Goal: Task Accomplishment & Management: Manage account settings

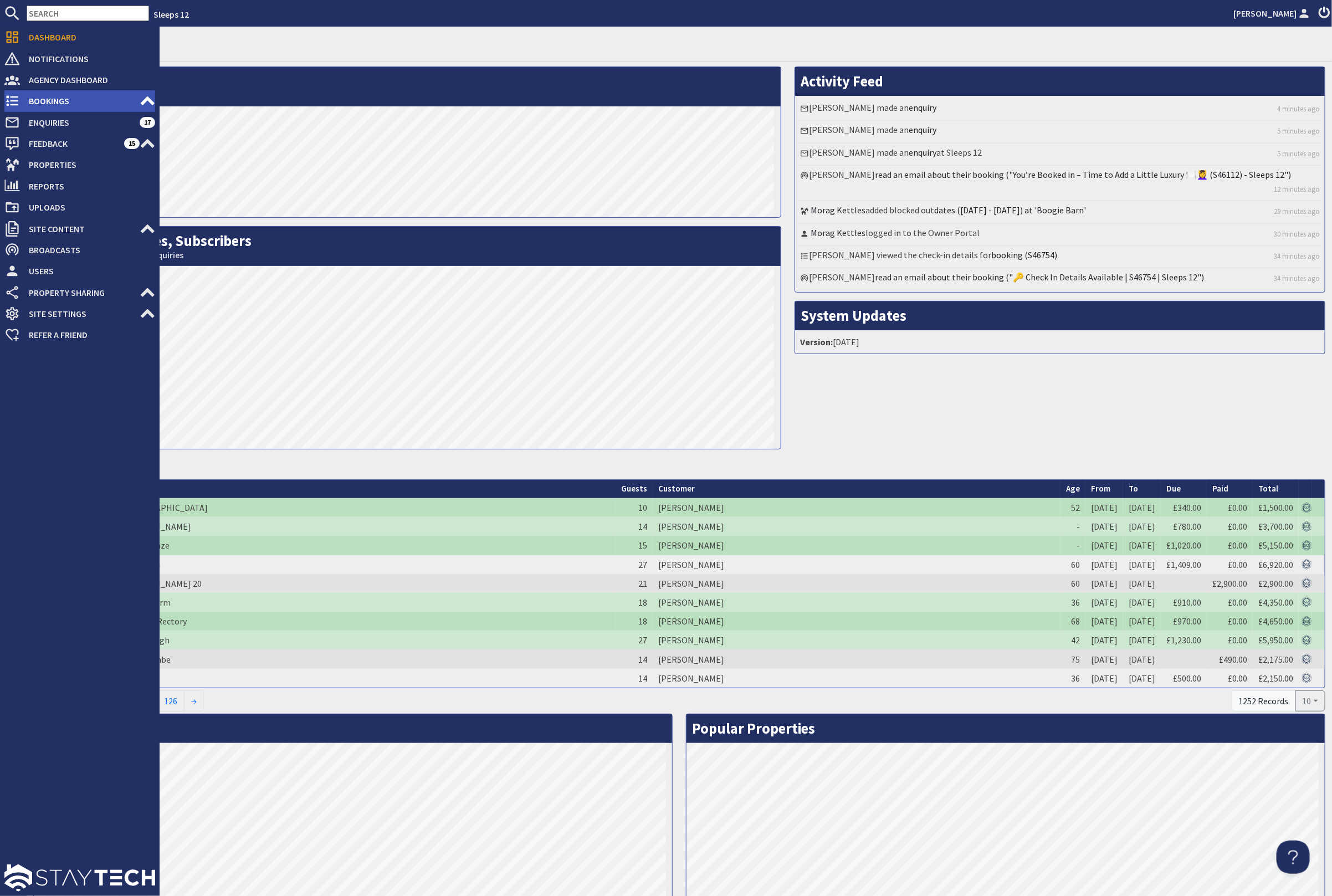
click at [27, 103] on span "Bookings" at bounding box center [79, 100] width 120 height 17
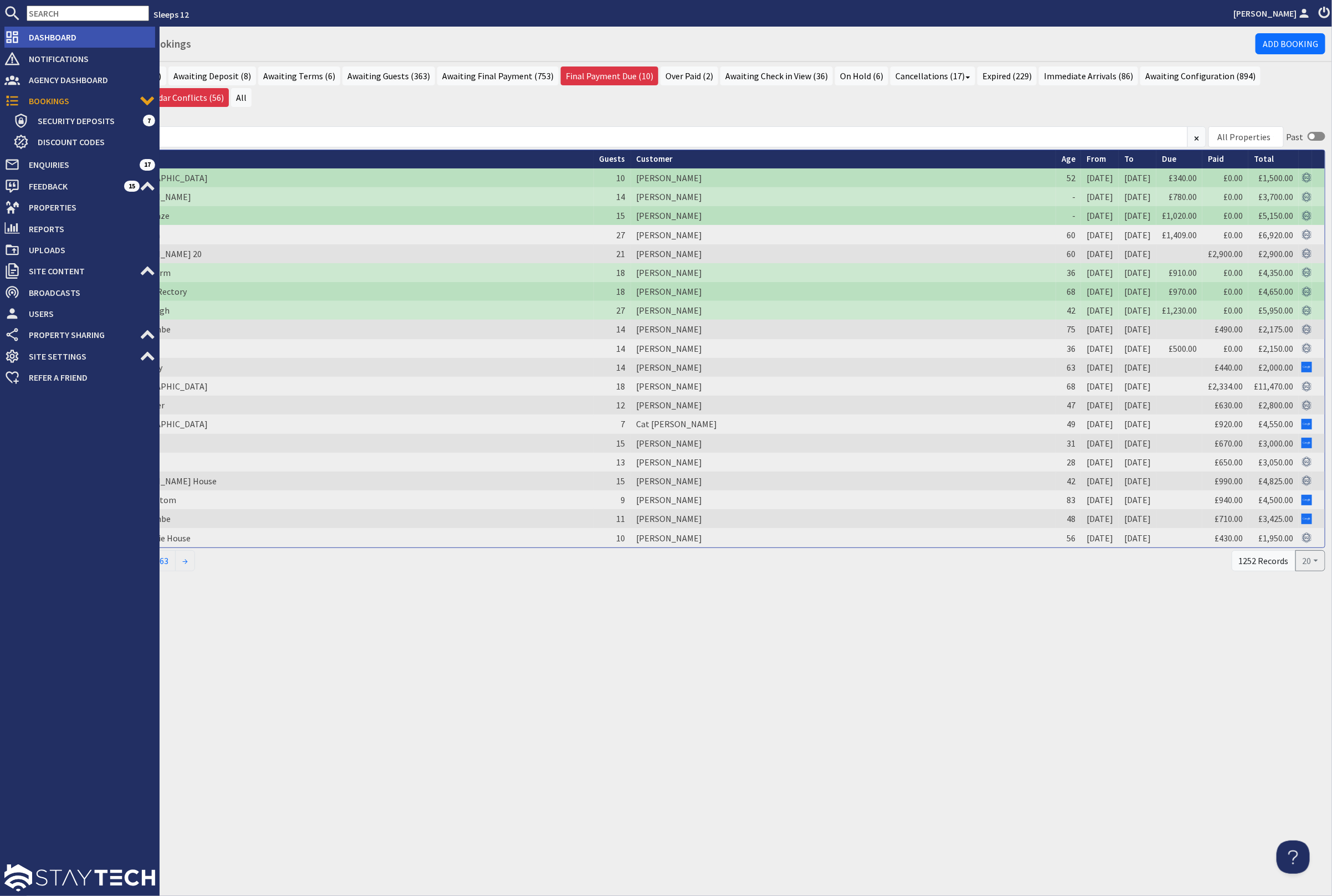
click at [36, 33] on span "Dashboard" at bounding box center [87, 36] width 135 height 17
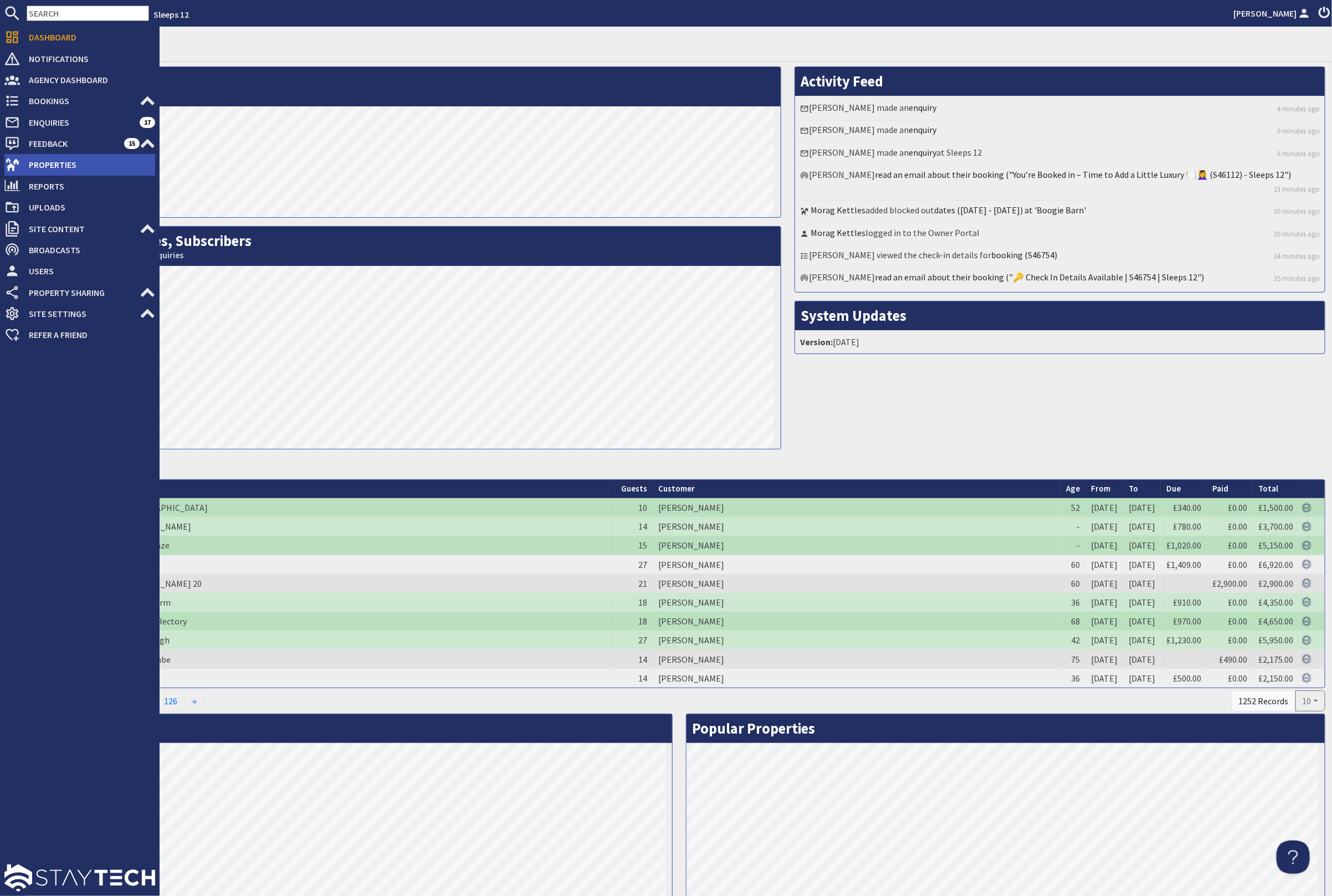
click at [39, 161] on span "Properties" at bounding box center [87, 164] width 135 height 17
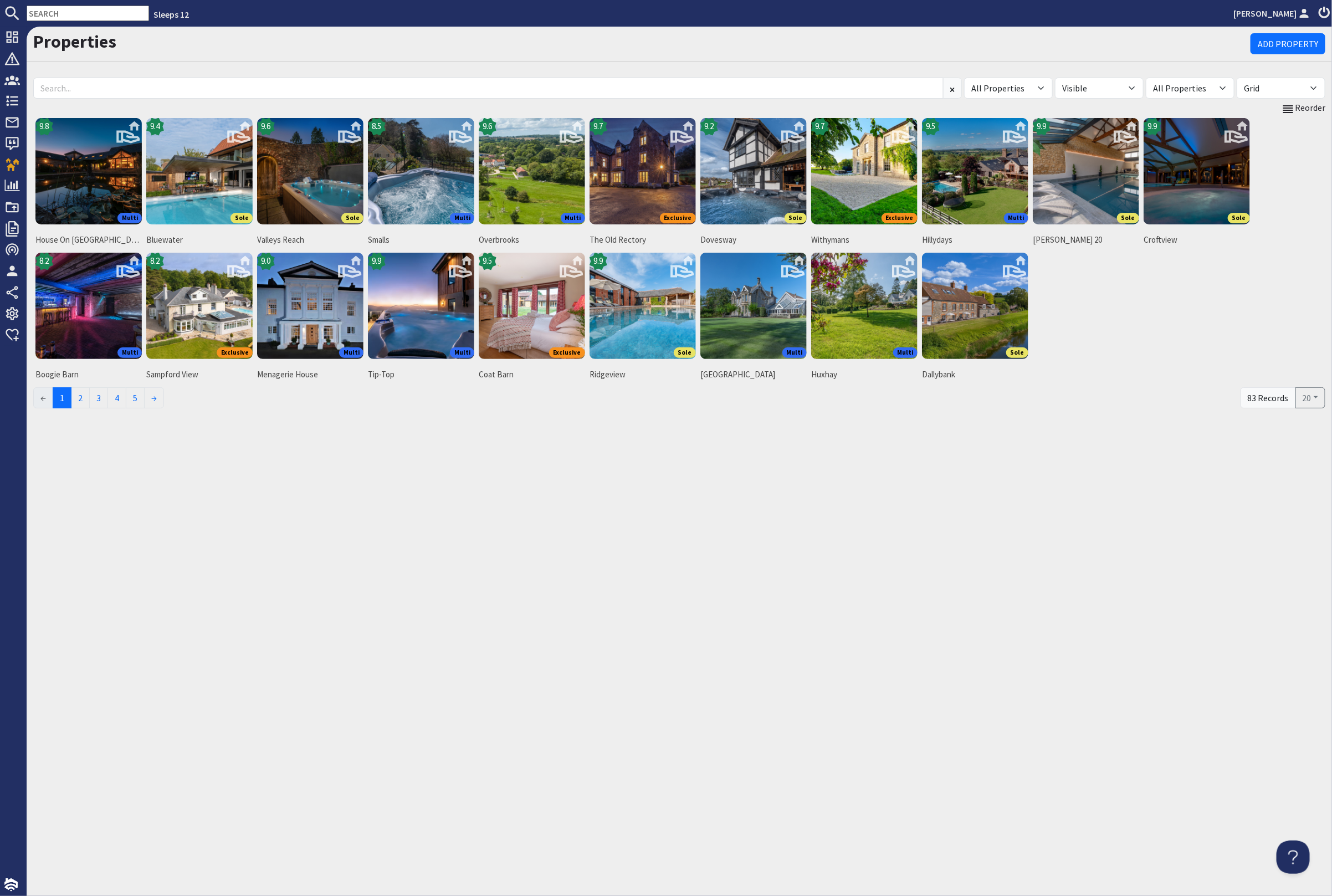
click at [69, 15] on input "text" at bounding box center [88, 13] width 122 height 16
click at [100, 14] on input "text" at bounding box center [88, 13] width 122 height 16
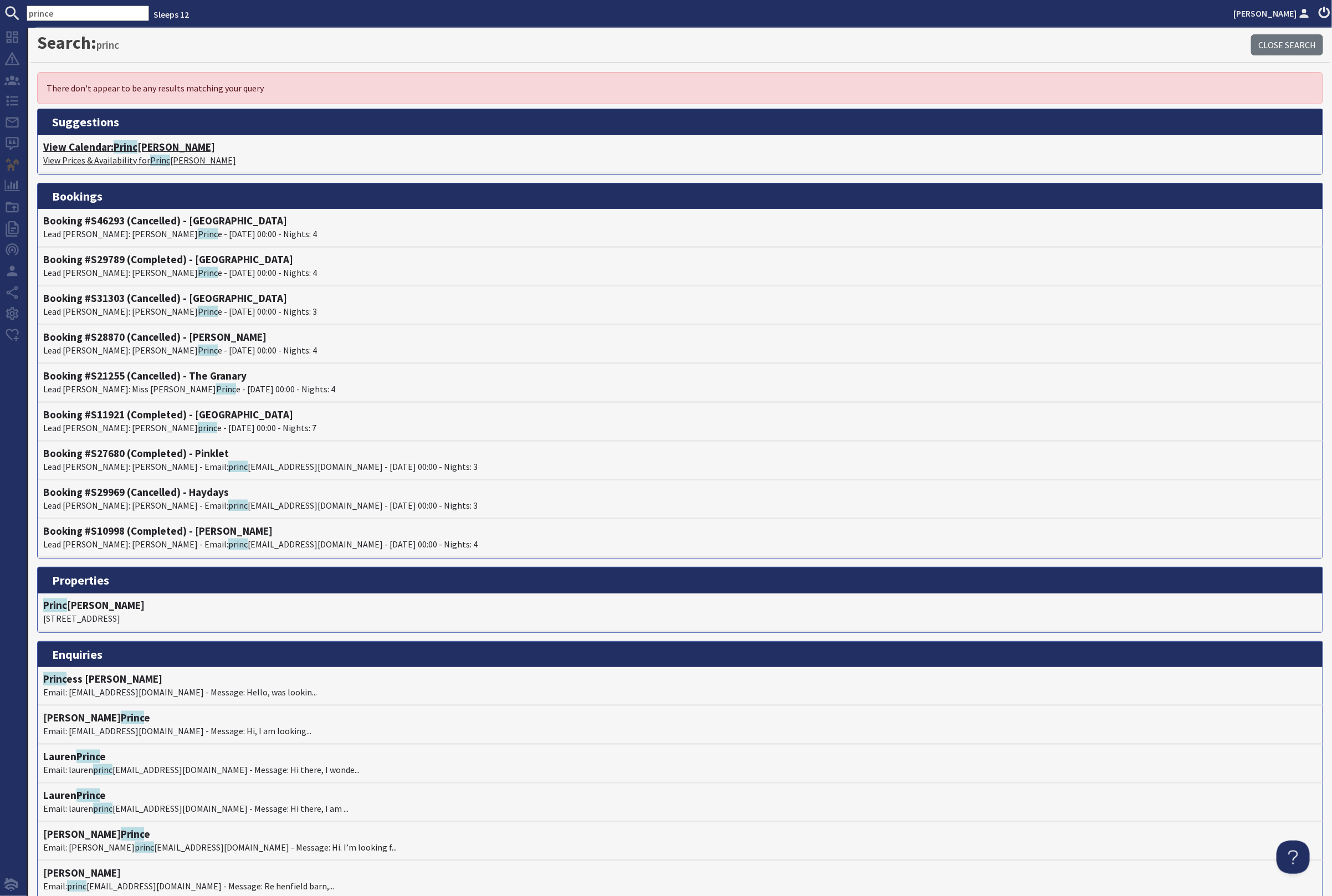
type input "prince"
click at [154, 146] on h4 "View Calendar: Prince [PERSON_NAME]" at bounding box center [680, 146] width 1274 height 12
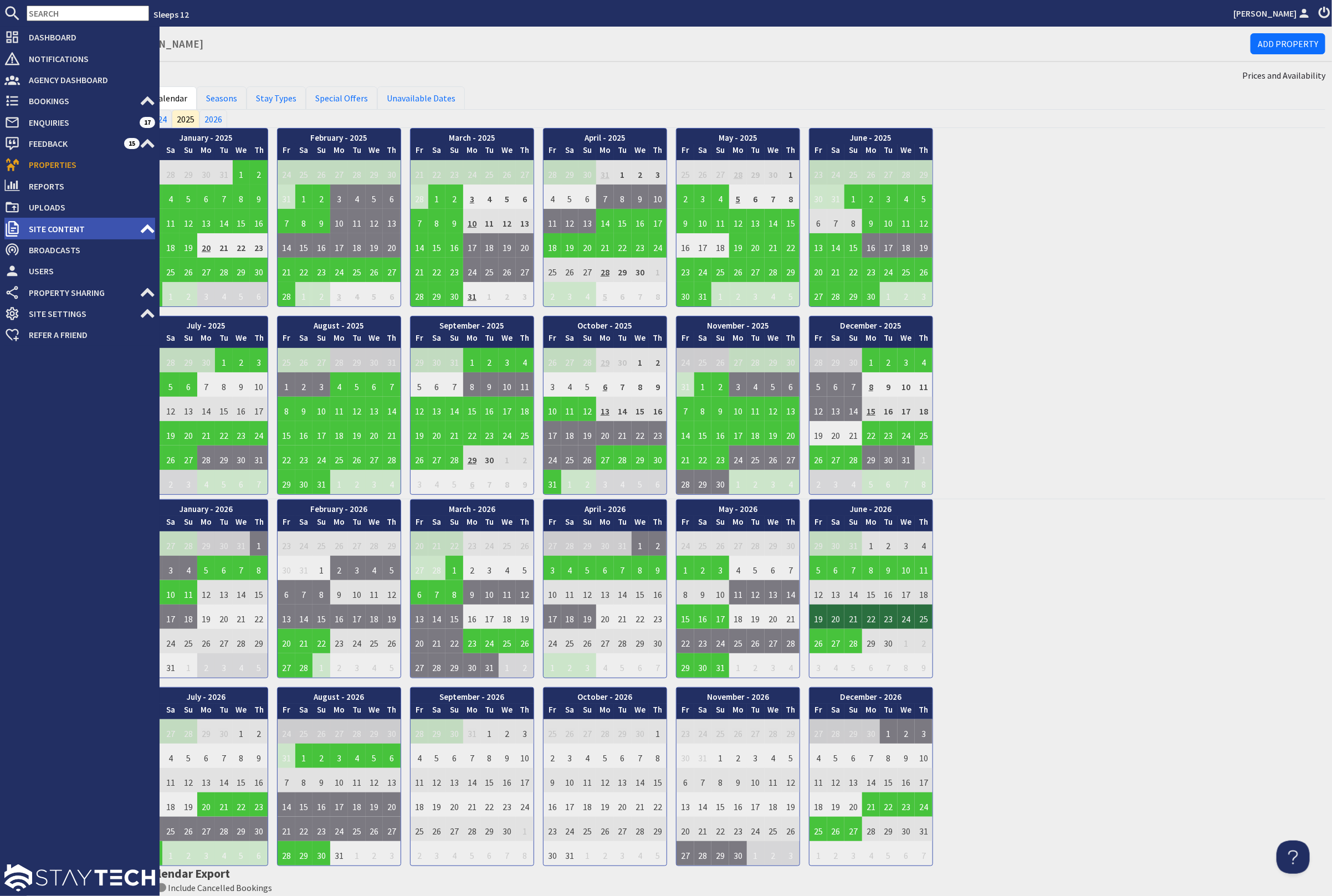
click at [55, 228] on span "Site Content" at bounding box center [79, 228] width 120 height 17
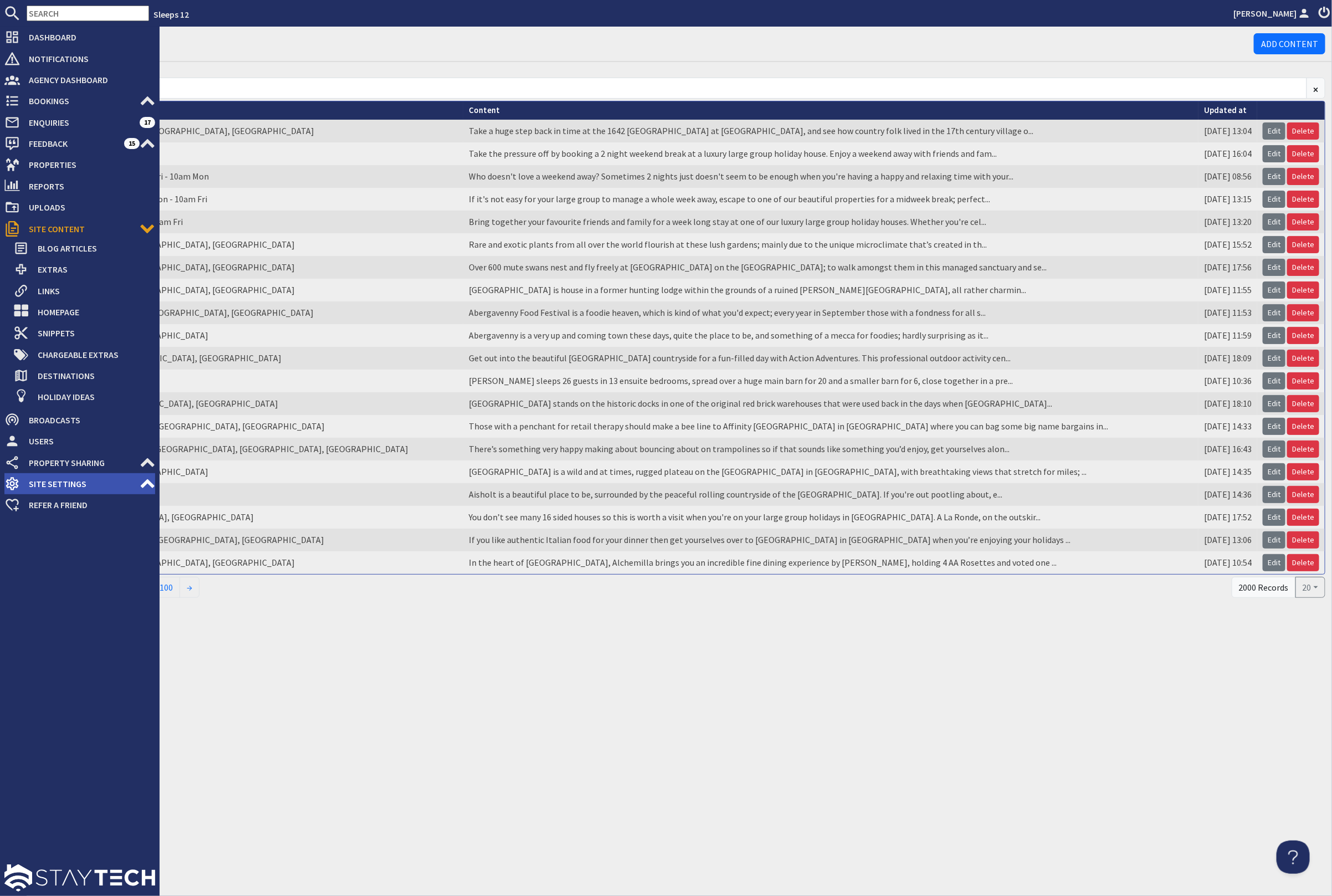
click at [97, 482] on span "Site Settings" at bounding box center [79, 483] width 120 height 17
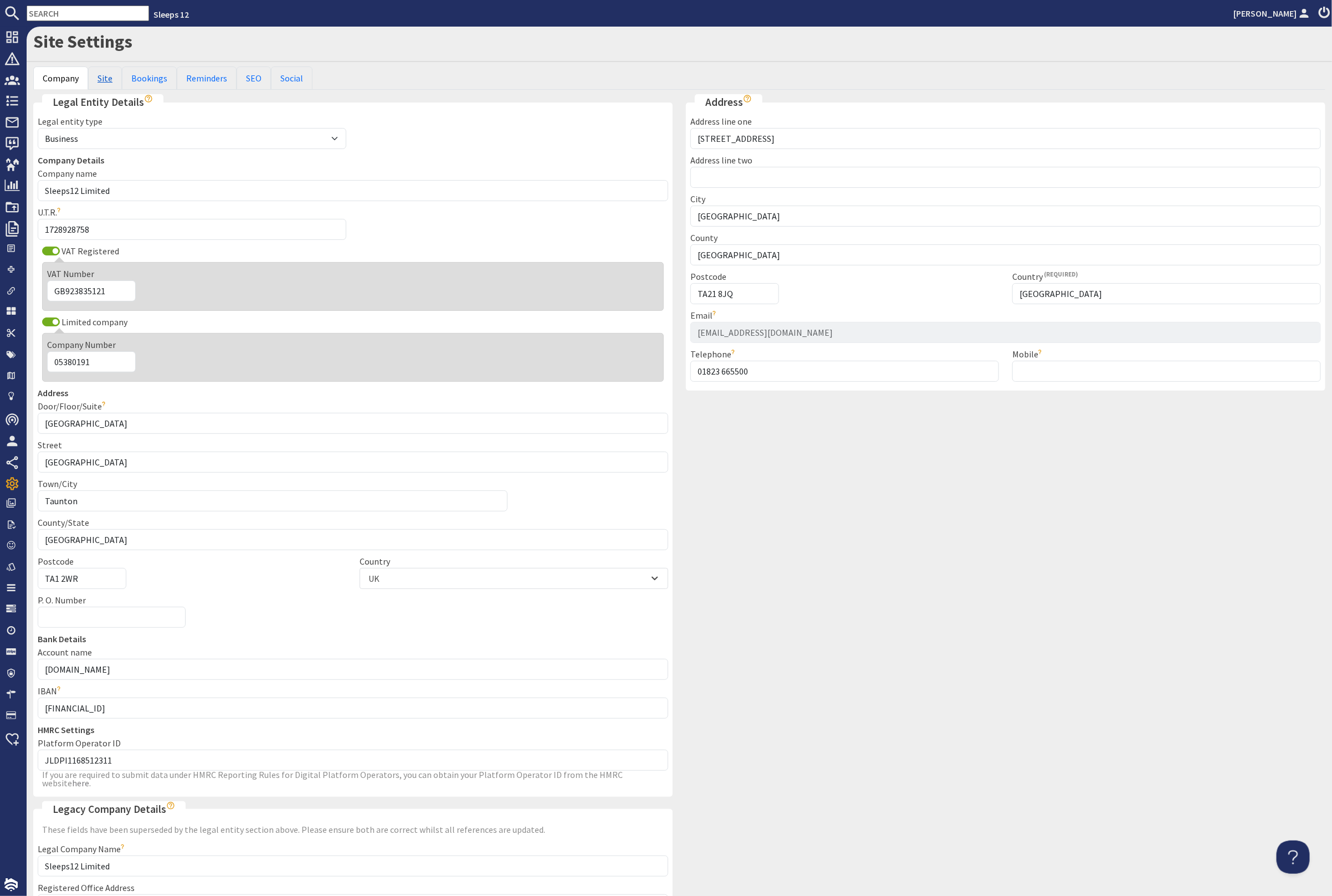
click at [102, 76] on link "Site" at bounding box center [104, 78] width 34 height 23
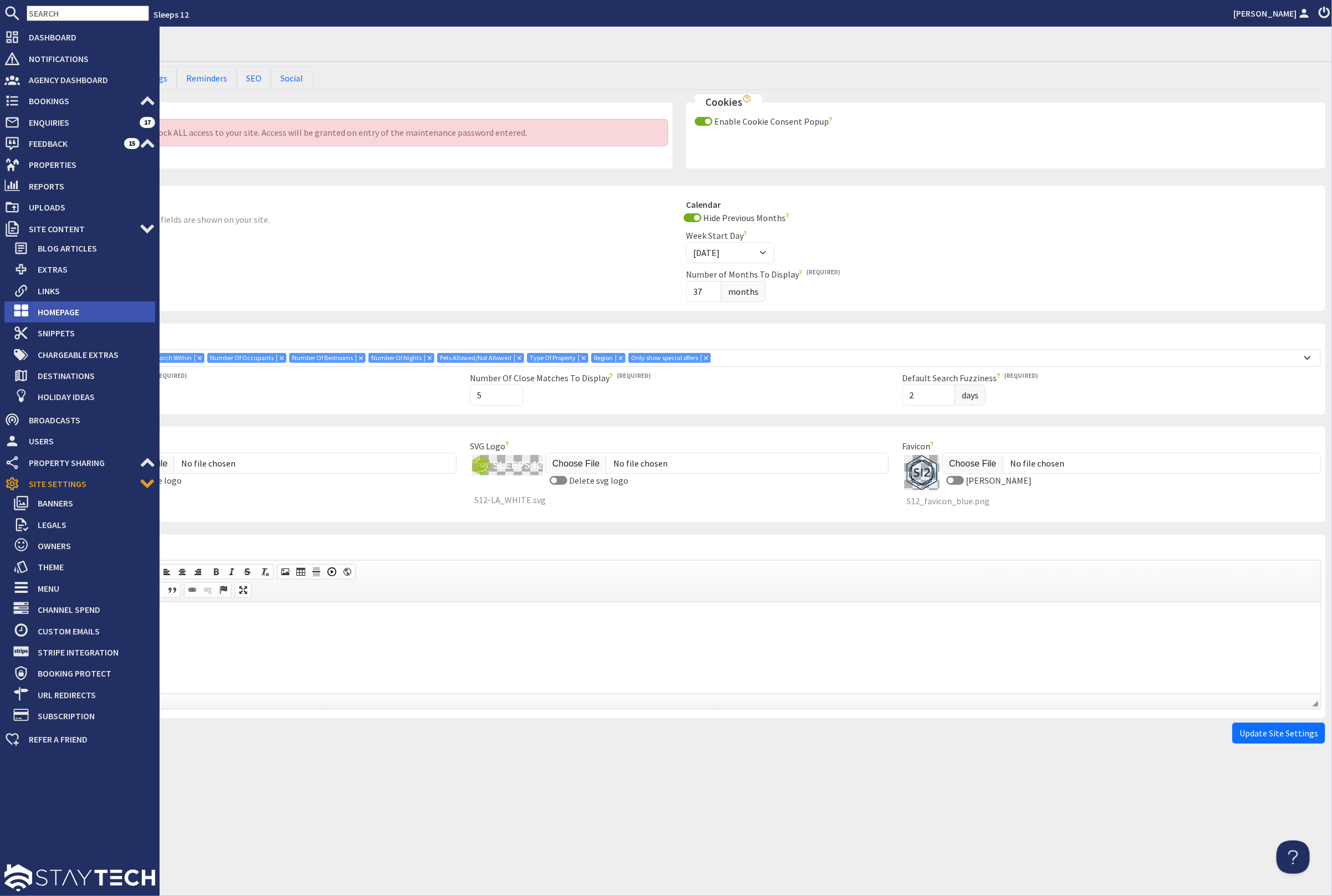
click at [92, 306] on span "Homepage" at bounding box center [92, 311] width 127 height 17
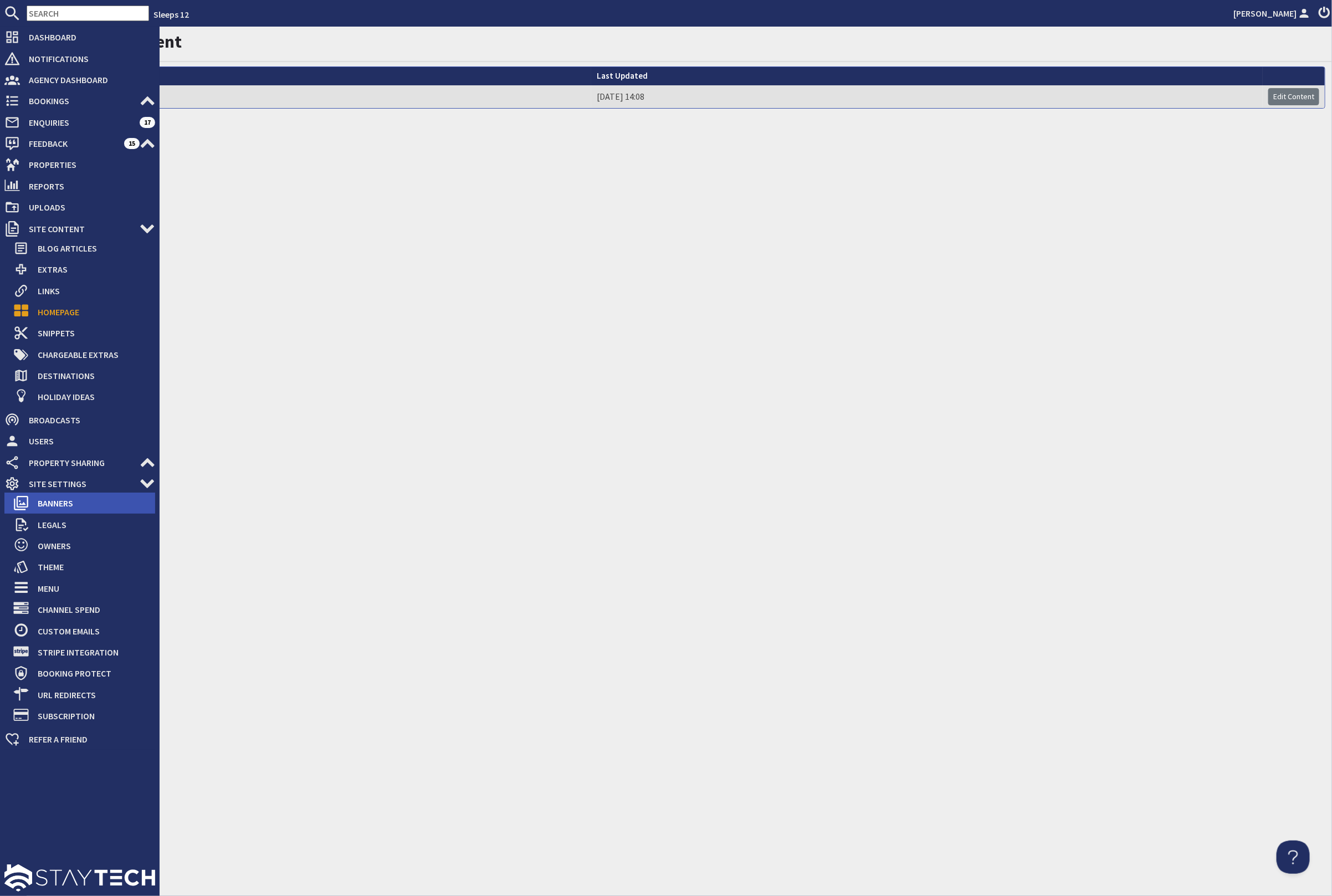
click at [71, 502] on span "Banners" at bounding box center [92, 502] width 127 height 17
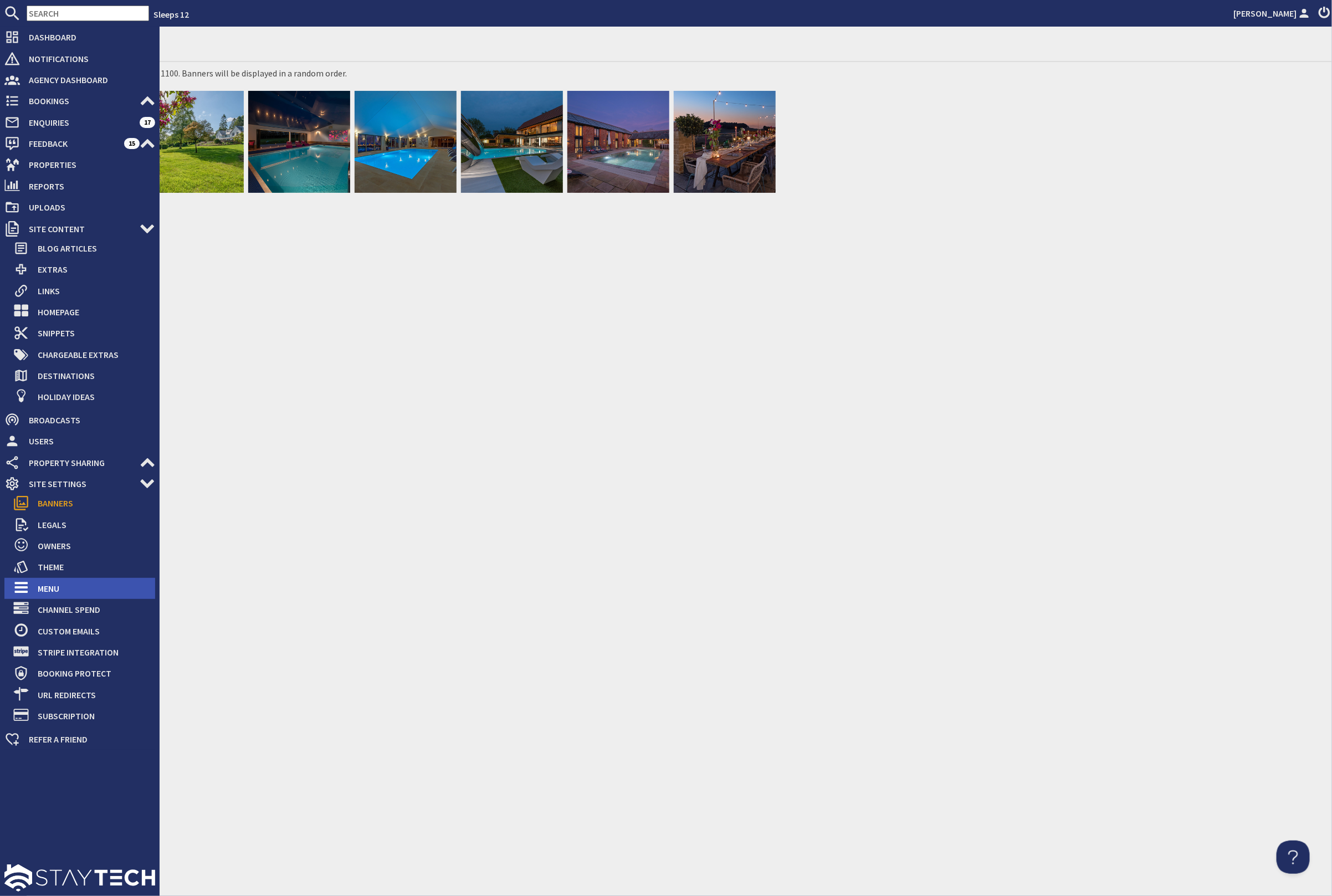
click at [98, 585] on span "Menu" at bounding box center [92, 588] width 127 height 17
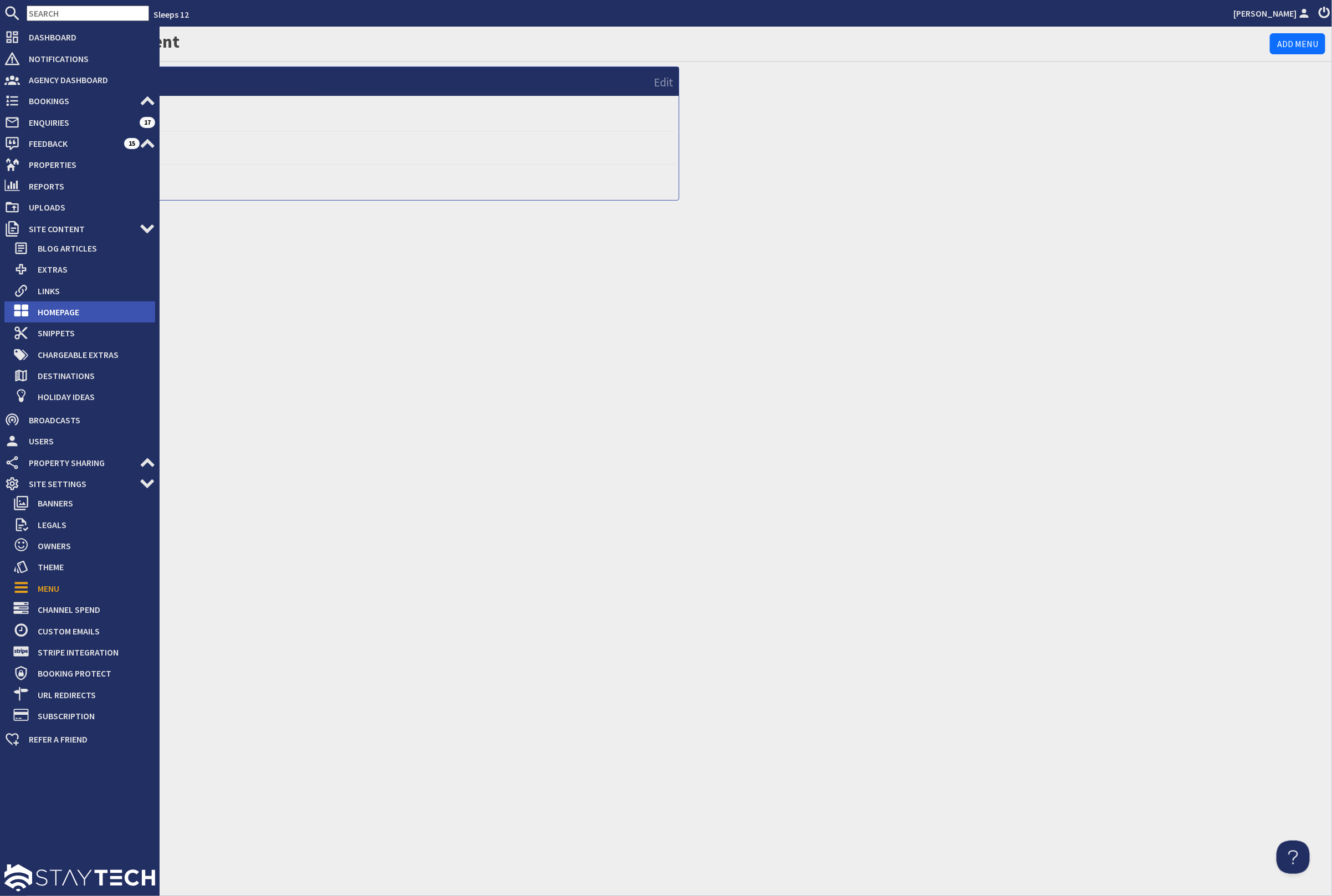
click at [75, 313] on span "Homepage" at bounding box center [92, 311] width 127 height 17
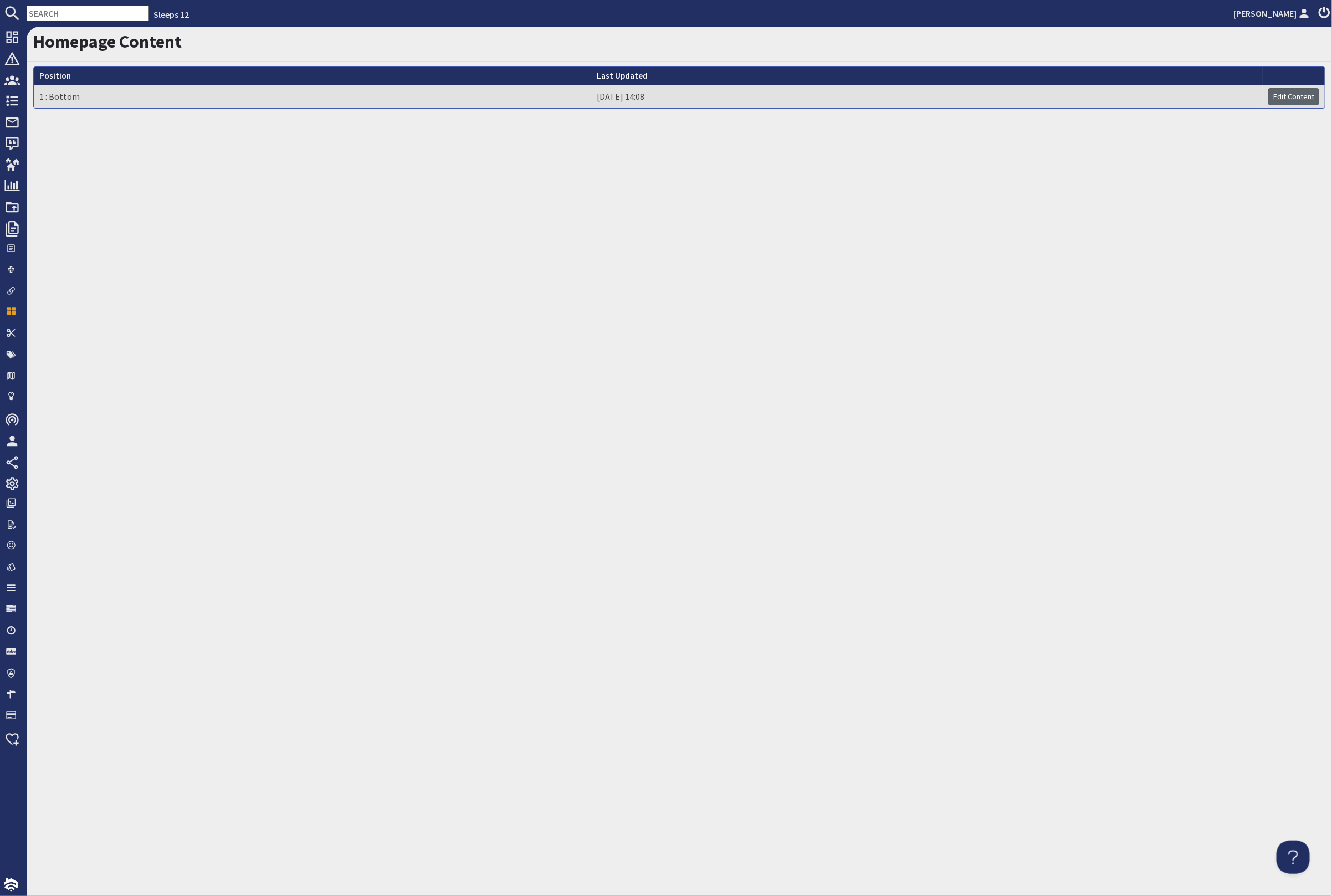
click at [1291, 96] on link "Edit Content" at bounding box center [1294, 96] width 51 height 17
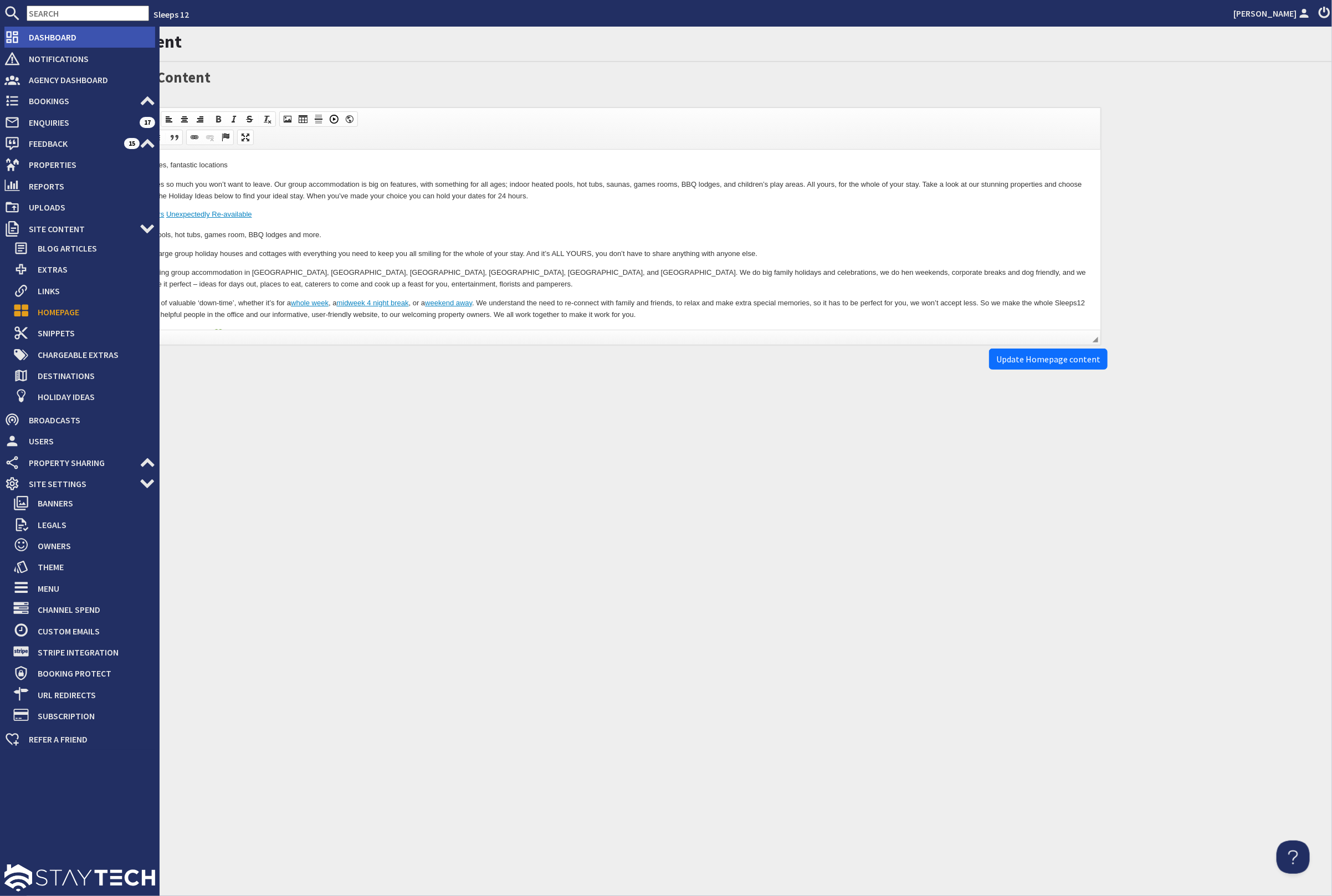
click at [53, 31] on span "Dashboard" at bounding box center [87, 36] width 135 height 17
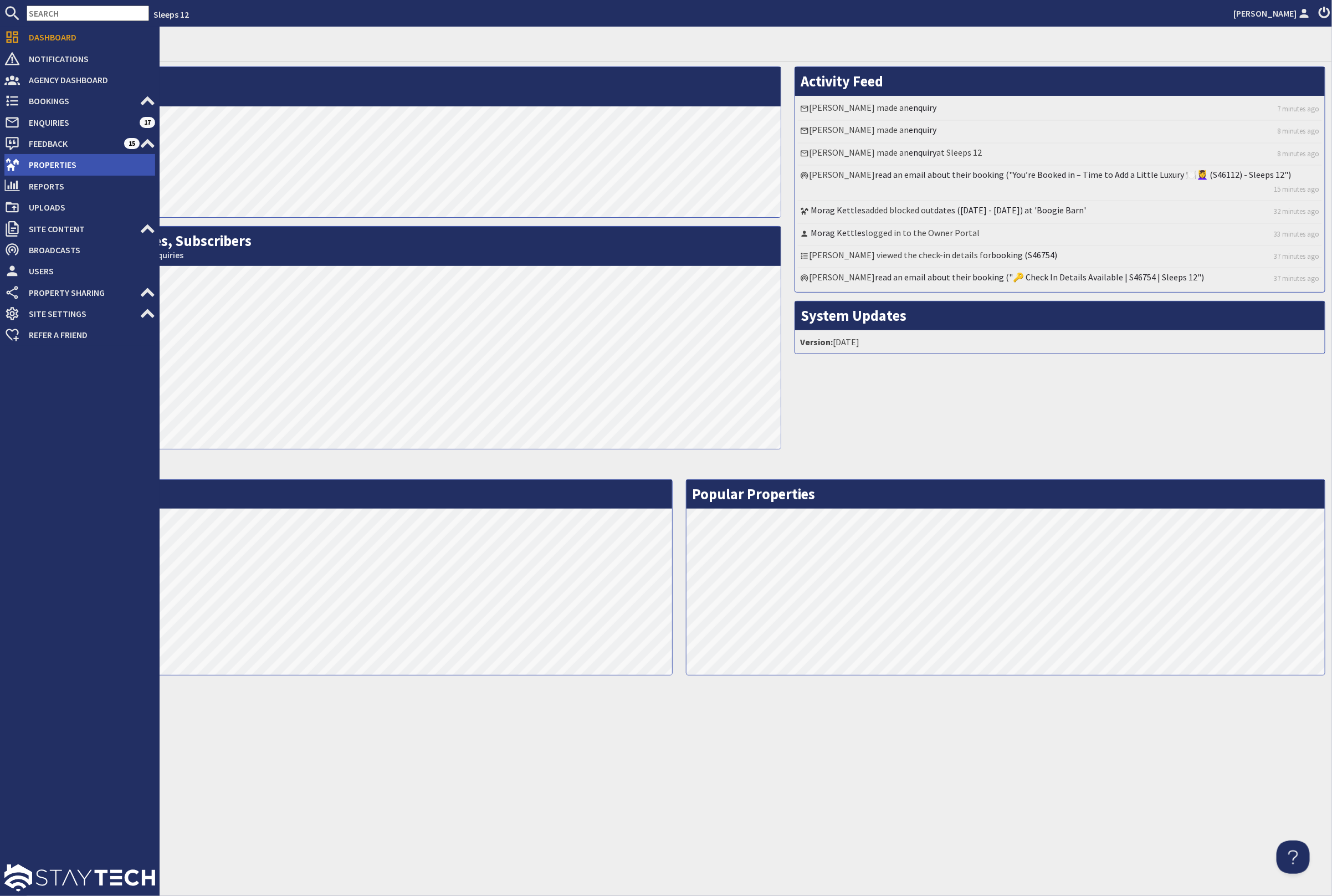
click at [94, 168] on span "Properties" at bounding box center [87, 164] width 135 height 17
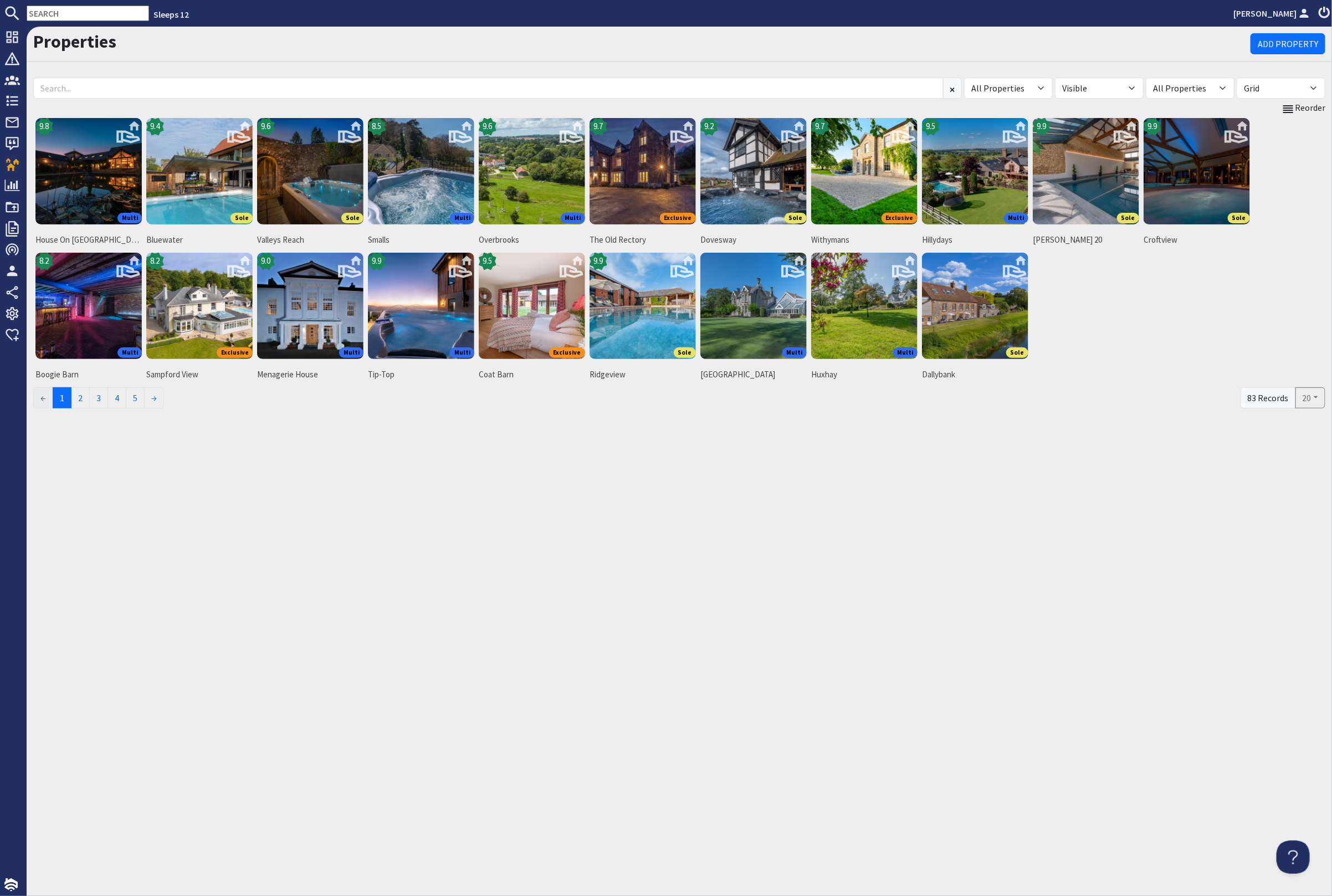
click at [78, 12] on input "text" at bounding box center [88, 13] width 122 height 16
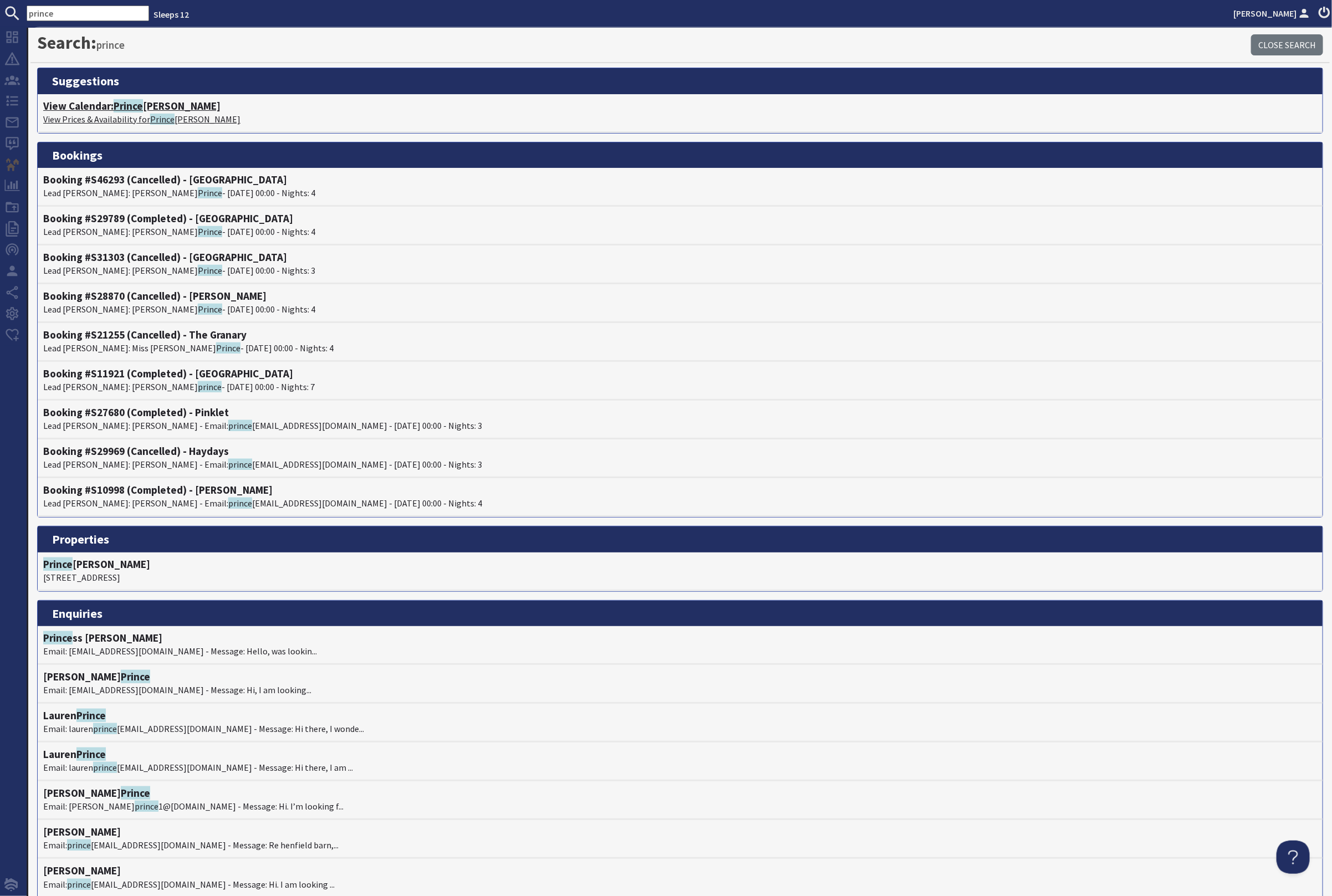
type input "prince"
click at [185, 105] on h4 "View Calendar: Prince hay Barton" at bounding box center [680, 106] width 1274 height 12
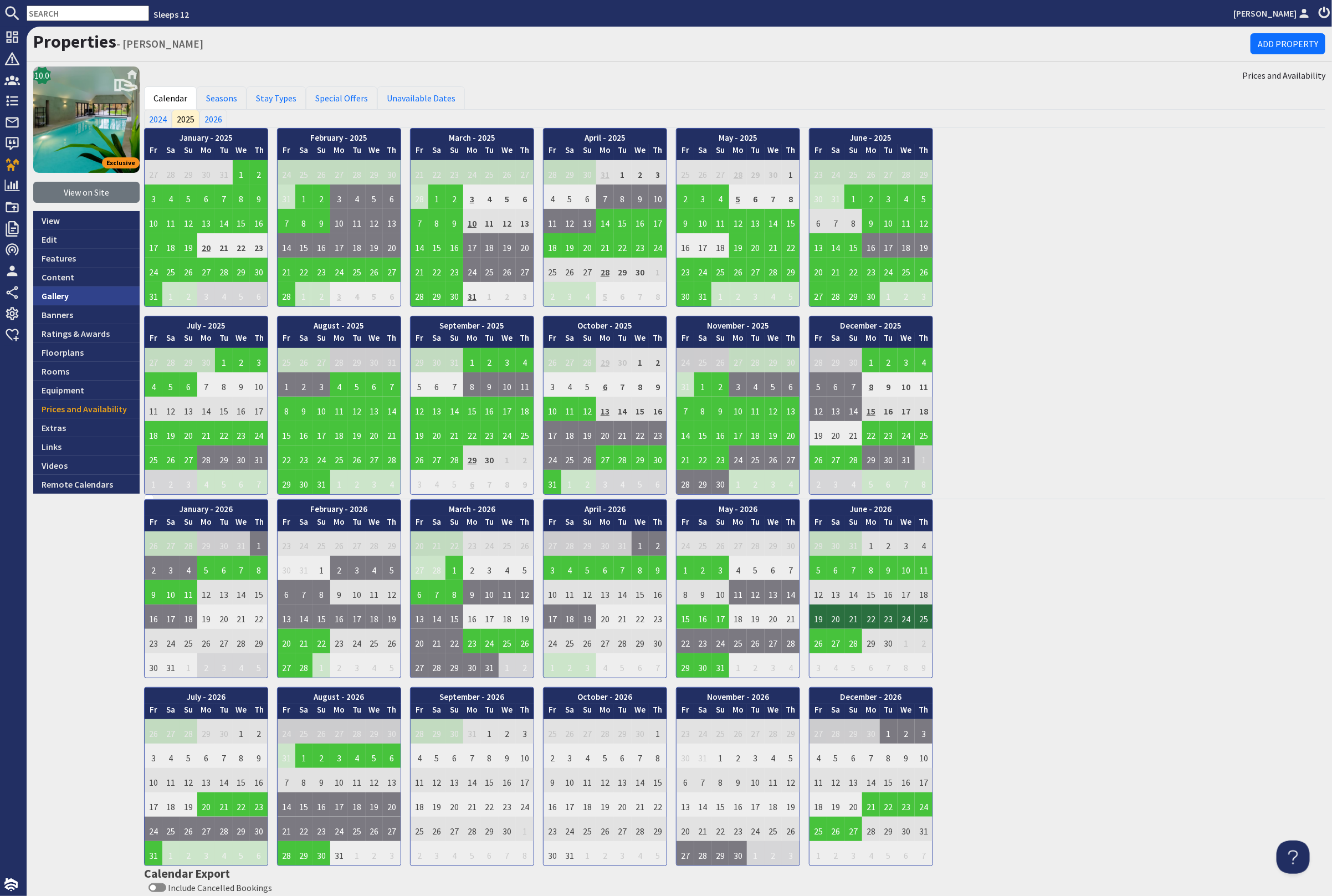
click at [83, 294] on link "Gallery" at bounding box center [86, 295] width 107 height 19
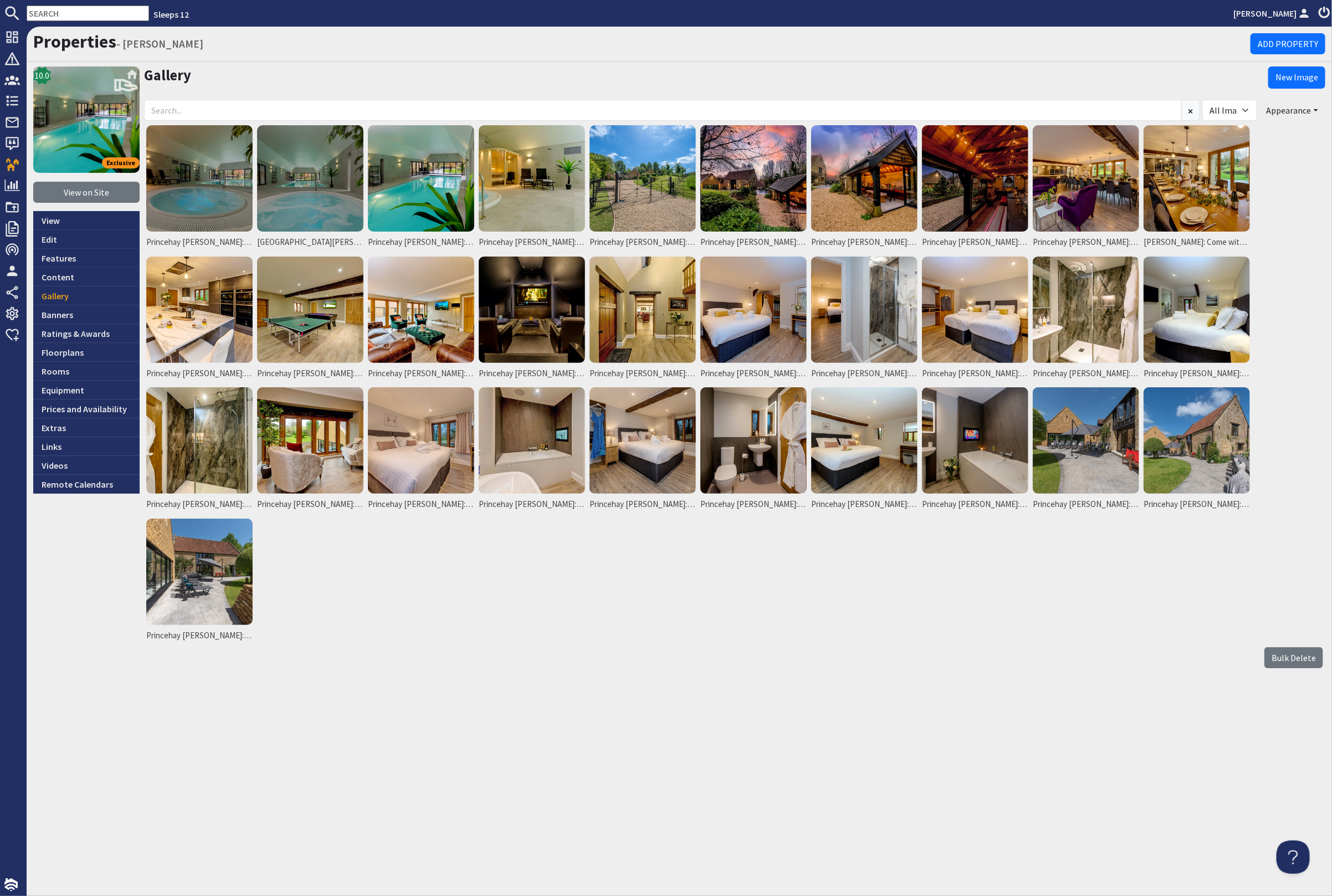
click at [99, 94] on img at bounding box center [86, 119] width 107 height 107
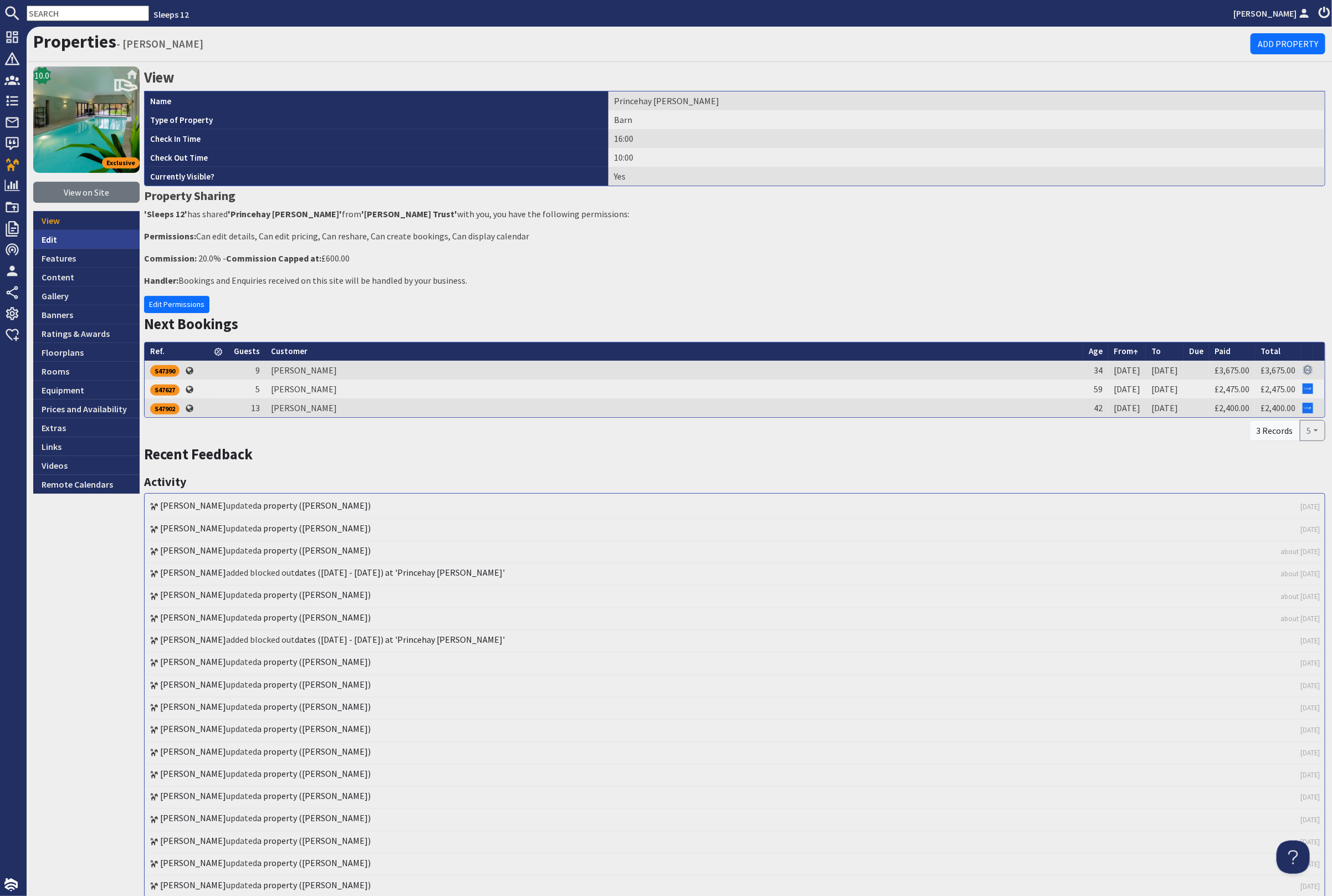
click at [65, 234] on link "Edit" at bounding box center [86, 239] width 107 height 19
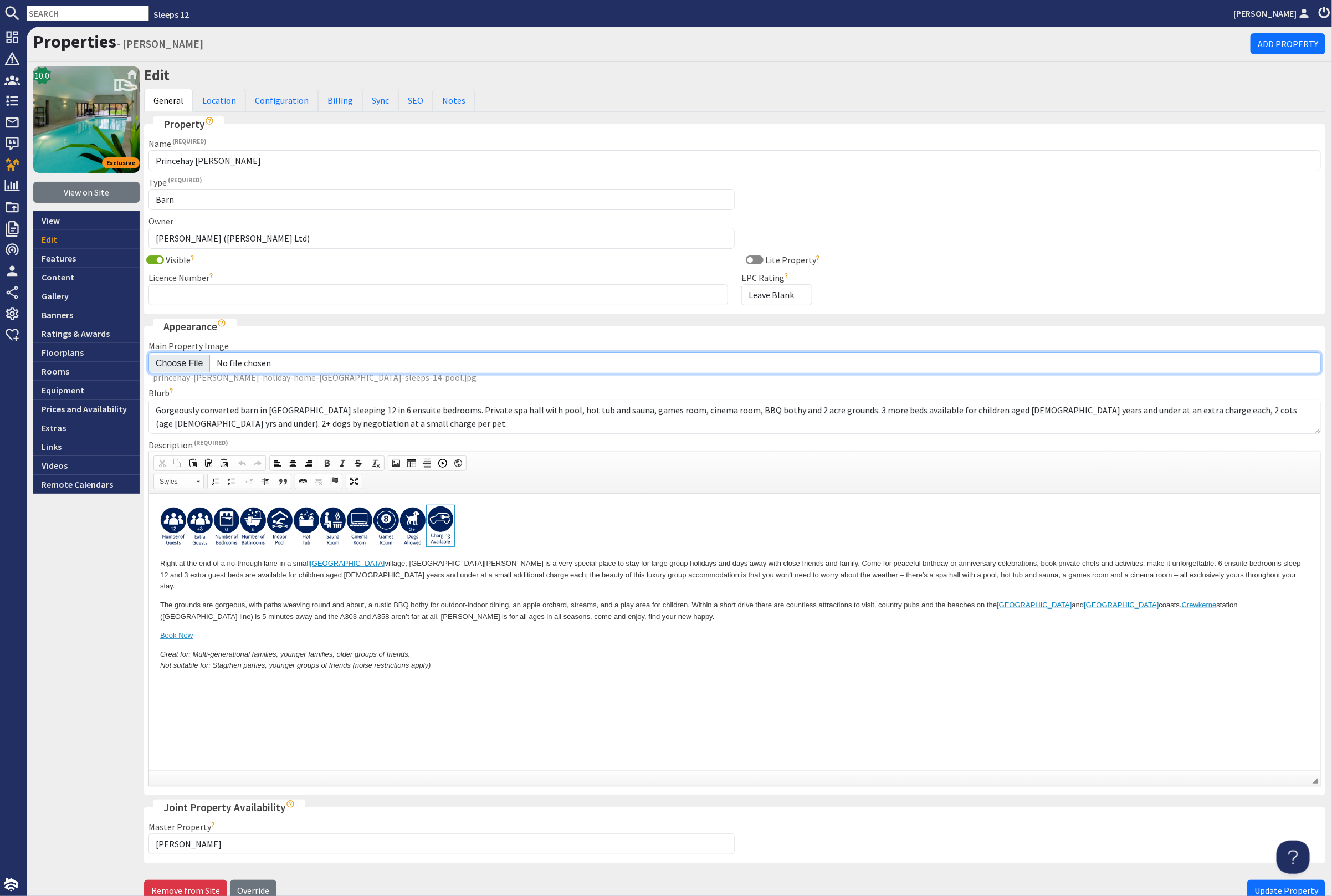
click at [186, 355] on input "Main Property Image" at bounding box center [734, 362] width 1172 height 21
type input "C:\fakepath\kingshay-barton-large-holiday-home-group-accommodation-sleeps12.jpg"
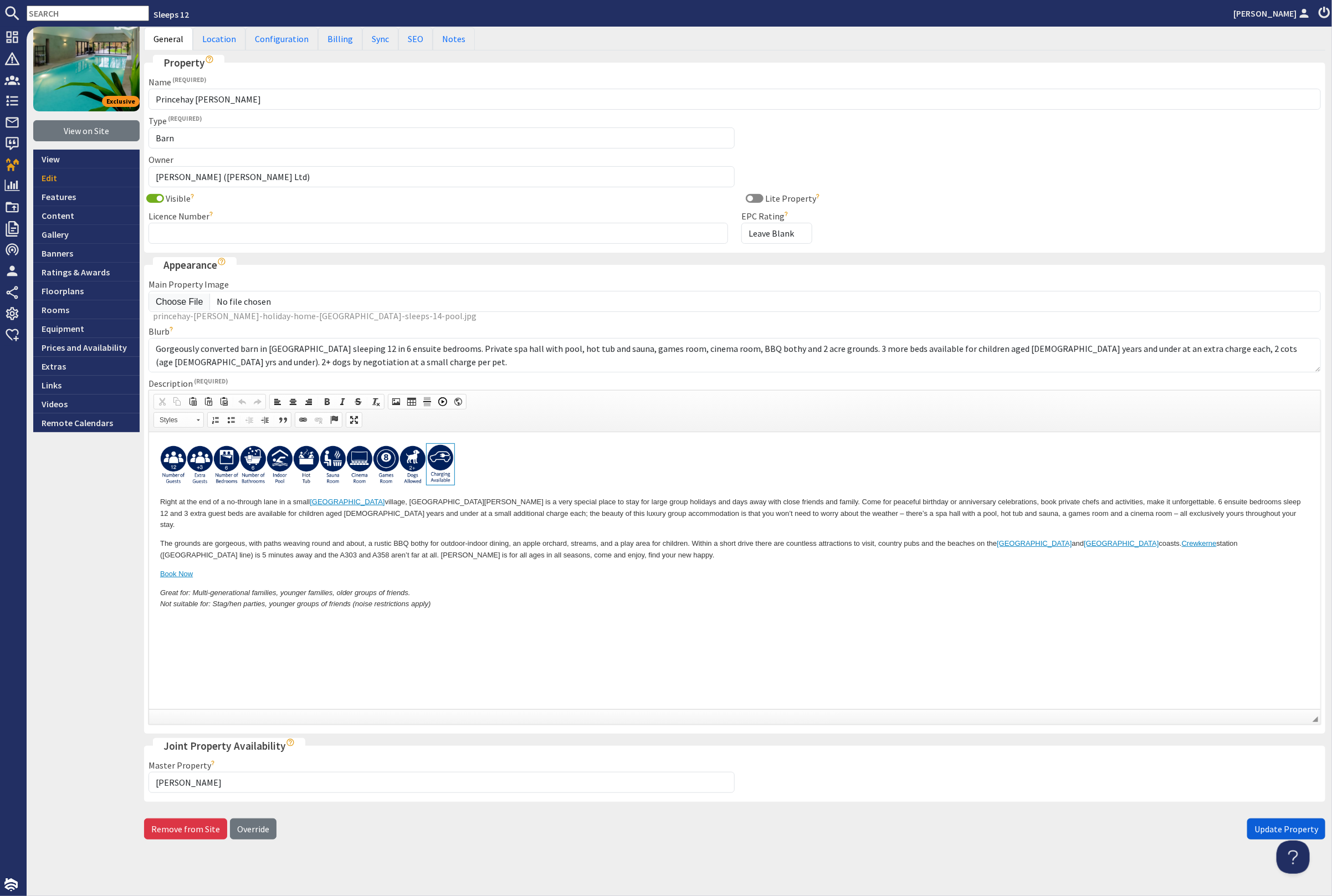
click at [1263, 825] on span "Update Property" at bounding box center [1286, 828] width 64 height 11
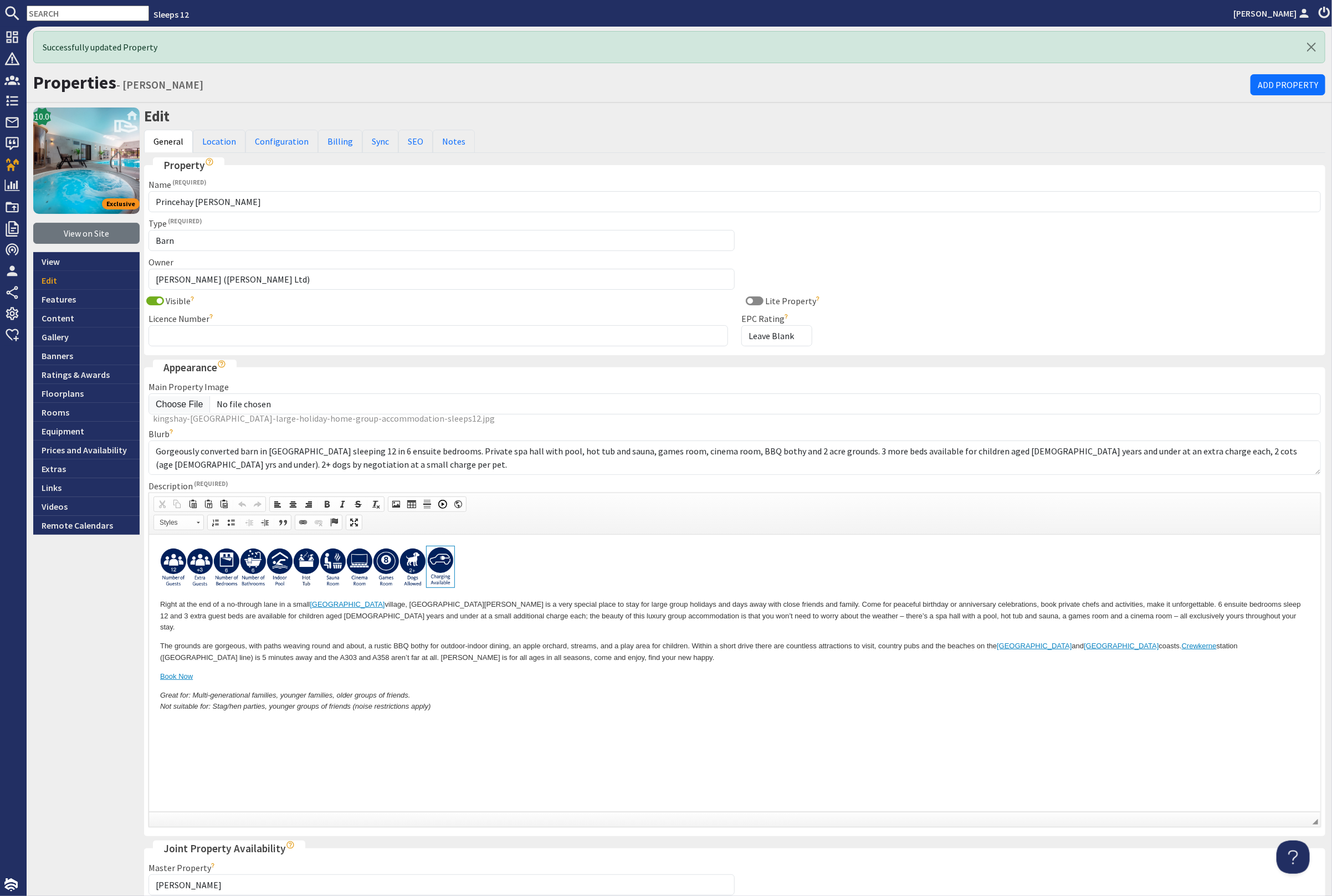
scroll to position [0, 0]
click at [64, 332] on link "Gallery" at bounding box center [86, 337] width 107 height 19
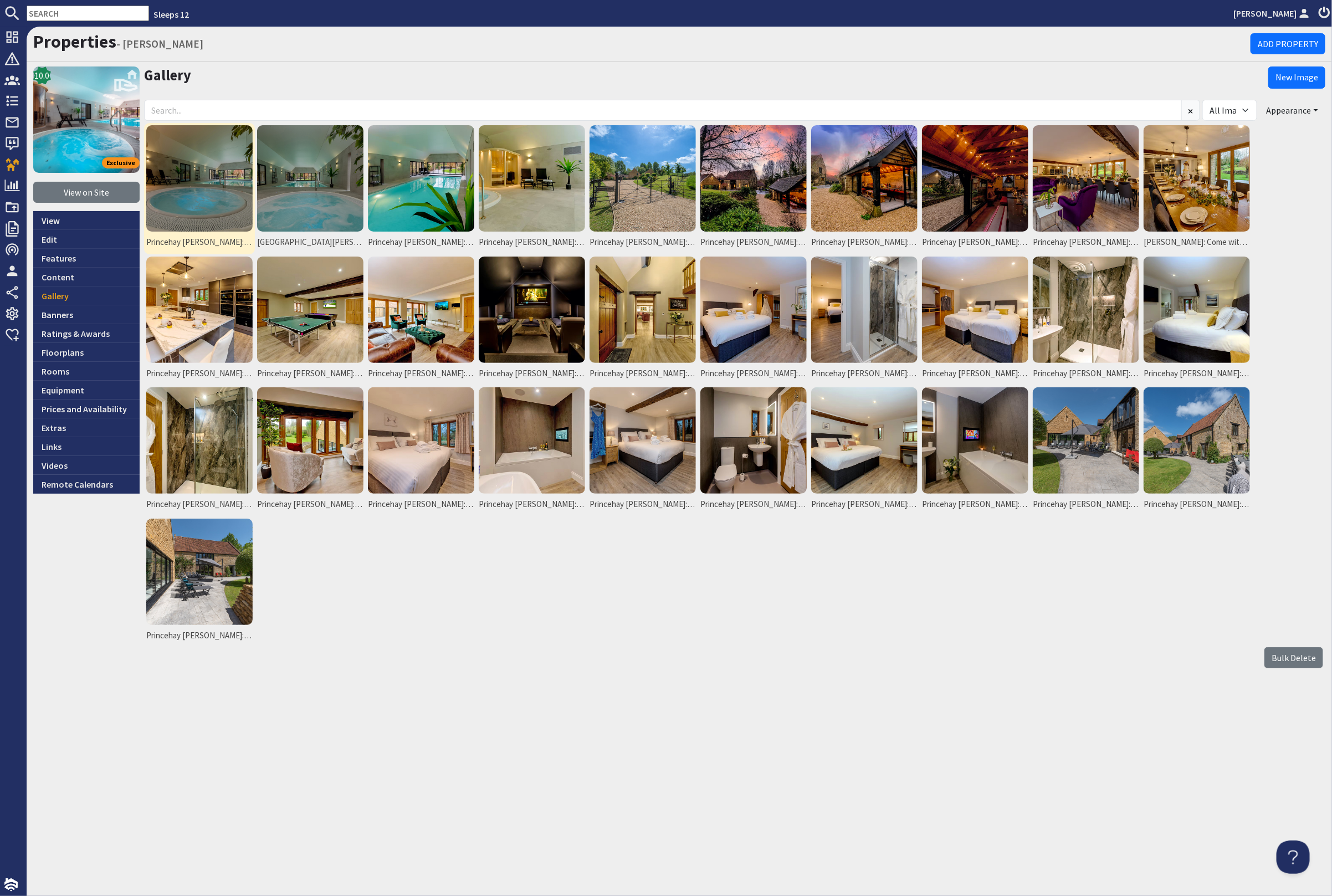
click at [203, 193] on img at bounding box center [199, 178] width 107 height 107
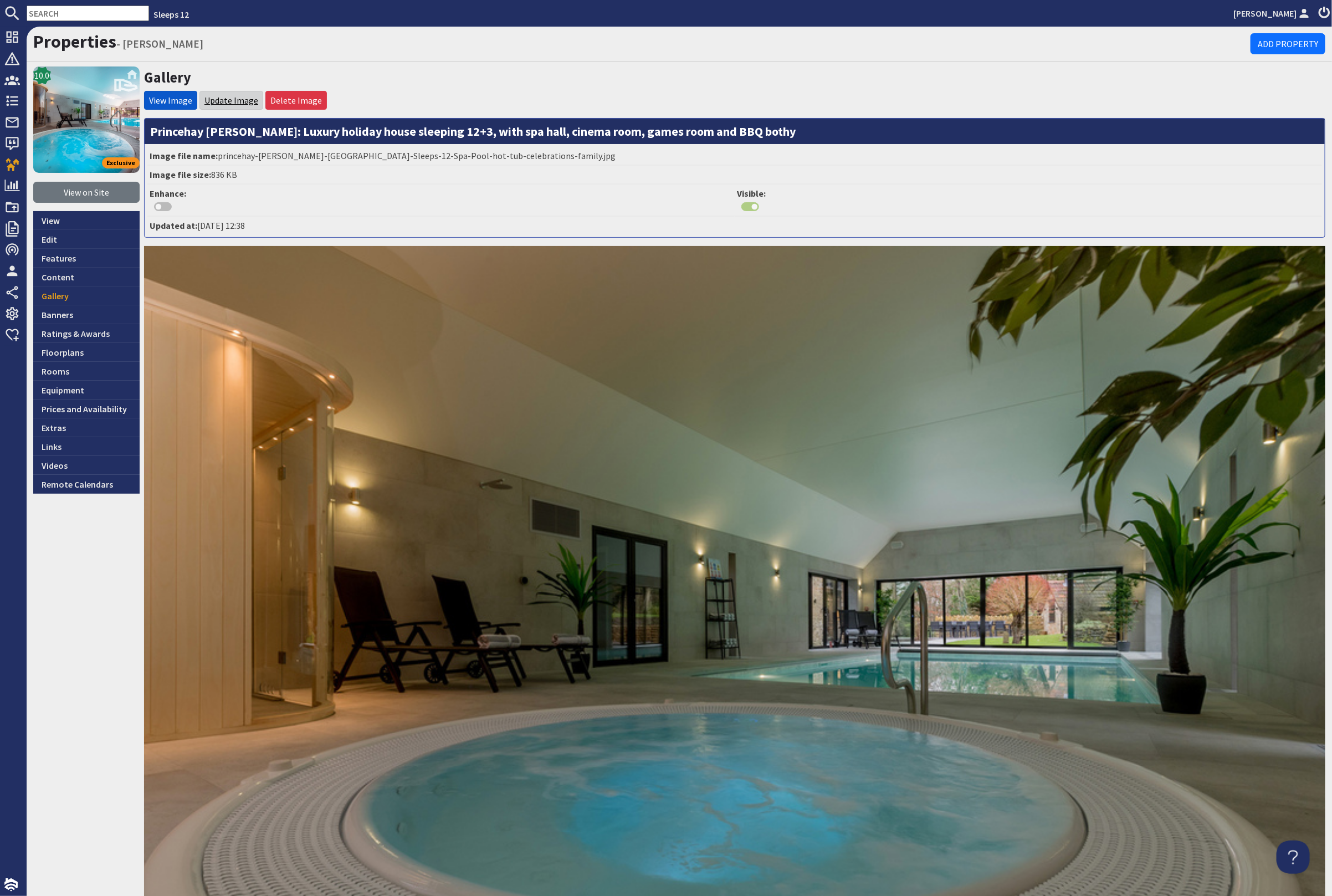
click at [232, 97] on link "Update Image" at bounding box center [231, 100] width 54 height 11
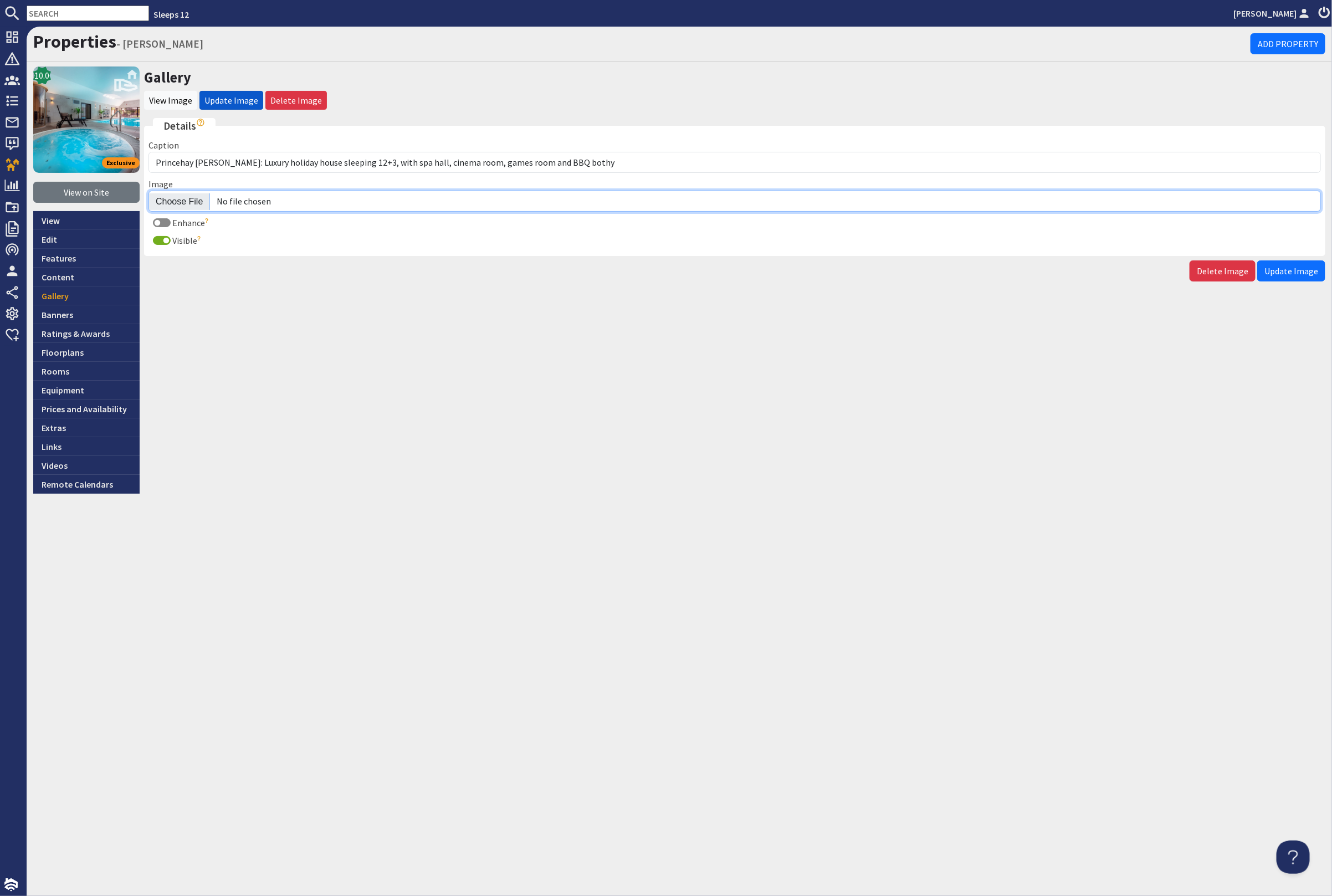
click at [175, 195] on input "Image" at bounding box center [734, 200] width 1172 height 21
type input "C:\fakepath\kingshay-barton-large-holiday-home-group-accommodation-sleeps12.jpg"
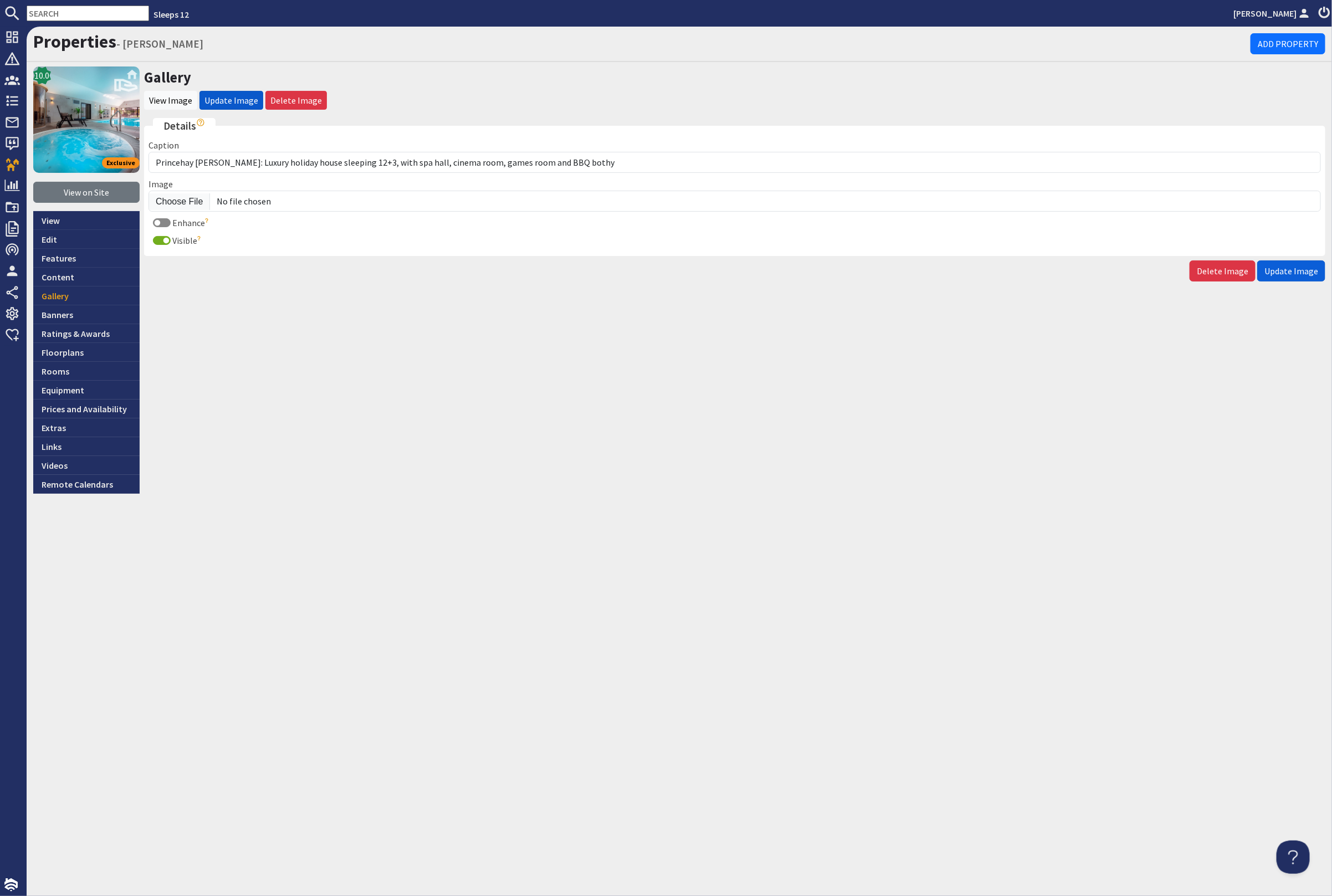
click at [1297, 270] on span "Update Image" at bounding box center [1291, 271] width 54 height 11
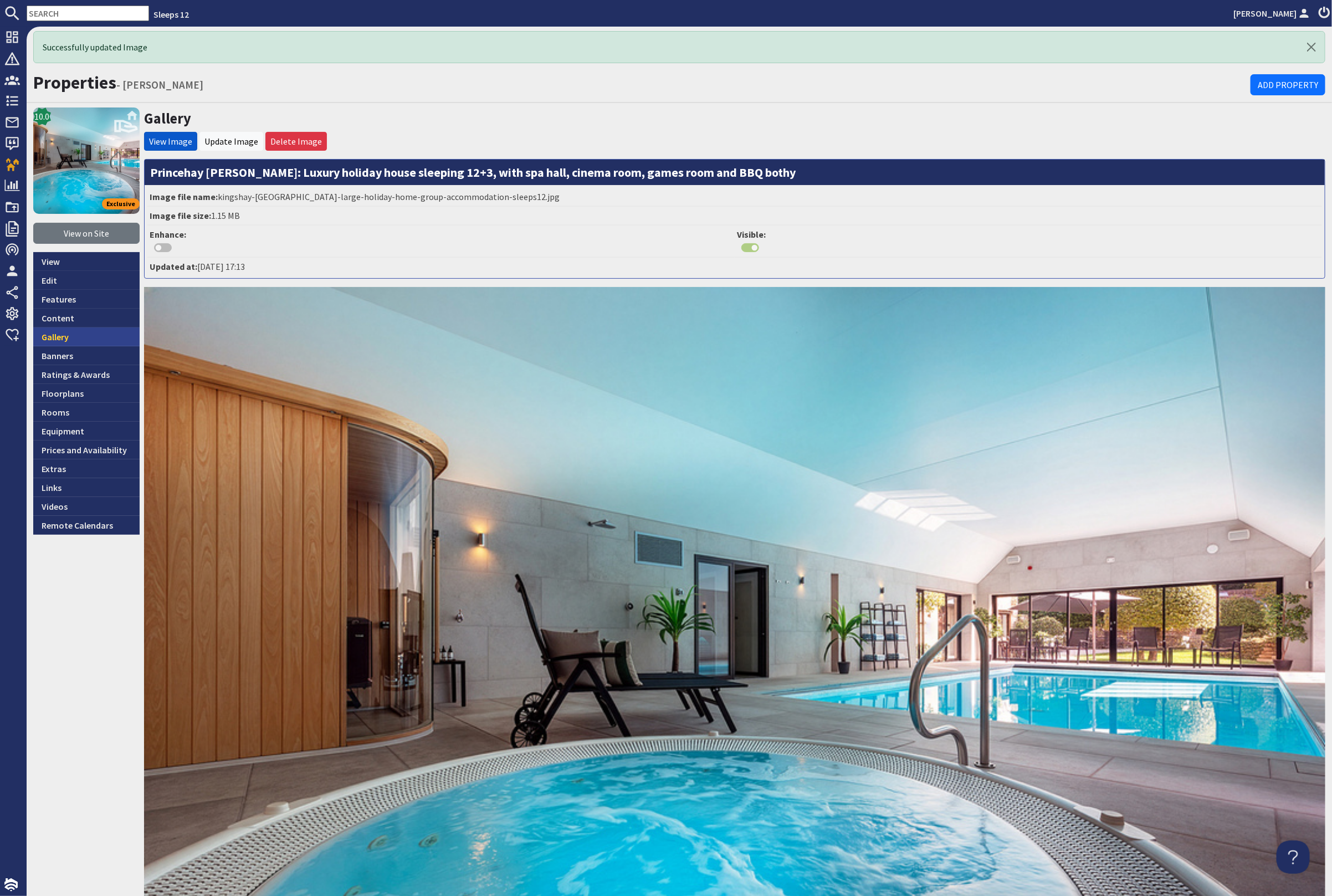
click at [74, 328] on link "Gallery" at bounding box center [86, 337] width 107 height 19
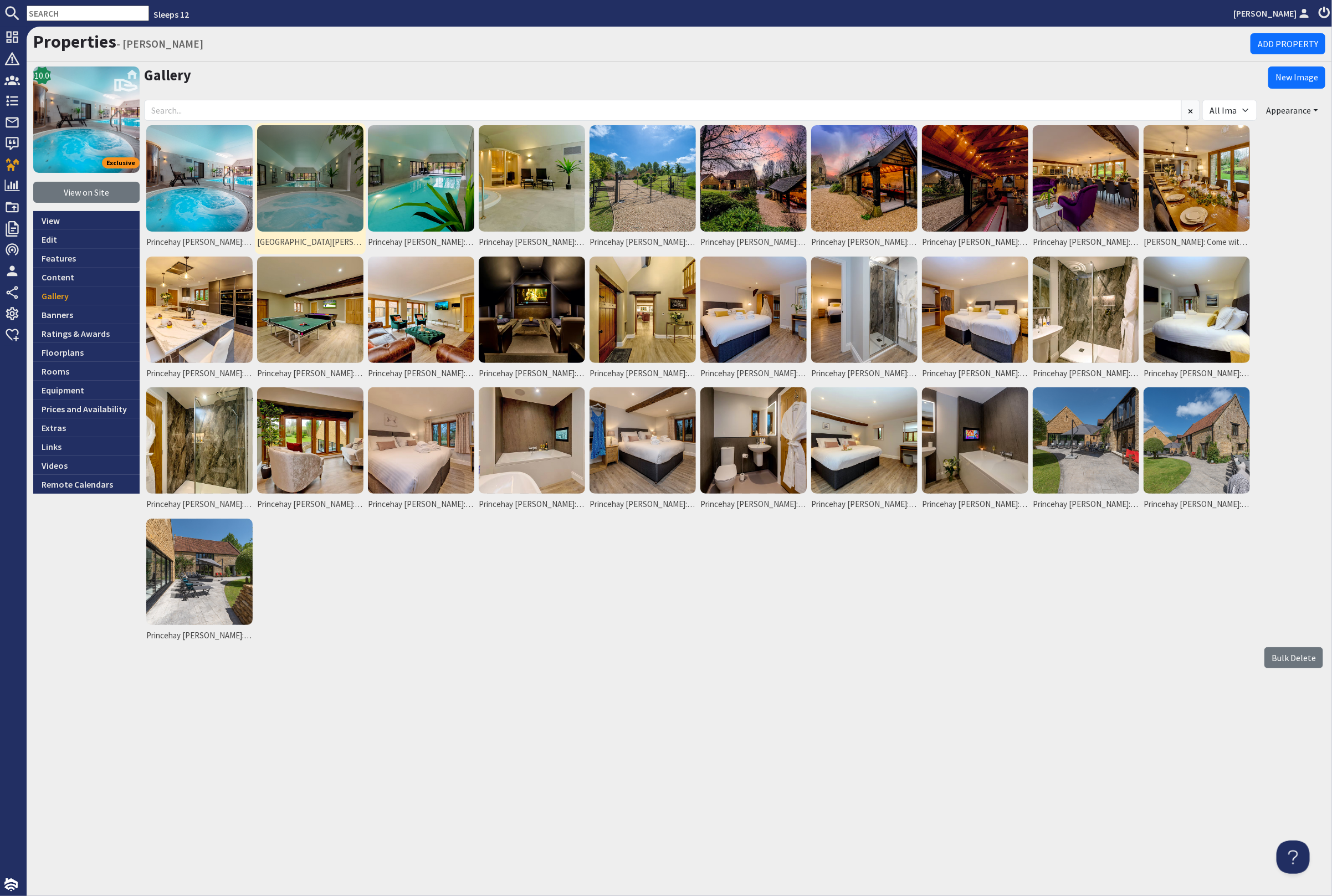
click at [290, 165] on img at bounding box center [310, 178] width 107 height 107
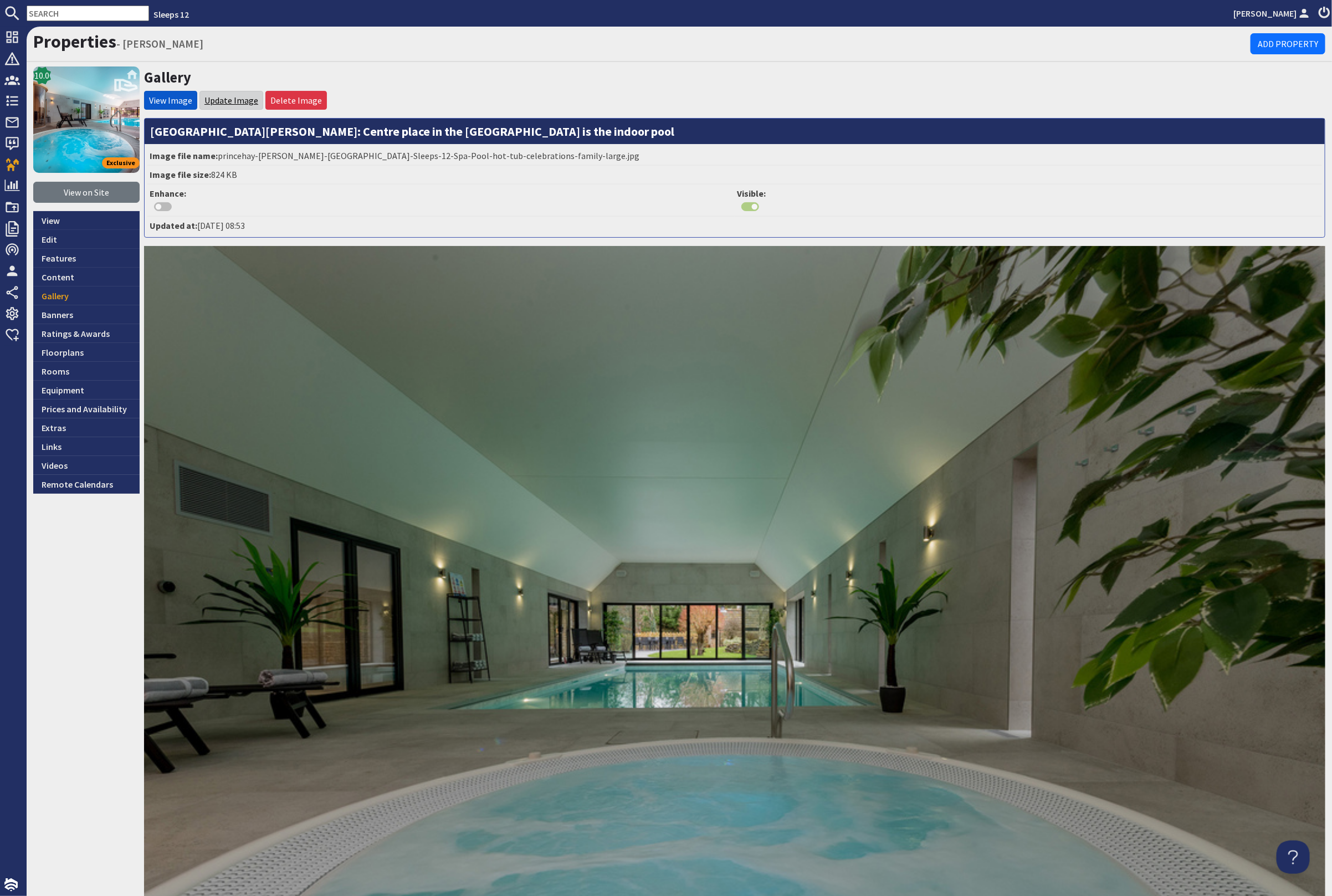
click at [230, 97] on link "Update Image" at bounding box center [231, 100] width 54 height 11
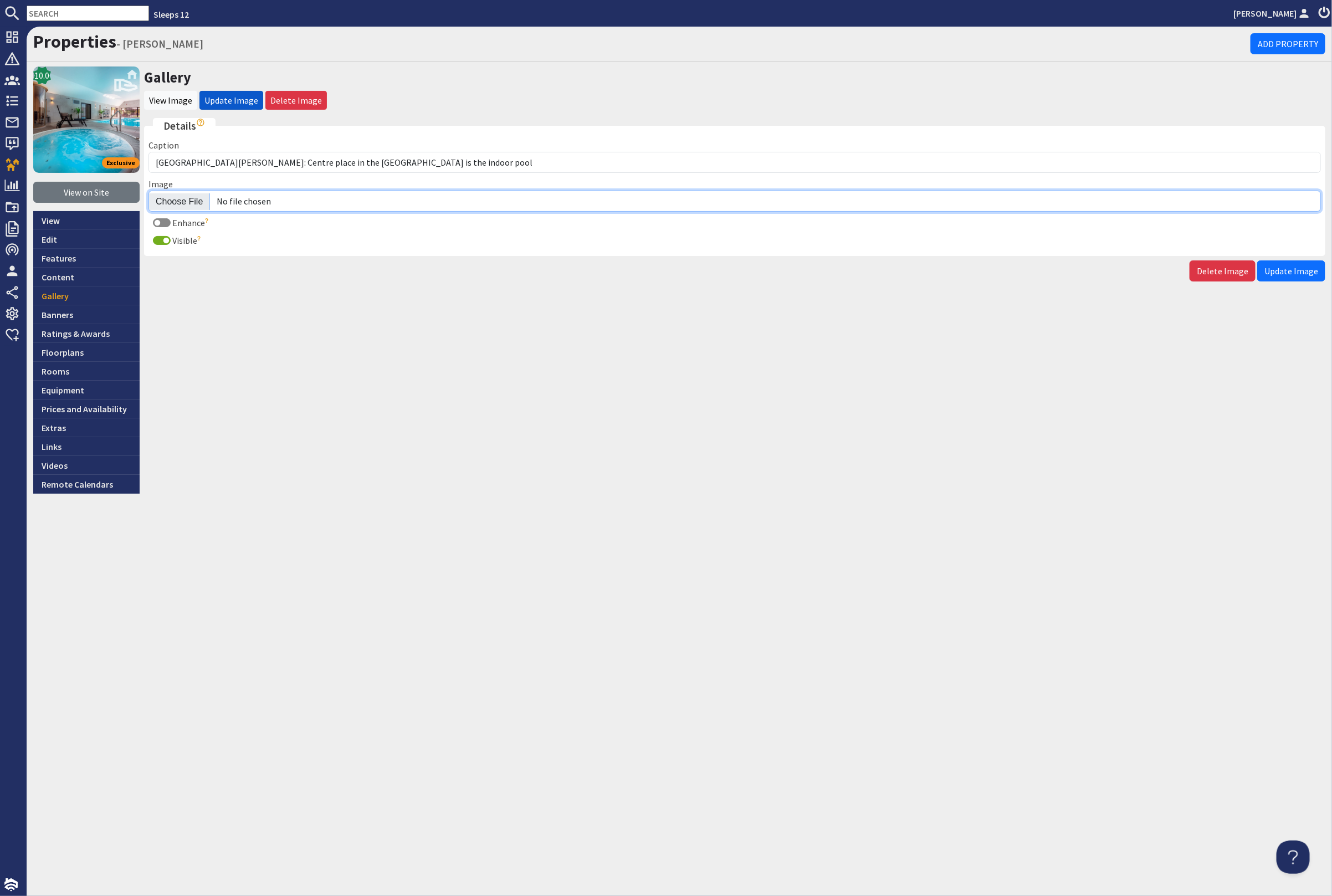
click at [173, 200] on input "Image" at bounding box center [734, 200] width 1172 height 21
type input "C:\fakepath\kingshay-[PERSON_NAME]-large-holiday-home-group-accommodation-sleep…"
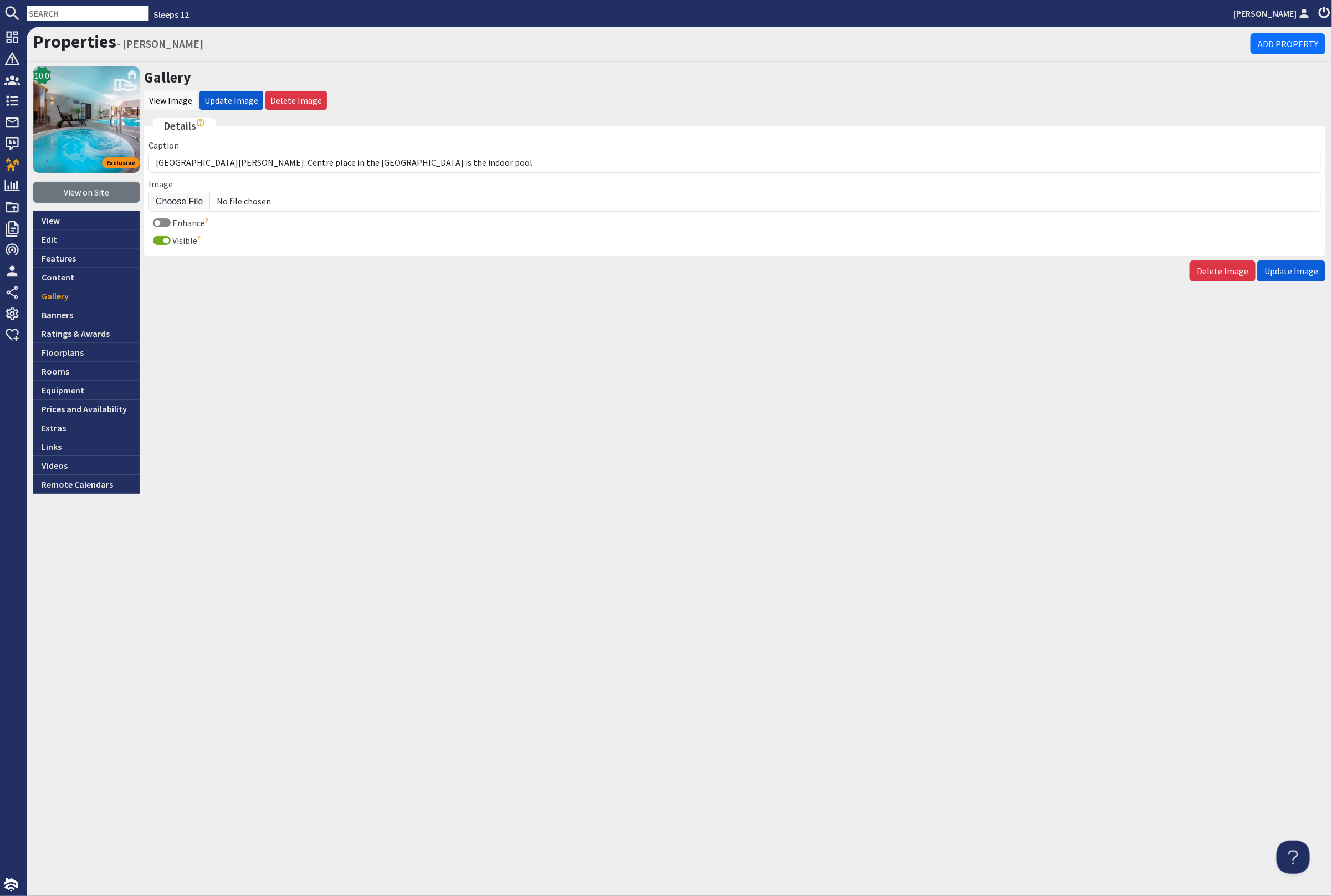
click at [1305, 270] on span "Update Image" at bounding box center [1291, 271] width 54 height 11
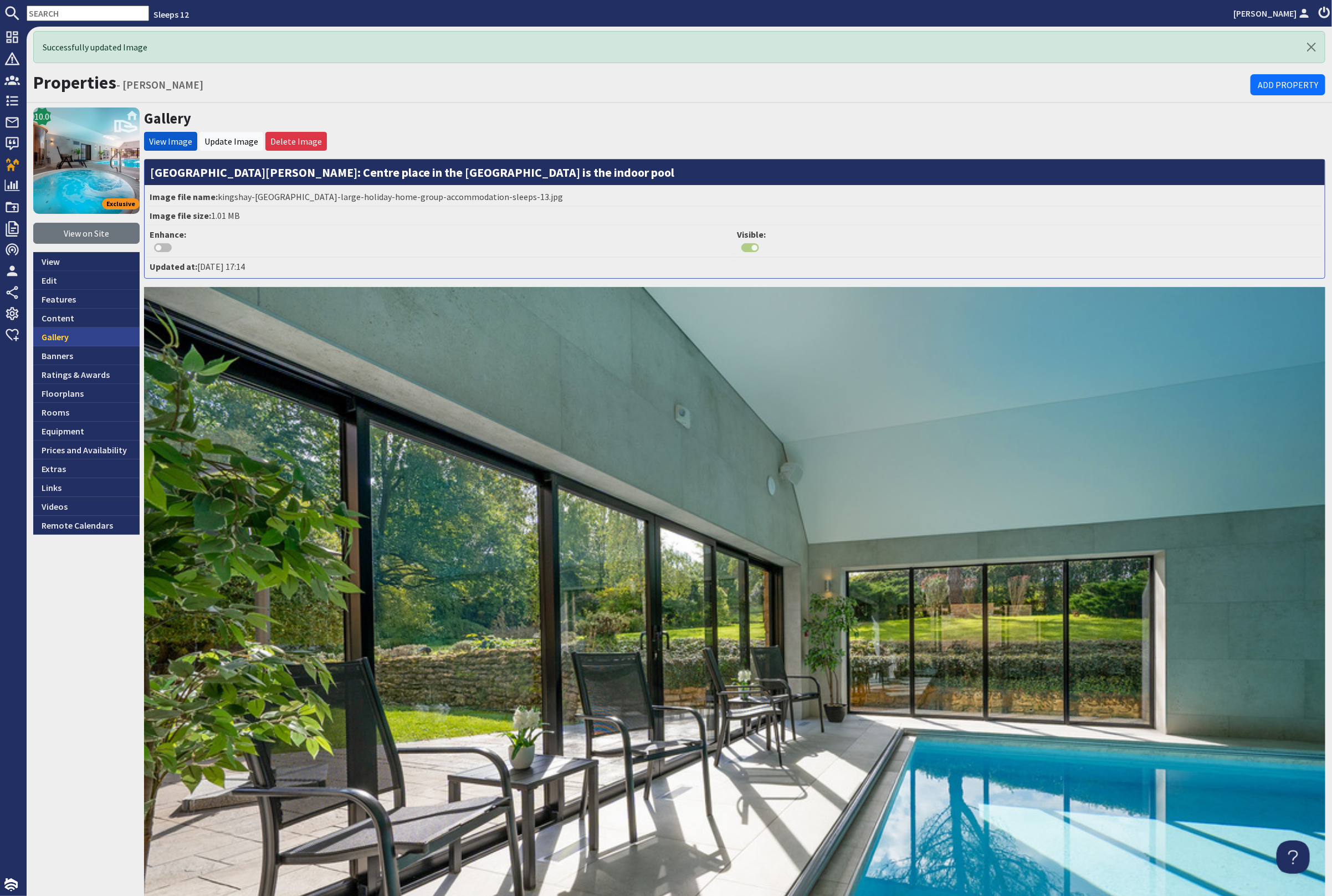
click at [98, 336] on link "Gallery" at bounding box center [86, 337] width 107 height 19
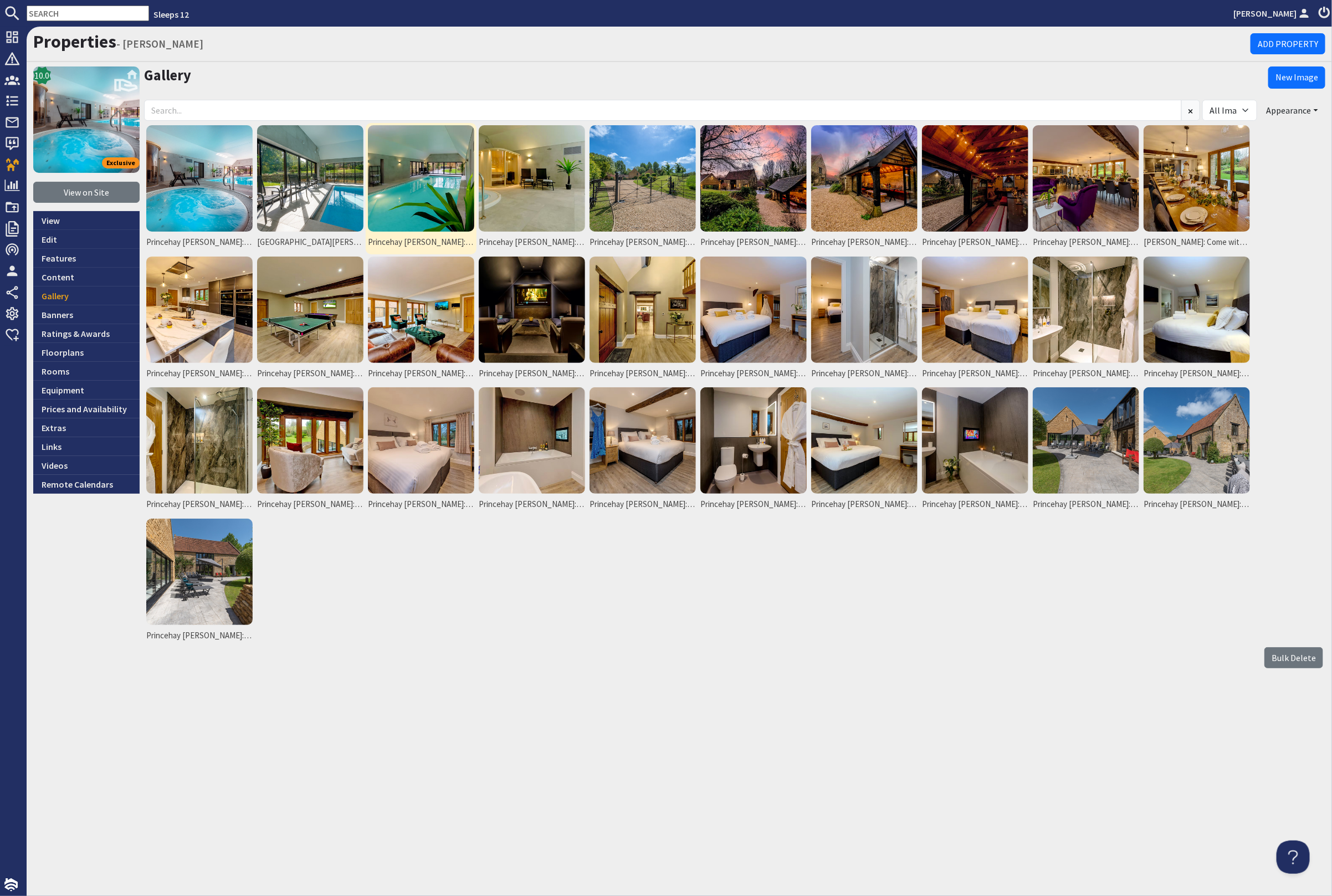
click at [443, 165] on img at bounding box center [421, 178] width 107 height 107
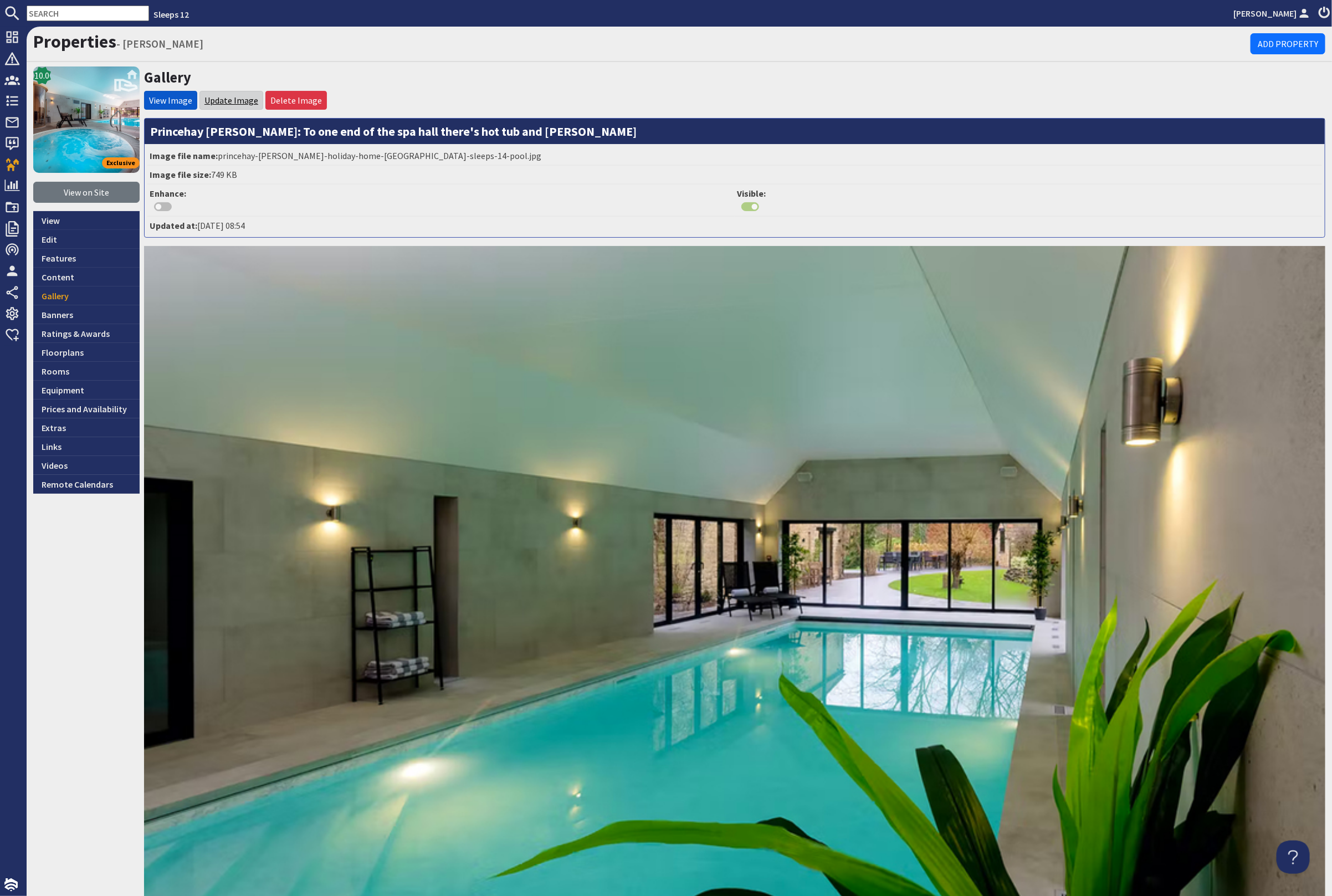
click at [216, 98] on link "Update Image" at bounding box center [231, 100] width 54 height 11
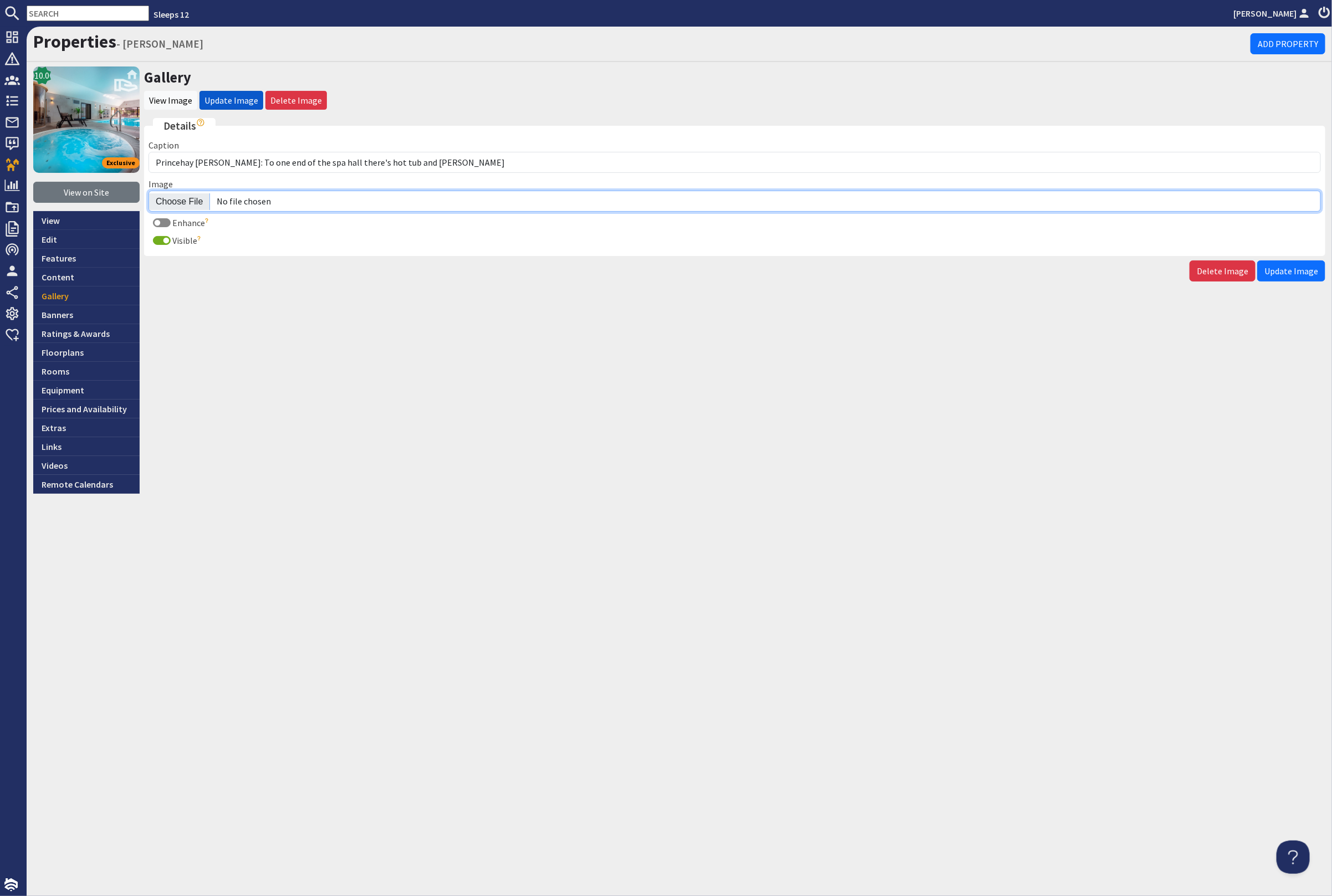
click at [180, 203] on input "Image" at bounding box center [734, 200] width 1172 height 21
type input "C:\fakepath\kingshay-[PERSON_NAME]-large-holiday-home-group-accommodation-sleep…"
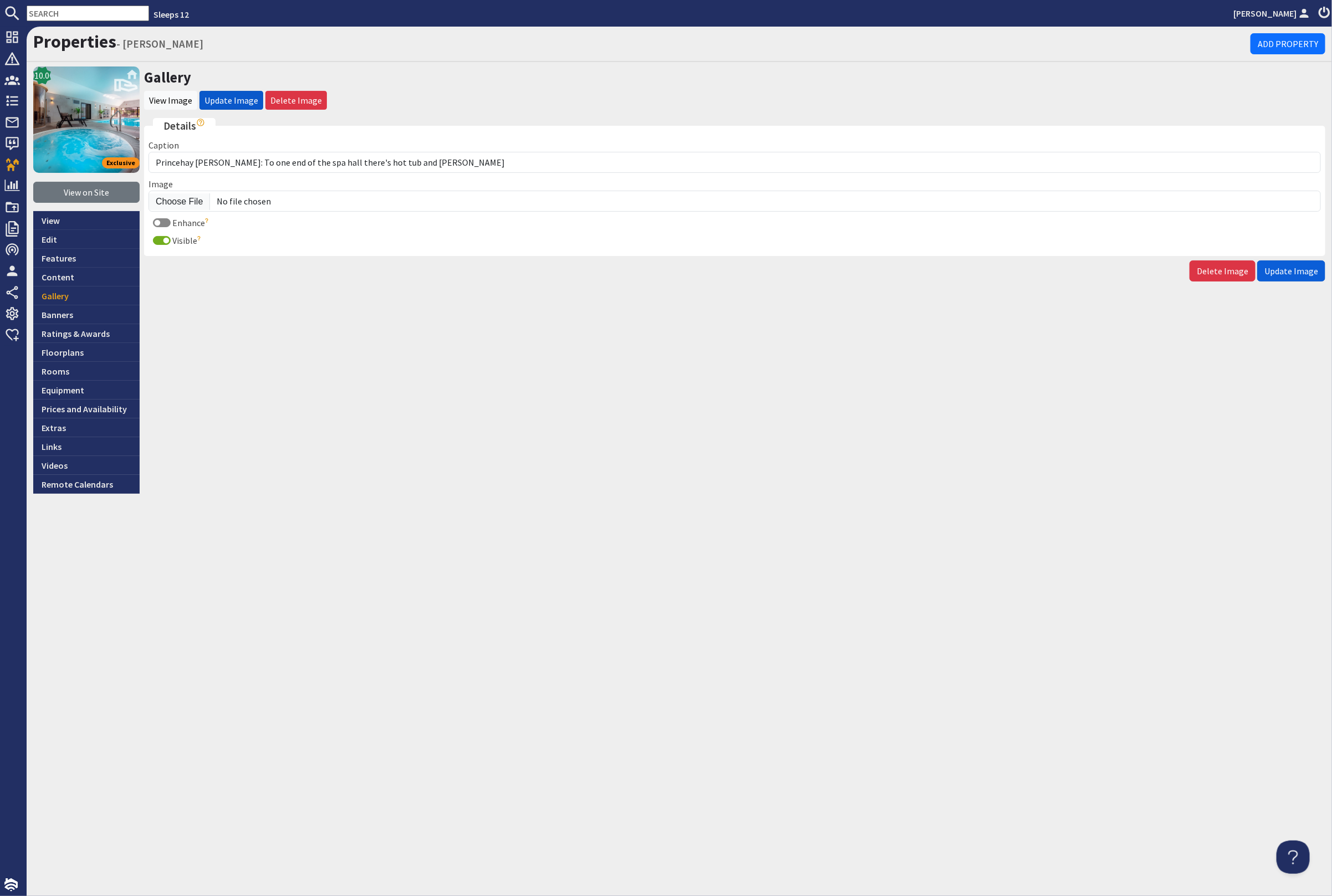
click at [1310, 270] on span "Update Image" at bounding box center [1291, 271] width 54 height 11
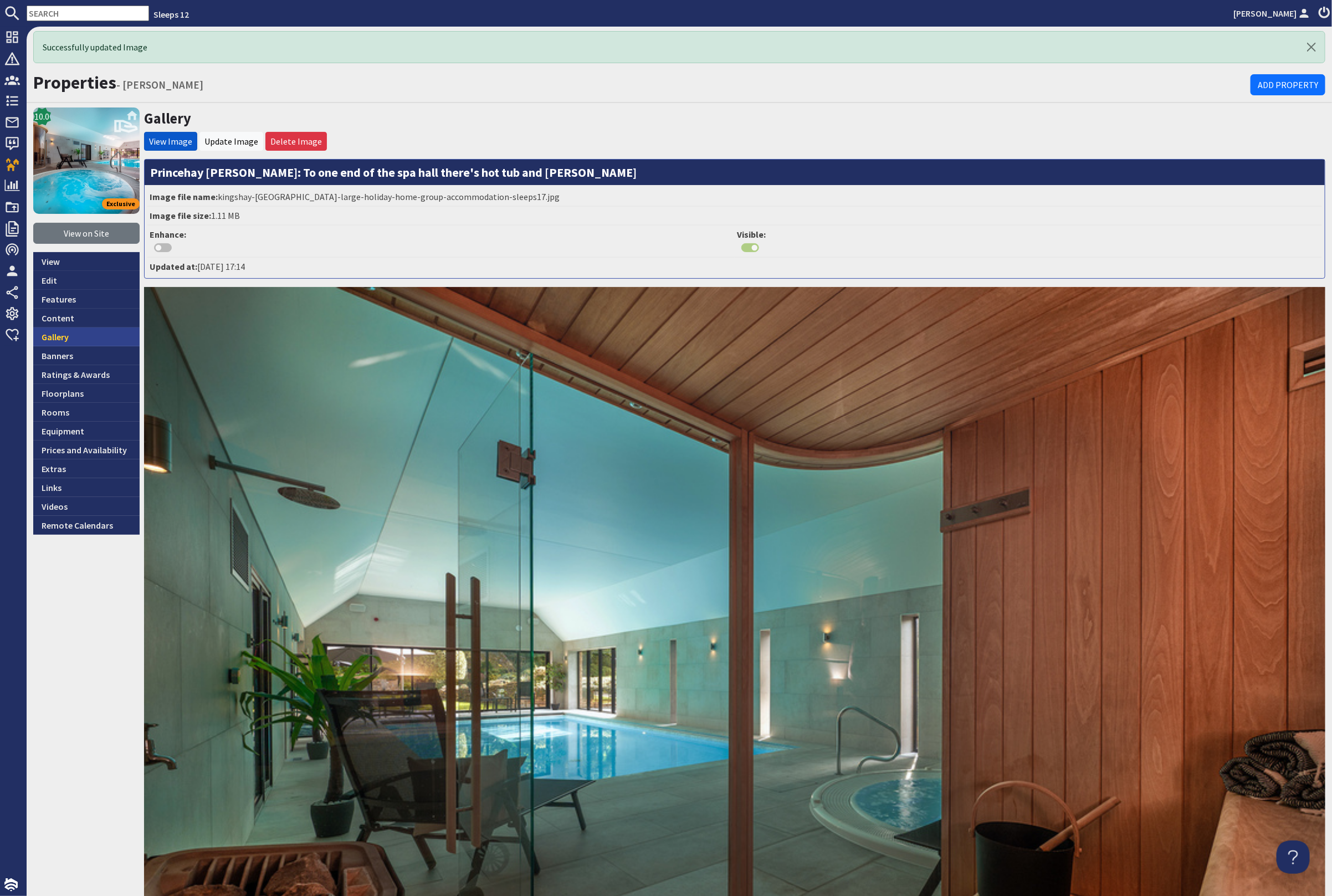
click at [87, 335] on link "Gallery" at bounding box center [86, 337] width 107 height 19
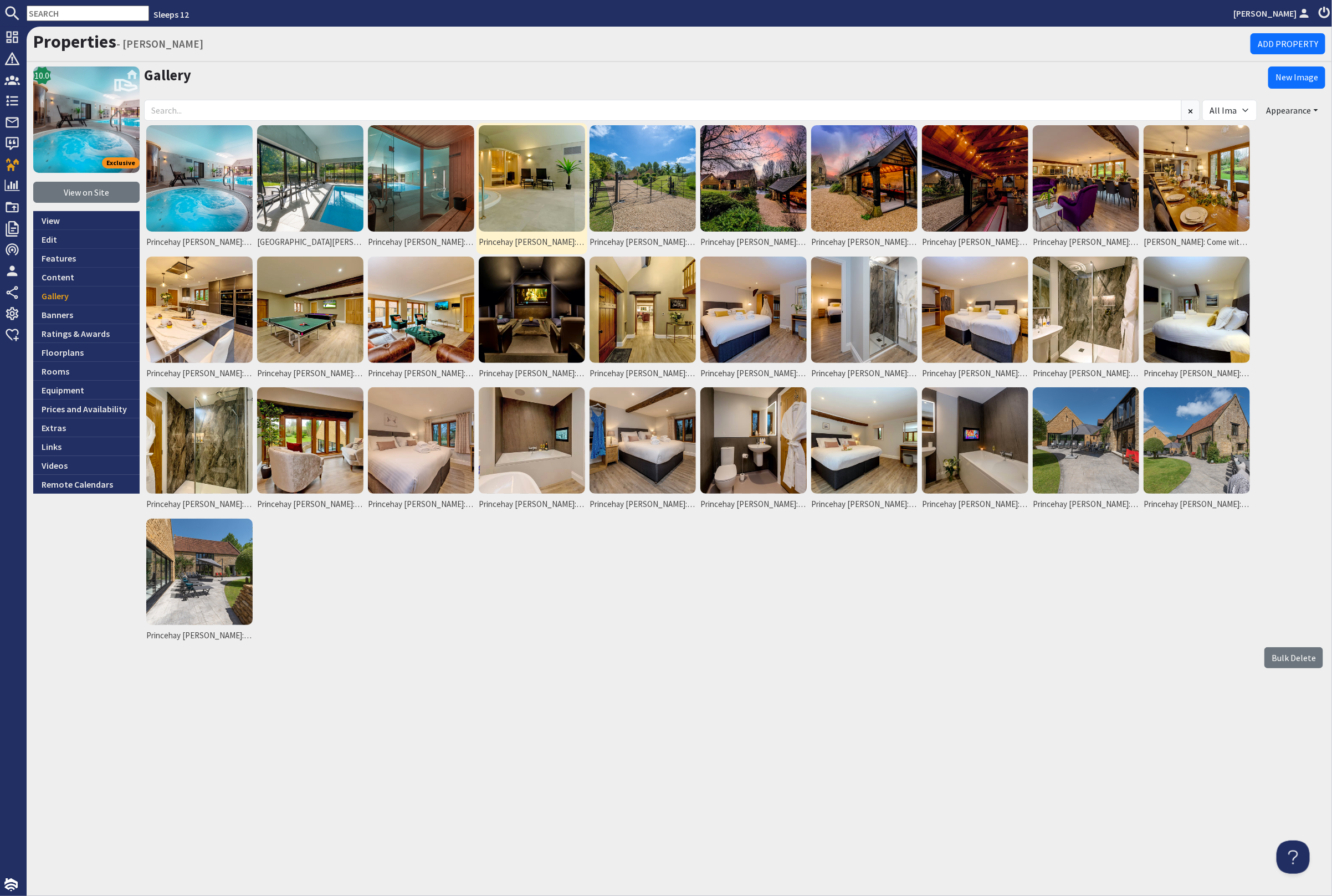
click at [553, 156] on img at bounding box center [532, 178] width 107 height 107
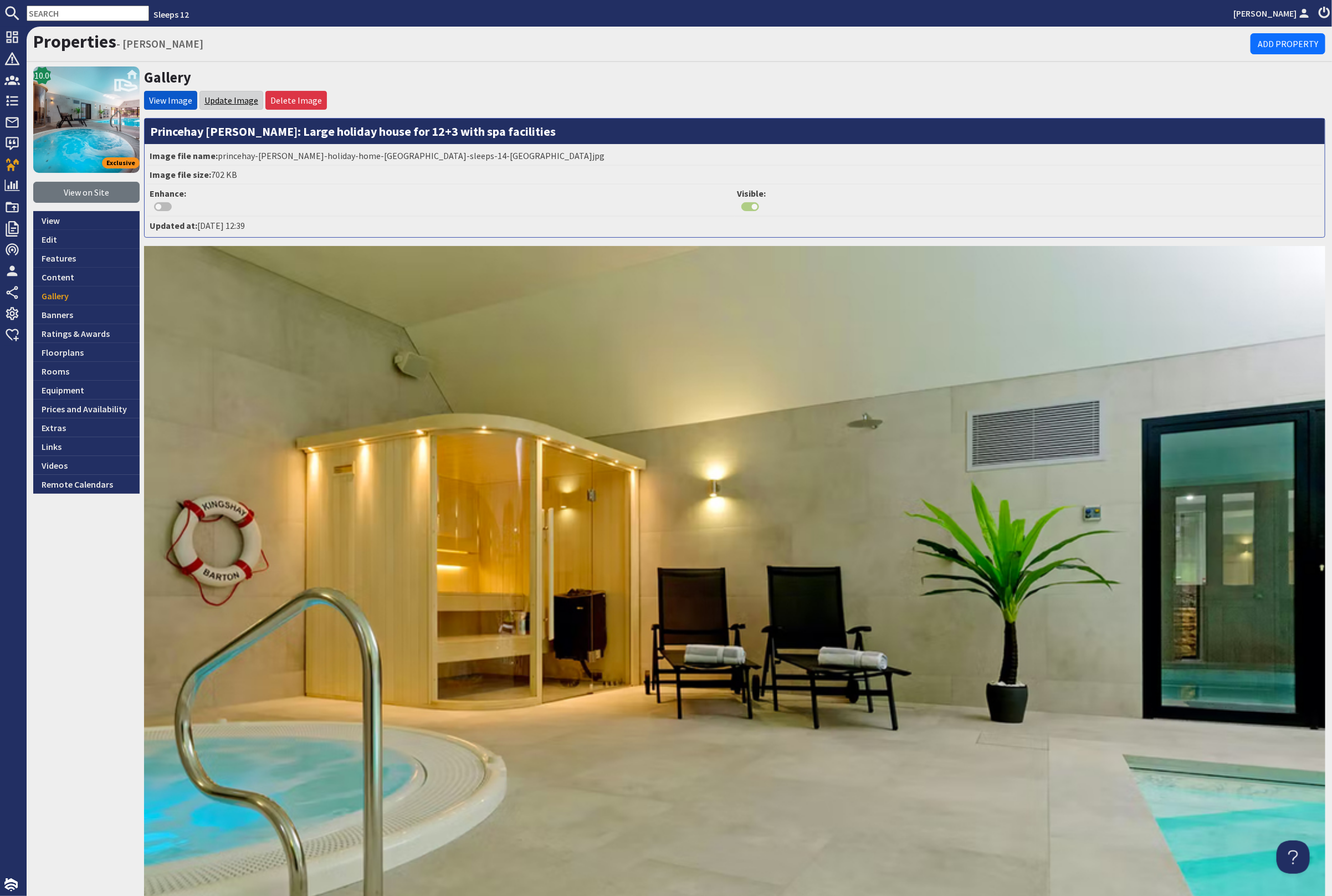
click at [222, 100] on link "Update Image" at bounding box center [231, 100] width 54 height 11
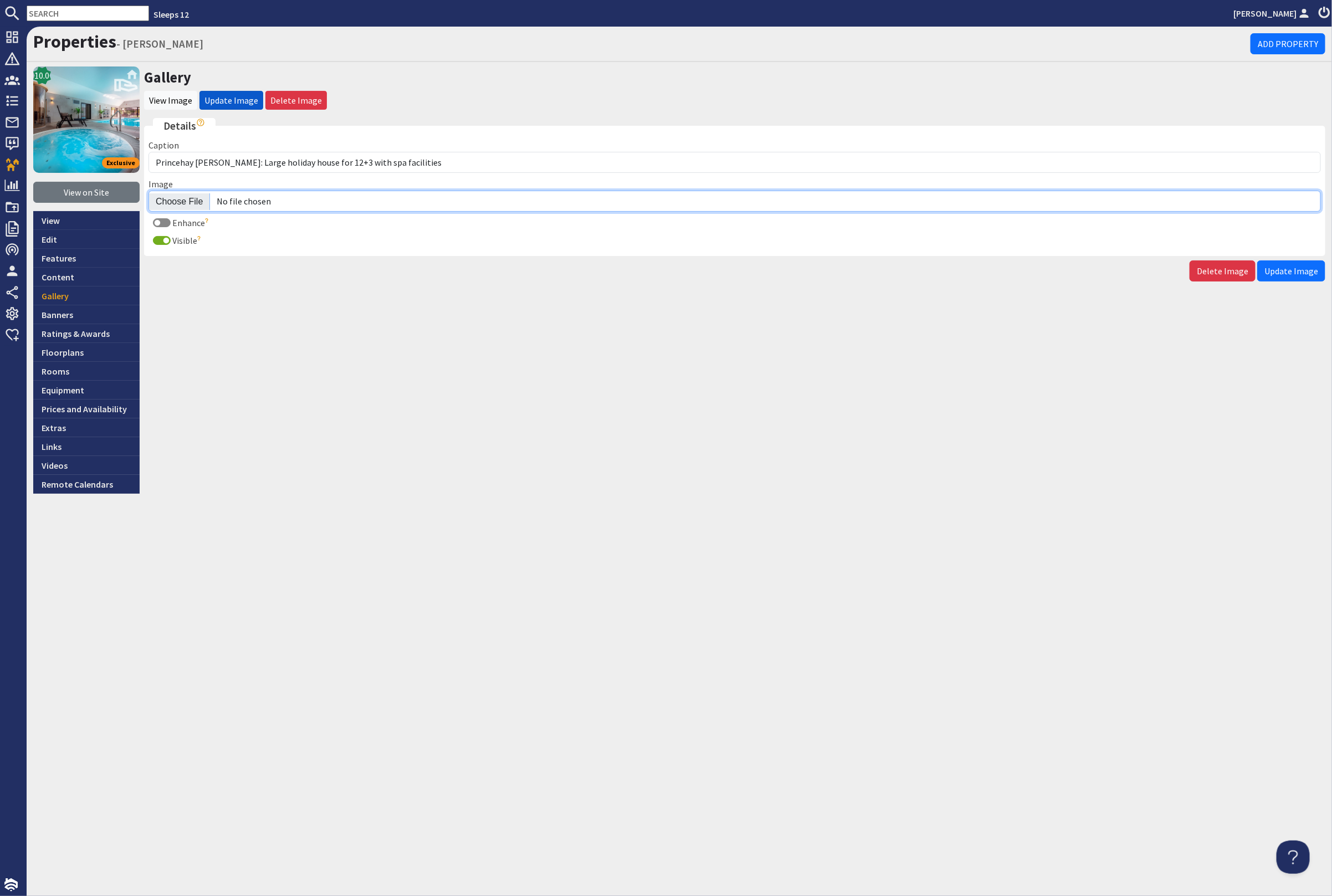
click at [184, 194] on input "Image" at bounding box center [734, 200] width 1172 height 21
type input "C:\fakepath\kingshay-barton-large-holiday-home-group-accommodation-sleeps16.jpg"
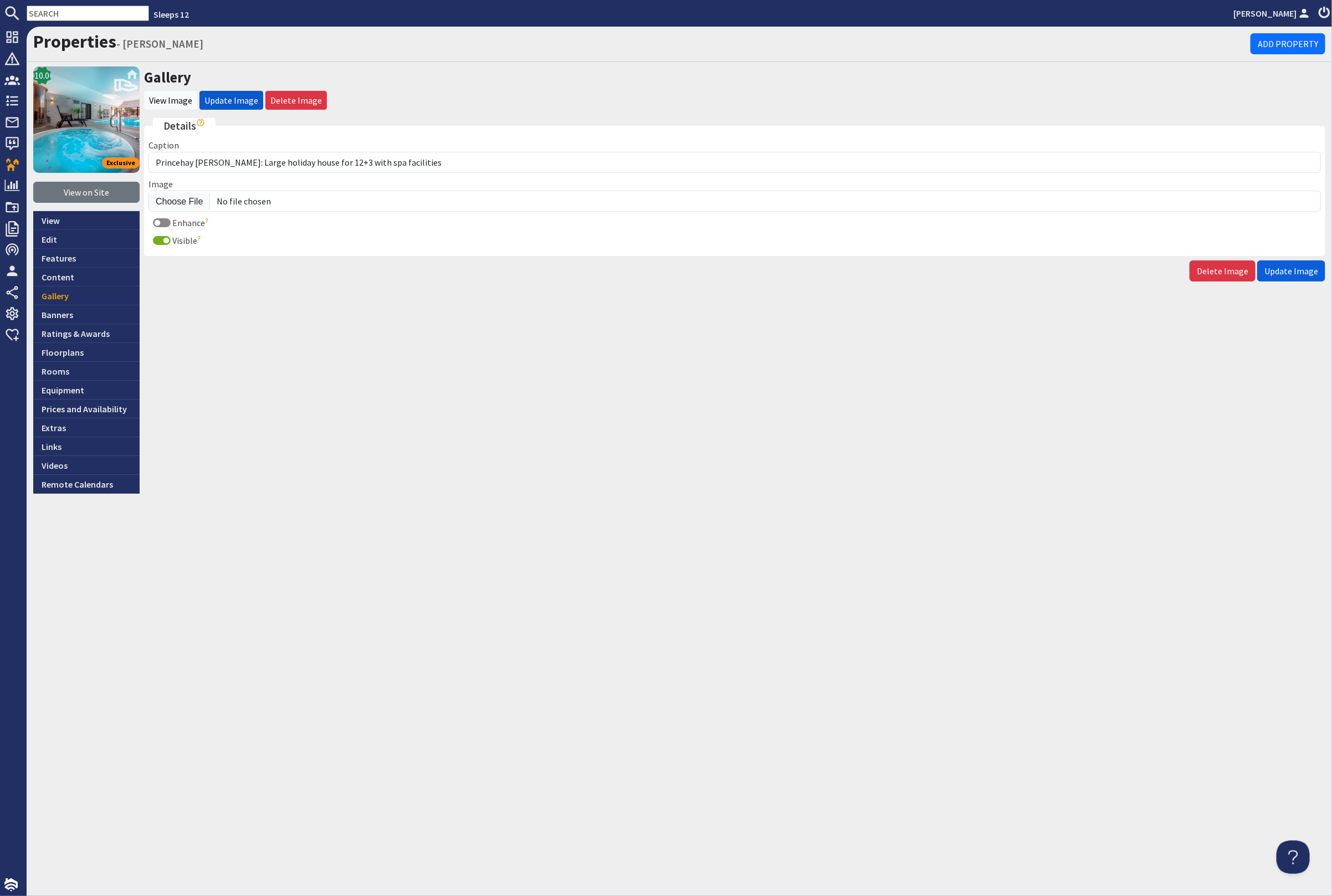
click at [1276, 267] on span "Update Image" at bounding box center [1291, 271] width 54 height 11
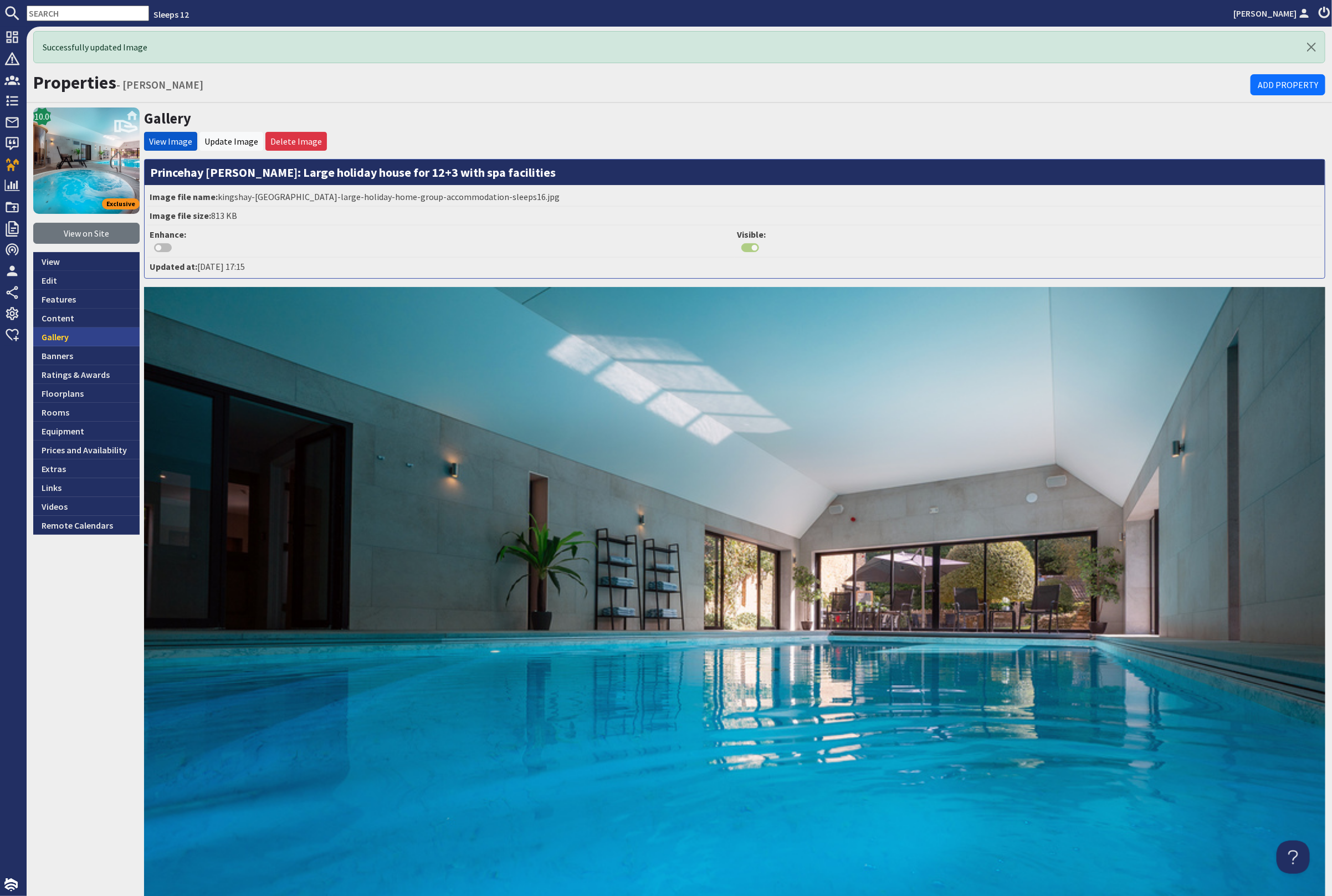
click at [74, 333] on link "Gallery" at bounding box center [86, 337] width 107 height 19
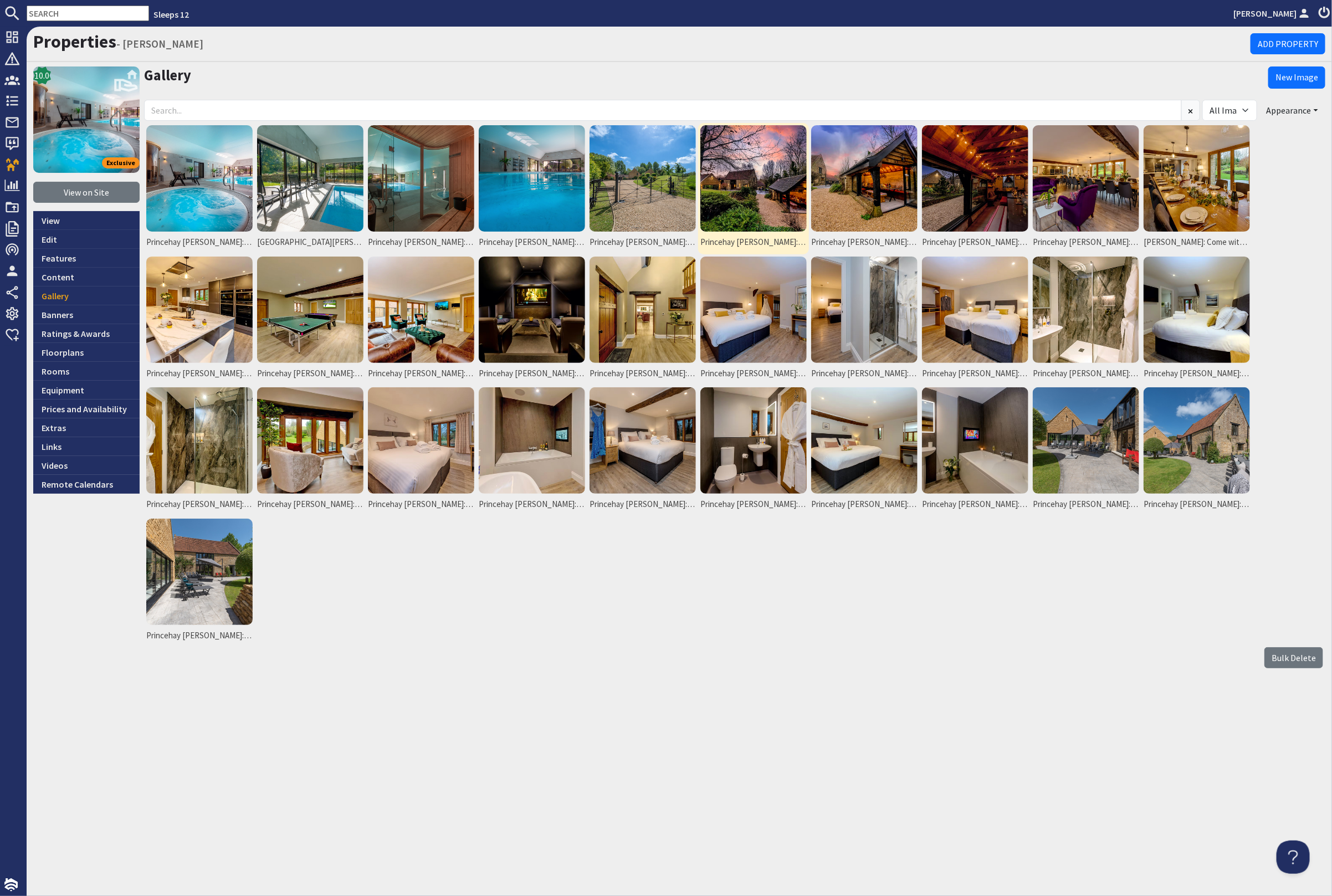
click at [777, 187] on img at bounding box center [754, 178] width 107 height 107
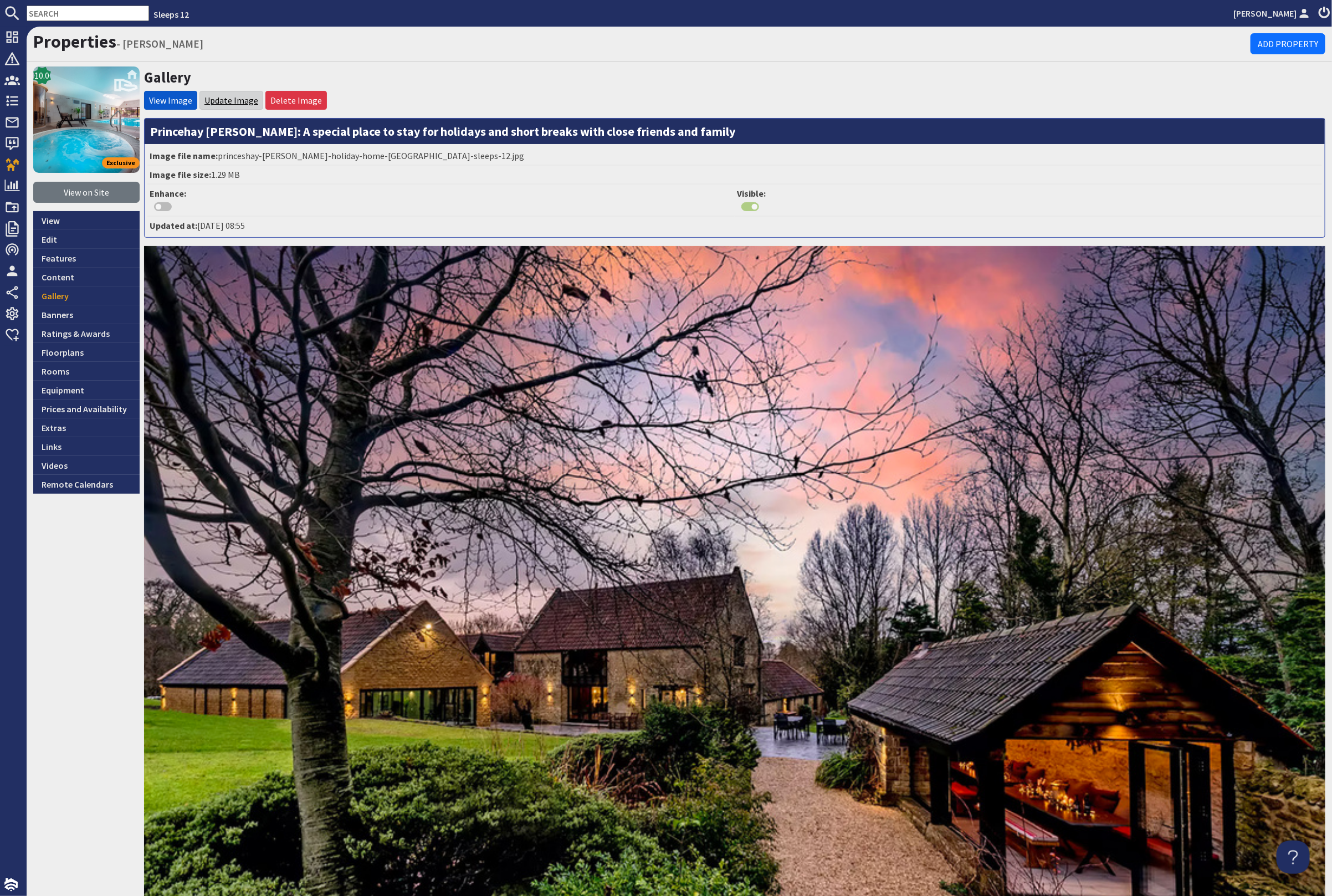
click at [249, 99] on link "Update Image" at bounding box center [231, 100] width 54 height 11
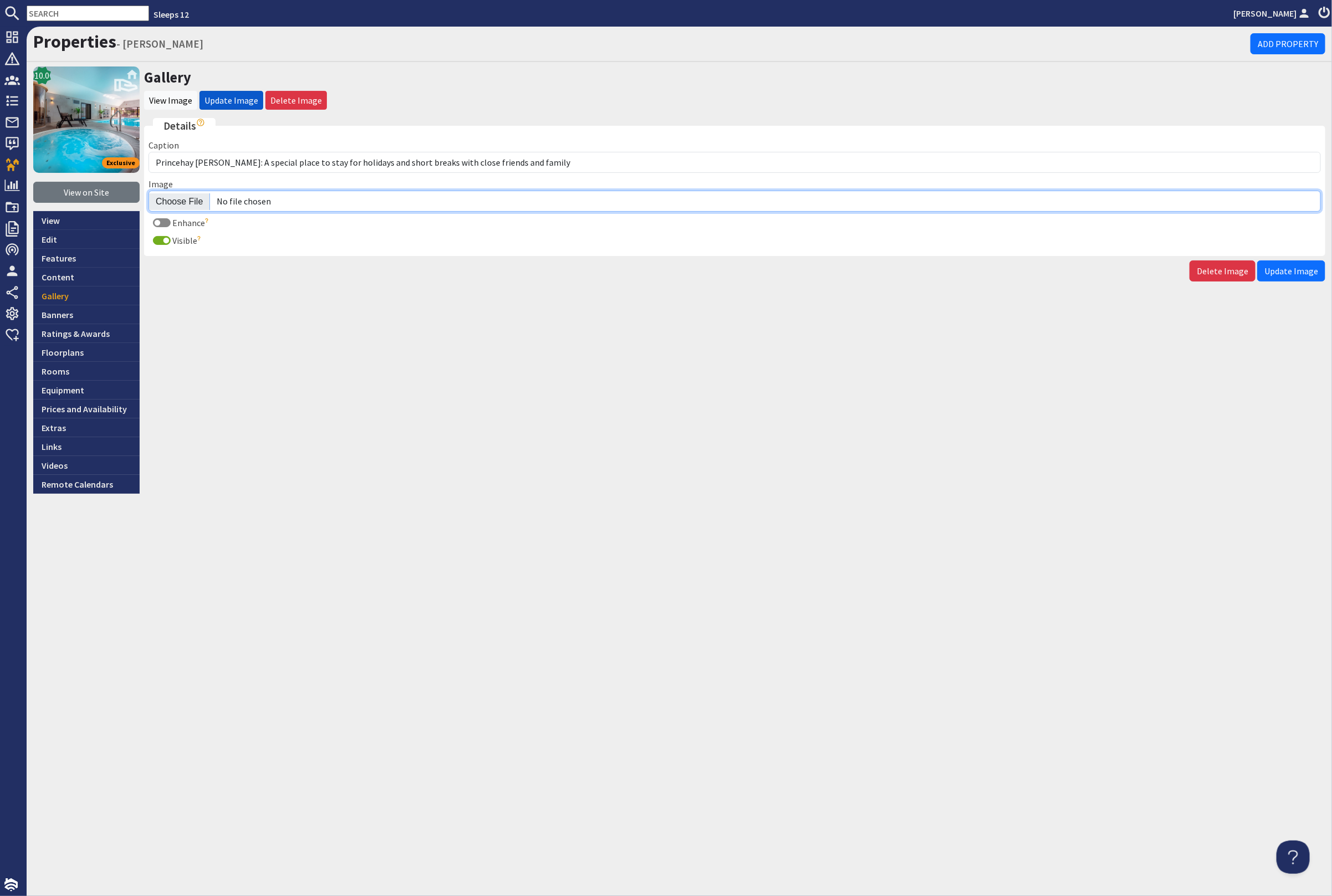
click at [187, 197] on input "Image" at bounding box center [734, 200] width 1172 height 21
type input "C:\fakepath\Kingshay-[GEOGRAPHIC_DATA]-[GEOGRAPHIC_DATA]-Sleeps-12-6-20-Spa-Poo…"
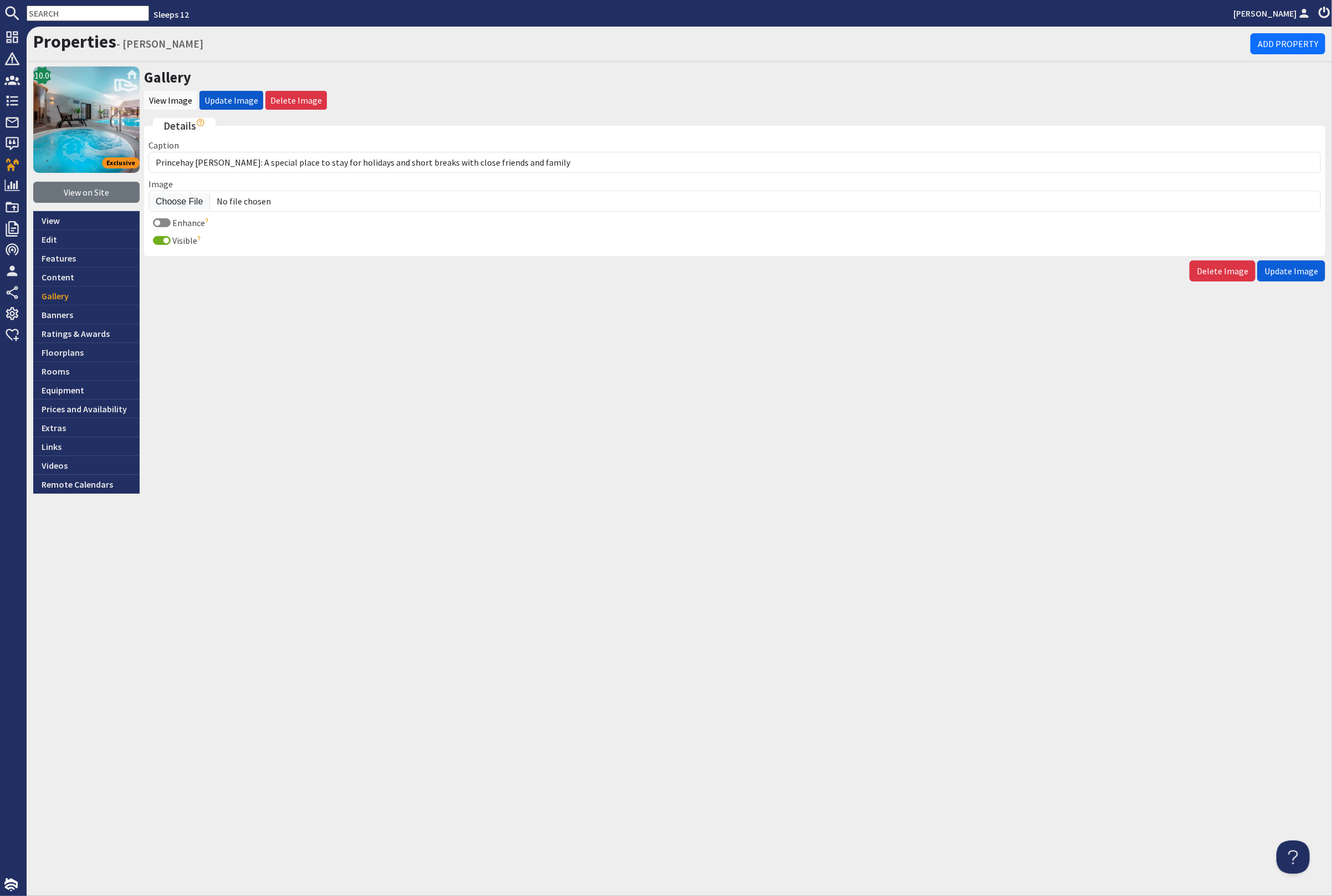
click at [1309, 268] on span "Update Image" at bounding box center [1291, 271] width 54 height 11
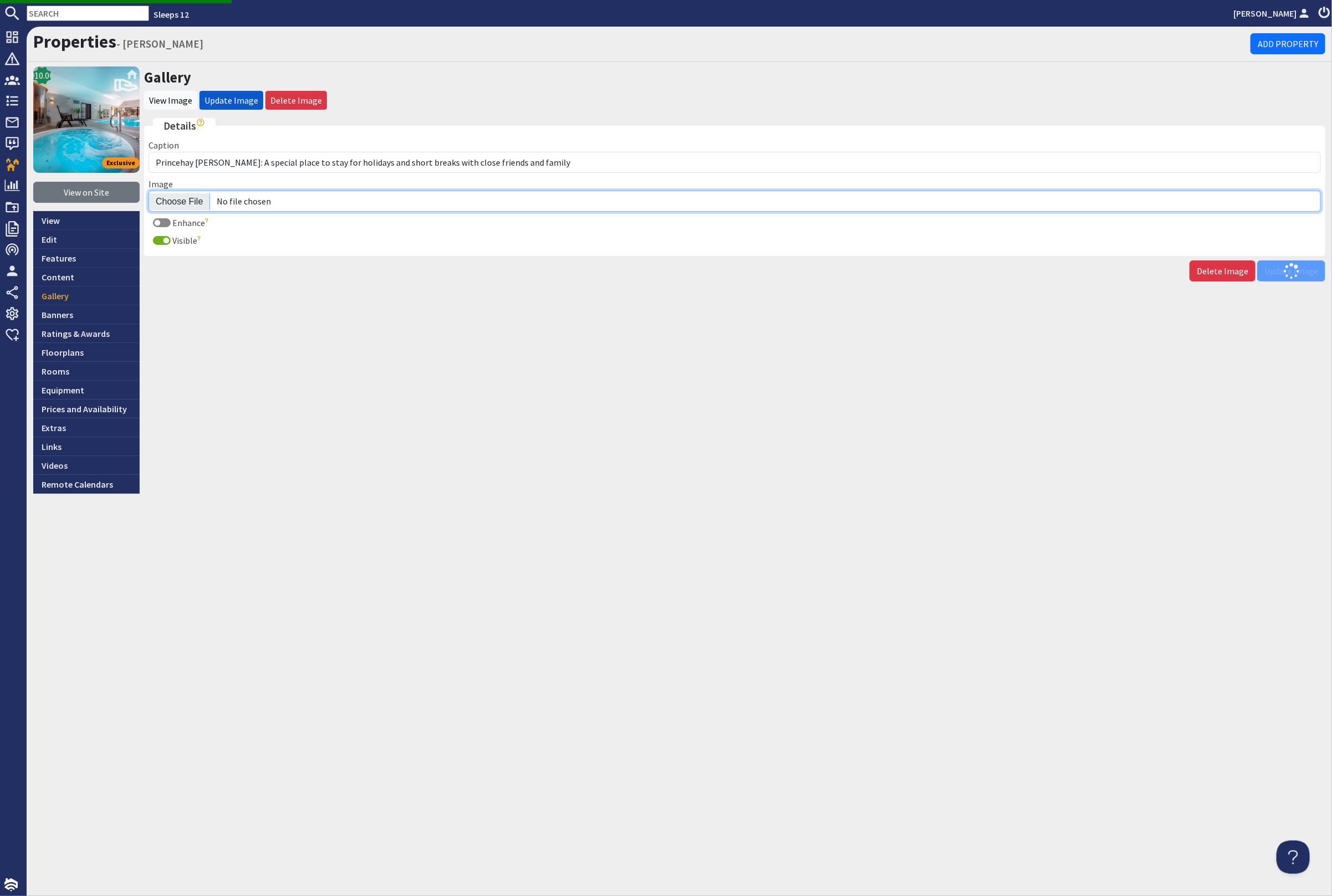
click at [180, 199] on input "Image" at bounding box center [734, 200] width 1172 height 21
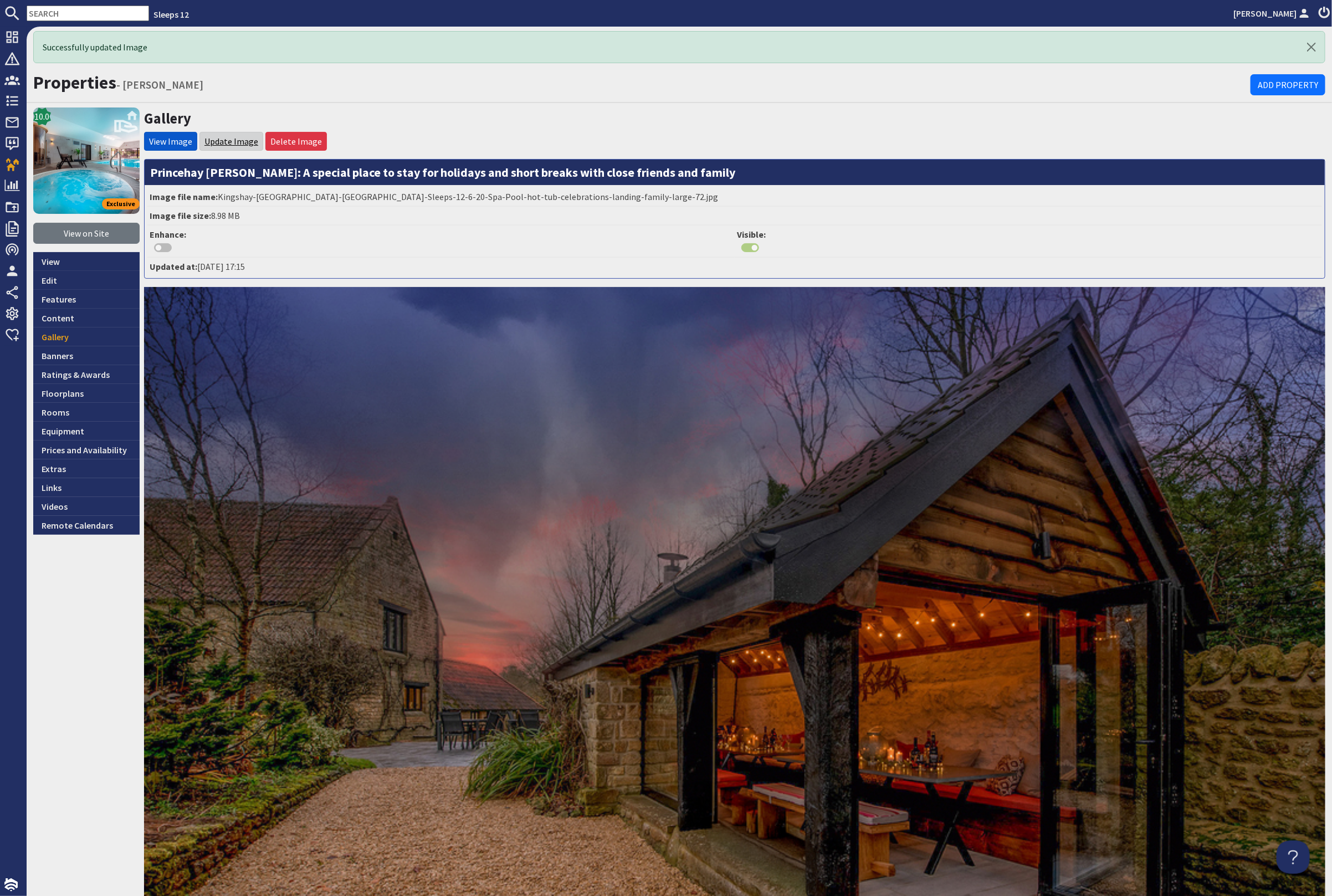
click at [225, 138] on link "Update Image" at bounding box center [231, 141] width 54 height 11
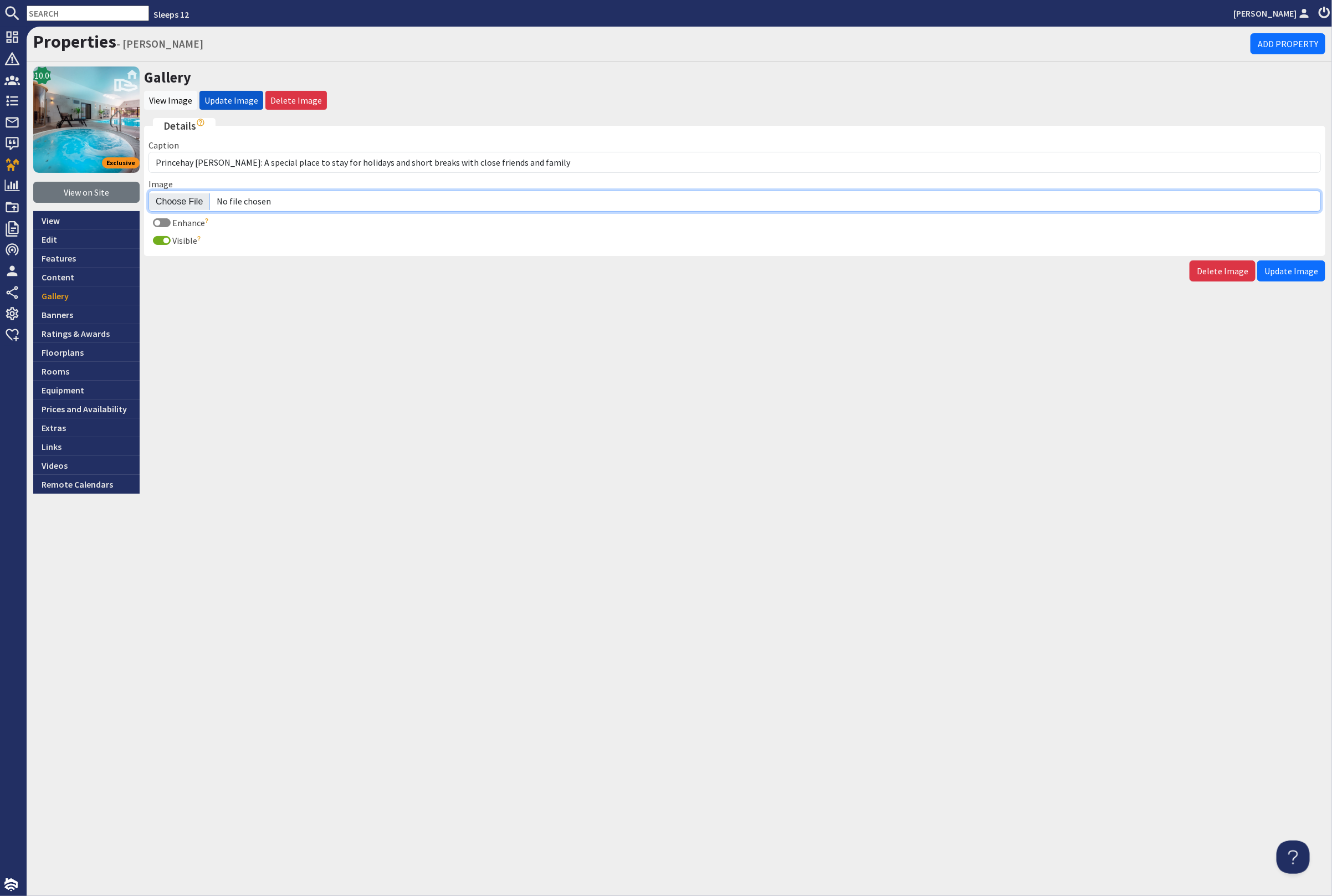
click at [177, 196] on input "Image" at bounding box center [734, 200] width 1172 height 21
type input "C:\fakepath\kingshay-[PERSON_NAME]-large-home-group-accommodation-sleeping-14.j…"
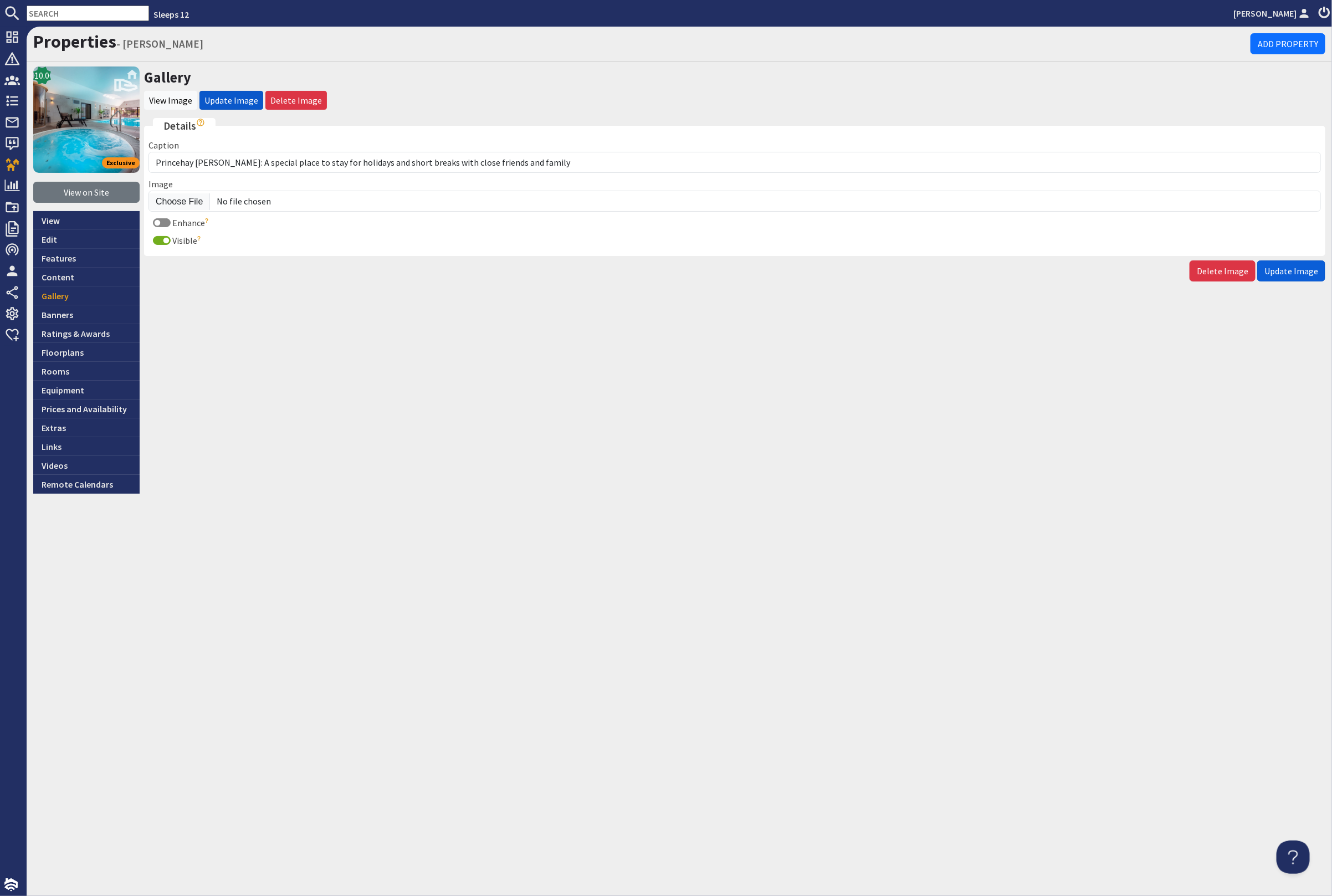
click at [1290, 266] on span "Update Image" at bounding box center [1291, 271] width 54 height 11
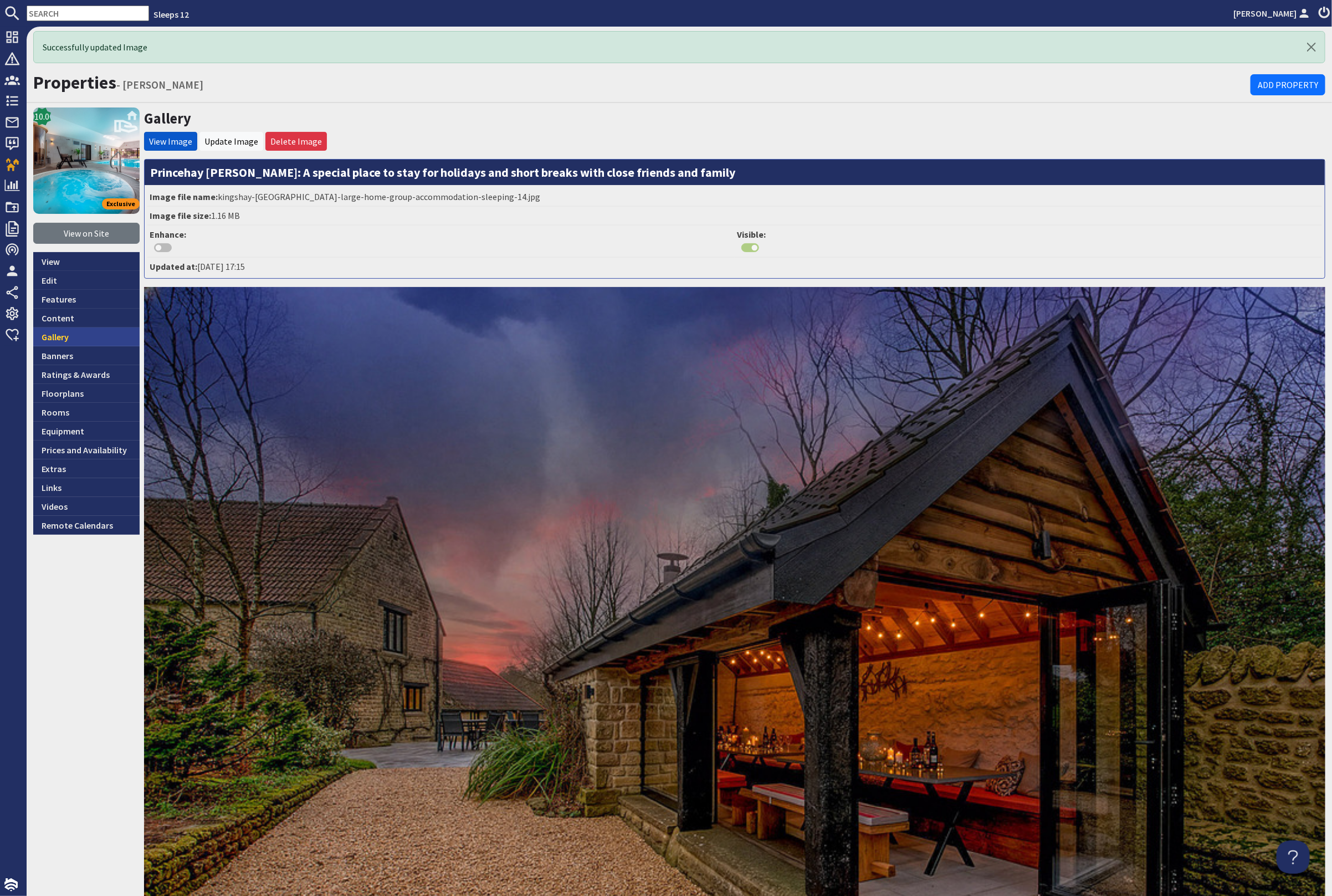
click at [80, 343] on link "Gallery" at bounding box center [86, 337] width 107 height 19
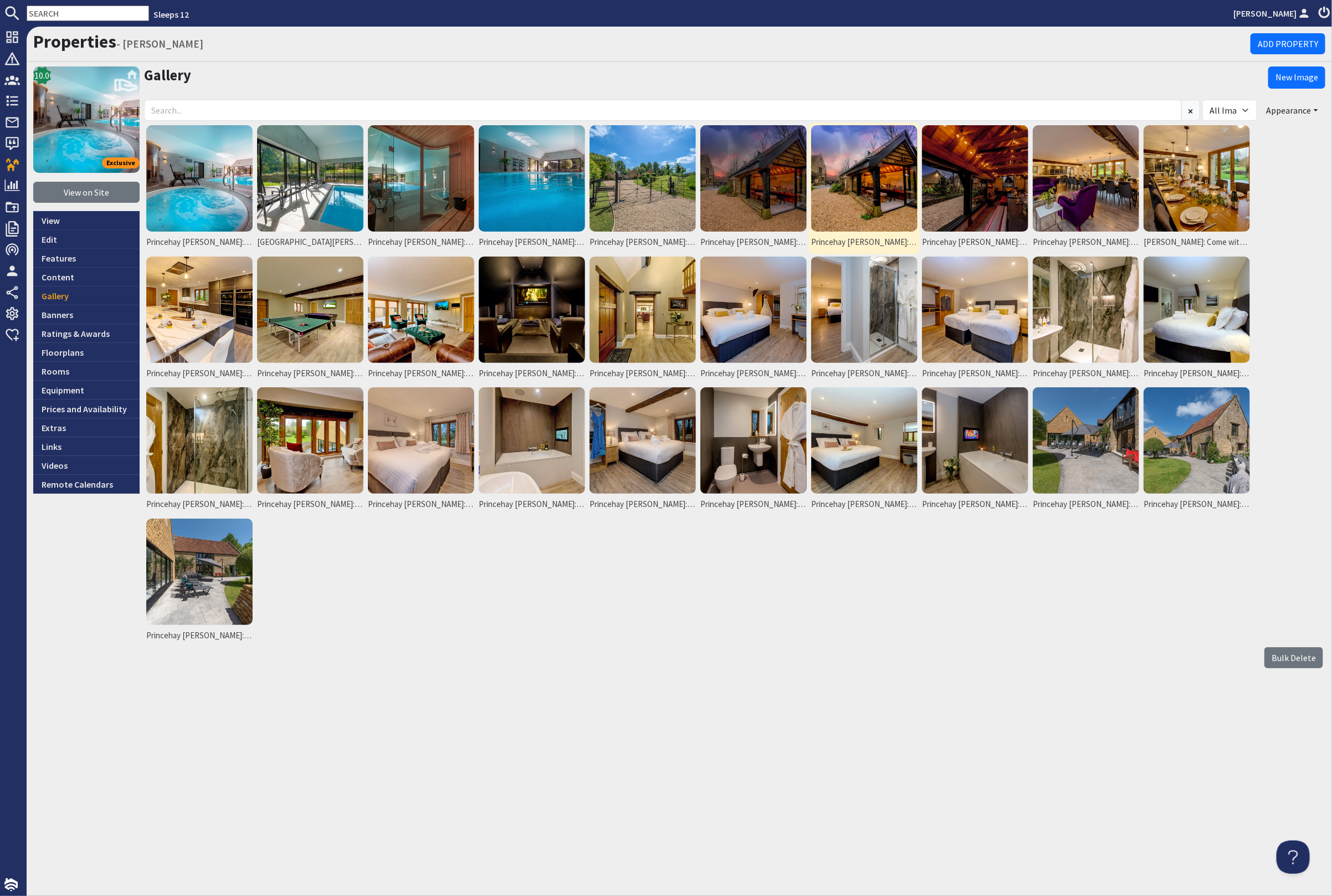
click at [881, 188] on img at bounding box center [865, 178] width 107 height 107
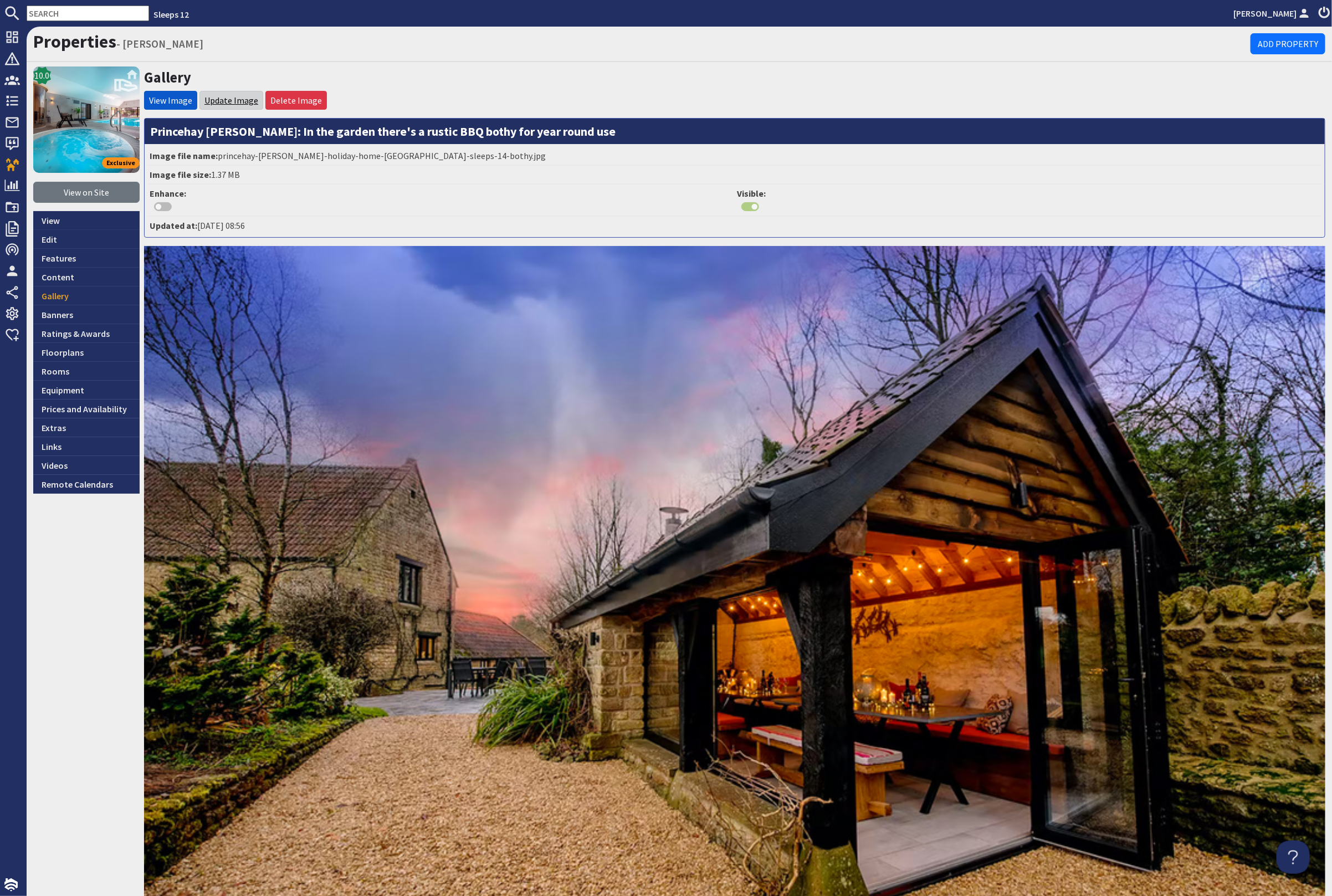
click at [228, 100] on link "Update Image" at bounding box center [231, 100] width 54 height 11
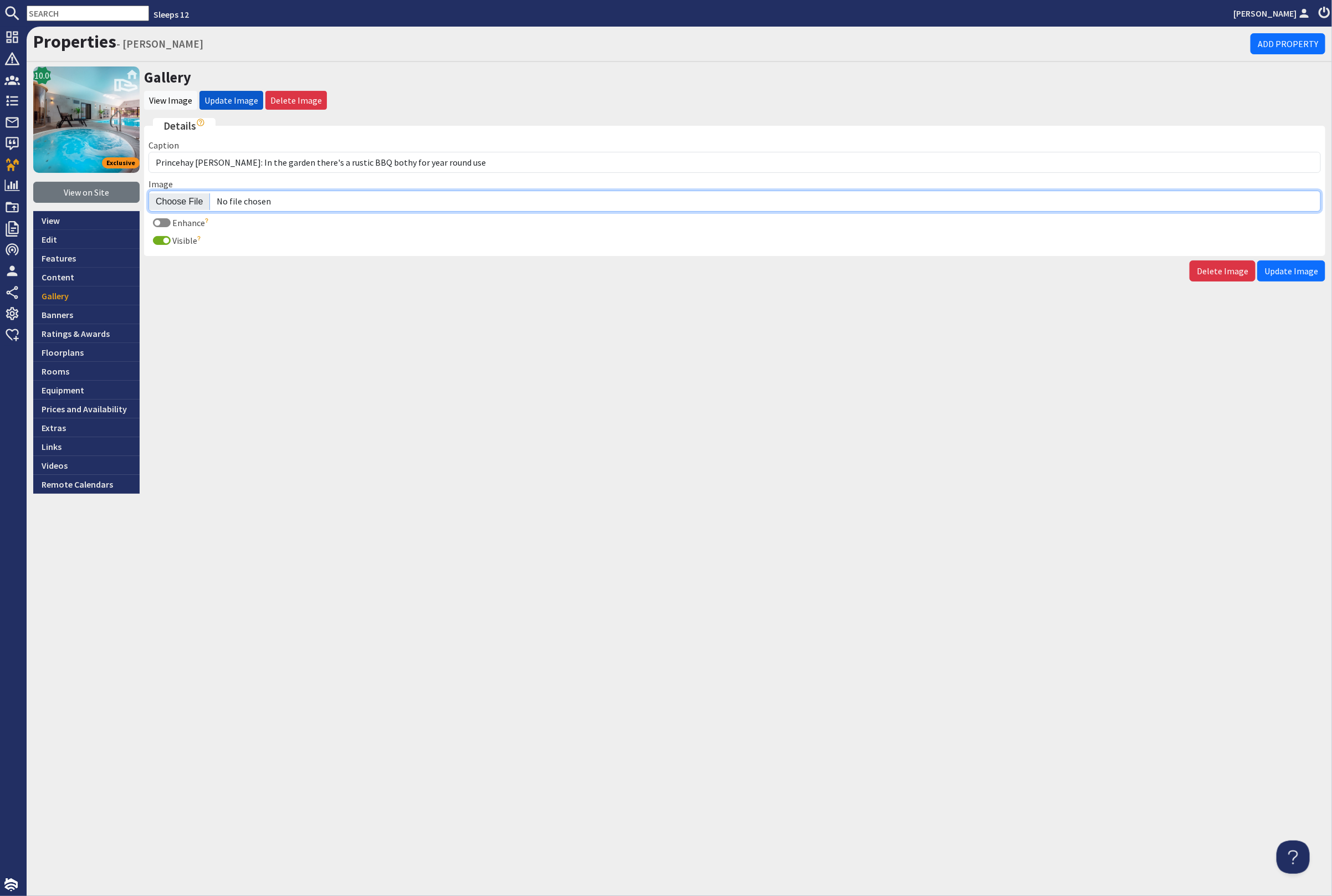
click at [177, 199] on input "Image" at bounding box center [734, 200] width 1172 height 21
type input "C:\fakepath\kingshay-barton-large-home-group-accommodation-sleeping-14.jpg"
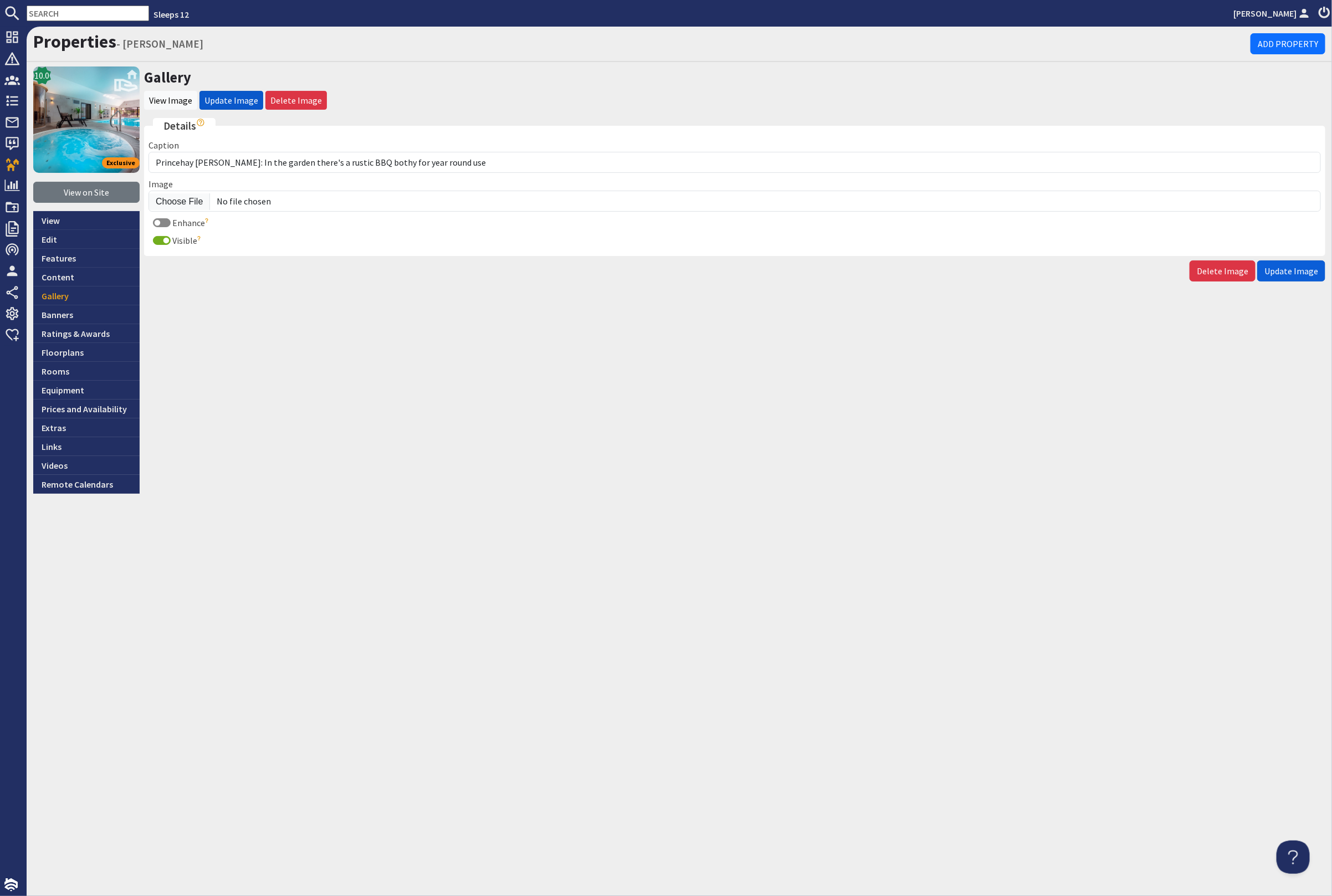
click at [1283, 267] on span "Update Image" at bounding box center [1291, 271] width 54 height 11
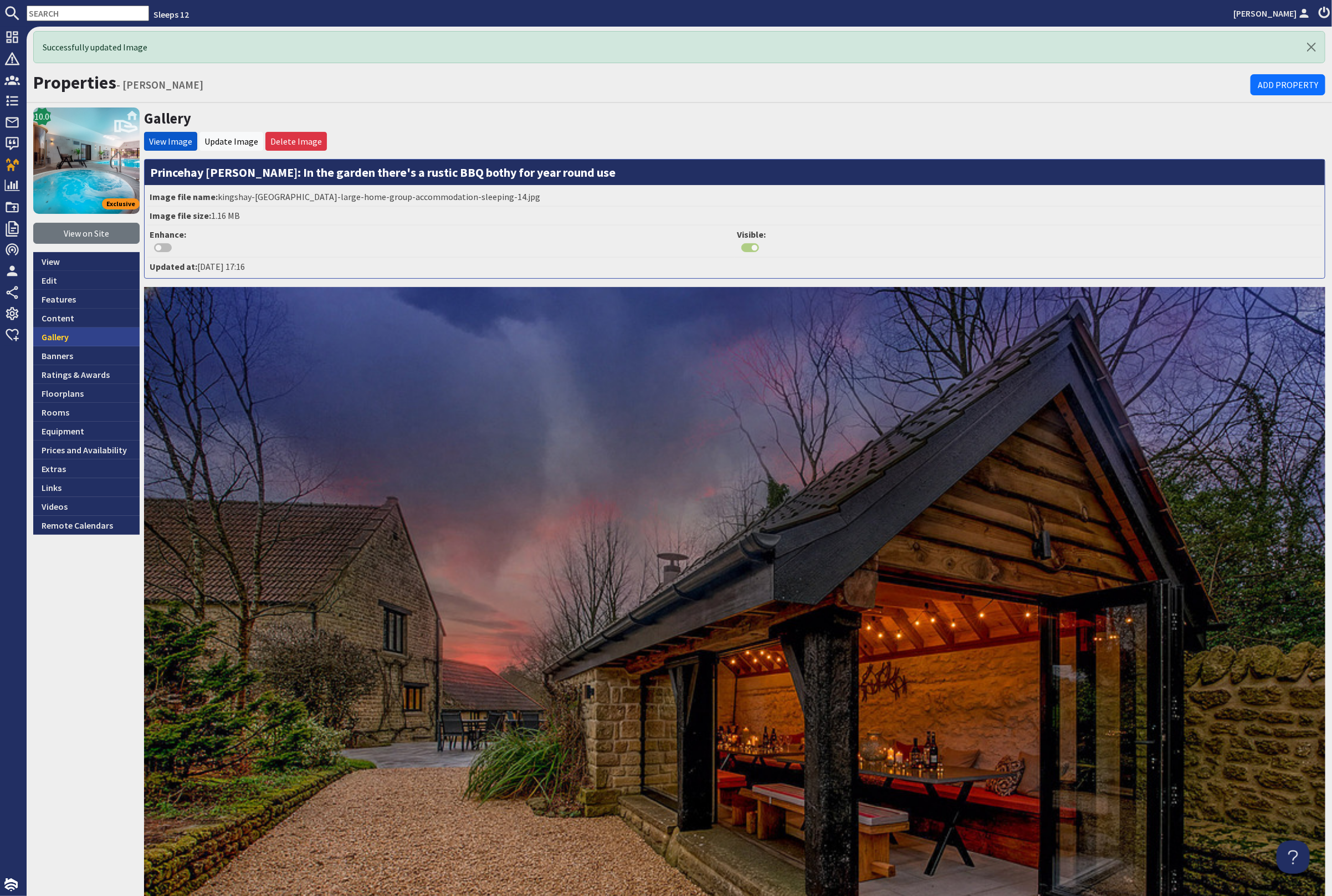
click at [108, 333] on link "Gallery" at bounding box center [86, 337] width 107 height 19
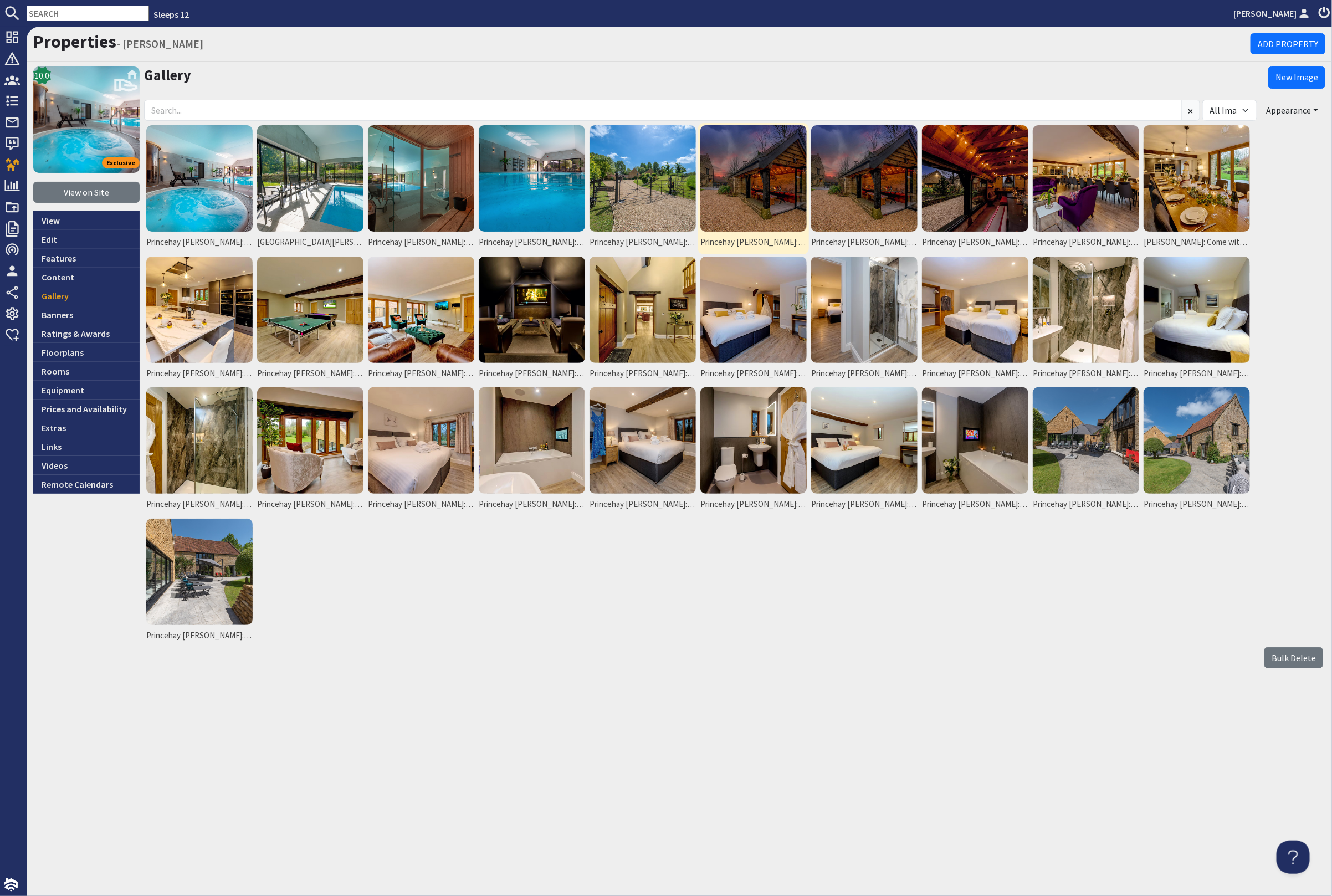
click at [745, 165] on img at bounding box center [754, 178] width 107 height 107
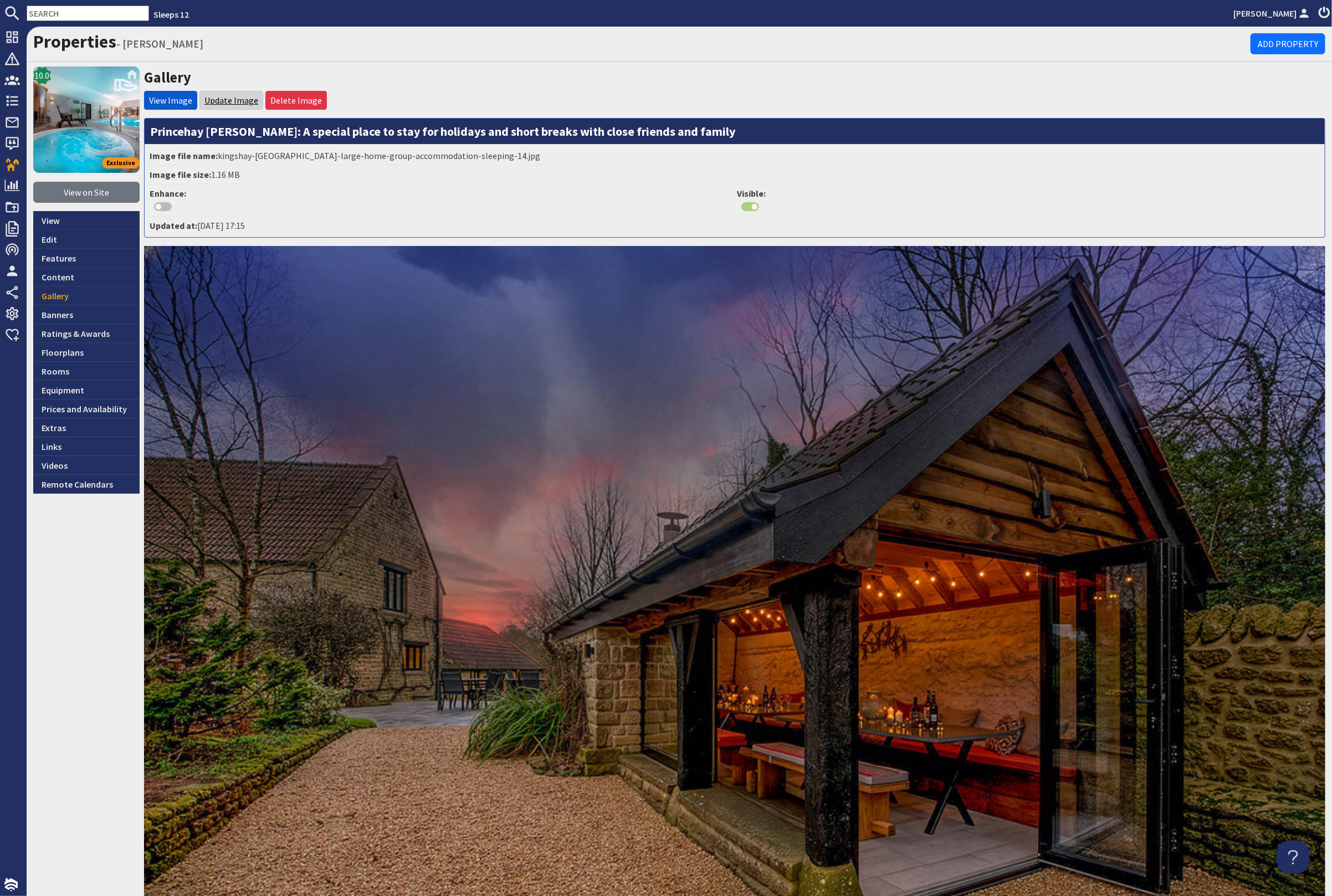
click at [223, 95] on link "Update Image" at bounding box center [231, 100] width 54 height 11
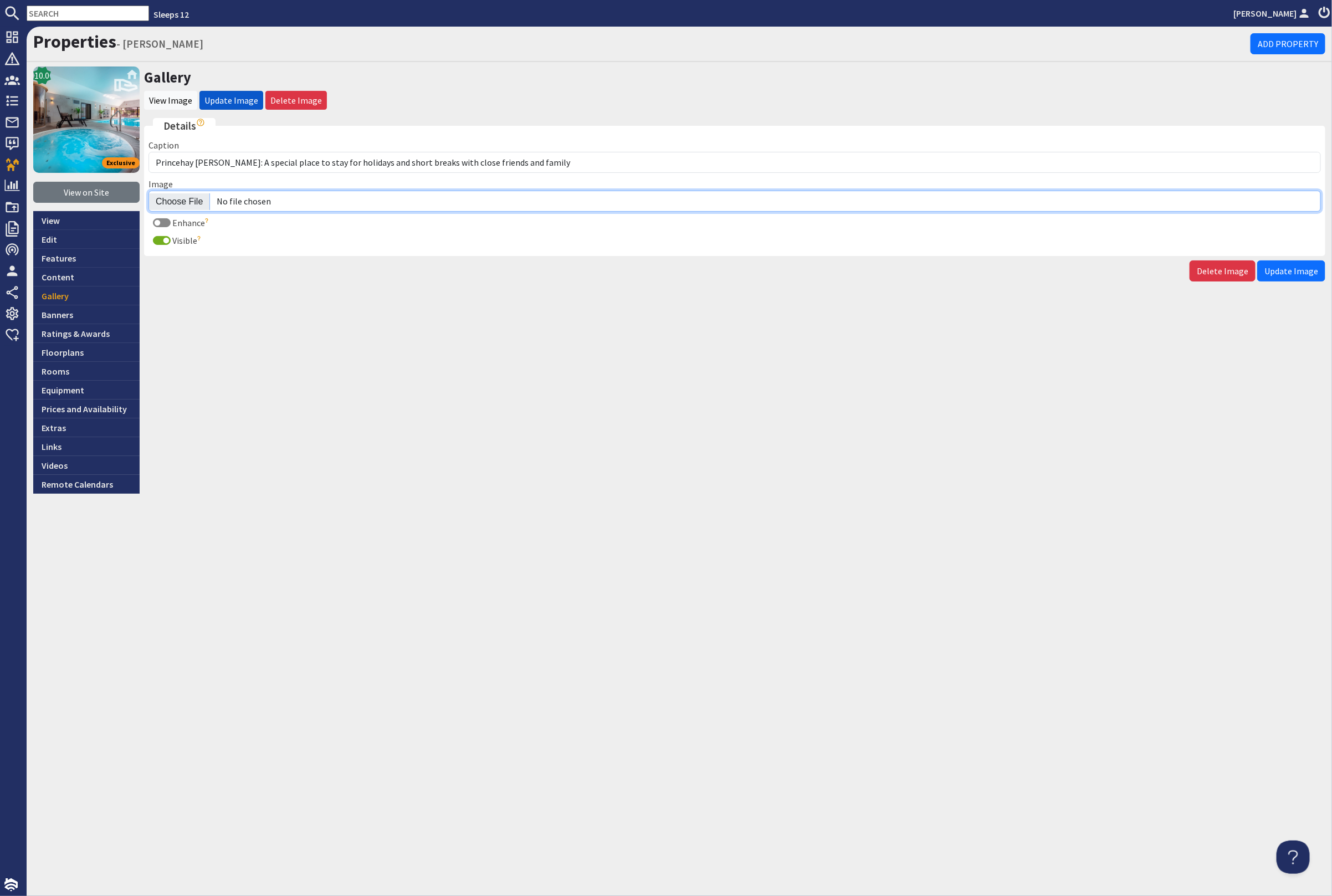
click at [163, 202] on input "Image" at bounding box center [734, 200] width 1172 height 21
type input "C:\fakepath\kingshay-[PERSON_NAME]-large-home-group-accommodation-sleeping-13.j…"
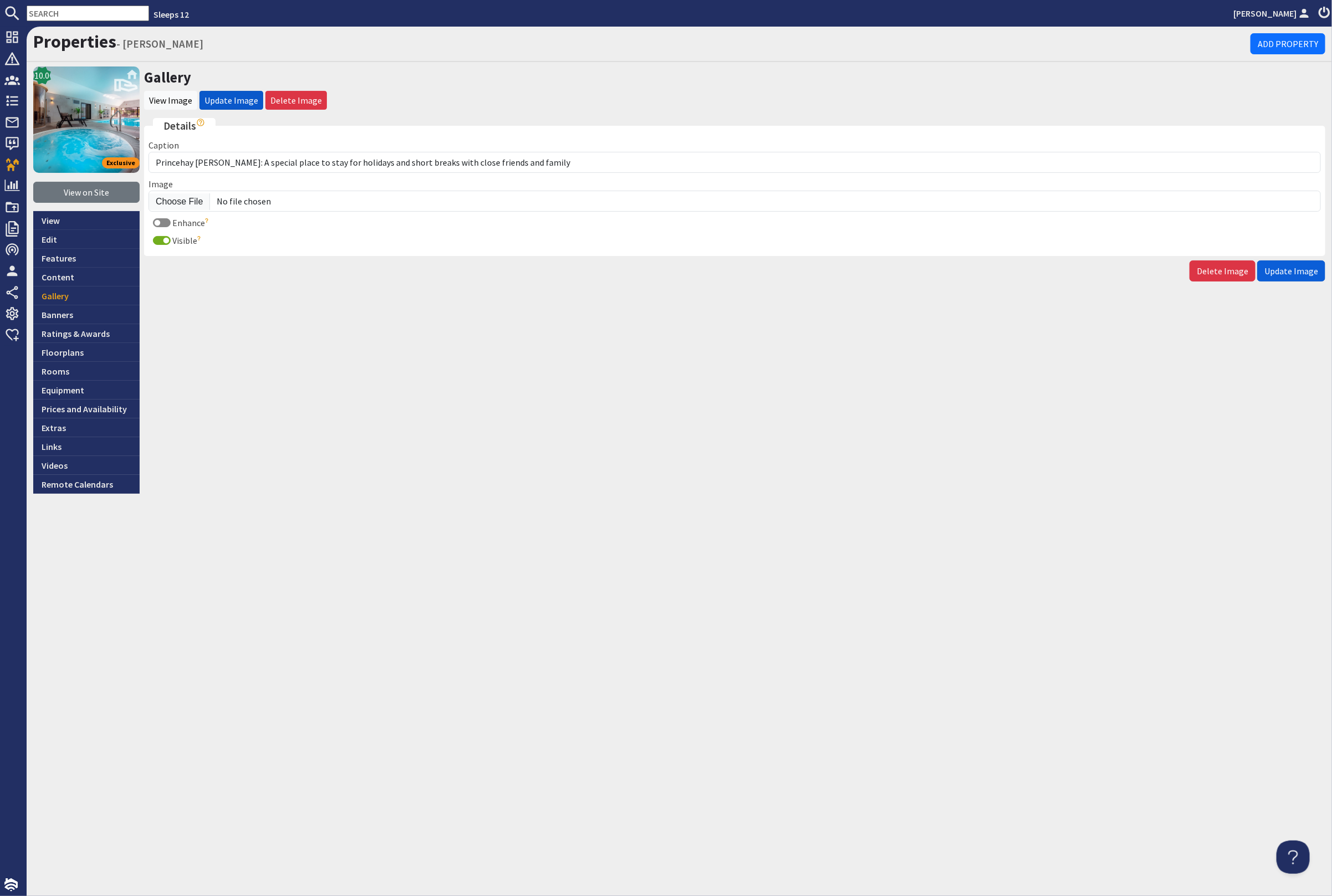
click at [1286, 261] on button "Update Image" at bounding box center [1291, 271] width 68 height 21
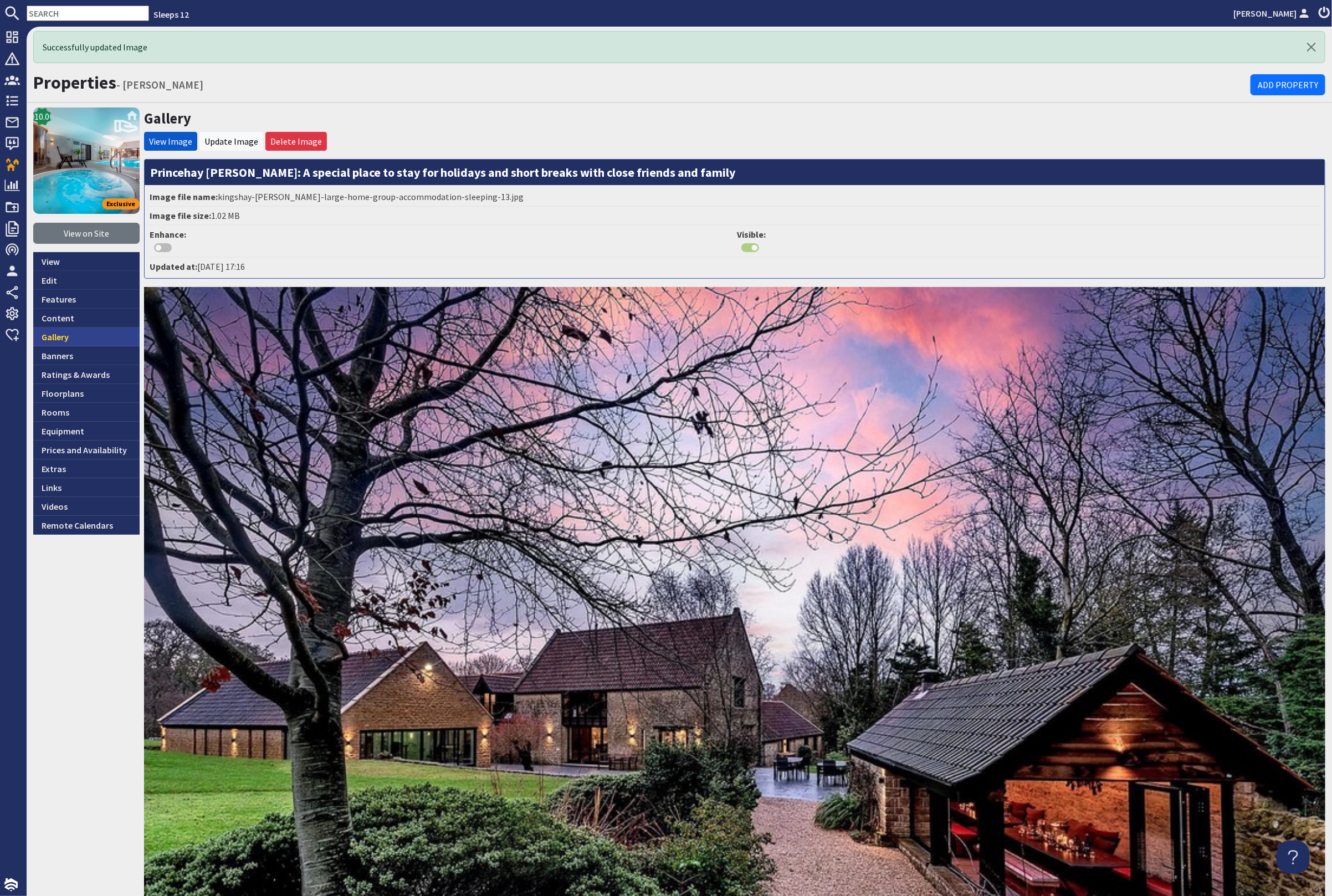
click at [90, 329] on link "Gallery" at bounding box center [86, 337] width 107 height 19
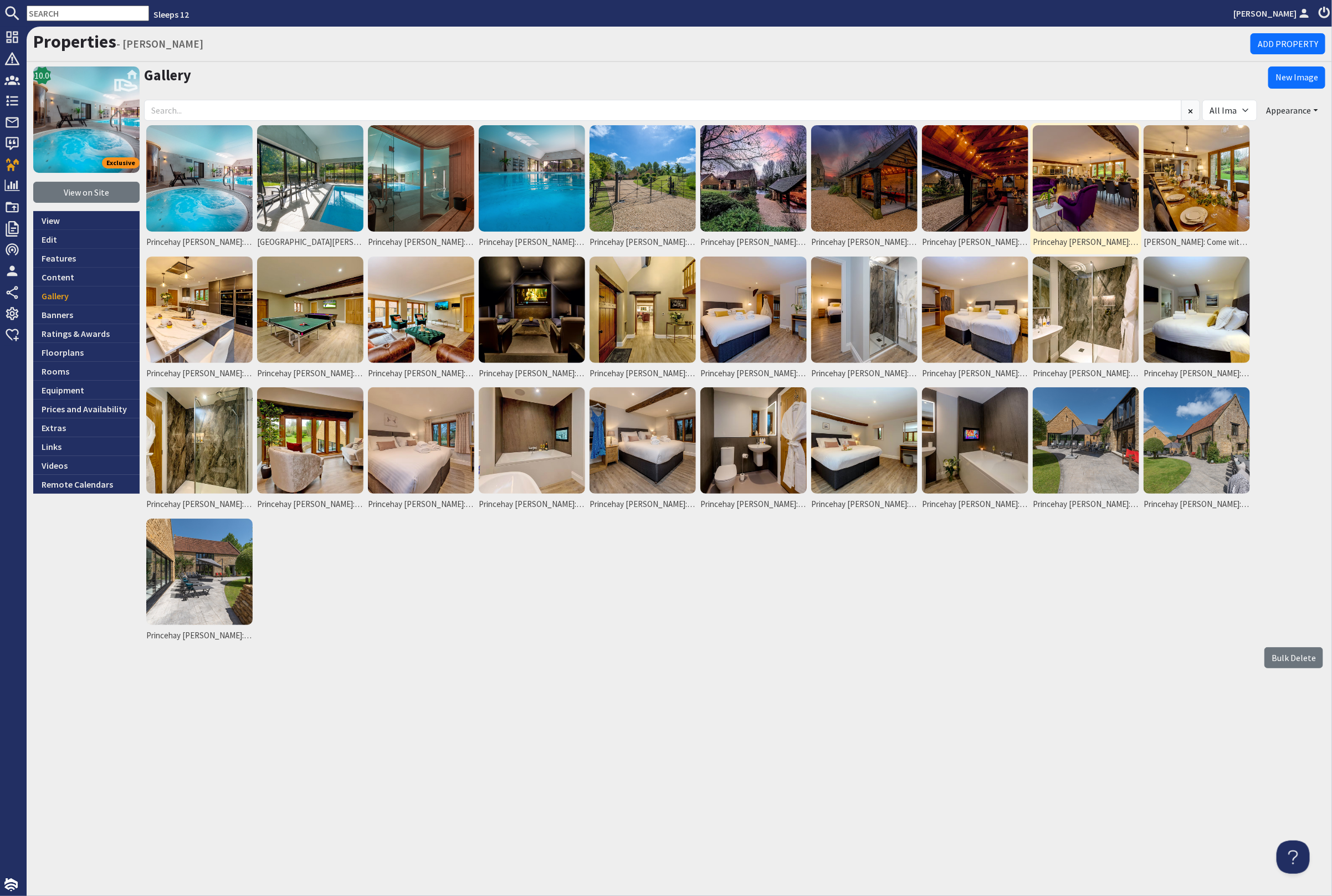
click at [1114, 197] on img at bounding box center [1085, 178] width 107 height 107
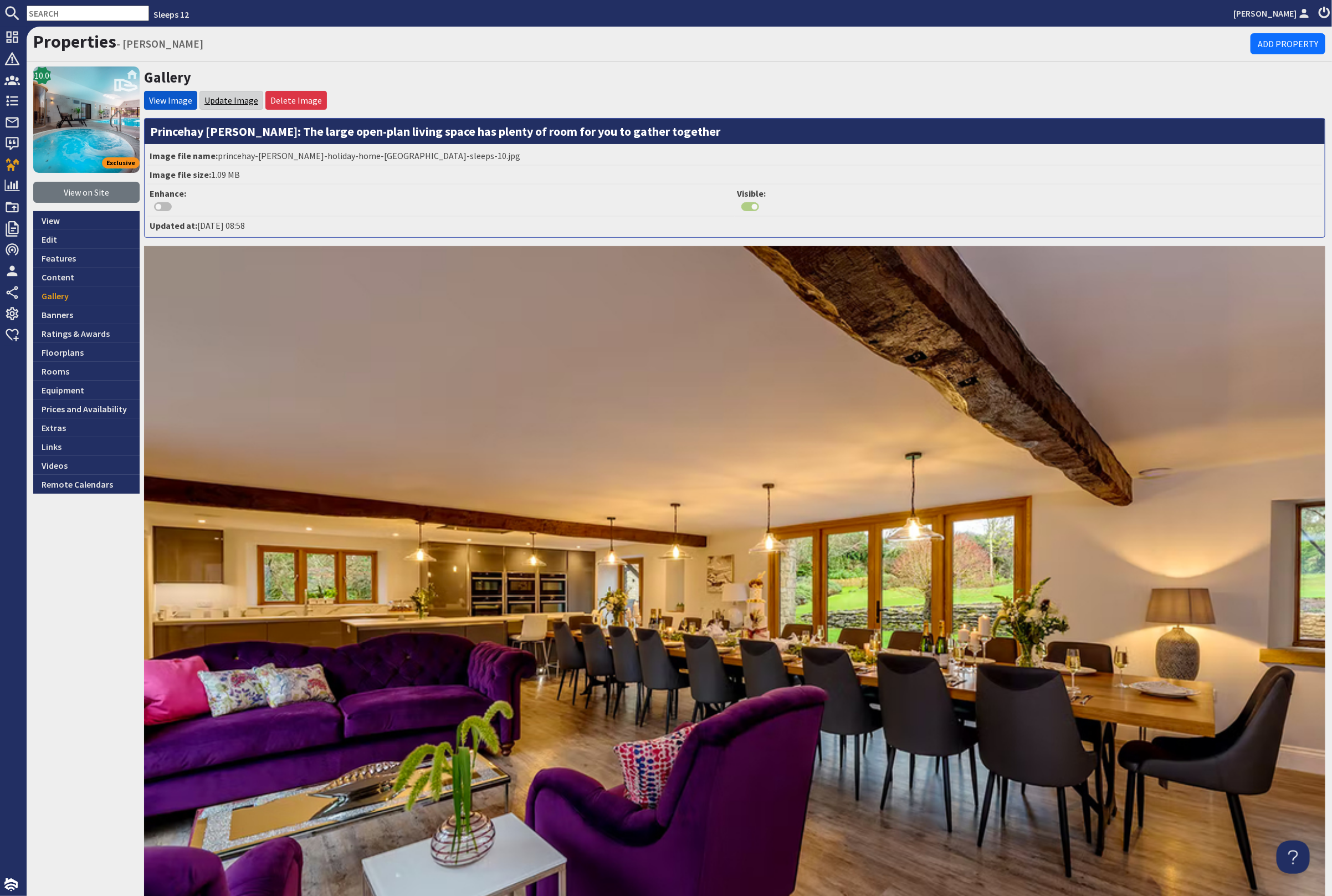
click at [214, 95] on link "Update Image" at bounding box center [231, 100] width 54 height 11
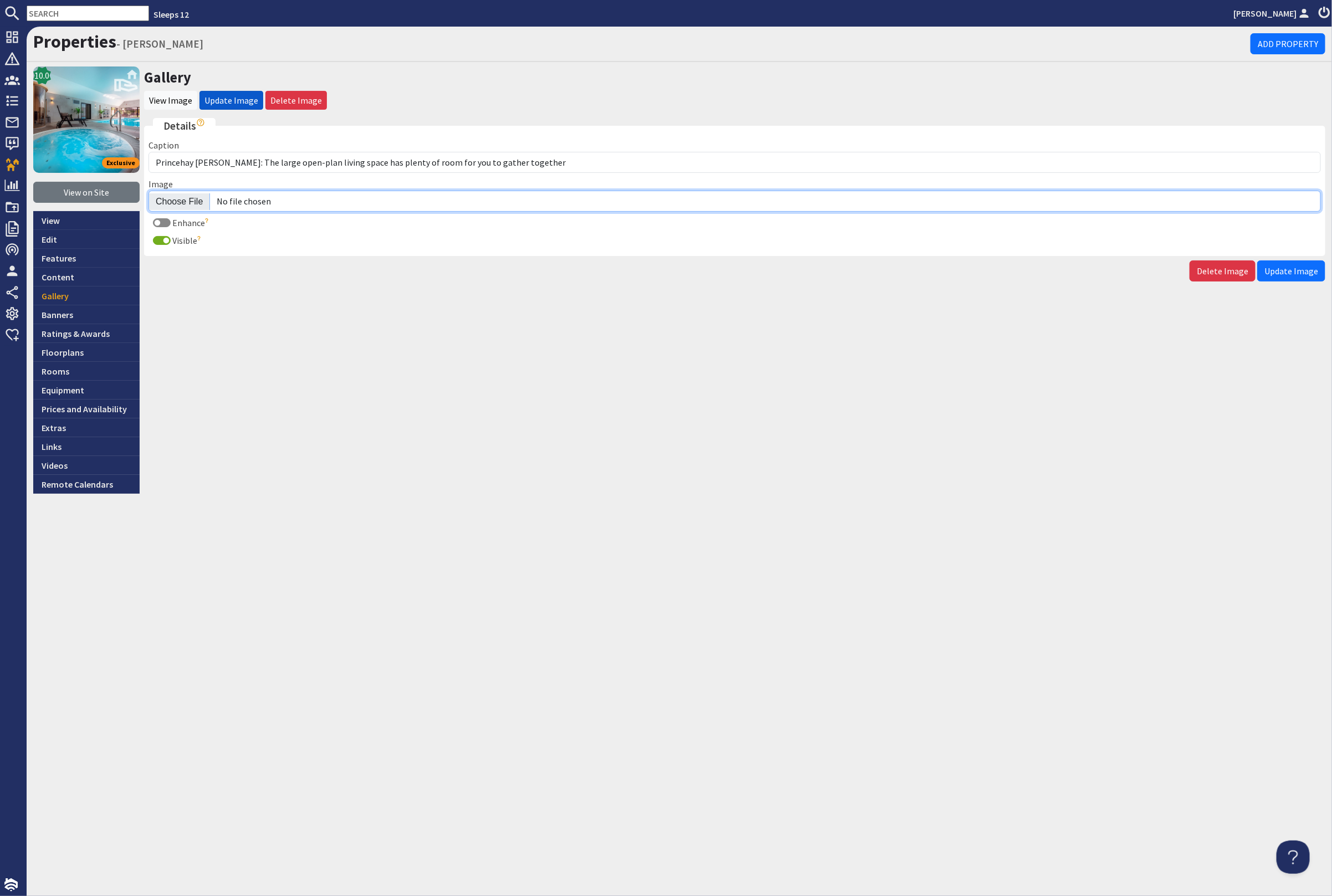
click at [180, 199] on input "Image" at bounding box center [734, 200] width 1172 height 21
type input "C:\fakepath\DSC_6658.jpg"
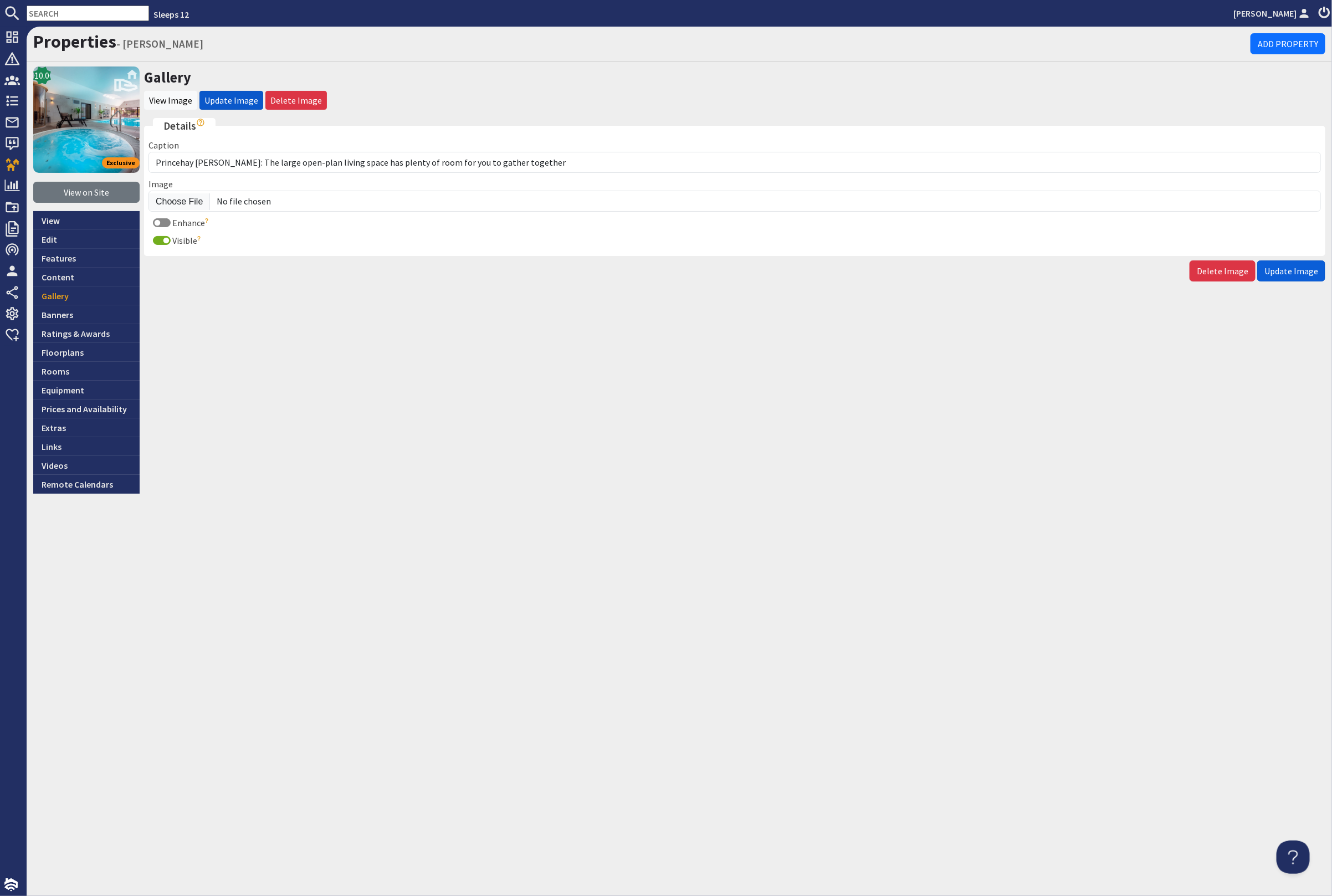
click at [1297, 266] on span "Update Image" at bounding box center [1291, 271] width 54 height 11
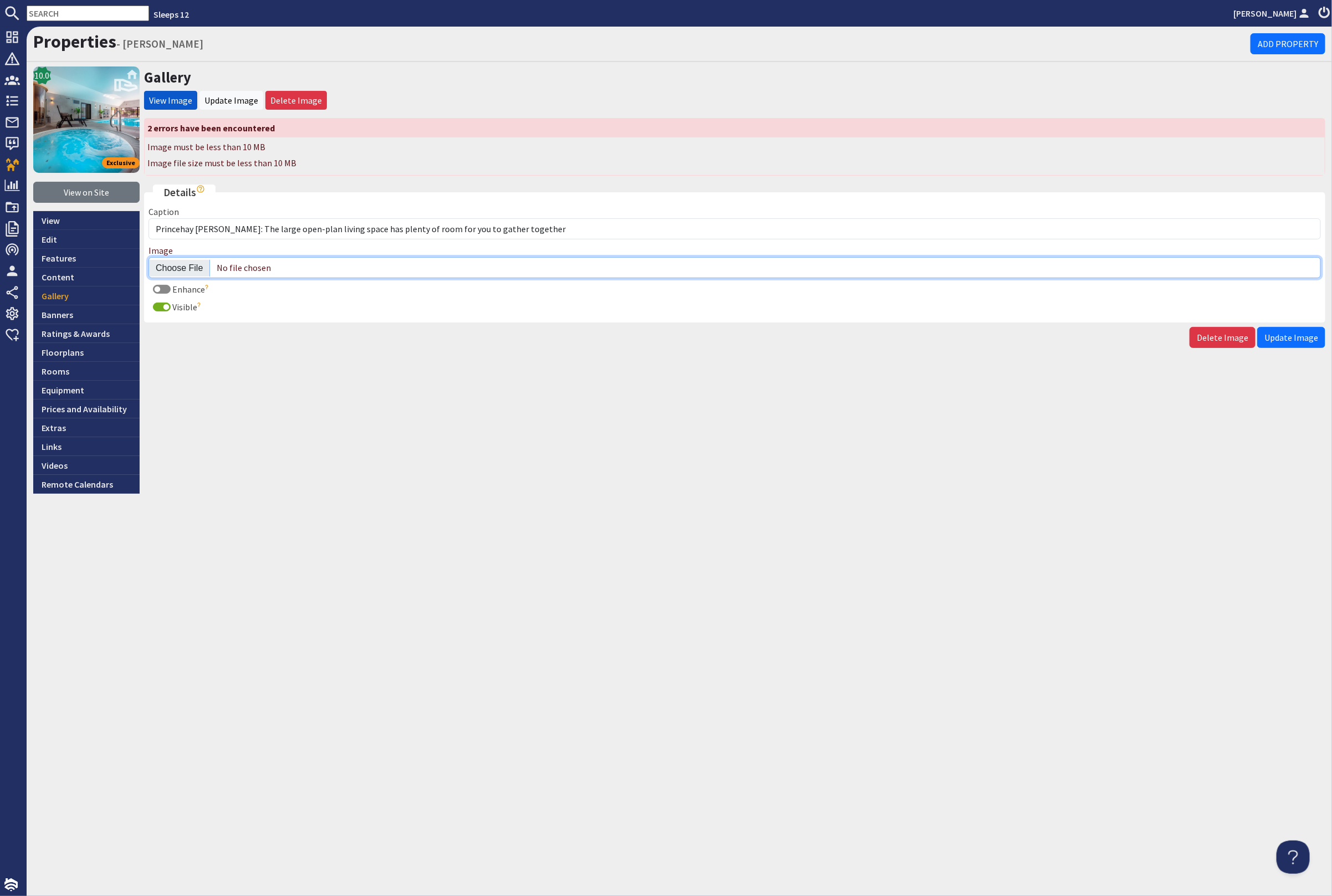
click at [178, 267] on input "Image" at bounding box center [734, 267] width 1172 height 21
type input "C:\fakepath\kingshay-[PERSON_NAME]-large-holiday-home-group-accommodation-sleep…"
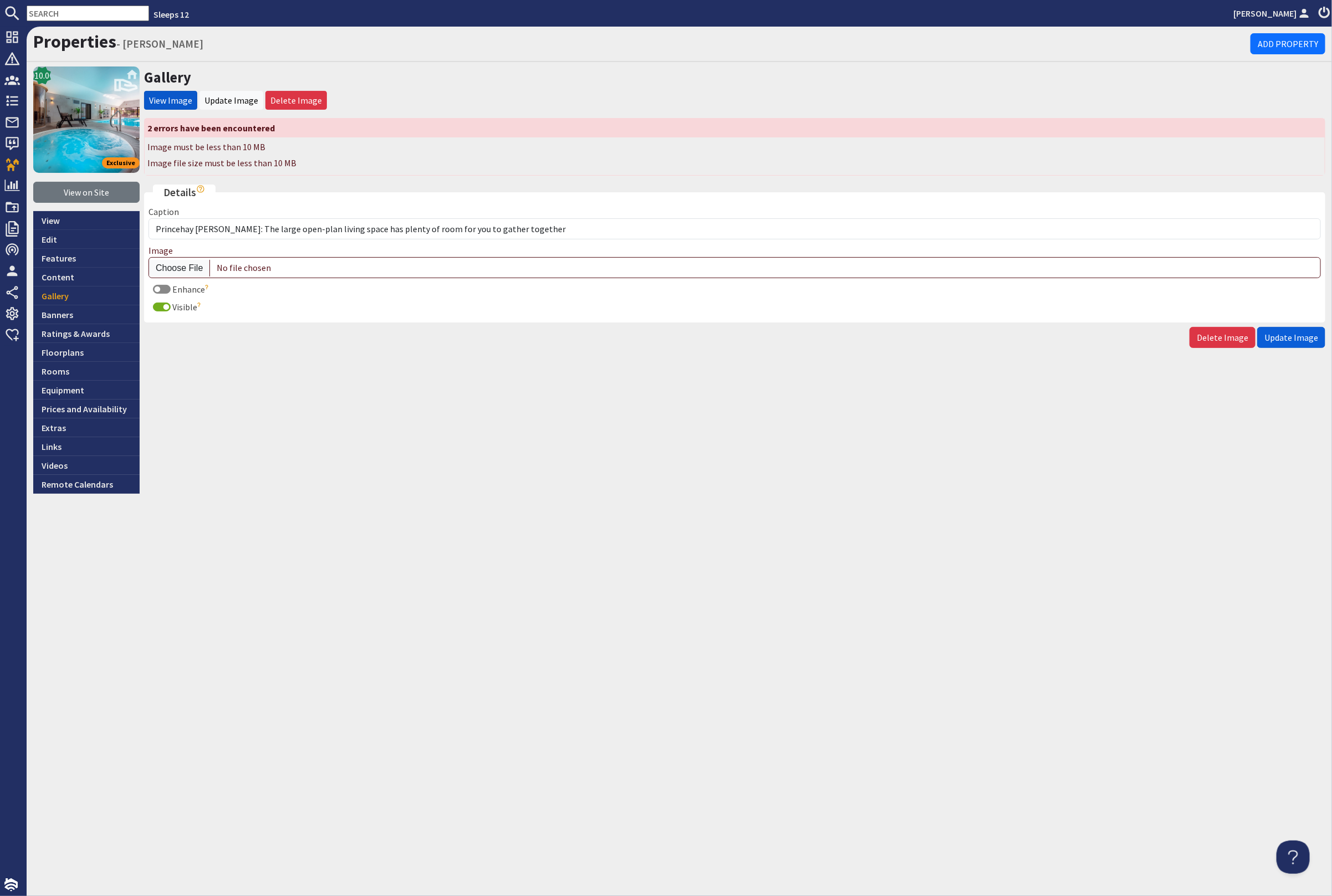
click at [1294, 334] on span "Update Image" at bounding box center [1291, 337] width 54 height 11
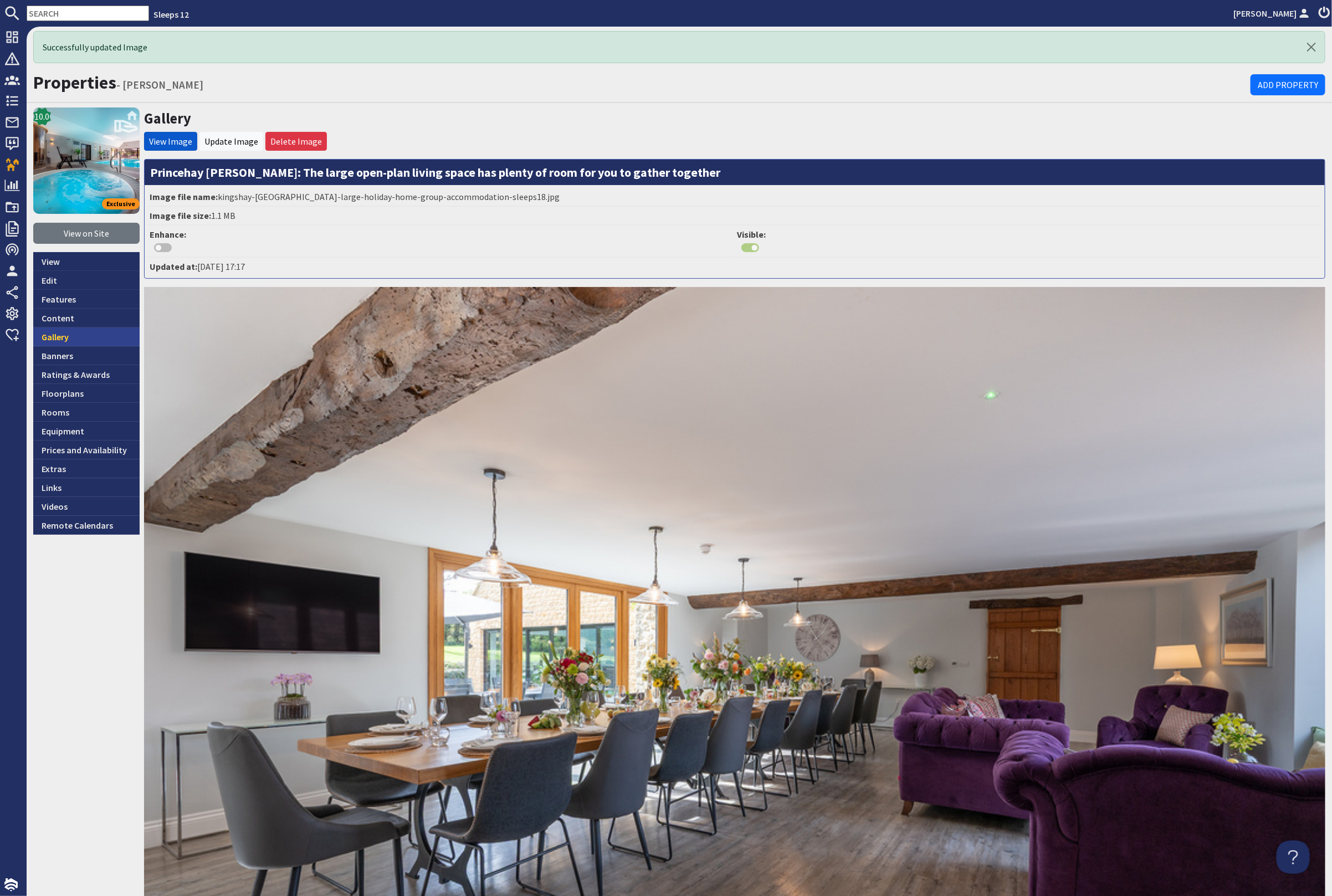
click at [57, 333] on link "Gallery" at bounding box center [86, 337] width 107 height 19
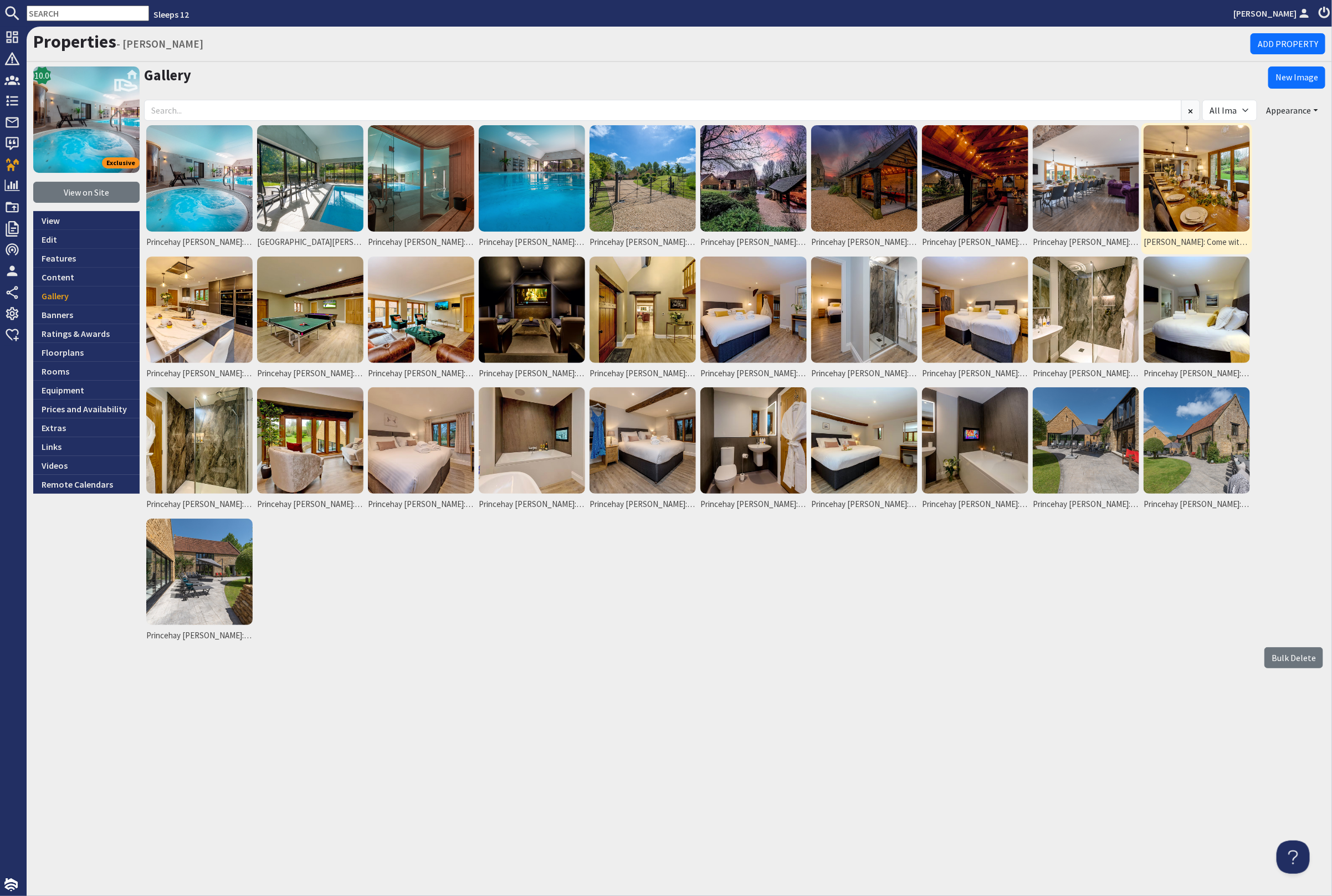
click at [1202, 197] on img at bounding box center [1196, 178] width 107 height 107
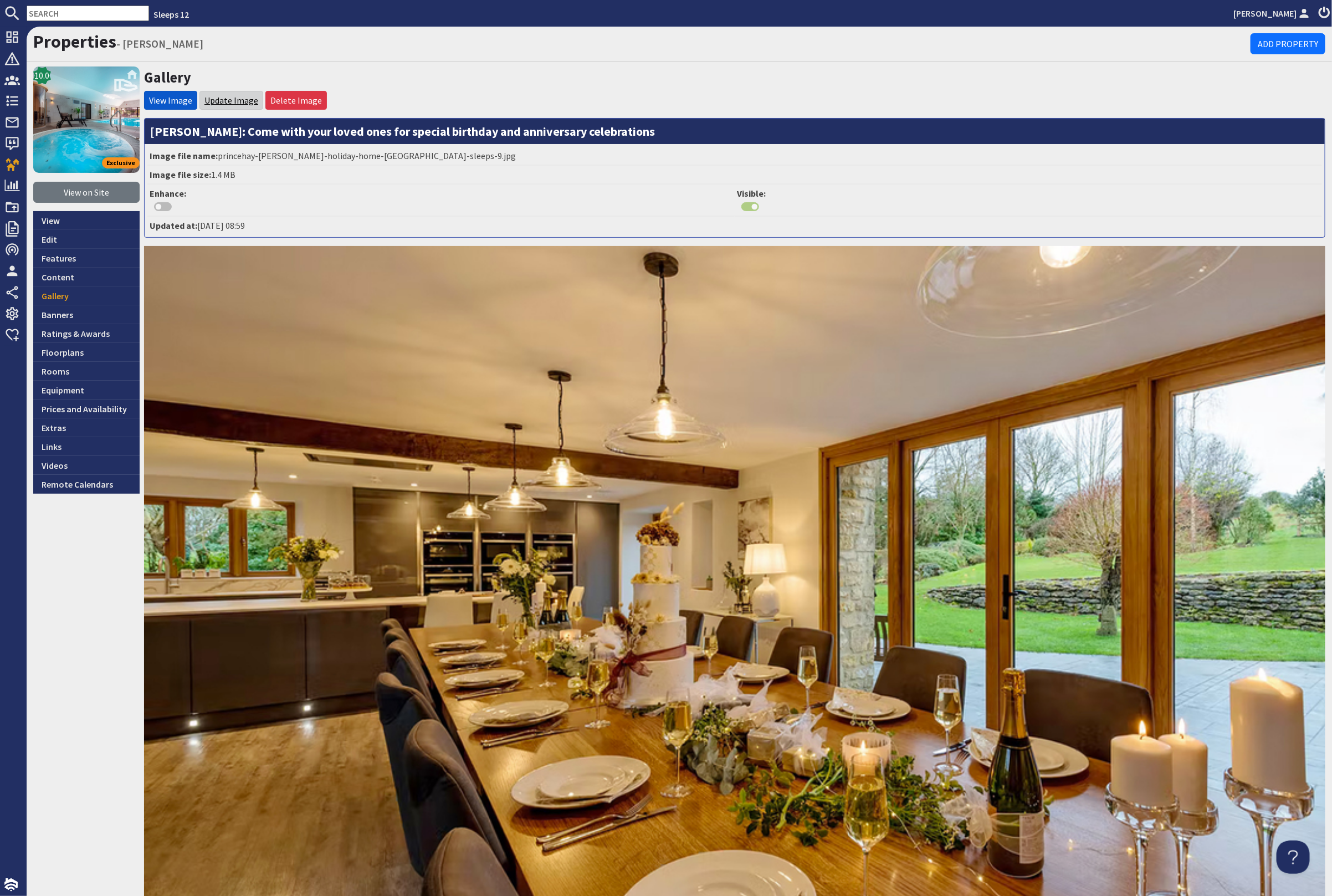
click at [228, 97] on link "Update Image" at bounding box center [231, 100] width 54 height 11
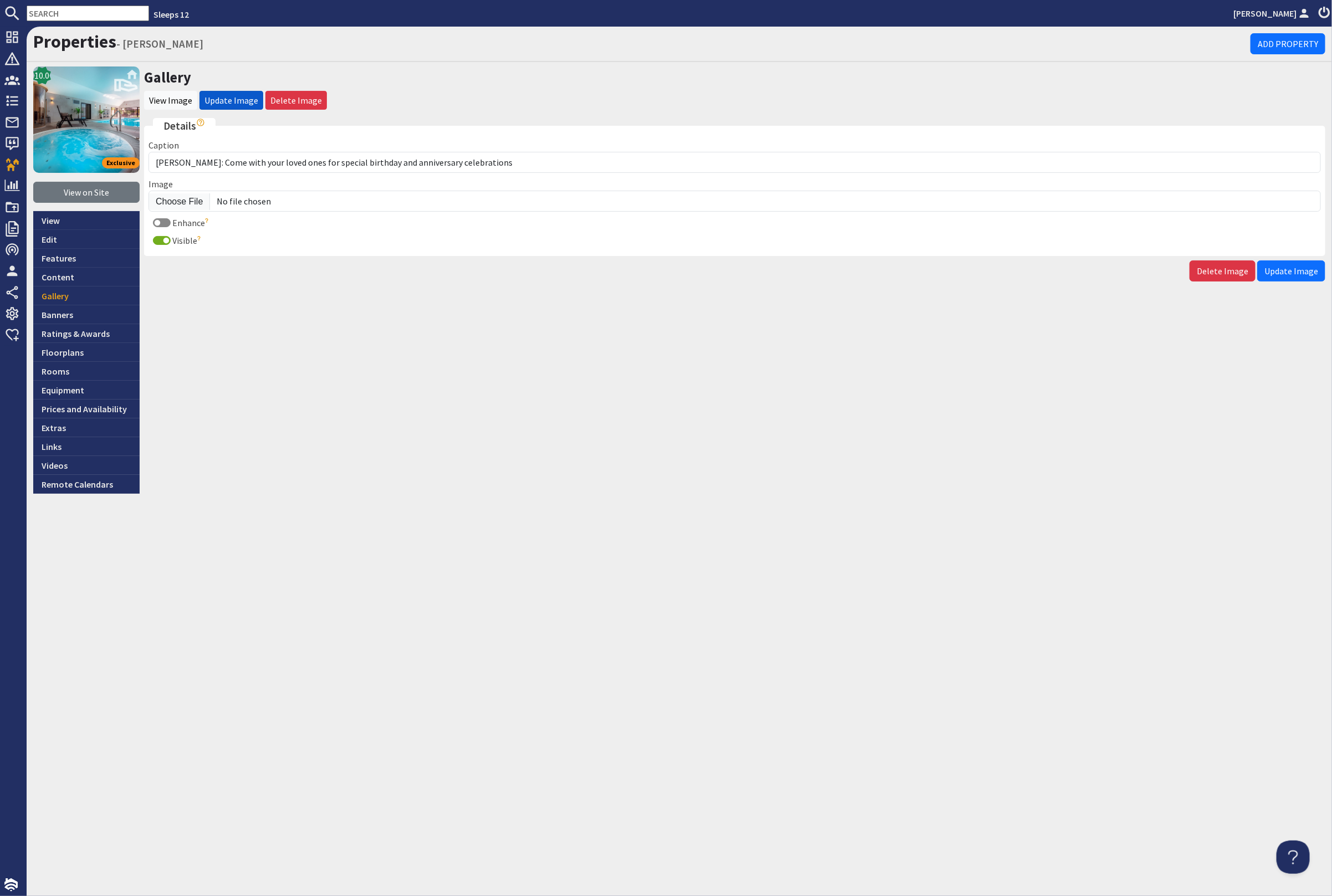
click at [184, 211] on fieldset "Details Caption Princehay Barton: Come with your loved ones for special birthda…" at bounding box center [735, 187] width 1181 height 138
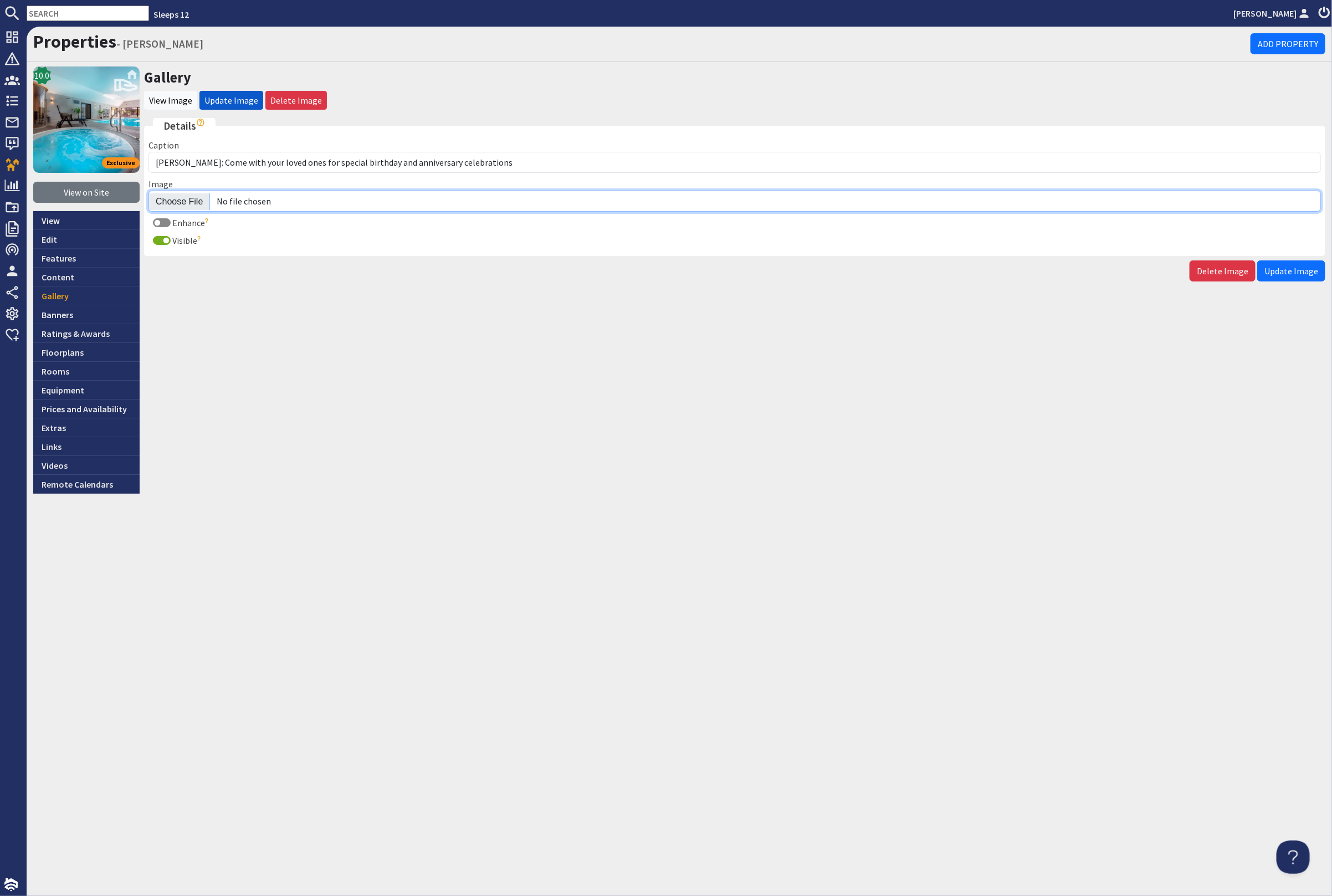
click at [183, 200] on input "Image" at bounding box center [734, 200] width 1172 height 21
type input "C:\fakepath\kingshay-barton-large-holiday-home-group-accommodation-sleeps20.jpg"
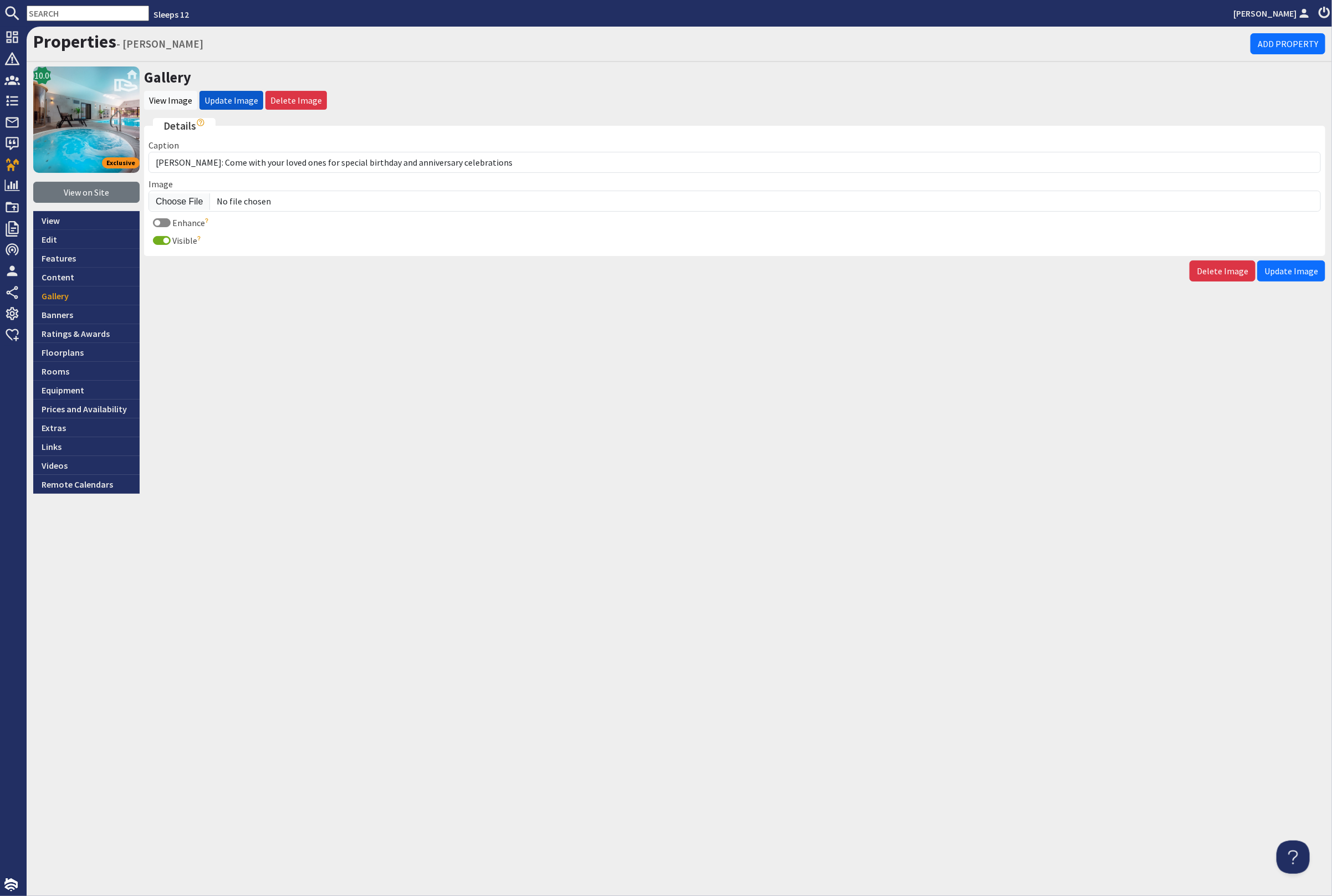
click at [1297, 267] on span "Update Image" at bounding box center [1291, 271] width 54 height 11
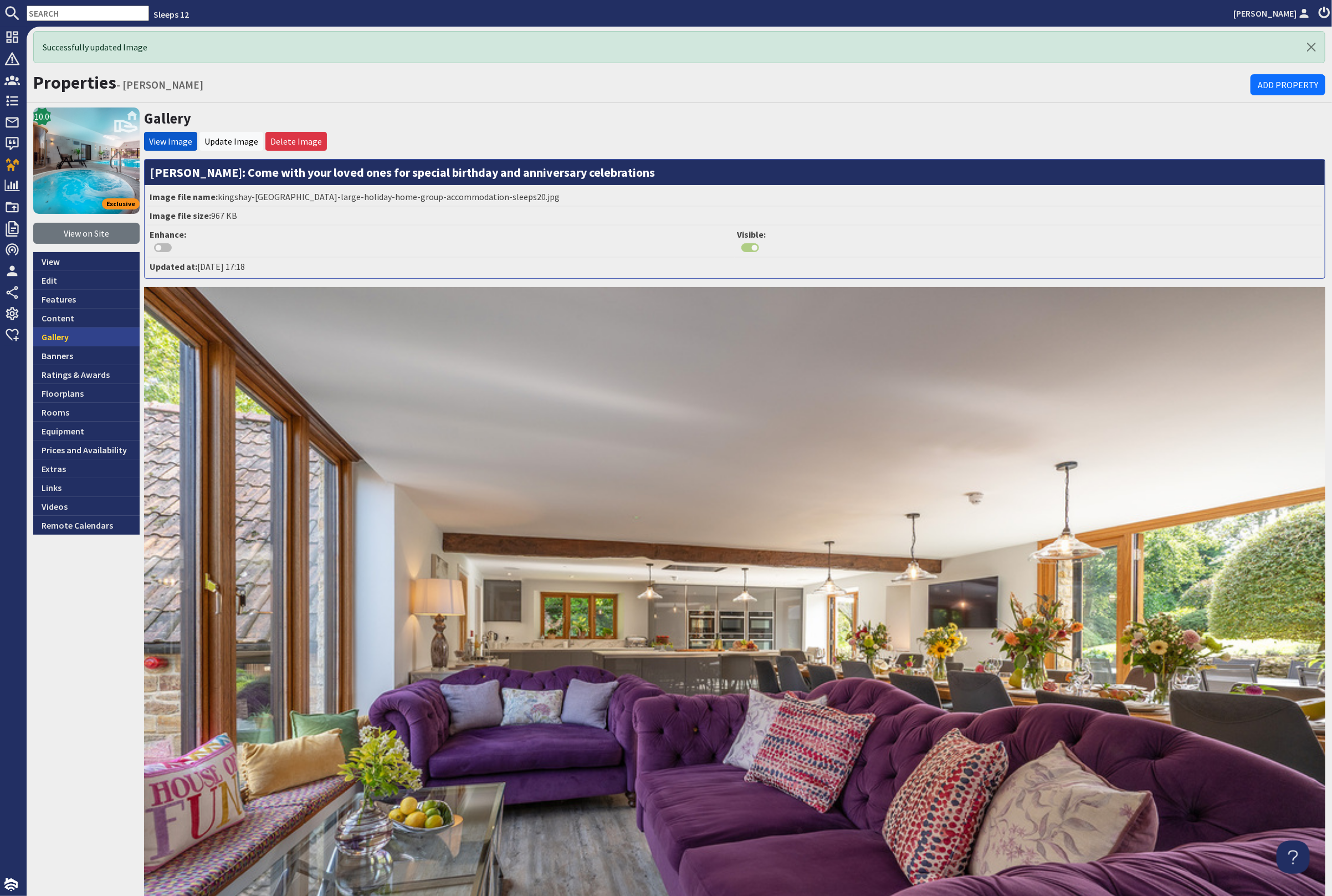
click at [89, 338] on link "Gallery" at bounding box center [86, 337] width 107 height 19
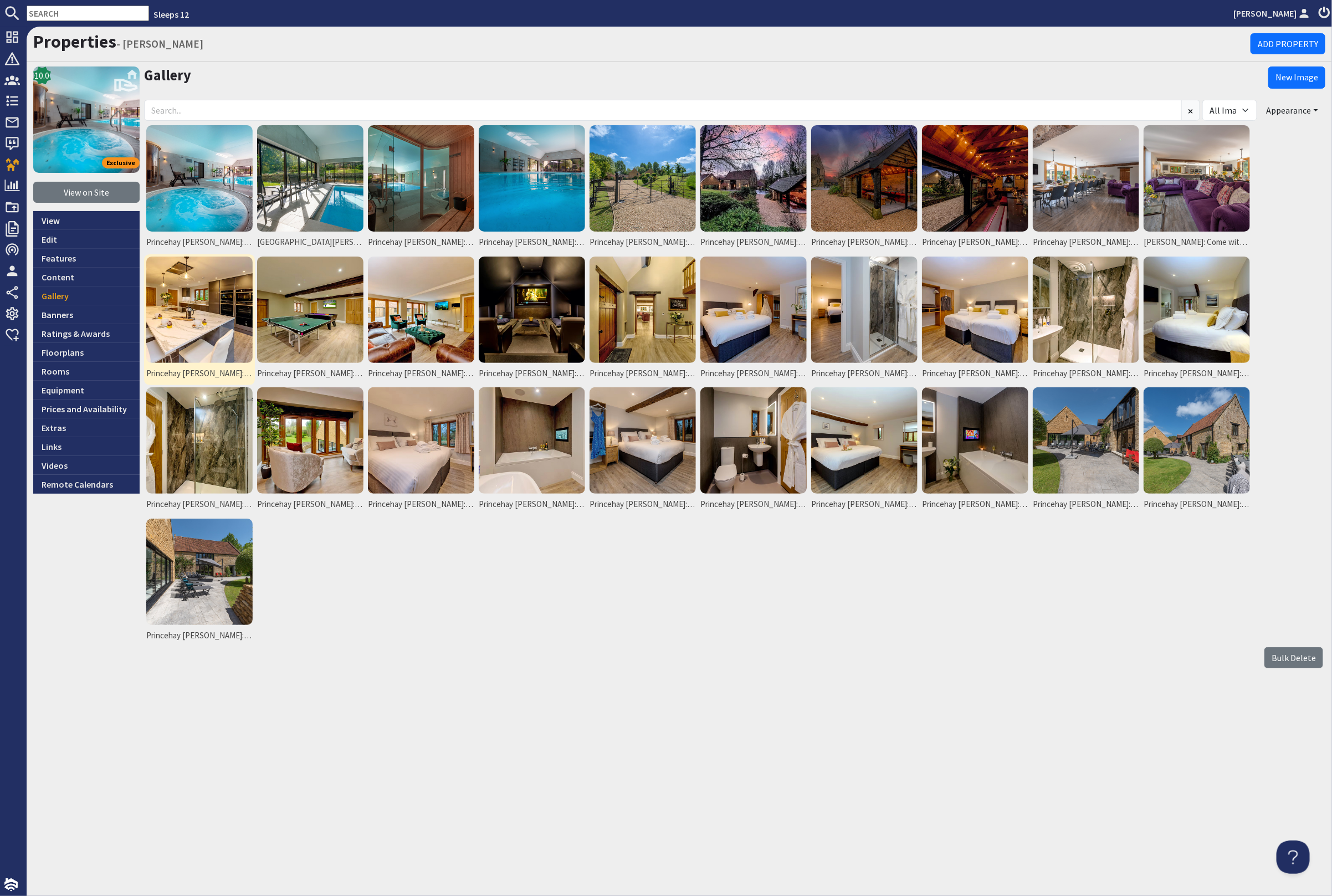
click at [183, 327] on img at bounding box center [199, 309] width 107 height 107
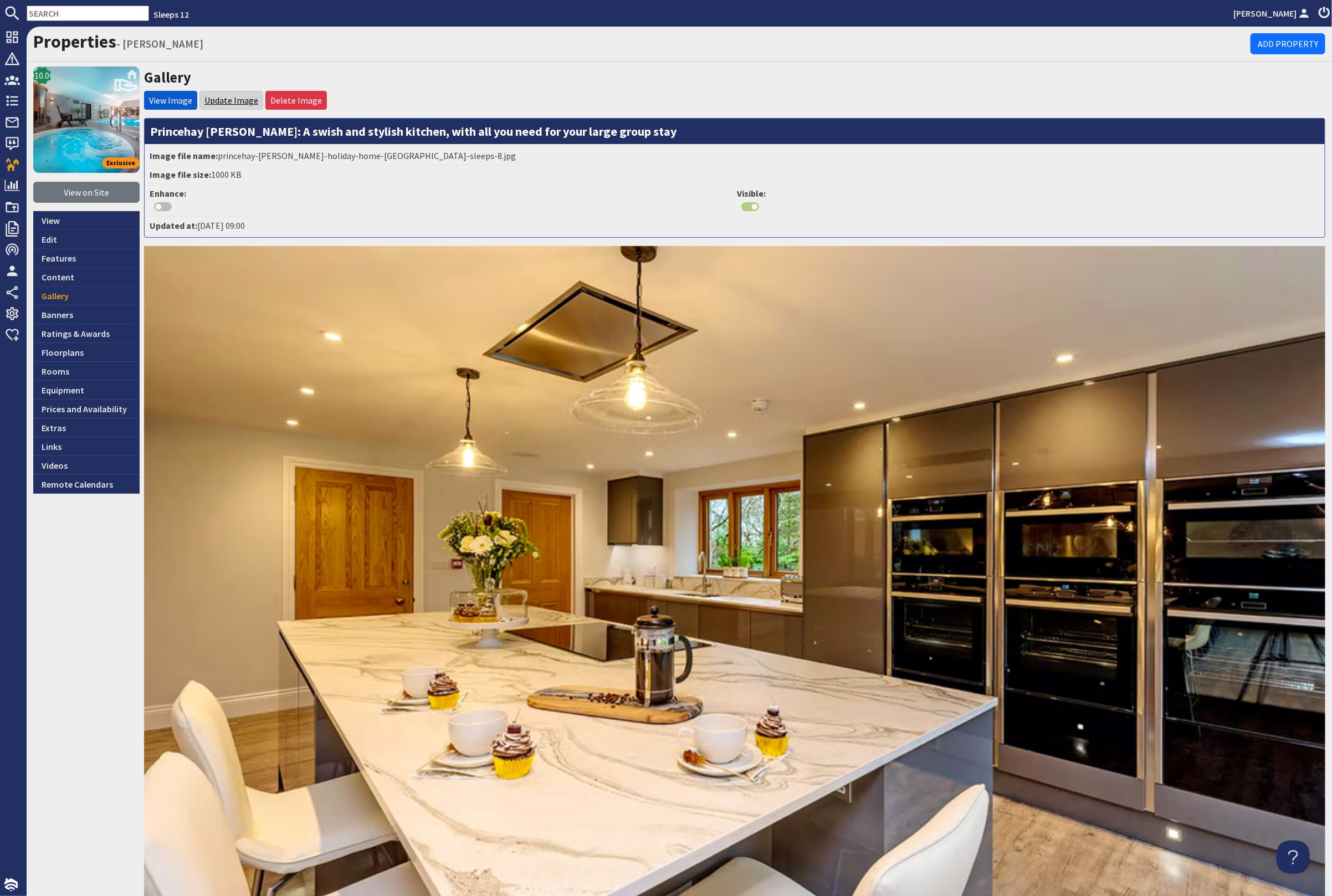
click at [232, 102] on link "Update Image" at bounding box center [231, 100] width 54 height 11
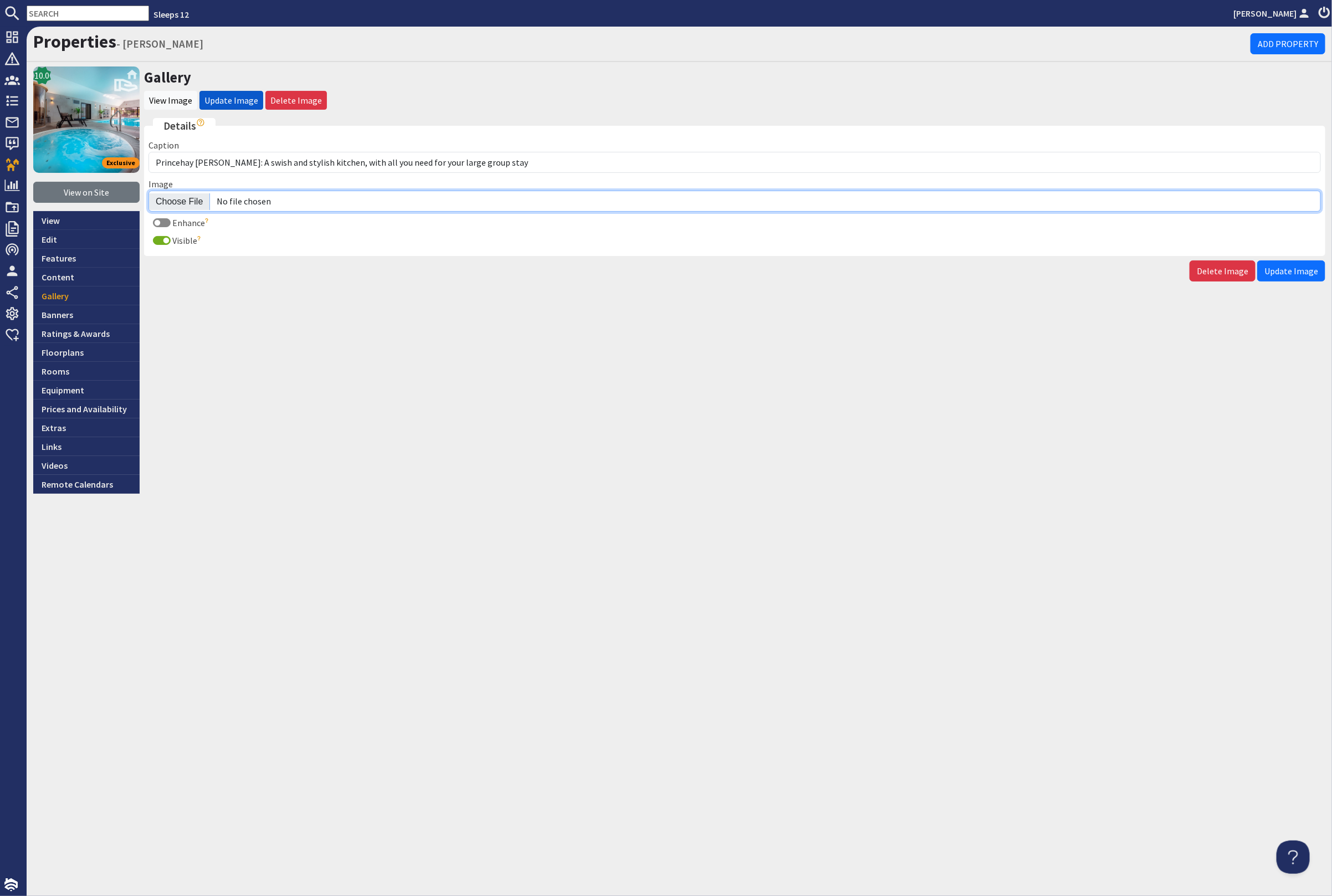
click at [175, 202] on input "Image" at bounding box center [734, 200] width 1172 height 21
type input "C:\fakepath\kingshay-barton-large-holiday-home-group-accommodation-sleeps-12.jpg"
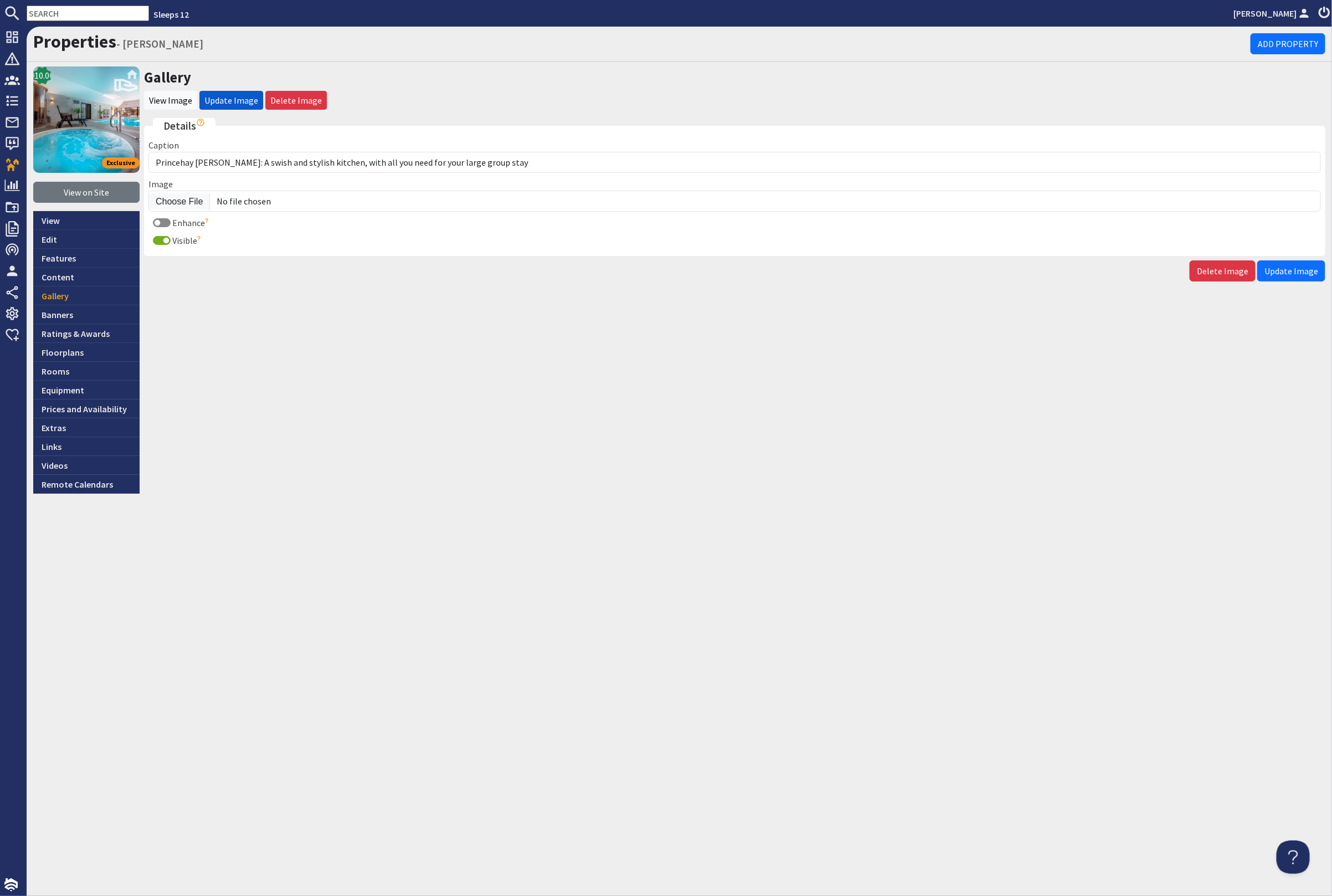
click at [1284, 270] on span "Update Image" at bounding box center [1291, 271] width 54 height 11
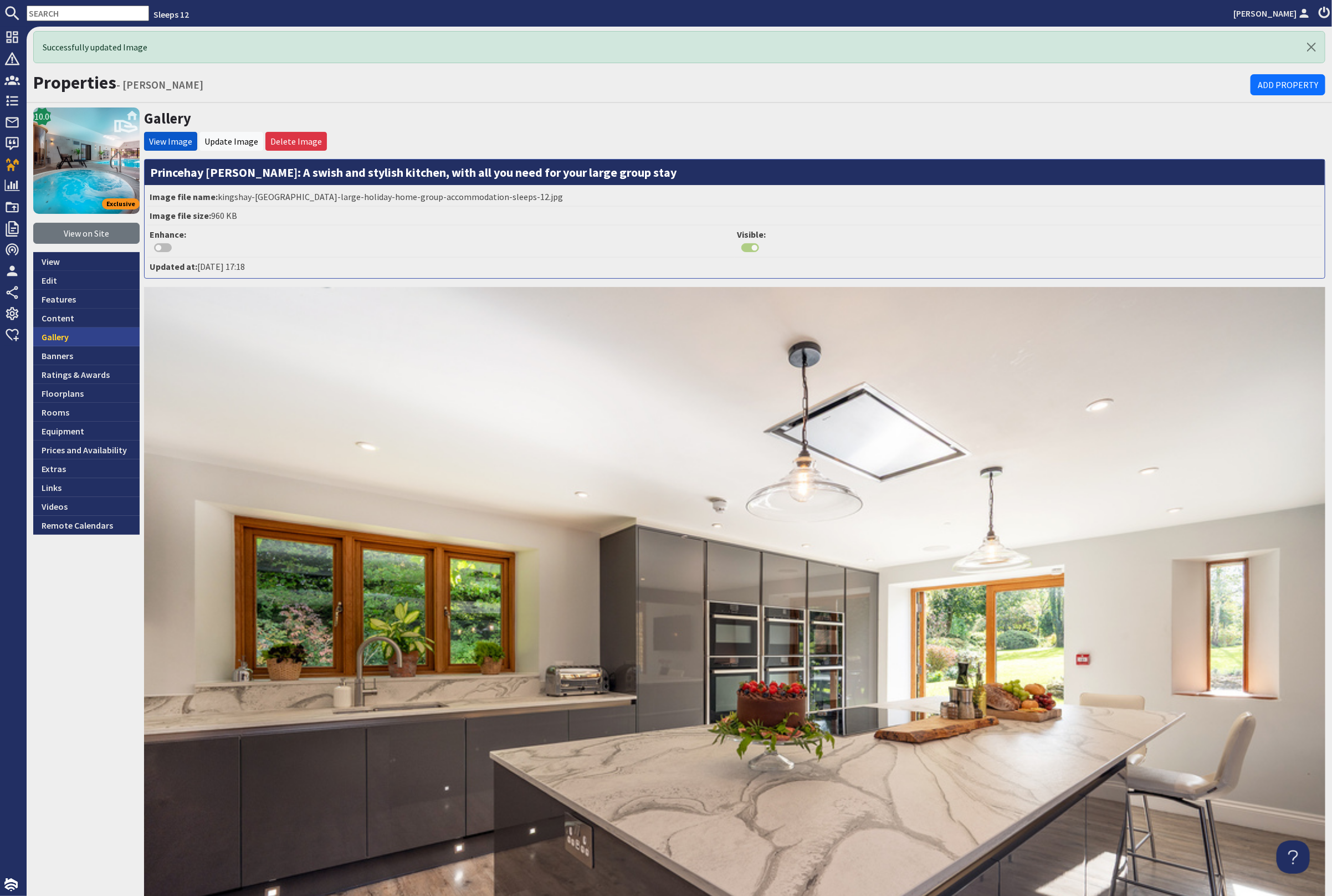
click at [76, 332] on link "Gallery" at bounding box center [86, 337] width 107 height 19
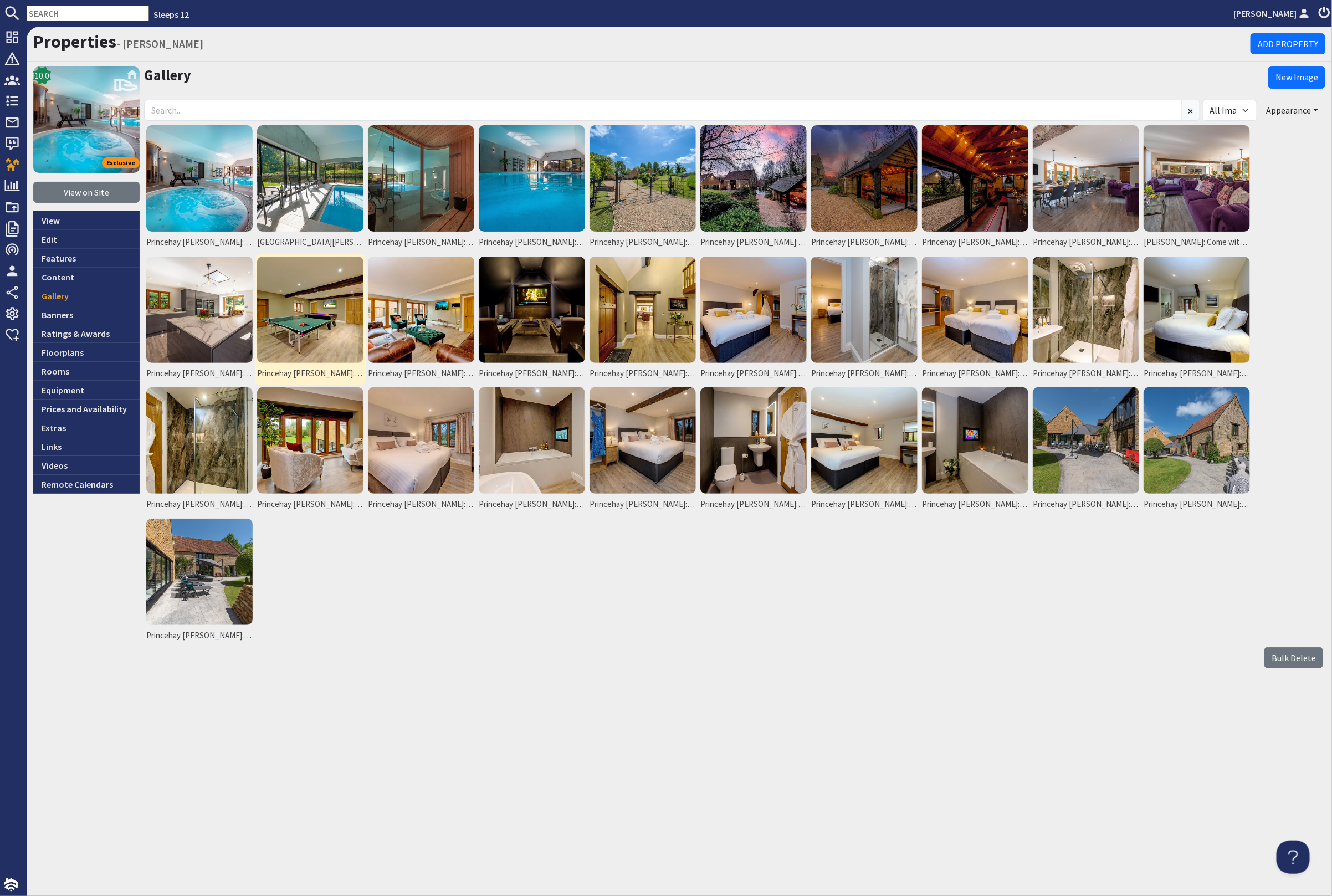
click at [297, 307] on img at bounding box center [310, 309] width 107 height 107
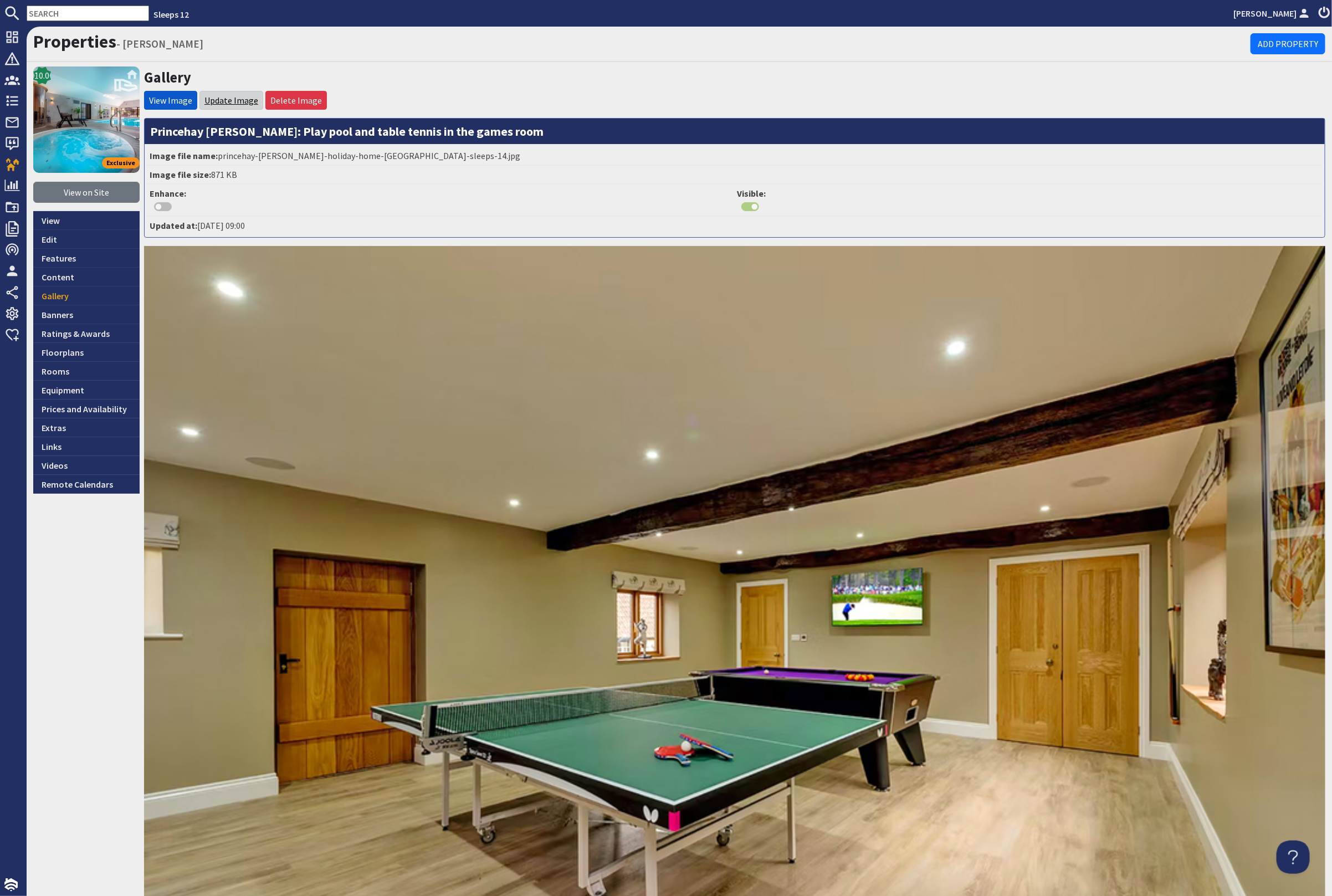
click at [225, 98] on link "Update Image" at bounding box center [231, 100] width 54 height 11
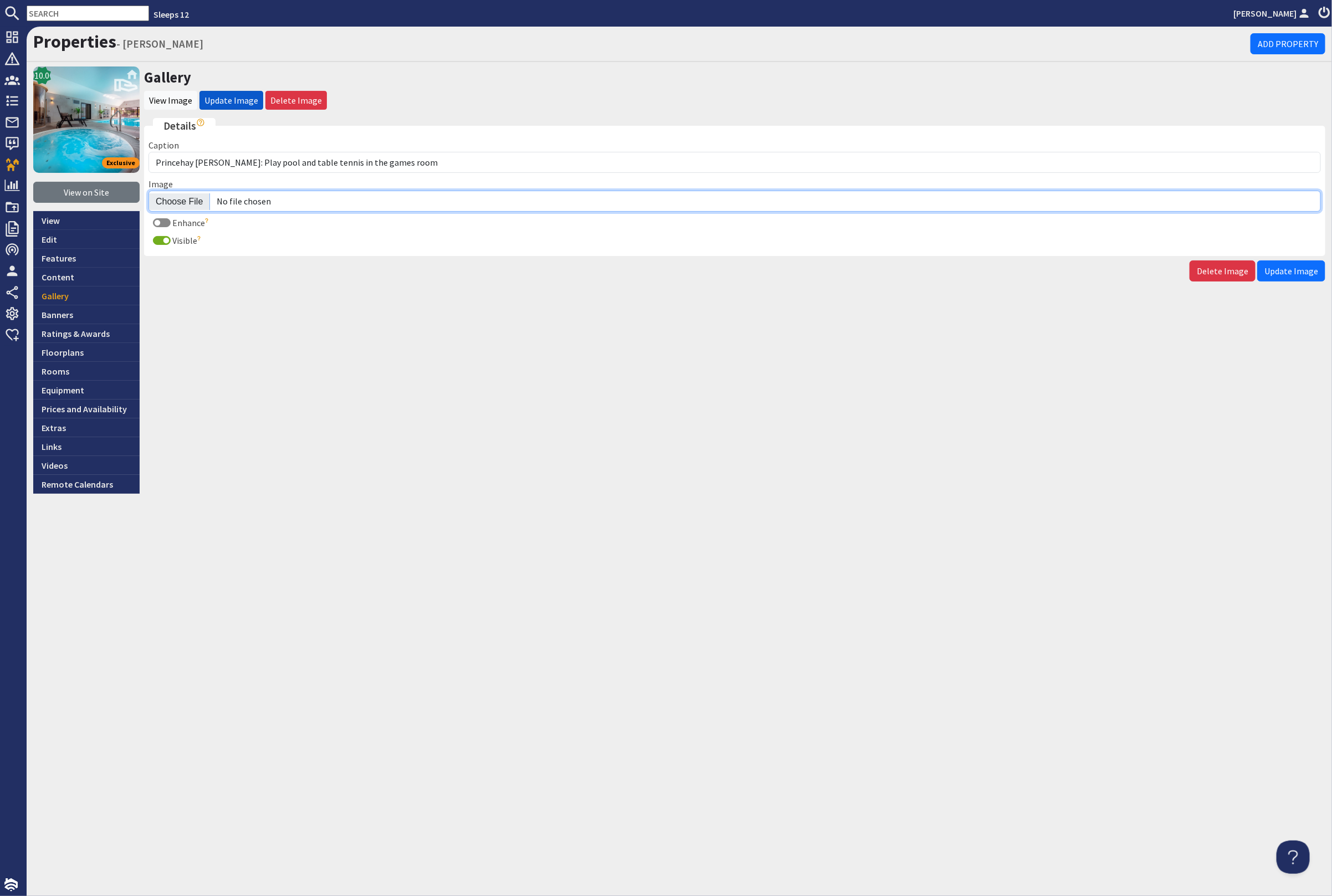
click at [185, 199] on input "Image" at bounding box center [734, 200] width 1172 height 21
type input "C:\fakepath\kingshay-[PERSON_NAME]-large-holiday-home-group-accommodation-sleep…"
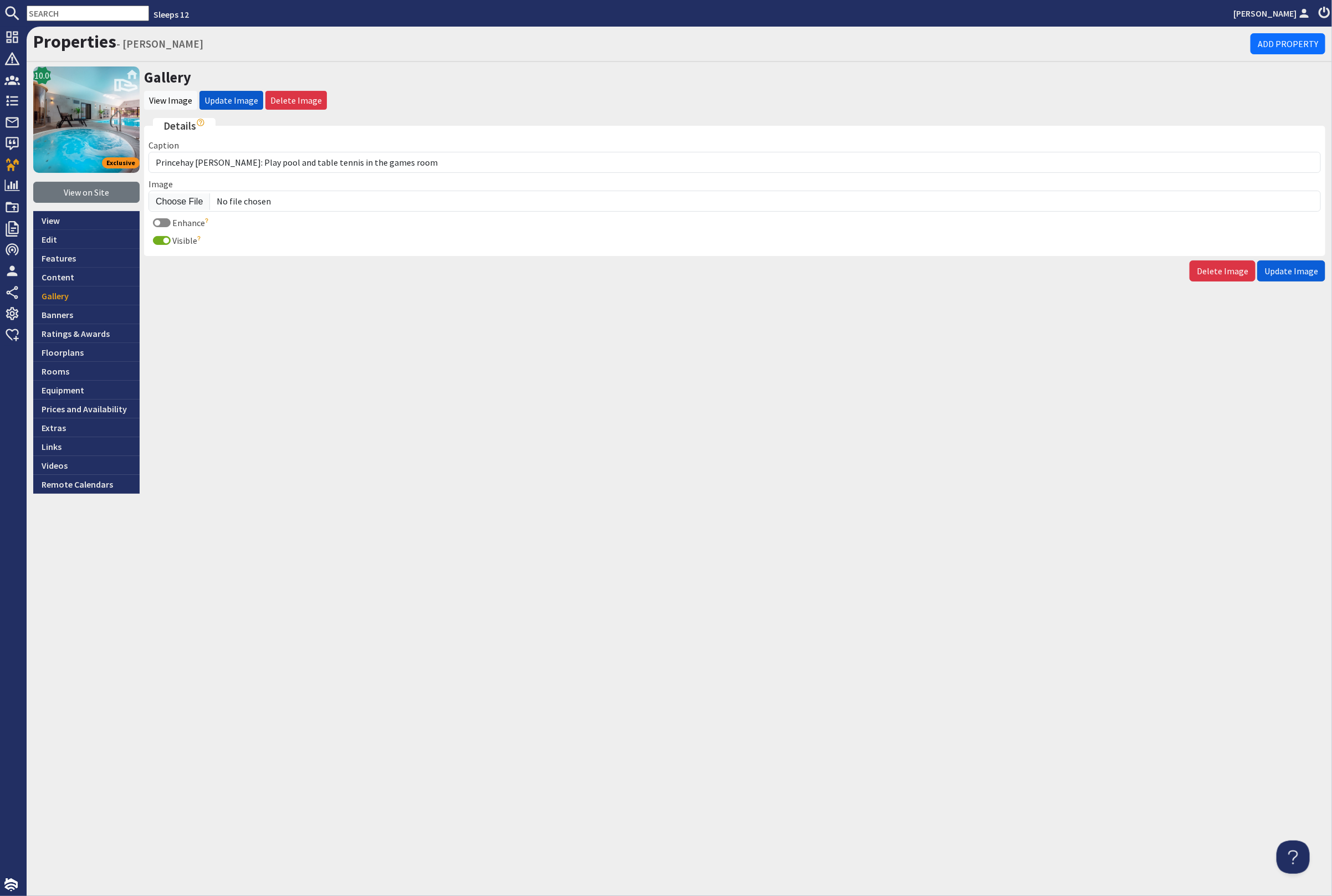
click at [1290, 268] on span "Update Image" at bounding box center [1291, 271] width 54 height 11
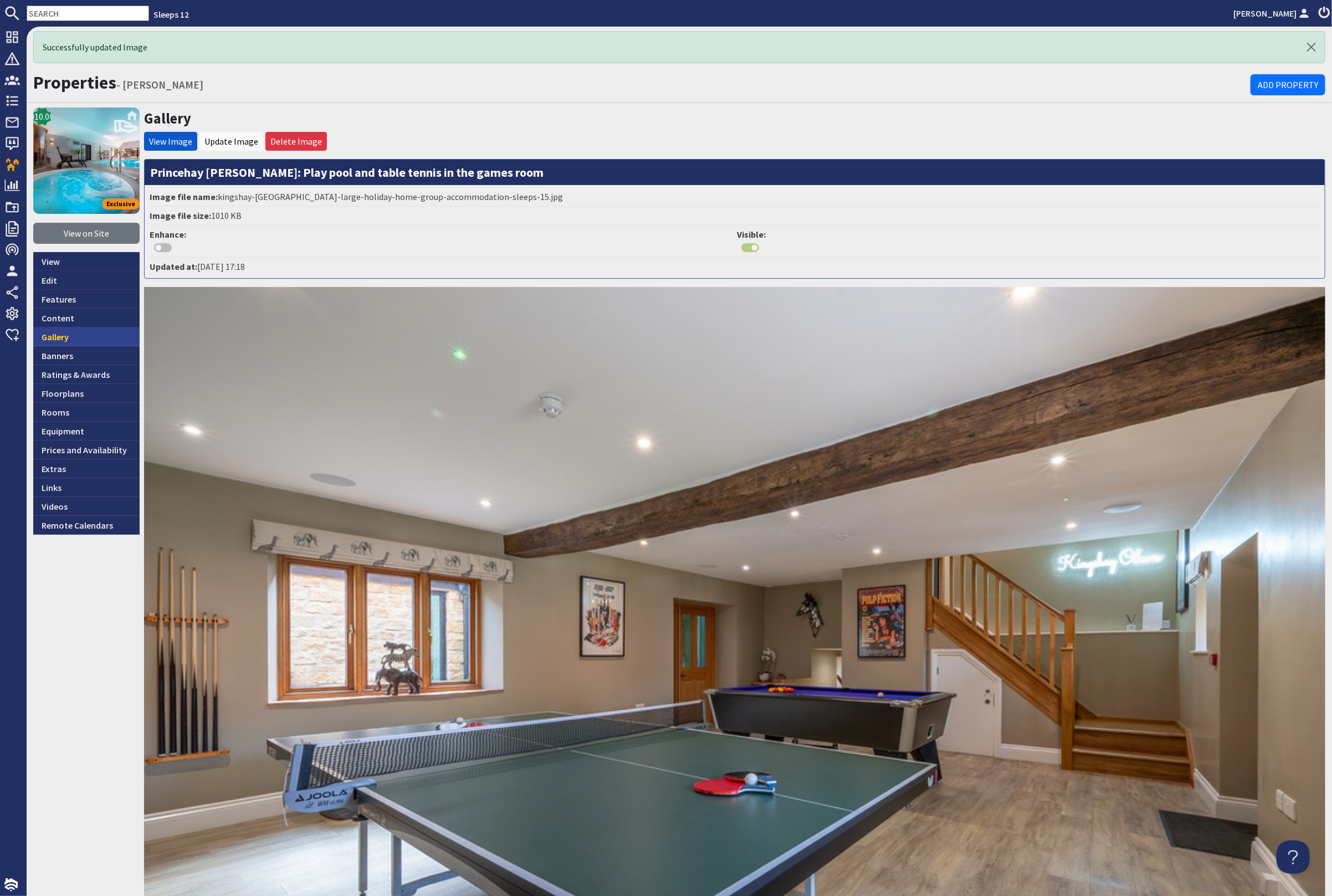
click at [95, 337] on link "Gallery" at bounding box center [86, 337] width 107 height 19
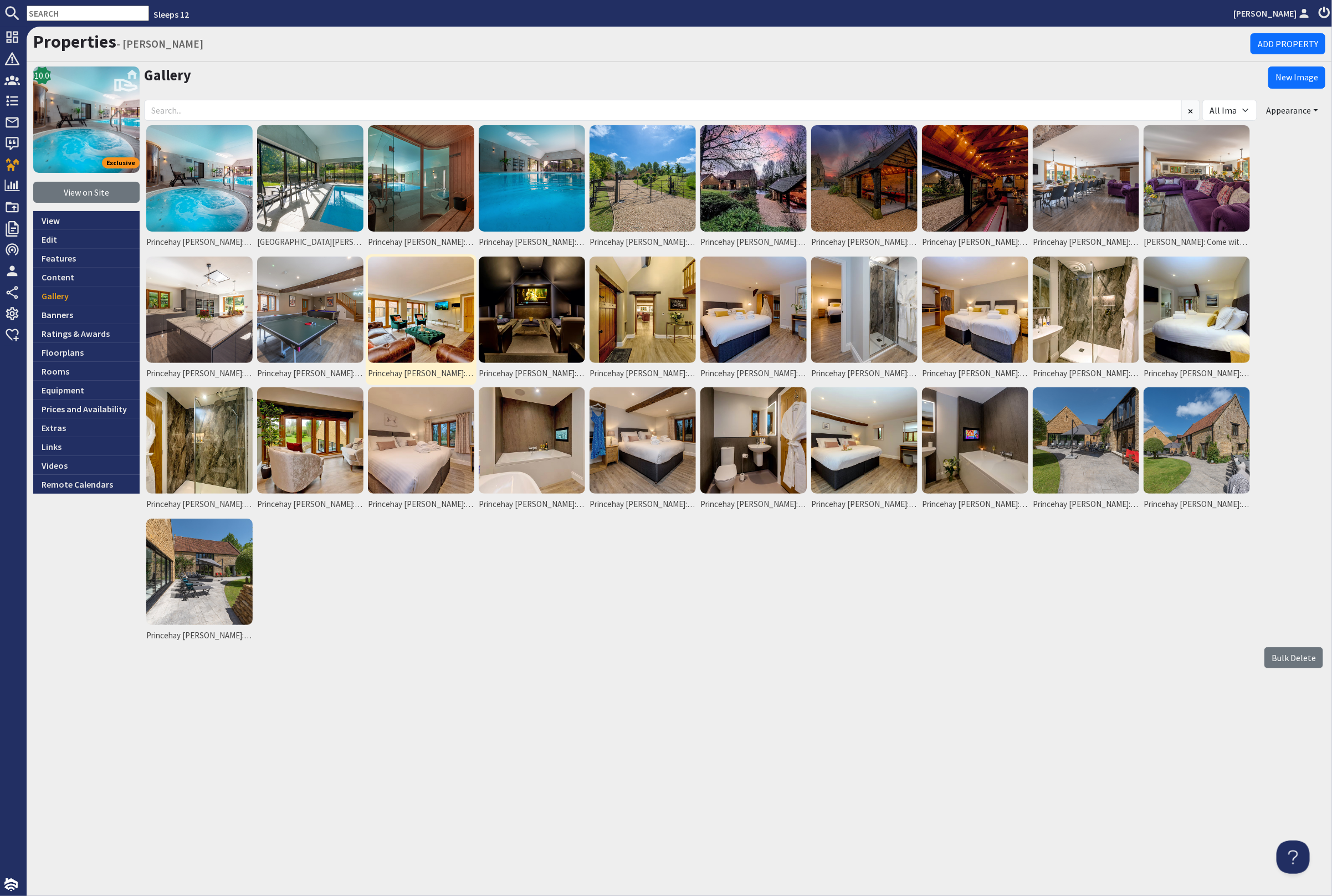
click at [437, 304] on img at bounding box center [421, 309] width 107 height 107
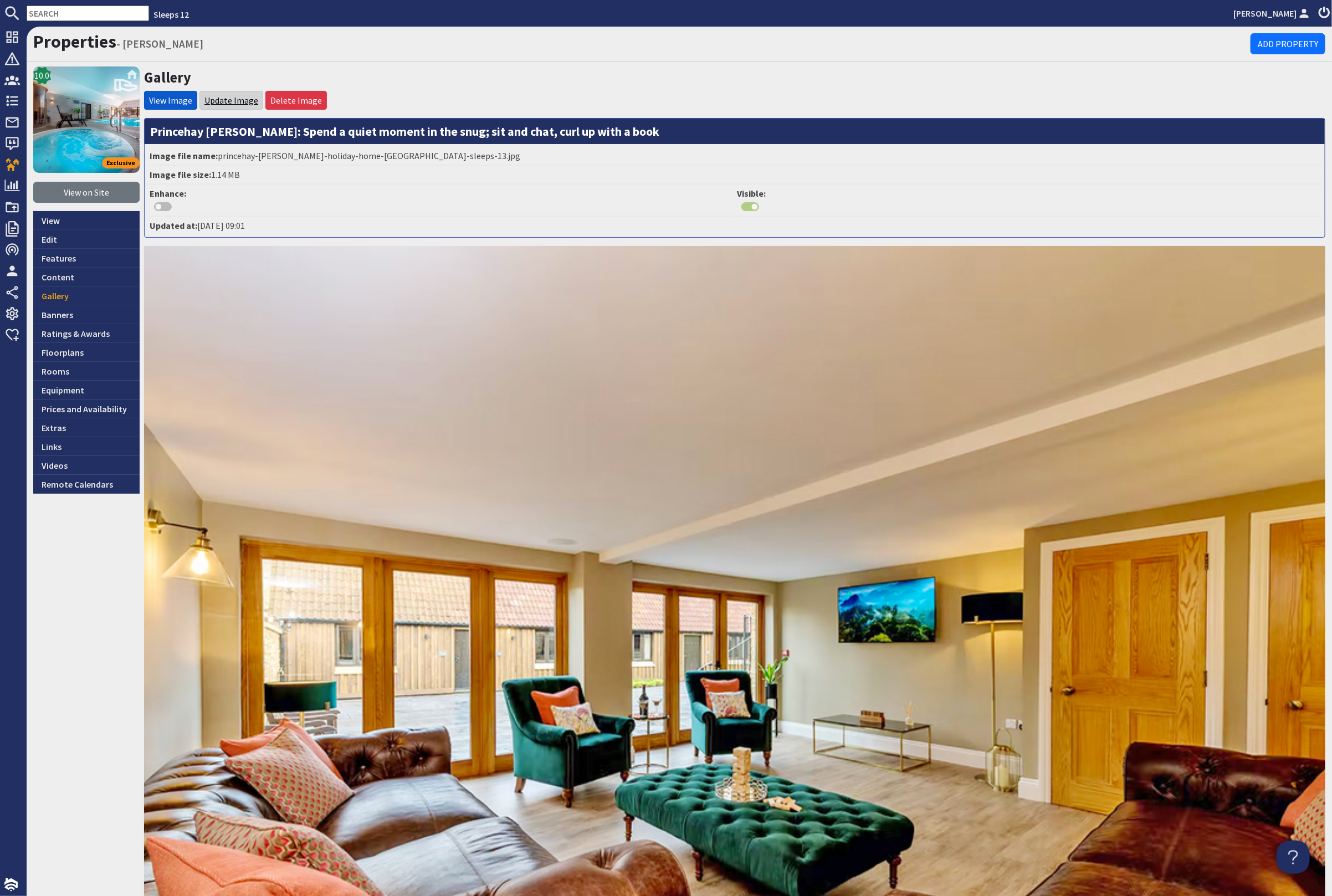
click at [228, 95] on link "Update Image" at bounding box center [231, 100] width 54 height 11
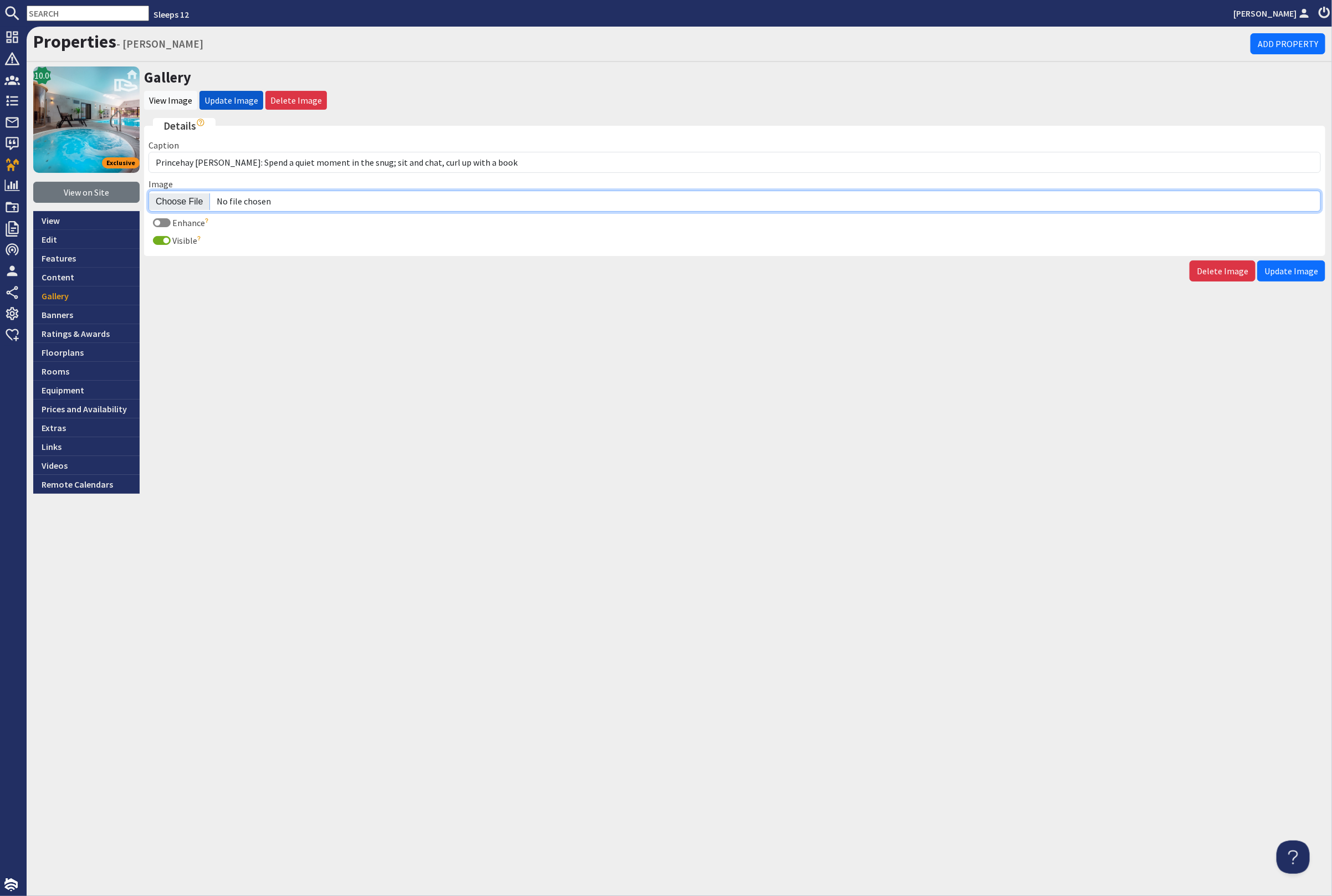
click at [185, 195] on input "Image" at bounding box center [734, 200] width 1172 height 21
type input "C:\fakepath\kingshay-barton-large-holiday-home-group-accommodation-sleeps-16.jpg"
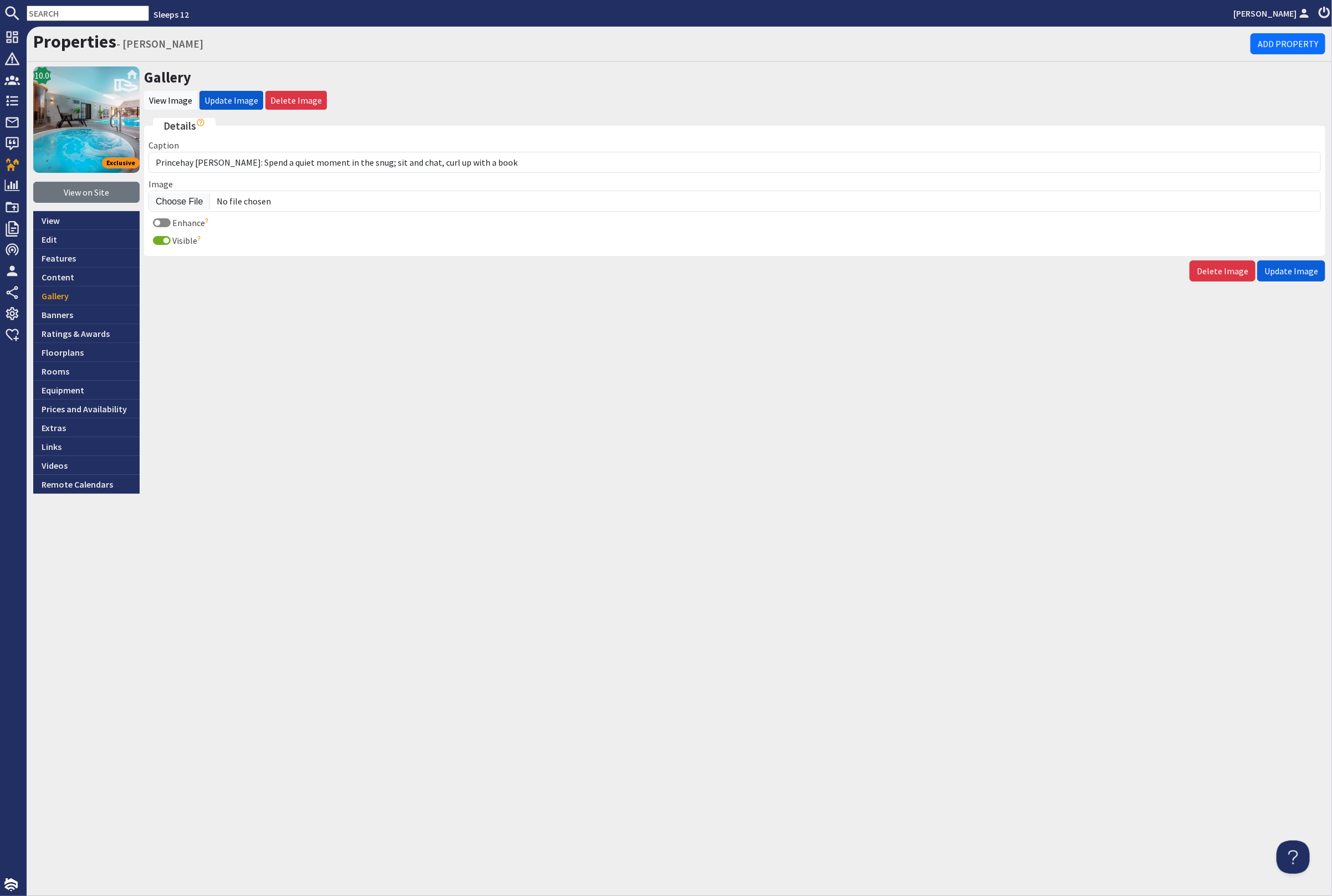
click at [1298, 273] on span "Update Image" at bounding box center [1291, 271] width 54 height 11
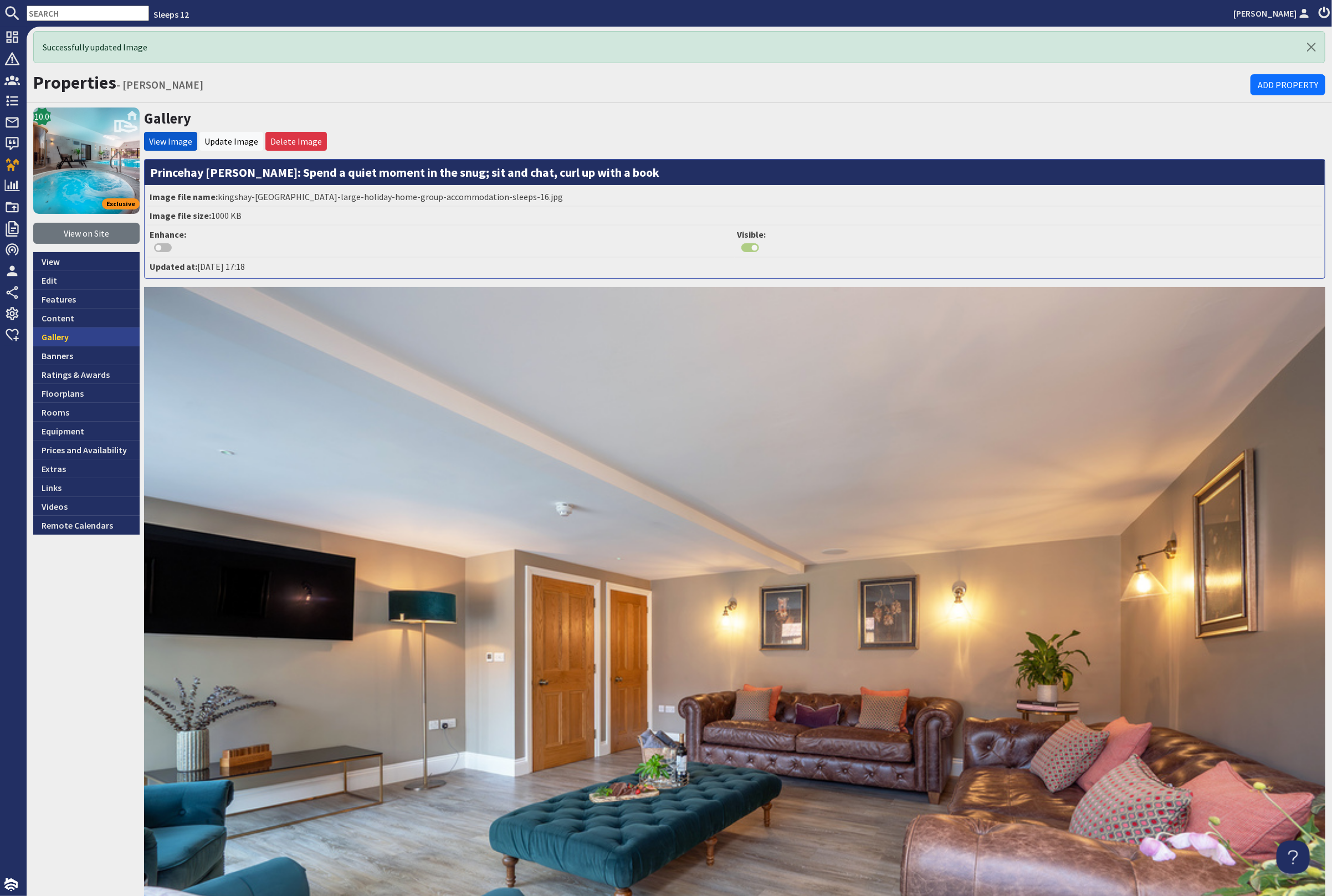
click at [56, 333] on link "Gallery" at bounding box center [86, 337] width 107 height 19
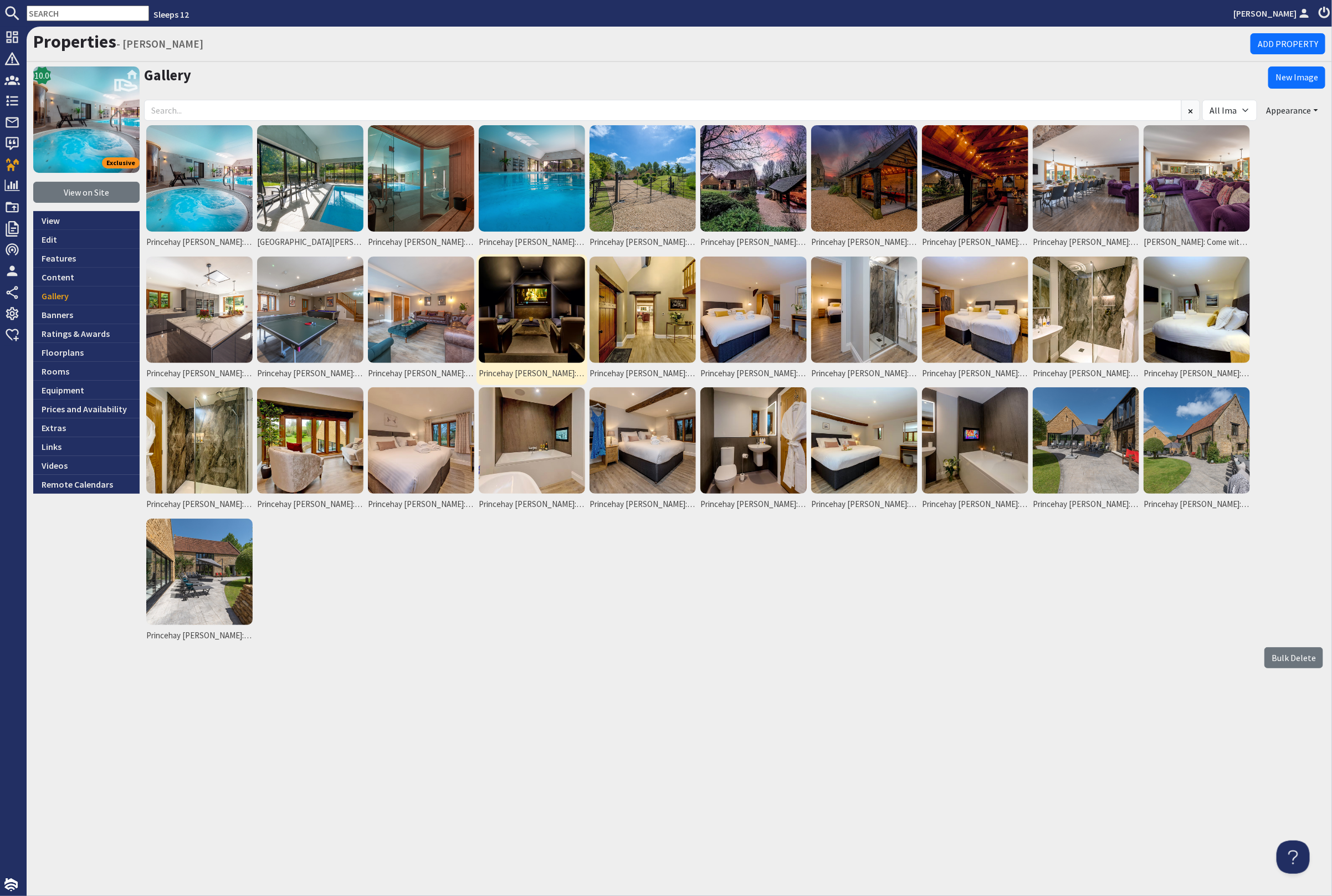
click at [520, 308] on img at bounding box center [532, 309] width 107 height 107
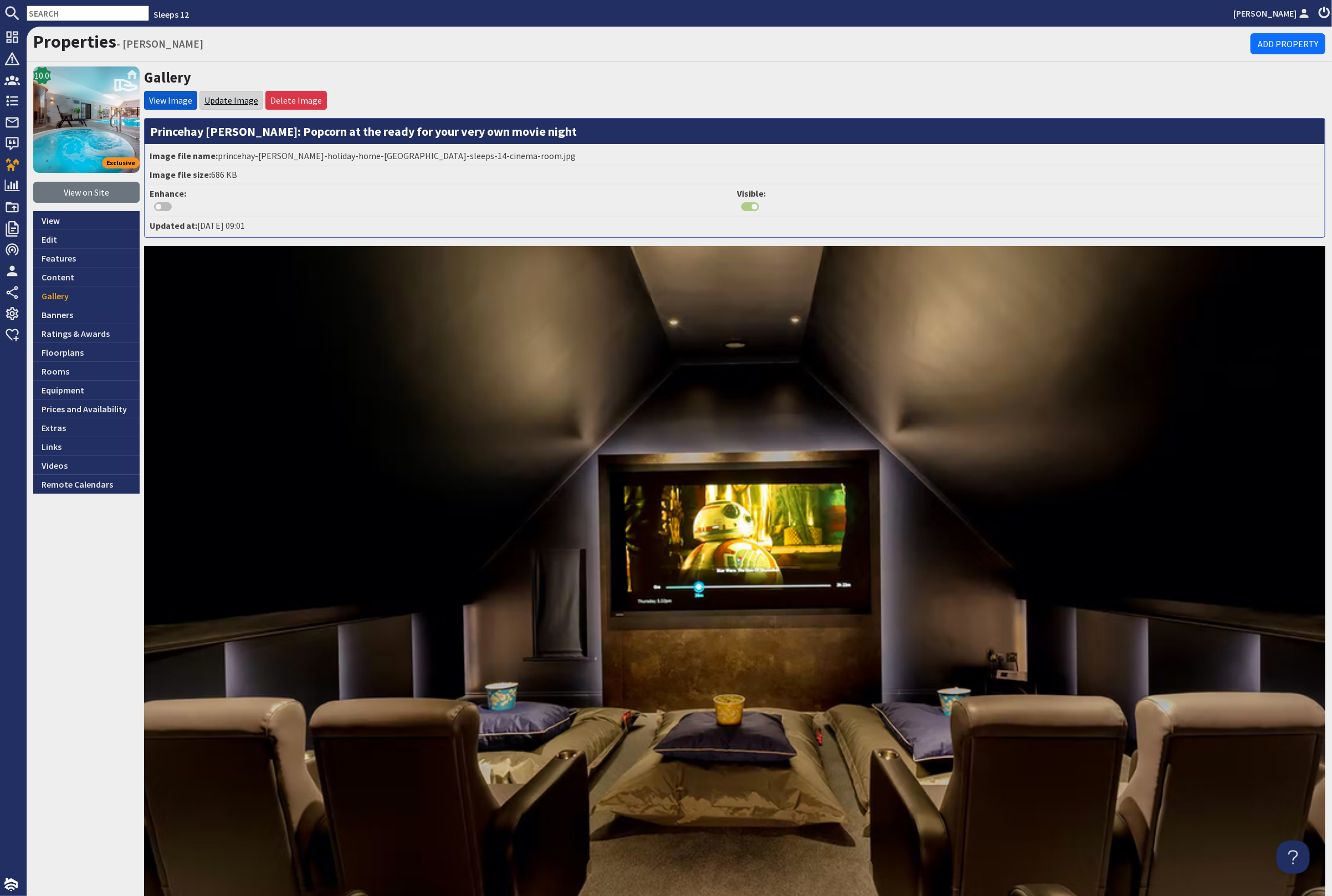
click at [228, 100] on link "Update Image" at bounding box center [231, 100] width 54 height 11
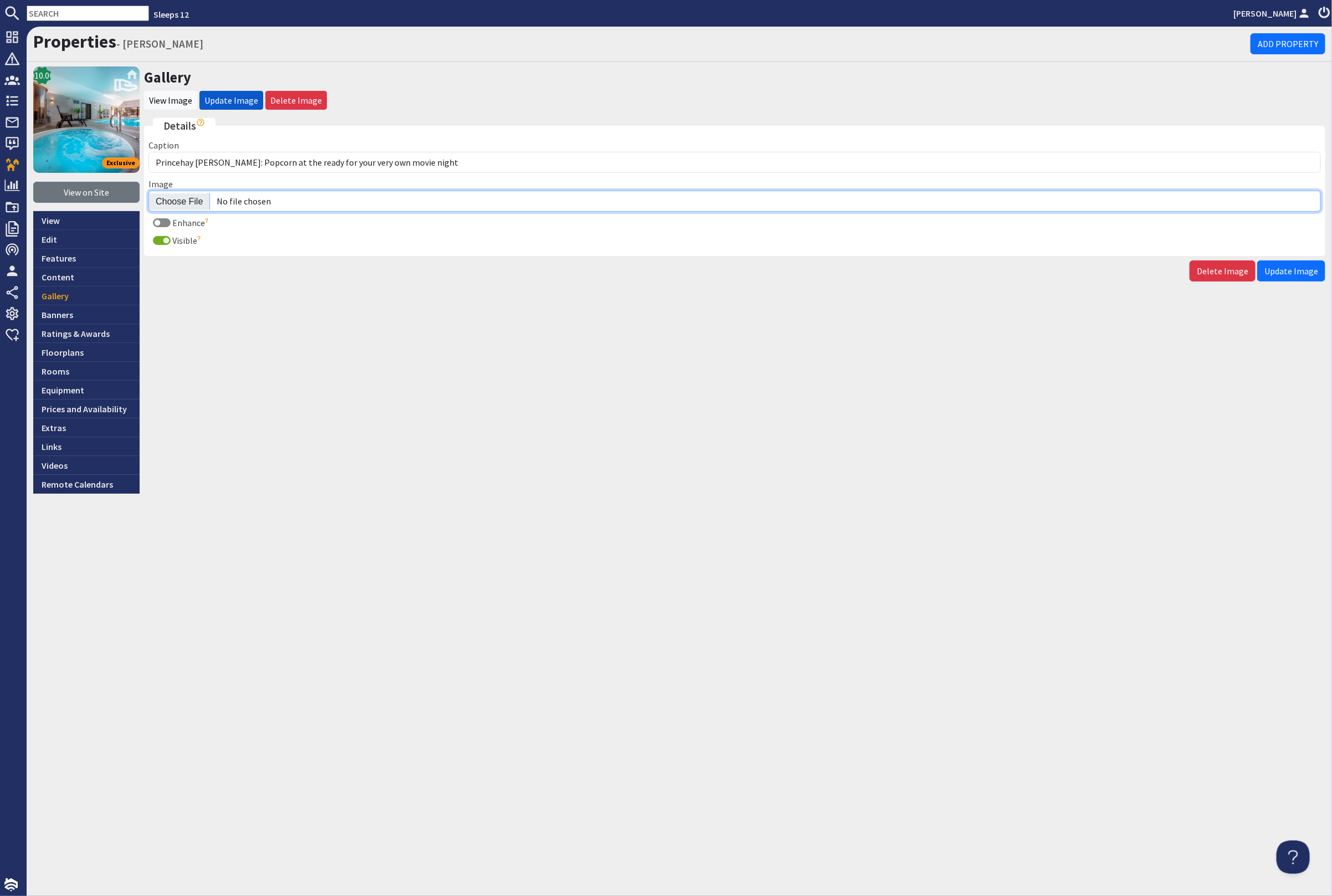
click at [184, 197] on input "Image" at bounding box center [734, 200] width 1172 height 21
type input "C:\fakepath\kingshay-[PERSON_NAME]-large-holiday-home-group-accommodation-sleep…"
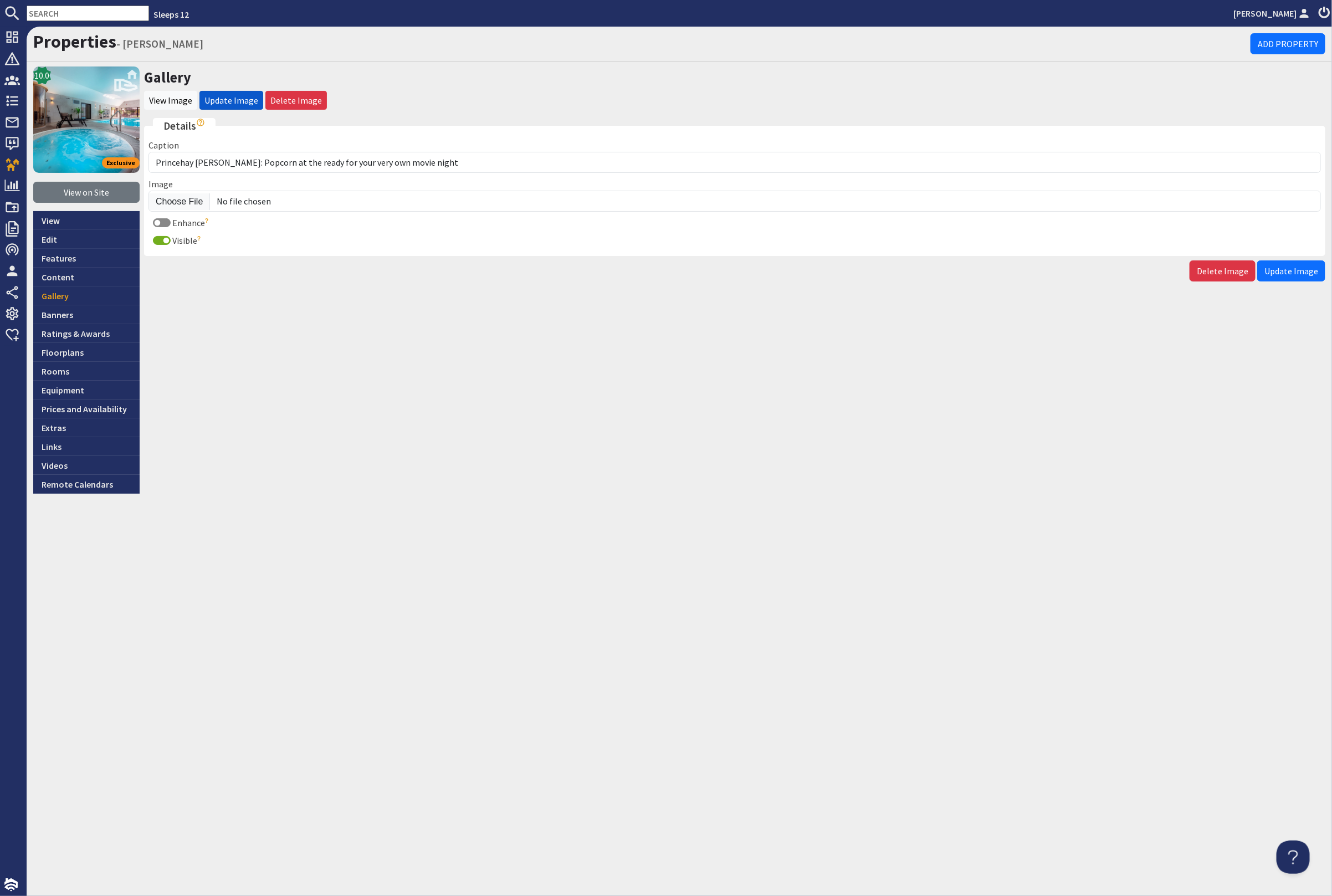
click at [1305, 266] on span "Update Image" at bounding box center [1291, 271] width 54 height 11
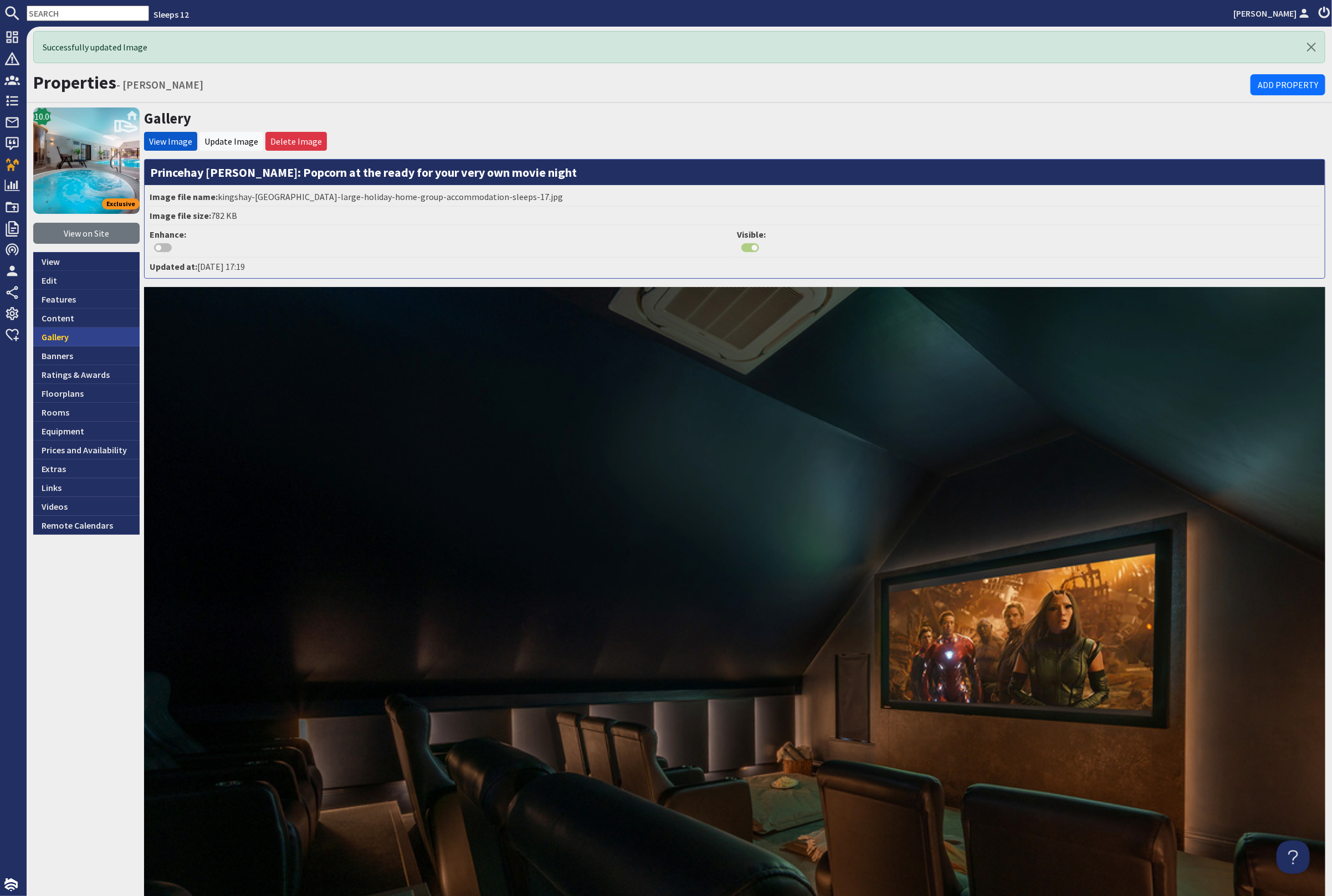
click at [74, 336] on link "Gallery" at bounding box center [86, 337] width 107 height 19
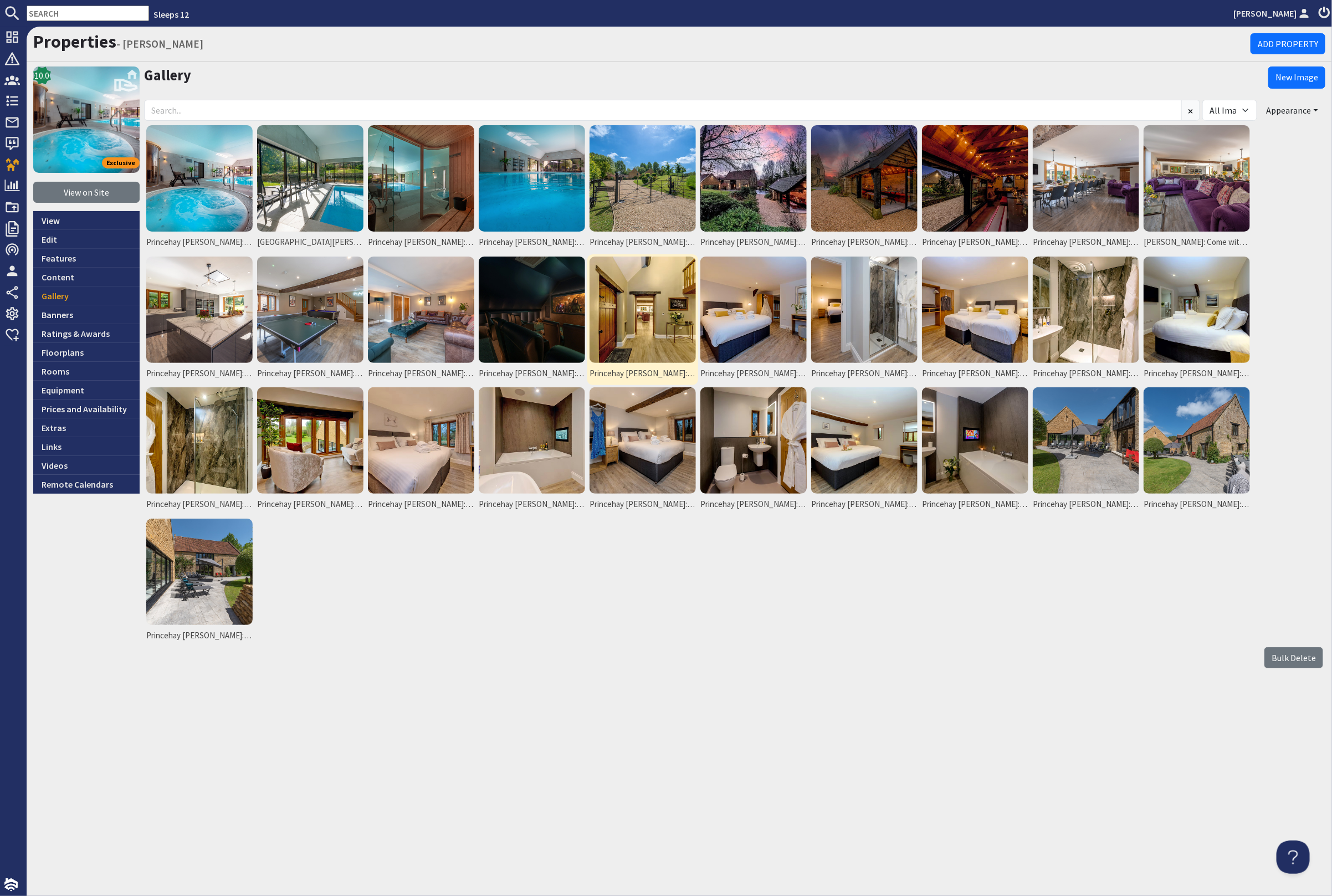
click at [659, 324] on img at bounding box center [643, 309] width 107 height 107
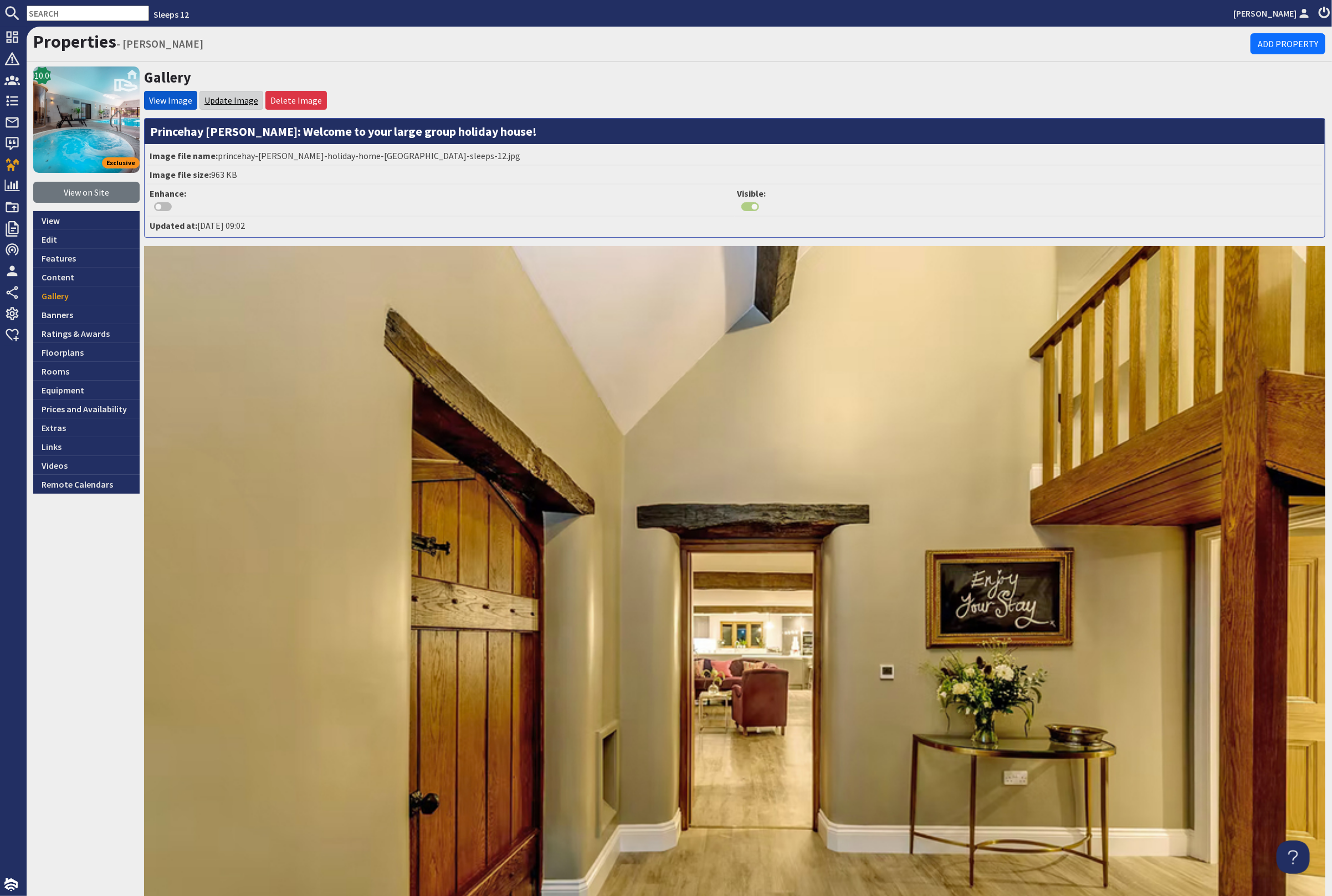
click at [227, 98] on link "Update Image" at bounding box center [231, 100] width 54 height 11
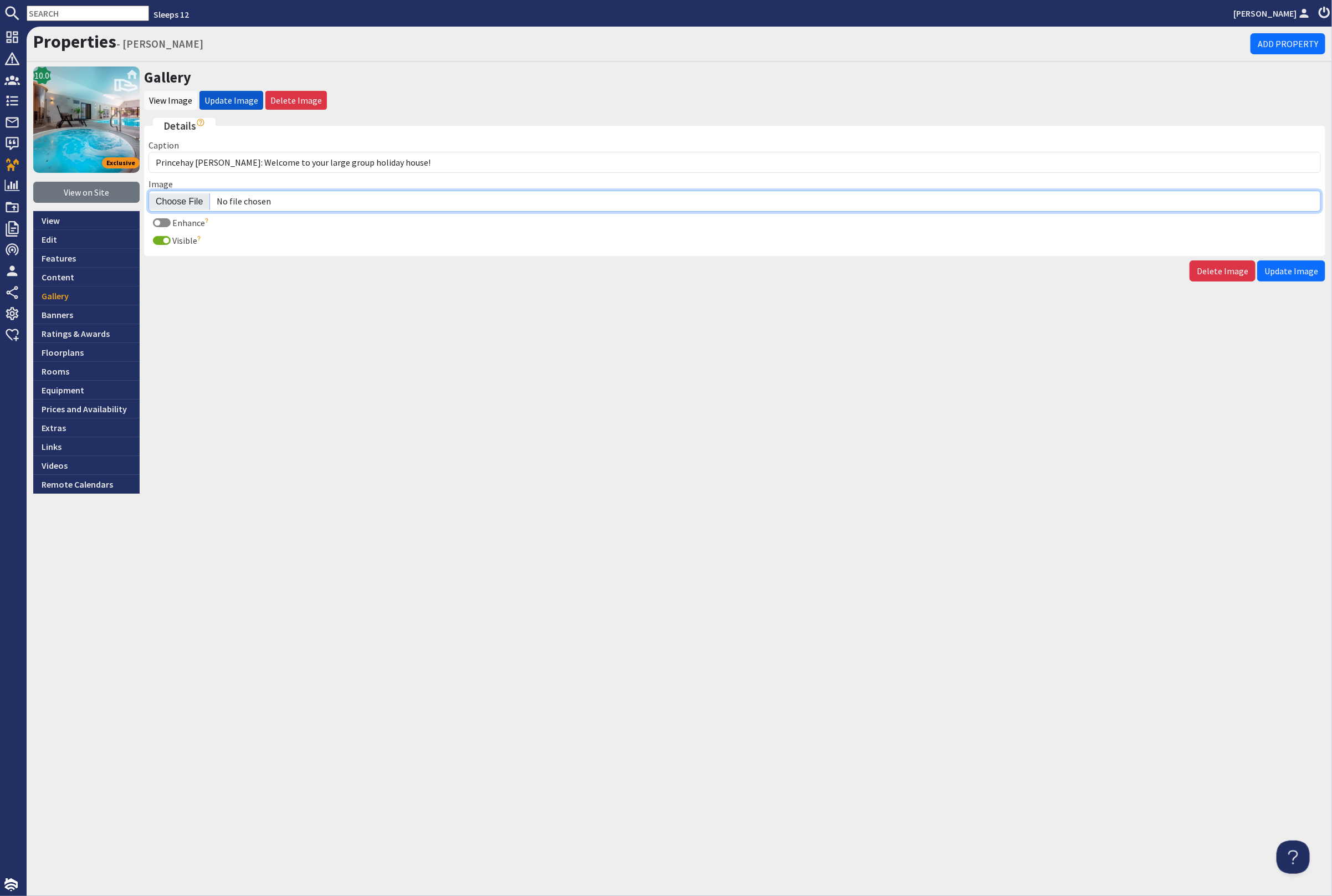
click at [179, 199] on input "Image" at bounding box center [734, 200] width 1172 height 21
type input "C:\fakepath\kingshay-barton-large-holiday-home-group-accommodation-sleeps-18.jpg"
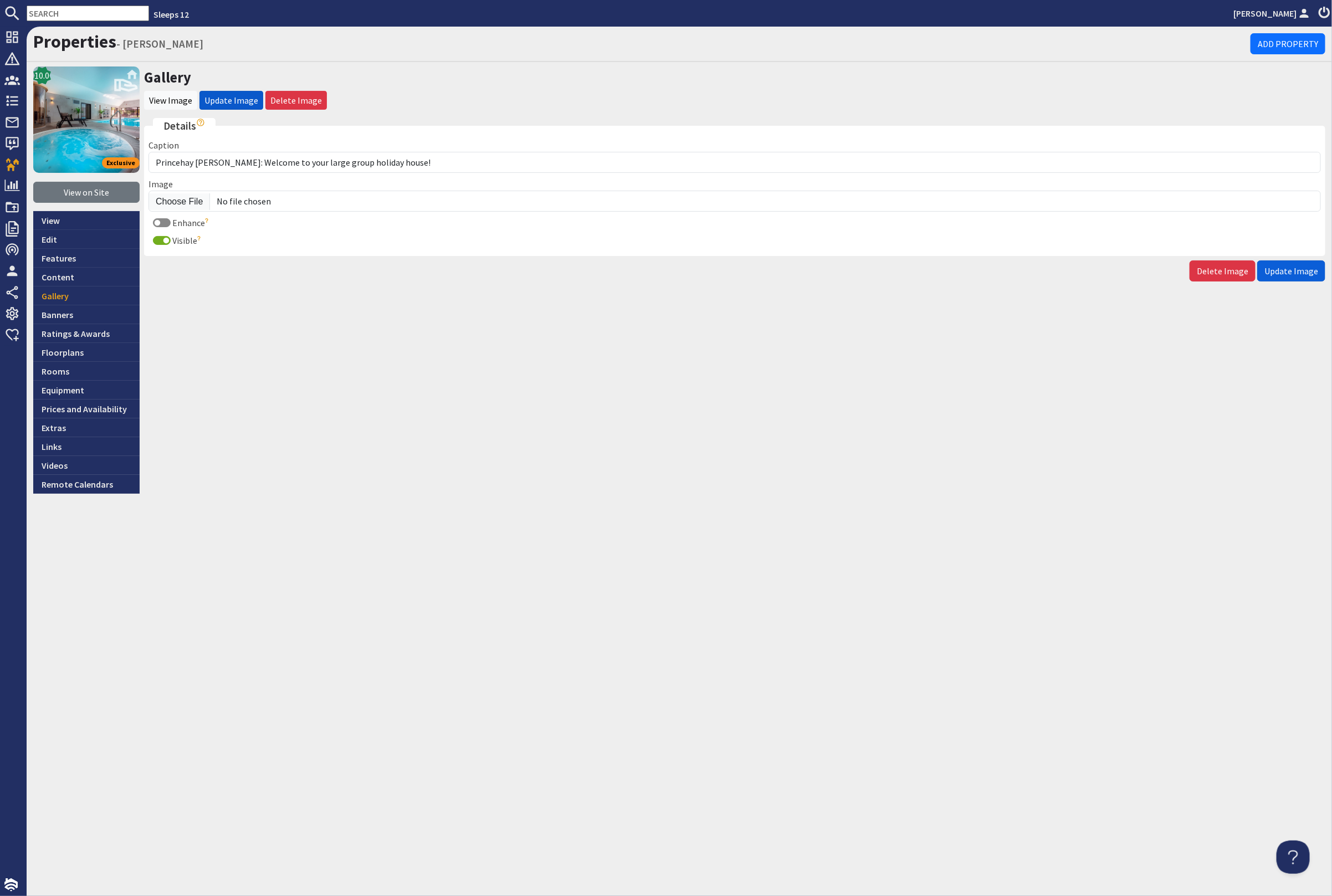
click at [1282, 268] on span "Update Image" at bounding box center [1291, 271] width 54 height 11
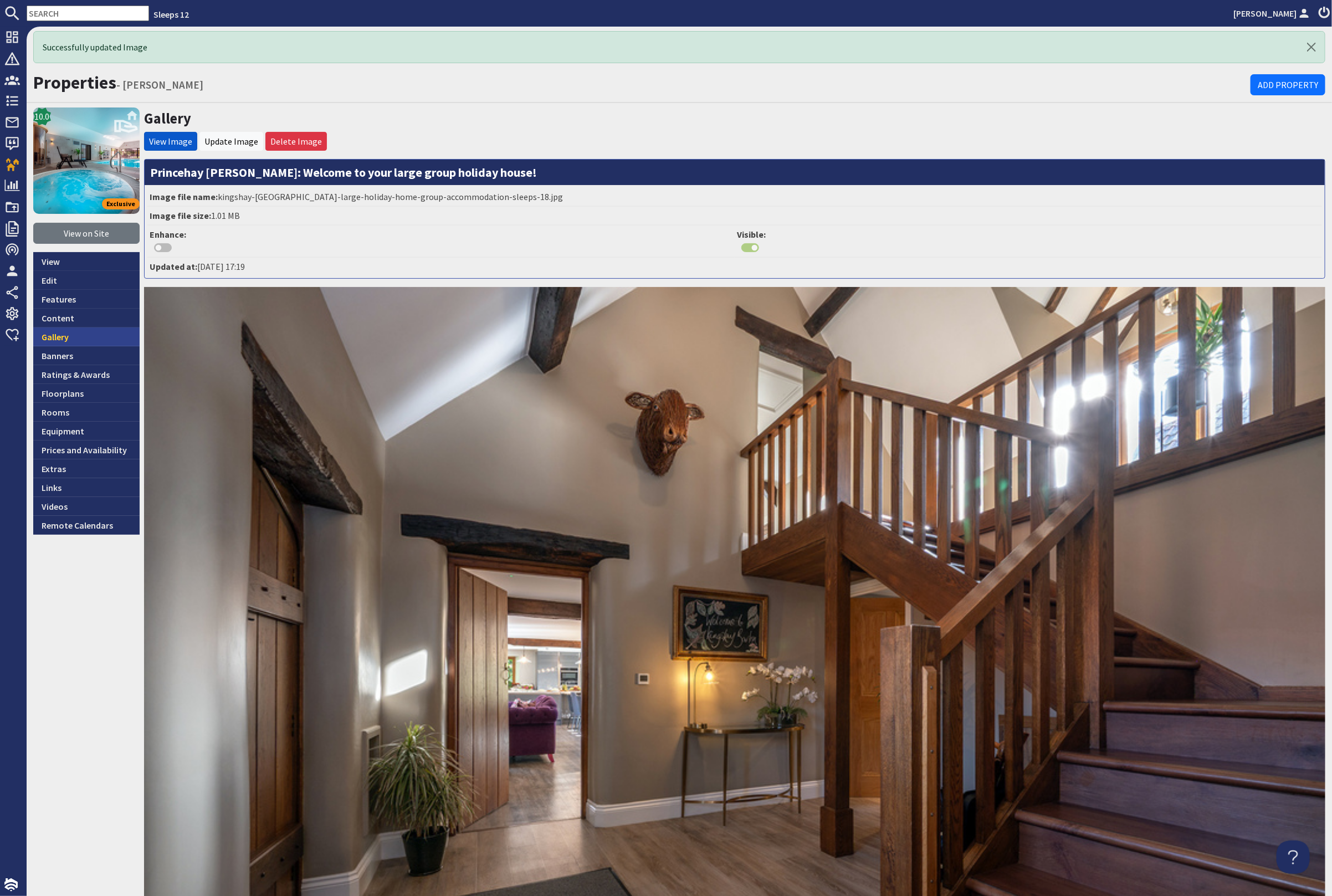
click at [84, 333] on link "Gallery" at bounding box center [86, 337] width 107 height 19
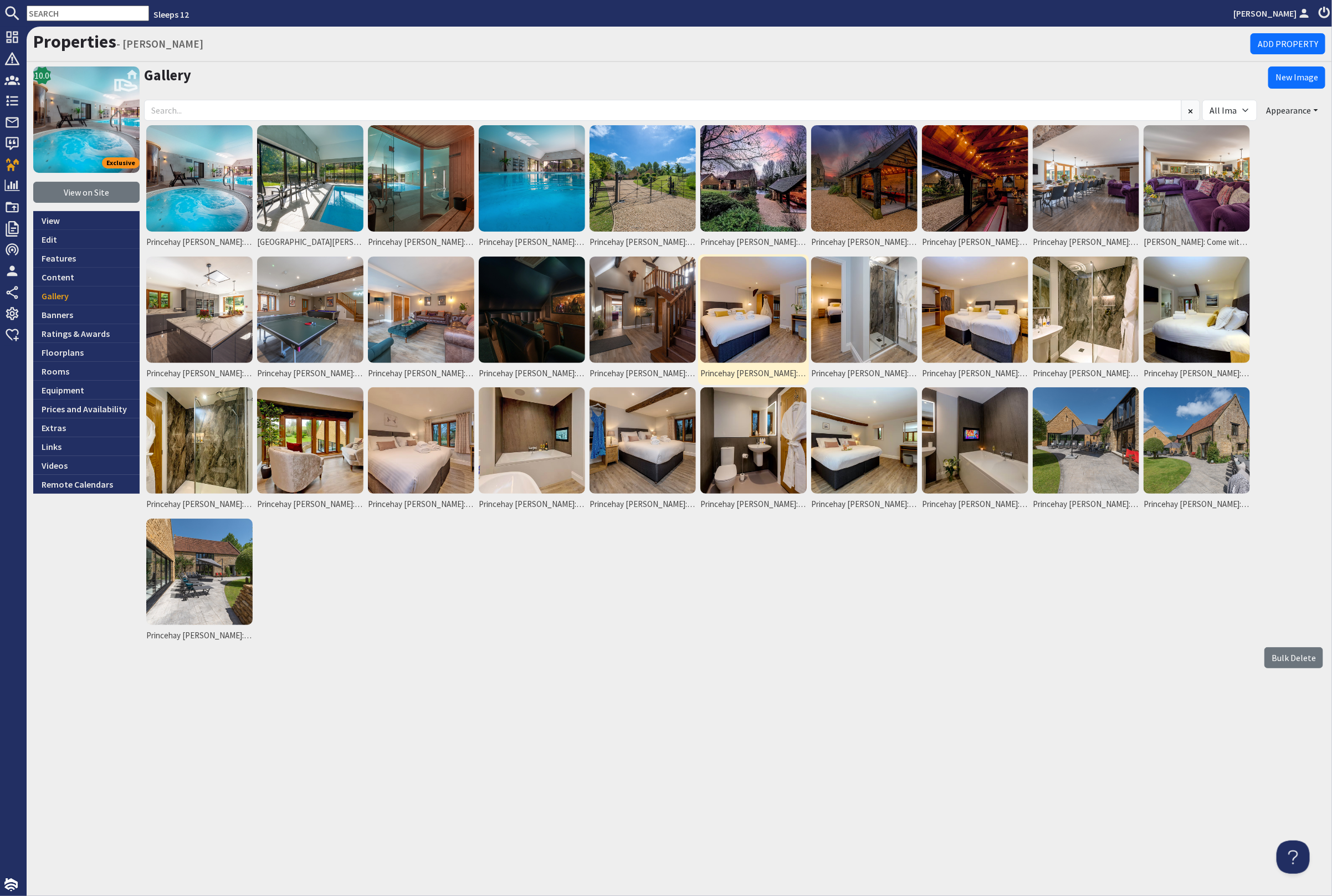
click at [735, 332] on img at bounding box center [754, 309] width 107 height 107
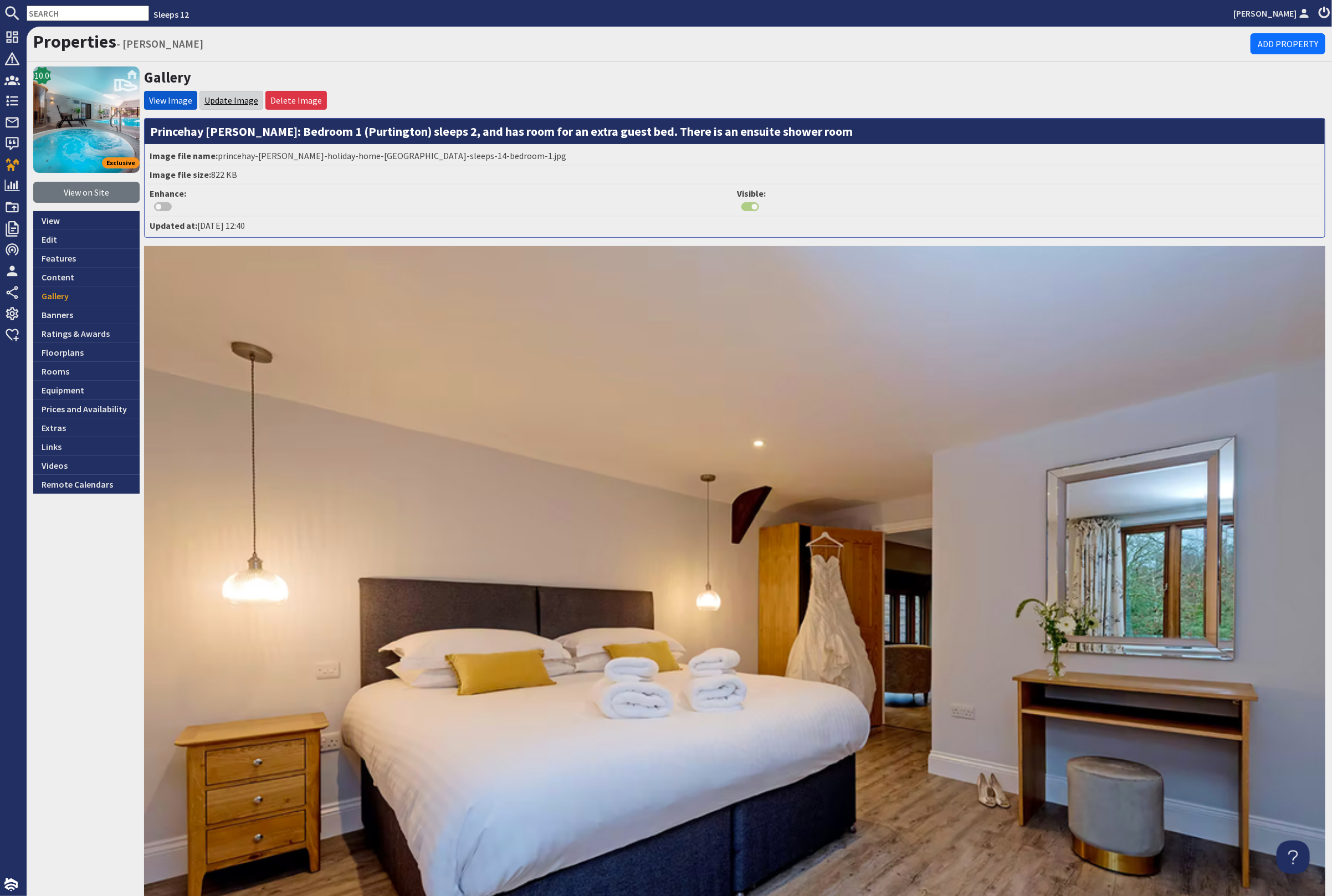
click at [221, 98] on link "Update Image" at bounding box center [231, 100] width 54 height 11
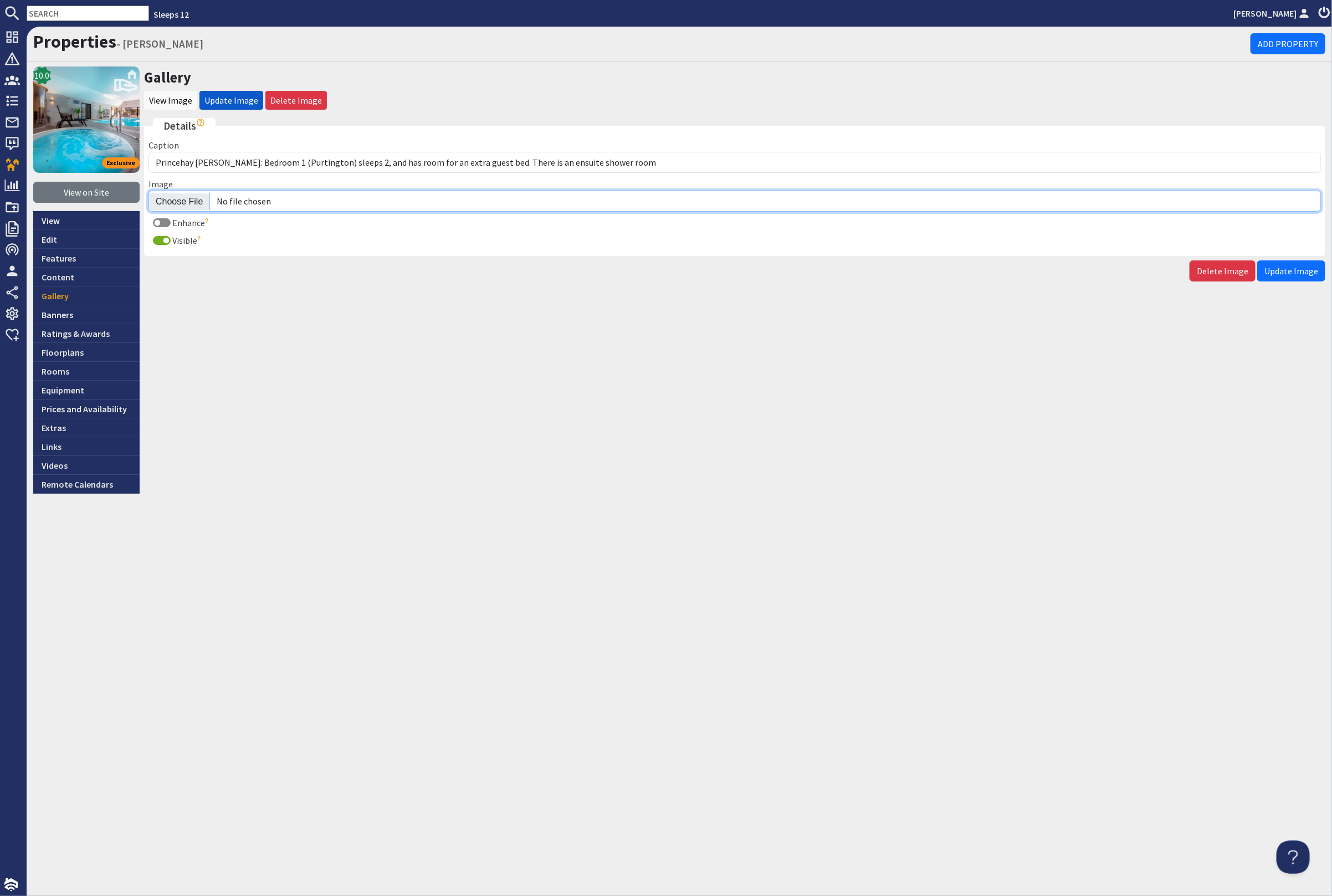
click at [179, 204] on input "Image" at bounding box center [734, 200] width 1172 height 21
type input "C:\fakepath\kingshay-barton-large-holiday-home-group-accommodation-sleeps-20.jpg"
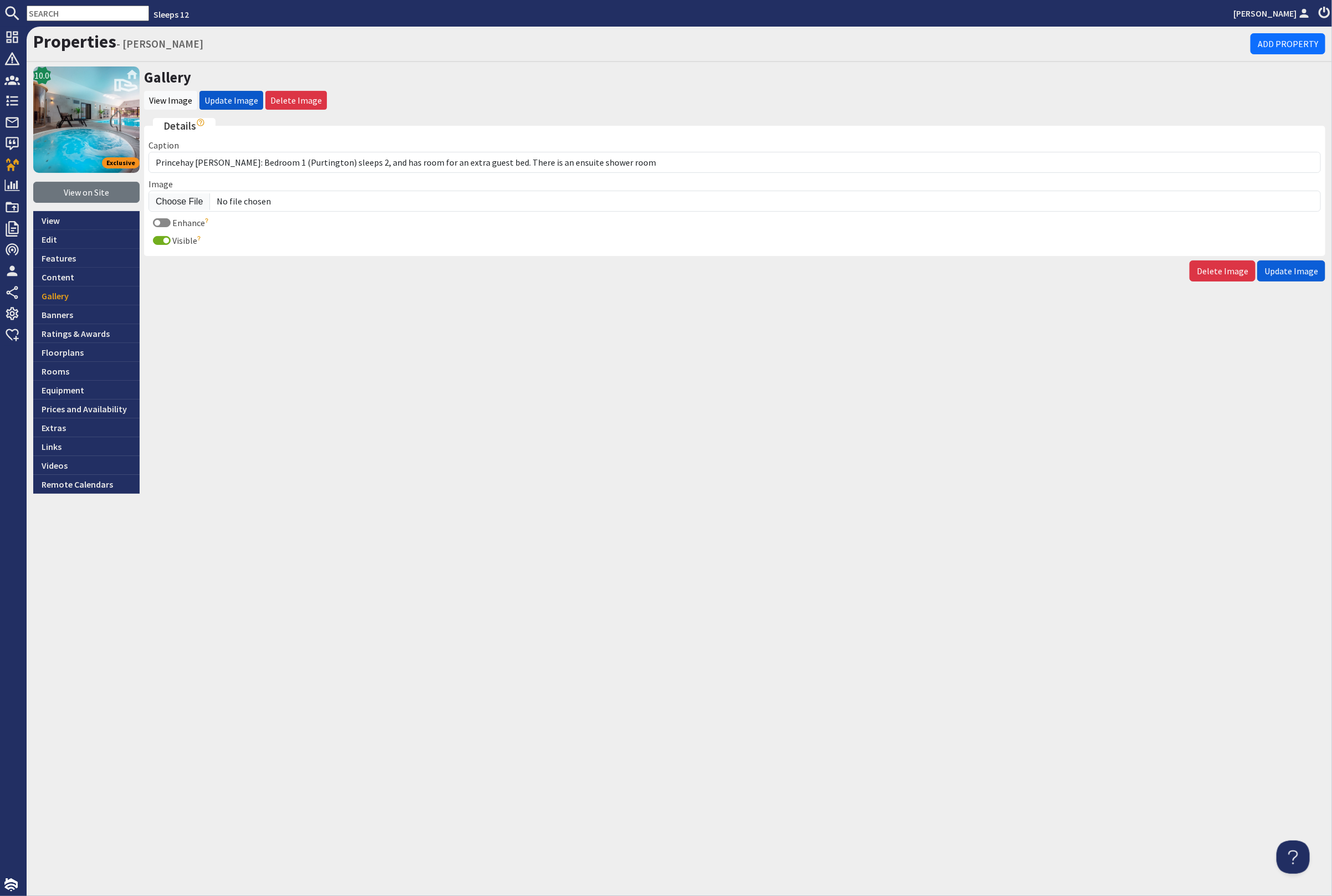
click at [1307, 267] on span "Update Image" at bounding box center [1291, 271] width 54 height 11
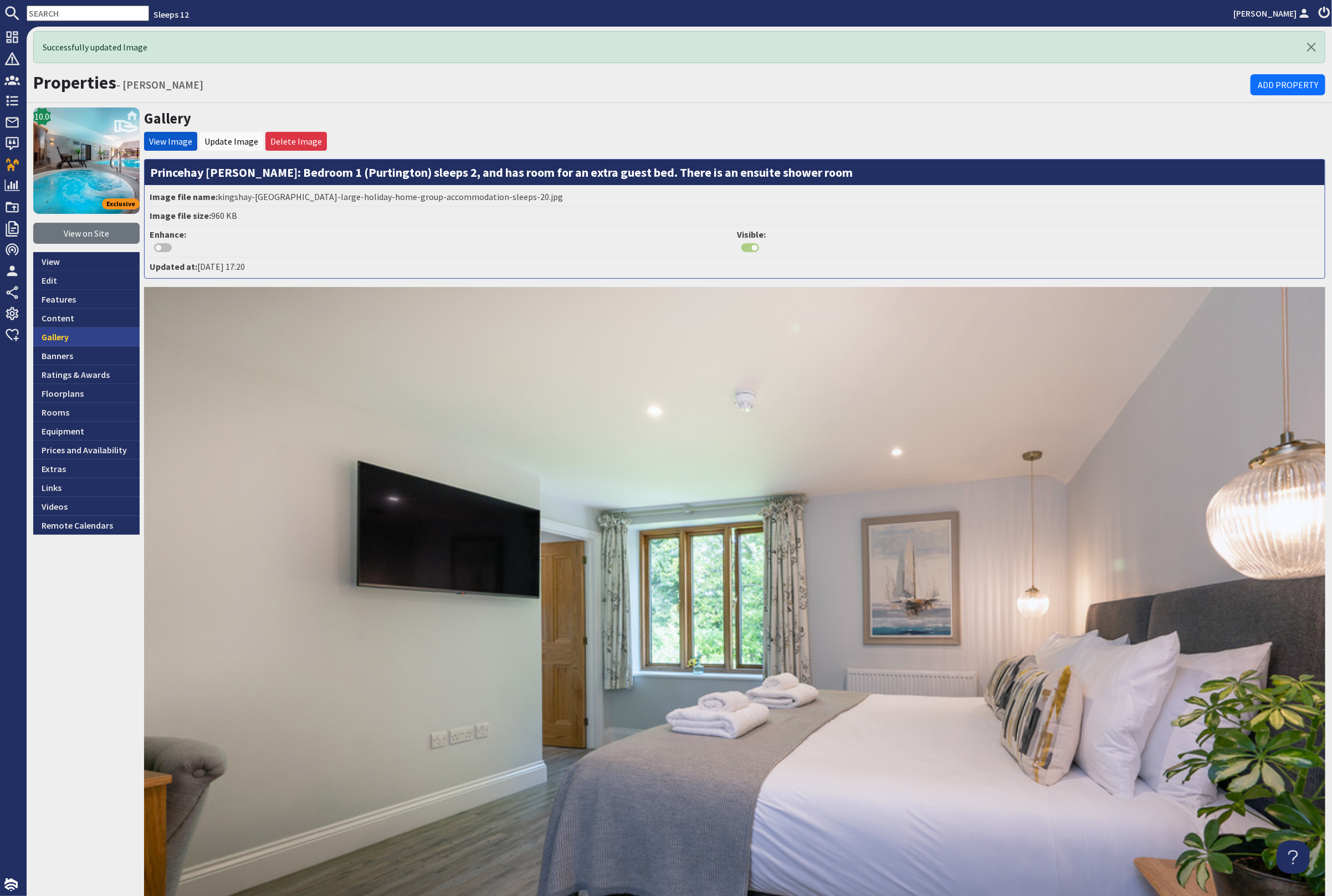
click at [76, 334] on link "Gallery" at bounding box center [86, 337] width 107 height 19
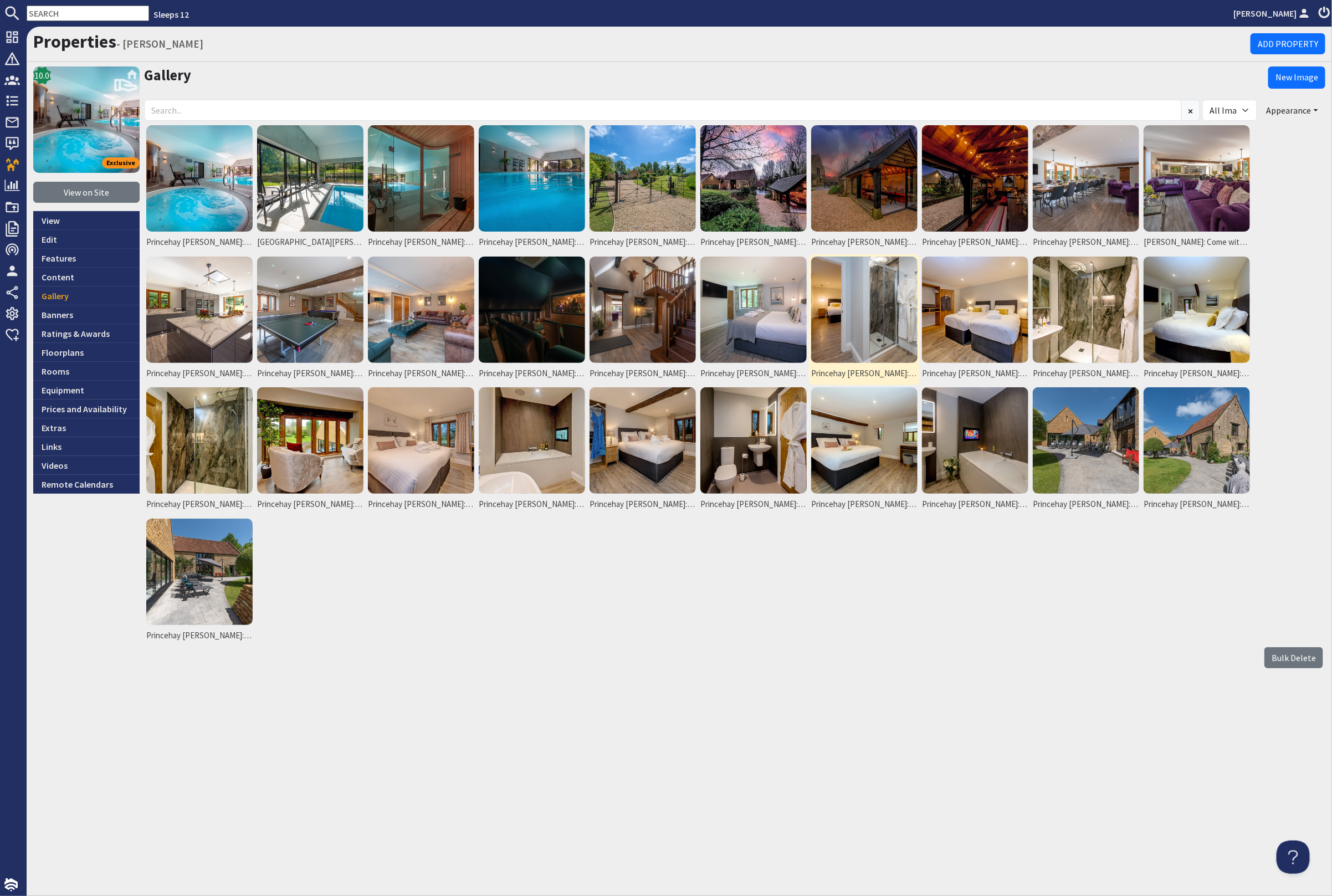
click at [884, 323] on img at bounding box center [865, 309] width 107 height 107
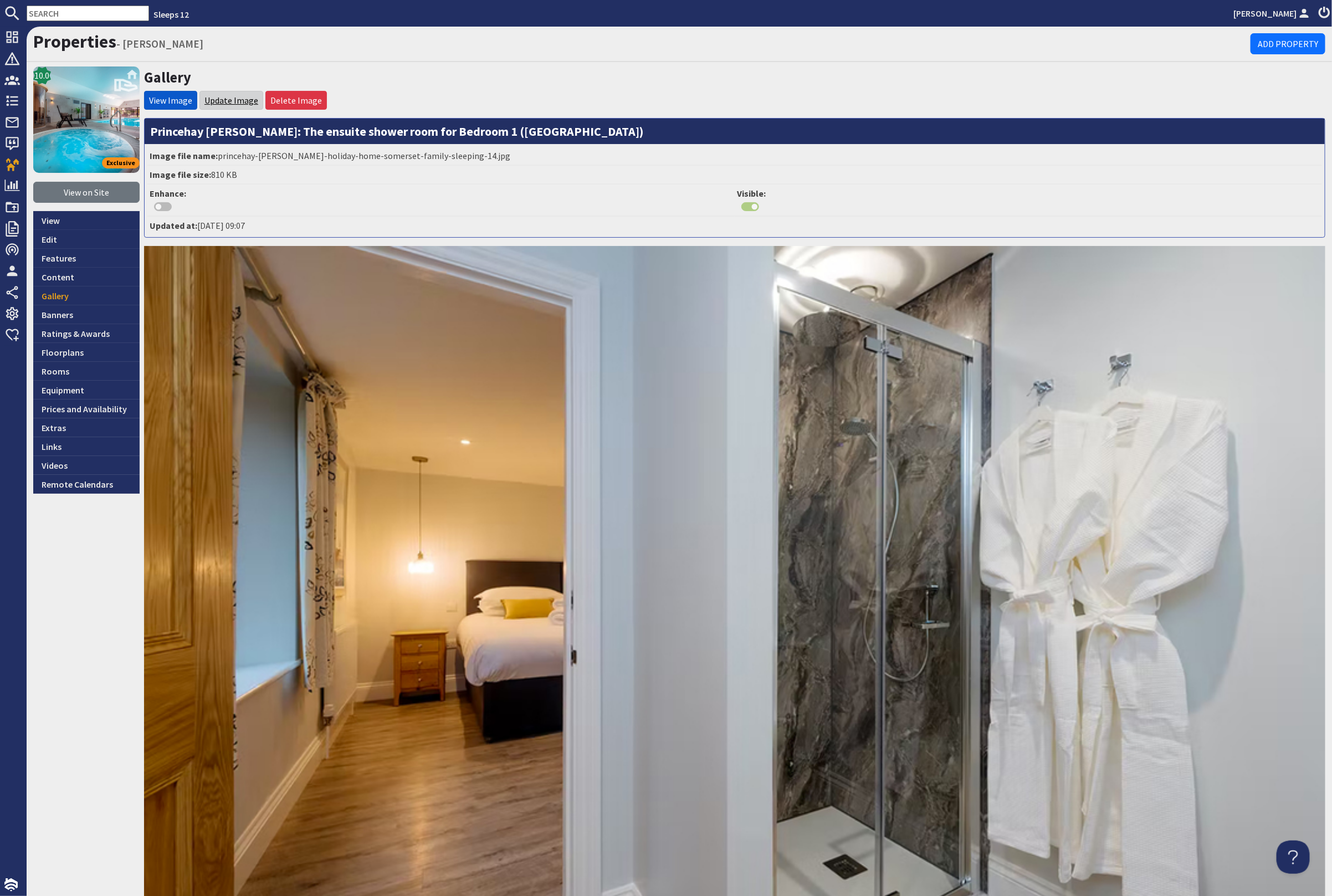
click at [224, 100] on link "Update Image" at bounding box center [231, 100] width 54 height 11
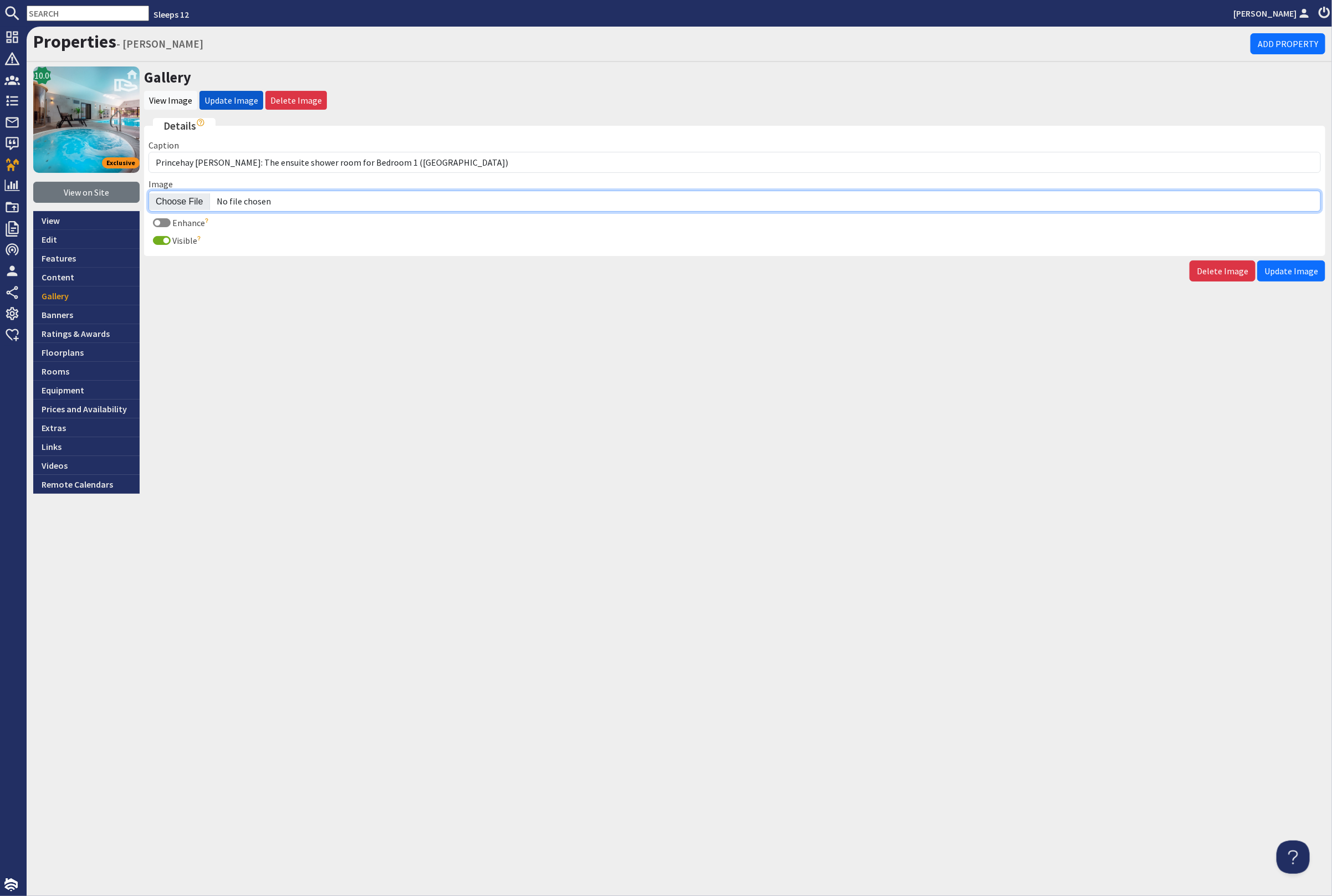
drag, startPoint x: 179, startPoint y: 195, endPoint x: 184, endPoint y: 192, distance: 5.8
click at [184, 194] on input "Image" at bounding box center [734, 200] width 1172 height 21
type input "C:\fakepath\kingshay-barton-large-holiday-home-group-accommodation-sleeps-19.jpg"
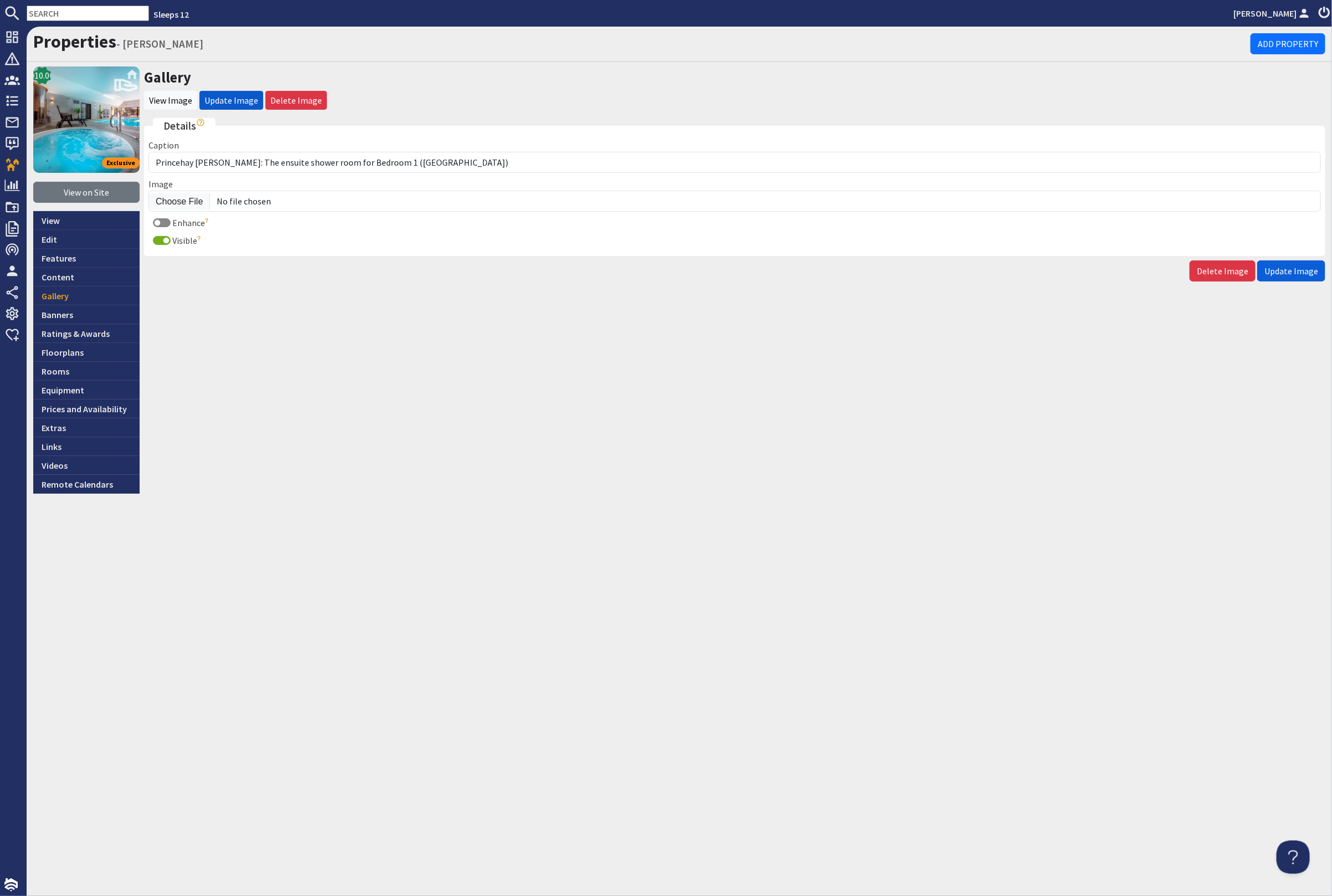
click at [1296, 273] on span "Update Image" at bounding box center [1291, 271] width 54 height 11
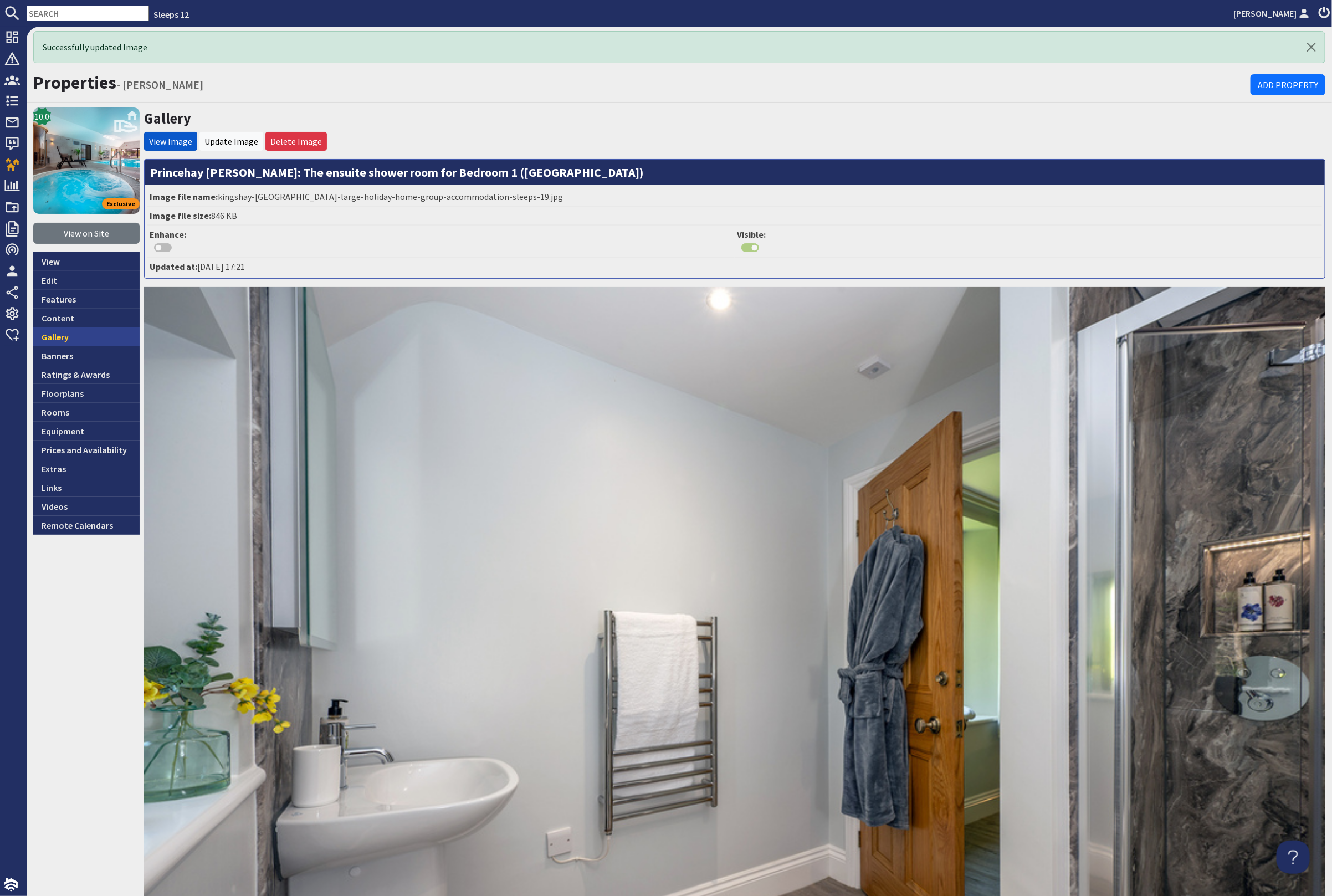
click at [56, 339] on link "Gallery" at bounding box center [86, 337] width 107 height 19
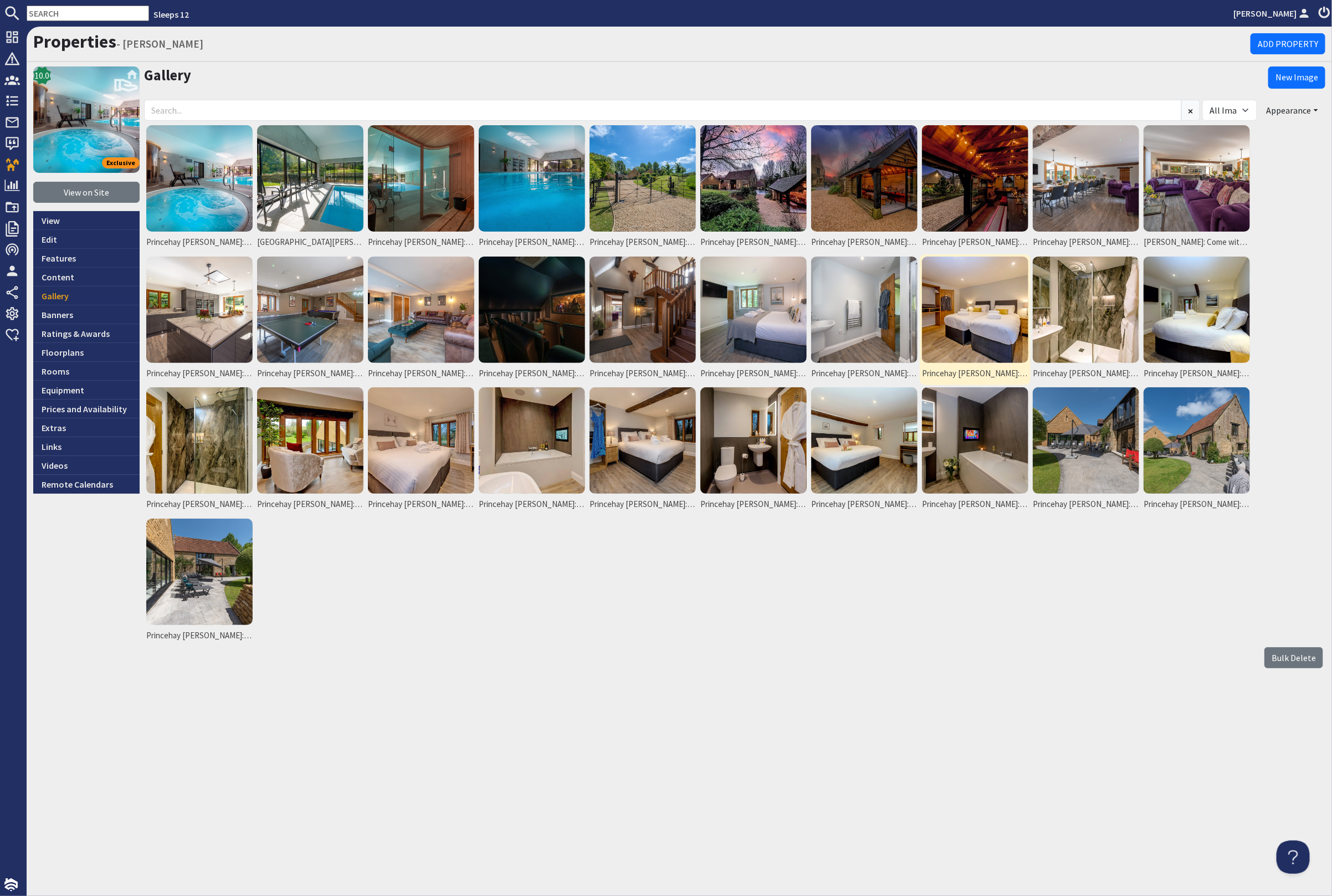
click at [973, 298] on img at bounding box center [975, 309] width 107 height 107
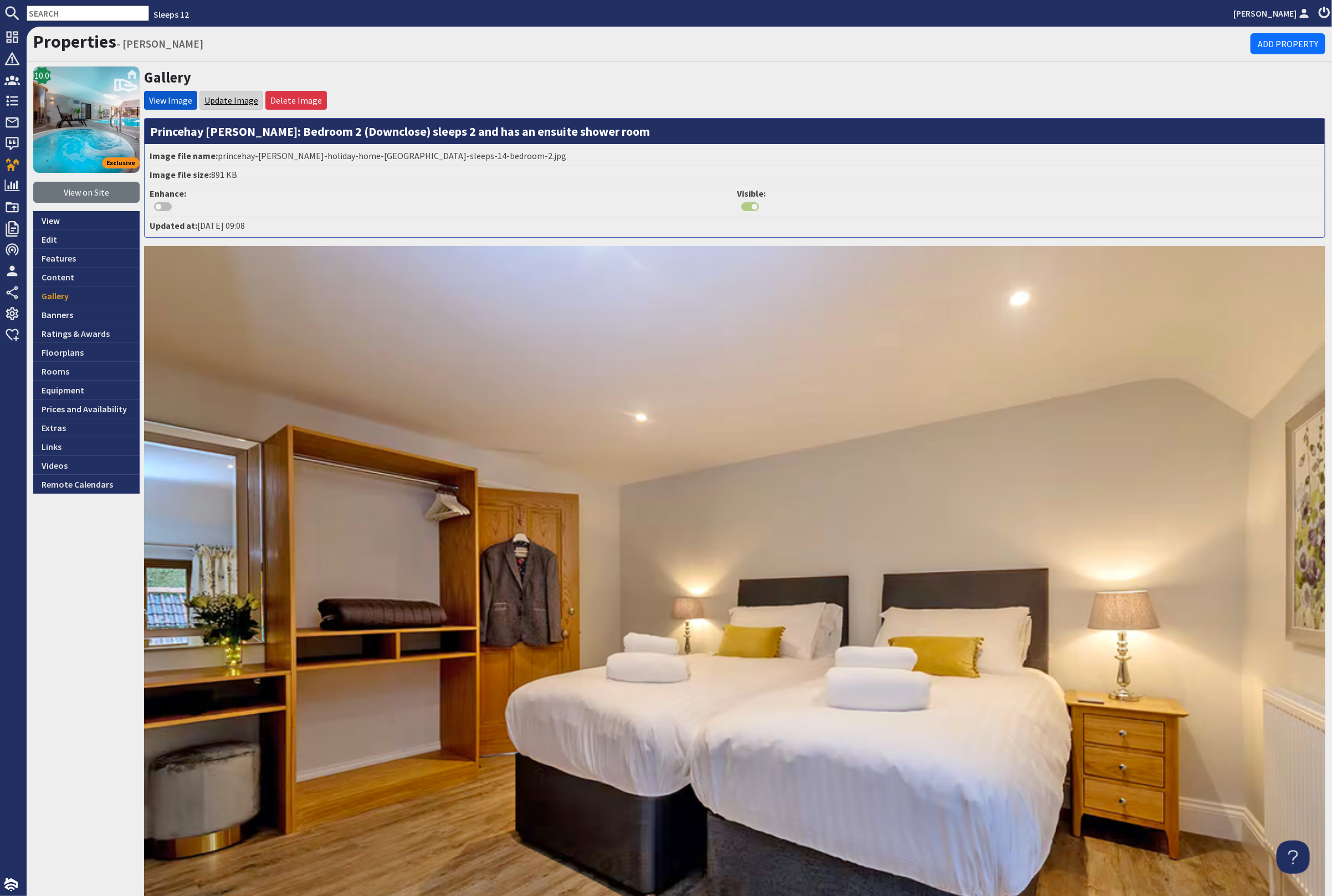
click at [228, 100] on link "Update Image" at bounding box center [231, 100] width 54 height 11
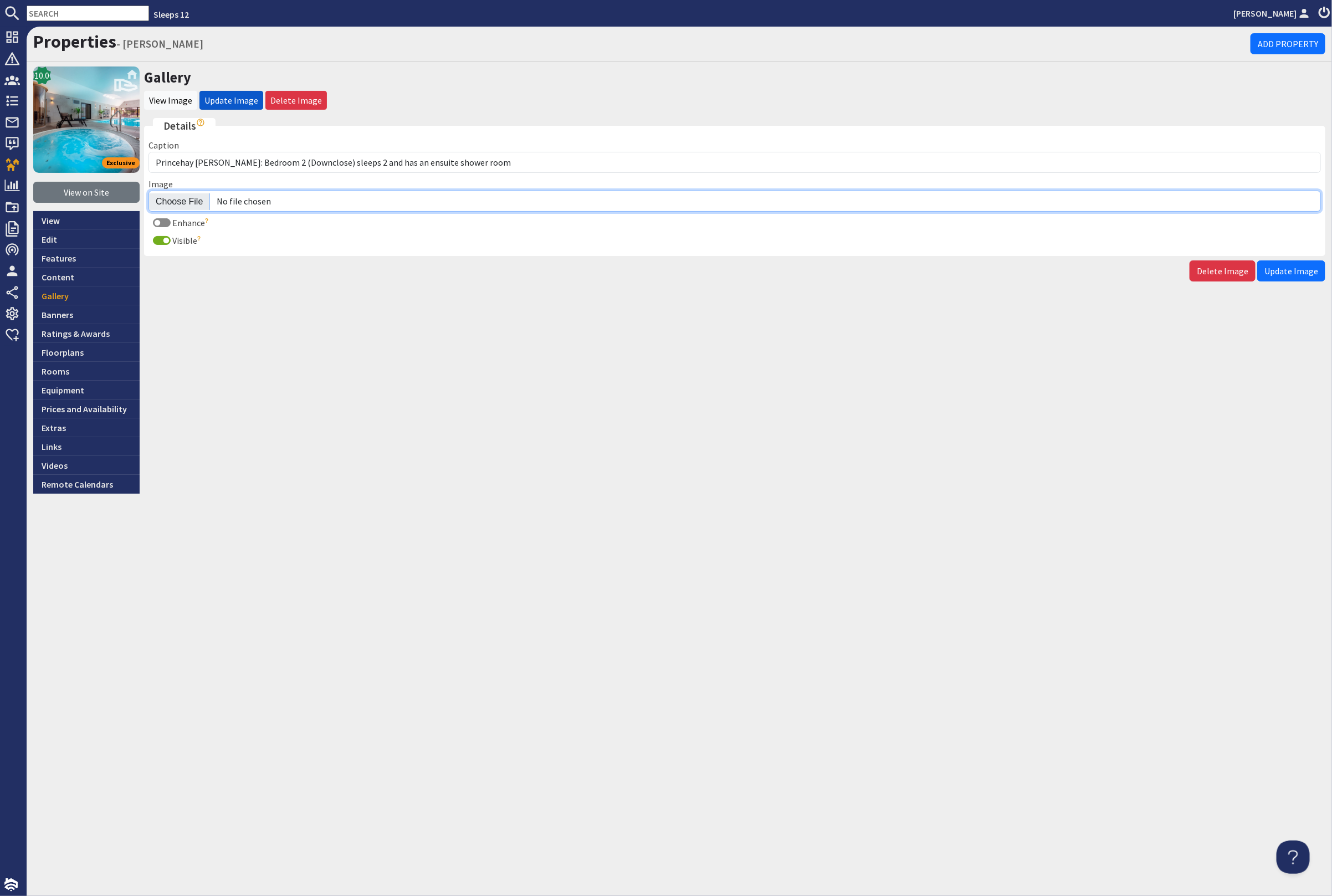
click at [190, 200] on input "Image" at bounding box center [734, 200] width 1172 height 21
type input "C:\fakepath\kingshay-barton-large-holiday-home-group-accommodation-sleeping-12.…"
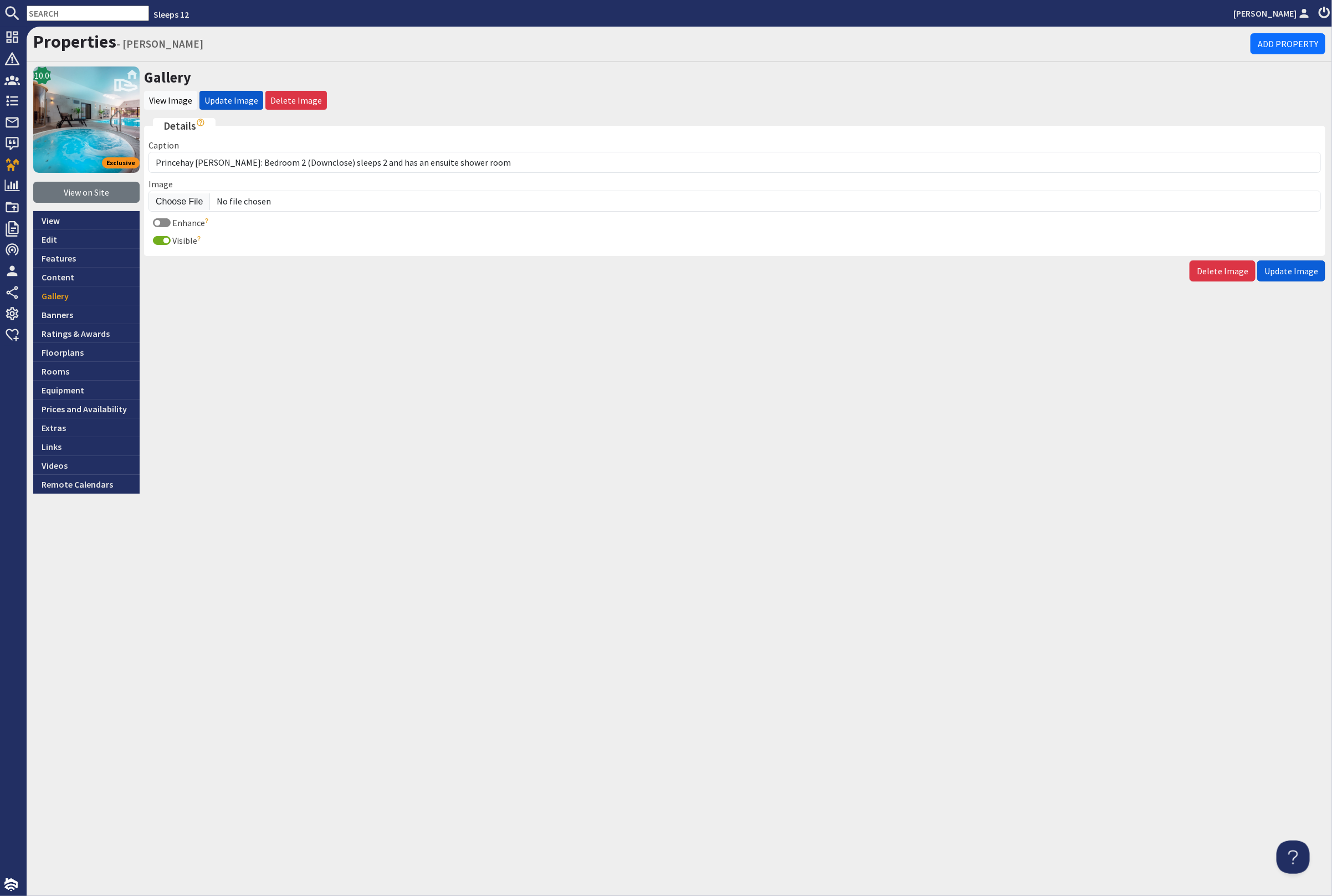
click at [1280, 266] on span "Update Image" at bounding box center [1291, 271] width 54 height 11
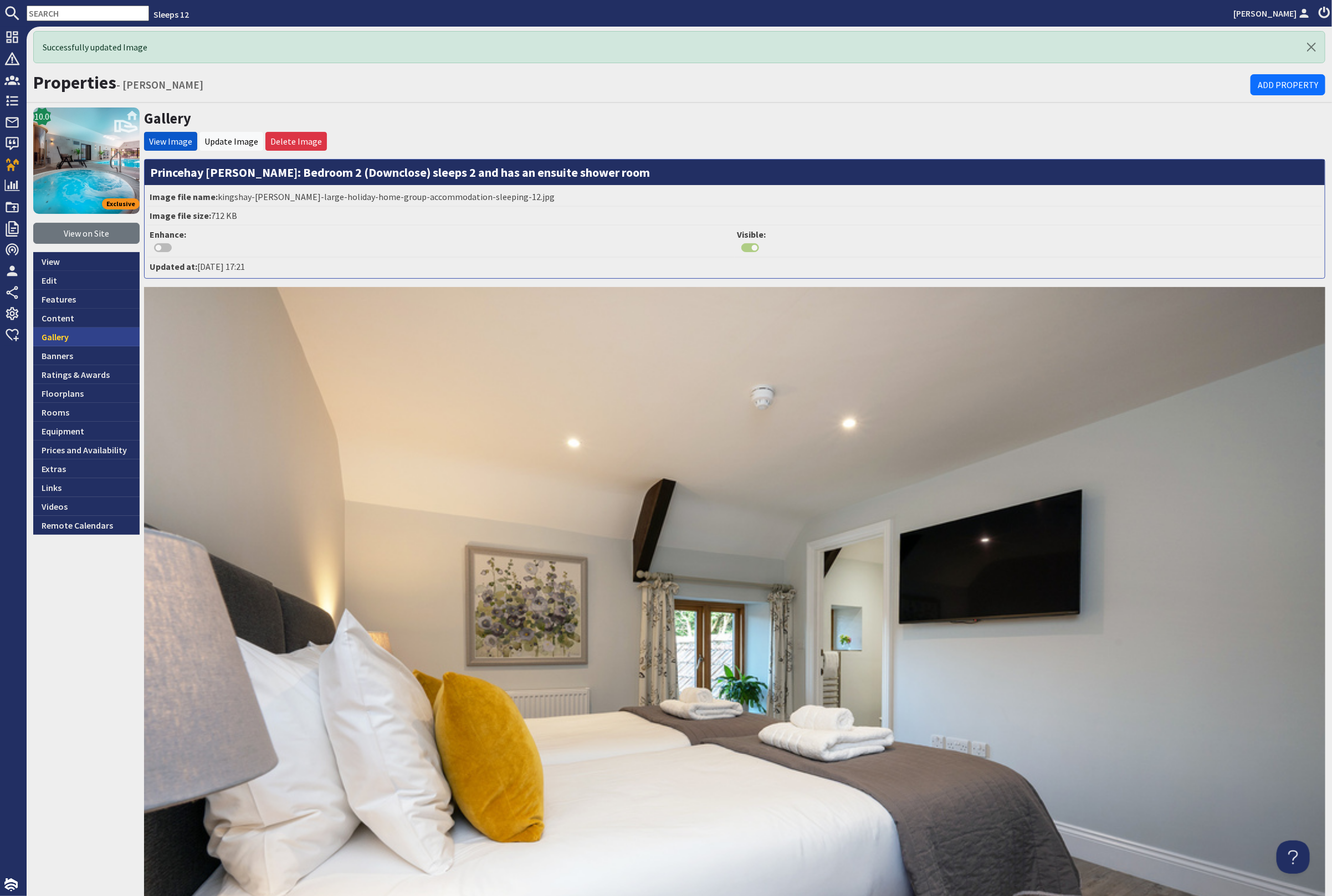
click at [71, 337] on link "Gallery" at bounding box center [86, 337] width 107 height 19
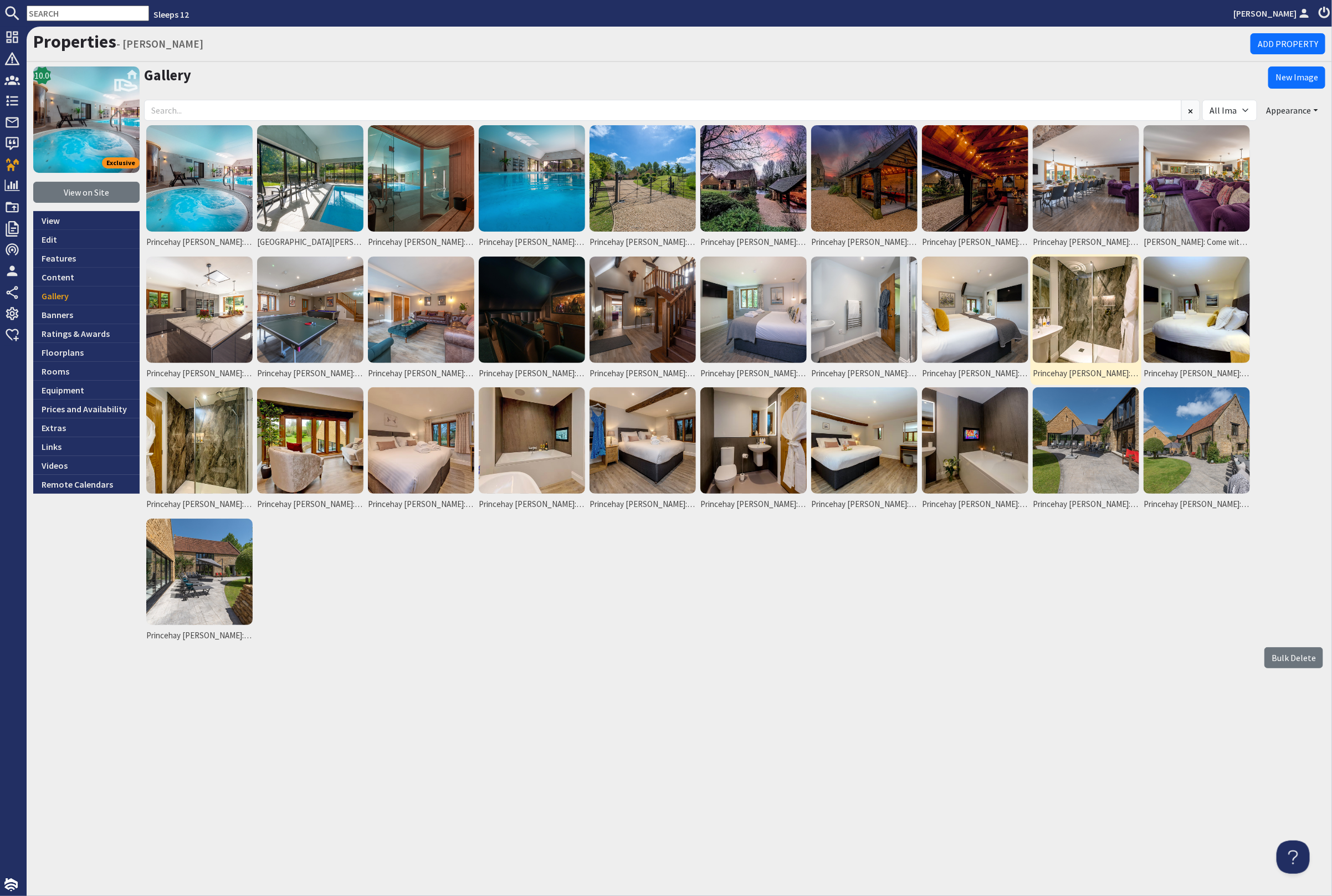
click at [1096, 330] on img at bounding box center [1085, 309] width 107 height 107
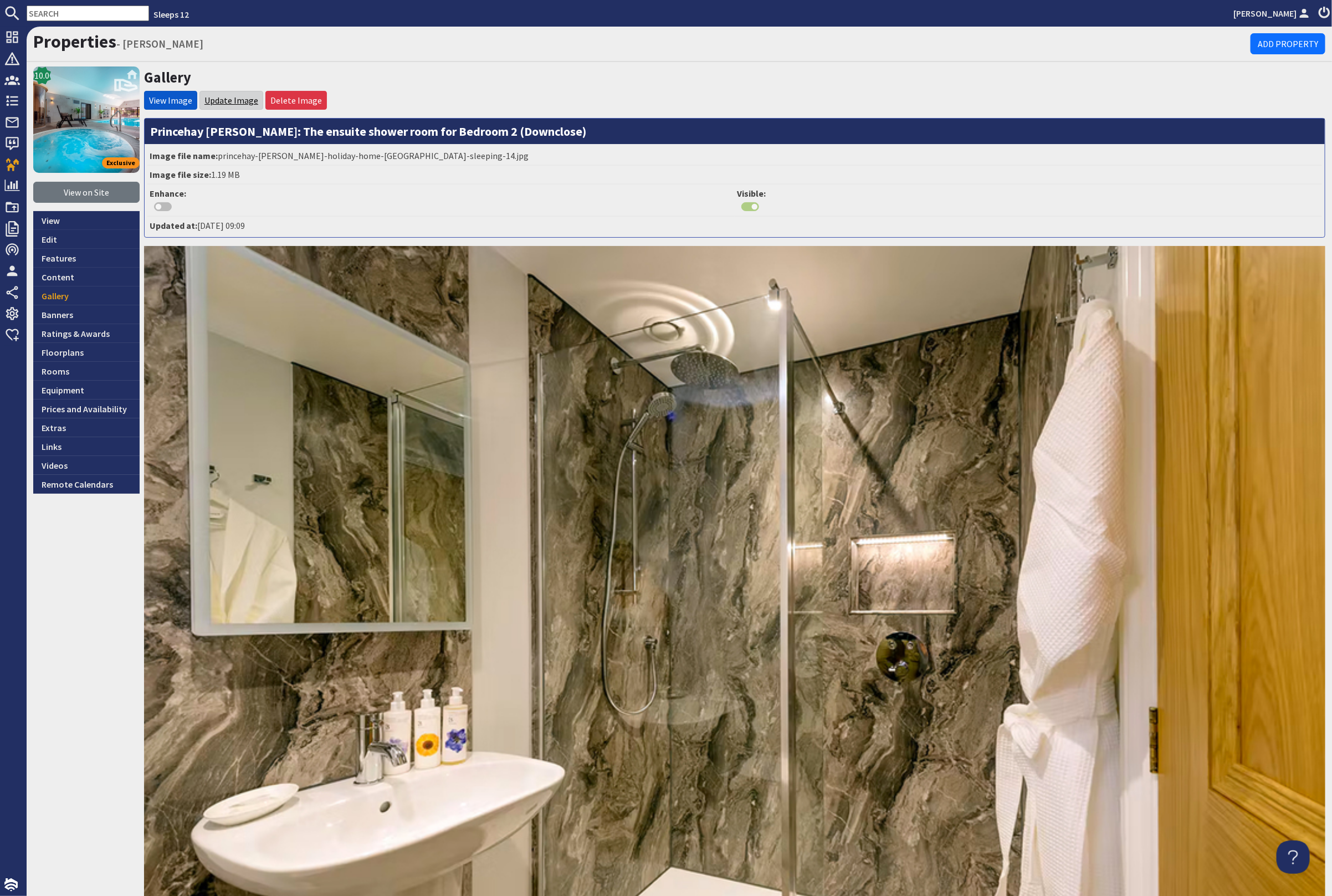
click at [213, 95] on link "Update Image" at bounding box center [231, 100] width 54 height 11
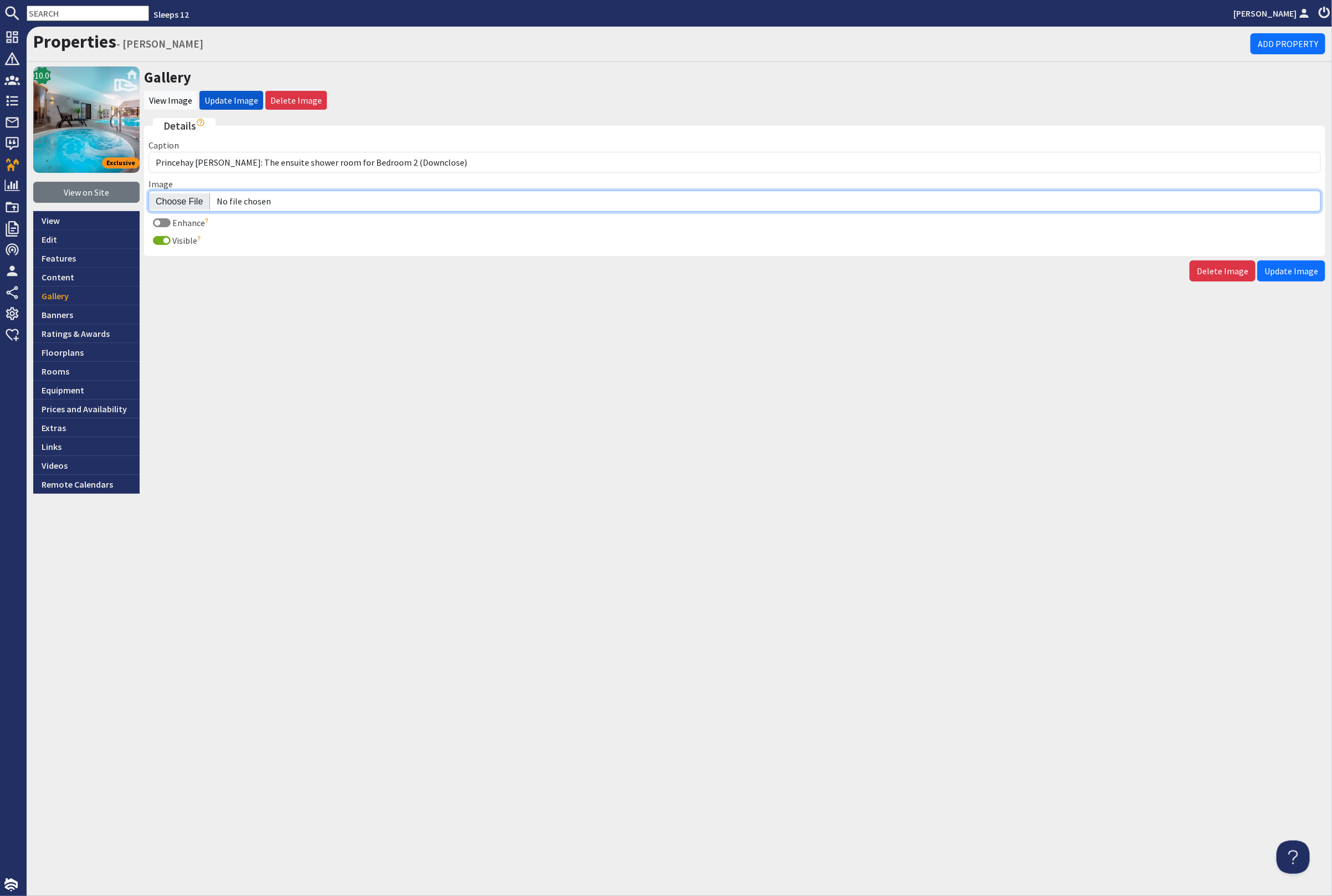
click at [178, 197] on input "Image" at bounding box center [734, 200] width 1172 height 21
type input "C:\fakepath\kingshay-barton-large-holiday-home-group-accommodation-sleeping-13.…"
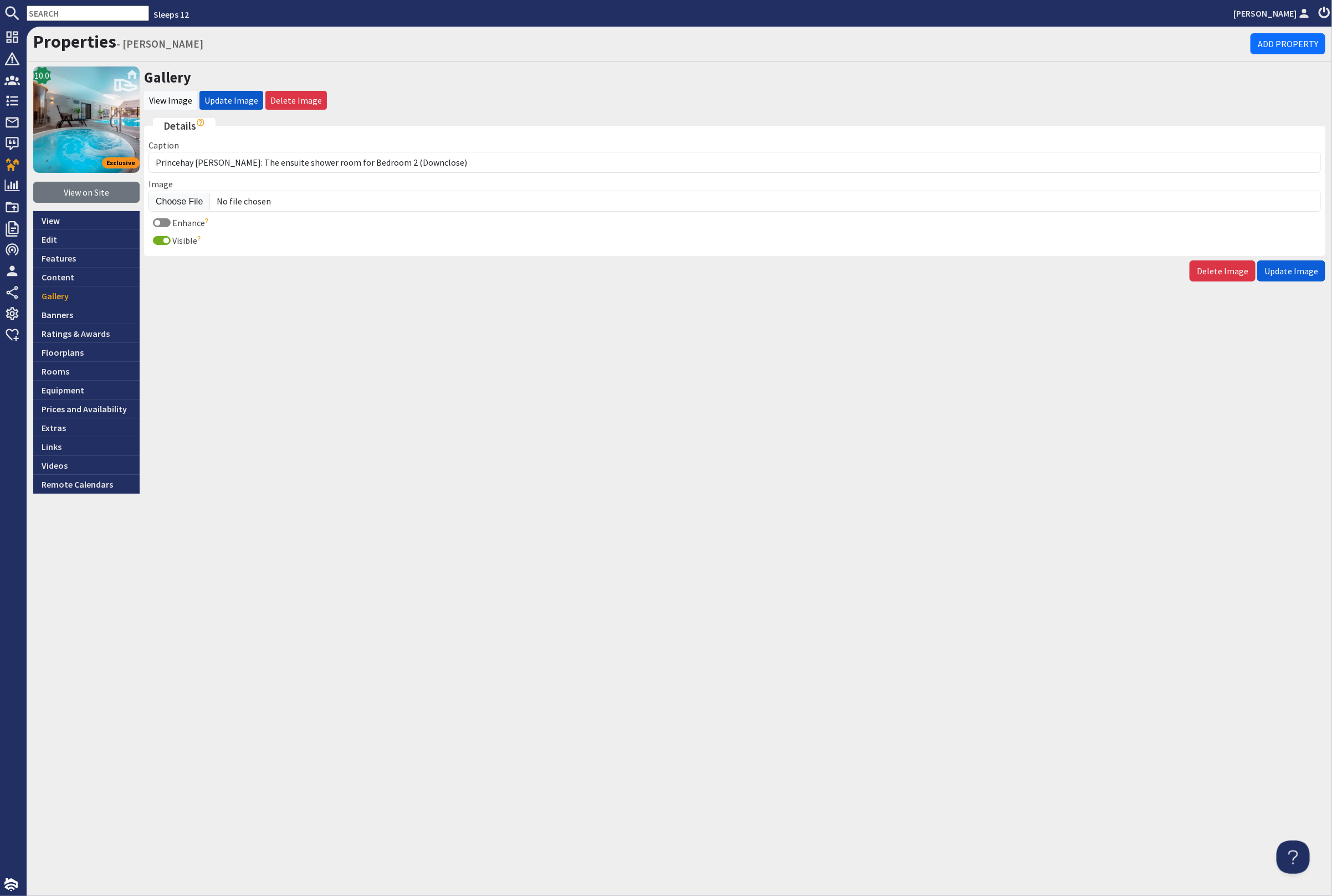
click at [1286, 266] on span "Update Image" at bounding box center [1291, 271] width 54 height 11
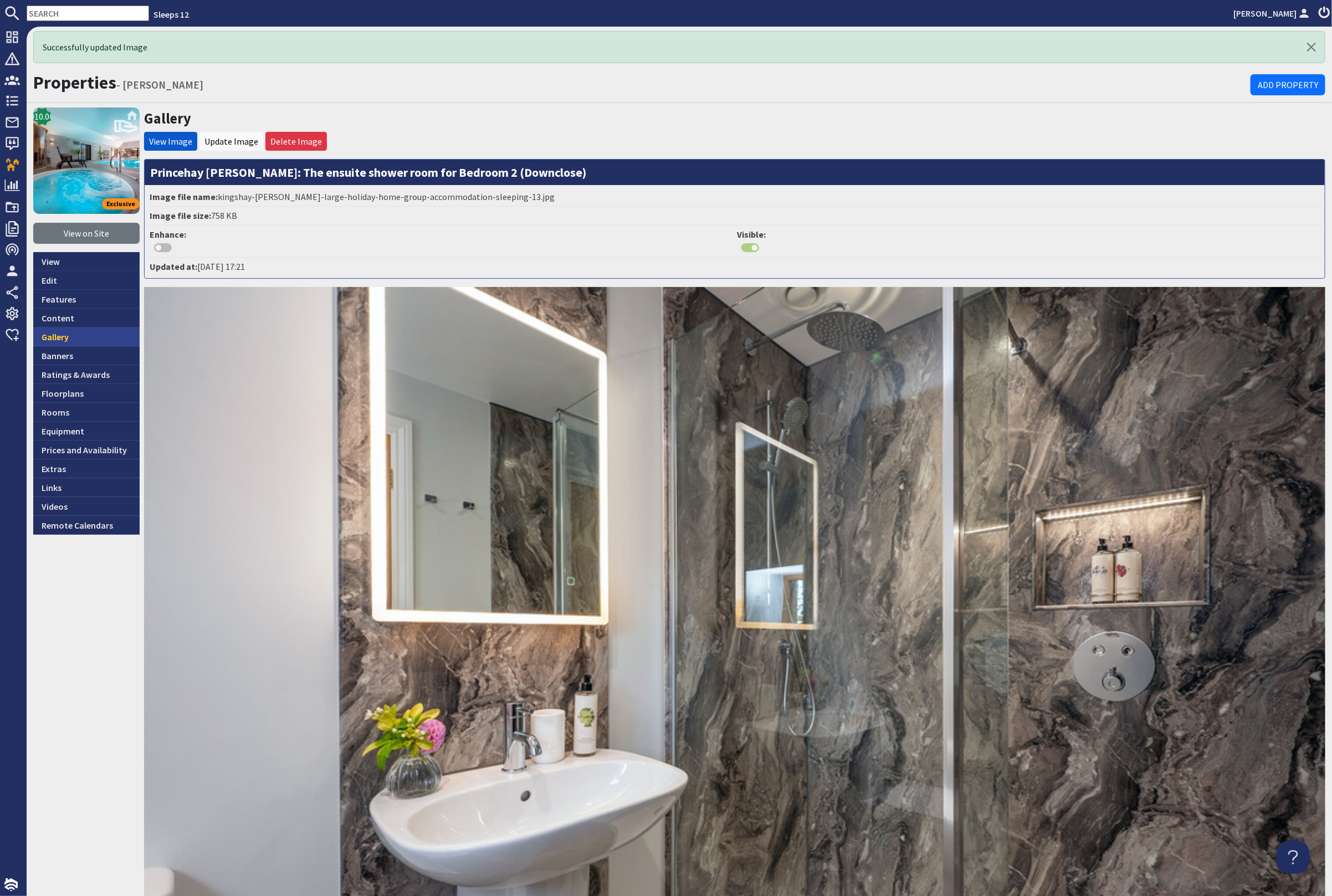
click at [65, 338] on link "Gallery" at bounding box center [86, 337] width 107 height 19
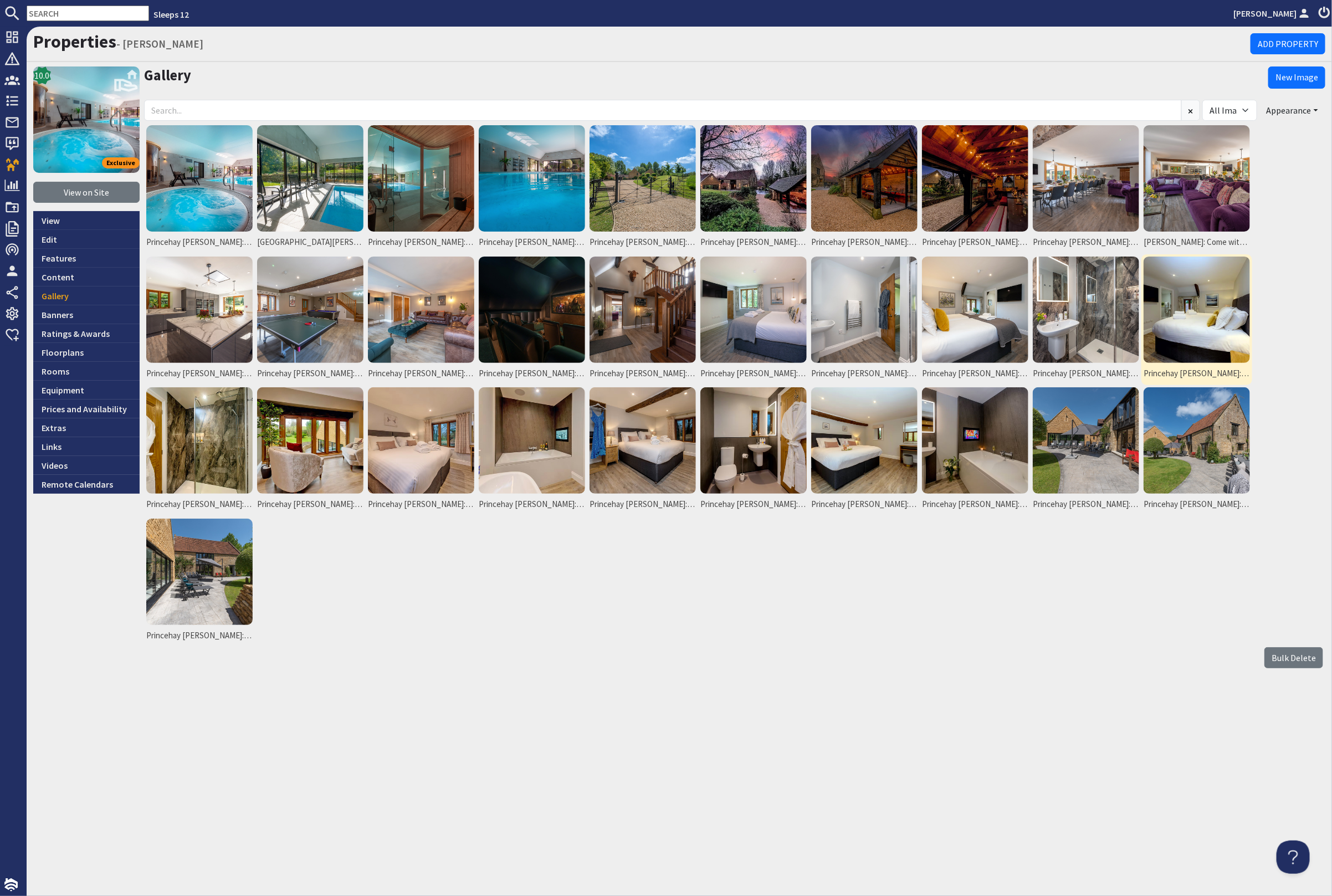
click at [1203, 318] on img at bounding box center [1196, 309] width 107 height 107
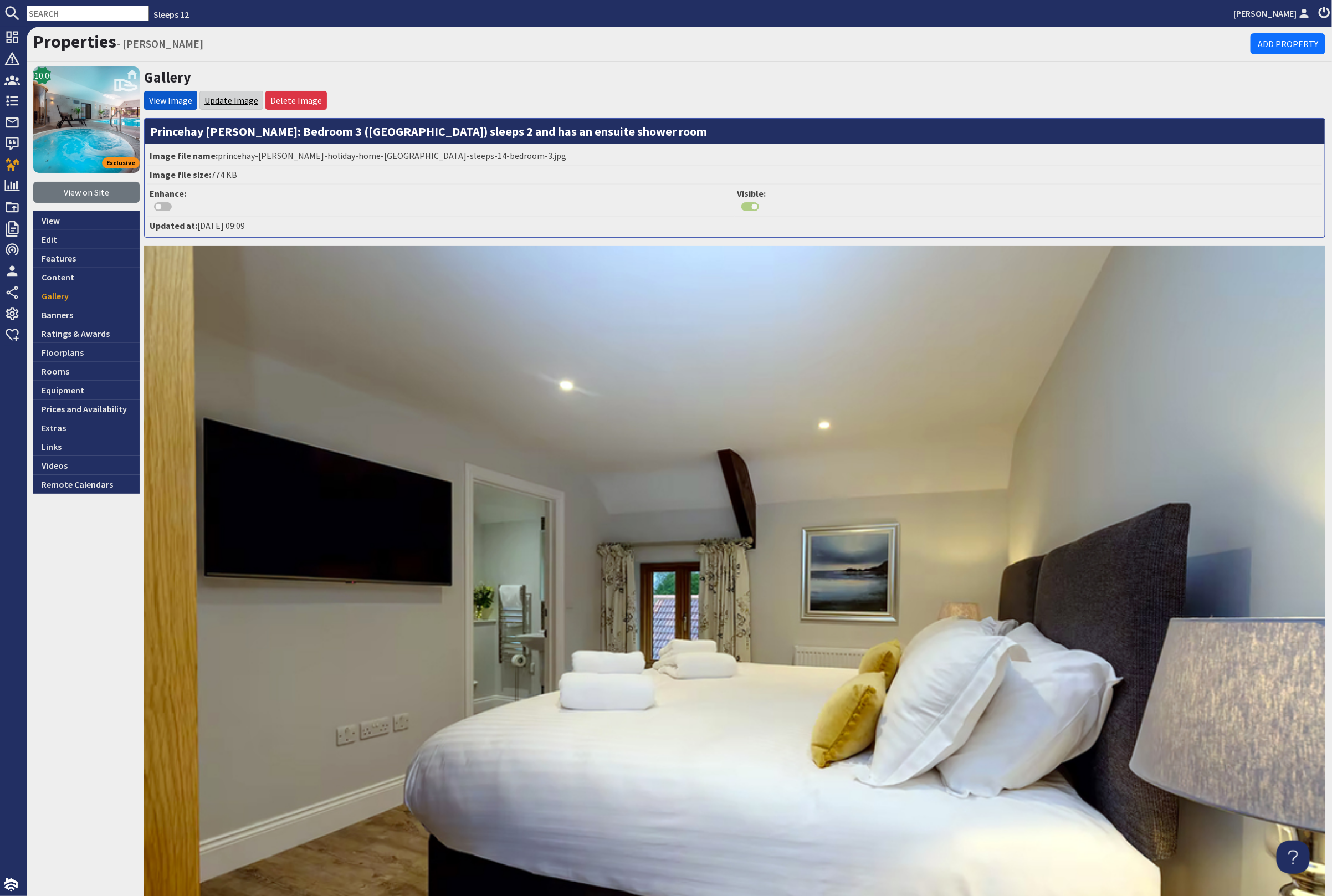
click at [224, 98] on link "Update Image" at bounding box center [231, 100] width 54 height 11
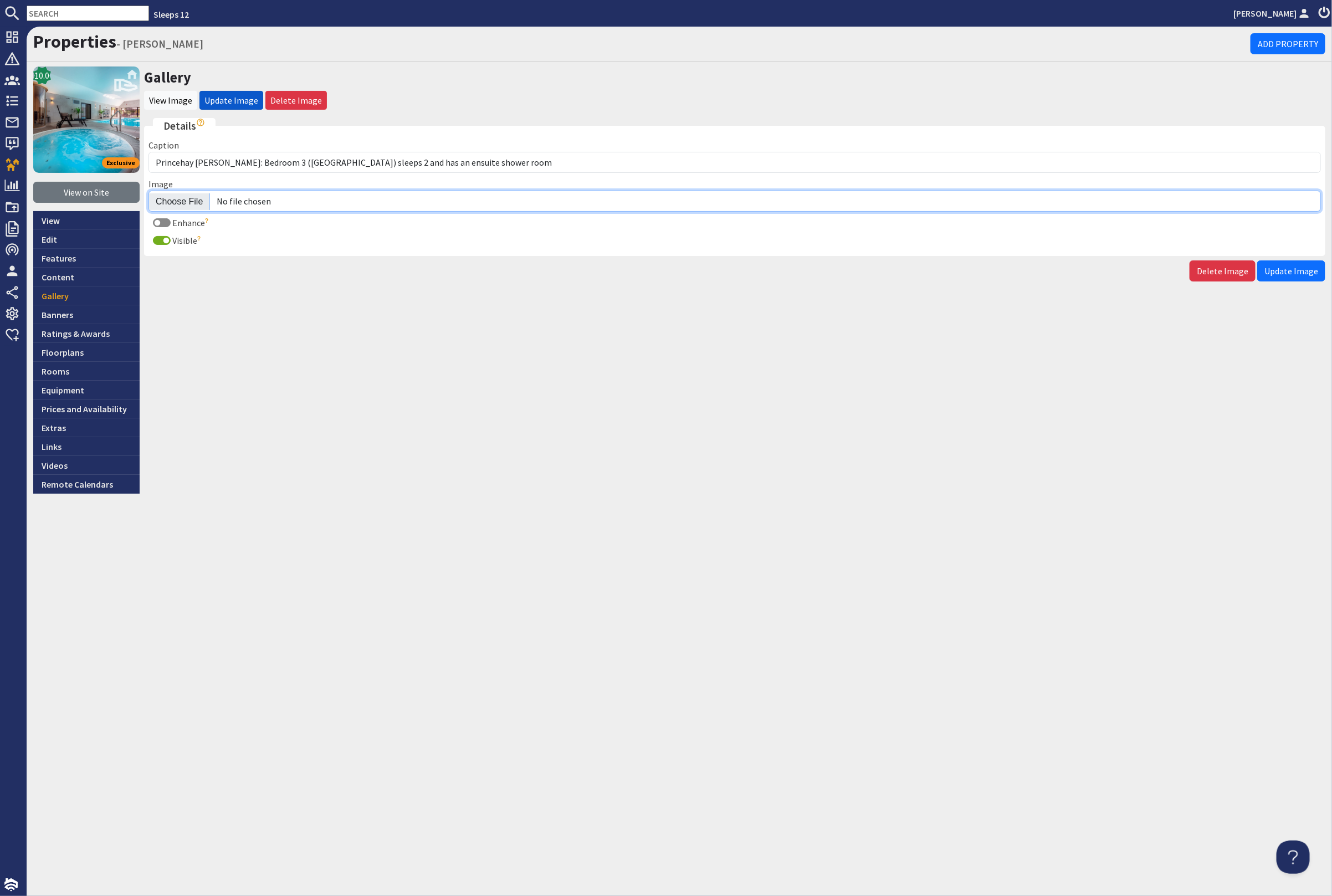
click at [182, 199] on input "Image" at bounding box center [734, 200] width 1172 height 21
type input "C:\fakepath\kingshay-barton-large-holiday-home-group-accommodation-sleeping-14.…"
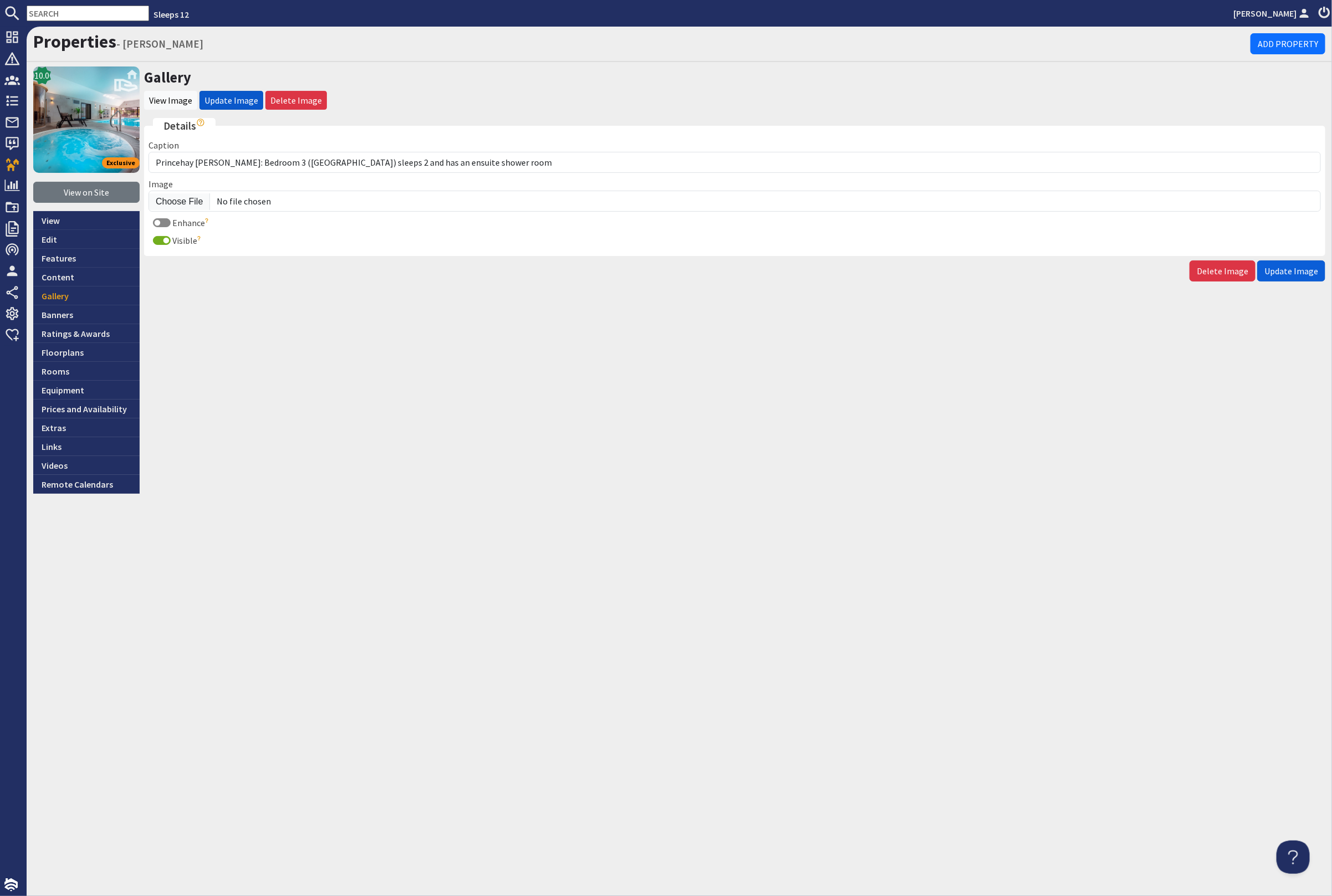
click at [1286, 266] on span "Update Image" at bounding box center [1291, 271] width 54 height 11
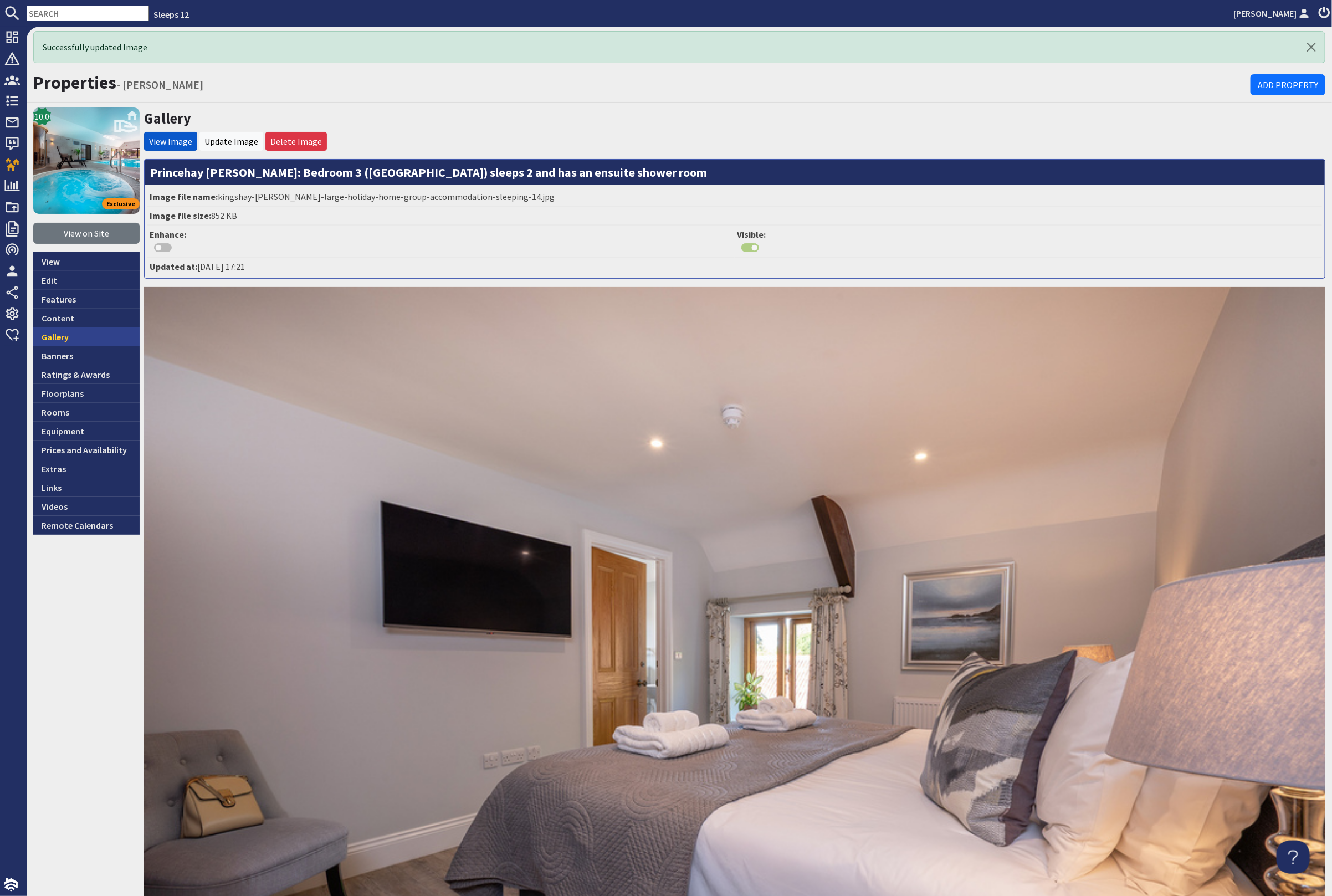
click at [93, 332] on link "Gallery" at bounding box center [86, 337] width 107 height 19
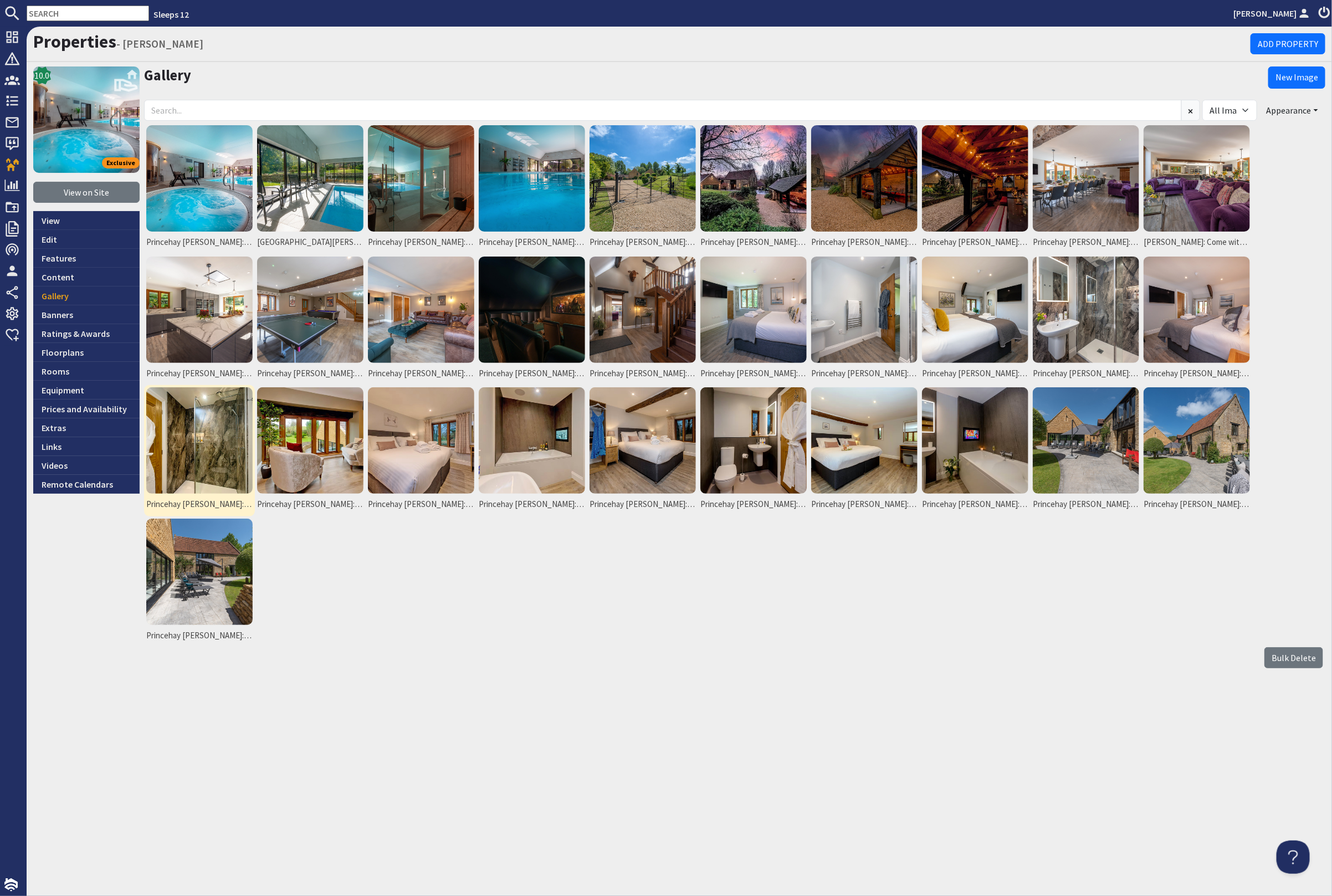
click at [206, 459] on img at bounding box center [199, 440] width 107 height 107
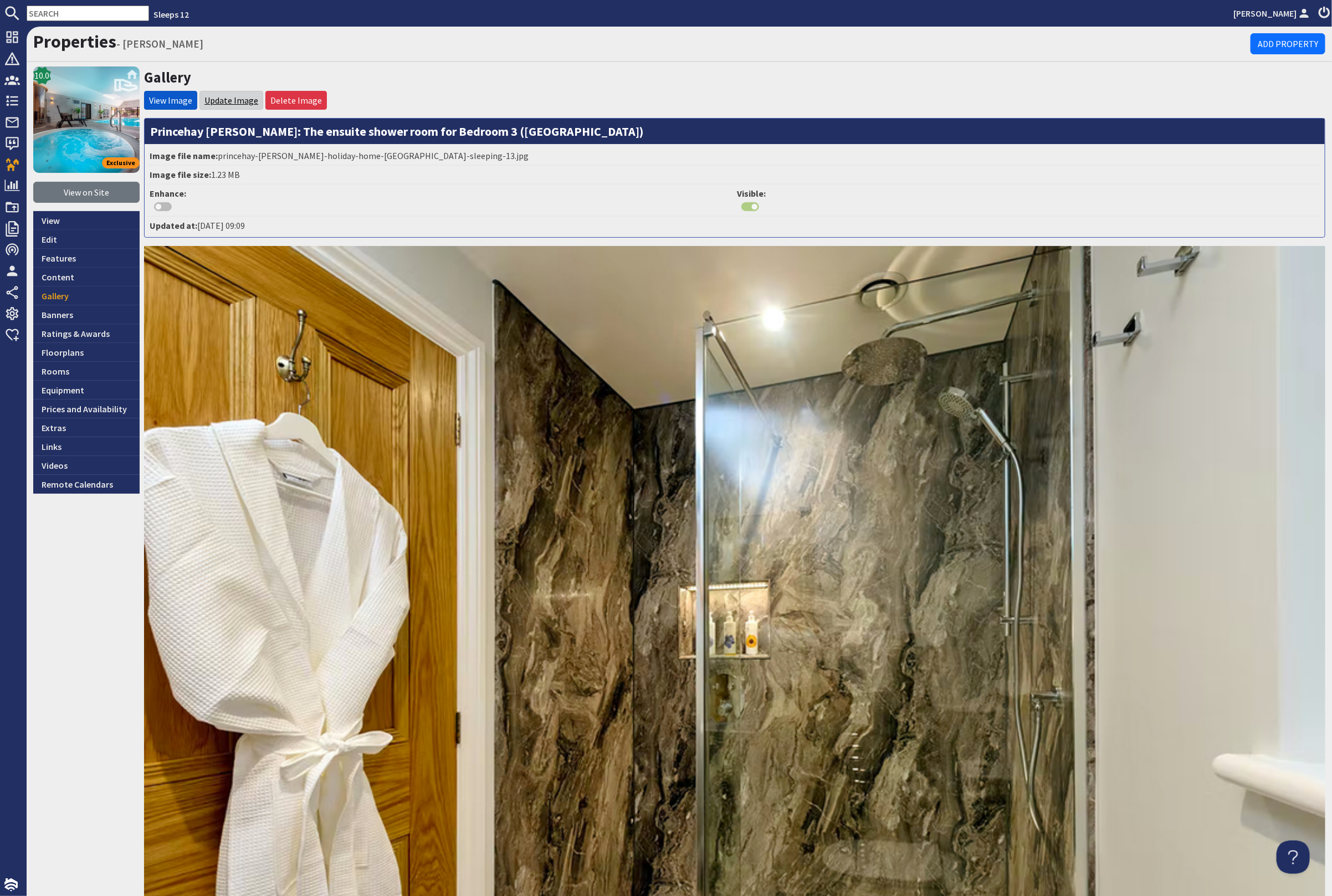
click at [237, 100] on link "Update Image" at bounding box center [231, 100] width 54 height 11
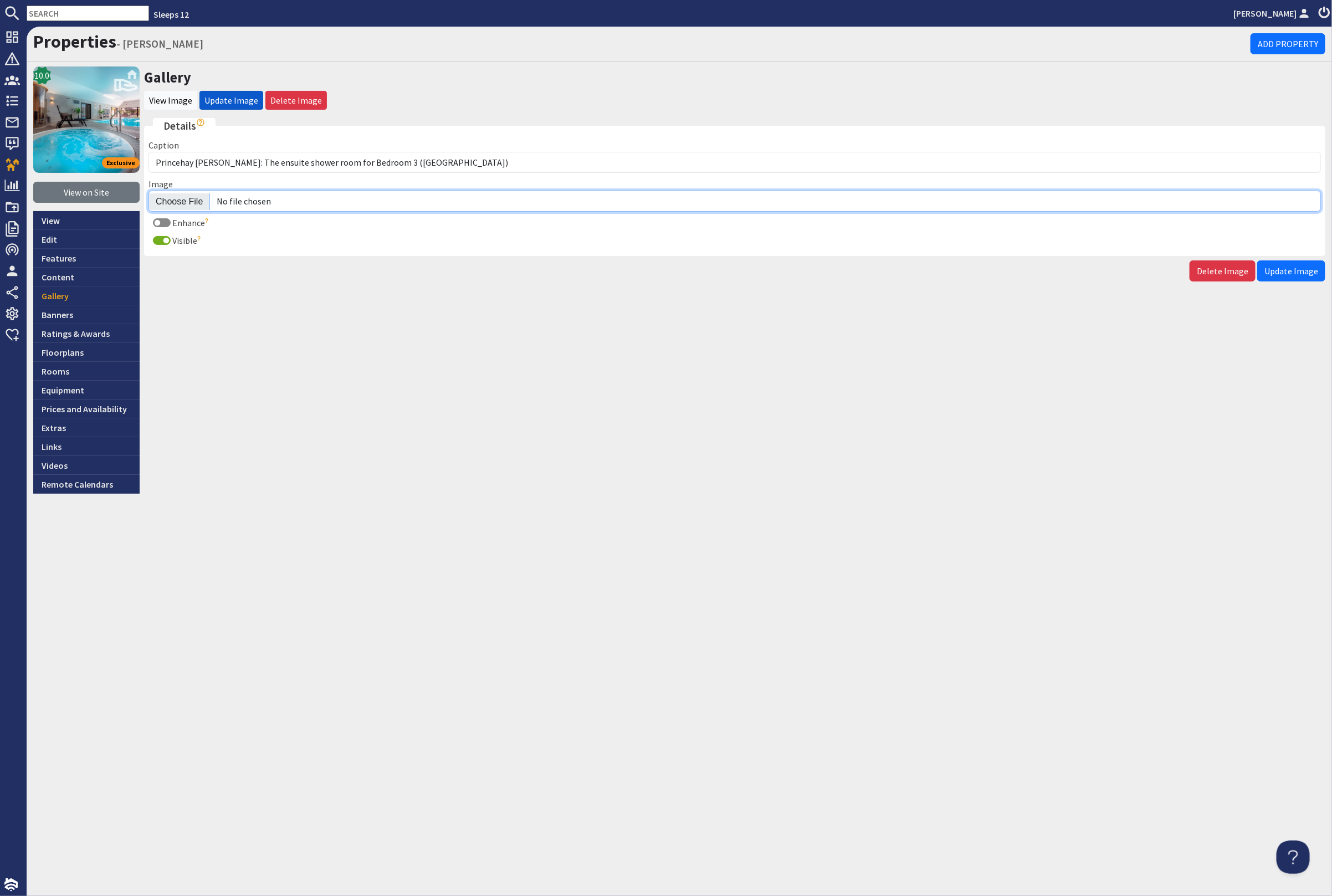
click at [184, 202] on input "Image" at bounding box center [734, 200] width 1172 height 21
type input "C:\fakepath\kingshay-[PERSON_NAME]-large-holiday-home-group-accommodation-sleep…"
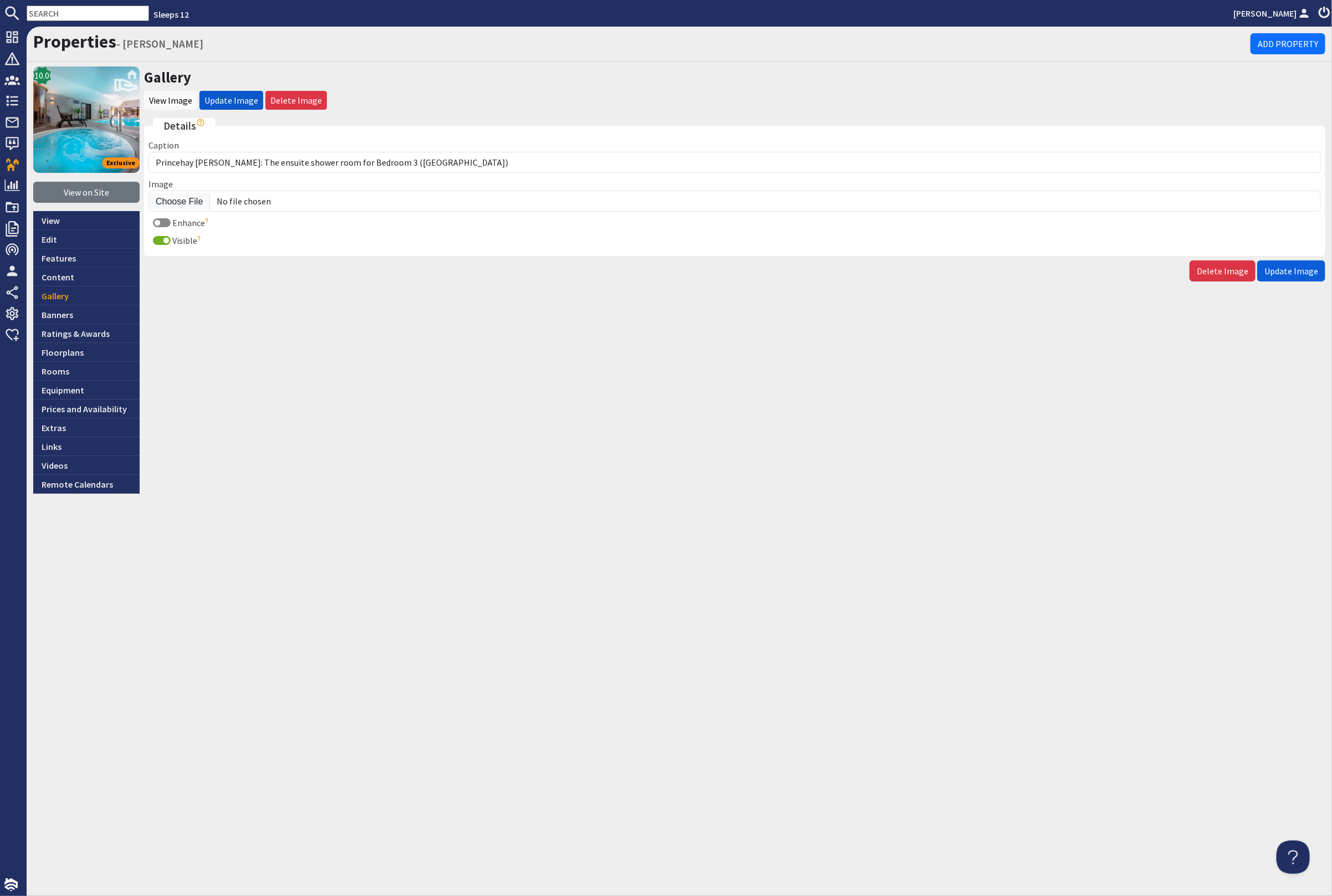
click at [1279, 269] on span "Update Image" at bounding box center [1291, 271] width 54 height 11
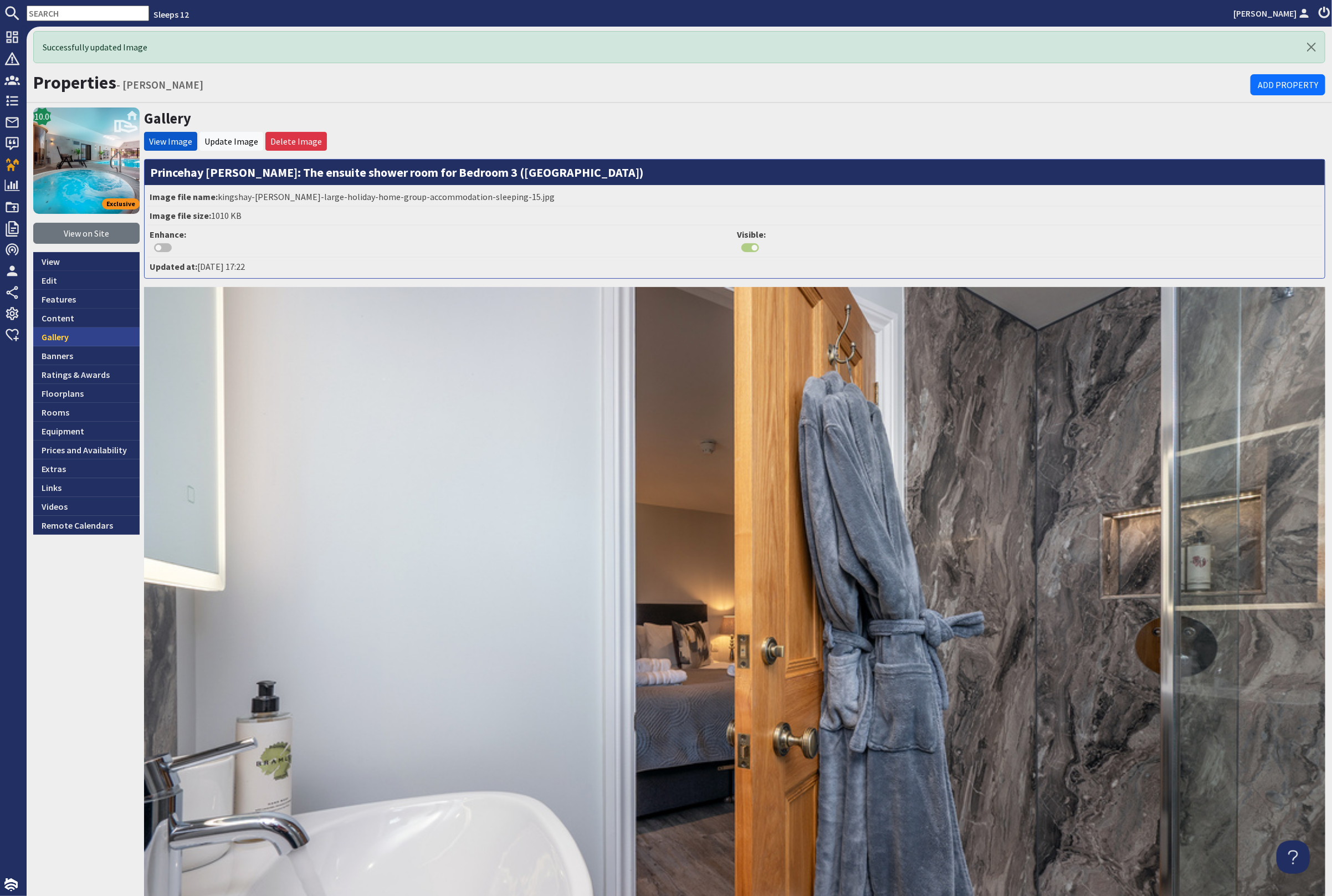
click at [92, 334] on link "Gallery" at bounding box center [86, 337] width 107 height 19
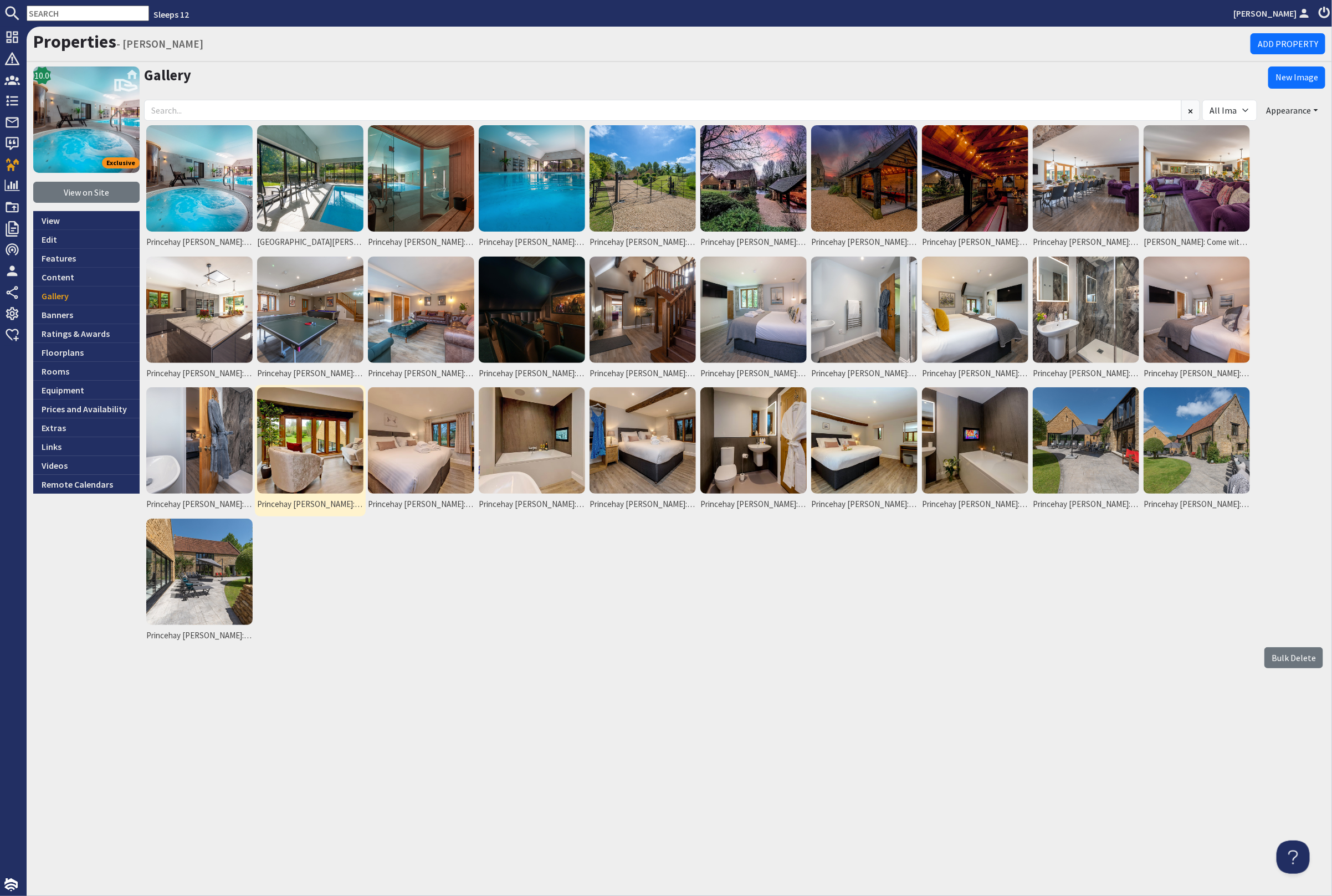
click at [314, 443] on img at bounding box center [310, 440] width 107 height 107
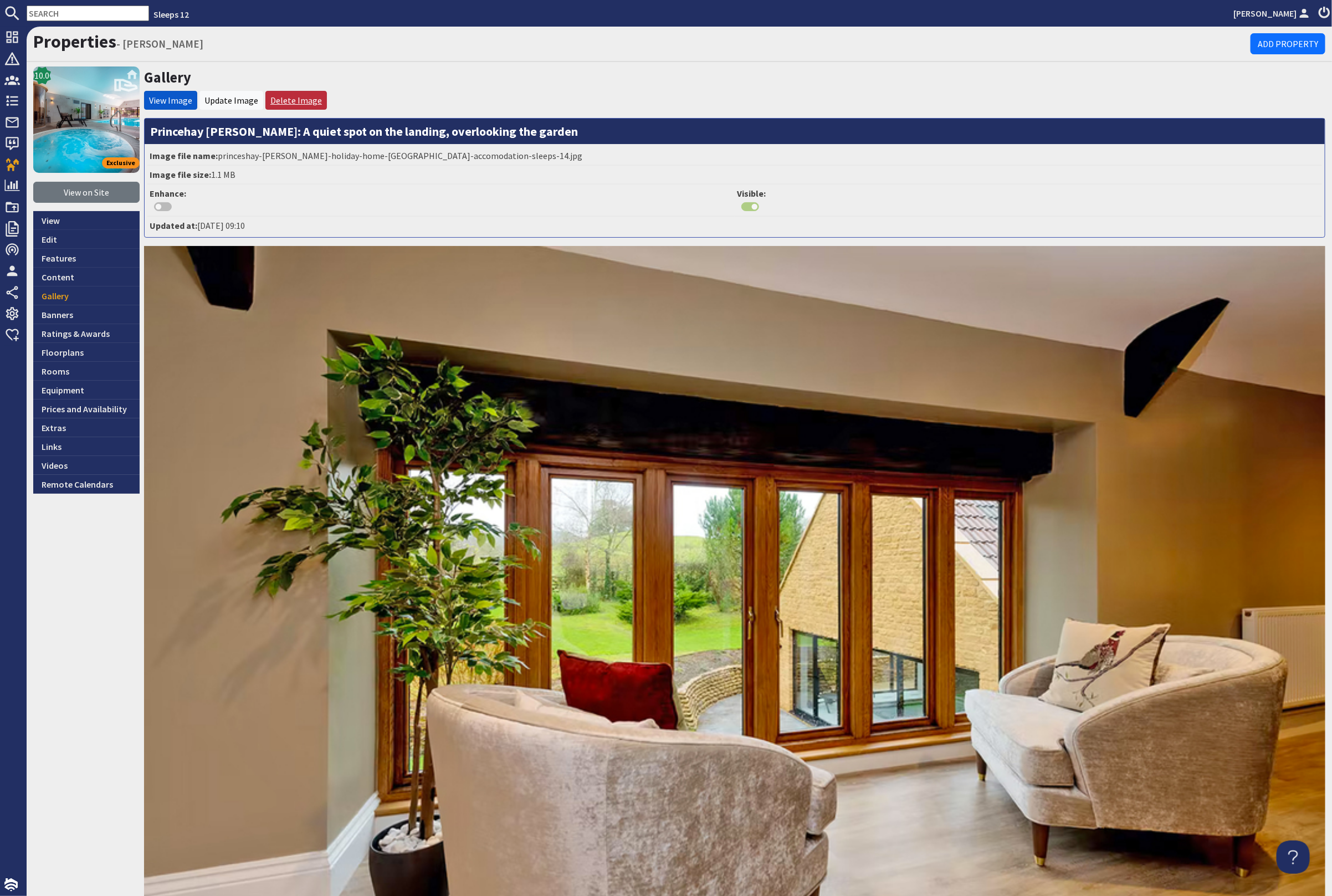
click at [293, 103] on link "Delete Image" at bounding box center [296, 100] width 51 height 11
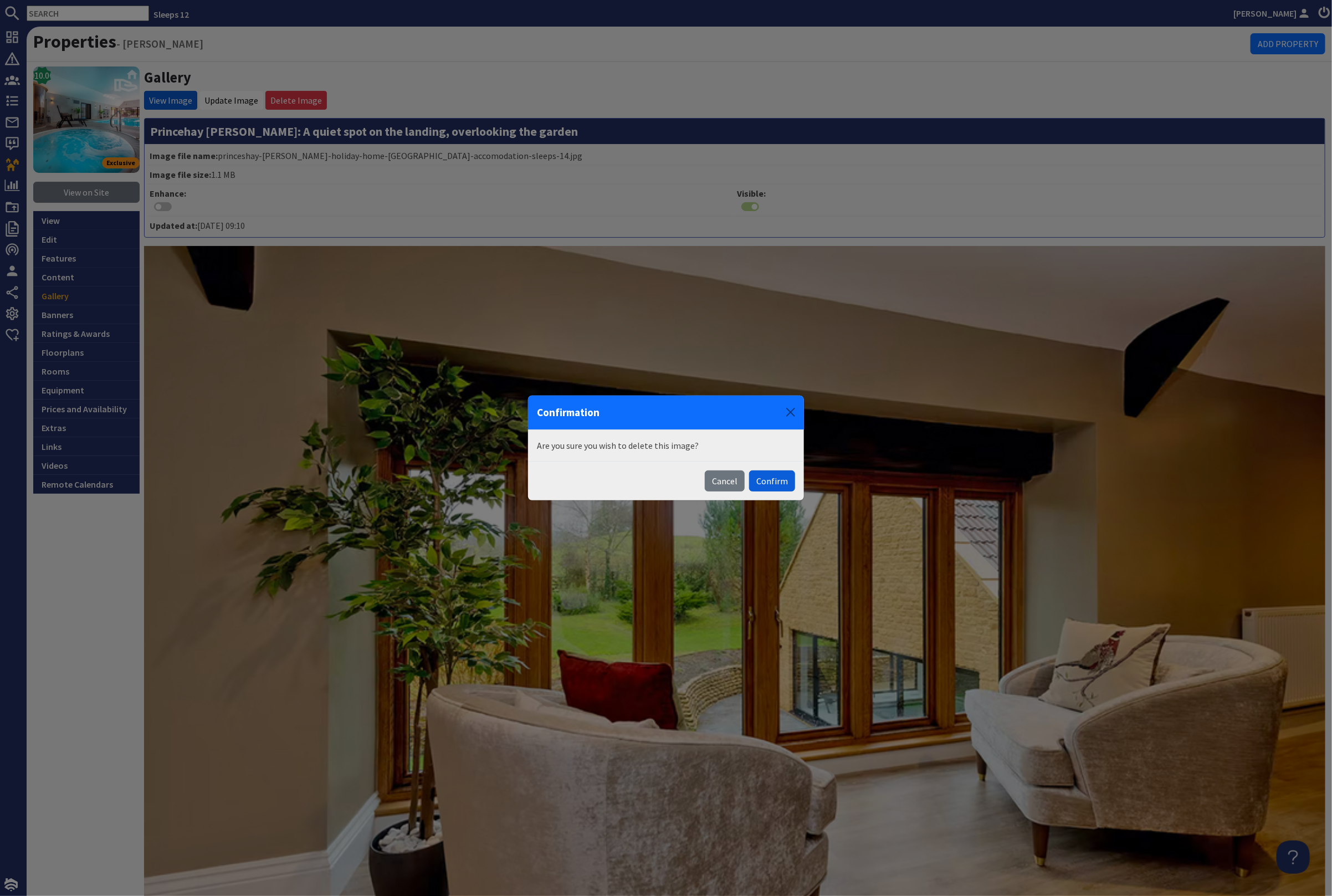
click at [777, 479] on button "Confirm" at bounding box center [773, 481] width 46 height 21
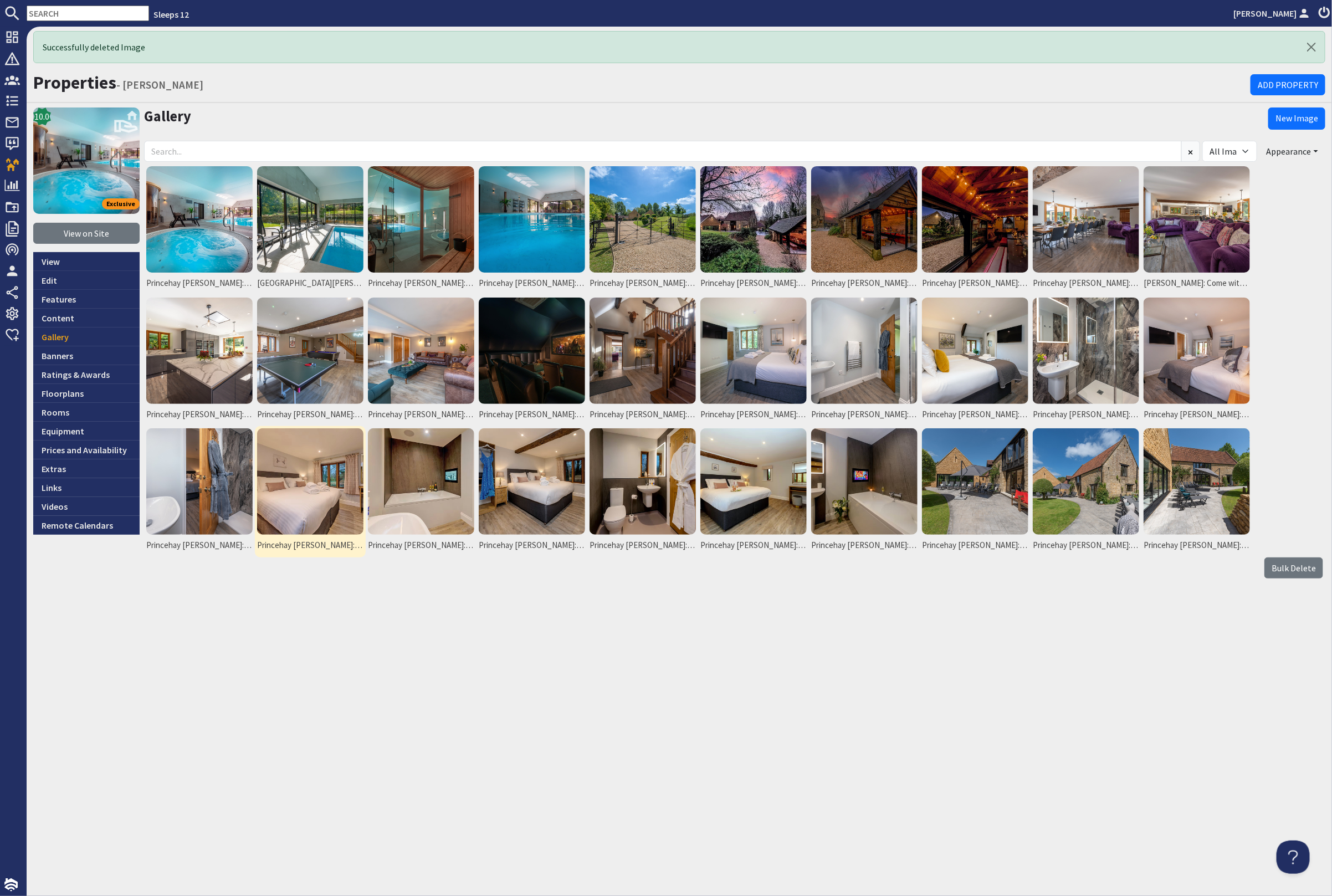
click at [309, 499] on img at bounding box center [310, 482] width 107 height 107
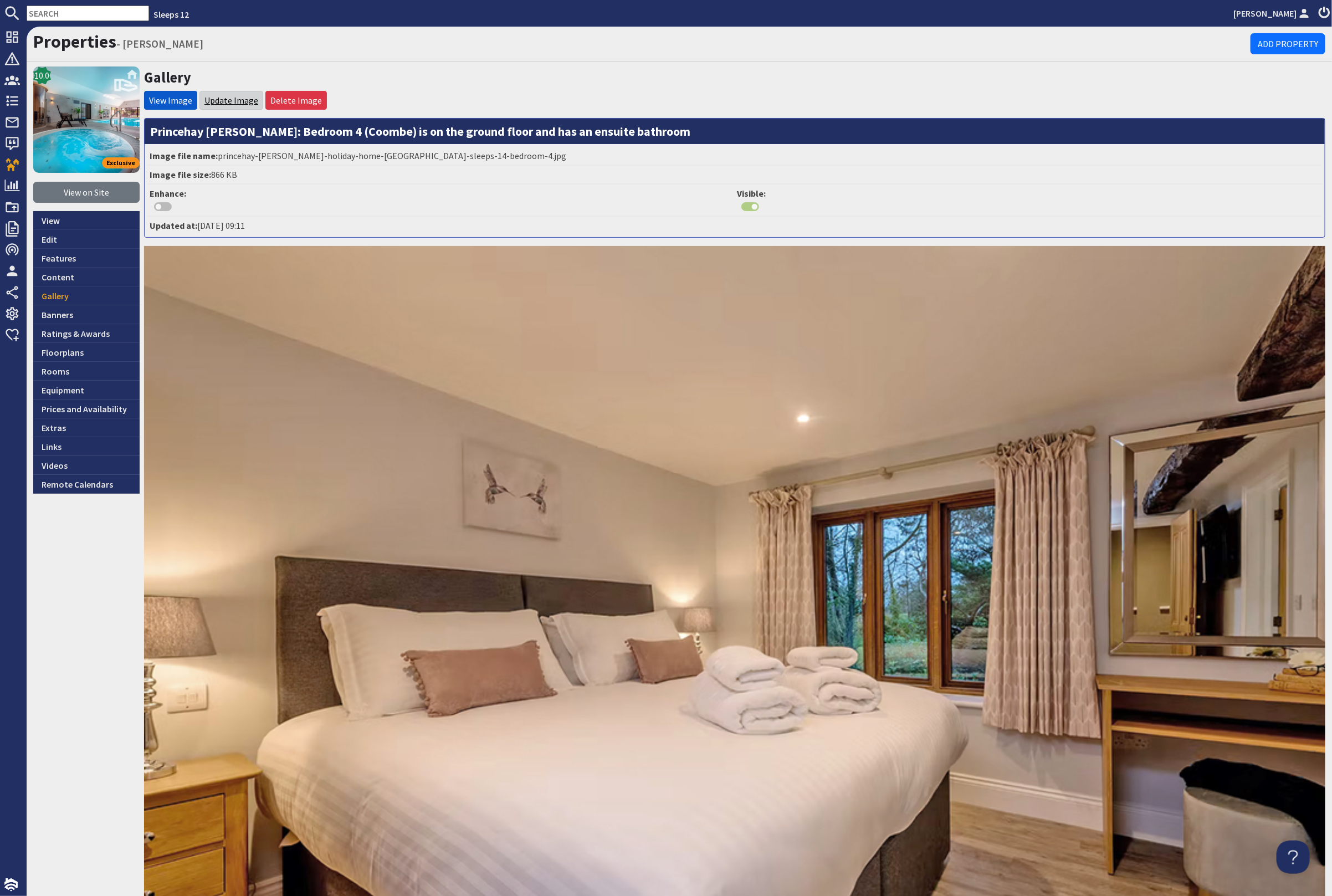
click at [223, 98] on link "Update Image" at bounding box center [231, 100] width 54 height 11
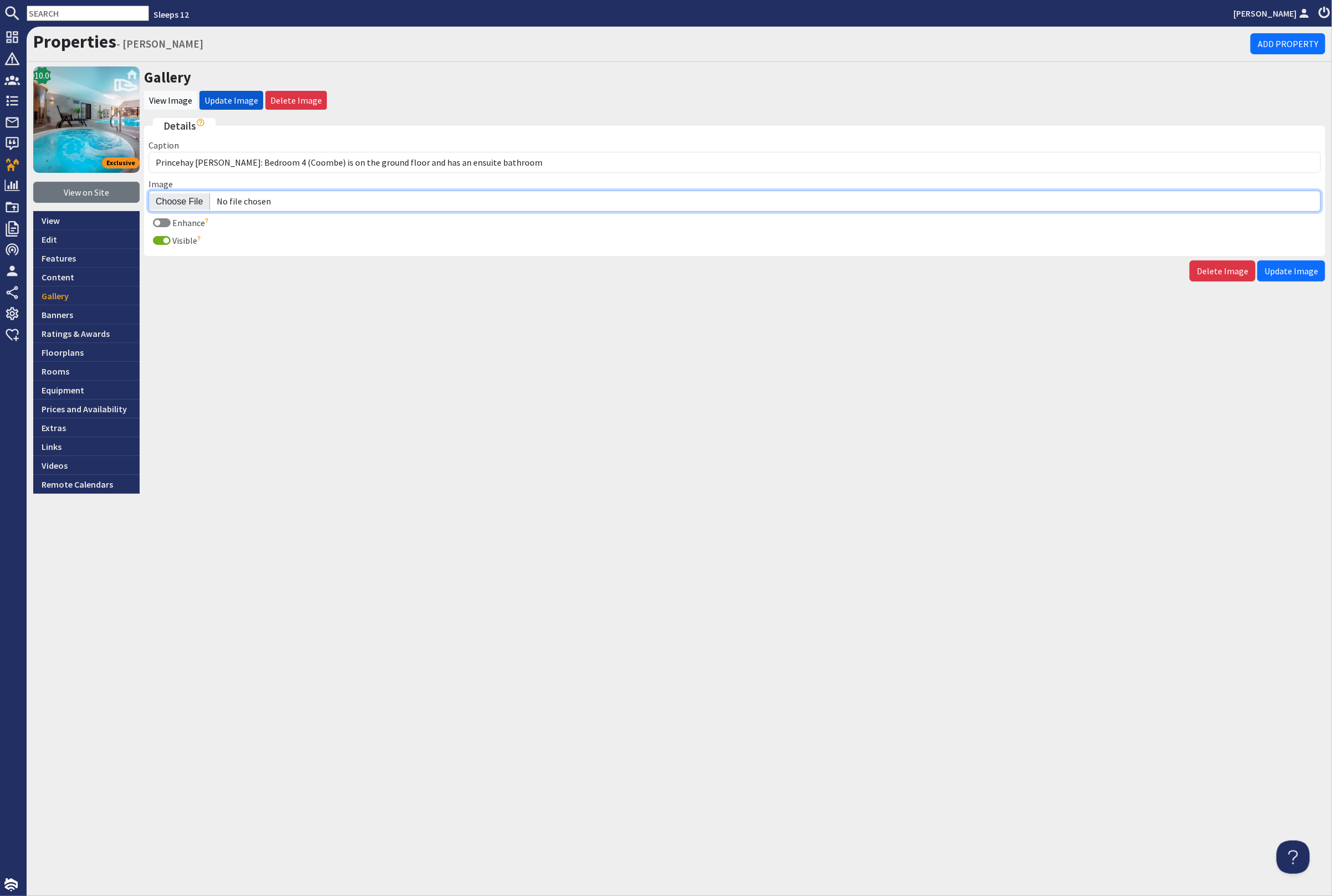
click at [184, 204] on input "Image" at bounding box center [734, 200] width 1172 height 21
type input "C:\fakepath\kingshay-barton-large-holiday-home-group-accommodation-sleeping-16.…"
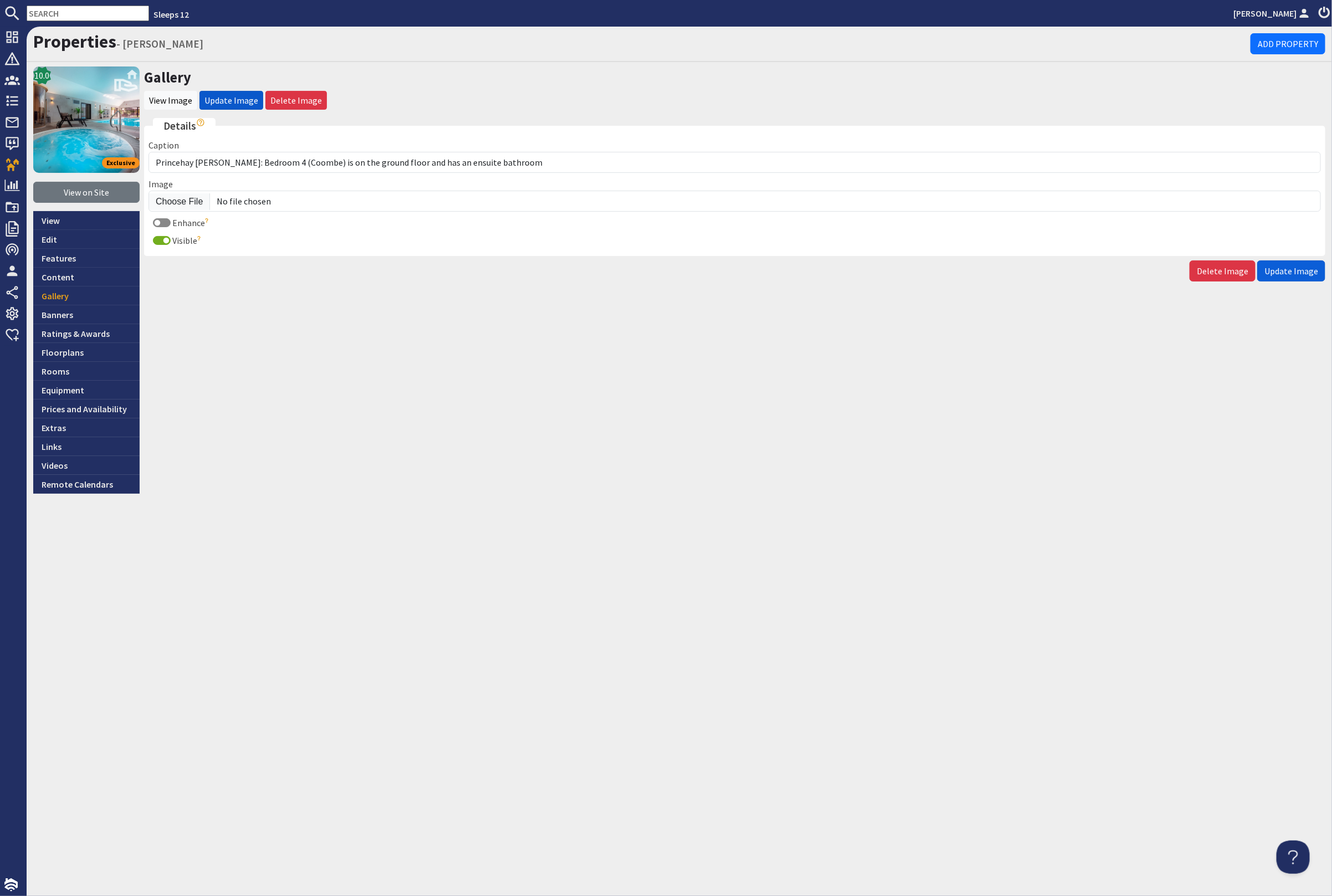
click at [1286, 266] on span "Update Image" at bounding box center [1291, 271] width 54 height 11
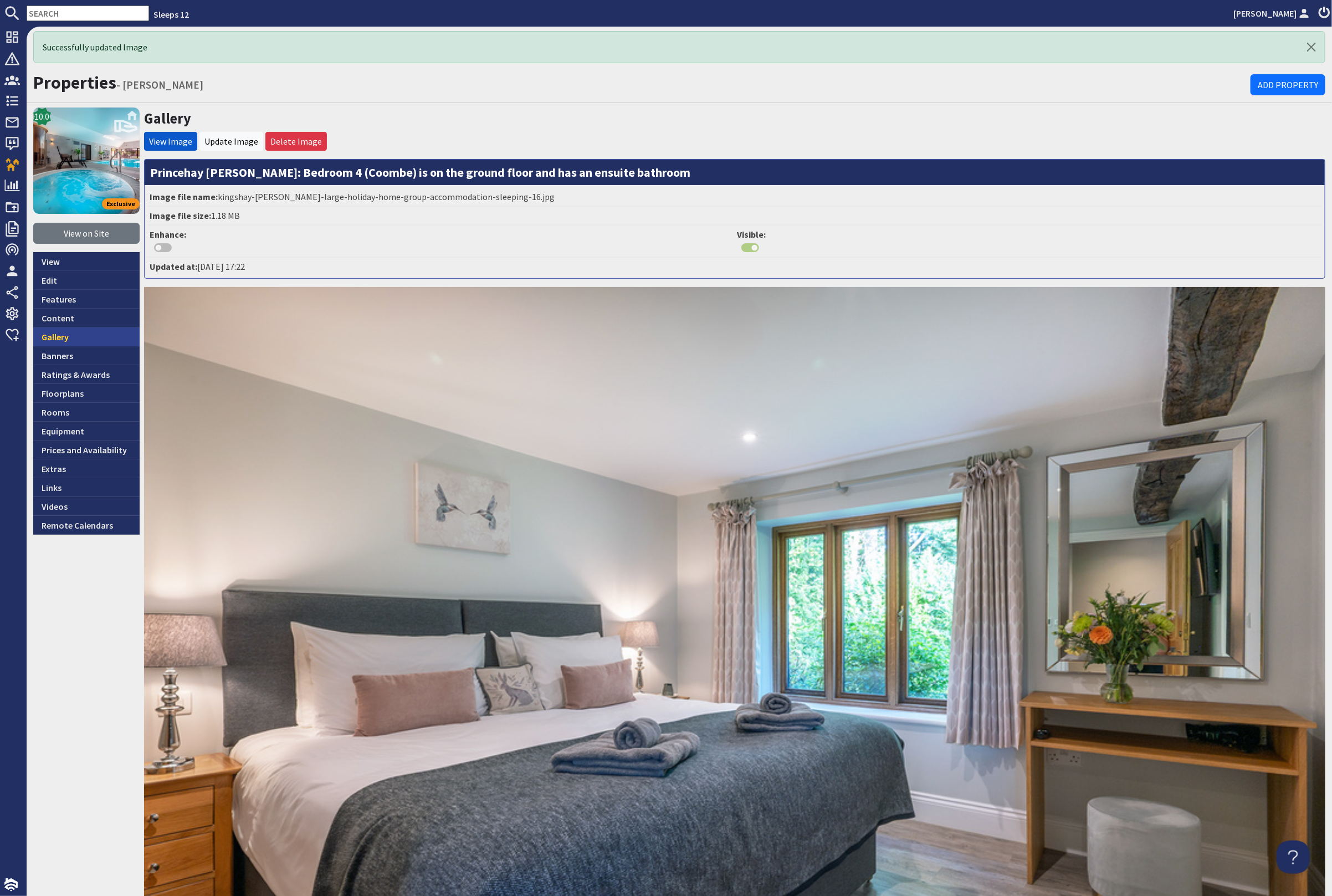
click at [89, 335] on link "Gallery" at bounding box center [86, 337] width 107 height 19
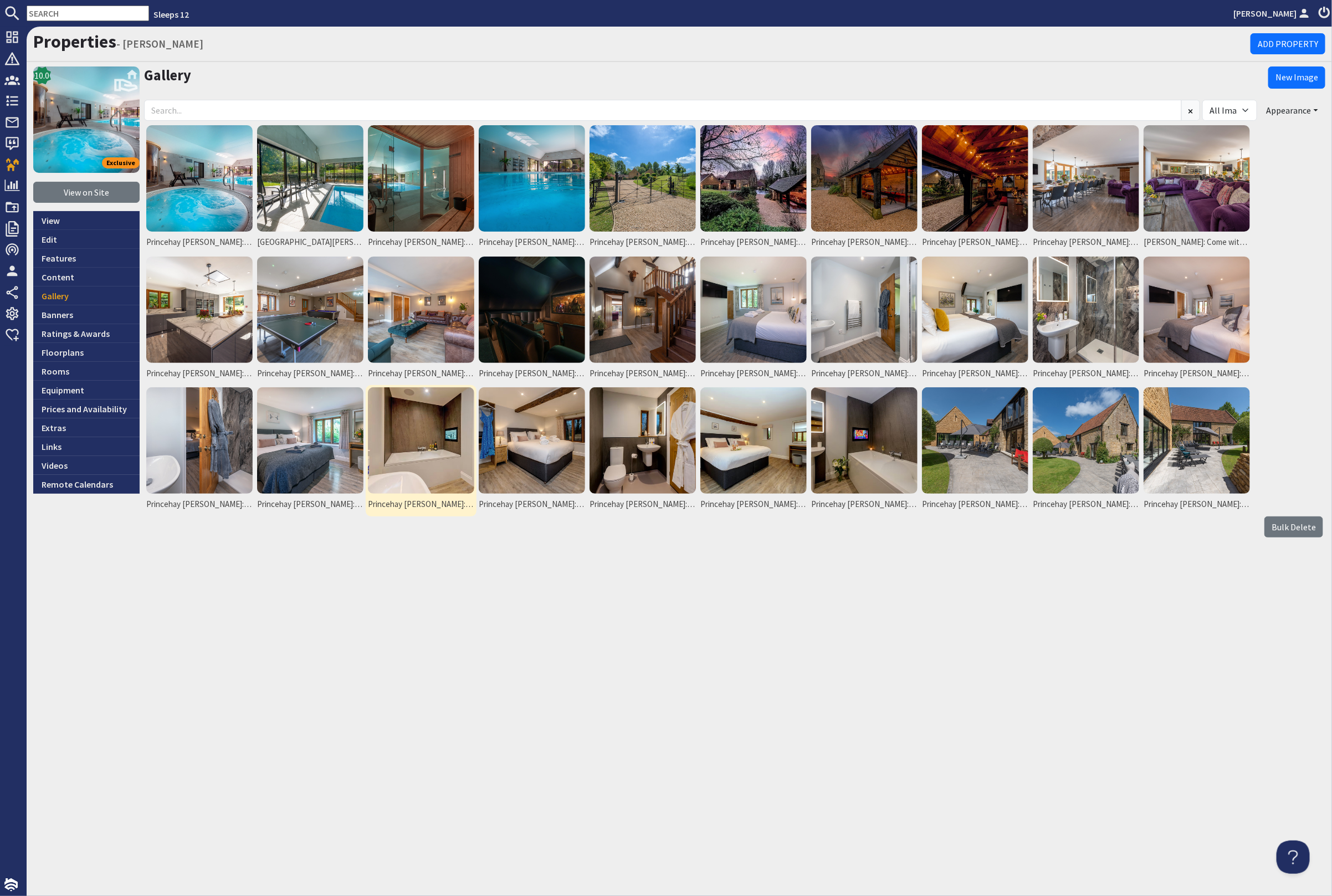
click at [424, 451] on img at bounding box center [421, 440] width 107 height 107
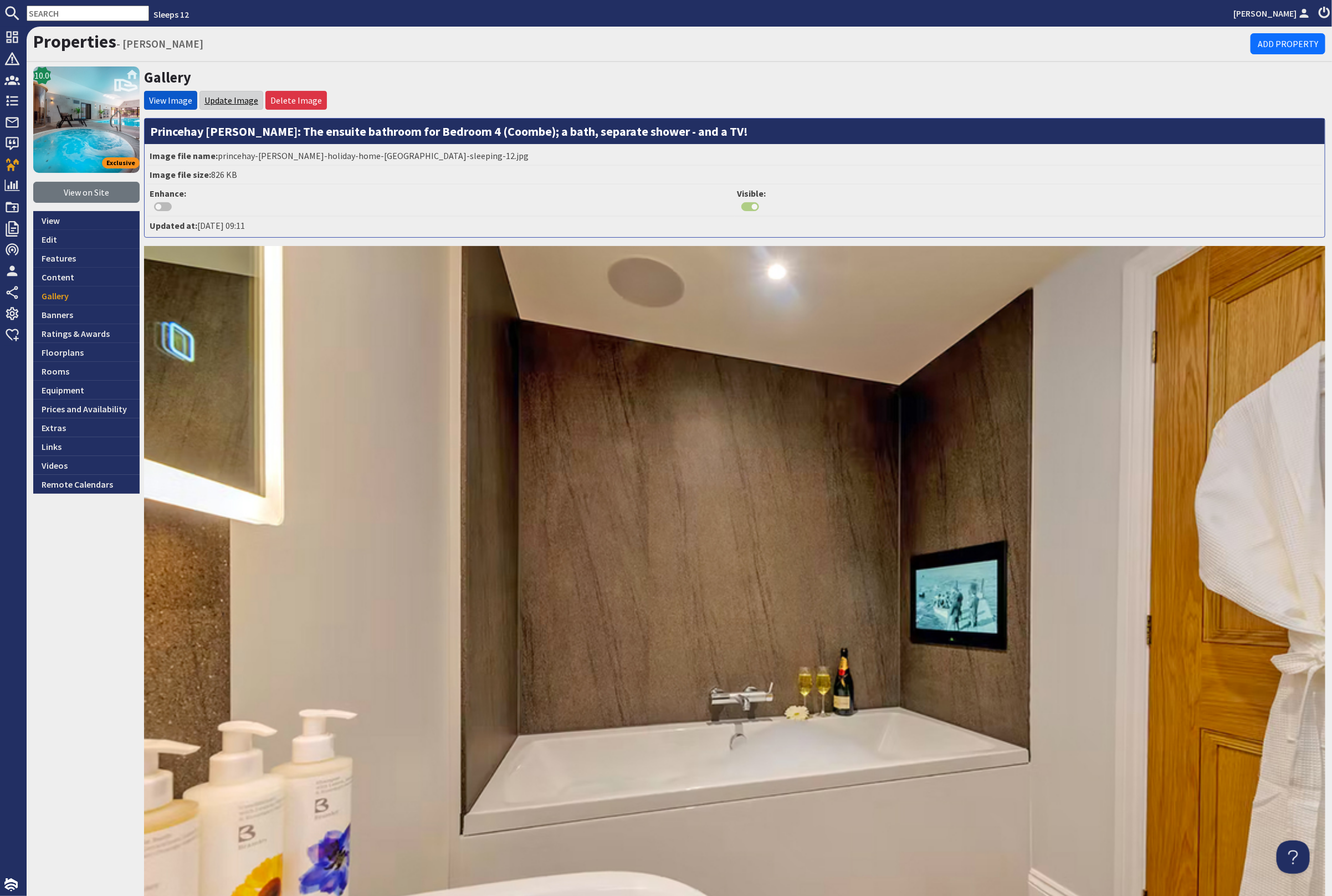
click at [229, 98] on link "Update Image" at bounding box center [231, 100] width 54 height 11
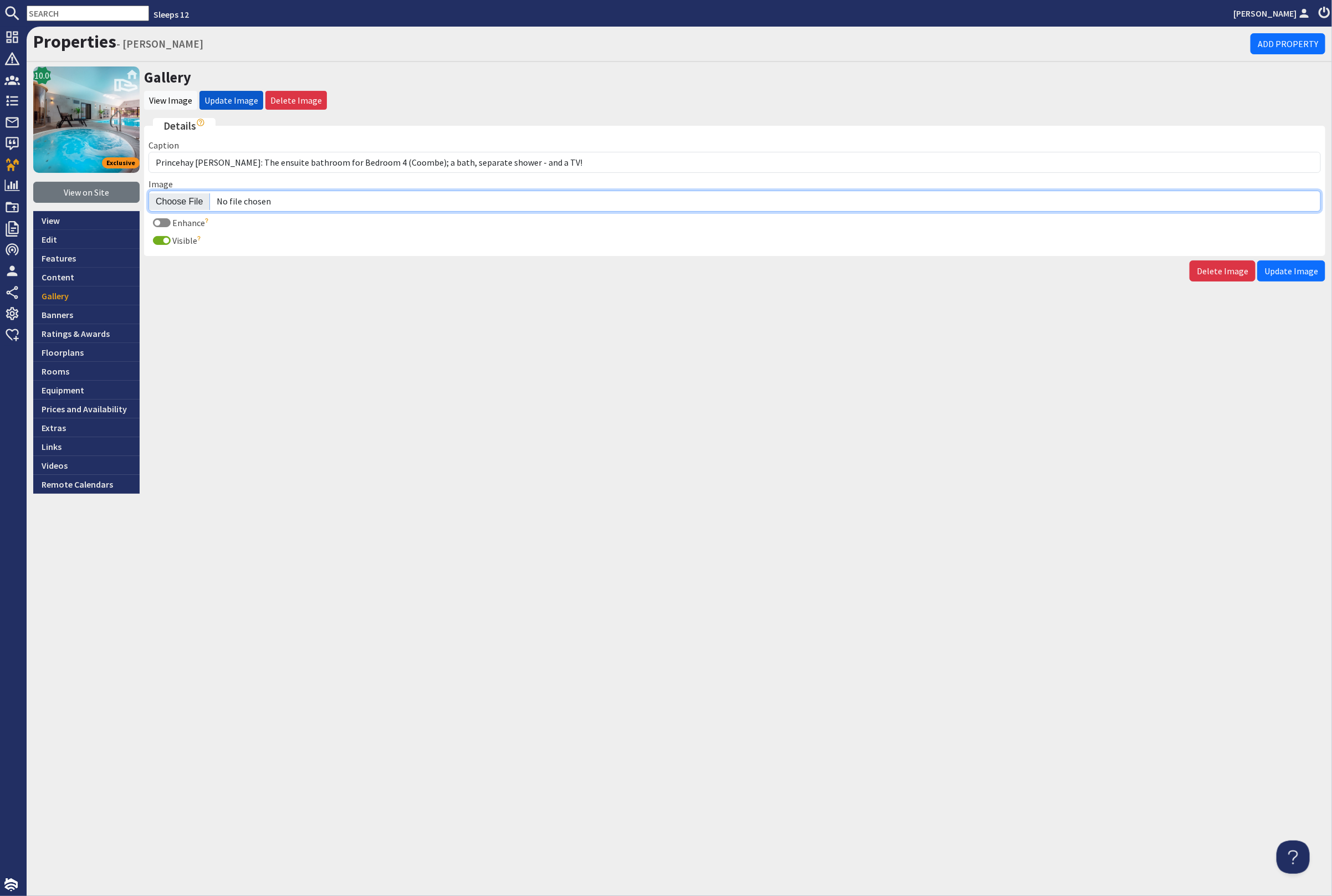
click at [181, 200] on input "Image" at bounding box center [734, 200] width 1172 height 21
type input "C:\fakepath\kingshay-barton-large-holiday-home-group-accommodation-sleeping-17.…"
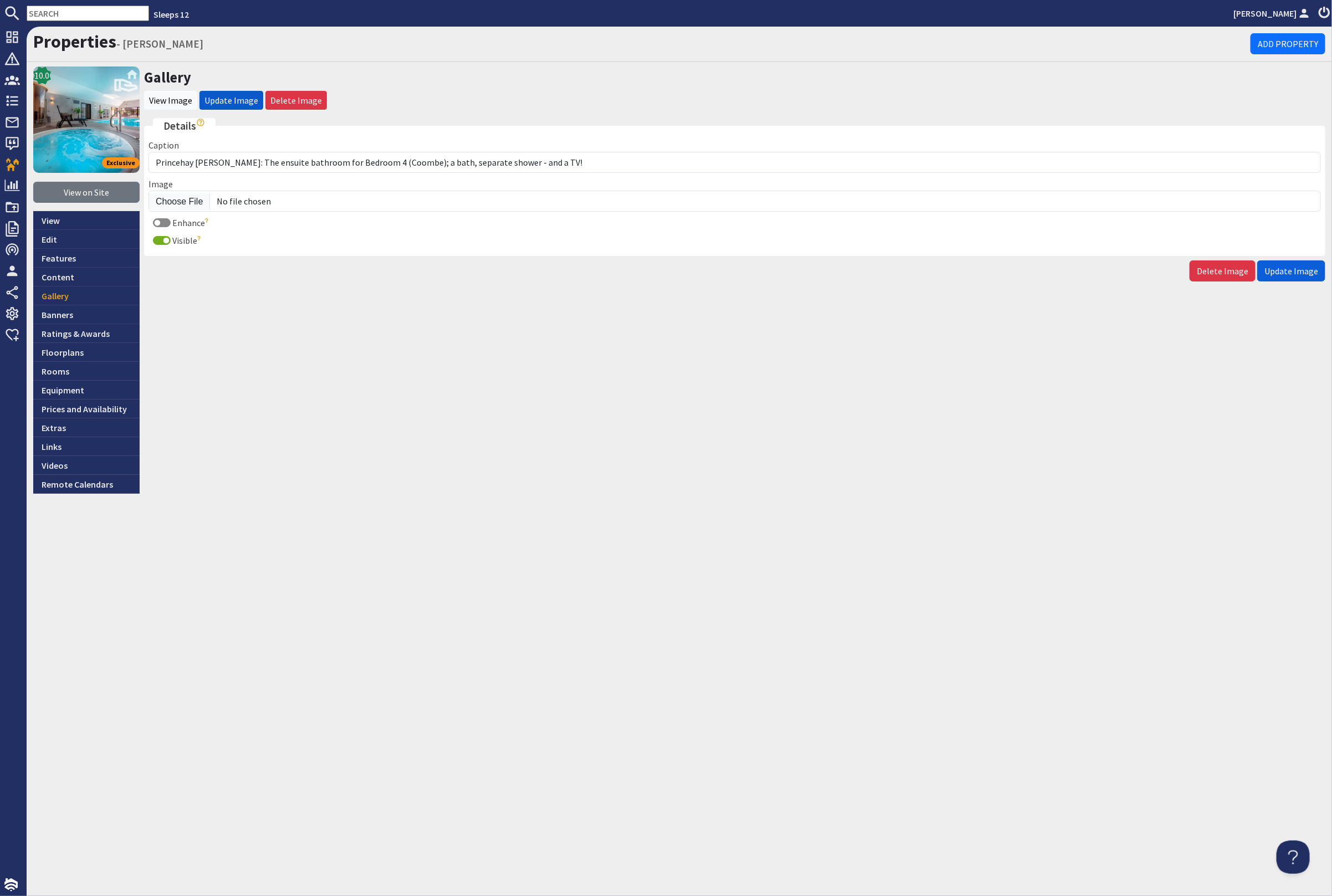
click at [1298, 273] on span "Update Image" at bounding box center [1291, 271] width 54 height 11
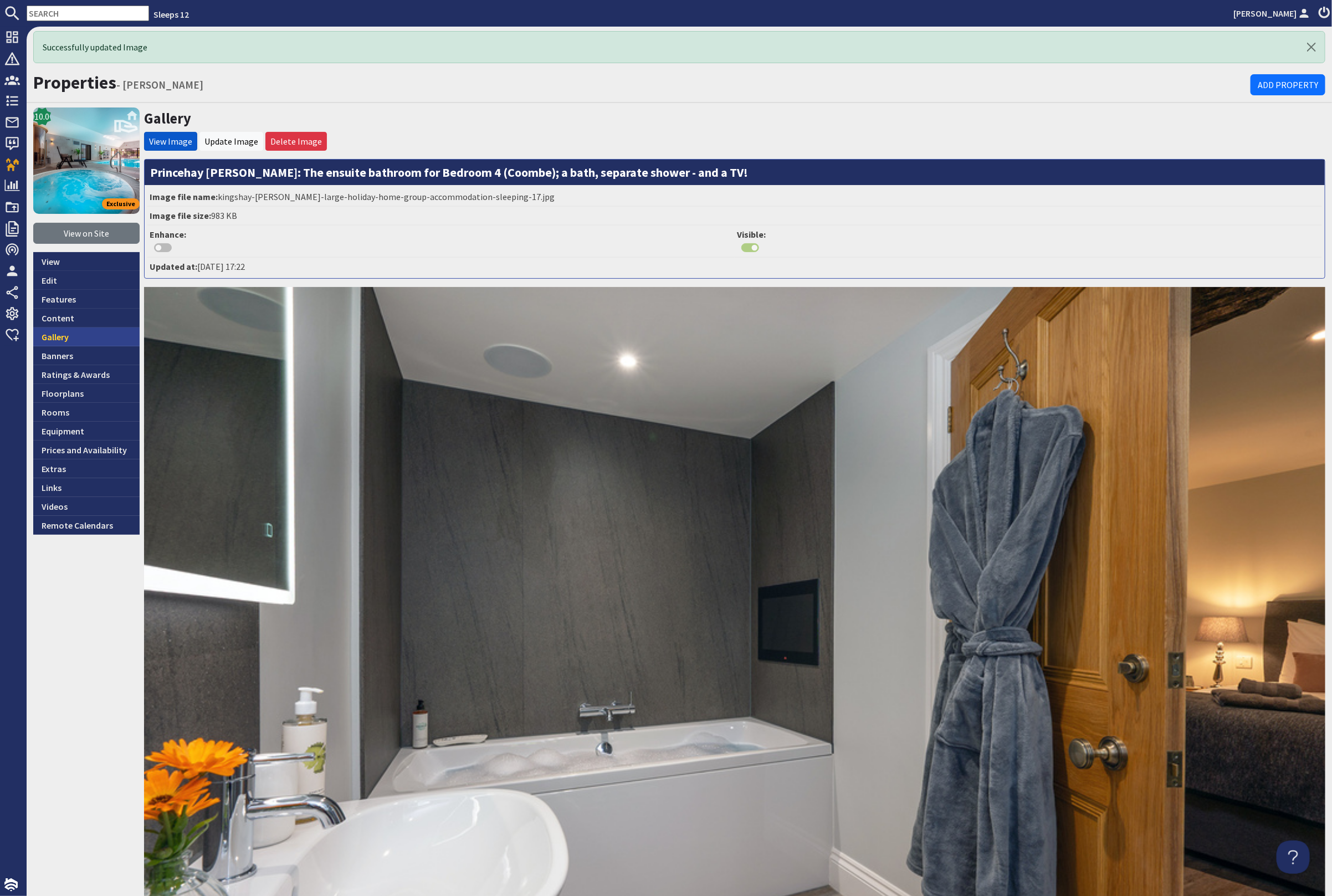
click at [86, 333] on link "Gallery" at bounding box center [86, 337] width 107 height 19
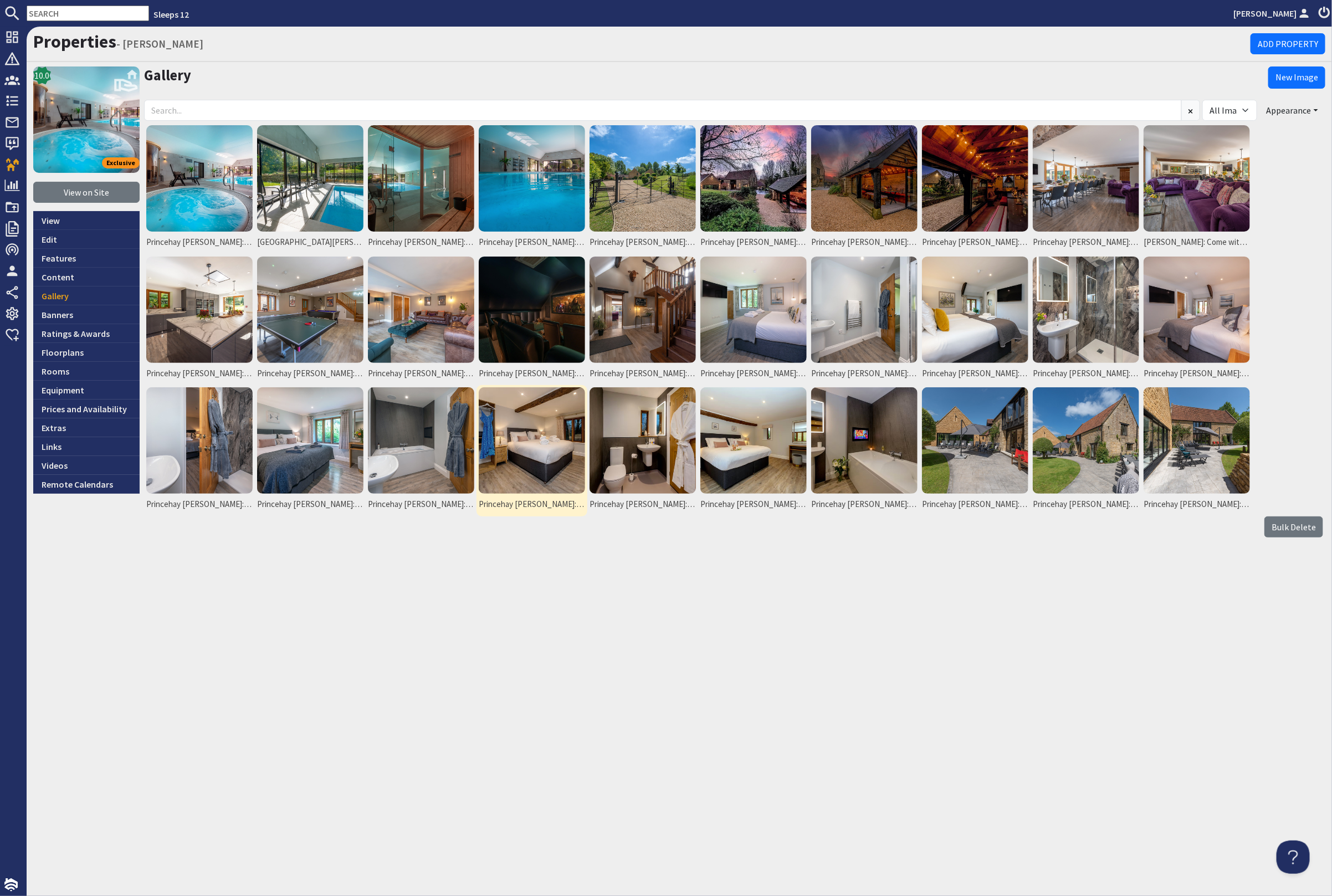
click at [504, 449] on img at bounding box center [532, 440] width 107 height 107
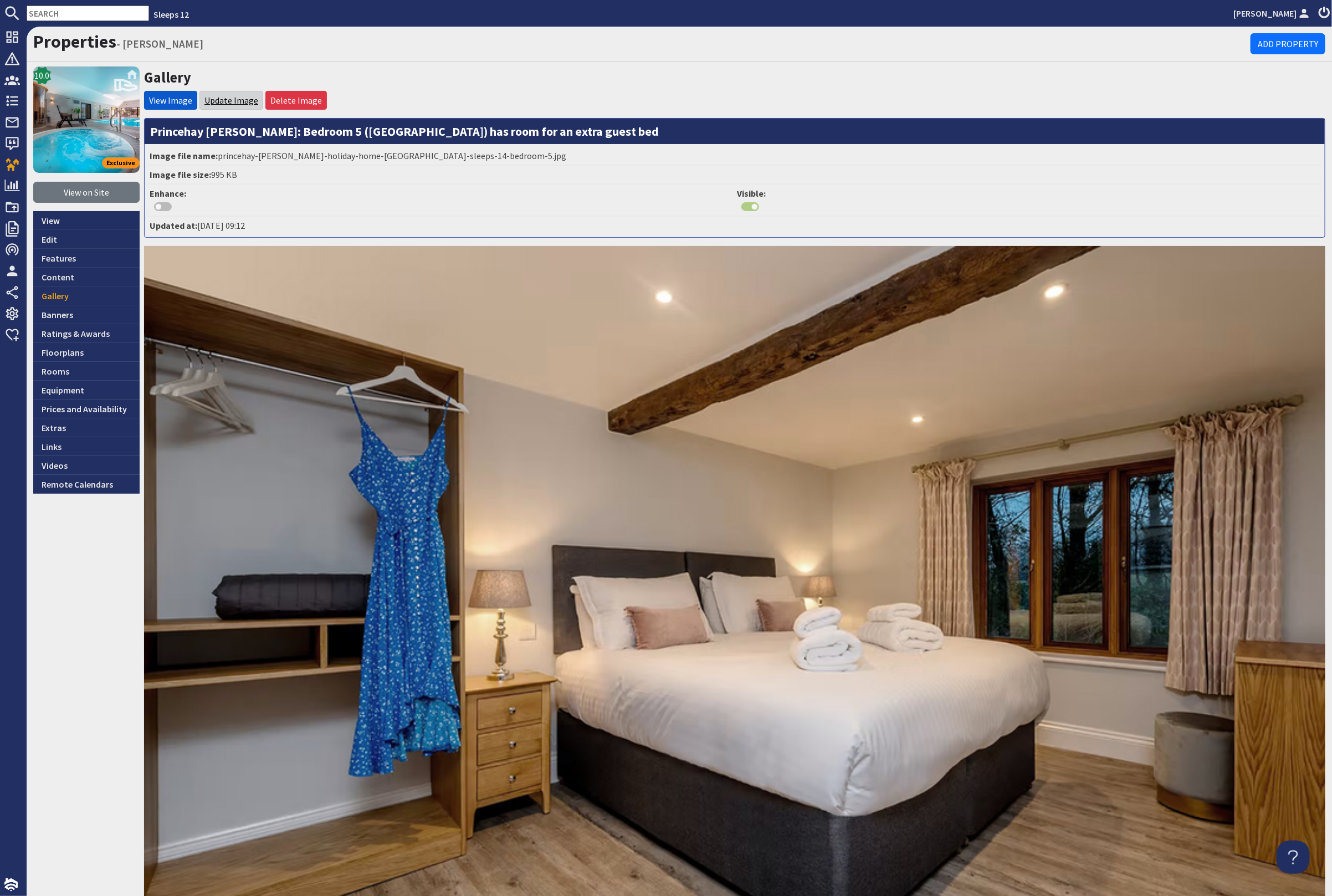
click at [236, 100] on link "Update Image" at bounding box center [231, 100] width 54 height 11
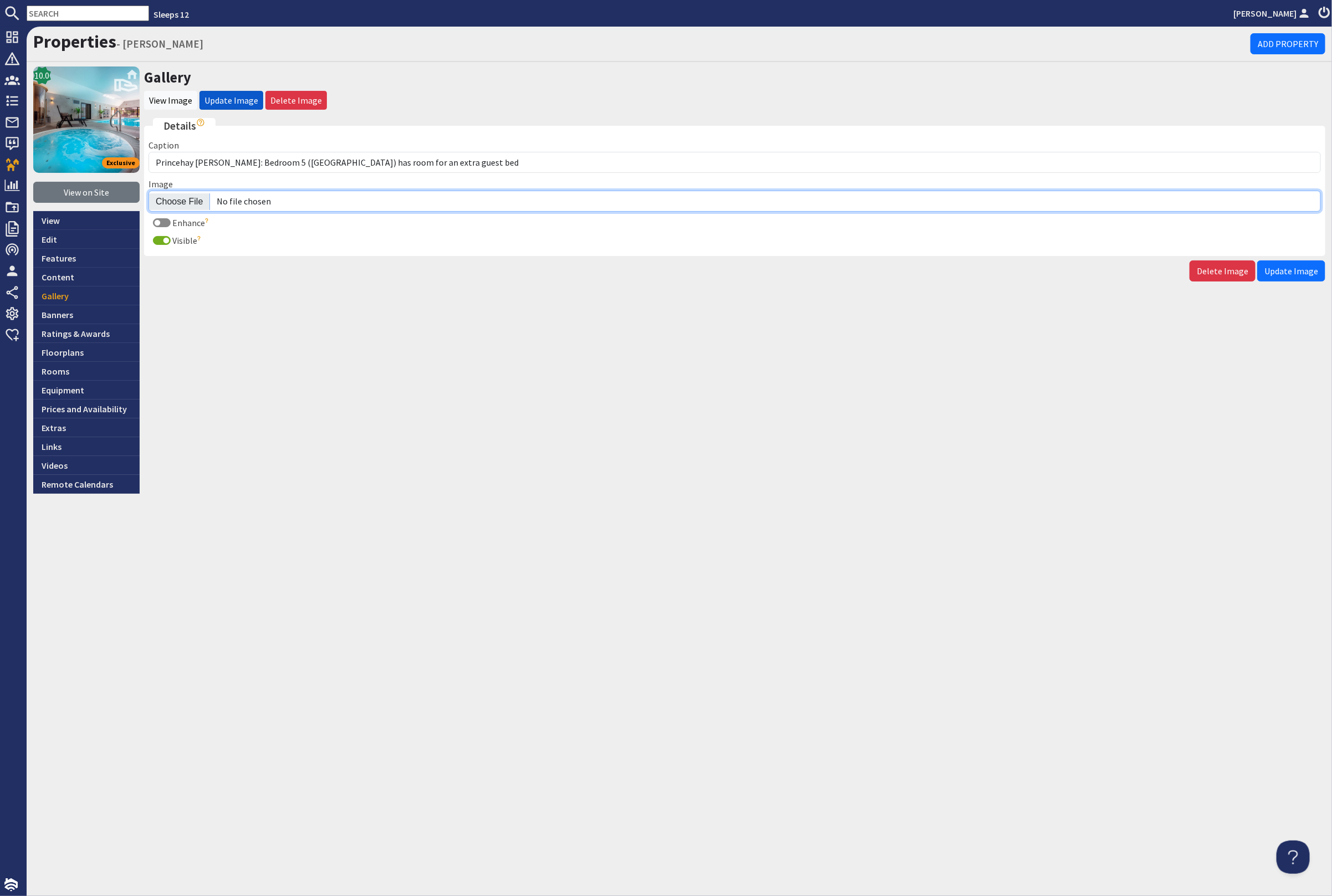
click at [189, 199] on input "Image" at bounding box center [734, 200] width 1172 height 21
type input "C:\fakepath\kingshay-[PERSON_NAME]-large-holiday-home-group-accommodation-sleep…"
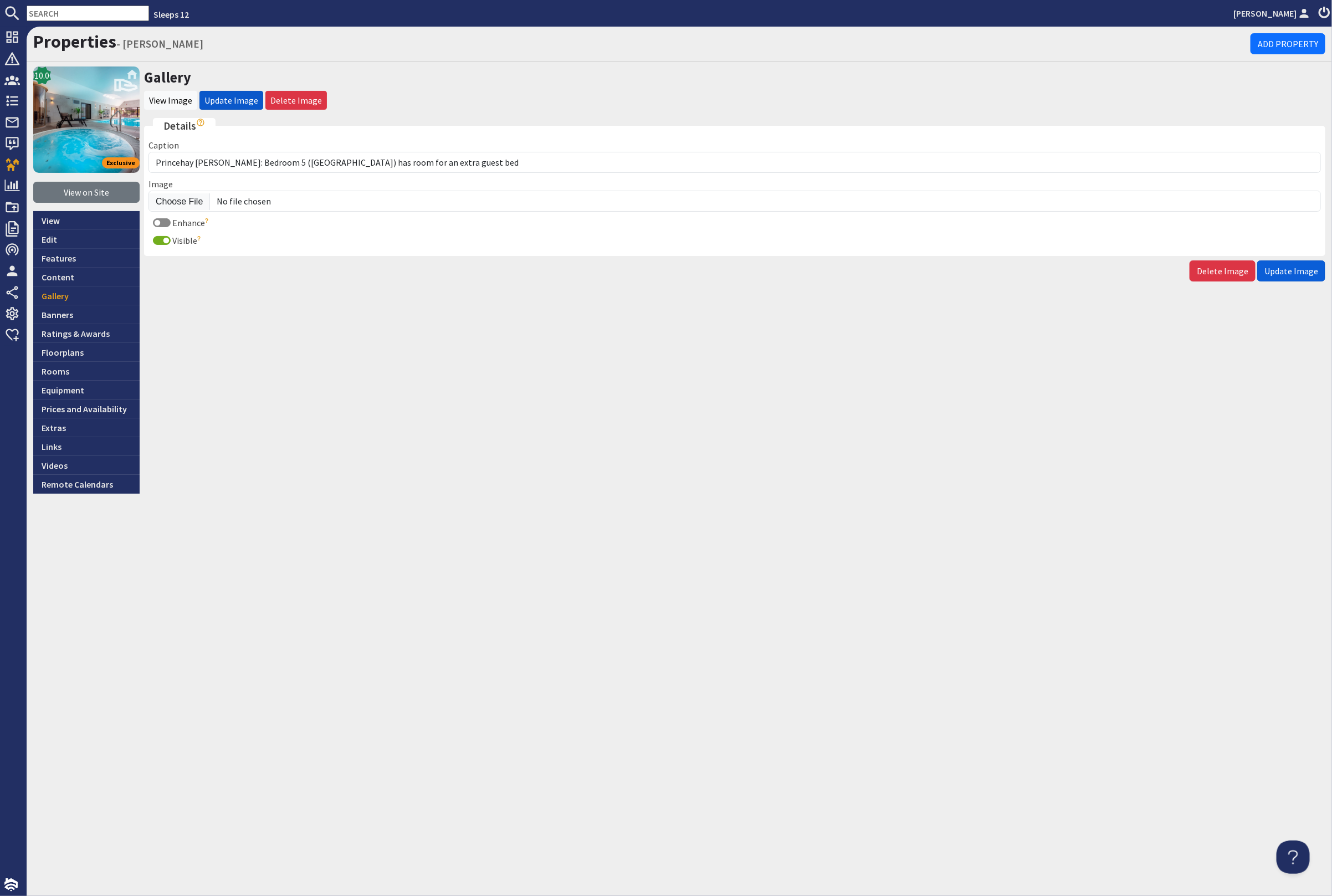
click at [1280, 270] on span "Update Image" at bounding box center [1291, 271] width 54 height 11
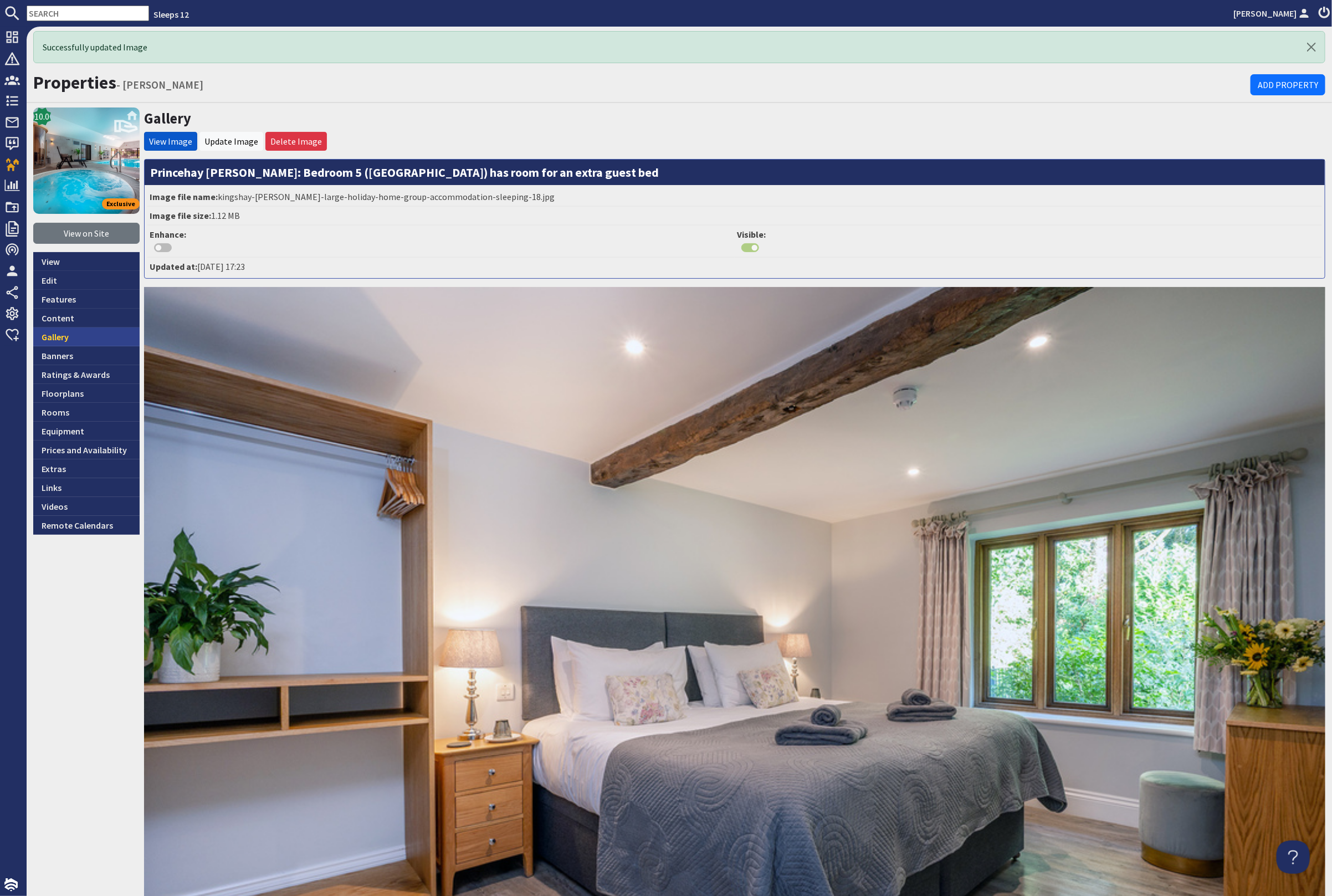
click at [103, 335] on link "Gallery" at bounding box center [86, 337] width 107 height 19
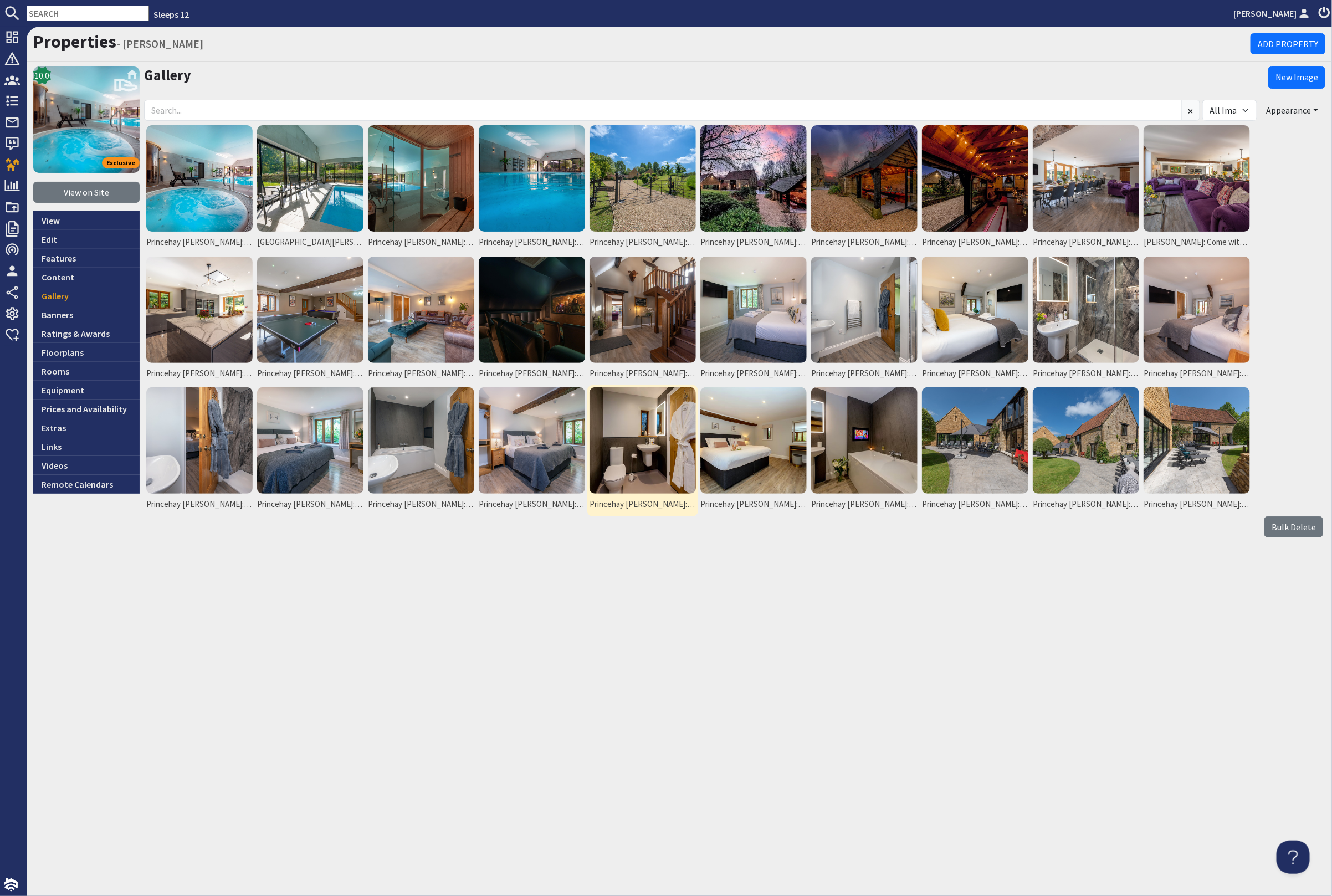
click at [658, 472] on img at bounding box center [643, 440] width 107 height 107
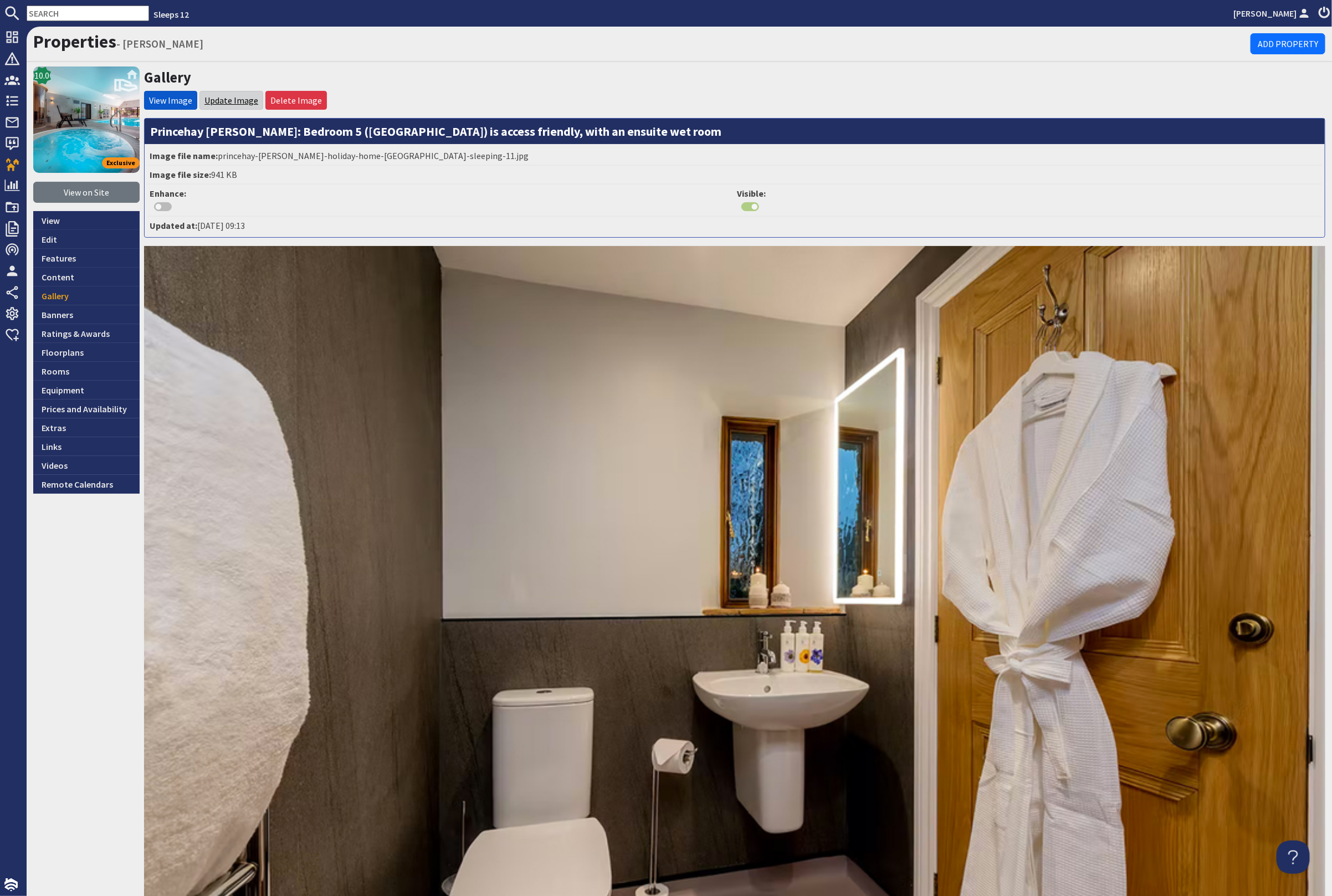
click at [222, 100] on link "Update Image" at bounding box center [231, 100] width 54 height 11
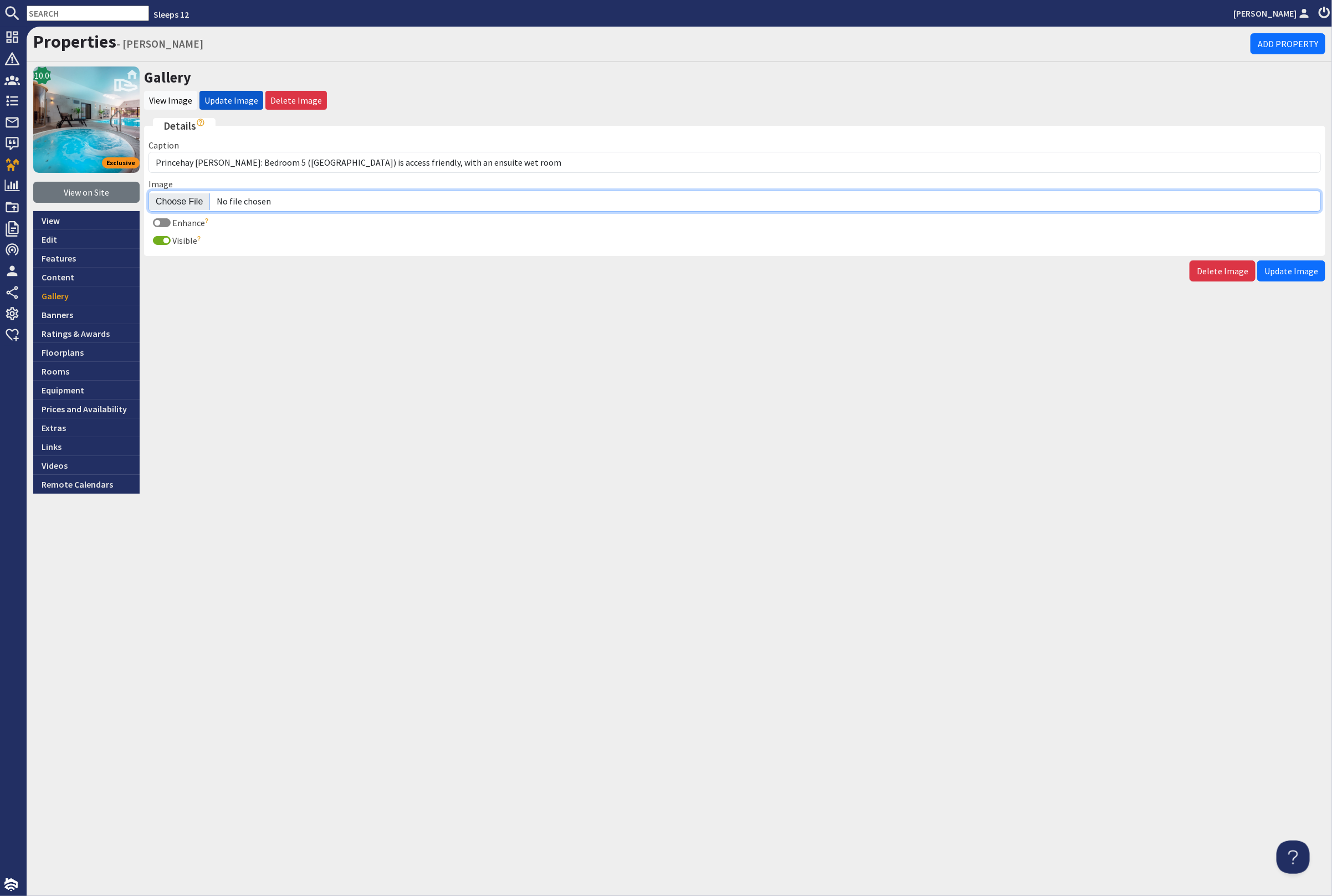
click at [187, 202] on input "Image" at bounding box center [734, 200] width 1172 height 21
type input "C:\fakepath\kingshay-barton-large-holiday-home-group-accommodation-sleeping-20.…"
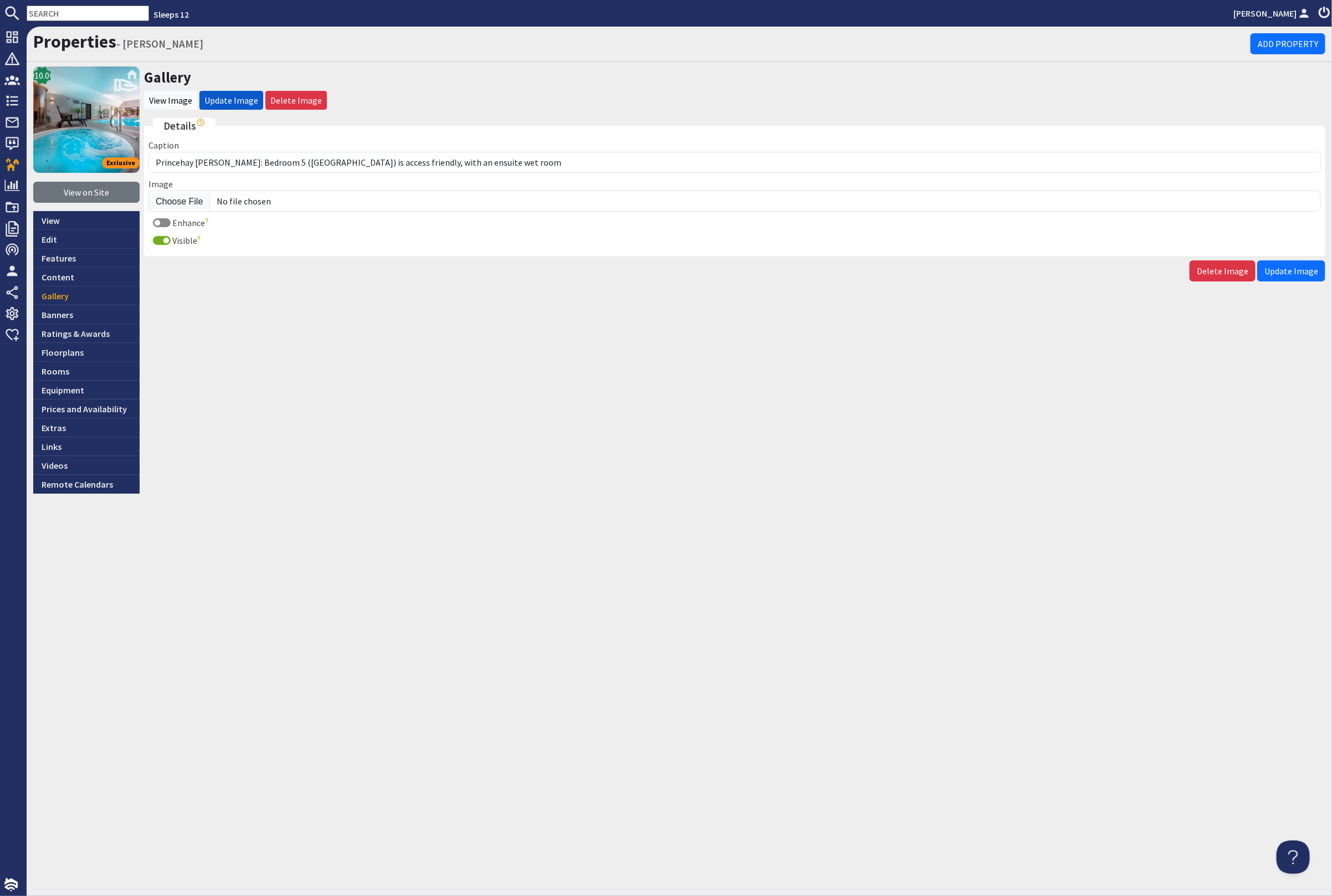
click at [1291, 270] on span "Update Image" at bounding box center [1291, 271] width 54 height 11
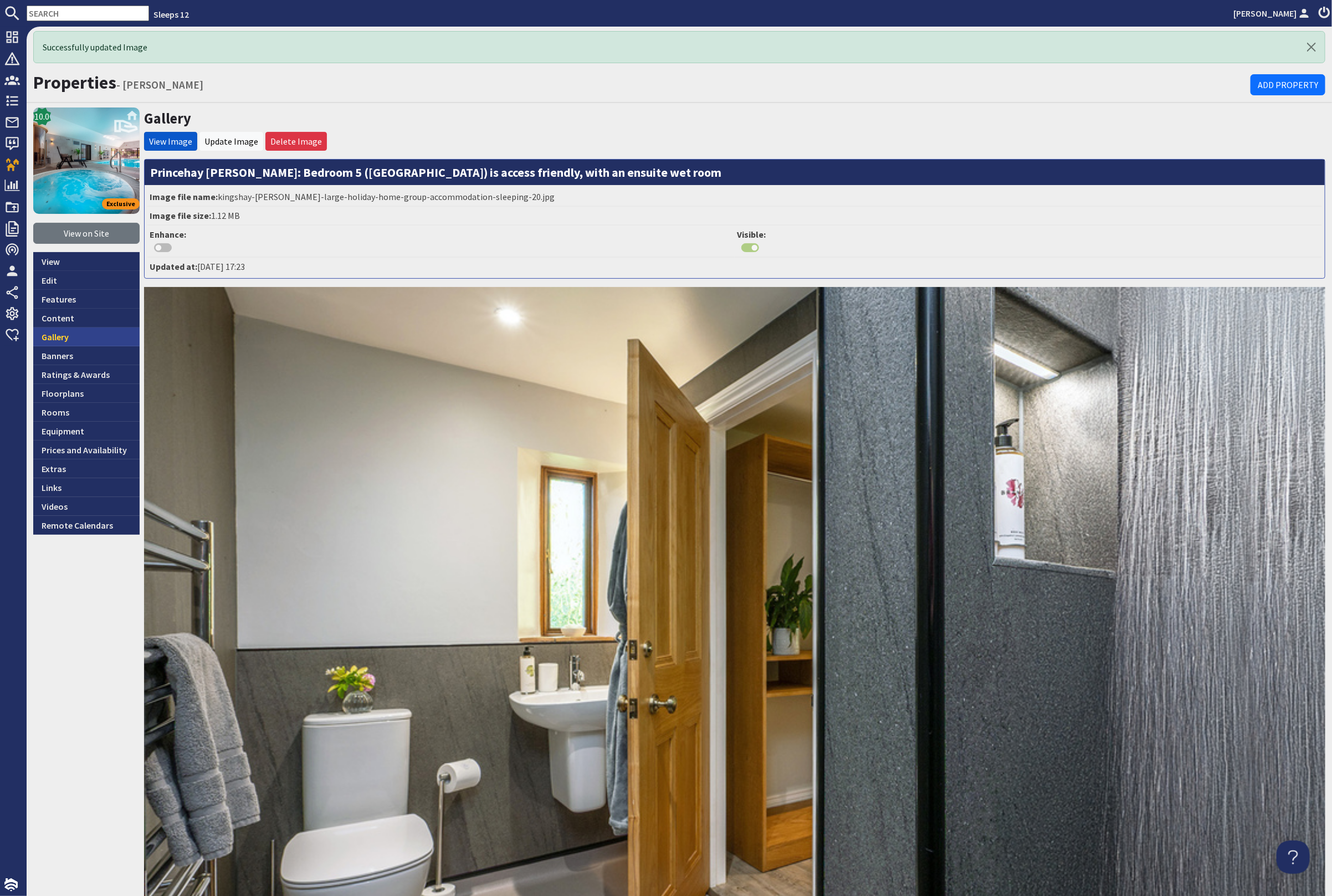
click at [81, 330] on link "Gallery" at bounding box center [86, 337] width 107 height 19
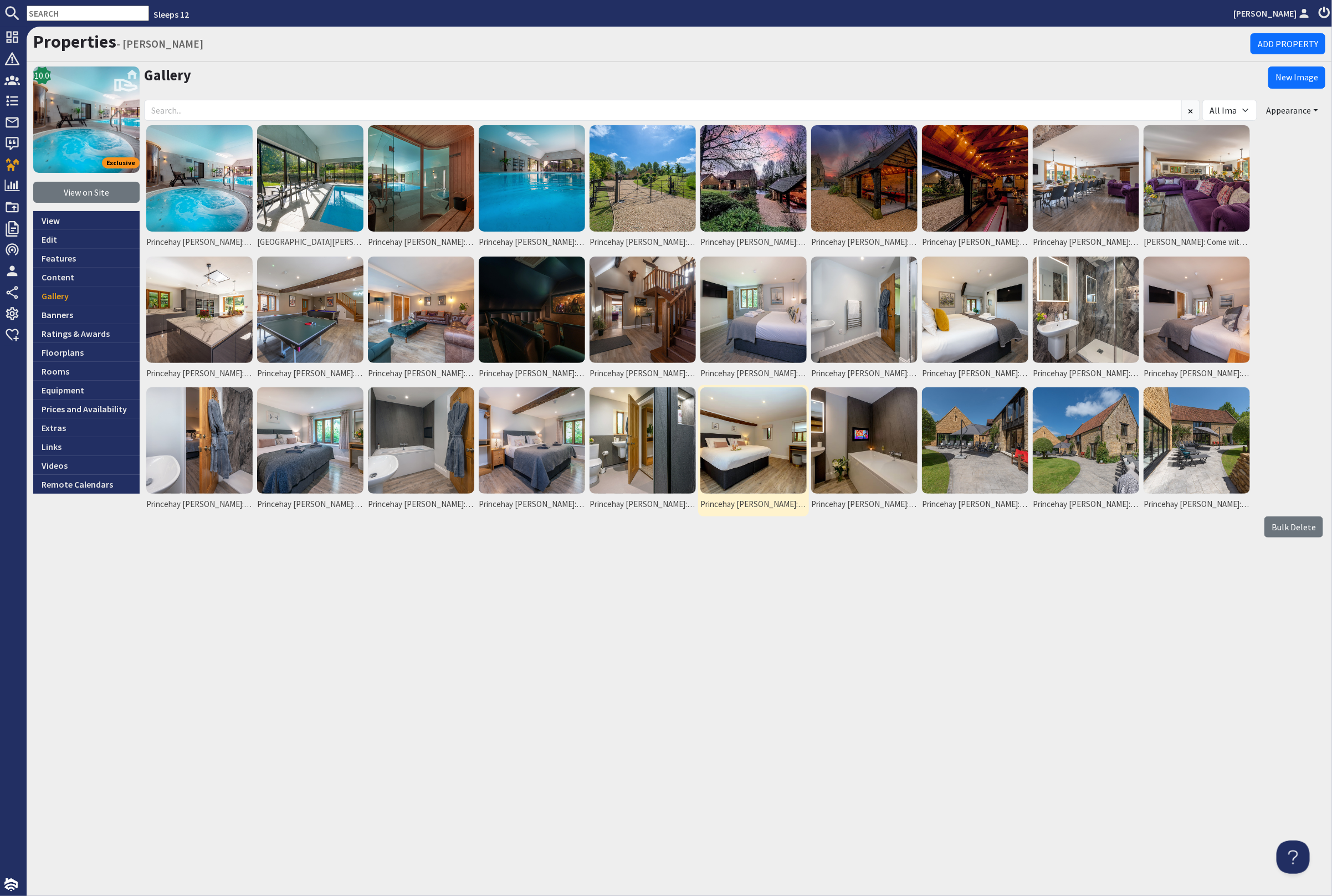
click at [791, 449] on img at bounding box center [754, 440] width 107 height 107
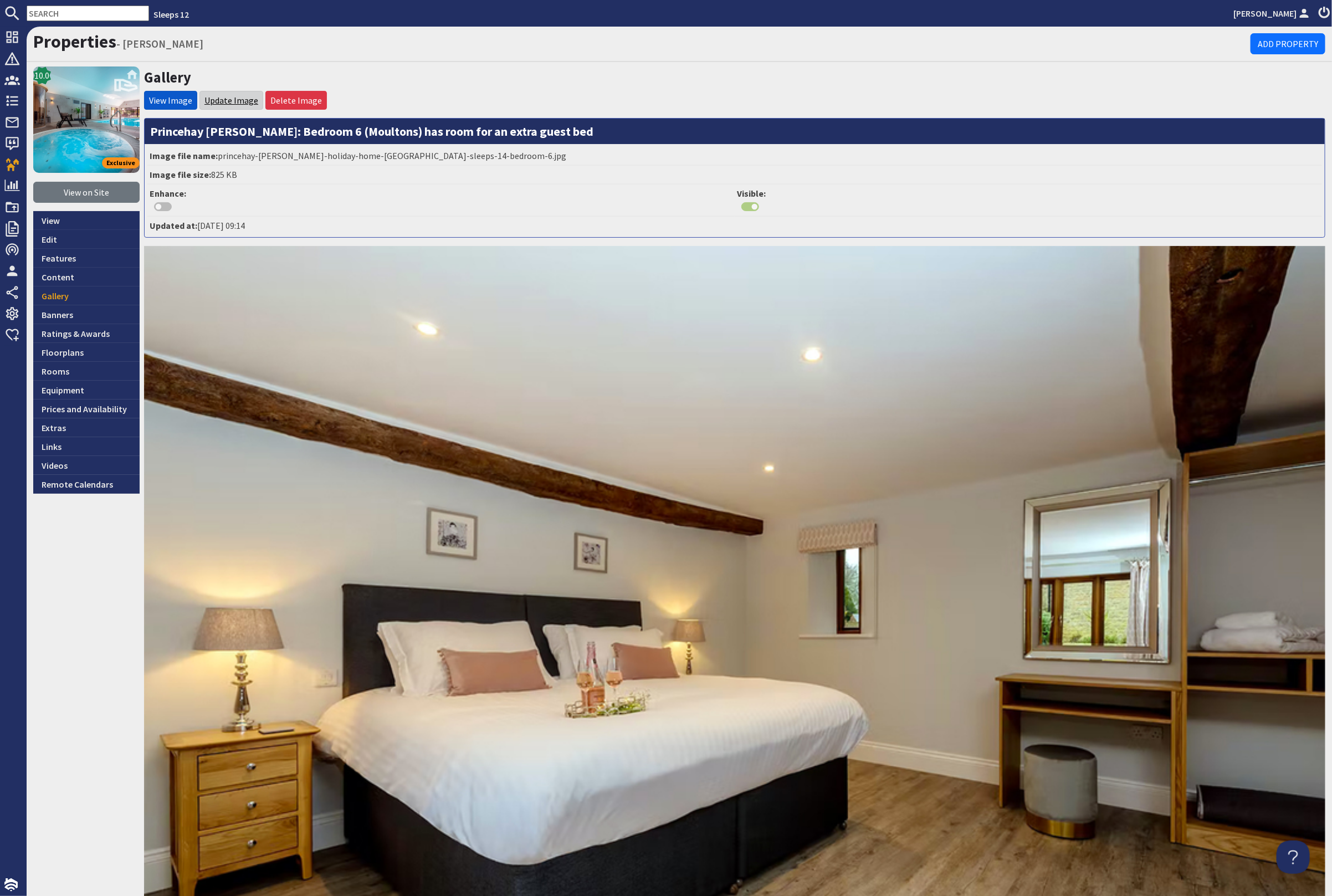
click at [241, 95] on link "Update Image" at bounding box center [231, 100] width 54 height 11
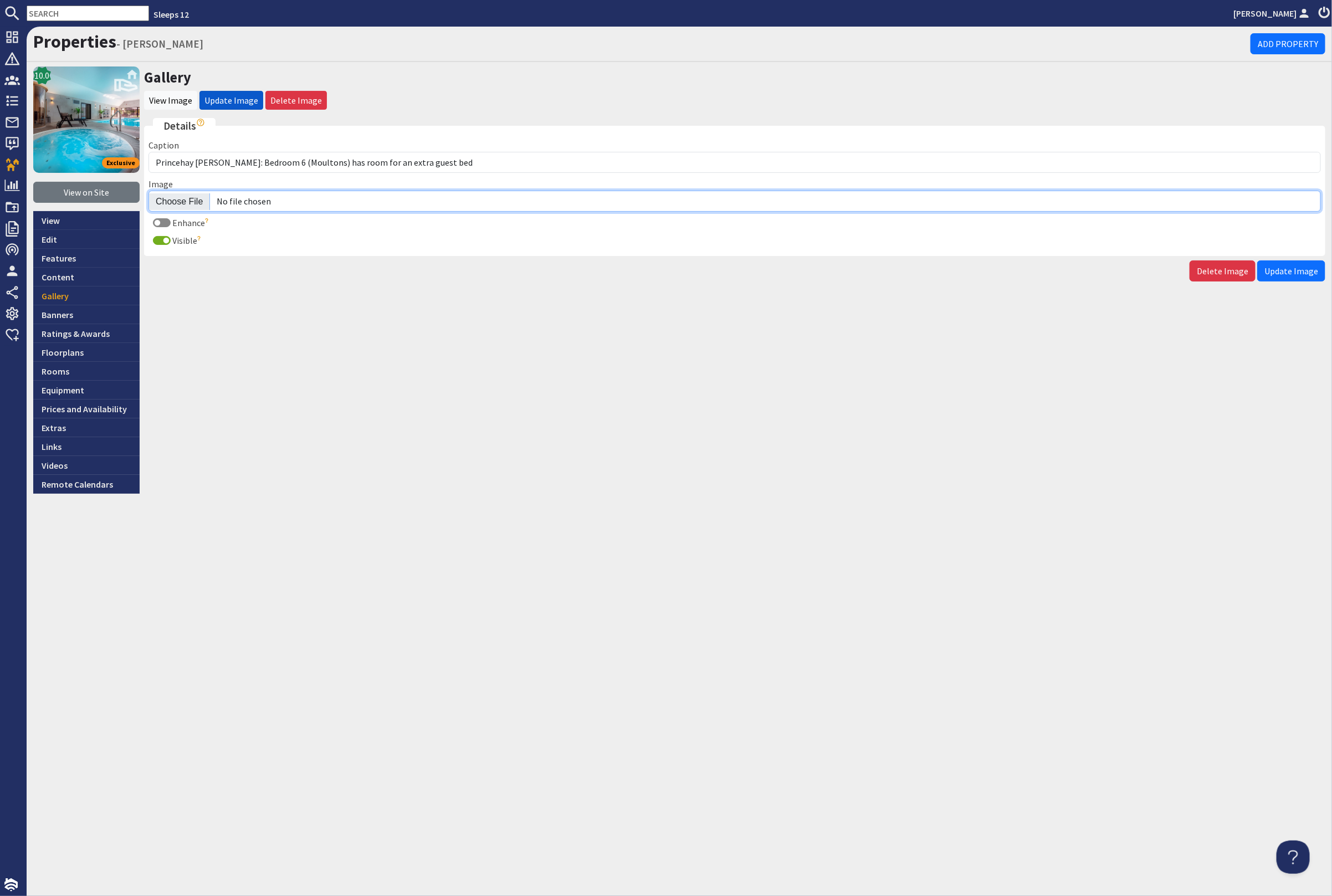
click at [173, 201] on input "Image" at bounding box center [734, 200] width 1172 height 21
type input "C:\fakepath\kingshay-barton-large-holiday-home-group-accommodation-sleeping12.j…"
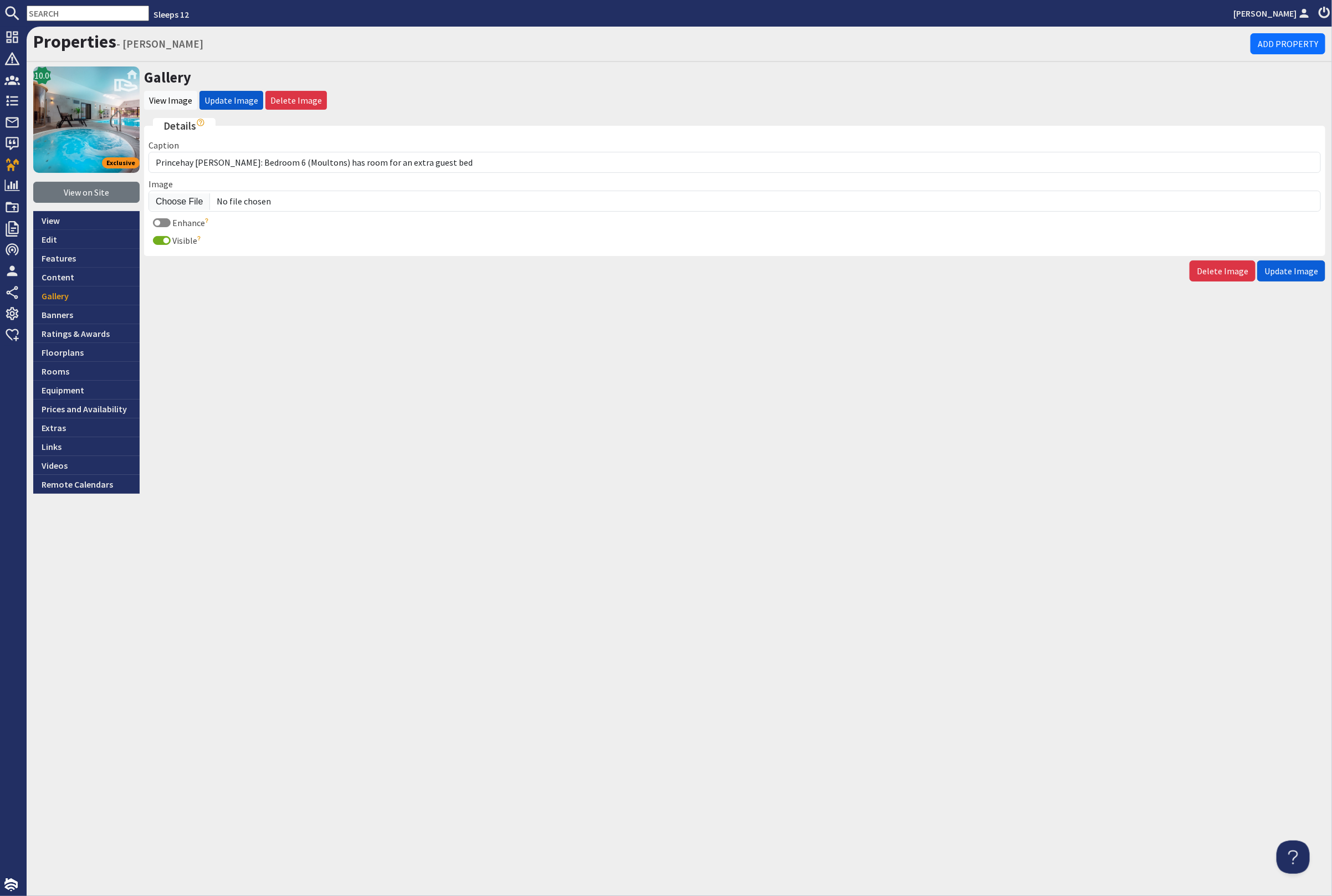
click at [1295, 261] on button "Update Image" at bounding box center [1291, 271] width 68 height 21
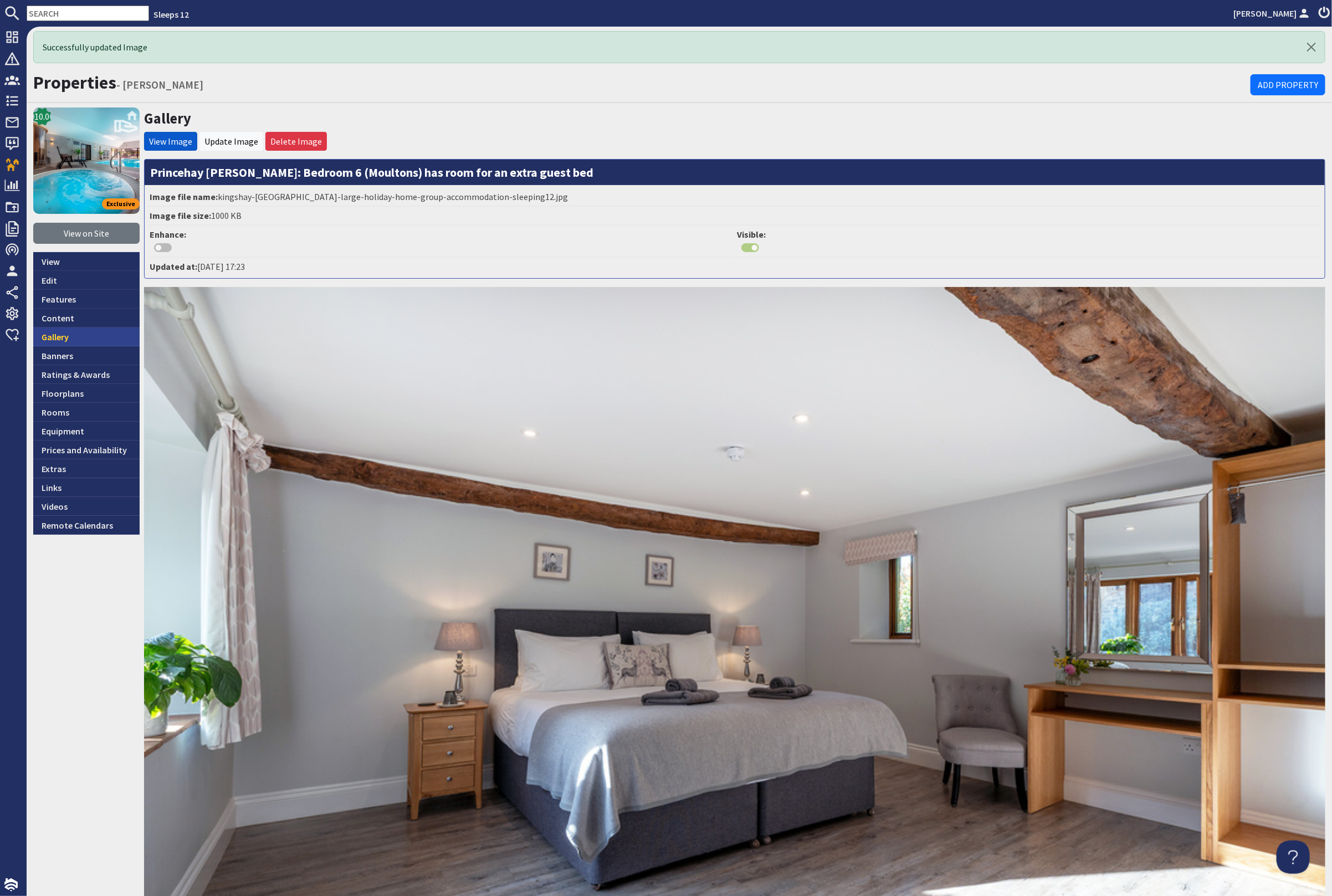
click at [115, 340] on link "Gallery" at bounding box center [86, 337] width 107 height 19
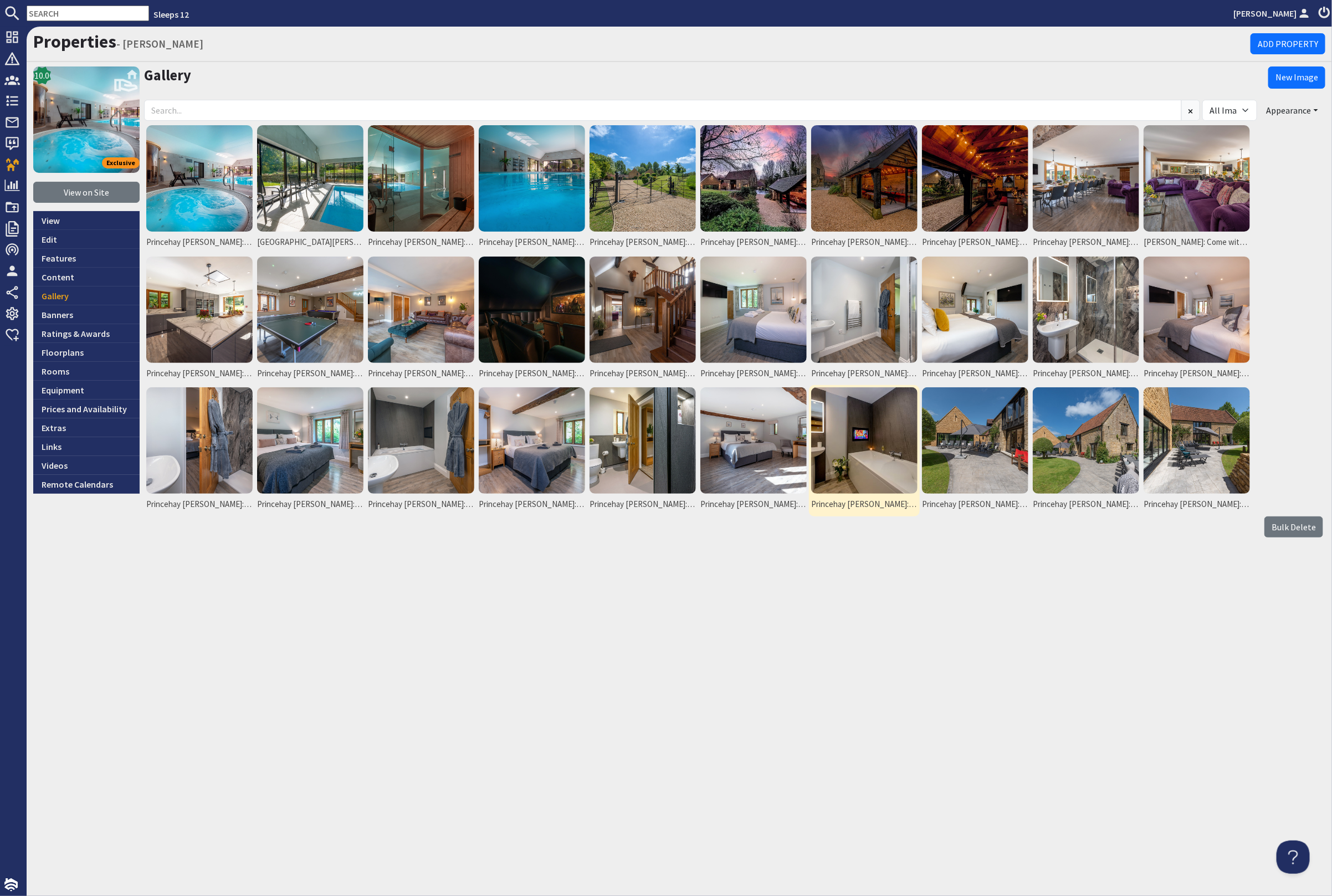
click at [908, 469] on img at bounding box center [865, 440] width 107 height 107
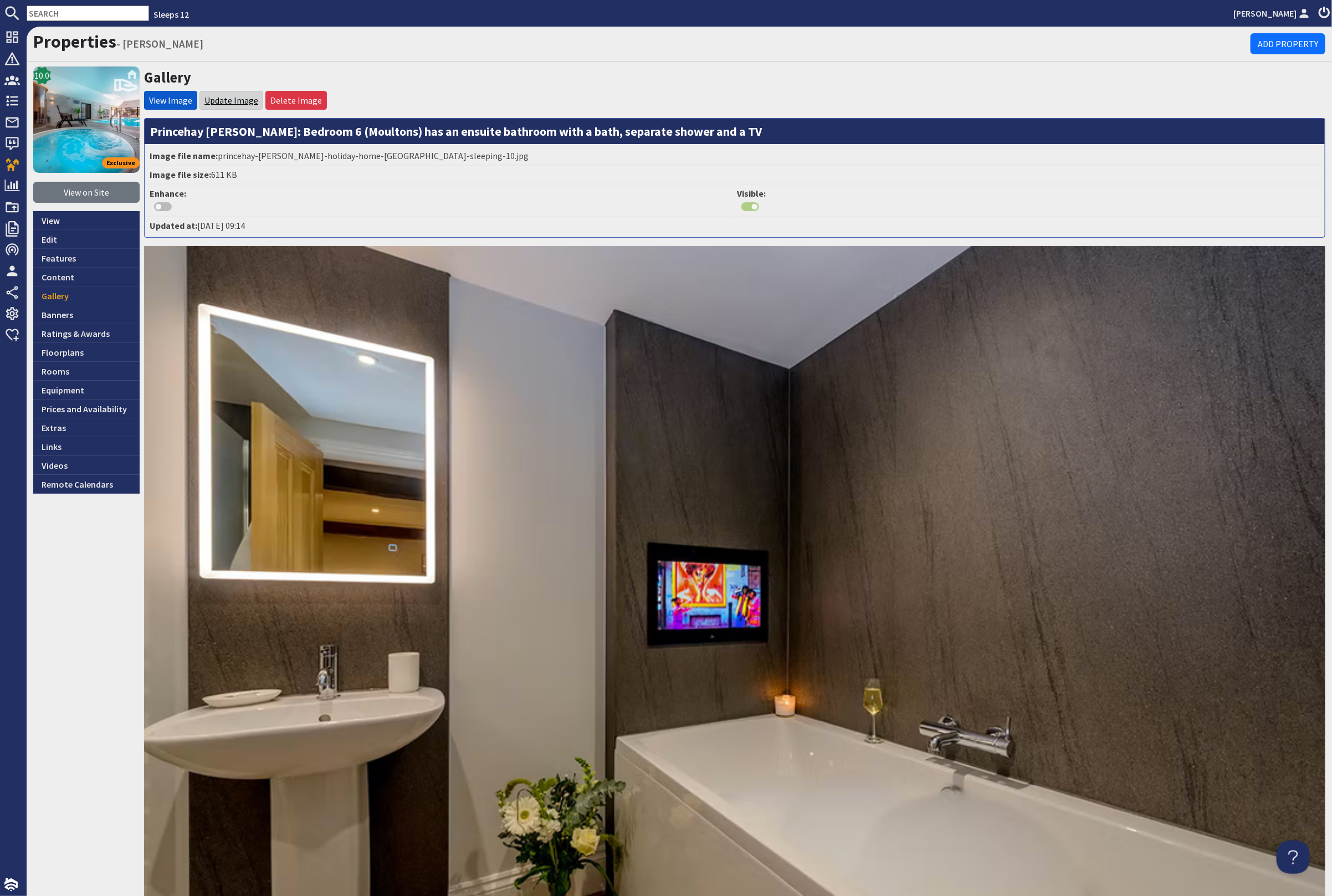
click at [232, 101] on link "Update Image" at bounding box center [231, 100] width 54 height 11
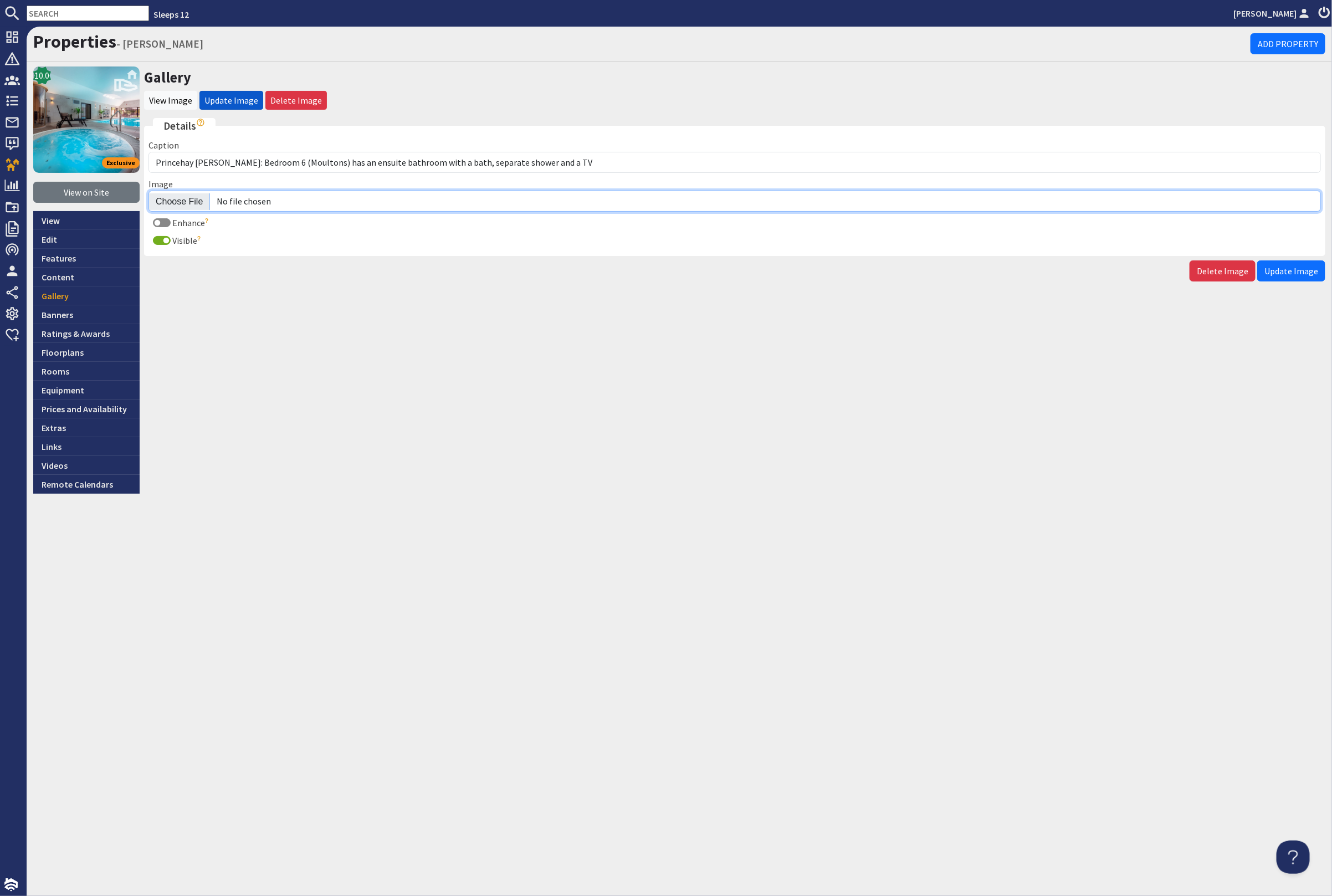
click at [192, 198] on input "Image" at bounding box center [734, 200] width 1172 height 21
type input "C:\fakepath\kingshay-[PERSON_NAME]-large-holiday-home-group-accommodation-sleep…"
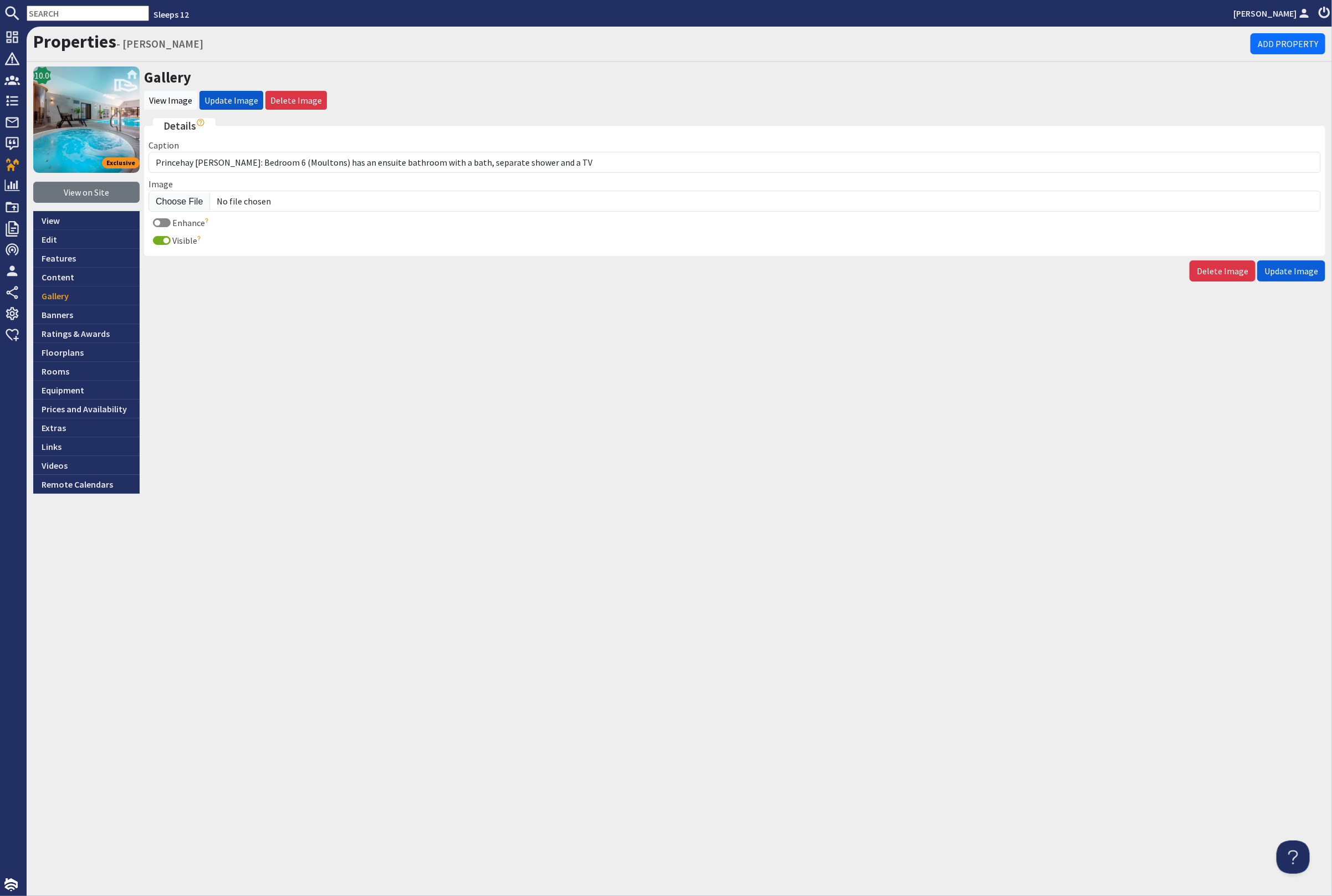
click at [1287, 266] on span "Update Image" at bounding box center [1291, 271] width 54 height 11
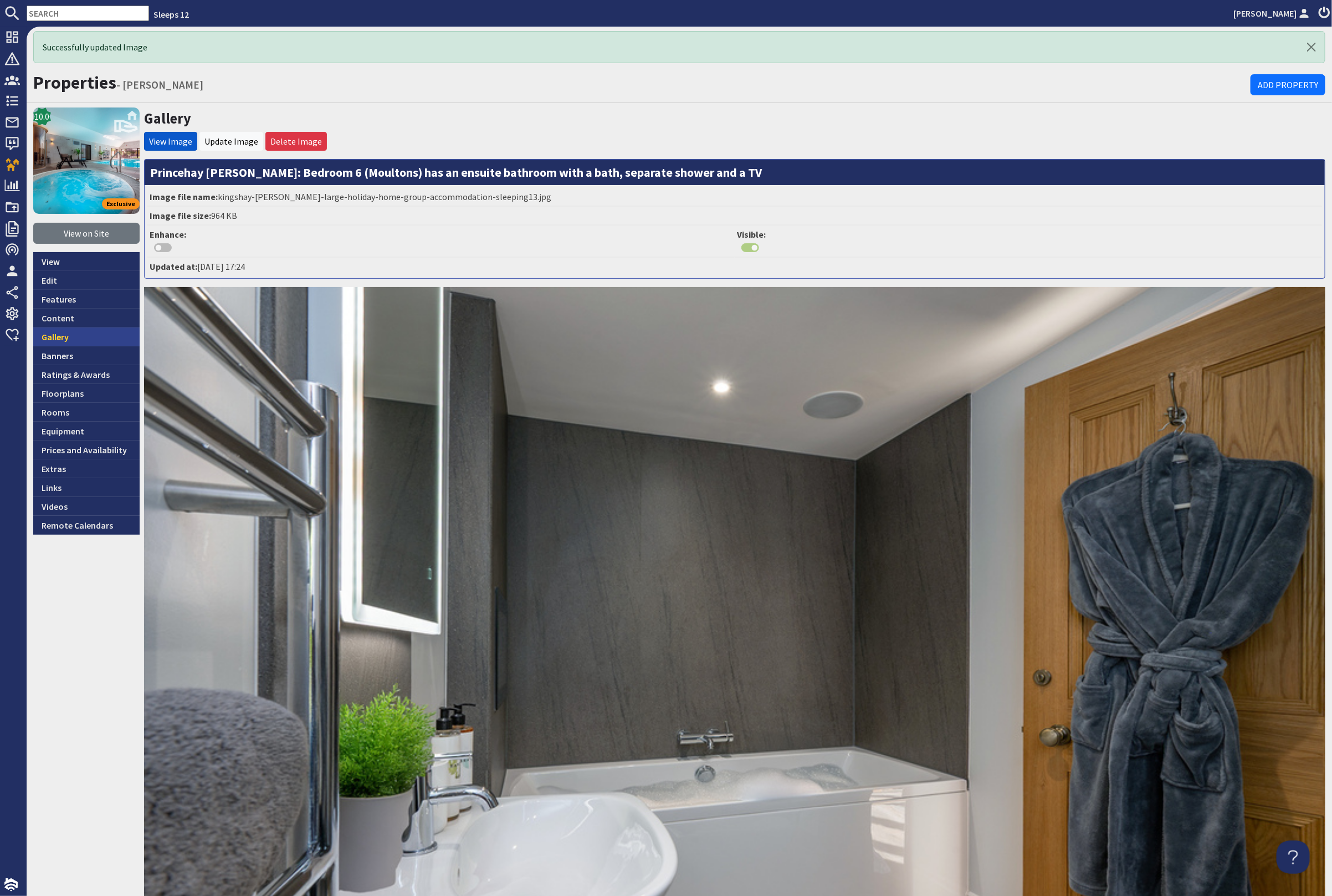
click at [61, 333] on link "Gallery" at bounding box center [86, 337] width 107 height 19
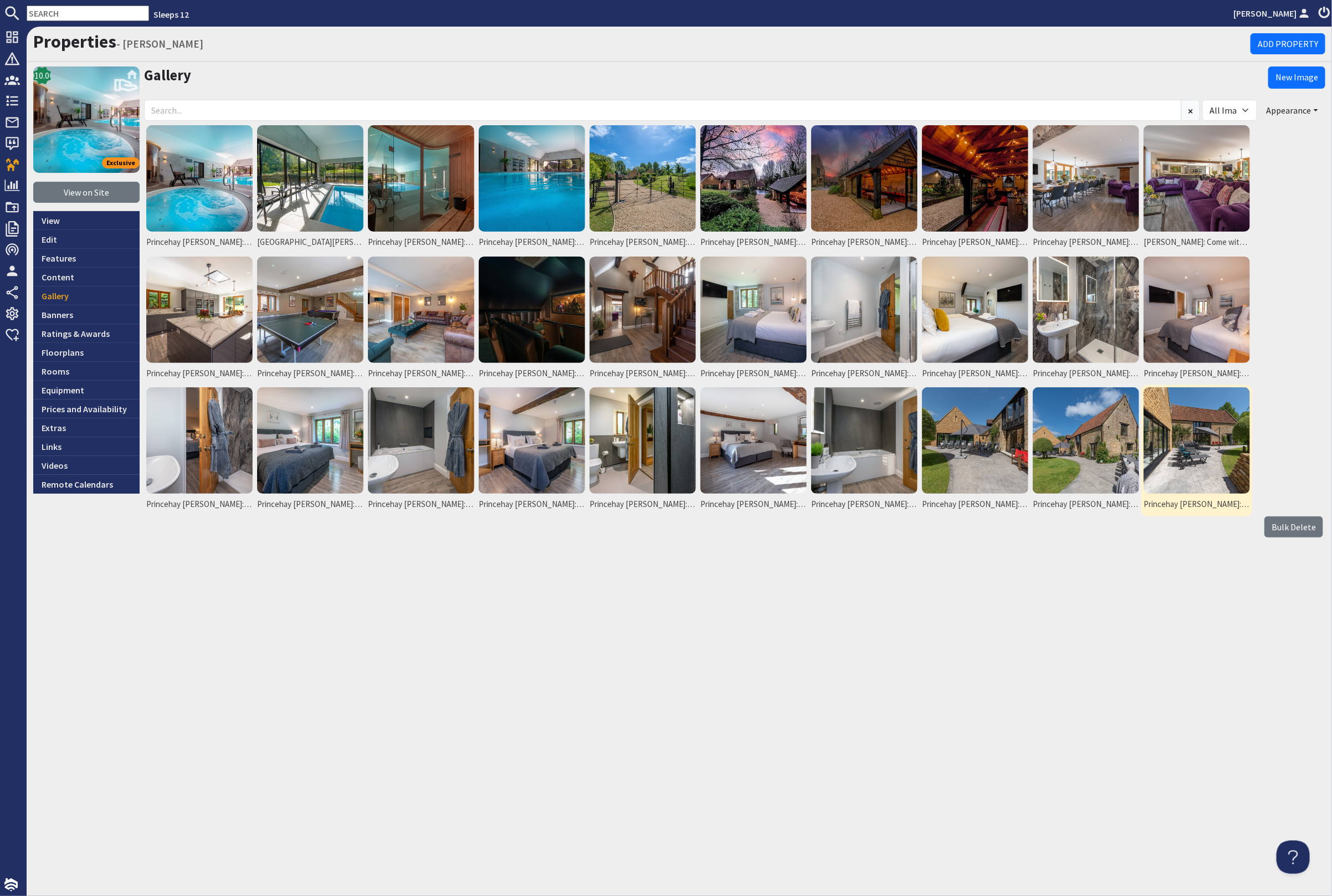
click at [1177, 471] on img at bounding box center [1196, 440] width 107 height 107
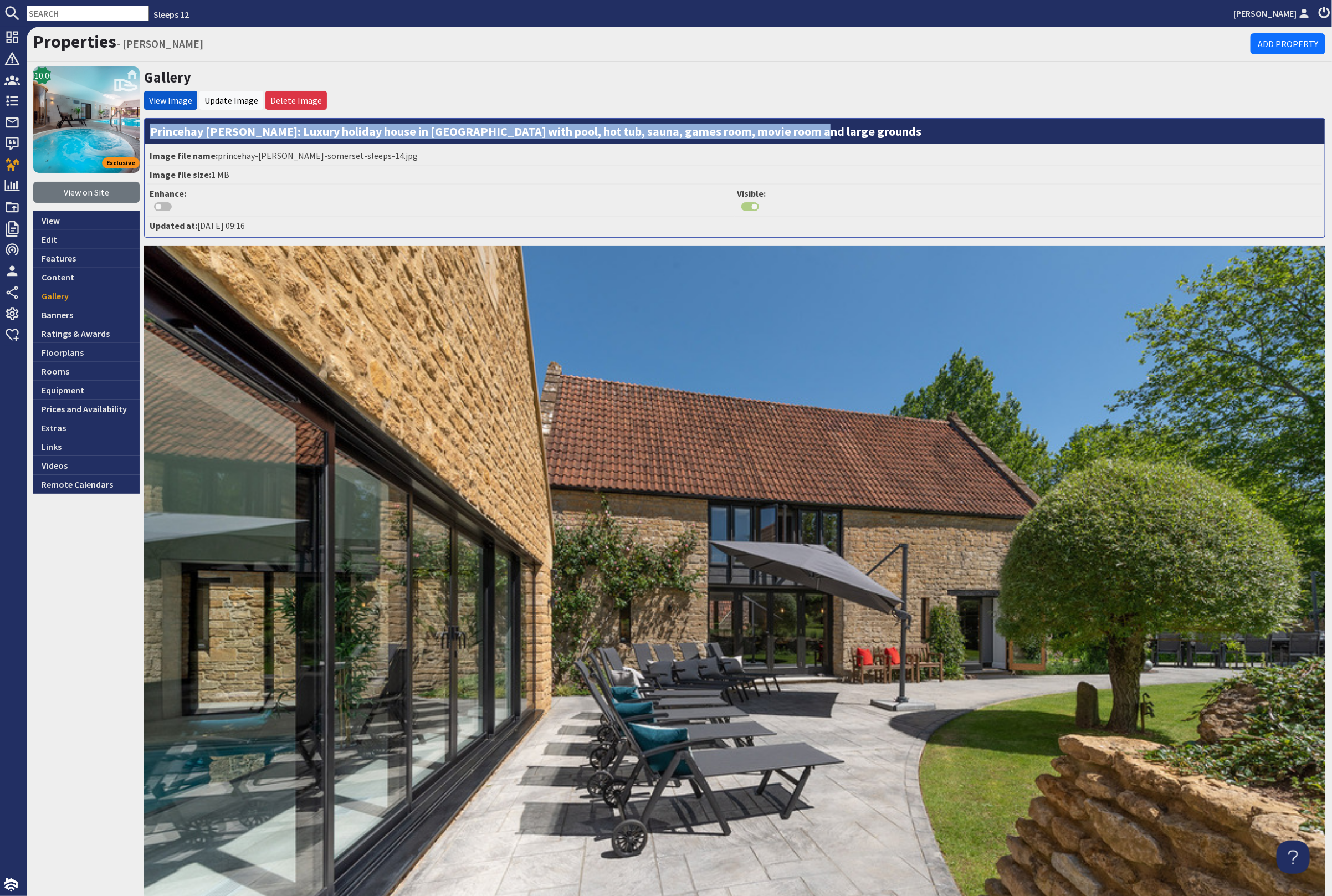
drag, startPoint x: 808, startPoint y: 132, endPoint x: 153, endPoint y: 132, distance: 655.0
click at [153, 132] on h3 "Princehay [PERSON_NAME]: Luxury holiday house in [GEOGRAPHIC_DATA] with pool, h…" at bounding box center [735, 131] width 1181 height 26
copy h3 "Princehay [PERSON_NAME]: Luxury holiday house in [GEOGRAPHIC_DATA] with pool, h…"
click at [74, 297] on link "Gallery" at bounding box center [86, 295] width 107 height 19
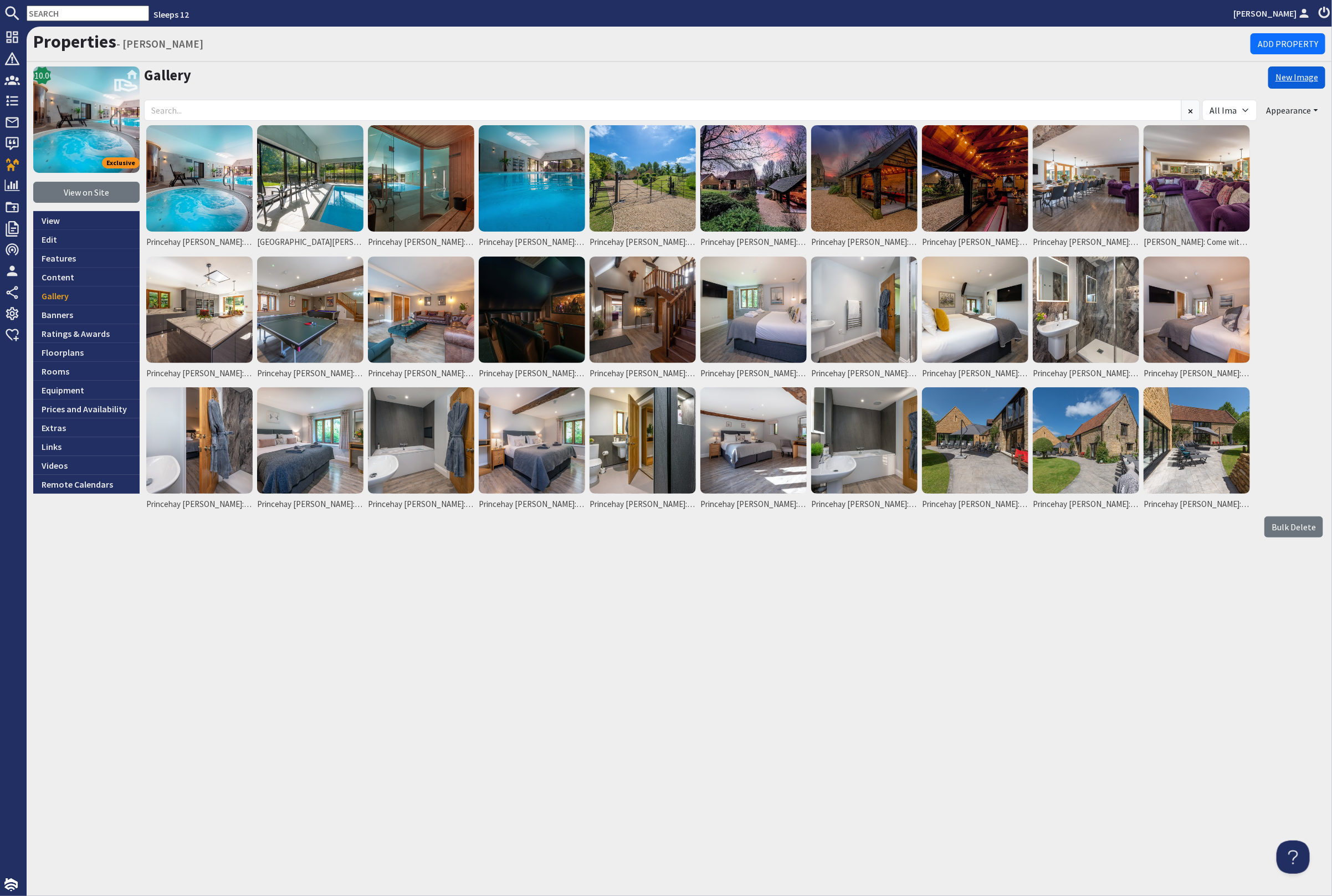
click at [1291, 79] on link "New Image" at bounding box center [1296, 77] width 57 height 22
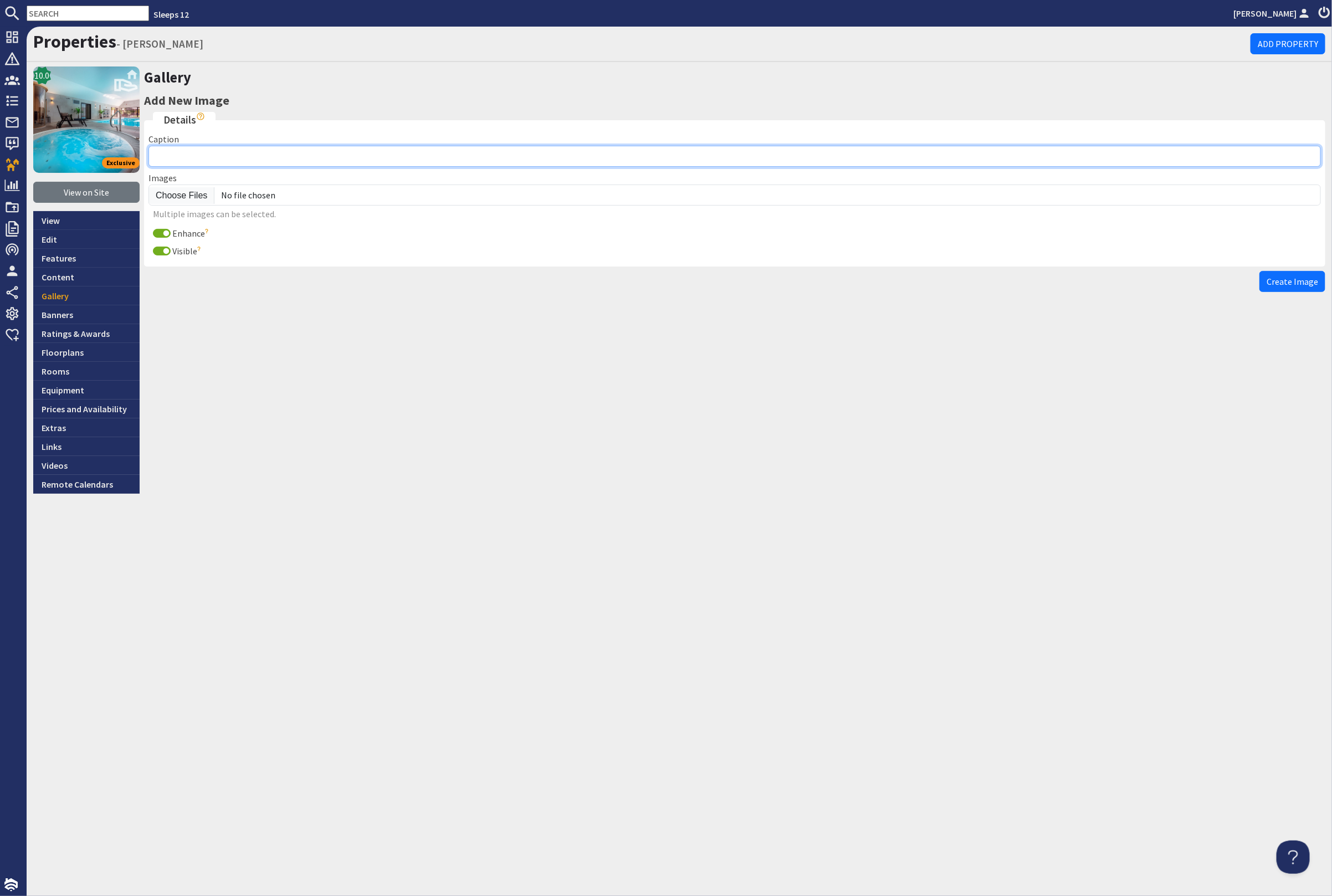
click at [182, 156] on input "Caption" at bounding box center [734, 156] width 1172 height 21
paste input "Princehay [PERSON_NAME]: Luxury holiday house in [GEOGRAPHIC_DATA] with pool, h…"
type input "Princehay [PERSON_NAME]: Luxury holiday house in [GEOGRAPHIC_DATA] with pool, h…"
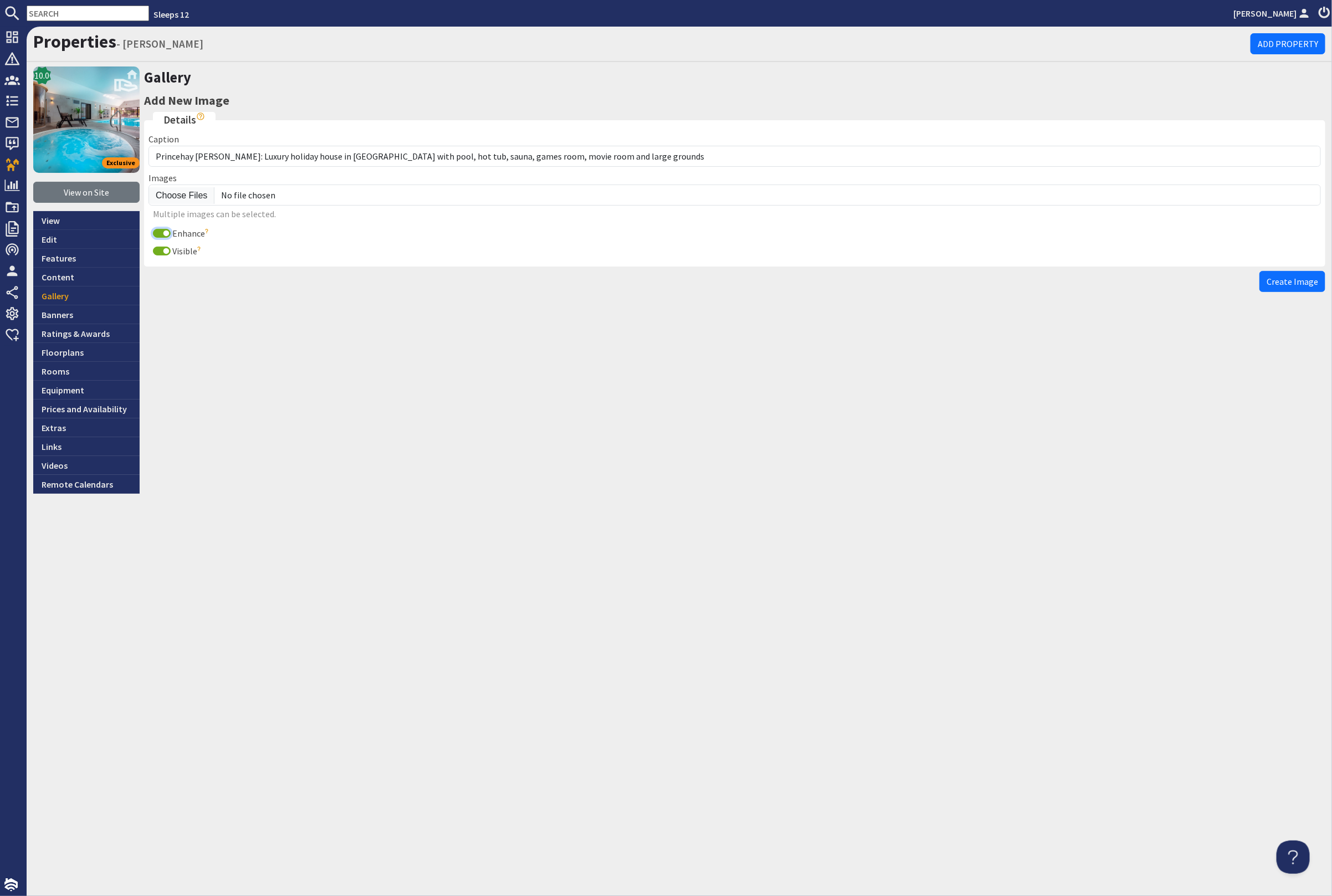
click at [157, 234] on input "Enhance" at bounding box center [161, 233] width 17 height 9
checkbox input "false"
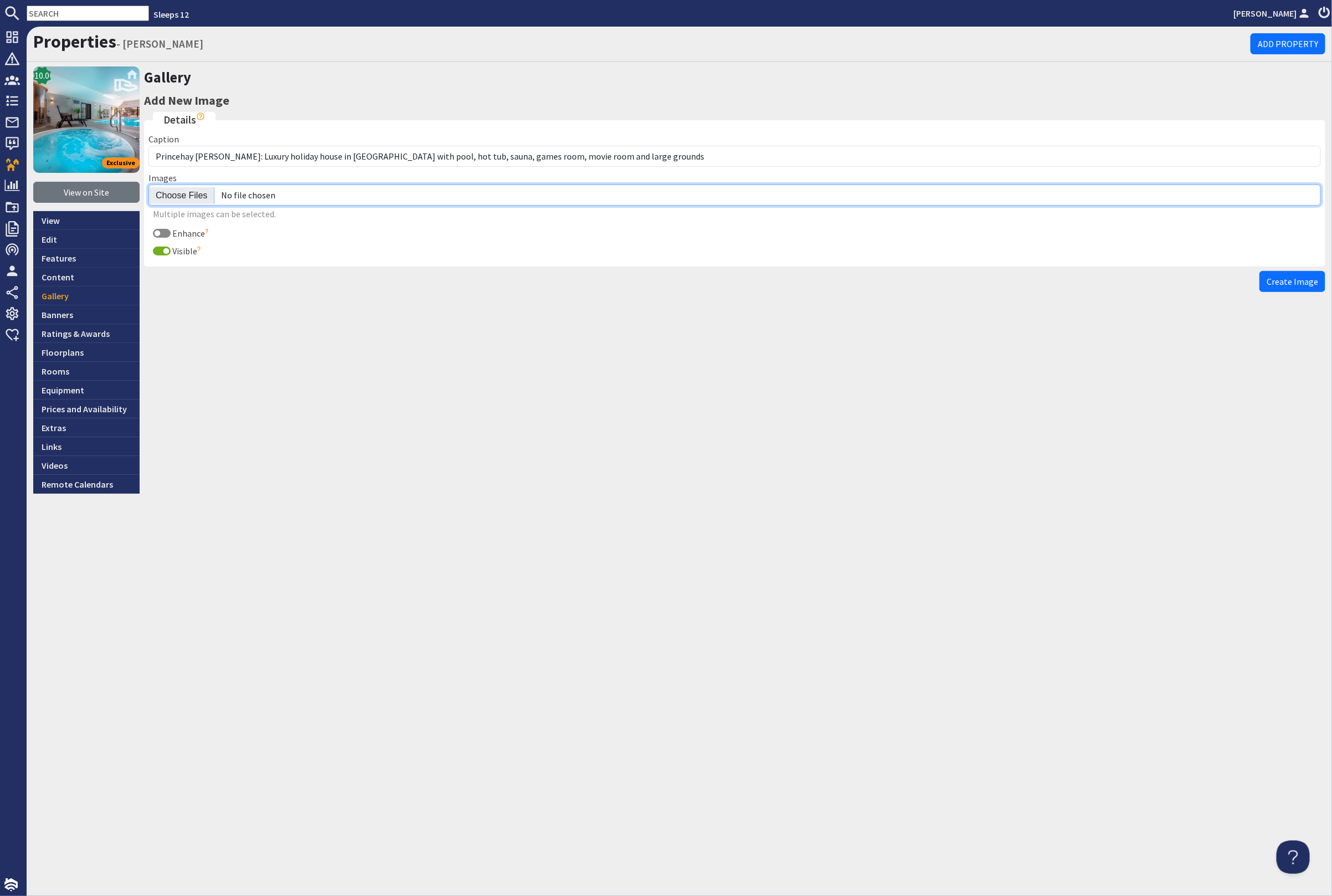
click at [179, 198] on input "file" at bounding box center [734, 194] width 1172 height 21
type input "C:\fakepath\kingshay-barton-large-holiday-home-group-accommodation-sleeps-14.jpg"
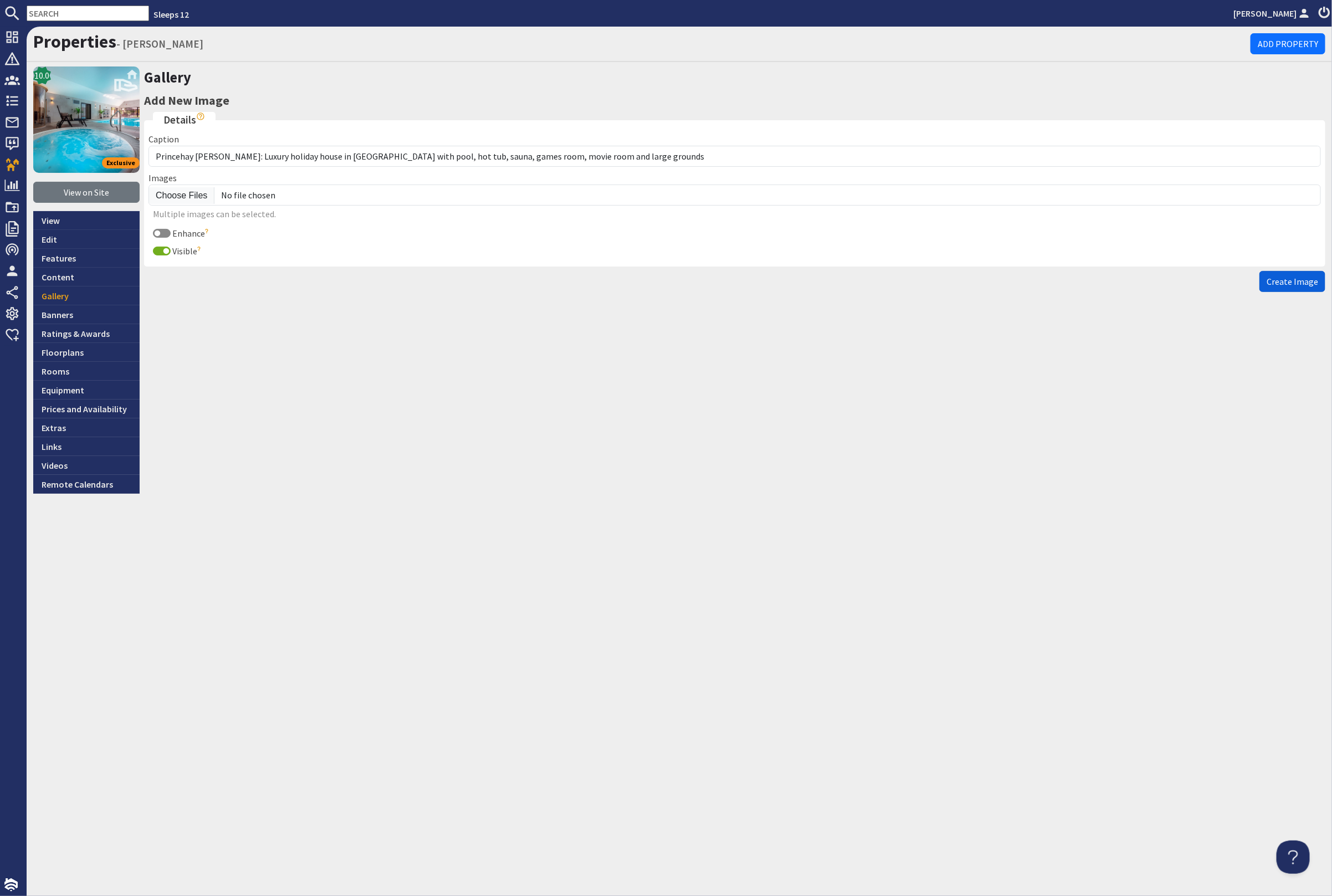
click at [1296, 280] on span "Create Image" at bounding box center [1292, 281] width 51 height 11
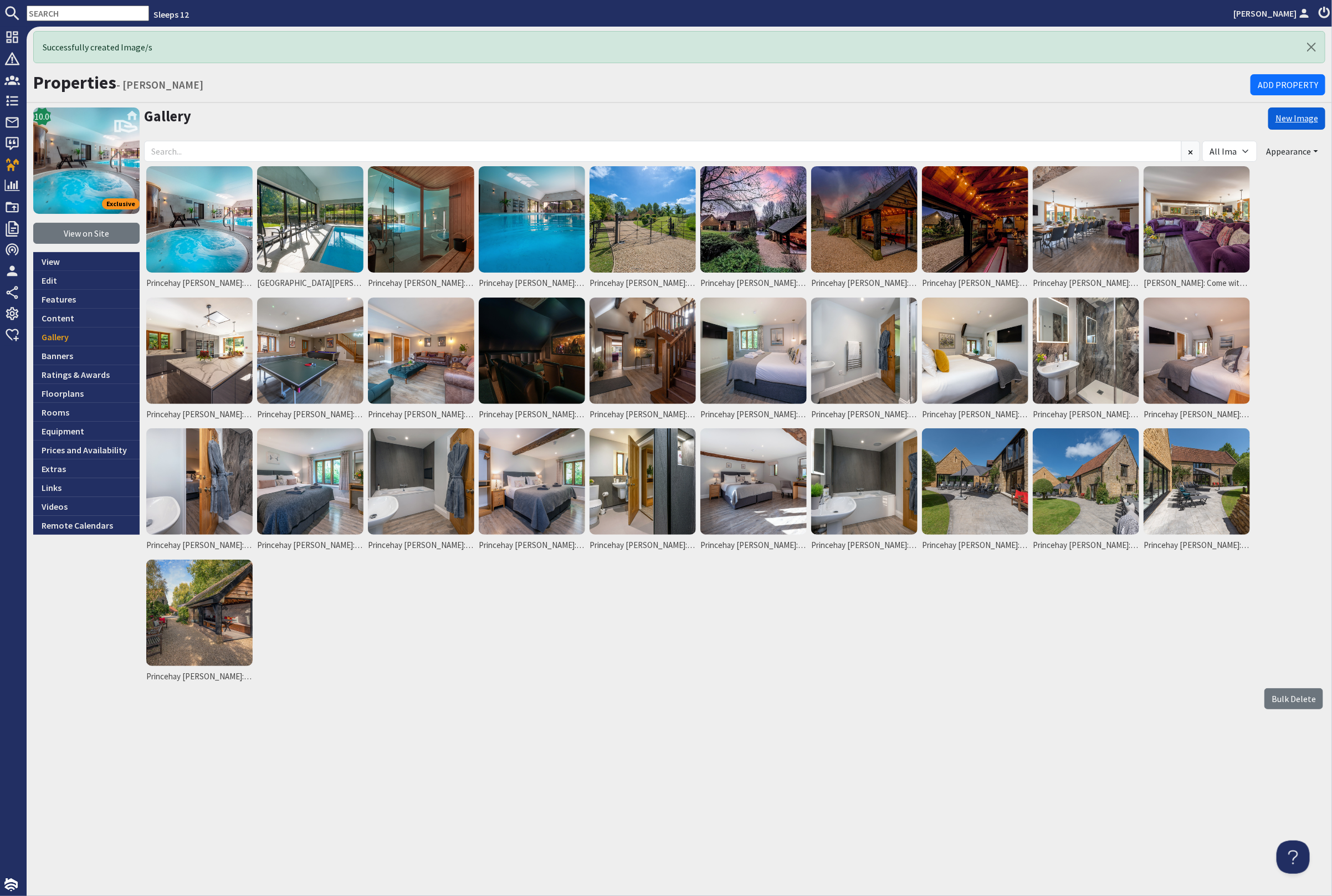
click at [1296, 122] on link "New Image" at bounding box center [1296, 118] width 57 height 22
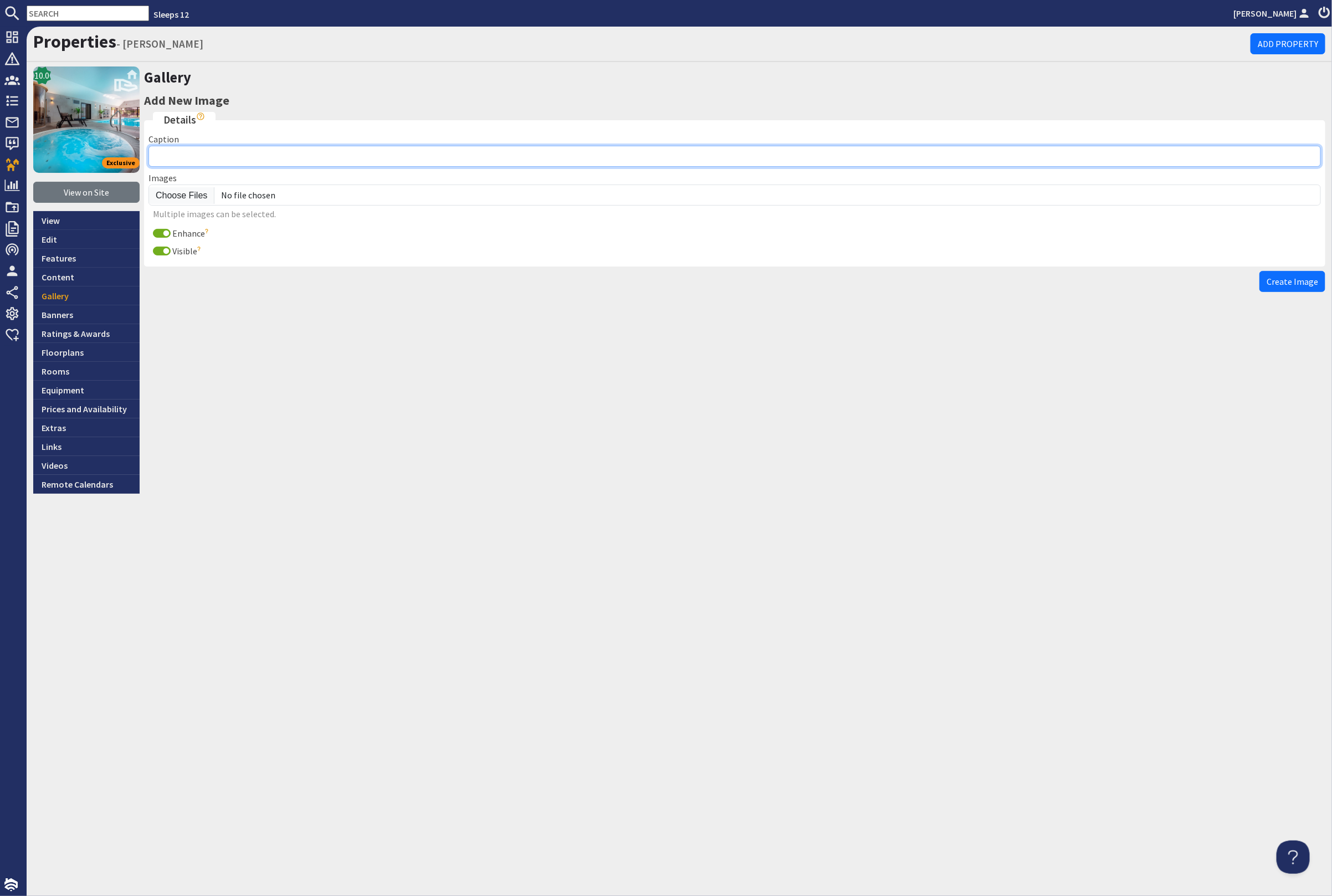
click at [211, 151] on input "Caption" at bounding box center [734, 156] width 1172 height 21
paste input "Princehay [PERSON_NAME]: Luxury holiday house in [GEOGRAPHIC_DATA] with pool, h…"
type input "Princehay [PERSON_NAME]: Luxury holiday house in [GEOGRAPHIC_DATA] with pool, h…"
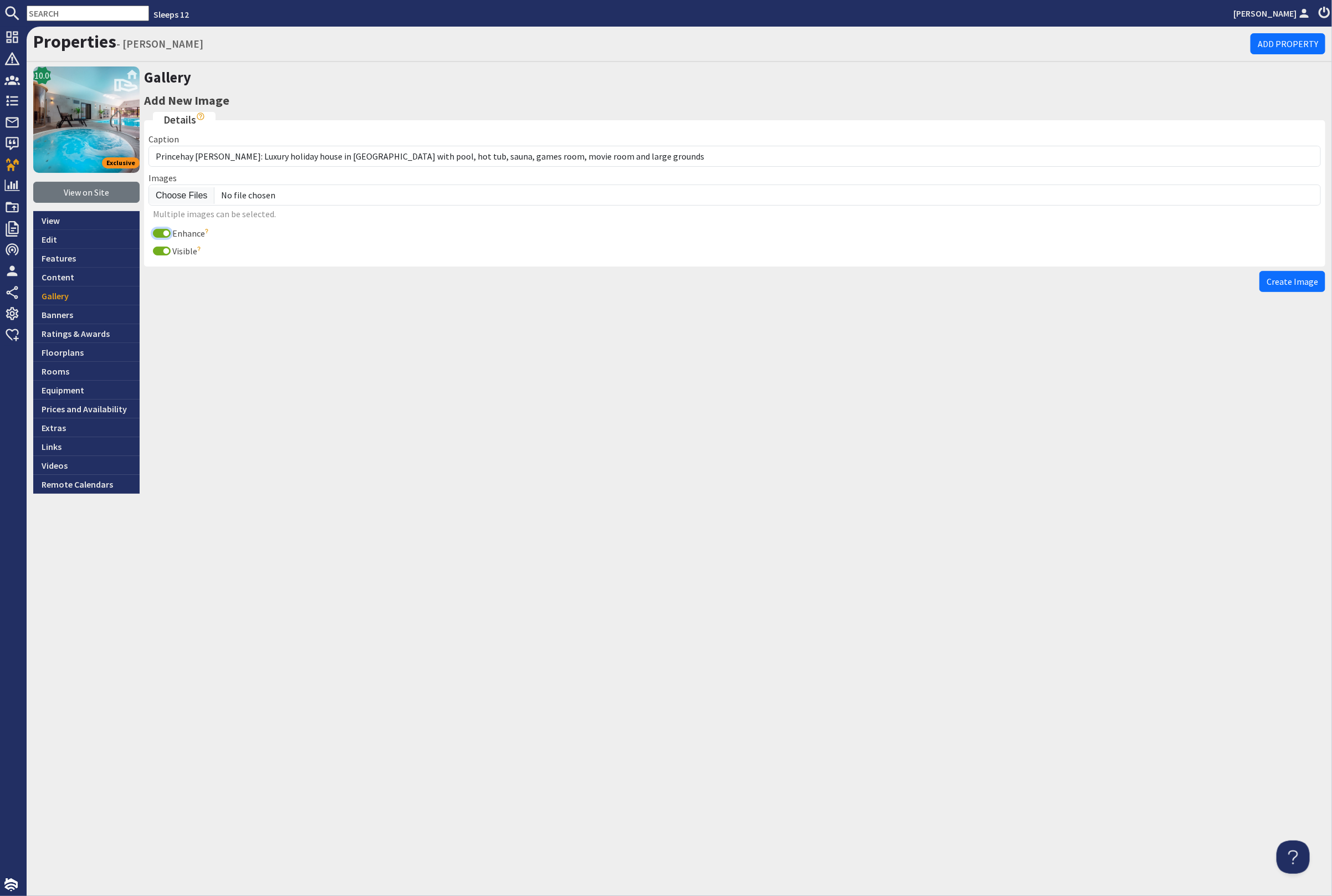
click at [156, 229] on input "Enhance" at bounding box center [161, 233] width 17 height 9
checkbox input "false"
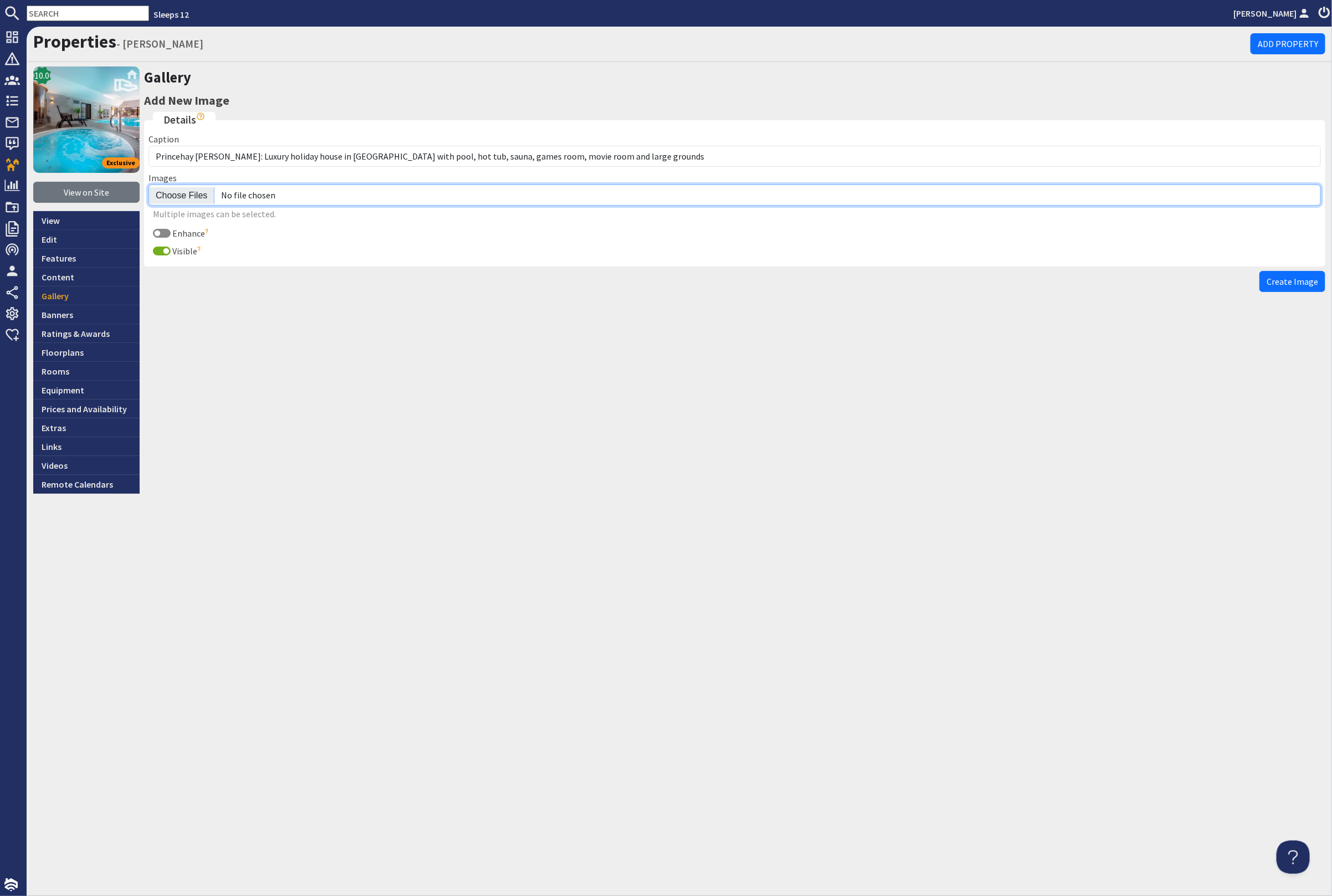
click at [188, 192] on input "file" at bounding box center [734, 194] width 1172 height 21
type input "C:\fakepath\kingshay-barton-large-holiday-home-group-accommodation-sleeps14.jpg"
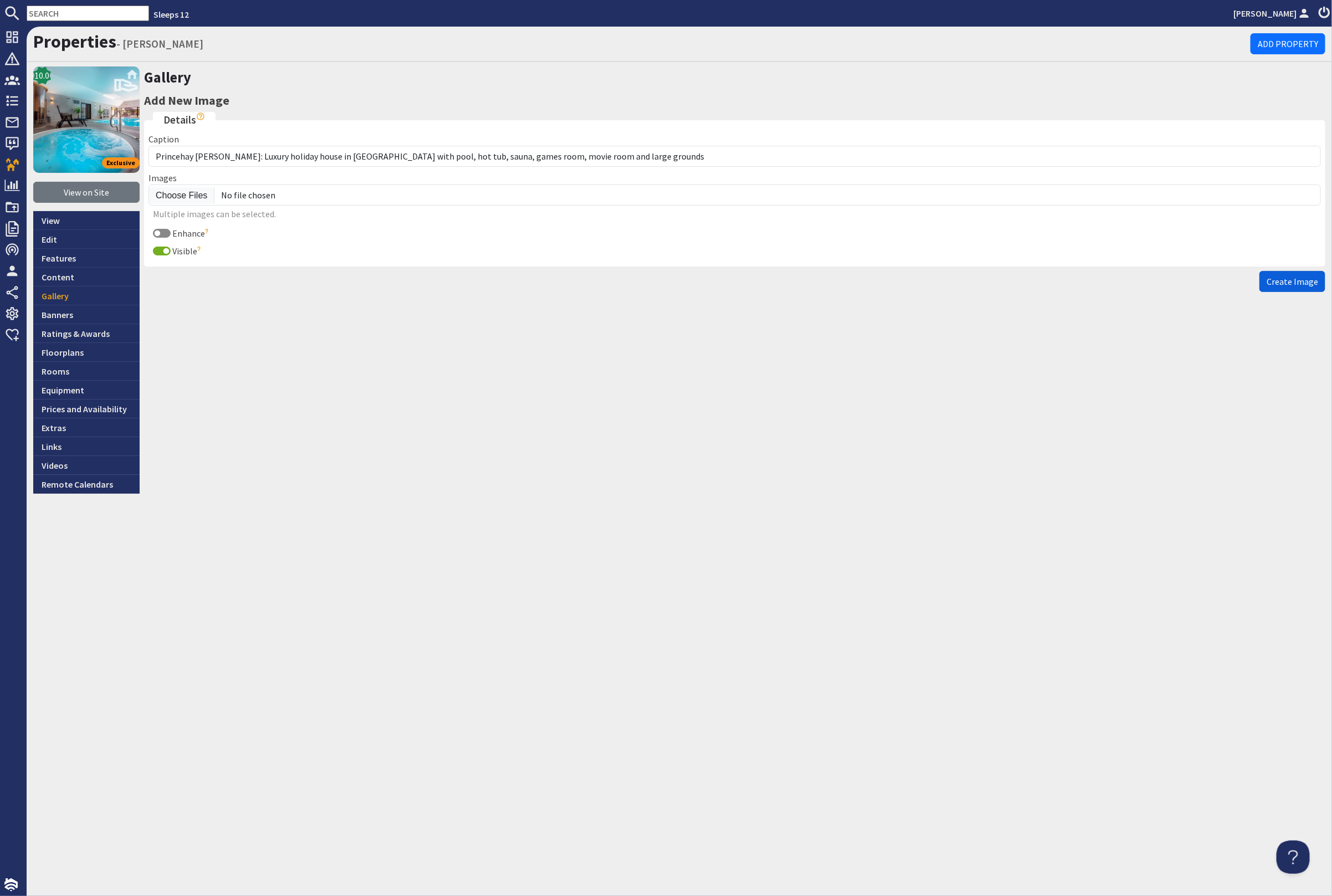
click at [1288, 284] on span "Create Image" at bounding box center [1292, 281] width 51 height 11
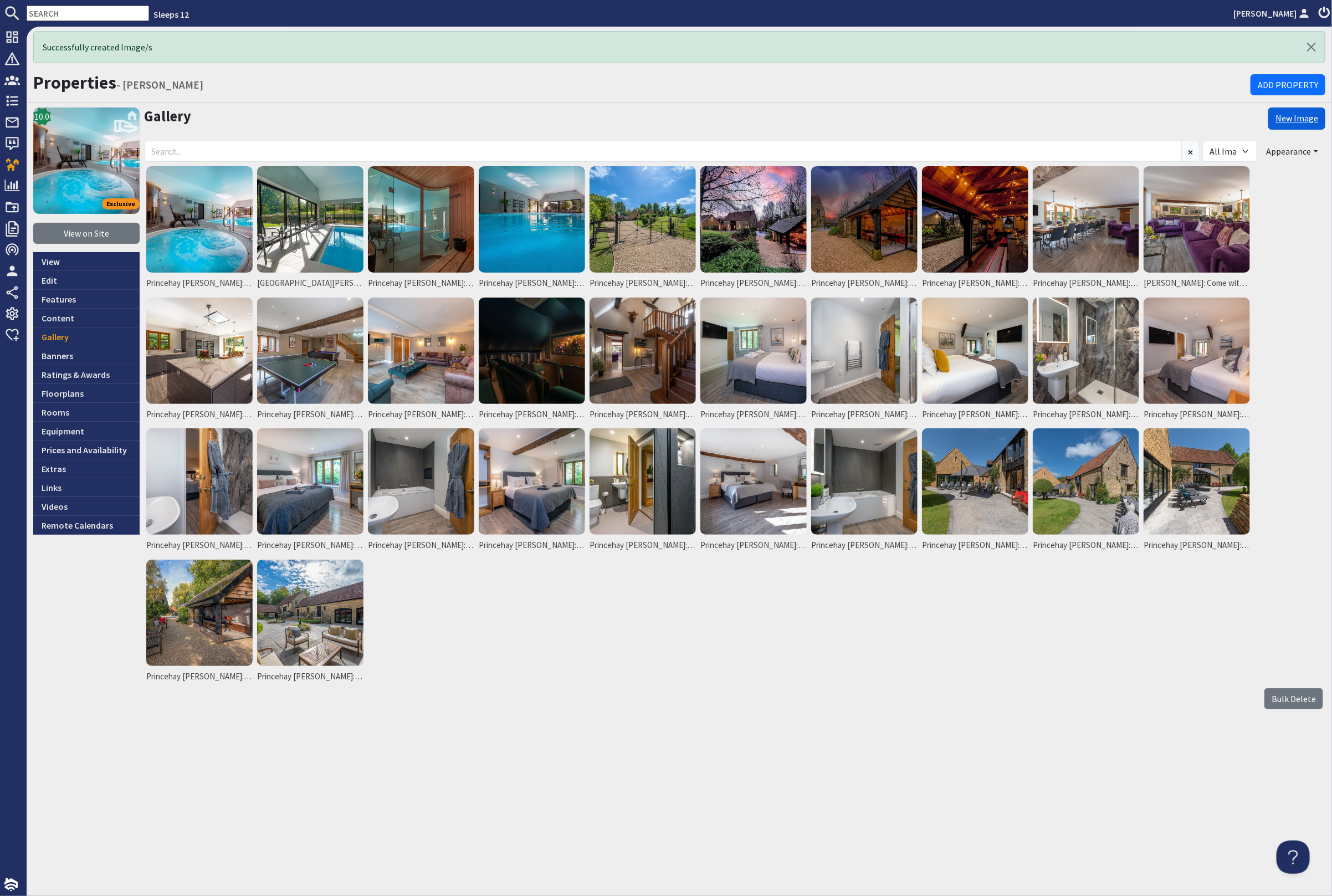
click at [1295, 117] on link "New Image" at bounding box center [1296, 118] width 57 height 22
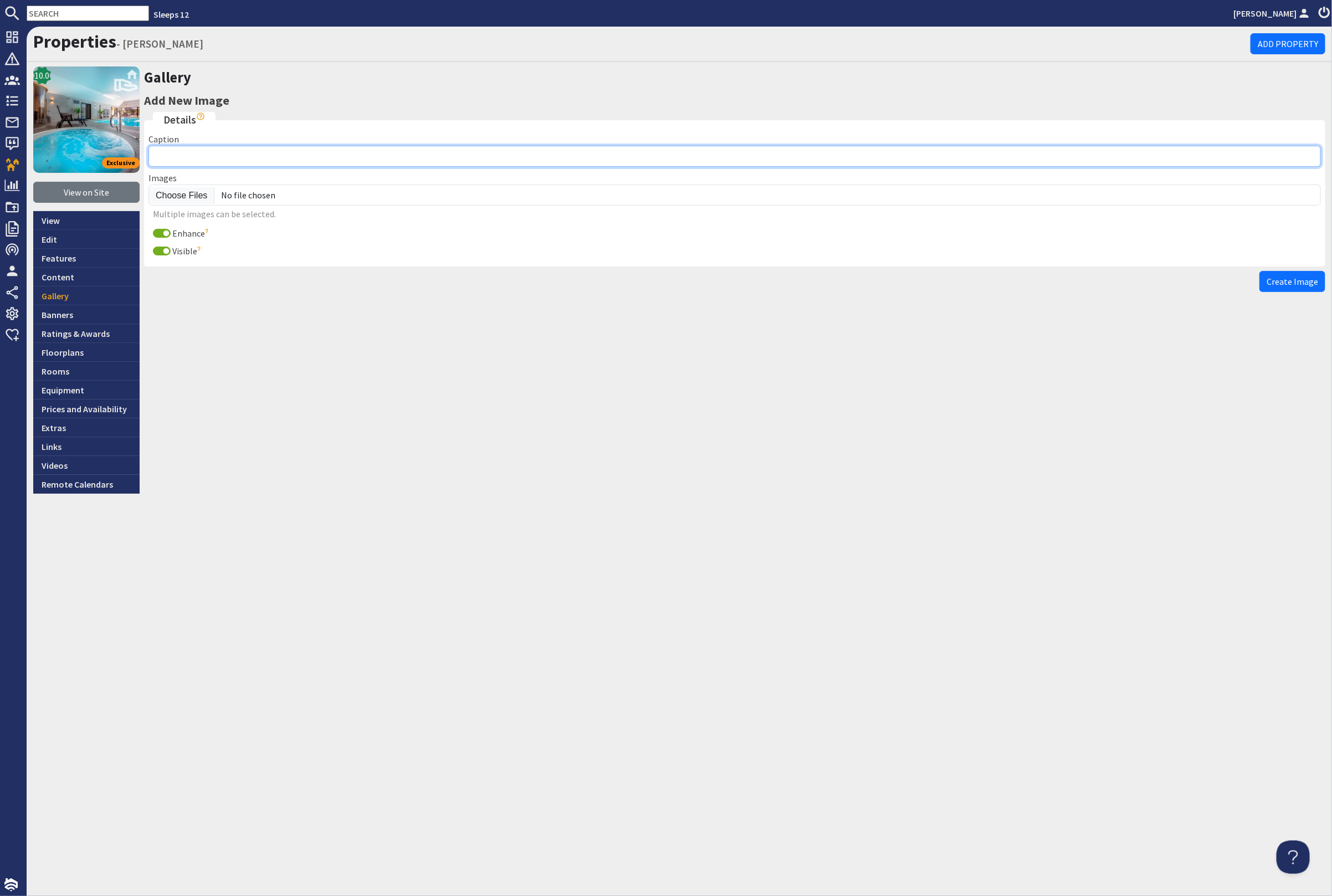
click at [169, 151] on input "Caption" at bounding box center [734, 156] width 1172 height 21
paste input "Princehay Barton: Luxury holiday house in Somerset with pool, hot tub, sauna, g…"
type input "Princehay Barton: Luxury holiday house in Somerset with pool, hot tub, sauna, g…"
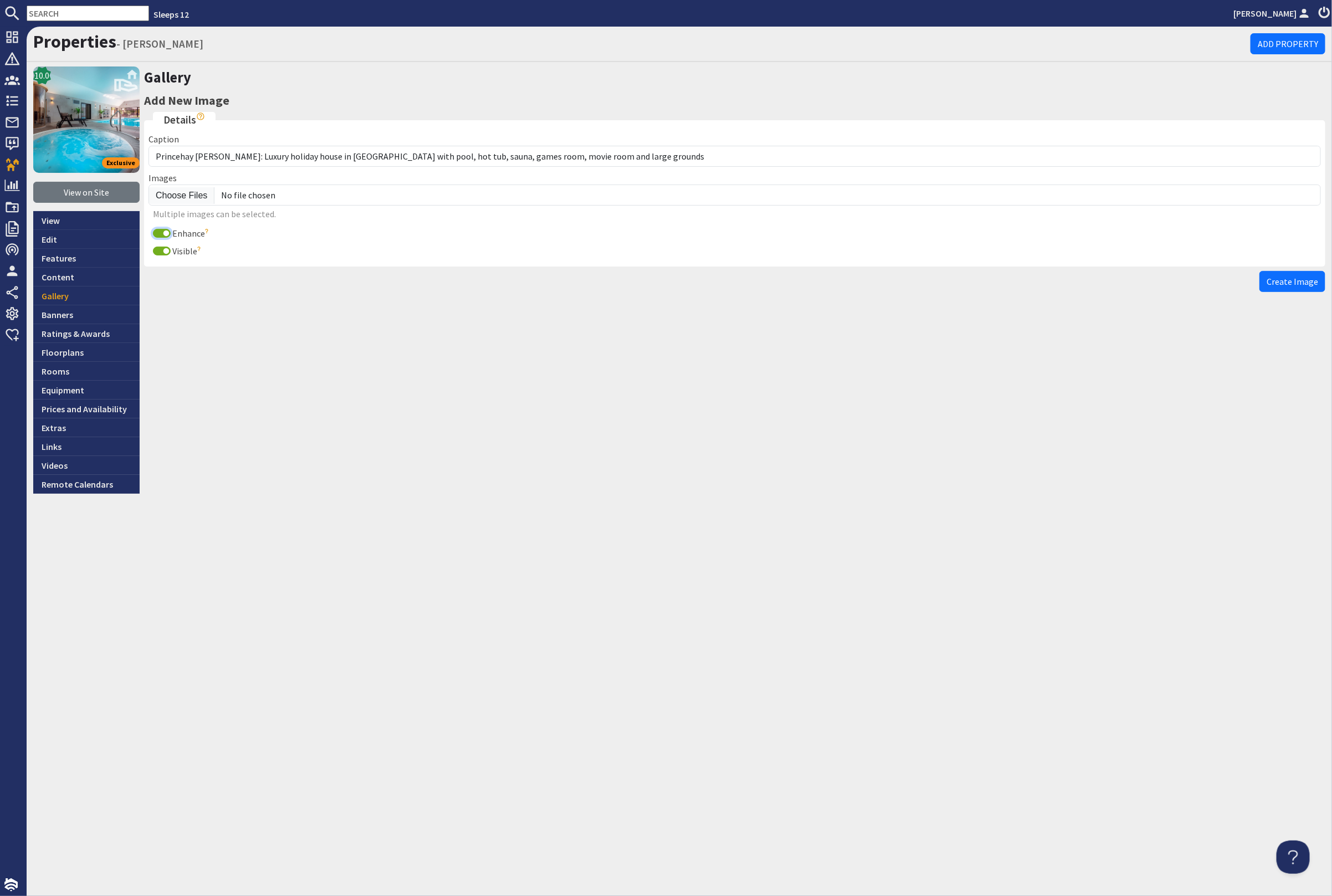
click at [161, 230] on input "Enhance" at bounding box center [161, 233] width 17 height 9
checkbox input "false"
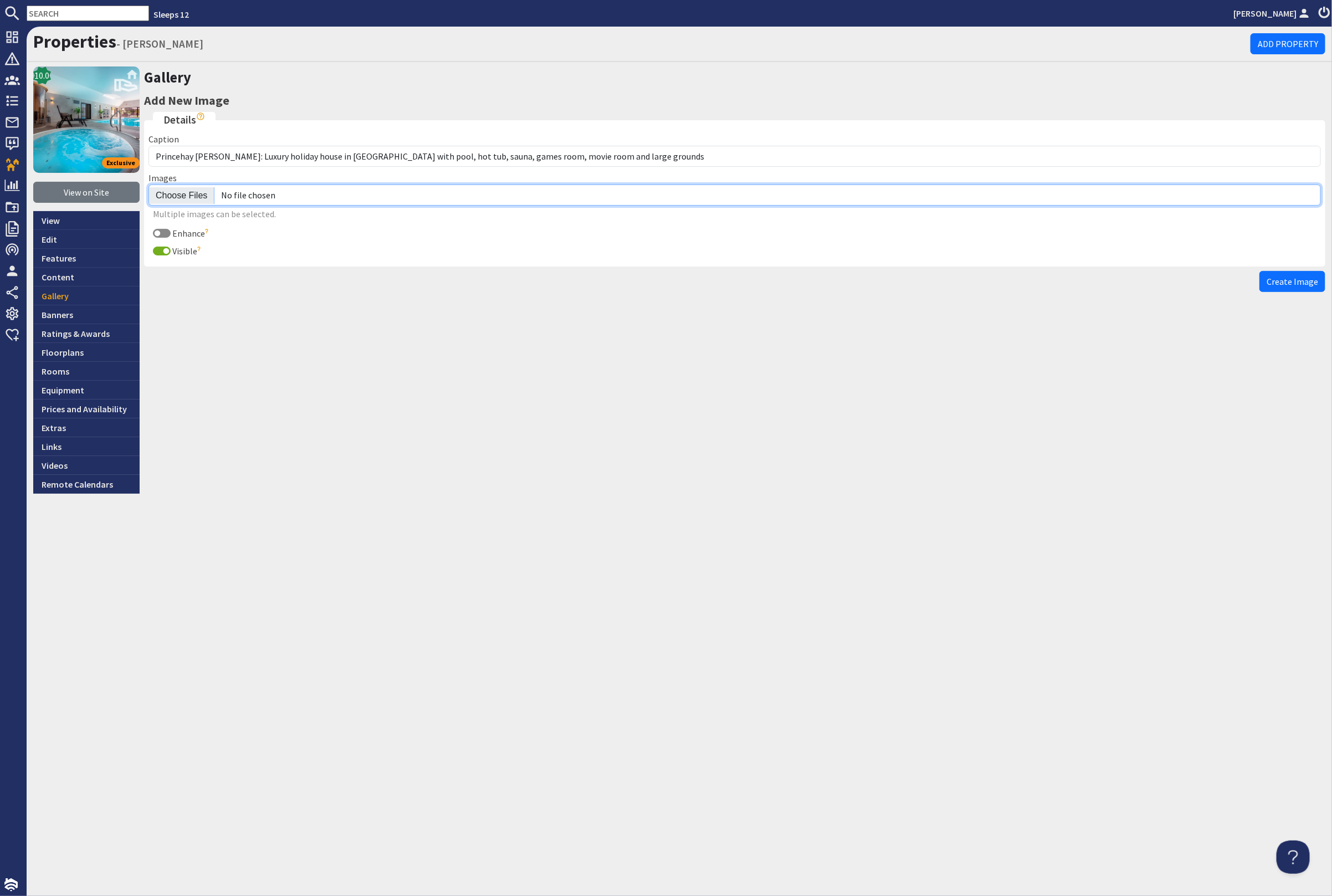
click at [180, 190] on input "file" at bounding box center [734, 194] width 1172 height 21
type input "C:\fakepath\kingshay-barton-large-home-group-accommodation-sleeping-18.jpg"
click at [1283, 276] on span "Create Image" at bounding box center [1292, 281] width 51 height 11
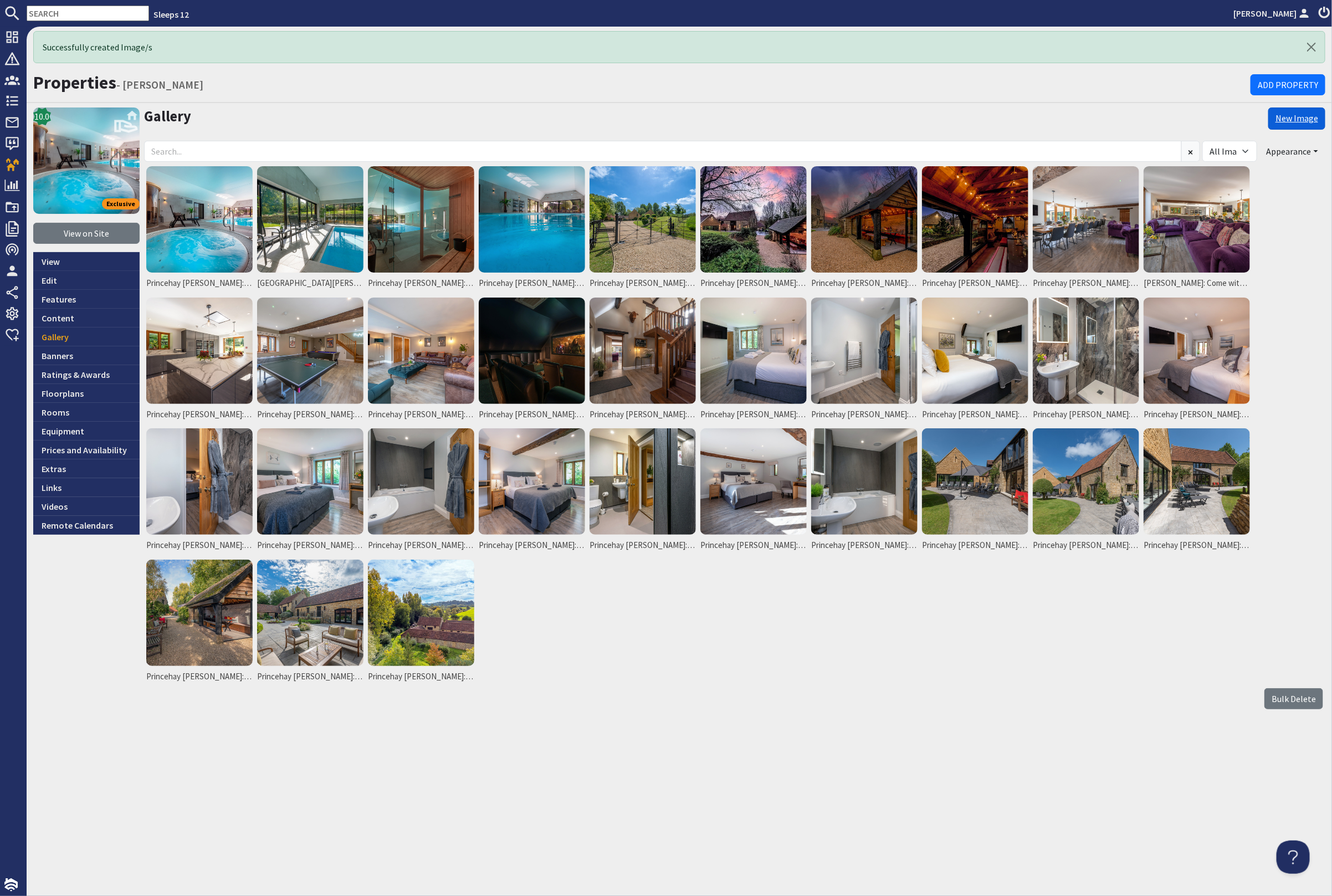
click at [1286, 117] on link "New Image" at bounding box center [1296, 118] width 57 height 22
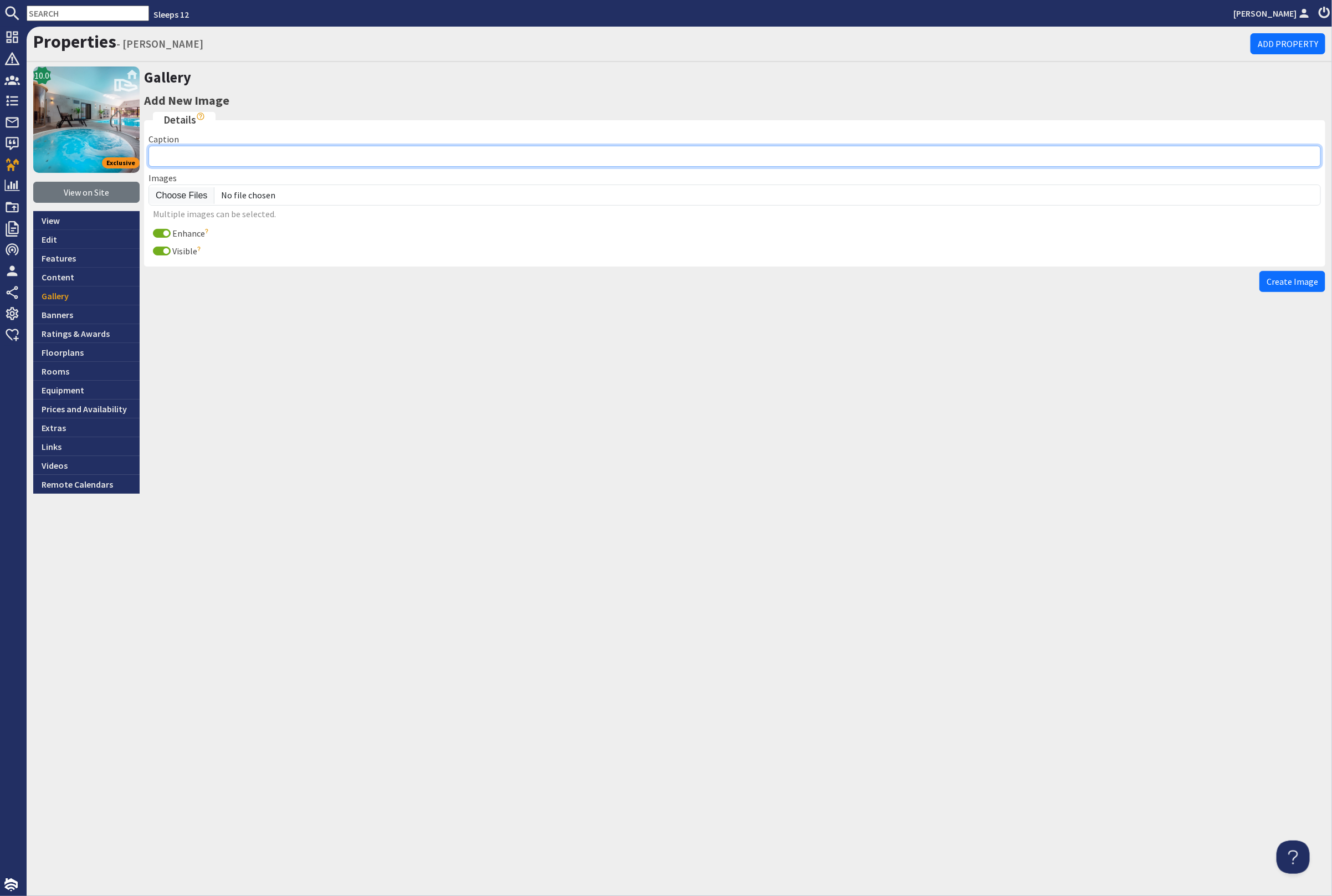
click at [247, 152] on input "Caption" at bounding box center [734, 156] width 1172 height 21
paste input "Princehay [PERSON_NAME]: Luxury holiday house in [GEOGRAPHIC_DATA] with pool, h…"
type input "Princehay [PERSON_NAME]: Luxury holiday house in [GEOGRAPHIC_DATA] with pool, h…"
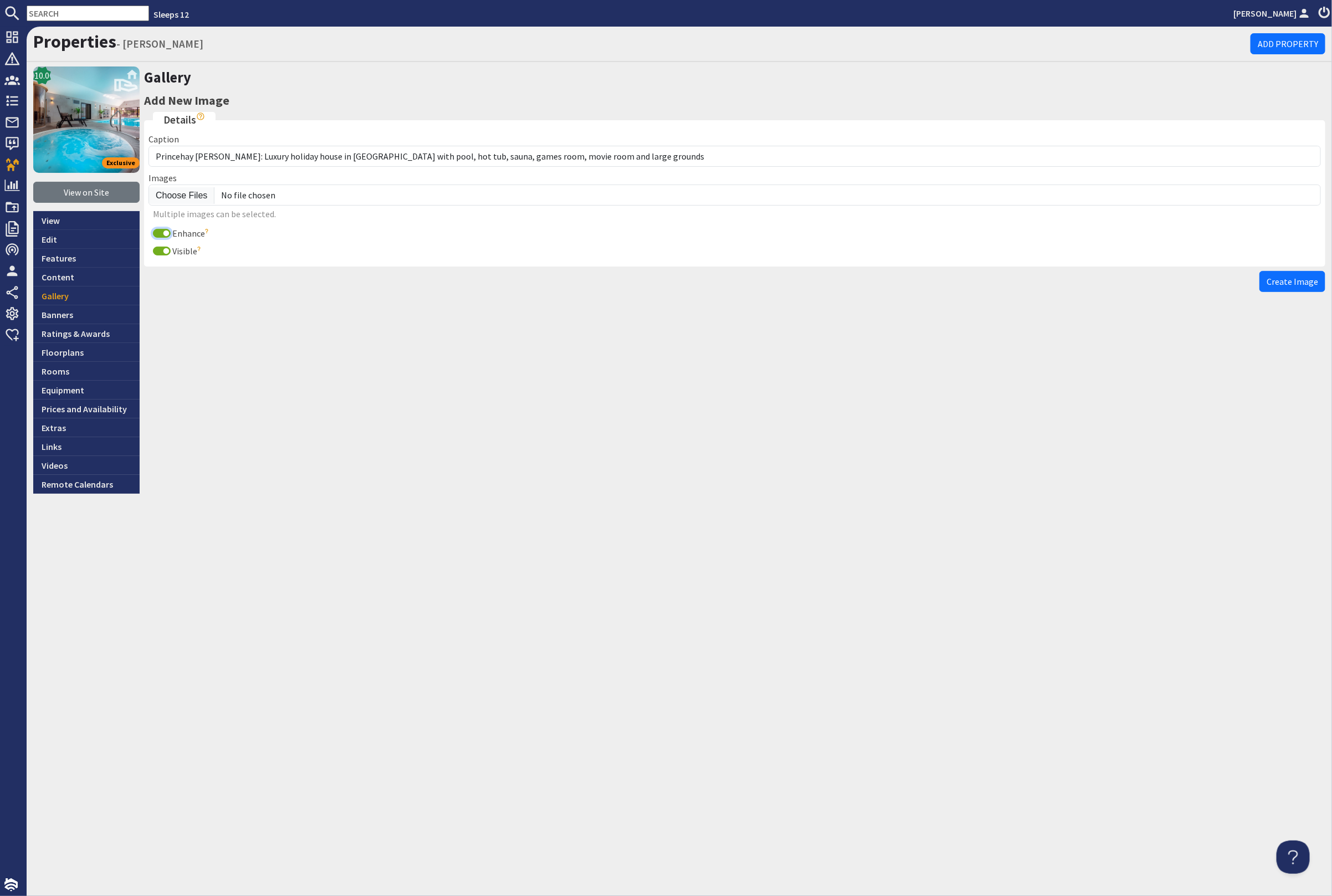
click at [157, 231] on input "Enhance" at bounding box center [161, 233] width 17 height 9
checkbox input "false"
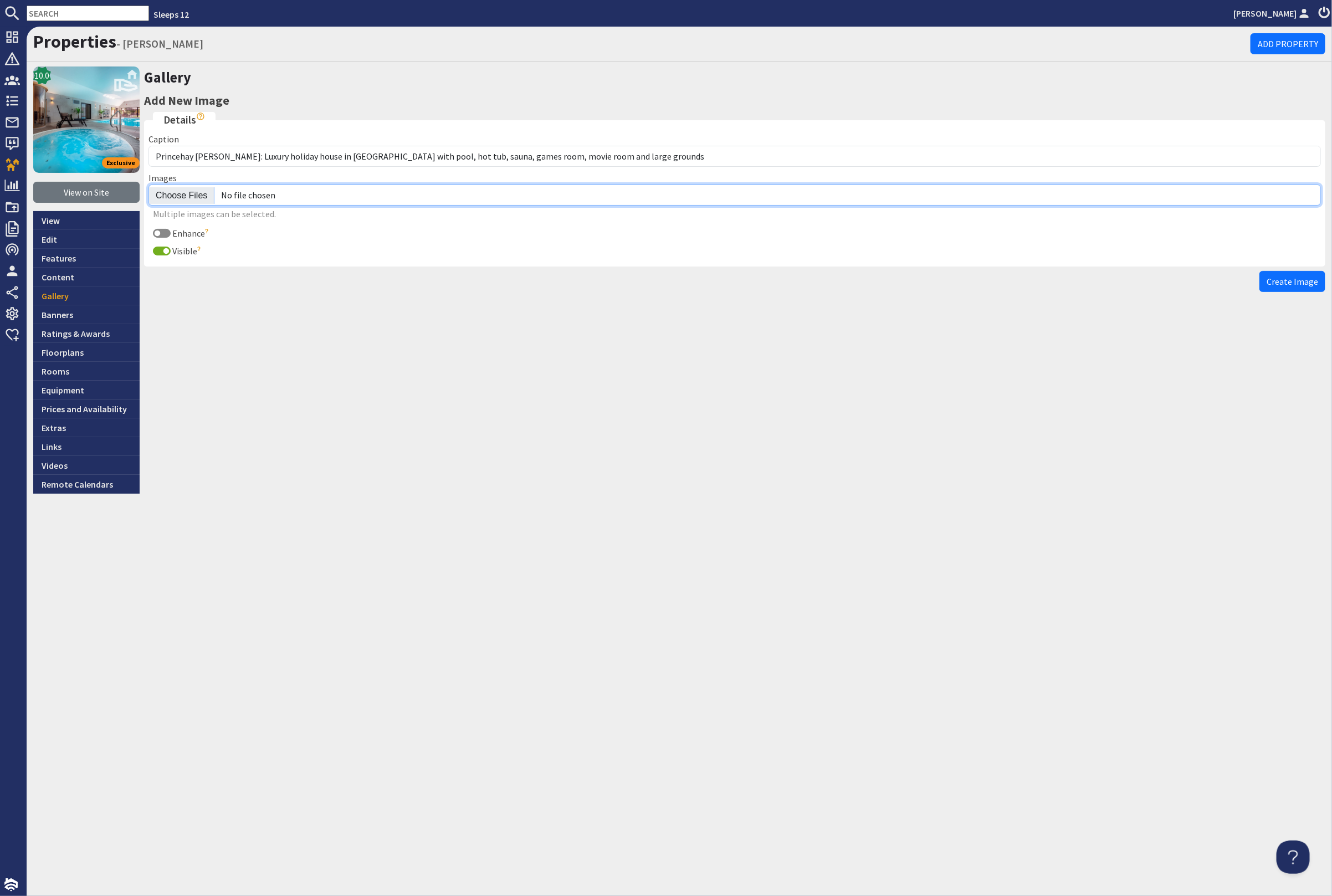
click at [184, 189] on input "file" at bounding box center [734, 194] width 1172 height 21
type input "C:\fakepath\kingshay-barton-large-home-group-accommodation-sleeping-17.jpg"
click at [1323, 273] on button "Create Image" at bounding box center [1292, 281] width 66 height 21
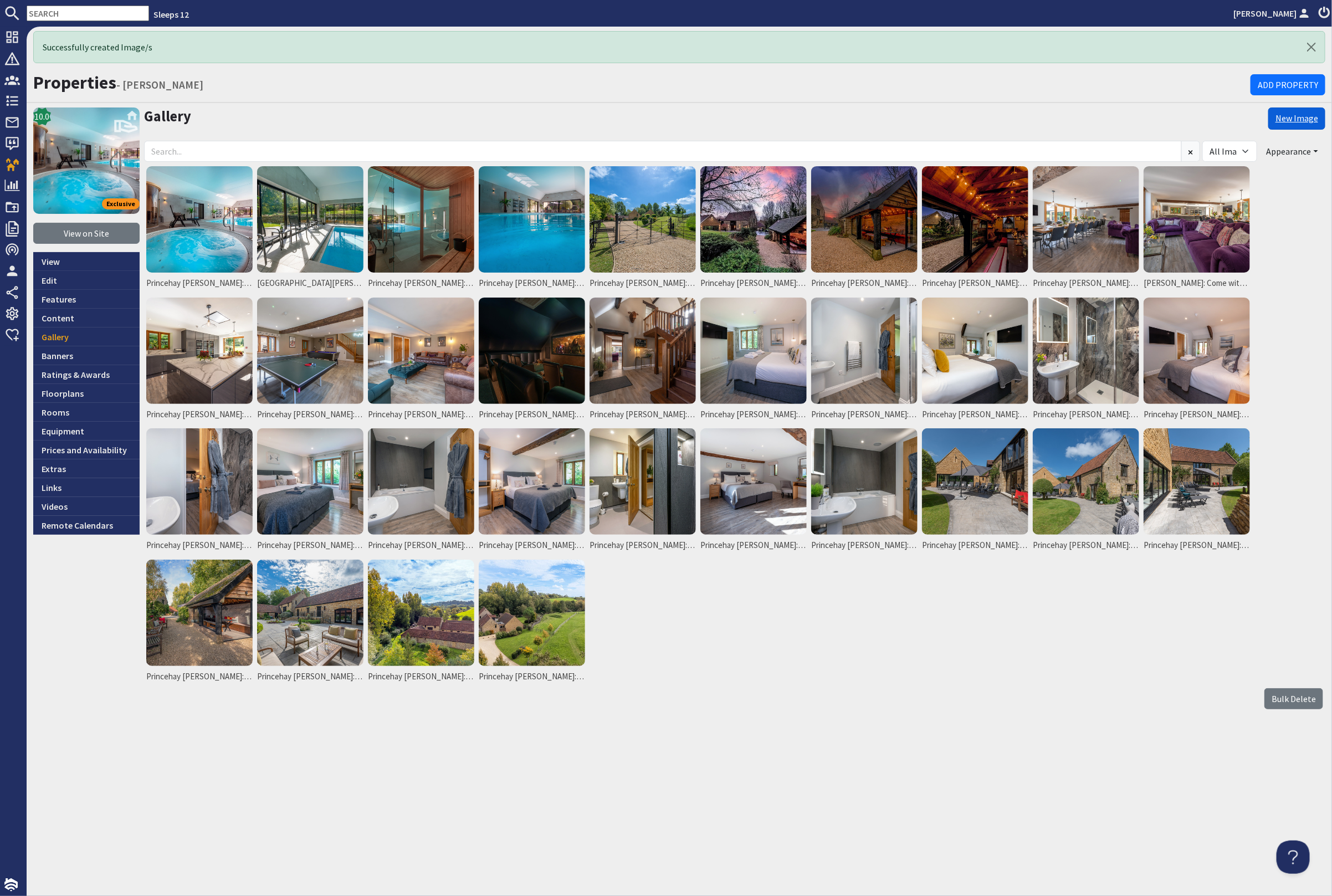
click at [1315, 114] on link "New Image" at bounding box center [1296, 118] width 57 height 22
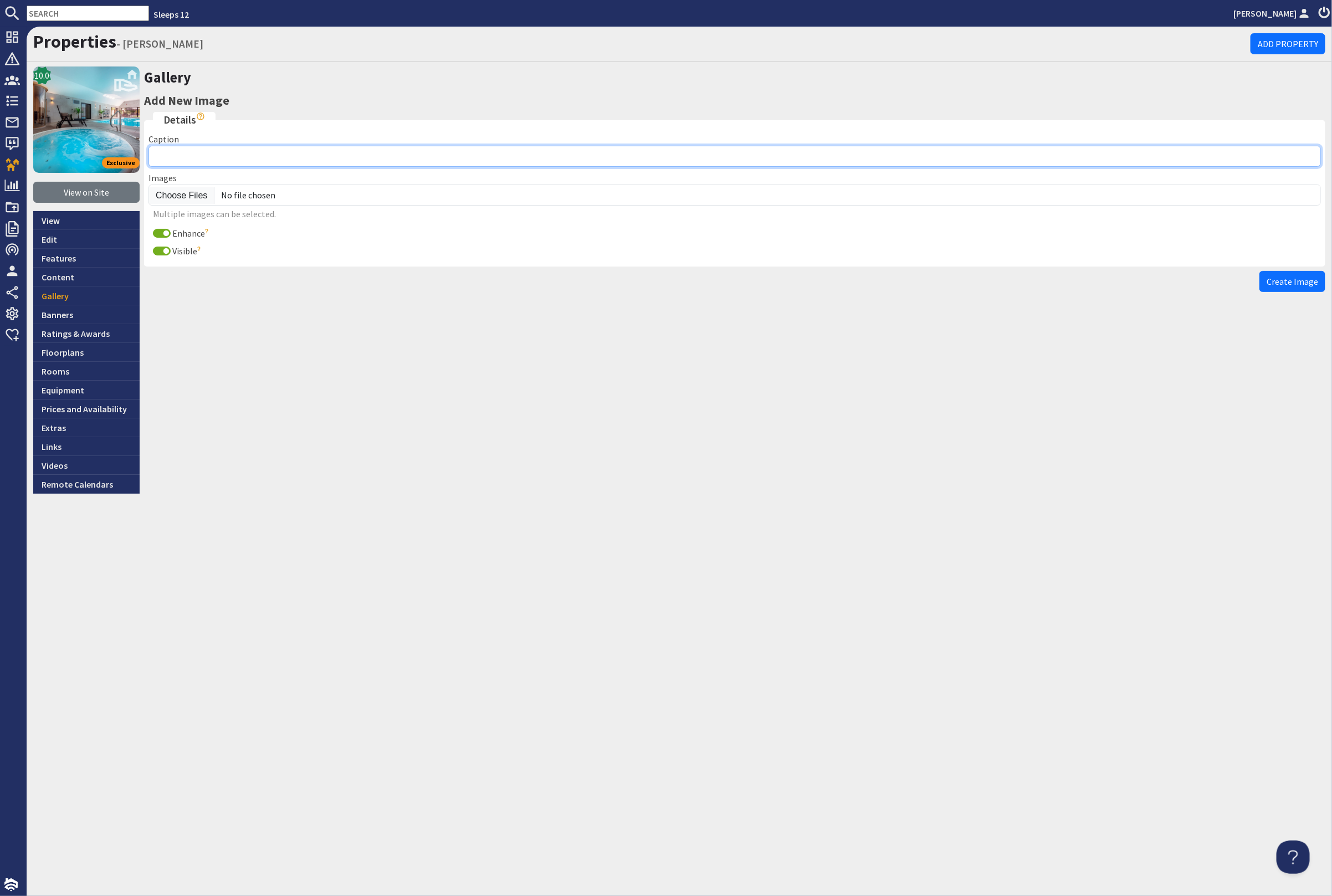
click at [208, 157] on input "Caption" at bounding box center [734, 156] width 1172 height 21
paste input "Princehay [PERSON_NAME]: Luxury holiday house in [GEOGRAPHIC_DATA] with pool, h…"
type input "Princehay [PERSON_NAME]: Luxury holiday house in [GEOGRAPHIC_DATA] with pool, h…"
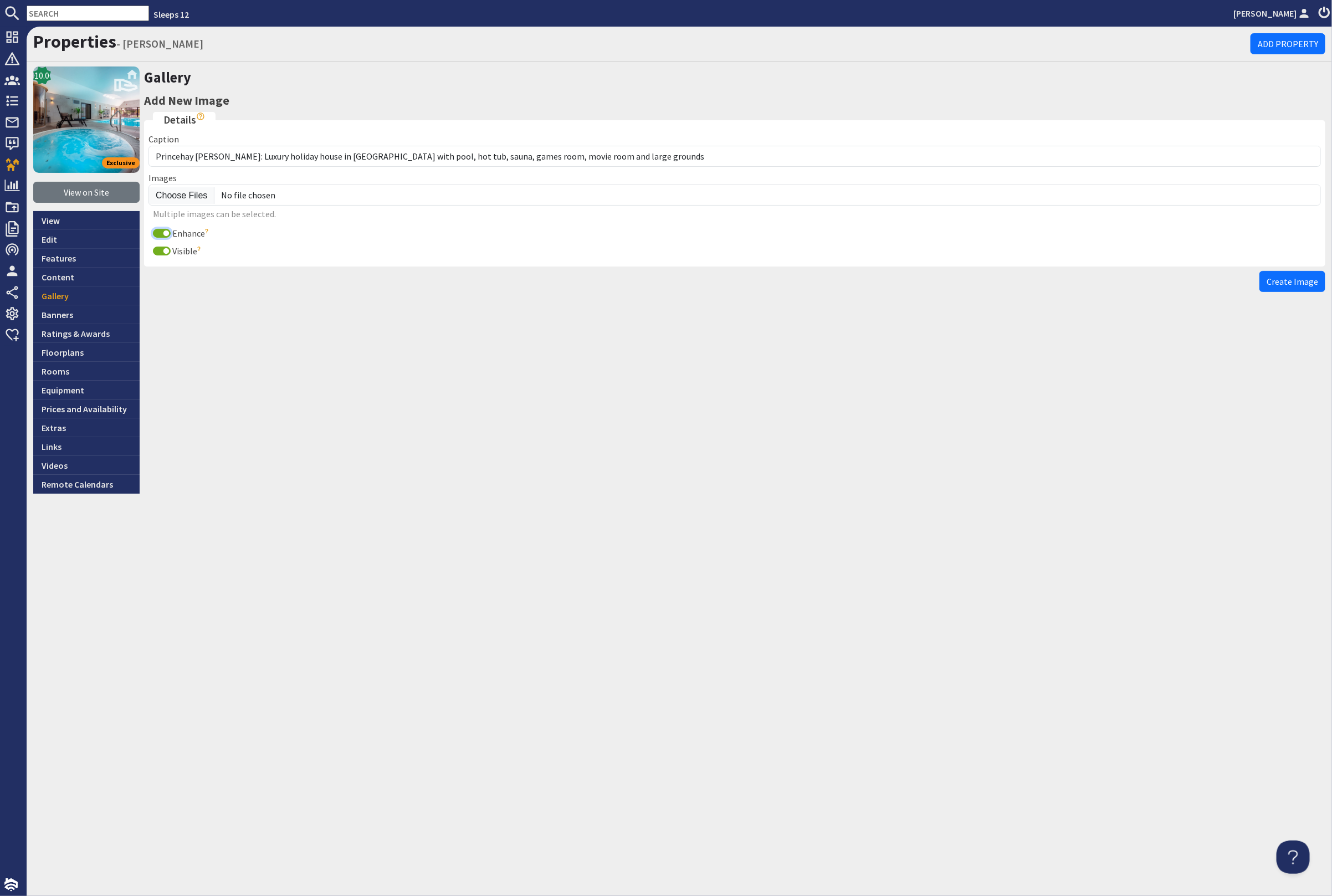
click at [160, 234] on input "Enhance" at bounding box center [161, 233] width 17 height 9
checkbox input "false"
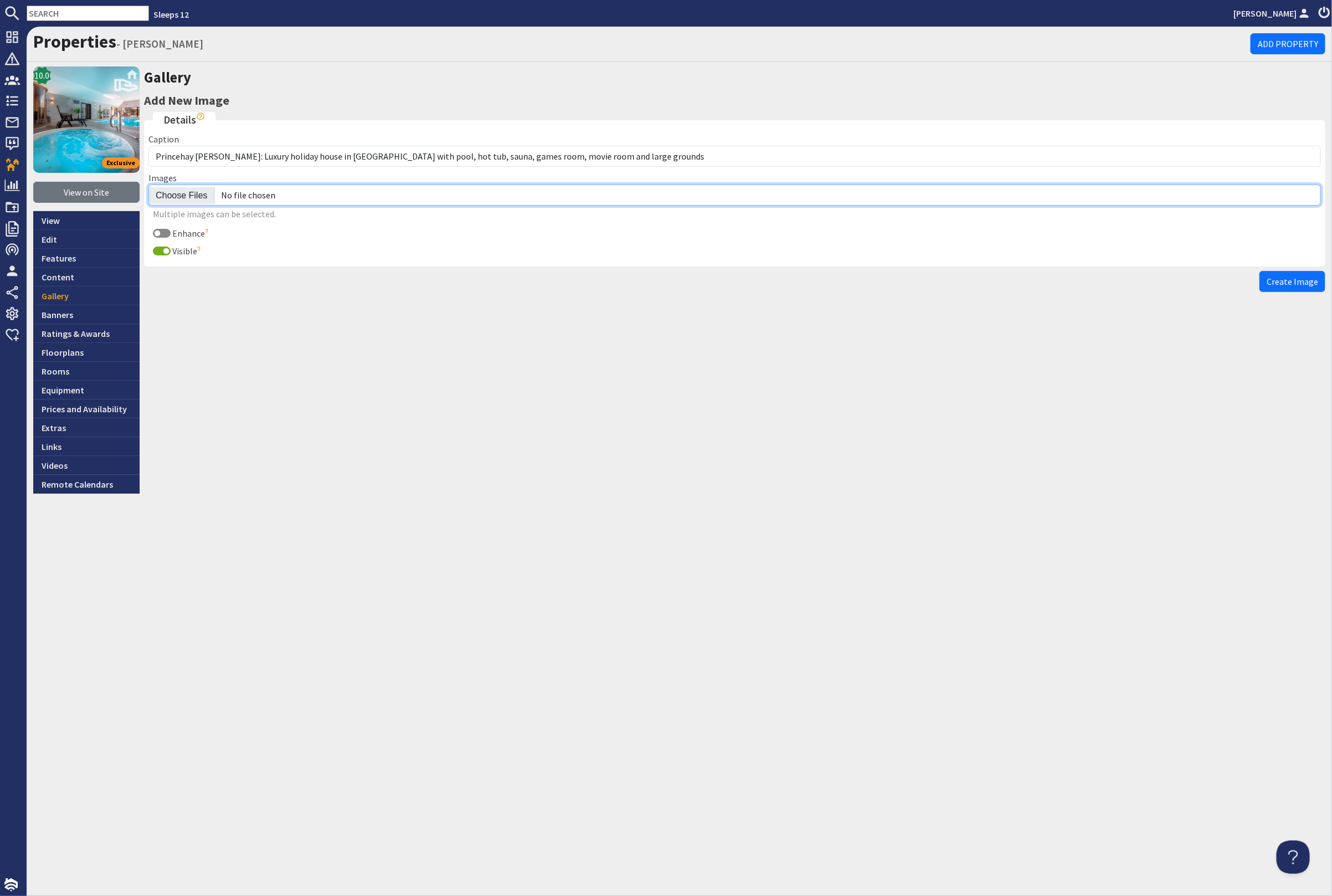
click at [180, 195] on input "file" at bounding box center [734, 194] width 1172 height 21
type input "C:\fakepath\kingshay-barton-large-home-group-accommodation-sleeping-16.jpg"
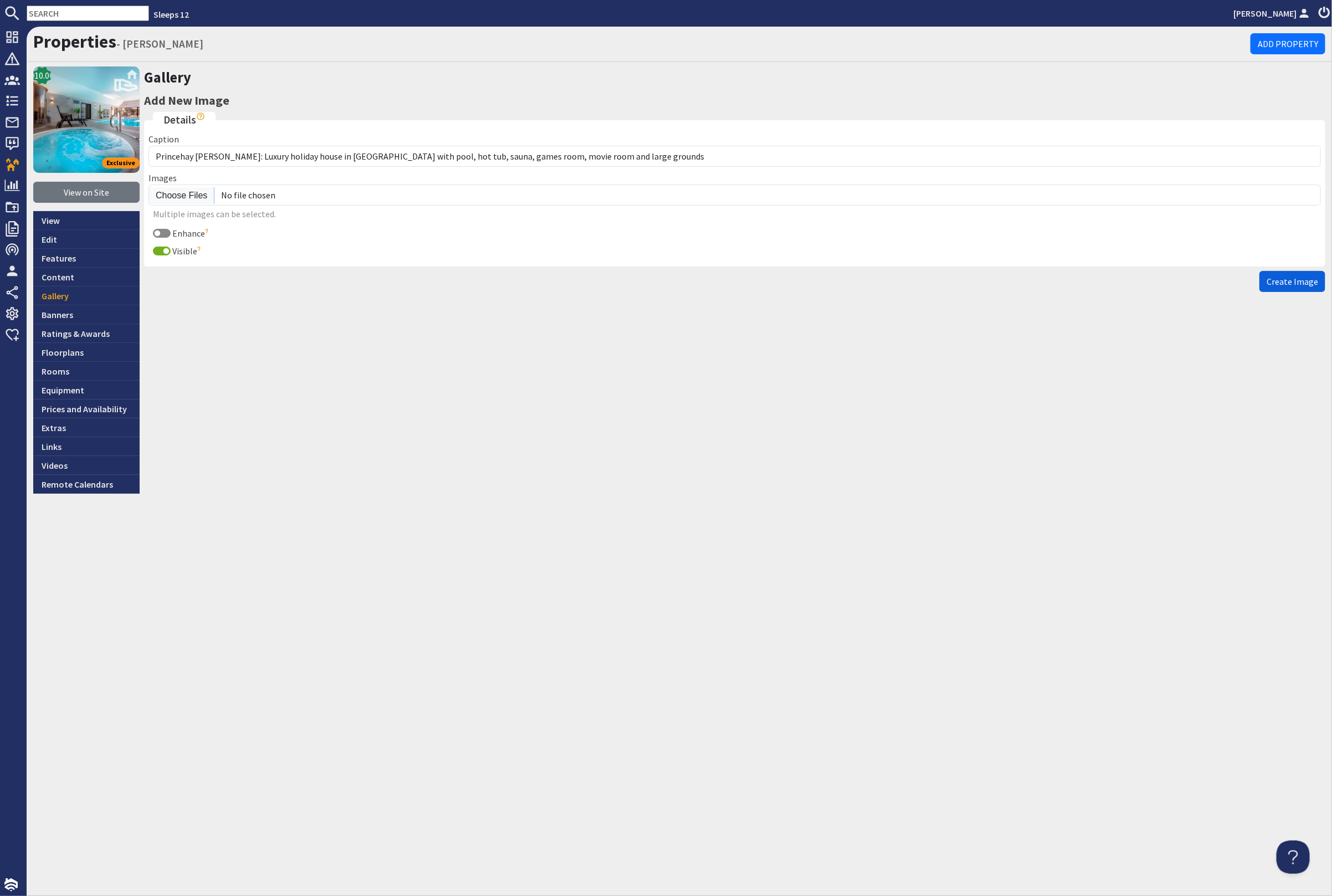
click at [1290, 283] on span "Create Image" at bounding box center [1292, 281] width 51 height 11
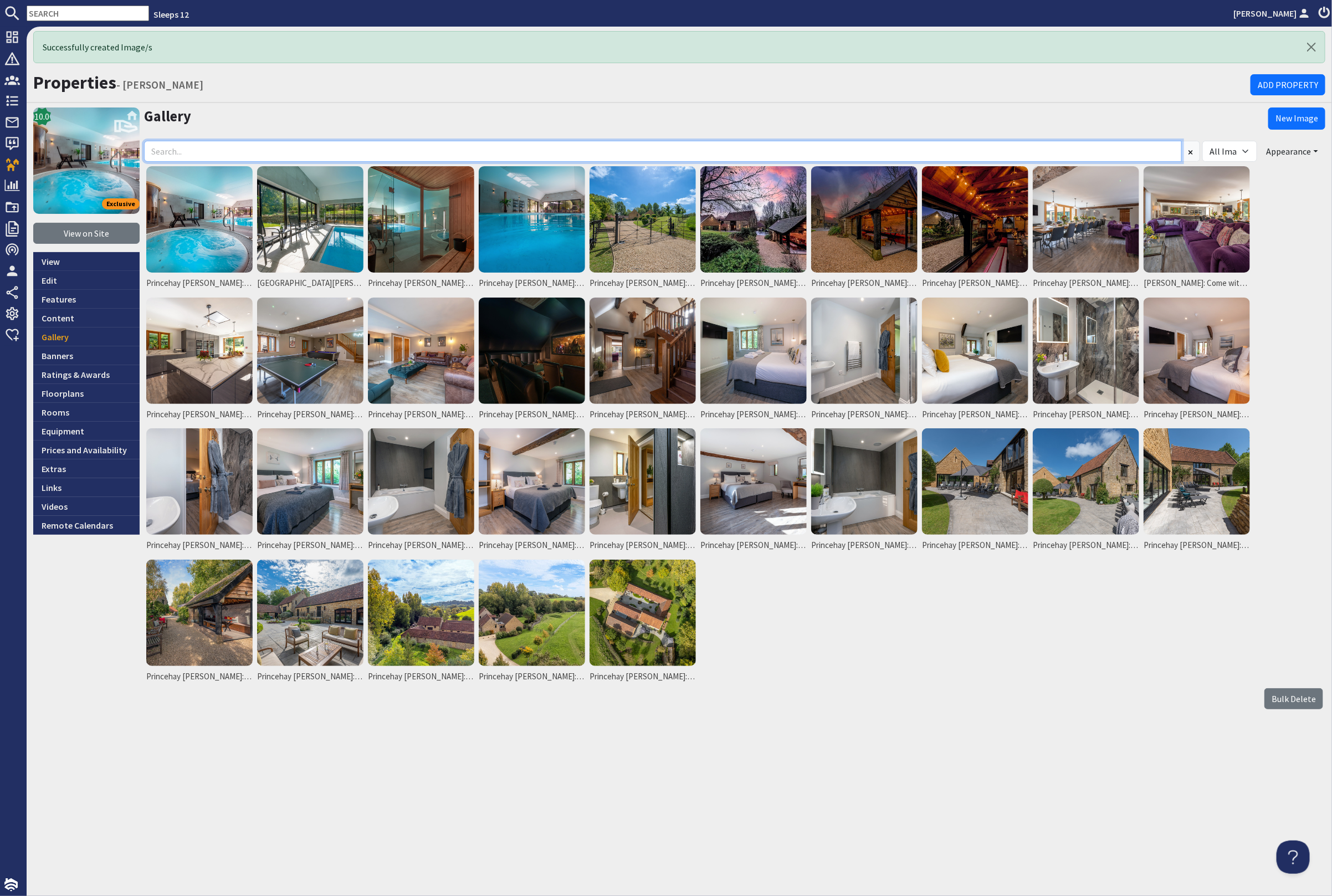
click at [221, 146] on input at bounding box center [663, 151] width 1037 height 21
click at [1300, 108] on link "New Image" at bounding box center [1296, 118] width 57 height 22
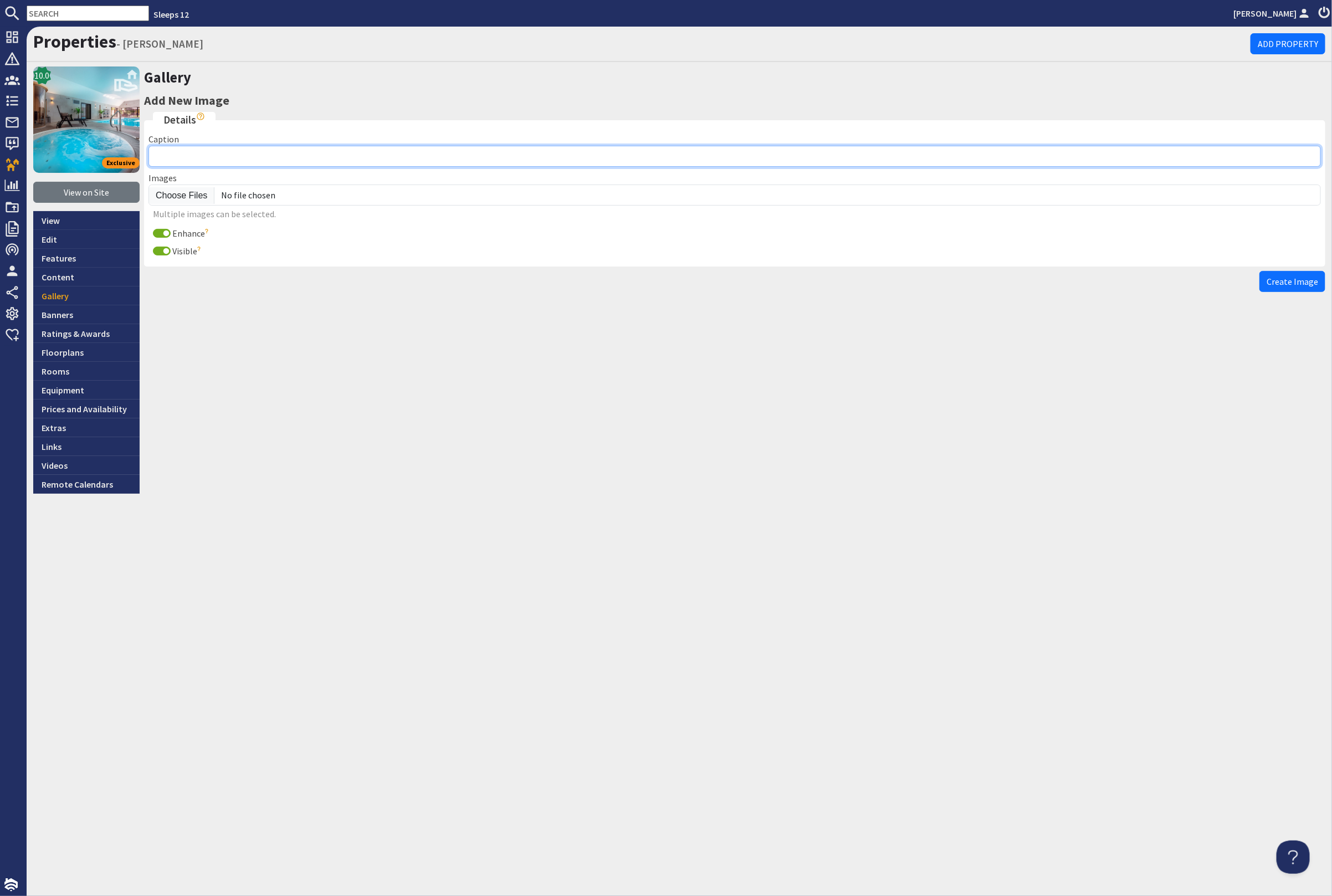
click at [231, 159] on input "Caption" at bounding box center [734, 156] width 1172 height 21
paste input "Princehay [PERSON_NAME]: Luxury holiday house in [GEOGRAPHIC_DATA] with pool, h…"
type input "Princehay [PERSON_NAME]: Luxury holiday house in [GEOGRAPHIC_DATA] with pool, h…"
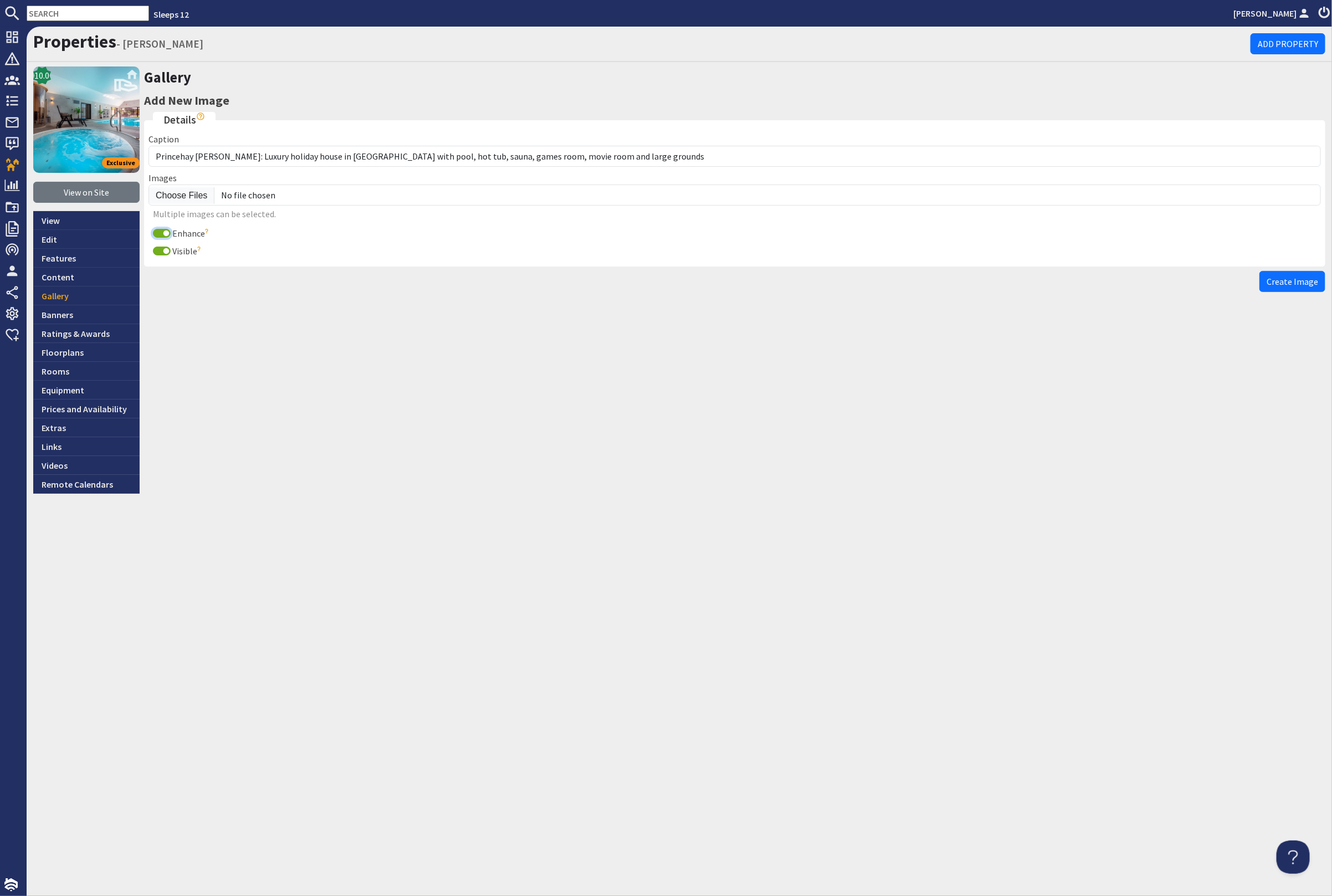
click at [159, 234] on input "Enhance" at bounding box center [161, 233] width 17 height 9
checkbox input "false"
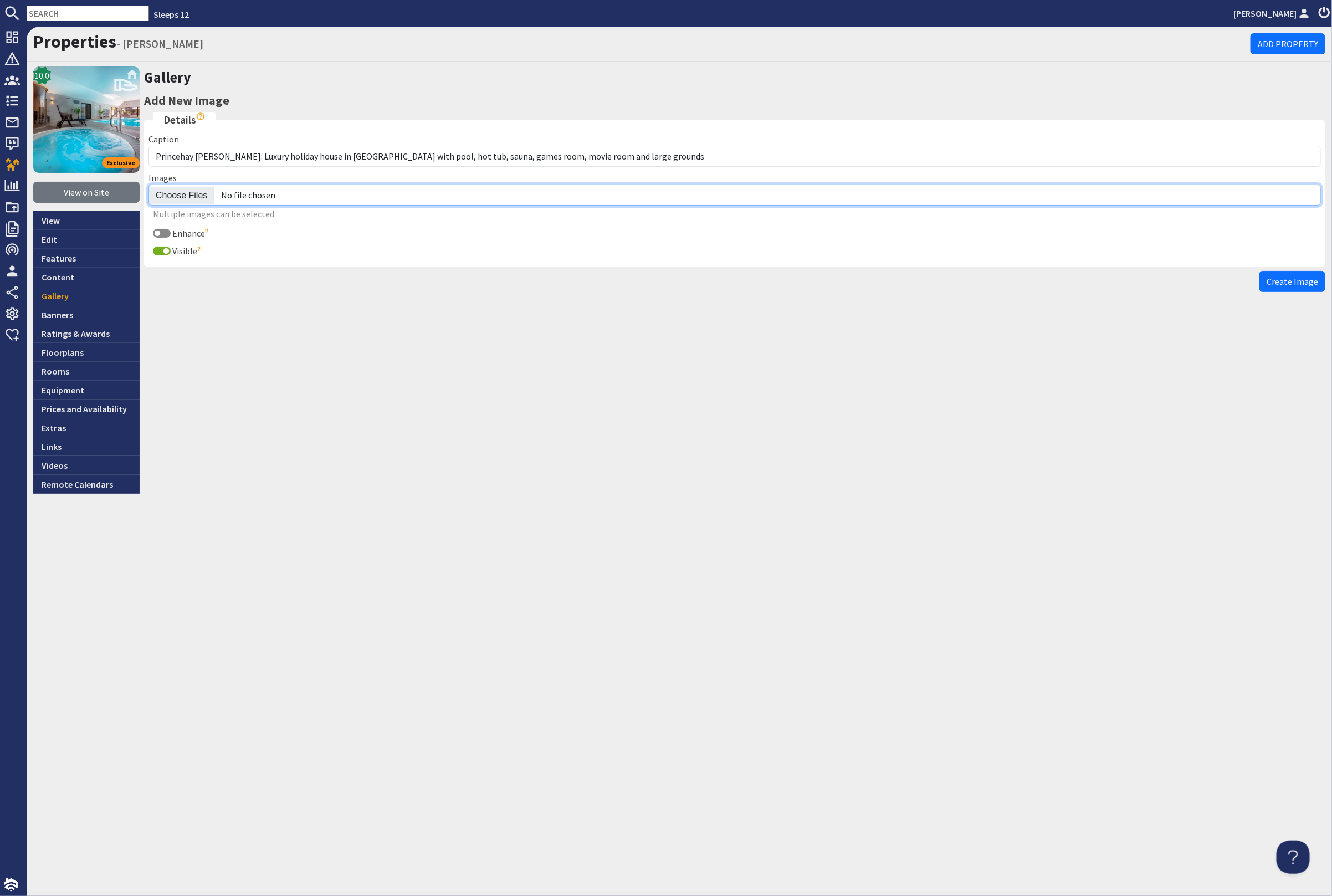
click at [187, 187] on input "file" at bounding box center [734, 194] width 1172 height 21
type input "C:\fakepath\kingshay-barton-large-holiday-home-group-accommodation-sleeps19.jpg"
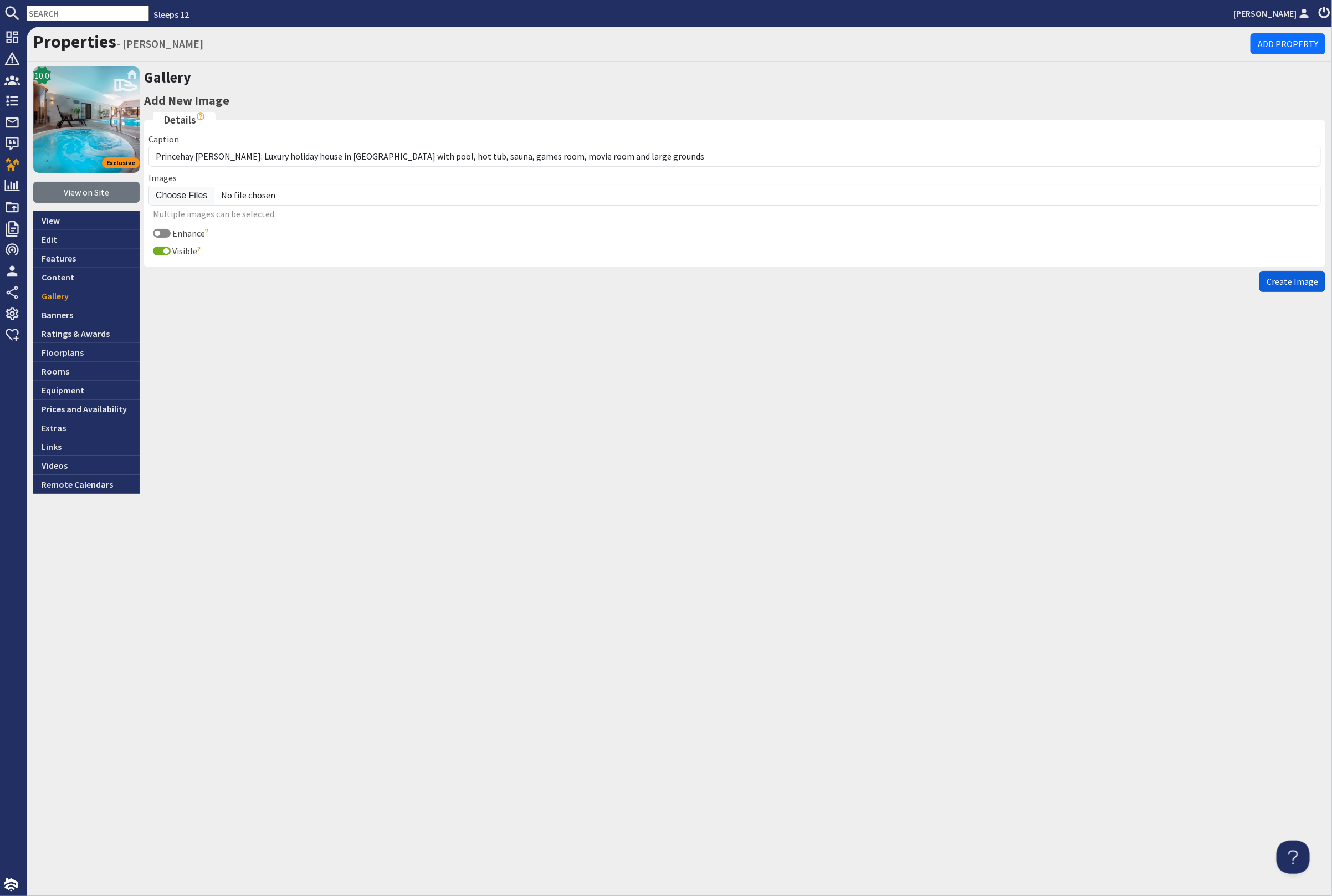
click at [1282, 279] on span "Create Image" at bounding box center [1292, 281] width 51 height 11
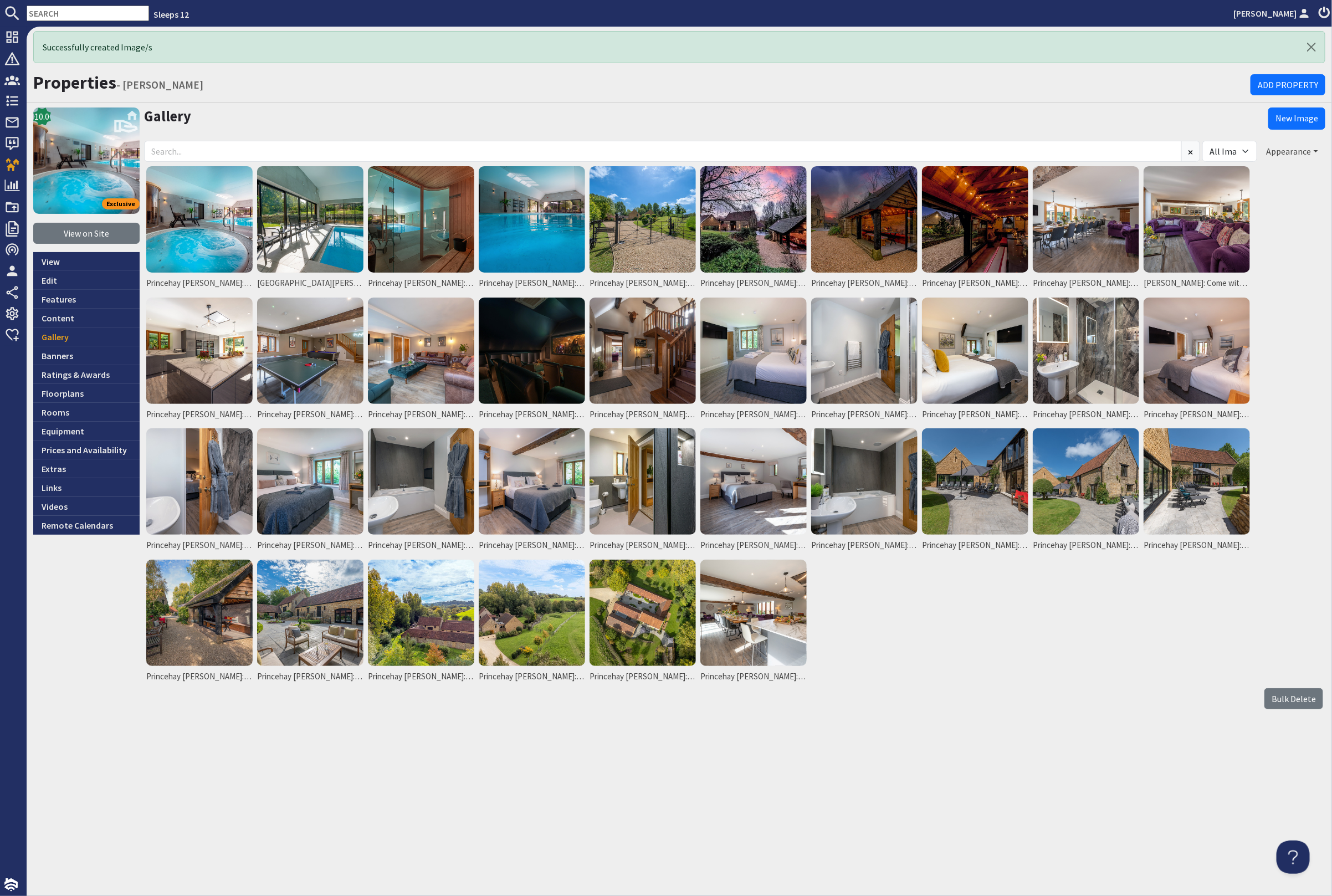
click at [1290, 152] on button "Appearance" at bounding box center [1292, 151] width 66 height 21
click at [1284, 169] on li "Reorder" at bounding box center [1282, 174] width 85 height 14
drag, startPoint x: 1286, startPoint y: 148, endPoint x: 1283, endPoint y: 155, distance: 7.6
click at [1286, 148] on button "Appearance" at bounding box center [1292, 151] width 66 height 21
click at [1268, 170] on link "Reorder" at bounding box center [1262, 174] width 44 height 11
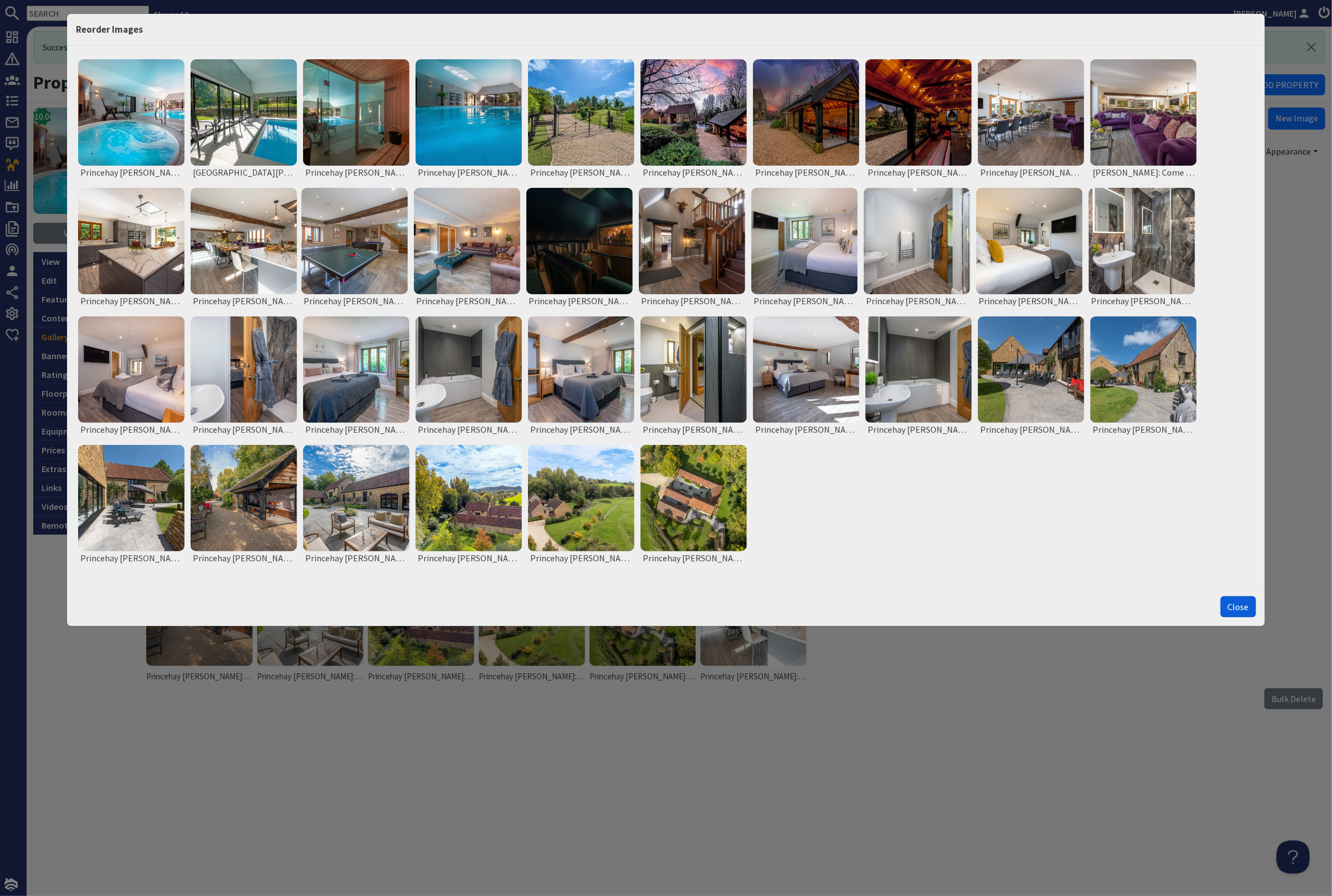
click at [1231, 610] on button "Close" at bounding box center [1238, 606] width 36 height 21
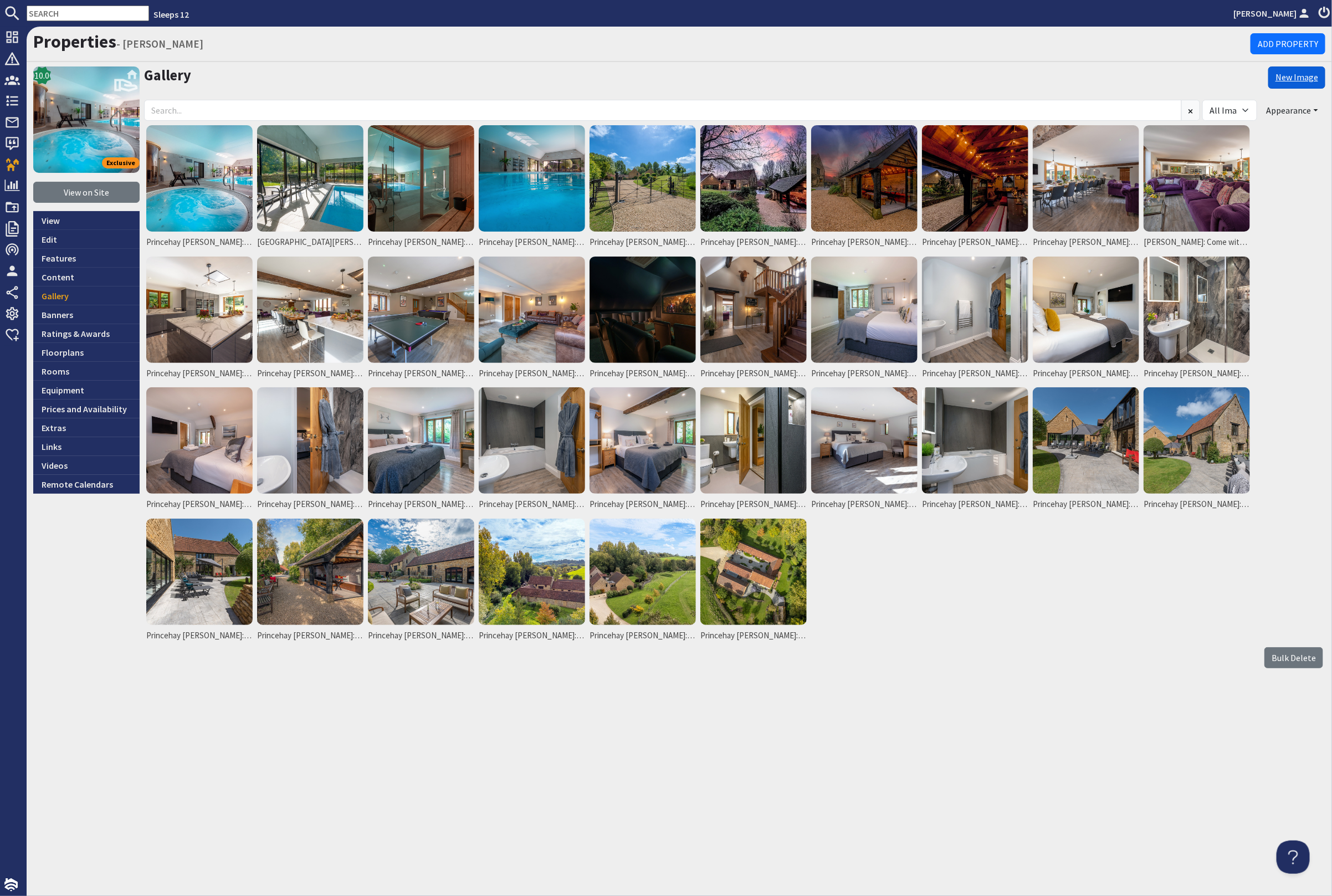
click at [1296, 73] on link "New Image" at bounding box center [1296, 77] width 57 height 22
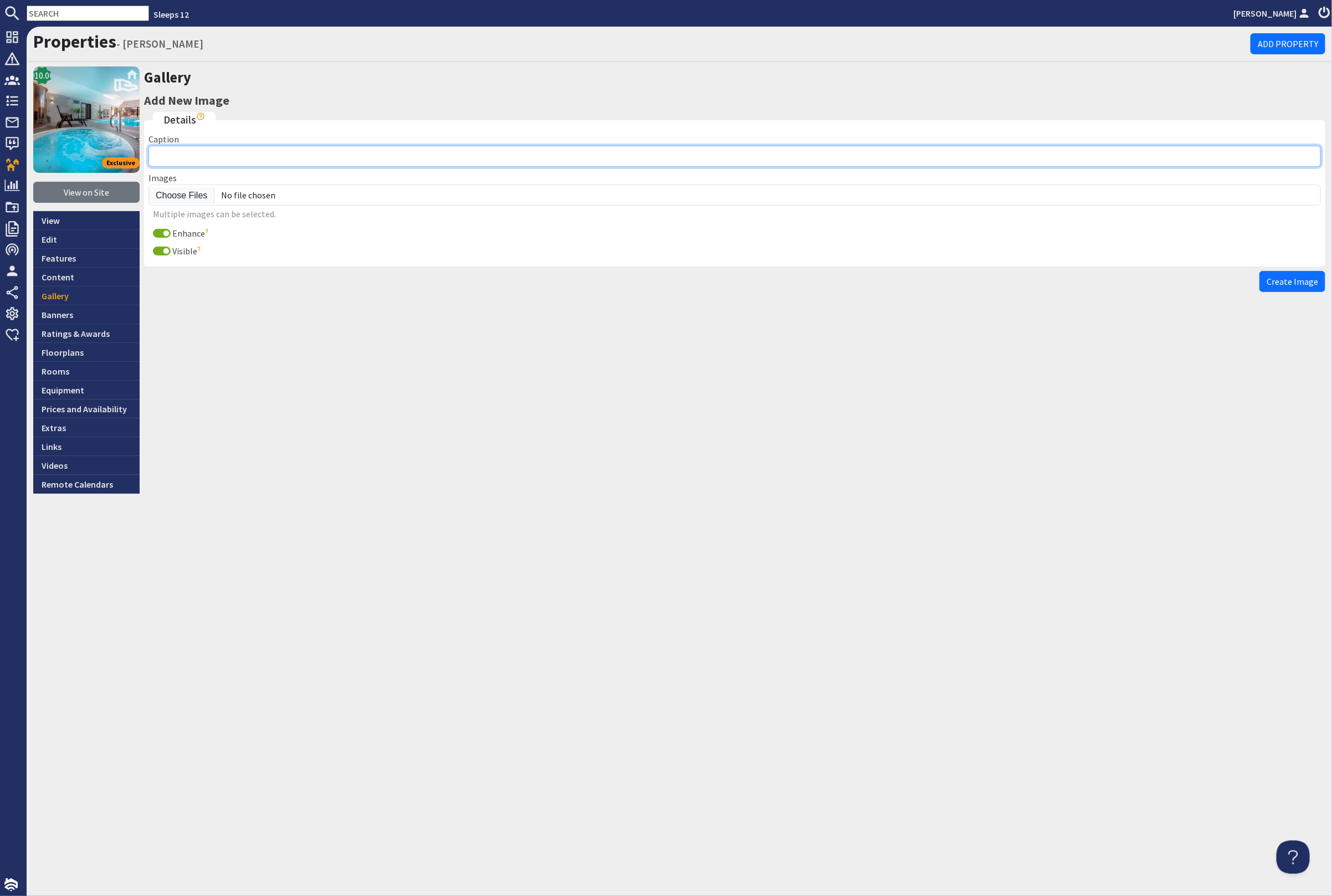
click at [267, 151] on input "Caption" at bounding box center [734, 156] width 1172 height 21
paste input "Princehay [PERSON_NAME]: Luxury holiday house in [GEOGRAPHIC_DATA] with pool, h…"
type input "Princehay [PERSON_NAME]: Luxury holiday house in [GEOGRAPHIC_DATA] with pool, h…"
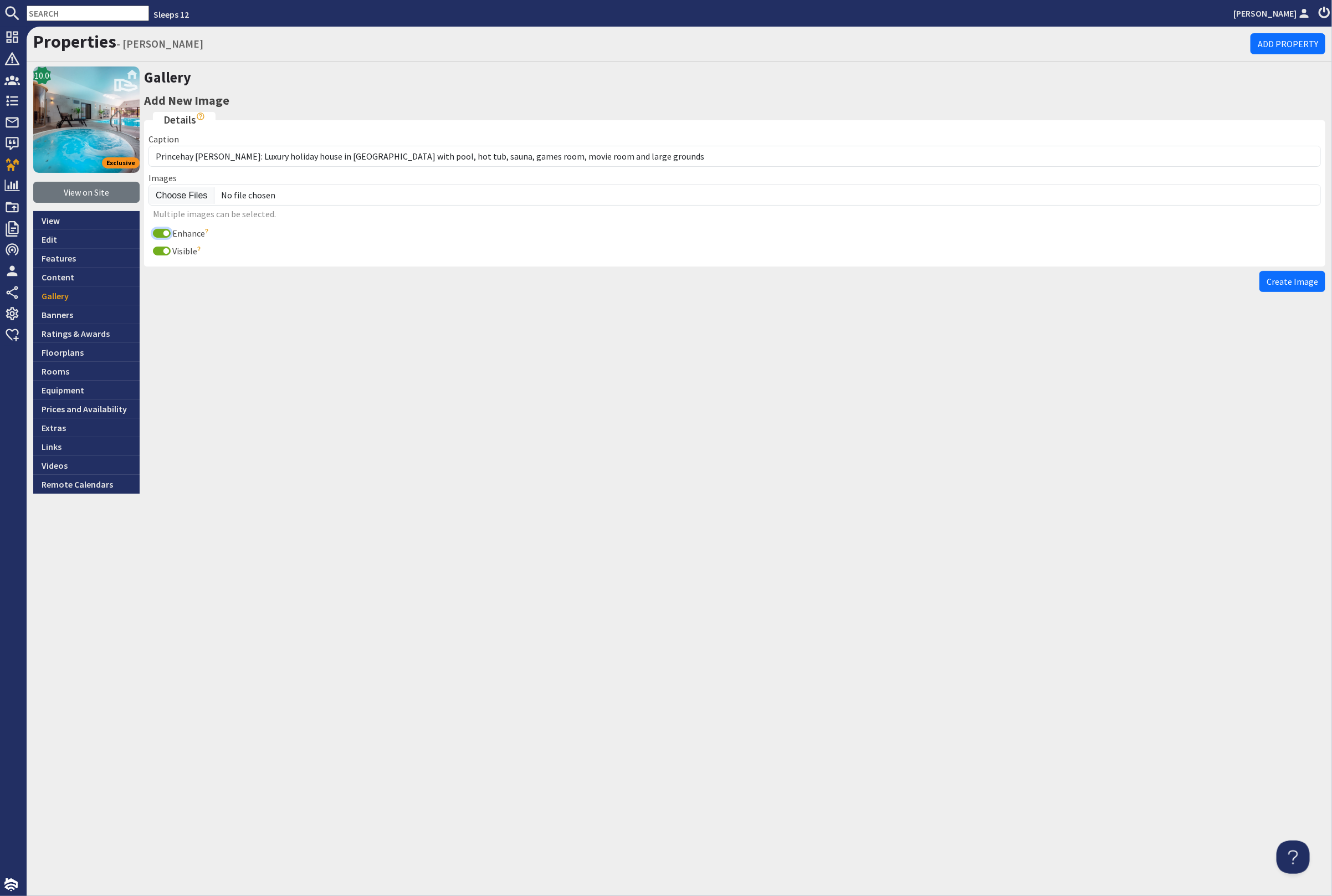
click at [160, 231] on input "Enhance" at bounding box center [161, 233] width 17 height 9
checkbox input "false"
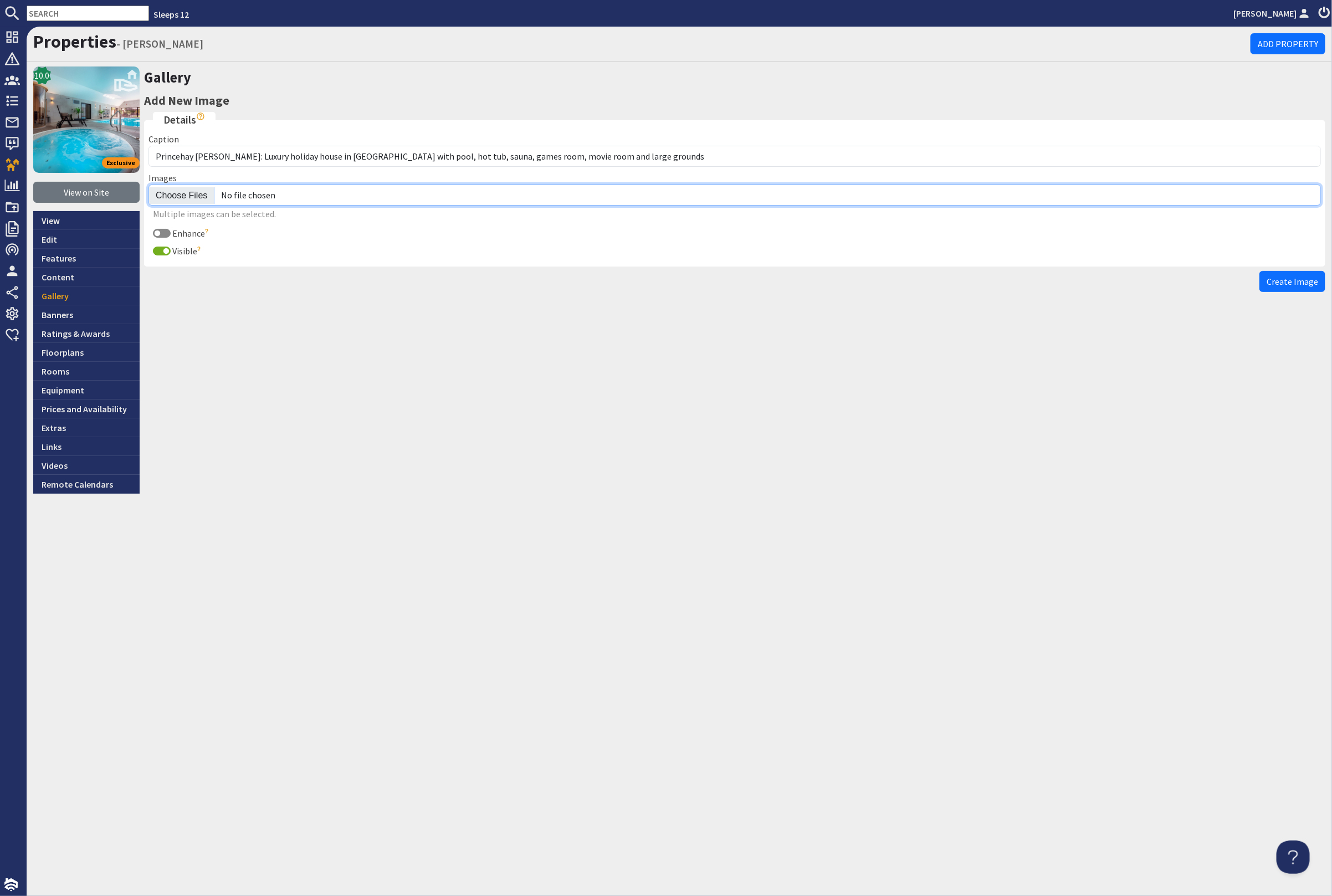
click at [175, 191] on input "file" at bounding box center [734, 194] width 1172 height 21
type input "C:\fakepath\kingshay-barton-large-holiday-home-group-accommodation-sleeps13.jpg"
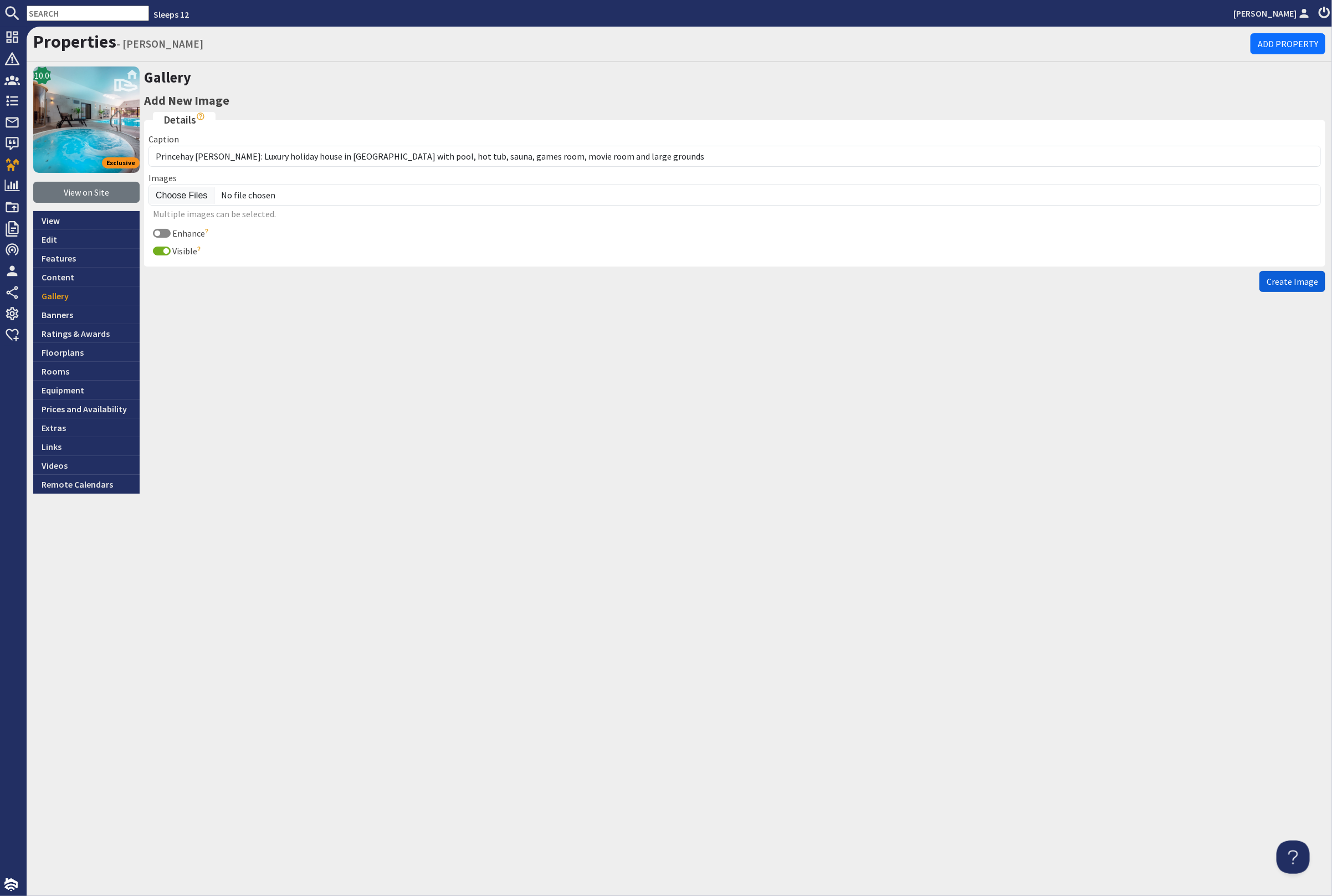
click at [1303, 276] on span "Create Image" at bounding box center [1292, 281] width 51 height 11
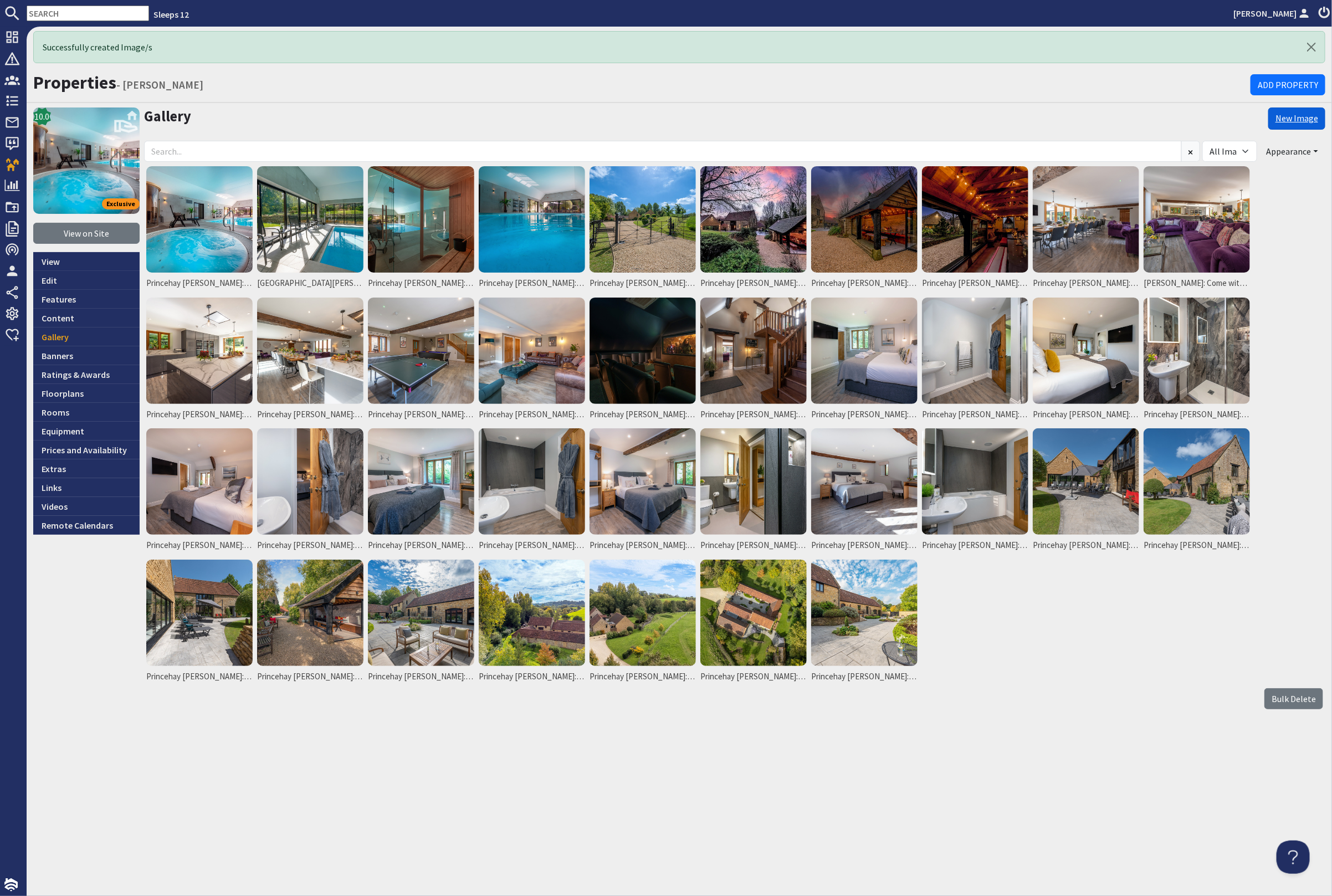
click at [1292, 114] on link "New Image" at bounding box center [1296, 118] width 57 height 22
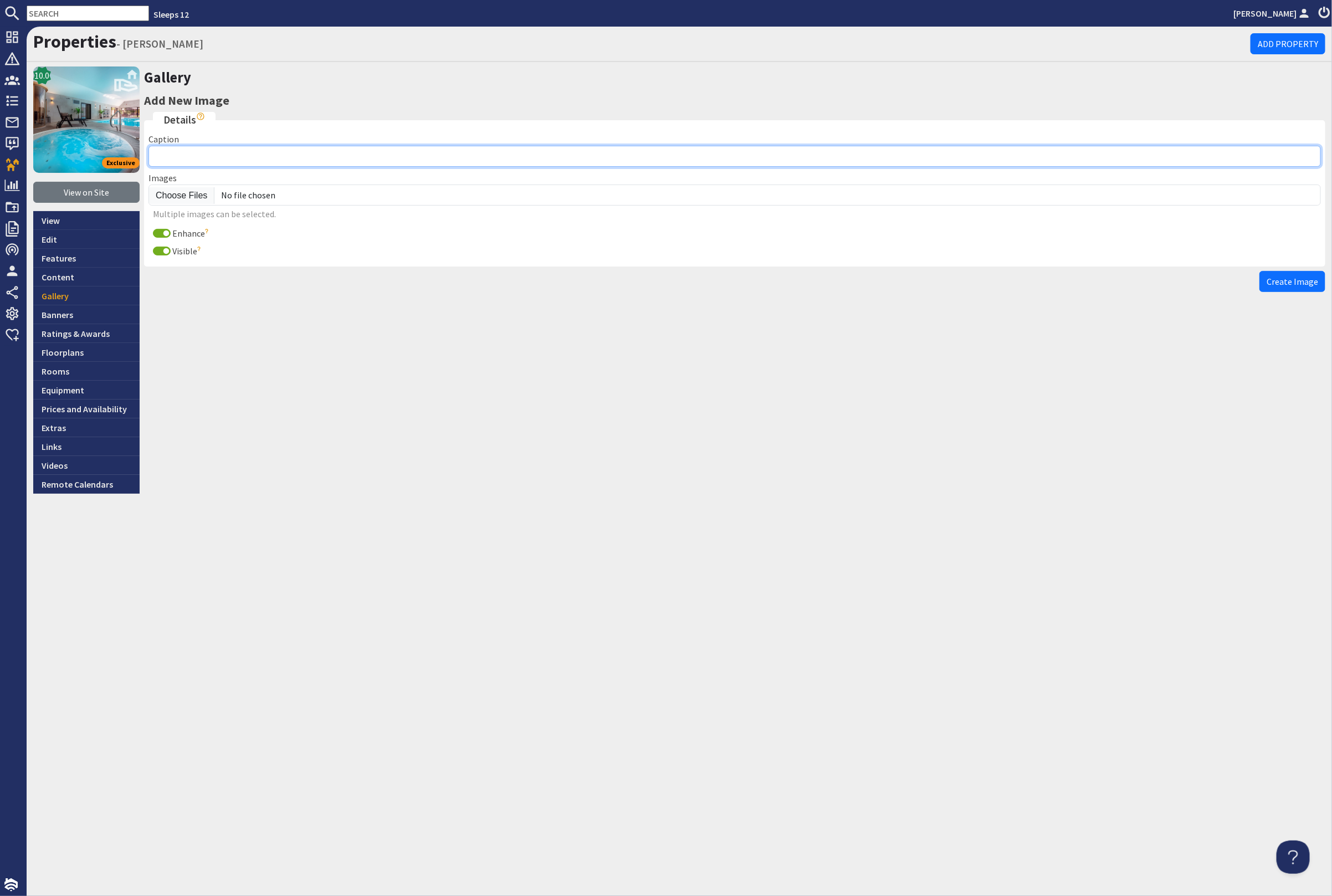
click at [256, 160] on input "Caption" at bounding box center [734, 156] width 1172 height 21
paste input "Princehay [PERSON_NAME]: Luxury holiday house in [GEOGRAPHIC_DATA] with pool, h…"
type input "Princehay [PERSON_NAME]: Luxury holiday house in [GEOGRAPHIC_DATA] with pool, h…"
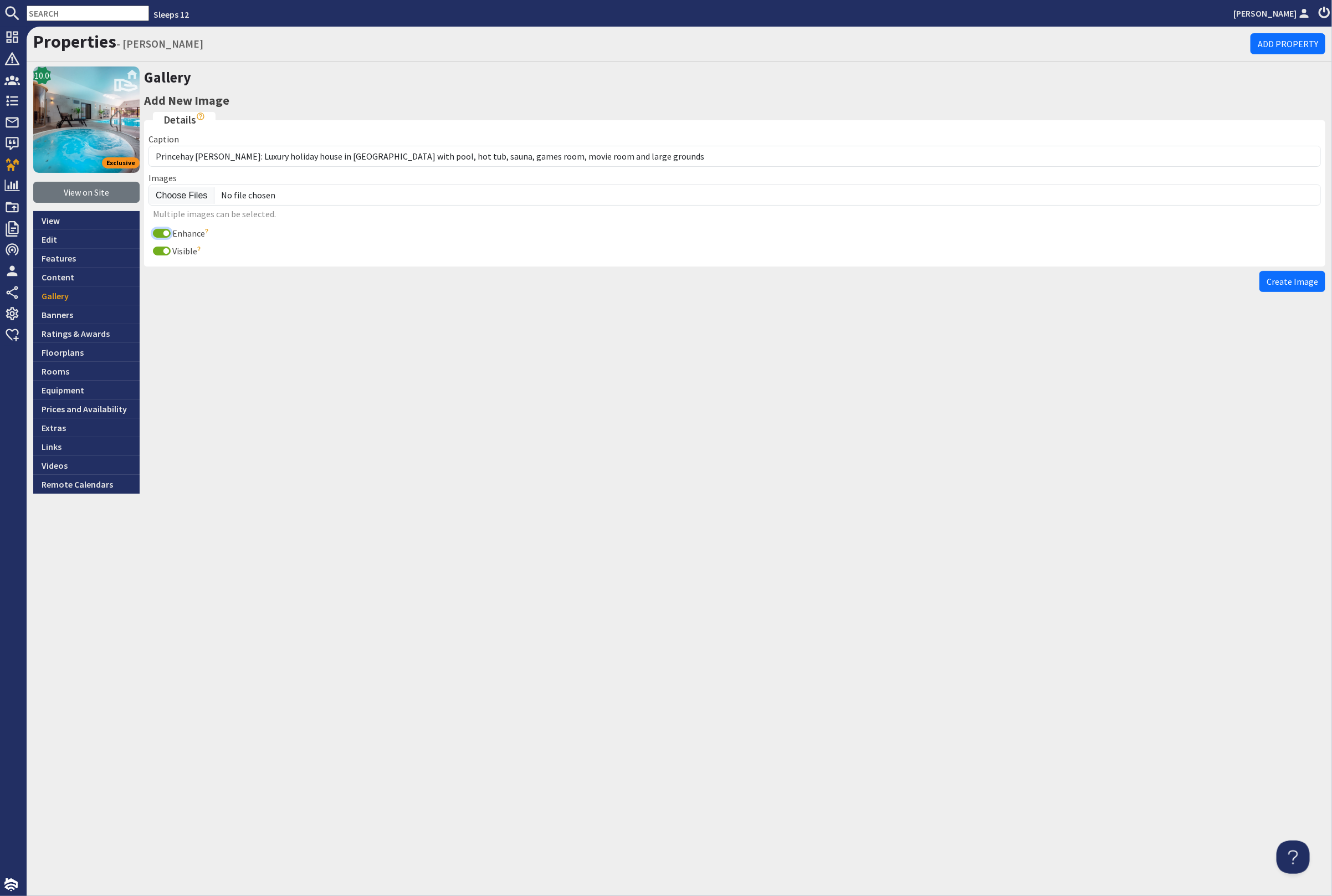
click at [160, 232] on input "Enhance" at bounding box center [161, 233] width 17 height 9
checkbox input "false"
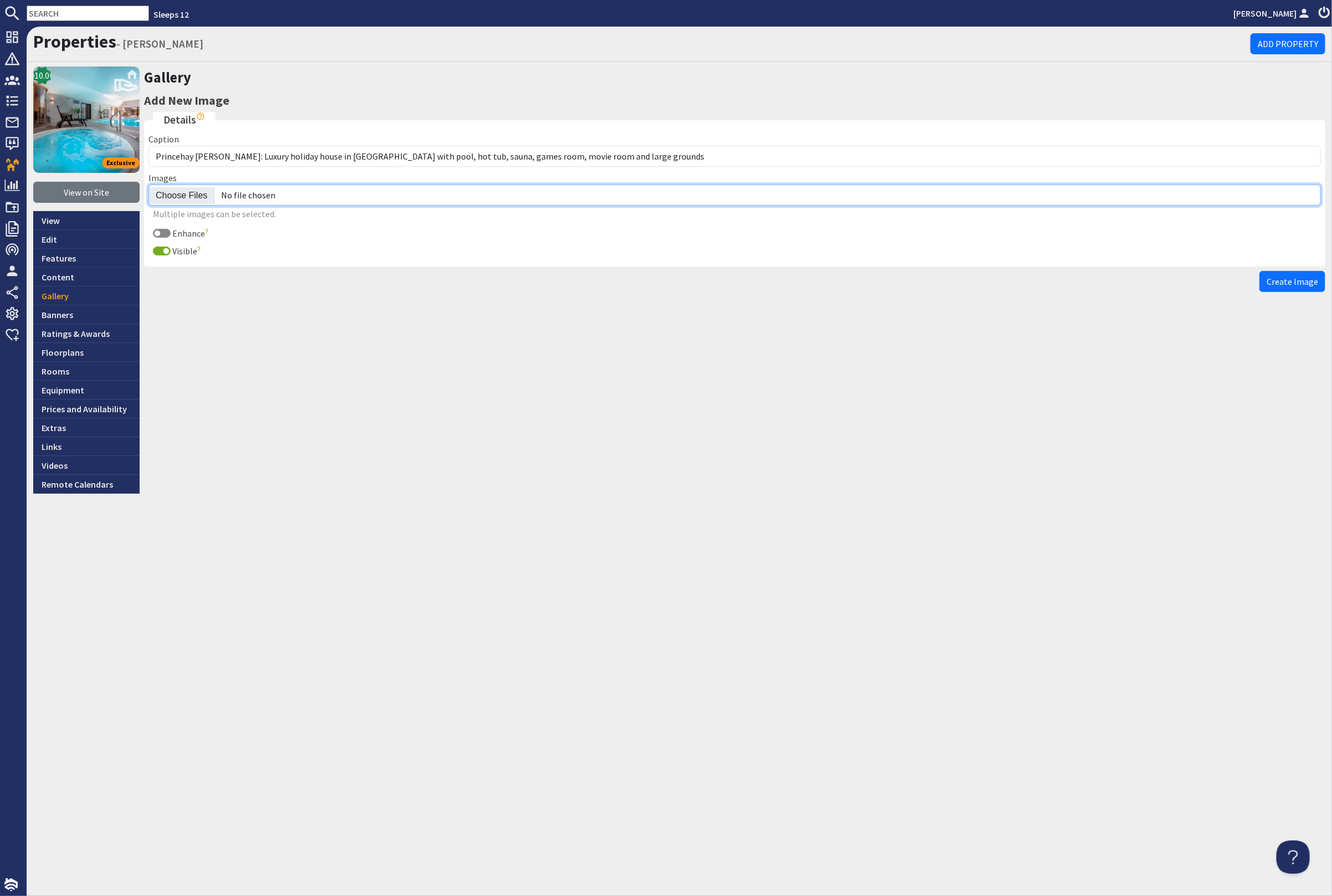
click at [184, 192] on input "file" at bounding box center [734, 194] width 1172 height 21
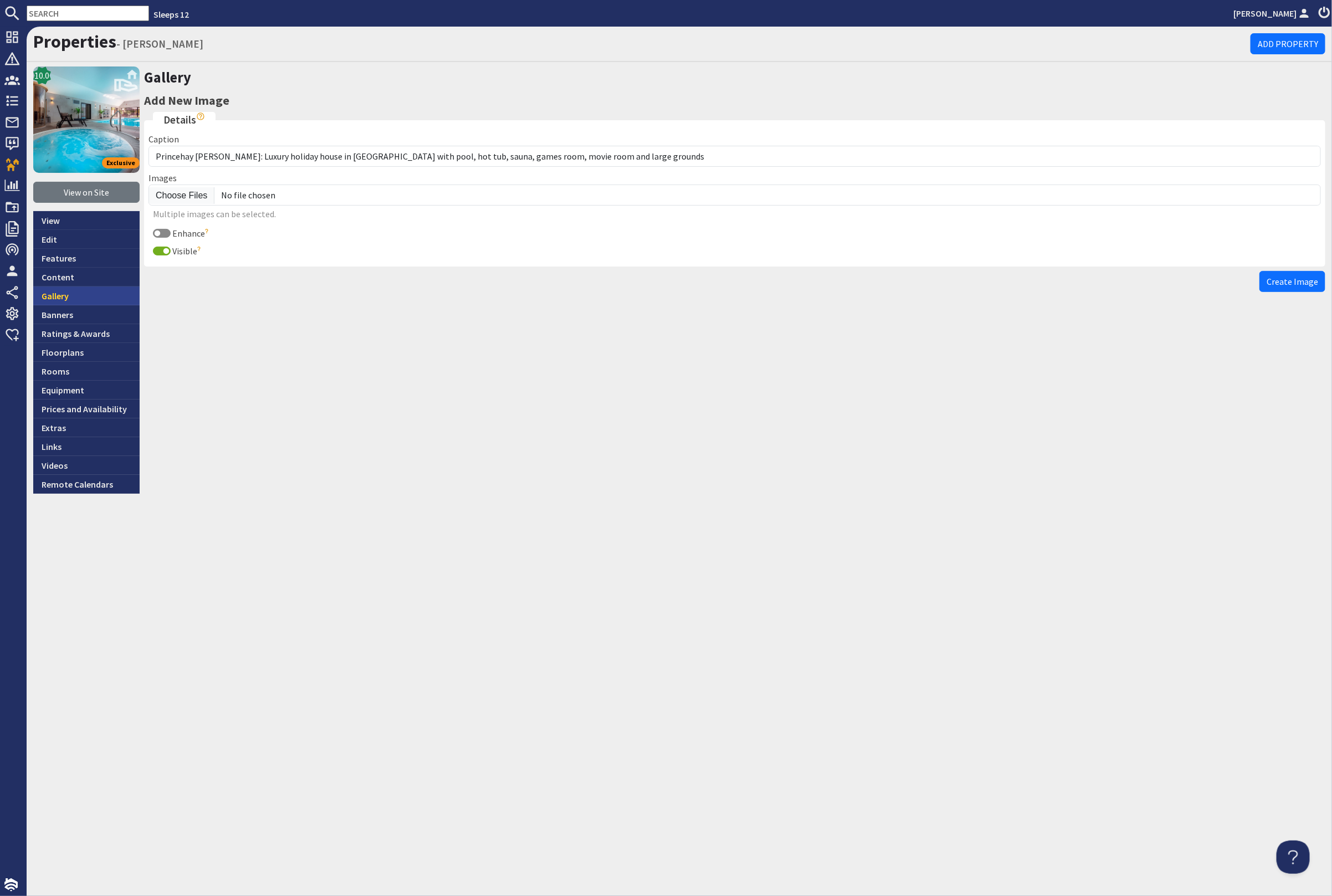
click at [78, 295] on link "Gallery" at bounding box center [86, 295] width 107 height 19
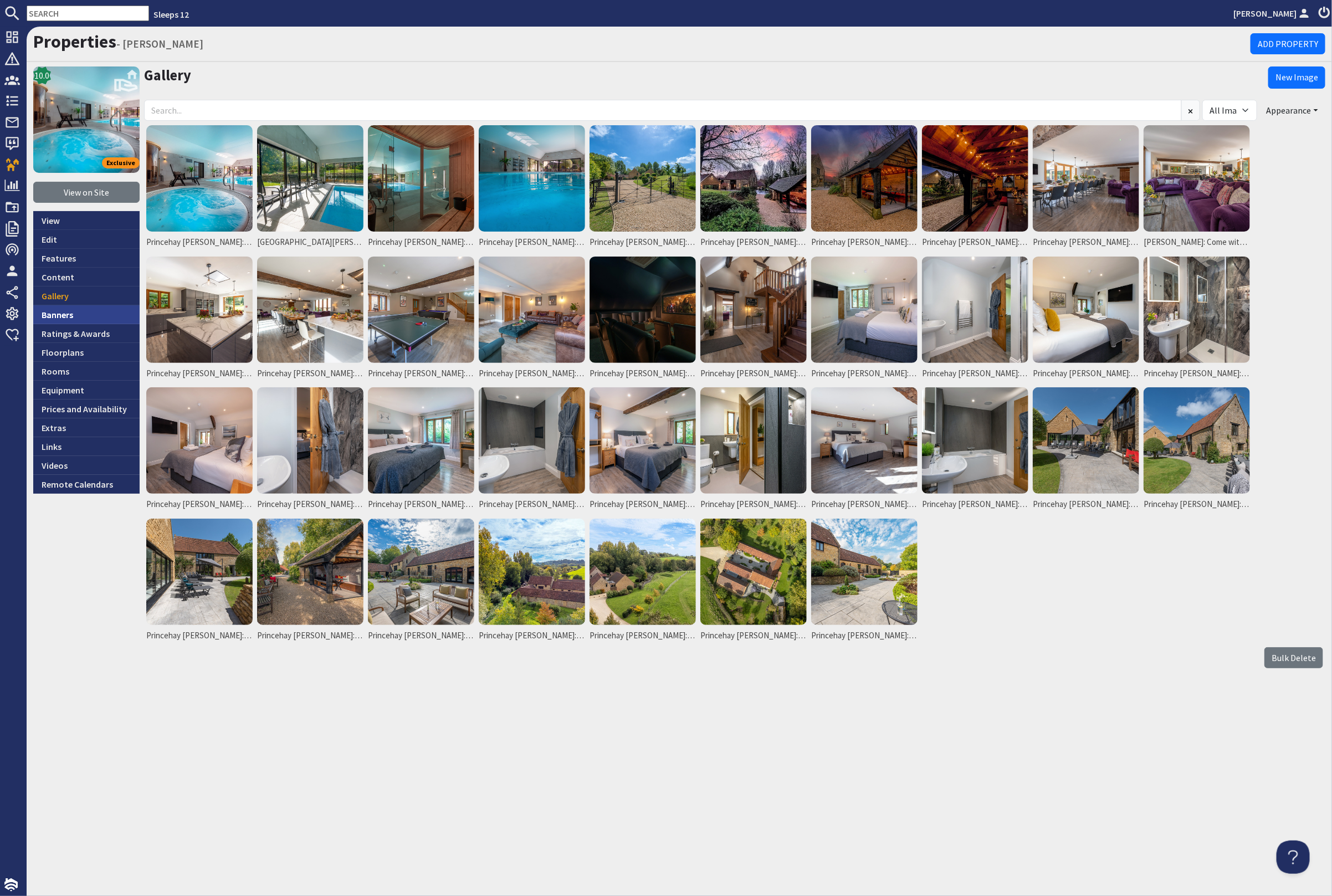
click at [81, 313] on link "Banners" at bounding box center [86, 314] width 107 height 19
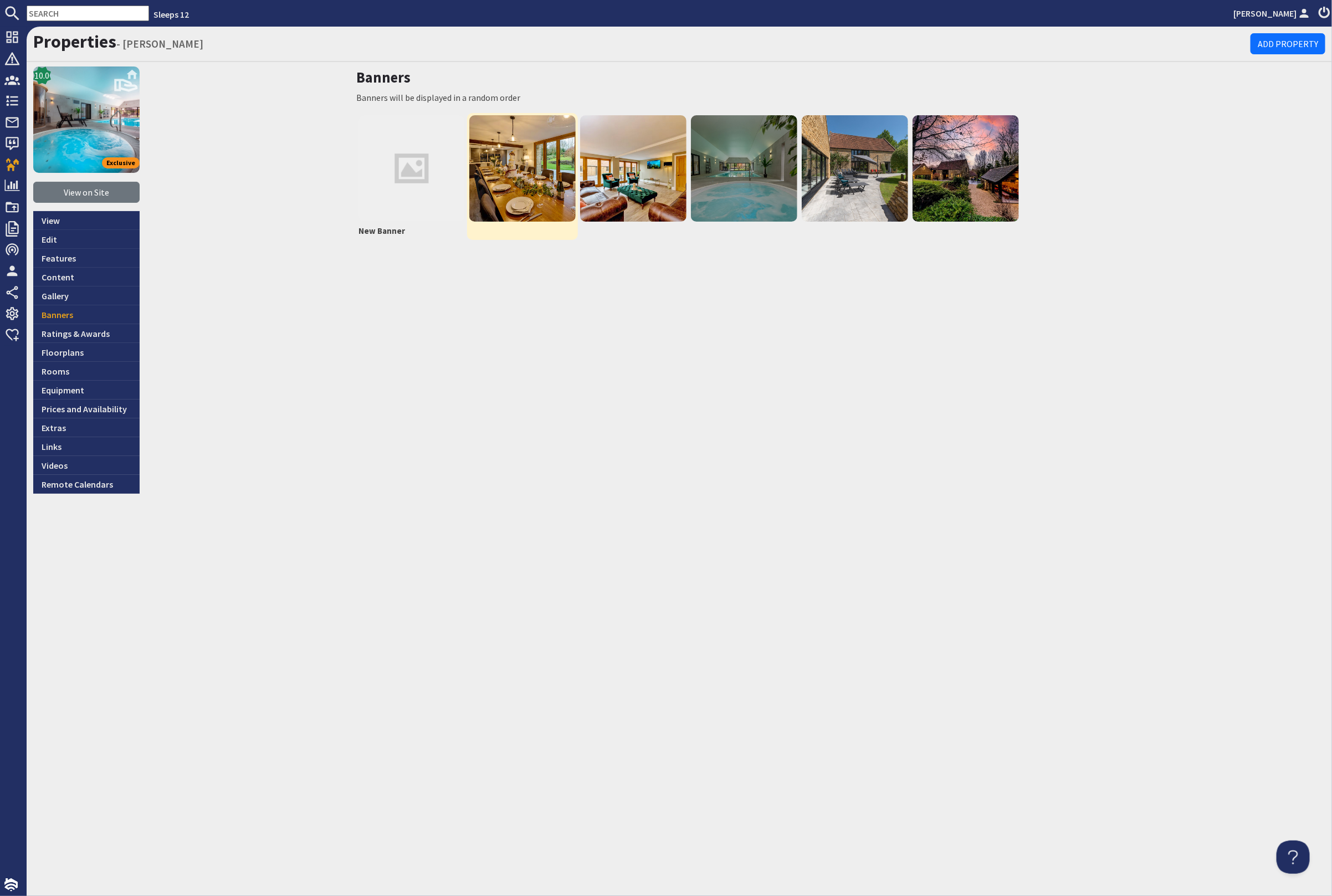
click at [517, 162] on img at bounding box center [522, 168] width 107 height 107
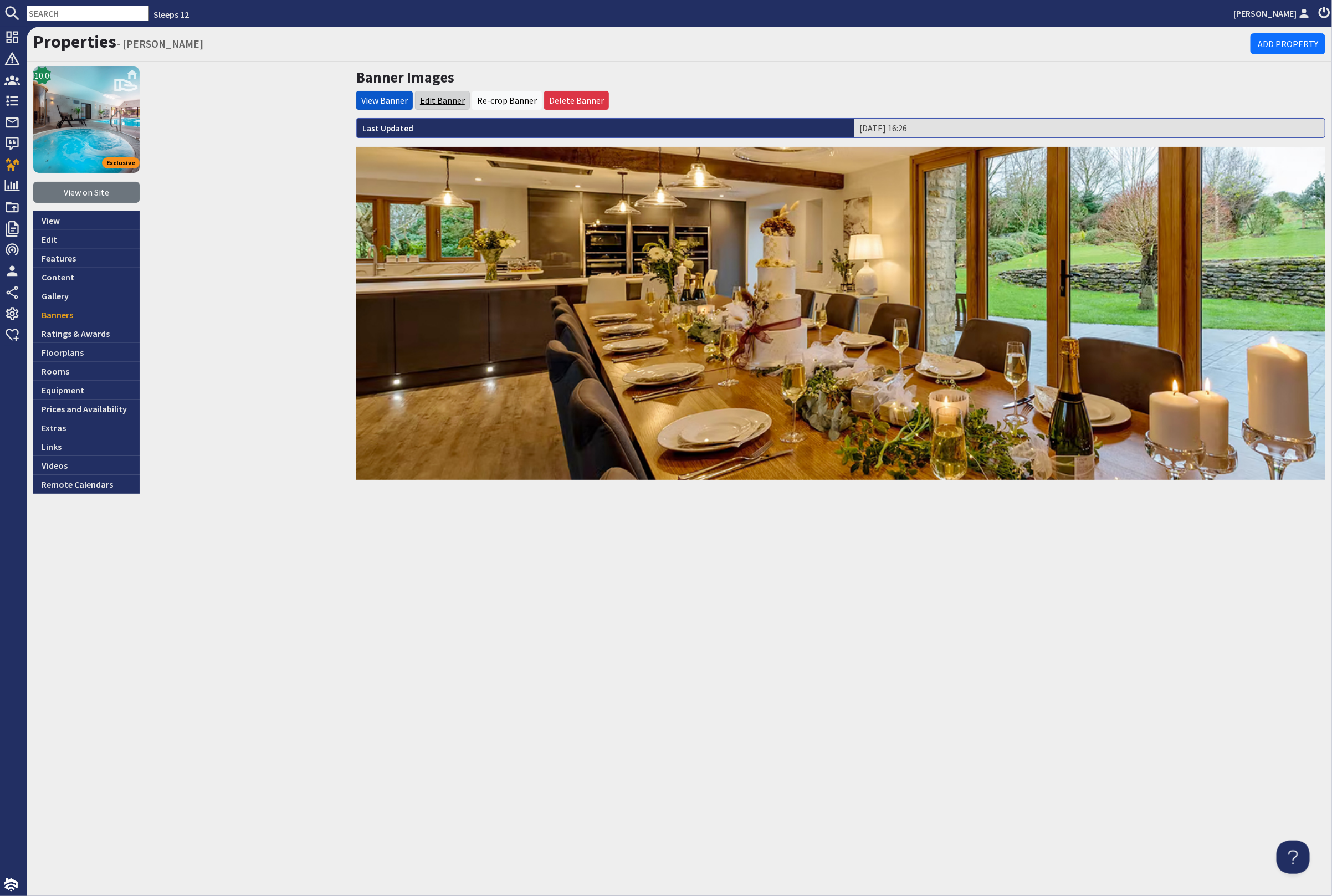
click at [446, 98] on link "Edit Banner" at bounding box center [443, 100] width 45 height 11
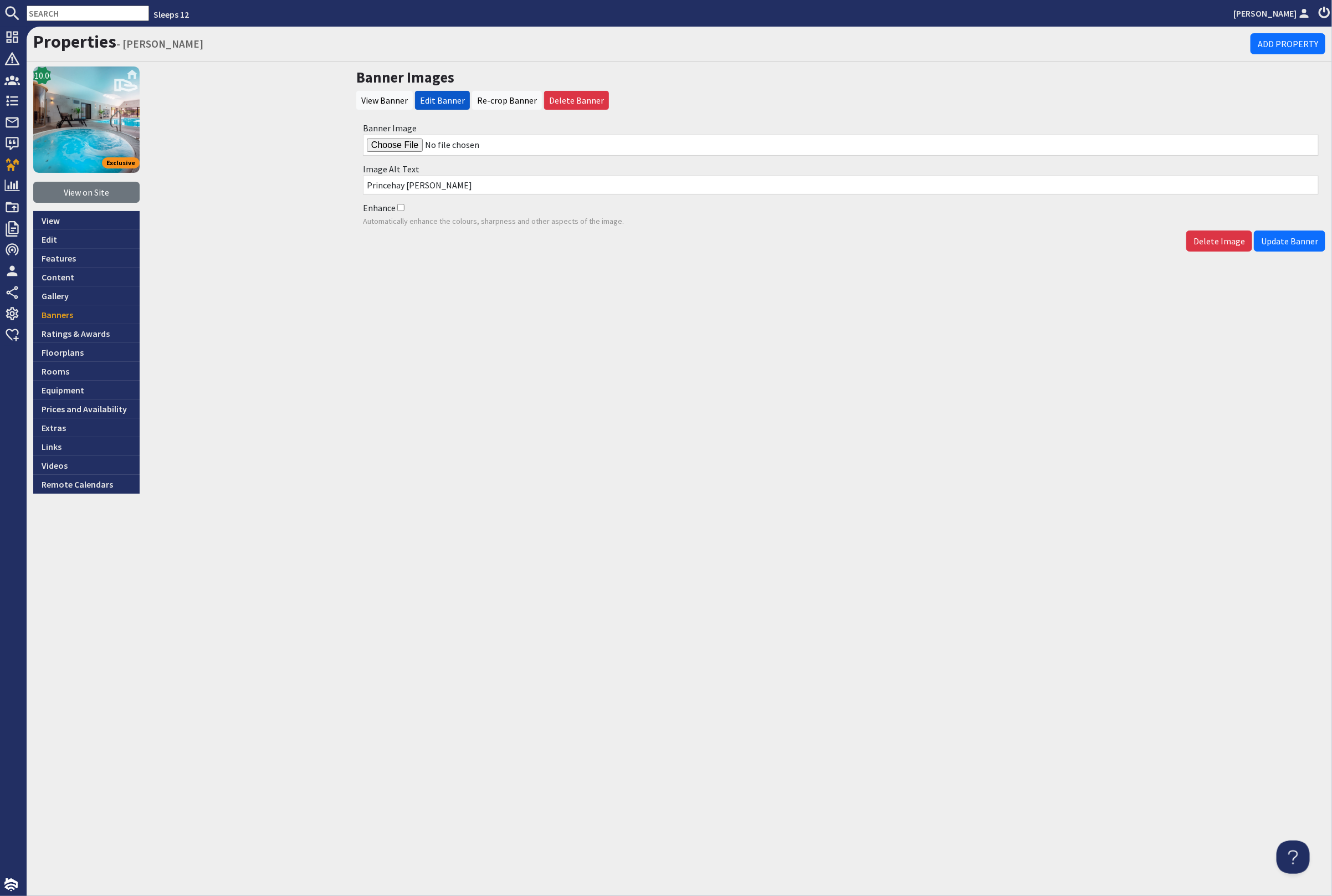
click at [389, 145] on input "Banner Image" at bounding box center [841, 145] width 956 height 21
type input "C:\fakepath\kingshay-barton-large-holiday-home-group-accommodation-sleeps-13.jpg"
click at [1291, 236] on span "Update Banner" at bounding box center [1289, 241] width 57 height 11
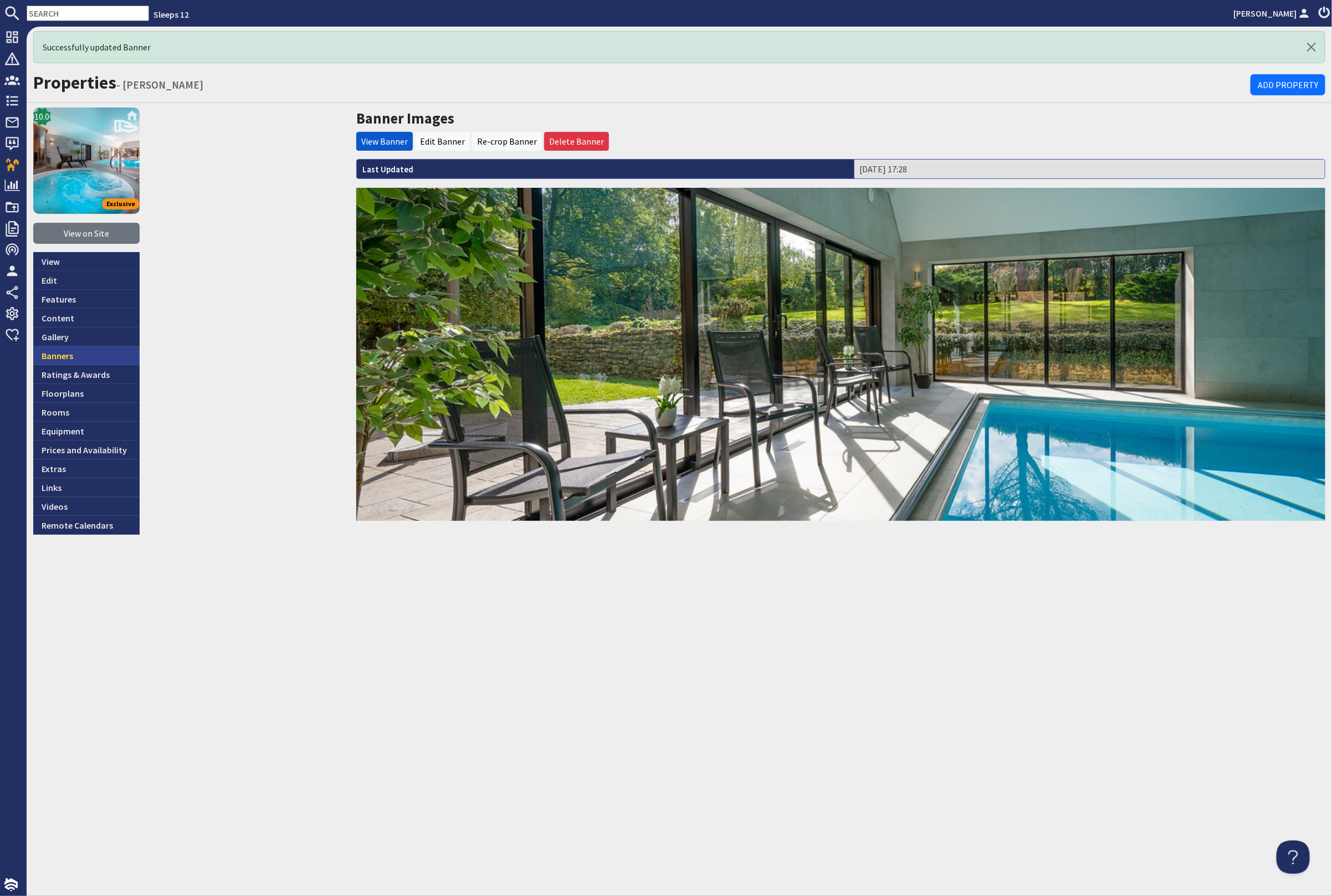
click at [65, 348] on link "Banners" at bounding box center [86, 356] width 107 height 19
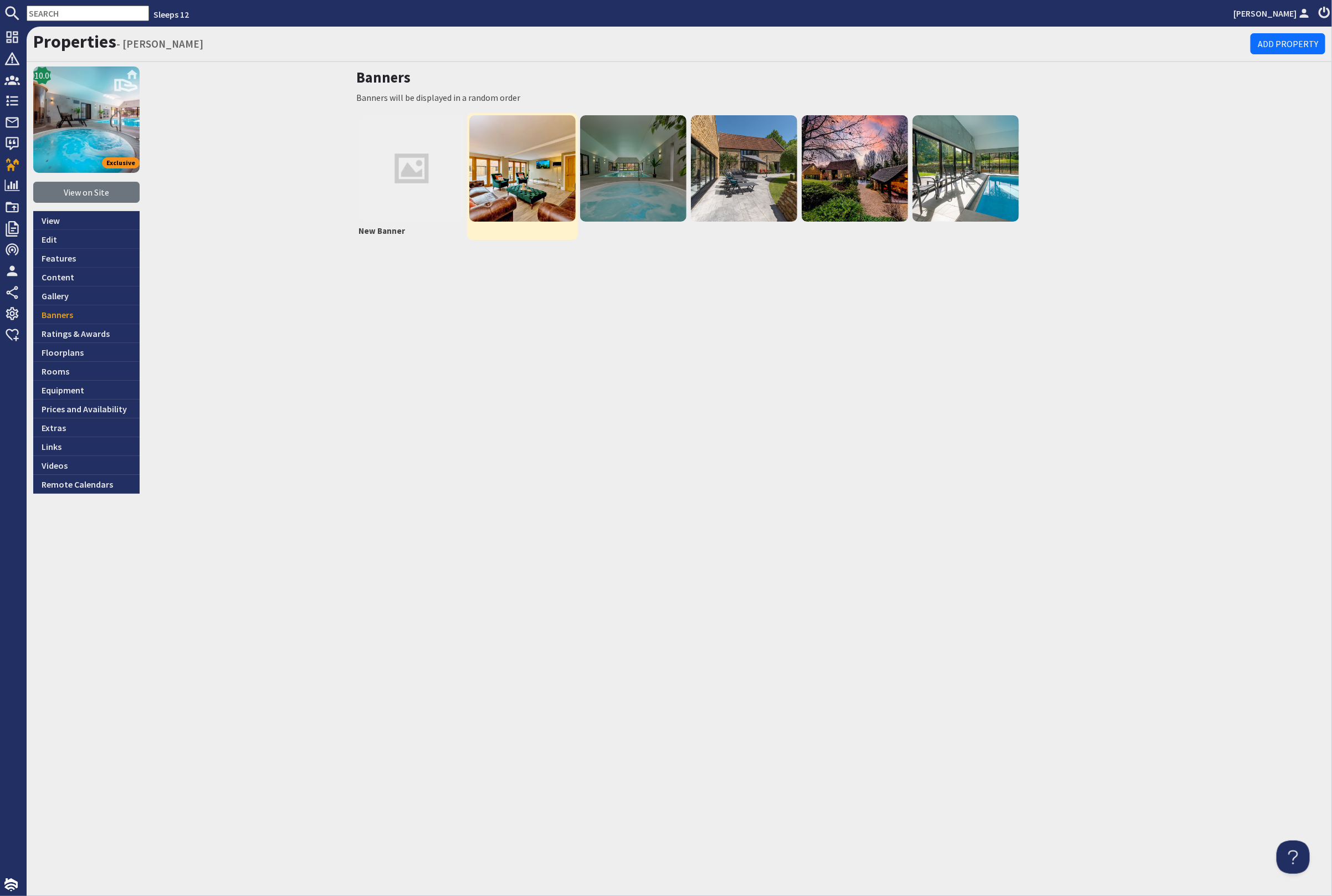
click at [531, 192] on img at bounding box center [522, 168] width 107 height 107
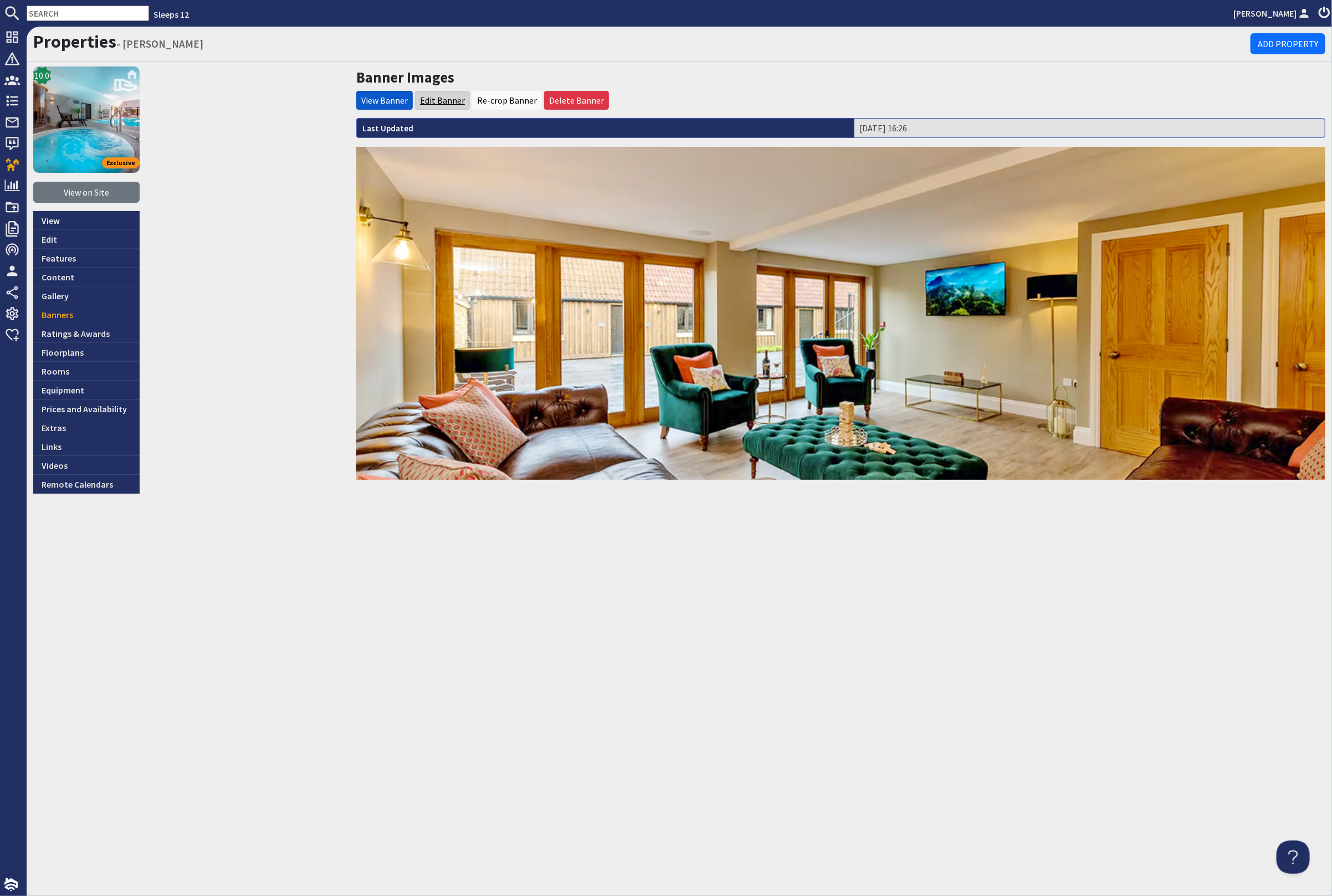
click at [440, 95] on link "Edit Banner" at bounding box center [443, 100] width 45 height 11
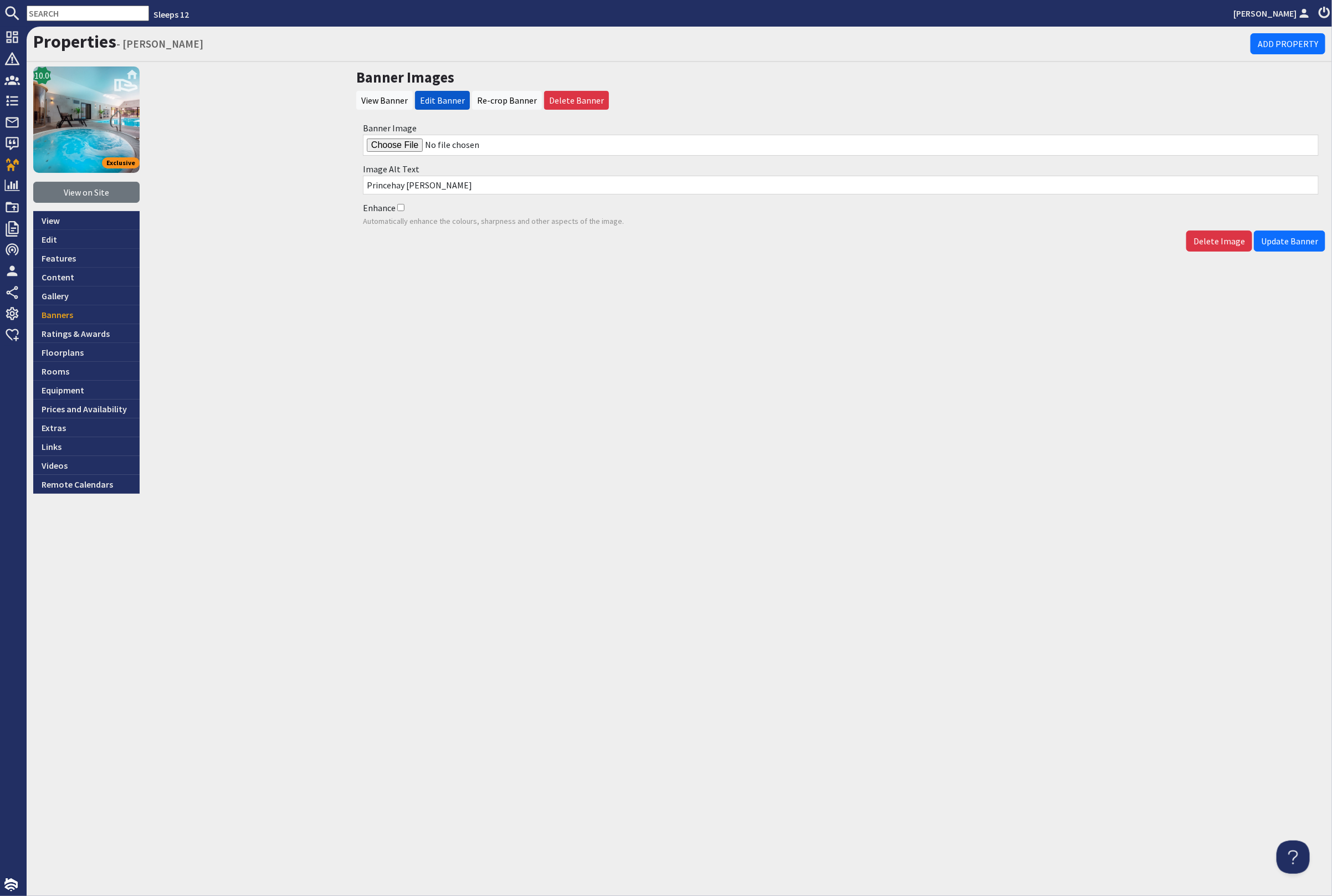
click at [386, 147] on input "Banner Image" at bounding box center [841, 145] width 956 height 21
type input "C:\fakepath\kingshay-barton-large-holiday-home-group-accommodation-sleeps20.jpg"
click at [1282, 239] on span "Update Banner" at bounding box center [1289, 241] width 57 height 11
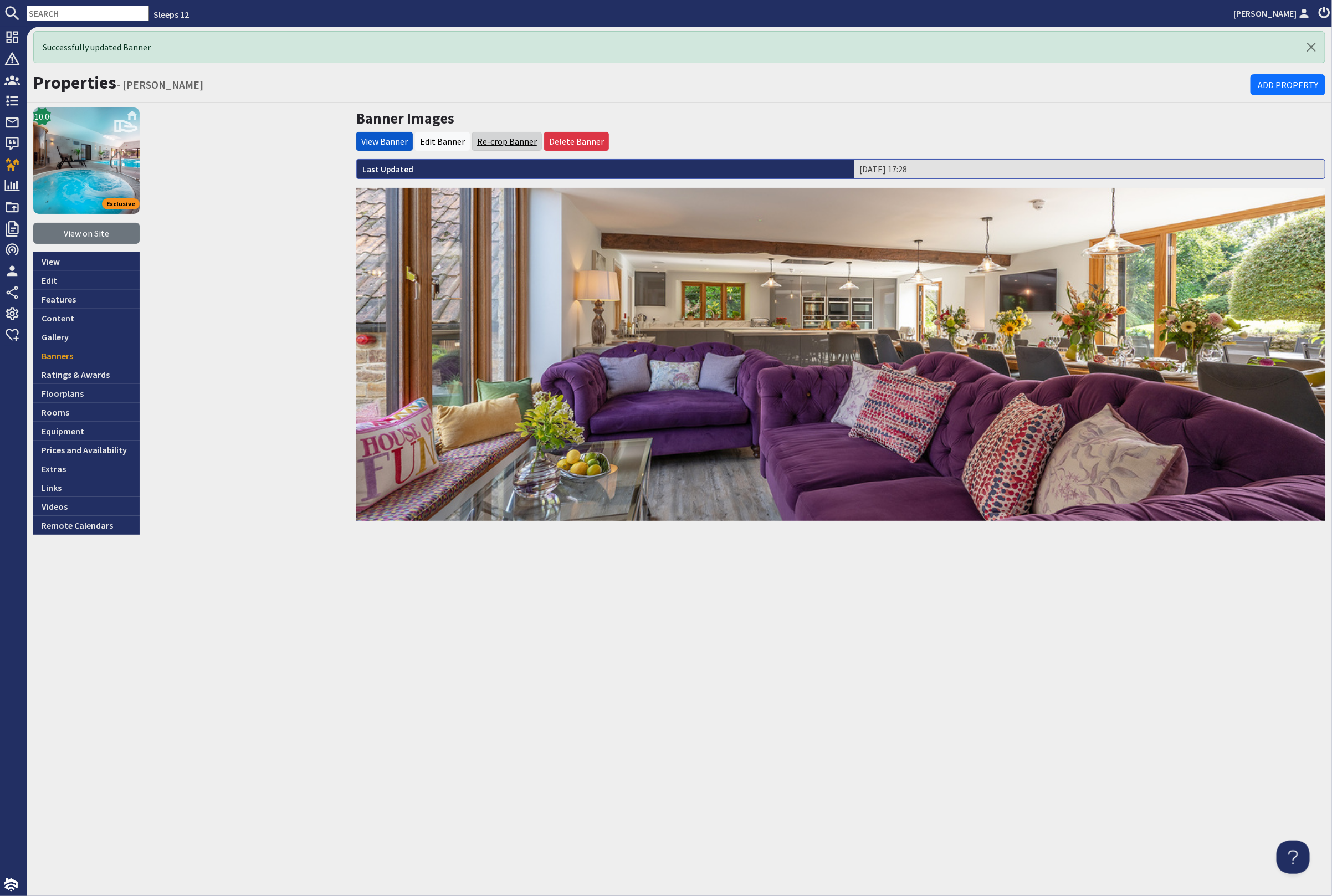
click at [499, 138] on link "Re-crop Banner" at bounding box center [507, 141] width 60 height 11
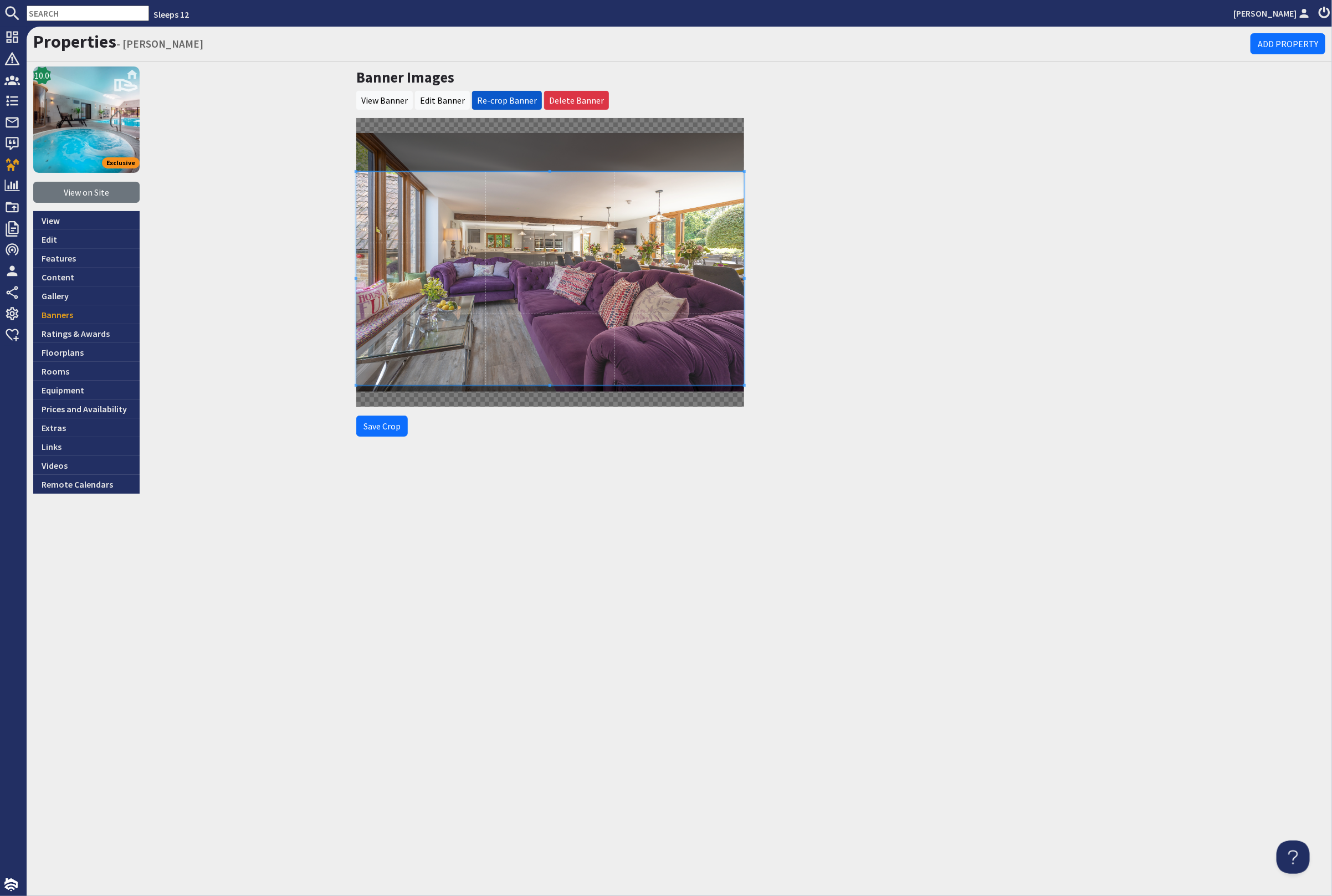
click at [492, 254] on span at bounding box center [550, 279] width 388 height 213
click at [377, 425] on button "Save Crop" at bounding box center [382, 425] width 51 height 21
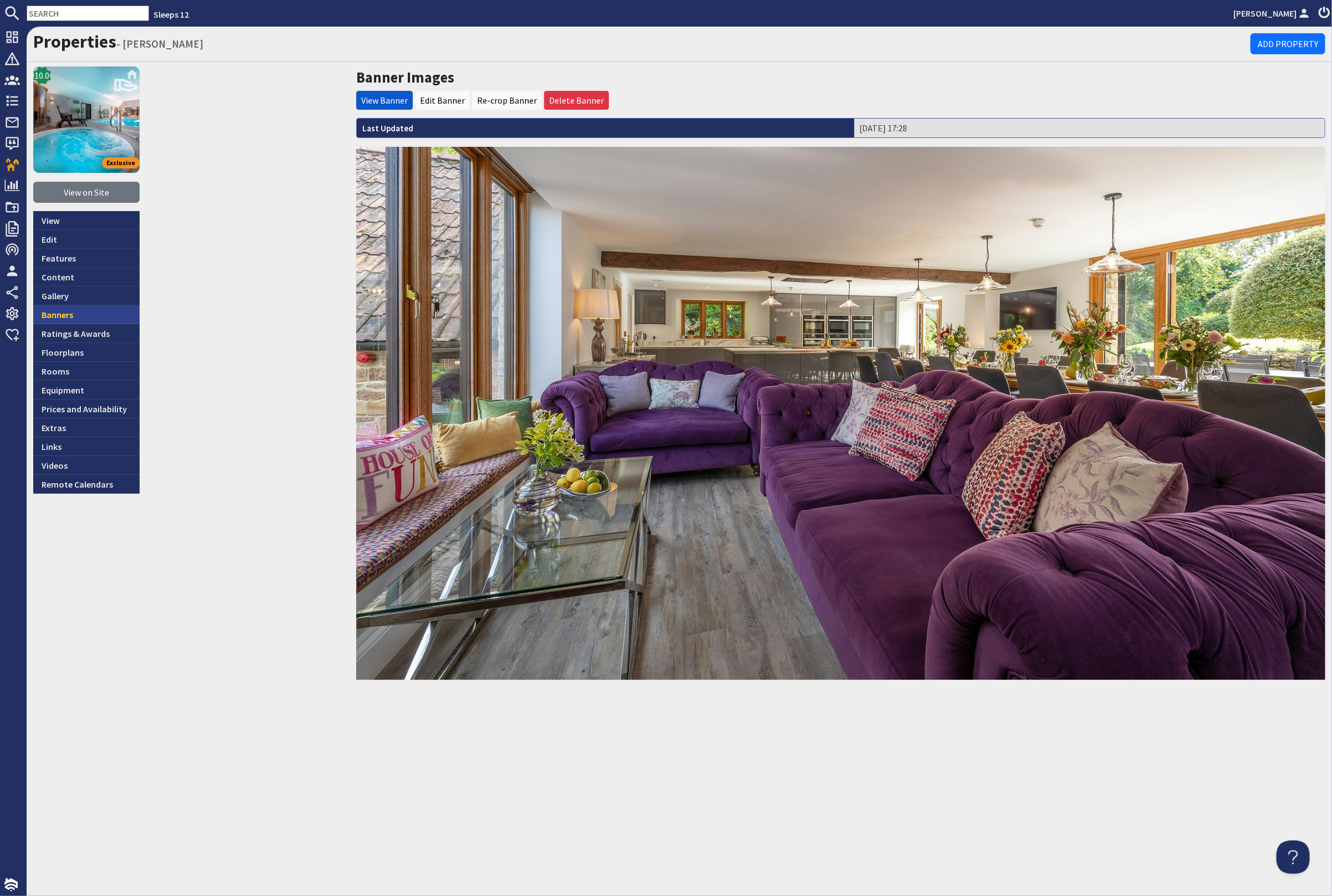
click at [94, 314] on link "Banners" at bounding box center [86, 314] width 107 height 19
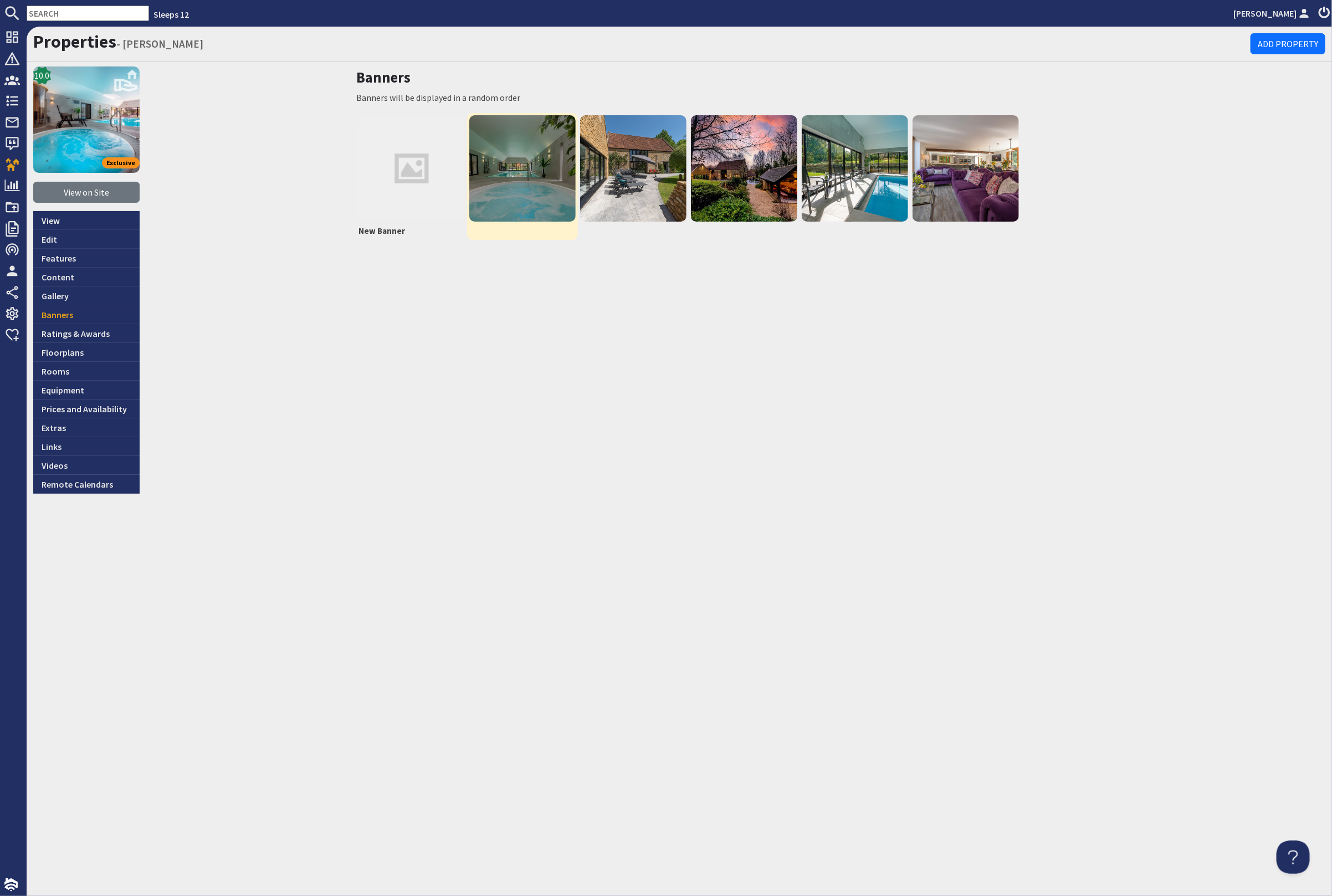
click at [491, 181] on img at bounding box center [522, 168] width 107 height 107
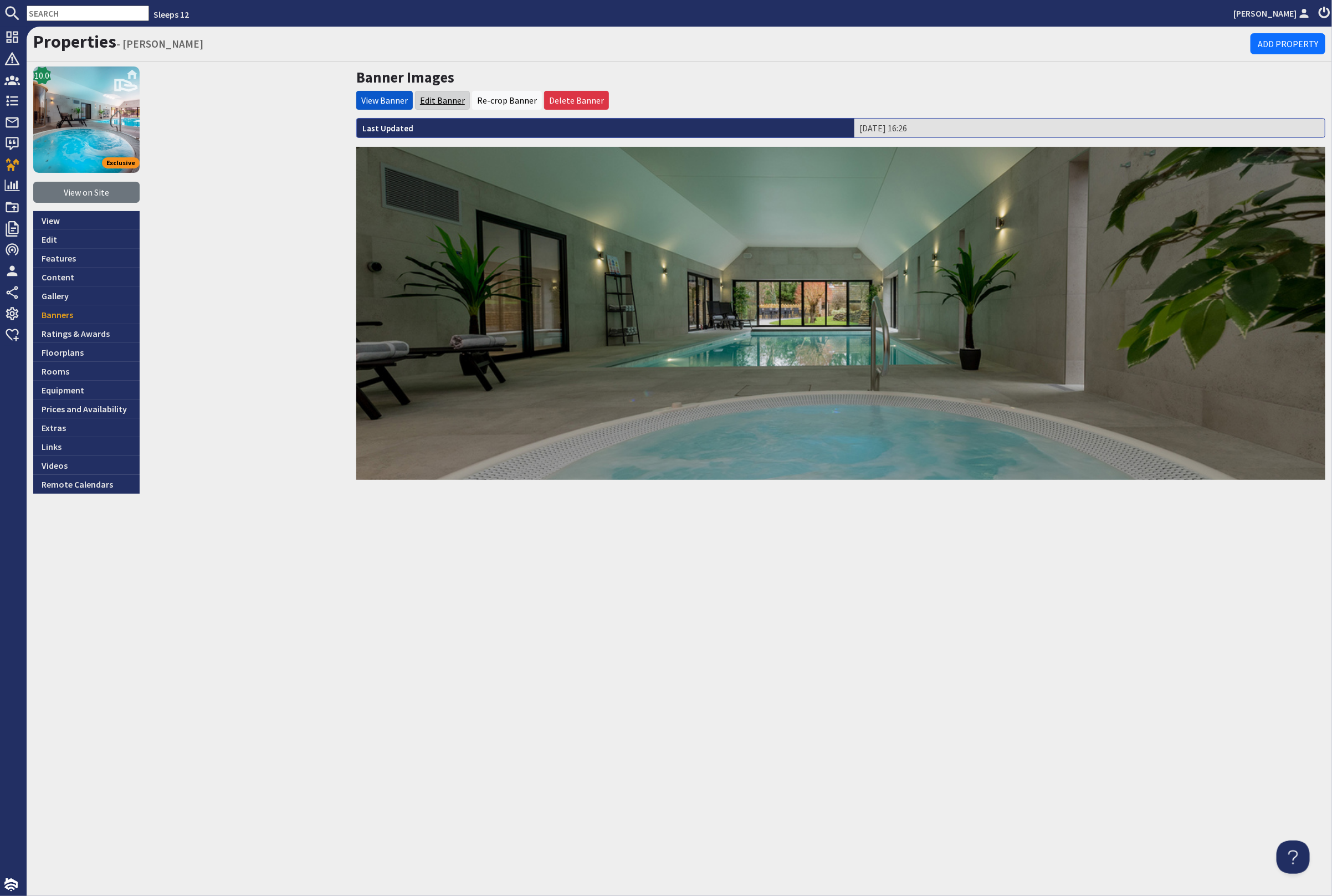
click at [443, 100] on link "Edit Banner" at bounding box center [443, 100] width 45 height 11
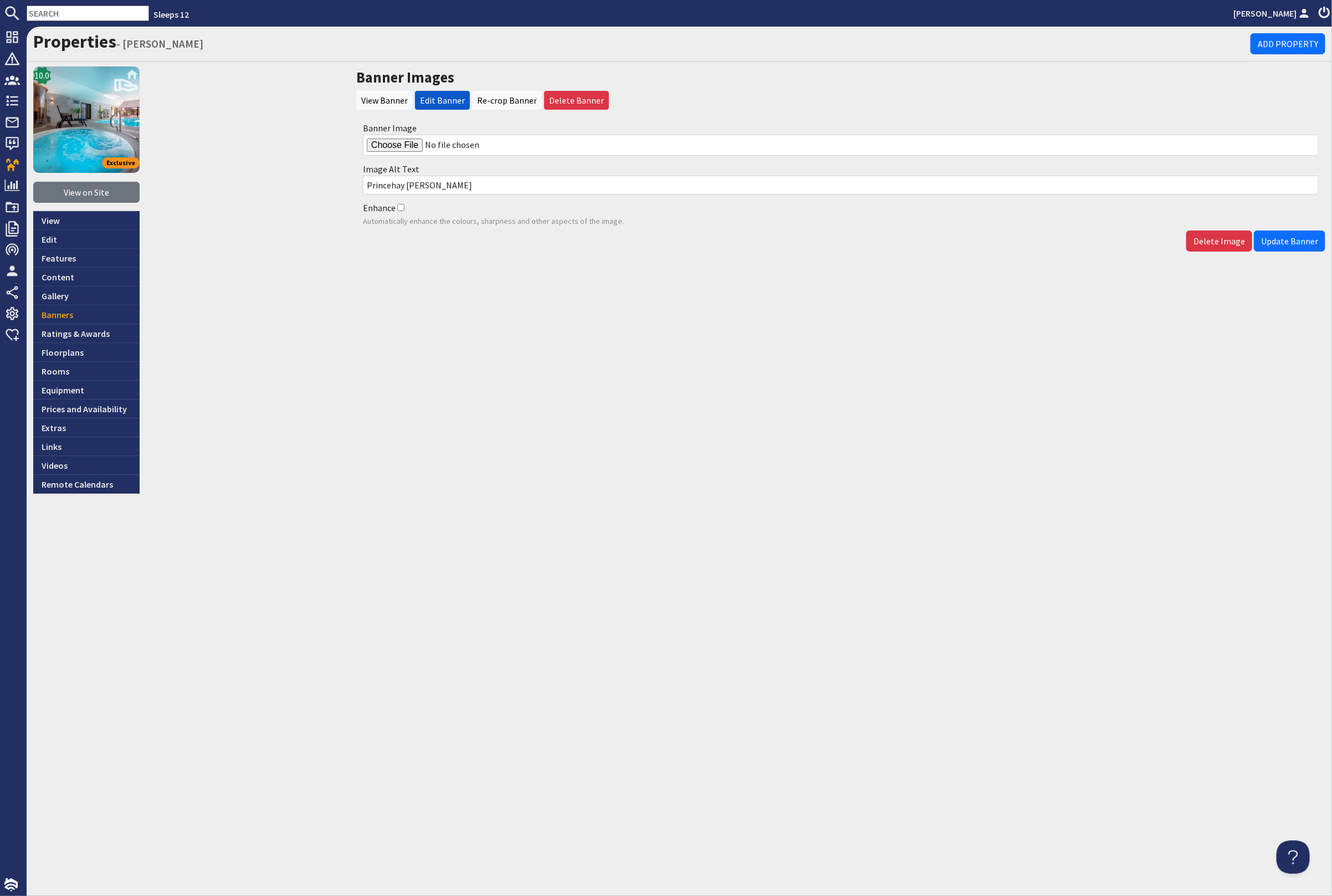
click at [393, 145] on input "Banner Image" at bounding box center [841, 145] width 956 height 21
type input "C:\fakepath\kingshay-barton-large-holiday-home-group-accommodation-sleeps16.jpg"
click at [1281, 236] on span "Update Banner" at bounding box center [1289, 241] width 57 height 11
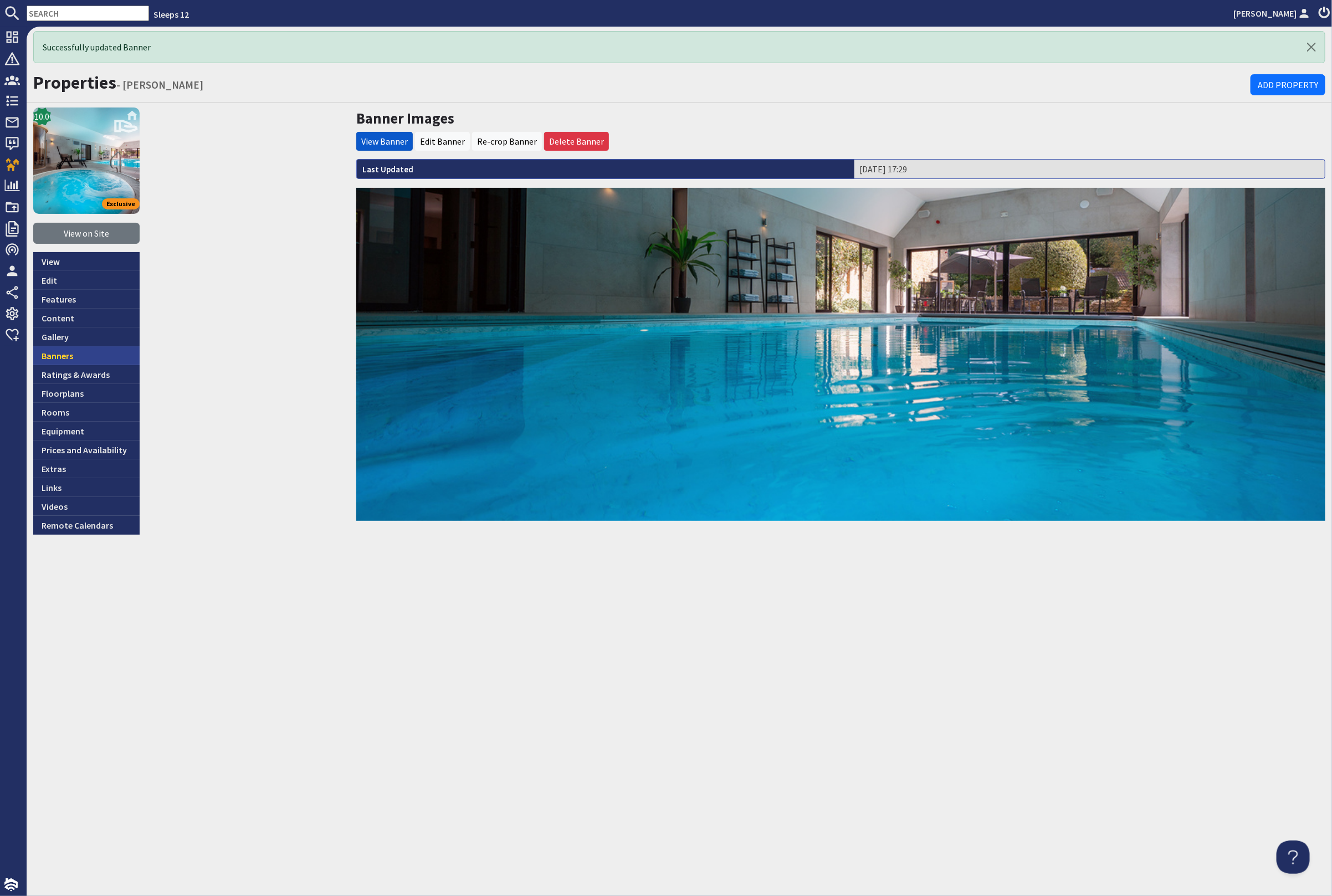
click at [90, 357] on link "Banners" at bounding box center [86, 356] width 107 height 19
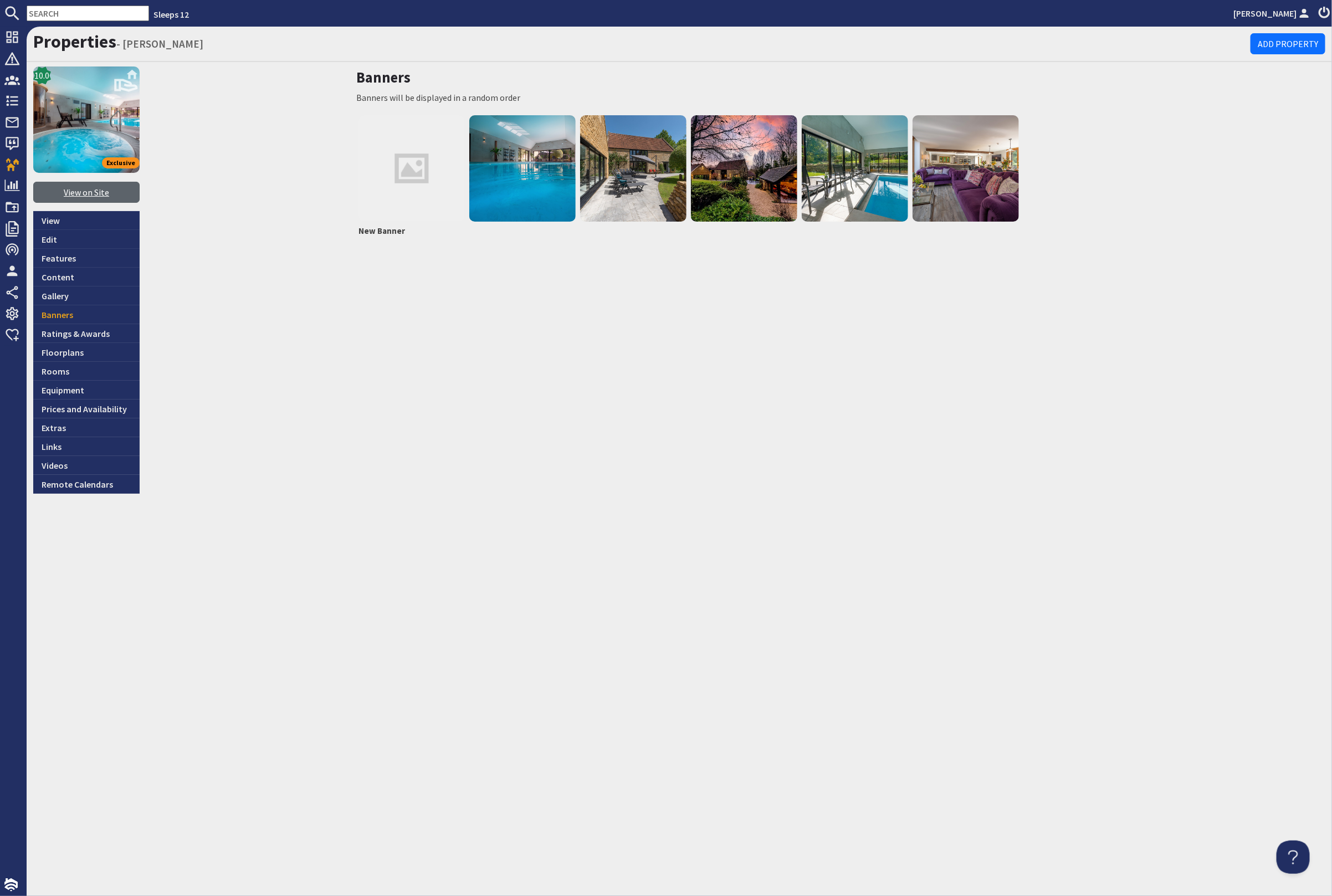
click at [86, 187] on link "View on Site" at bounding box center [86, 192] width 107 height 21
click at [735, 172] on img at bounding box center [744, 168] width 107 height 107
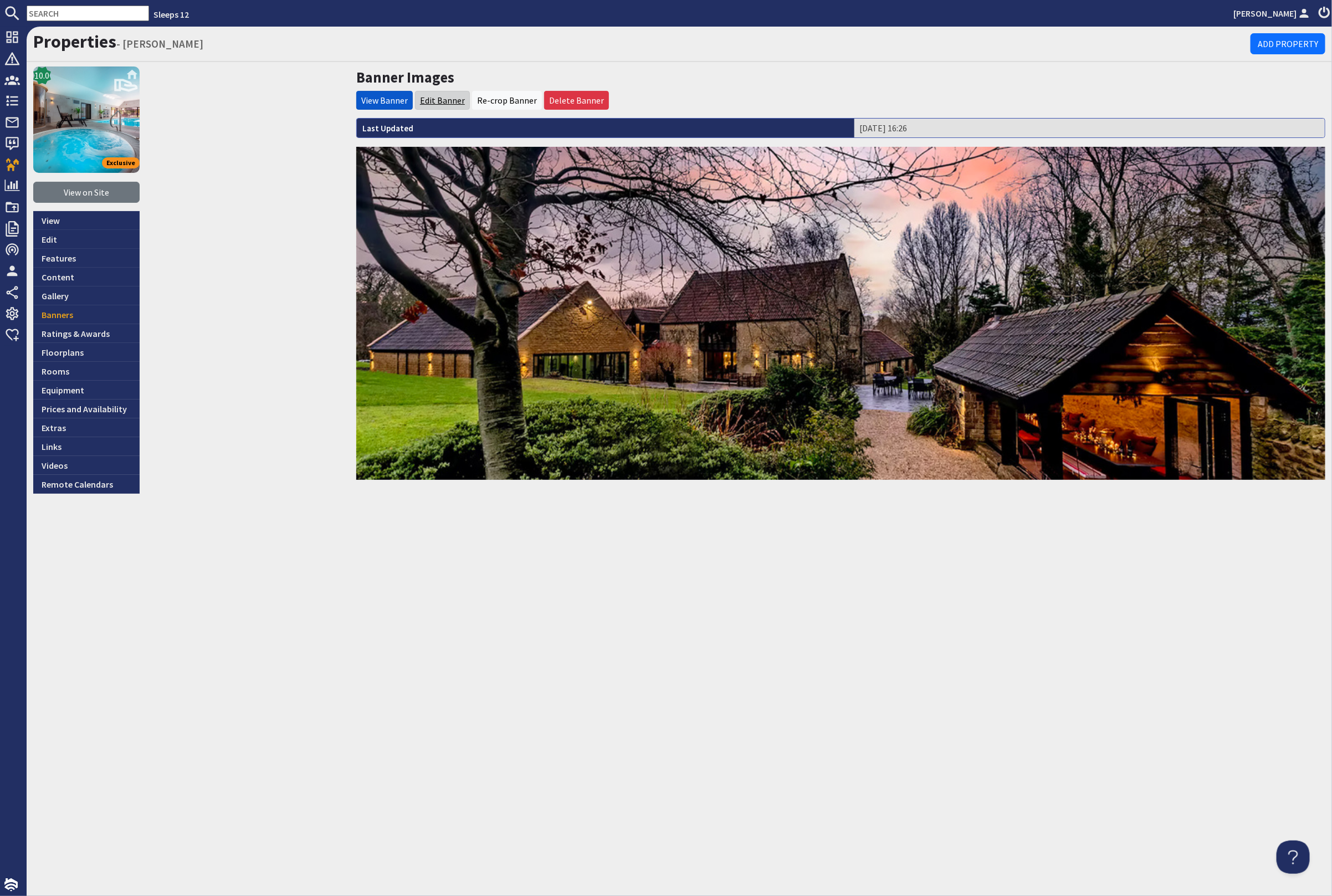
click at [447, 98] on link "Edit Banner" at bounding box center [443, 100] width 45 height 11
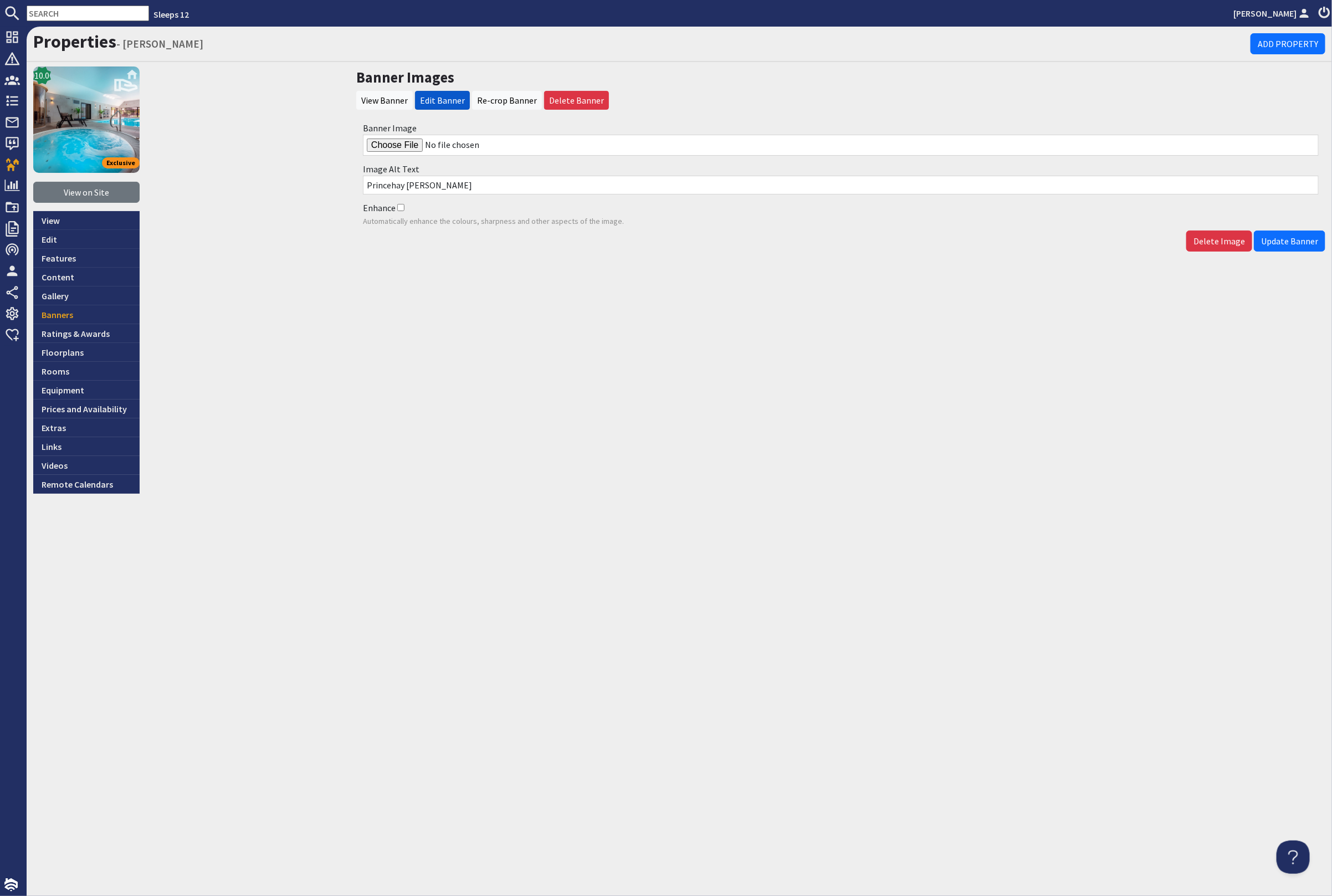
click at [403, 142] on input "Banner Image" at bounding box center [841, 145] width 956 height 21
type input "C:\fakepath\kingshay-barton-large-holiday-home-group-accommodation-sleeps-17.jpg"
click at [1288, 242] on span "Update Banner" at bounding box center [1289, 241] width 57 height 11
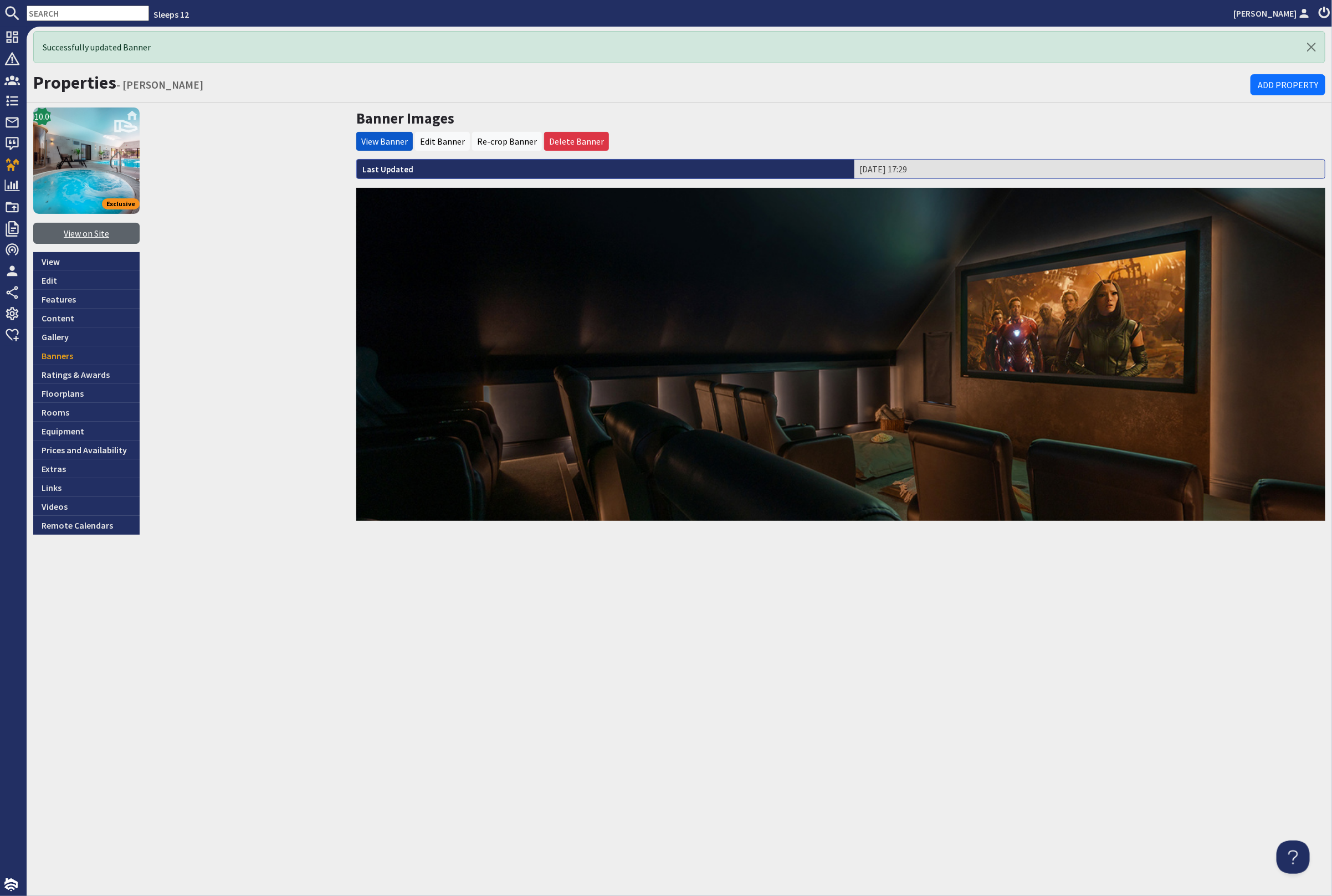
click at [103, 231] on link "View on Site" at bounding box center [86, 232] width 107 height 21
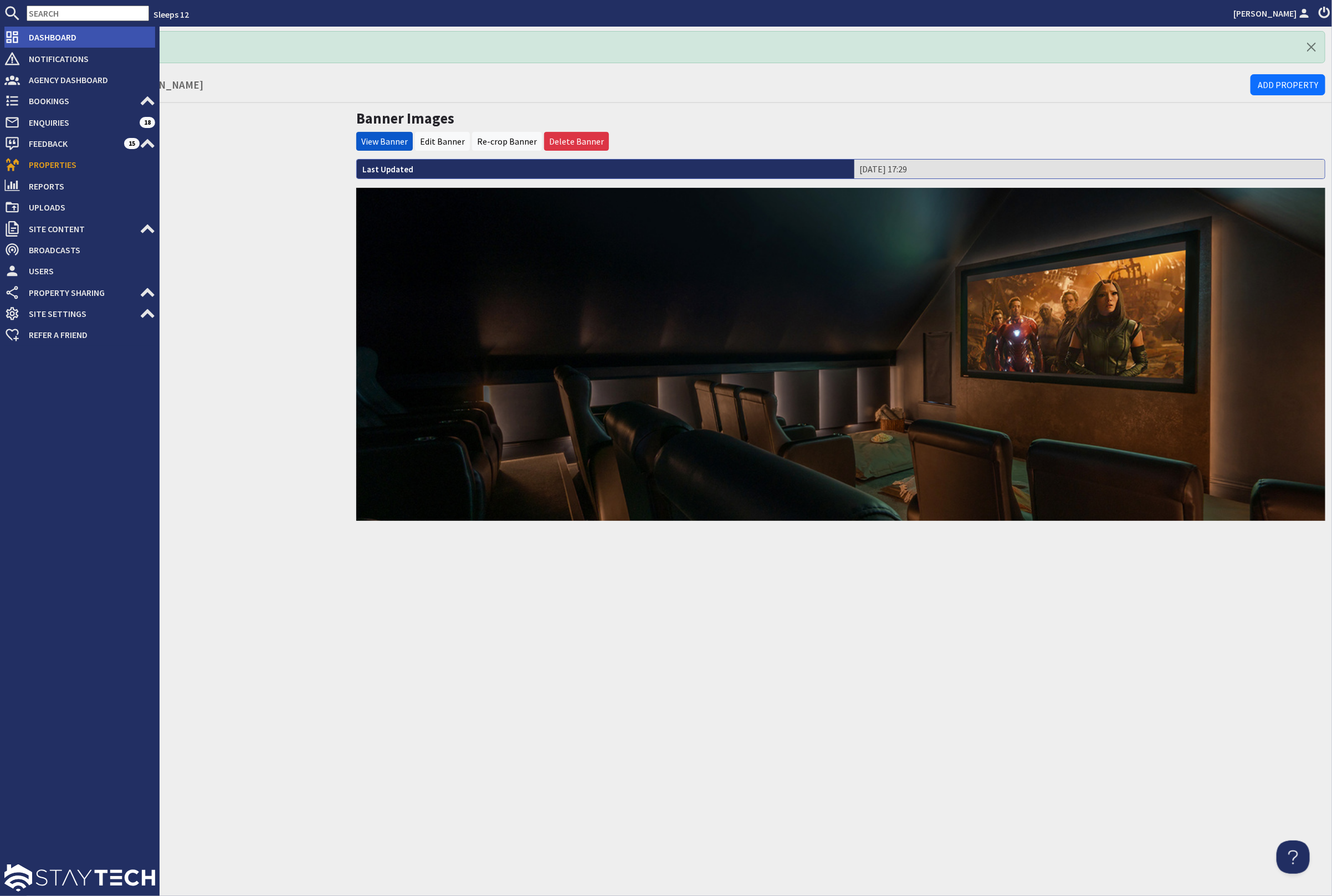
click at [50, 35] on span "Dashboard" at bounding box center [87, 36] width 135 height 17
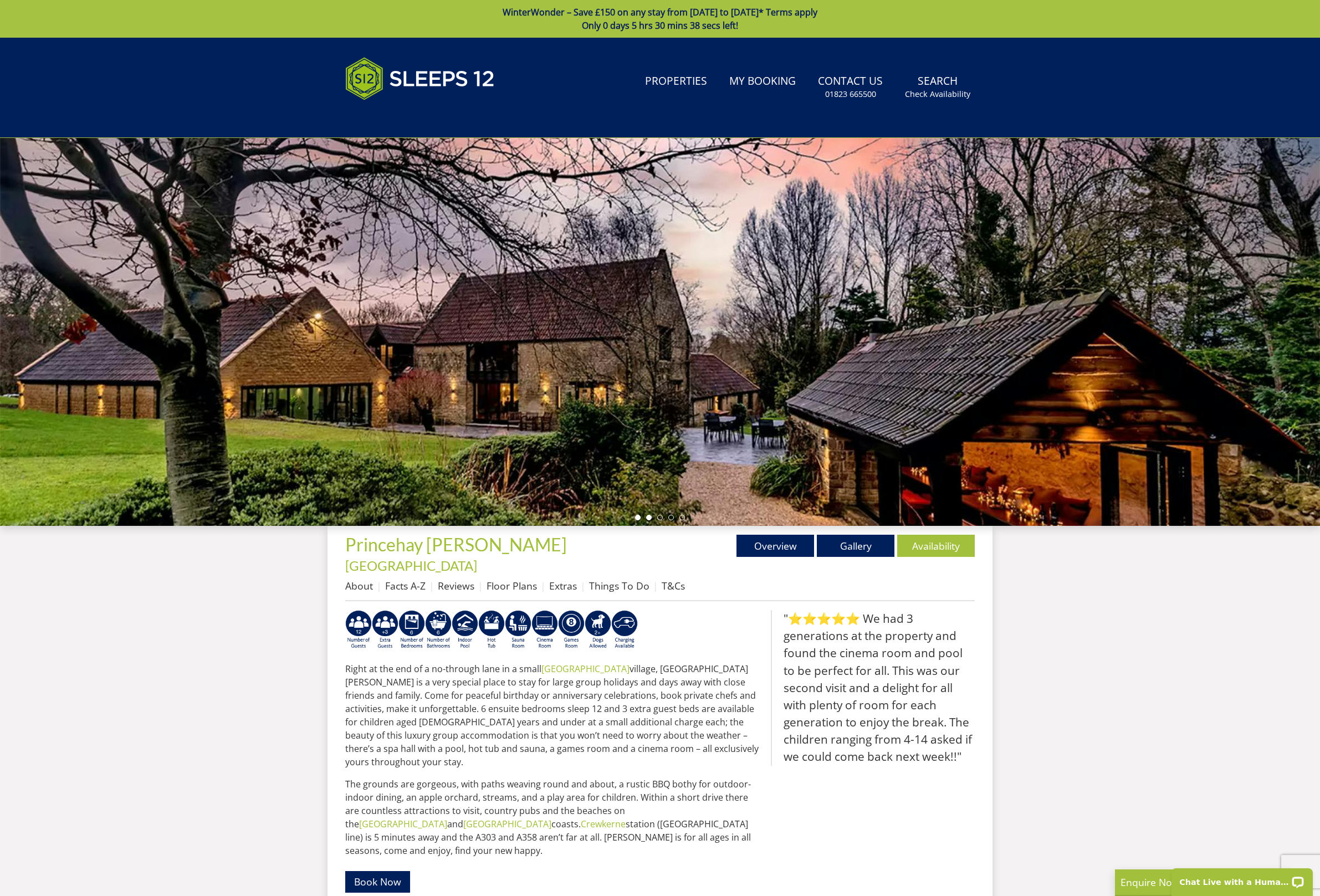
click at [650, 520] on li at bounding box center [649, 517] width 6 height 6
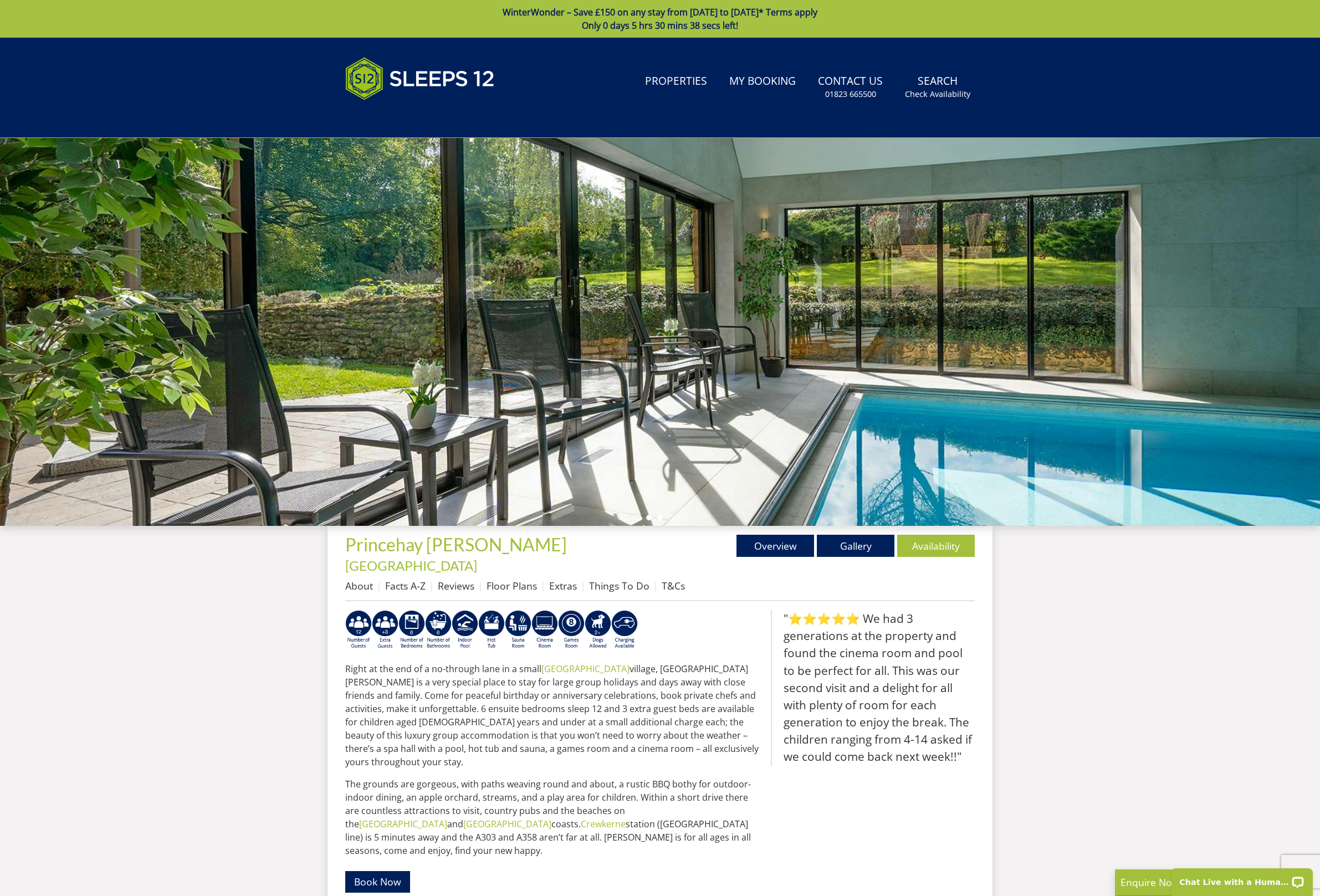
click at [659, 517] on li at bounding box center [660, 517] width 6 height 6
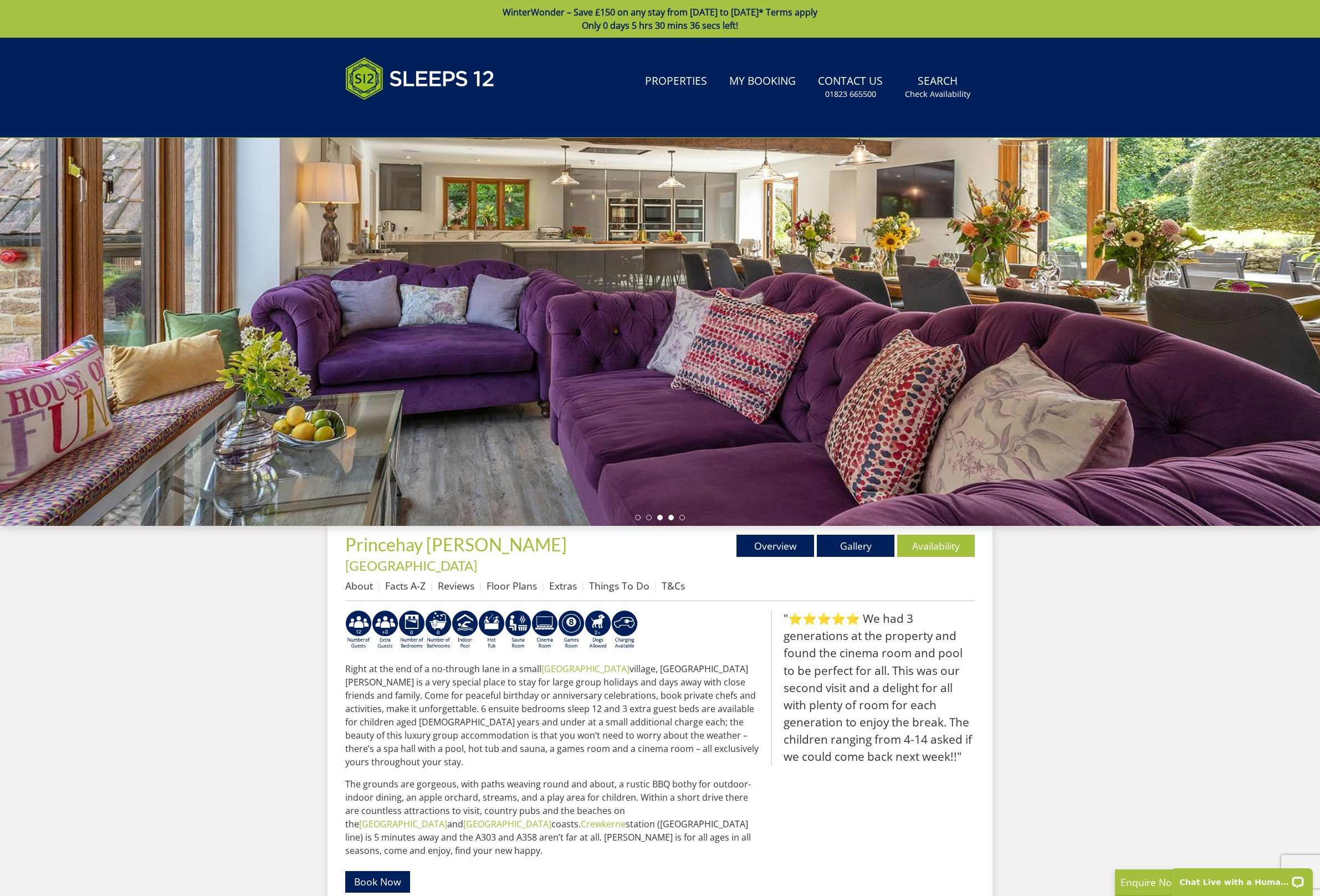
click at [672, 517] on li at bounding box center [671, 517] width 6 height 6
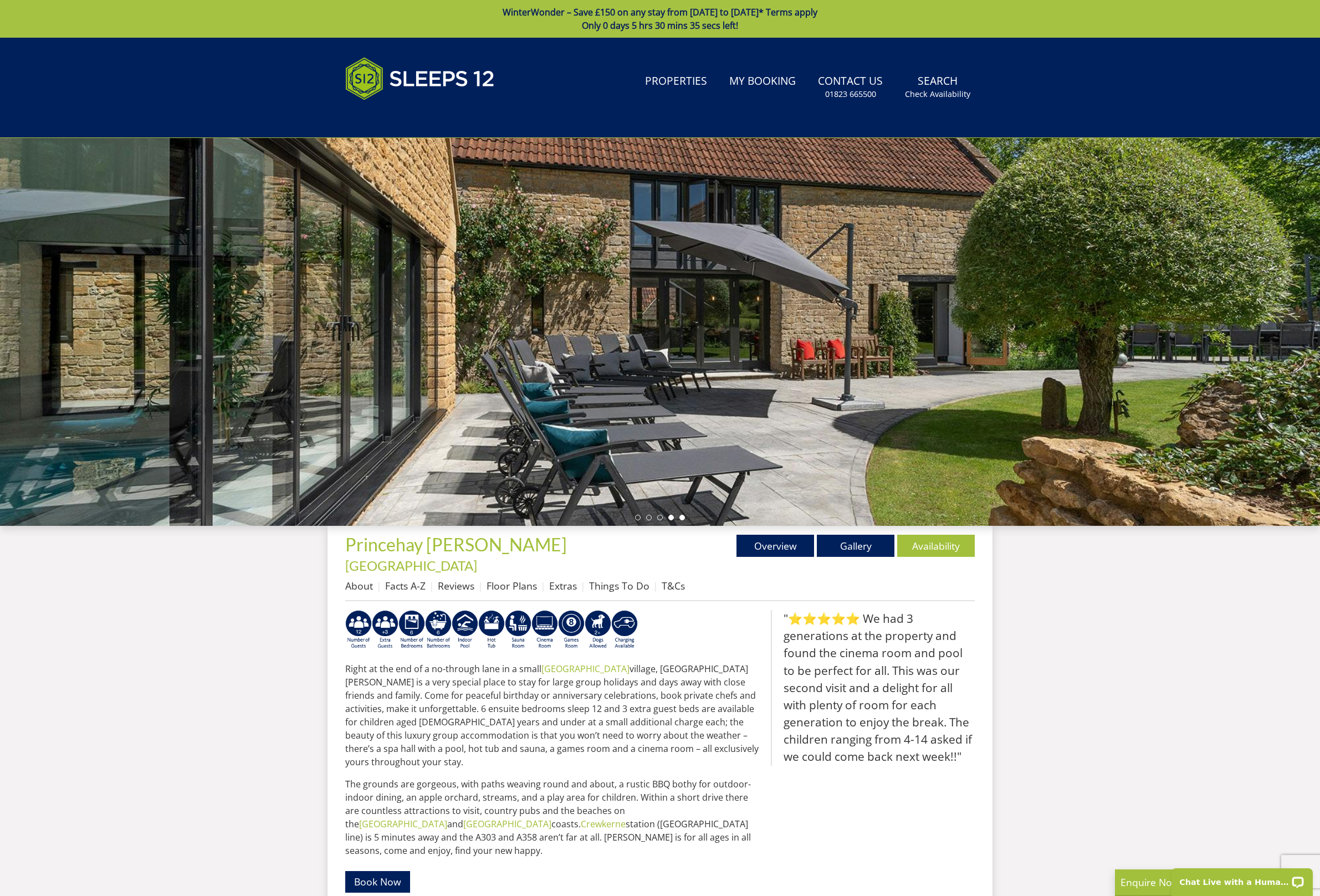
click at [681, 519] on li at bounding box center [682, 517] width 6 height 6
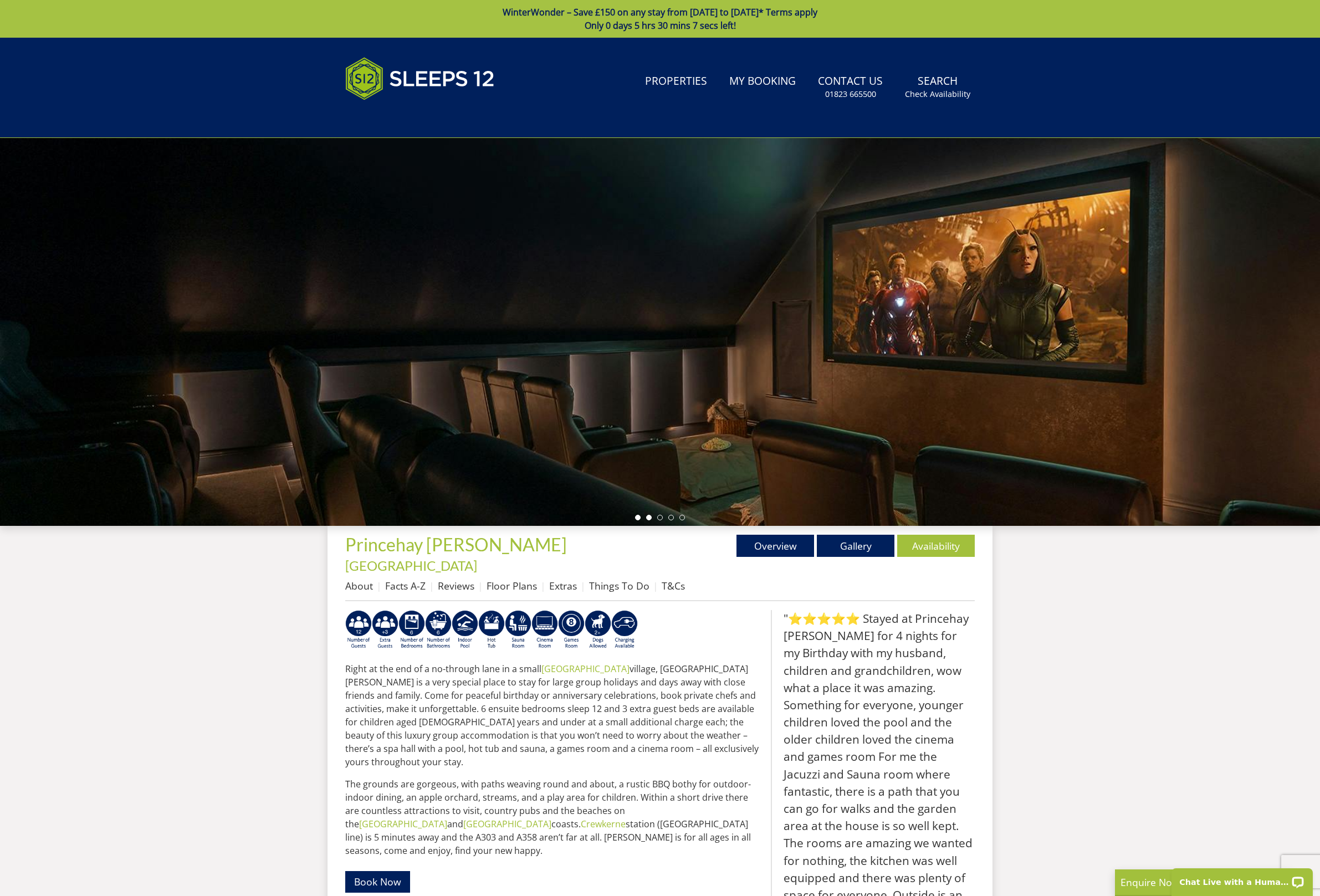
click at [648, 519] on li at bounding box center [649, 517] width 6 height 6
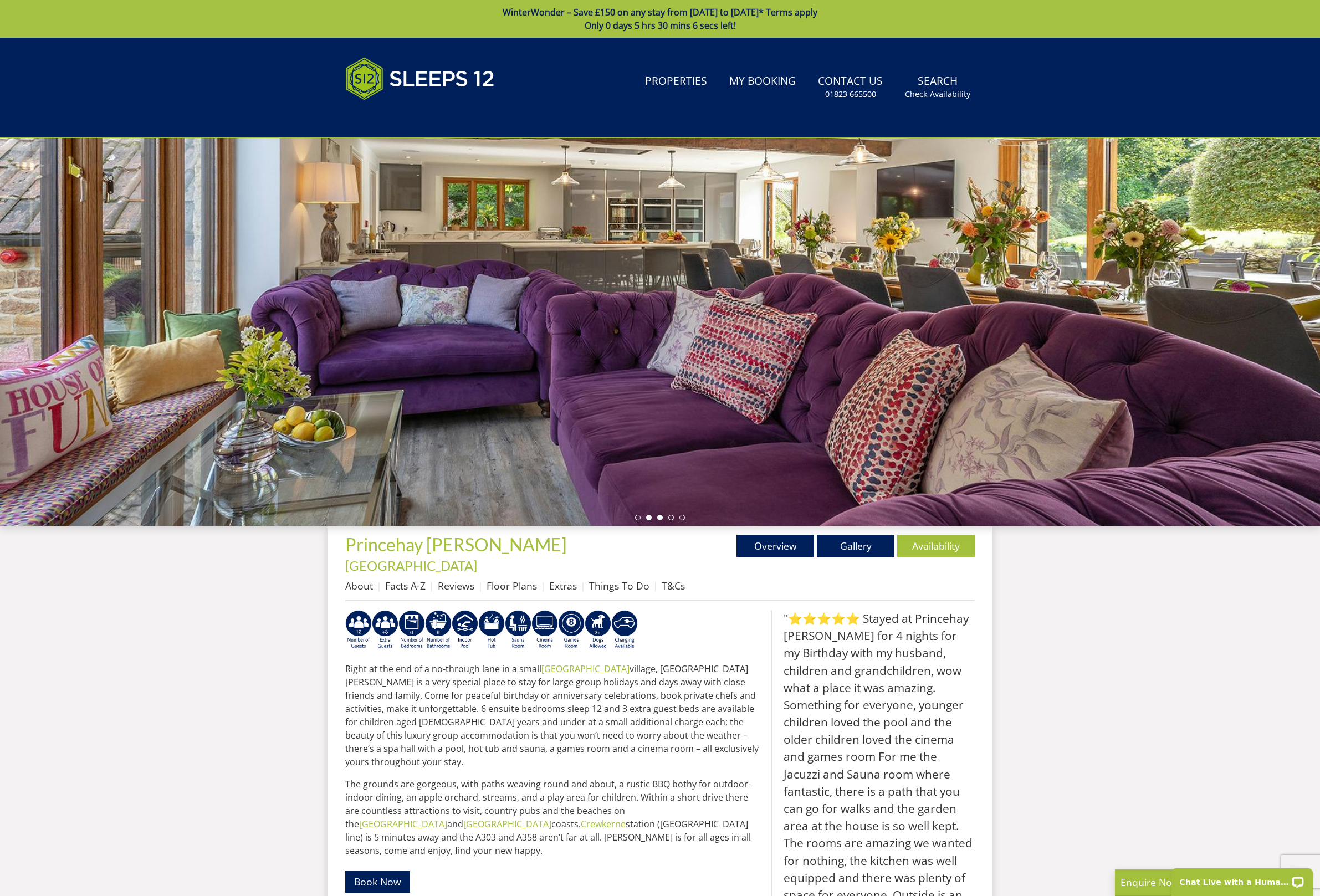
click at [660, 517] on li at bounding box center [660, 517] width 6 height 6
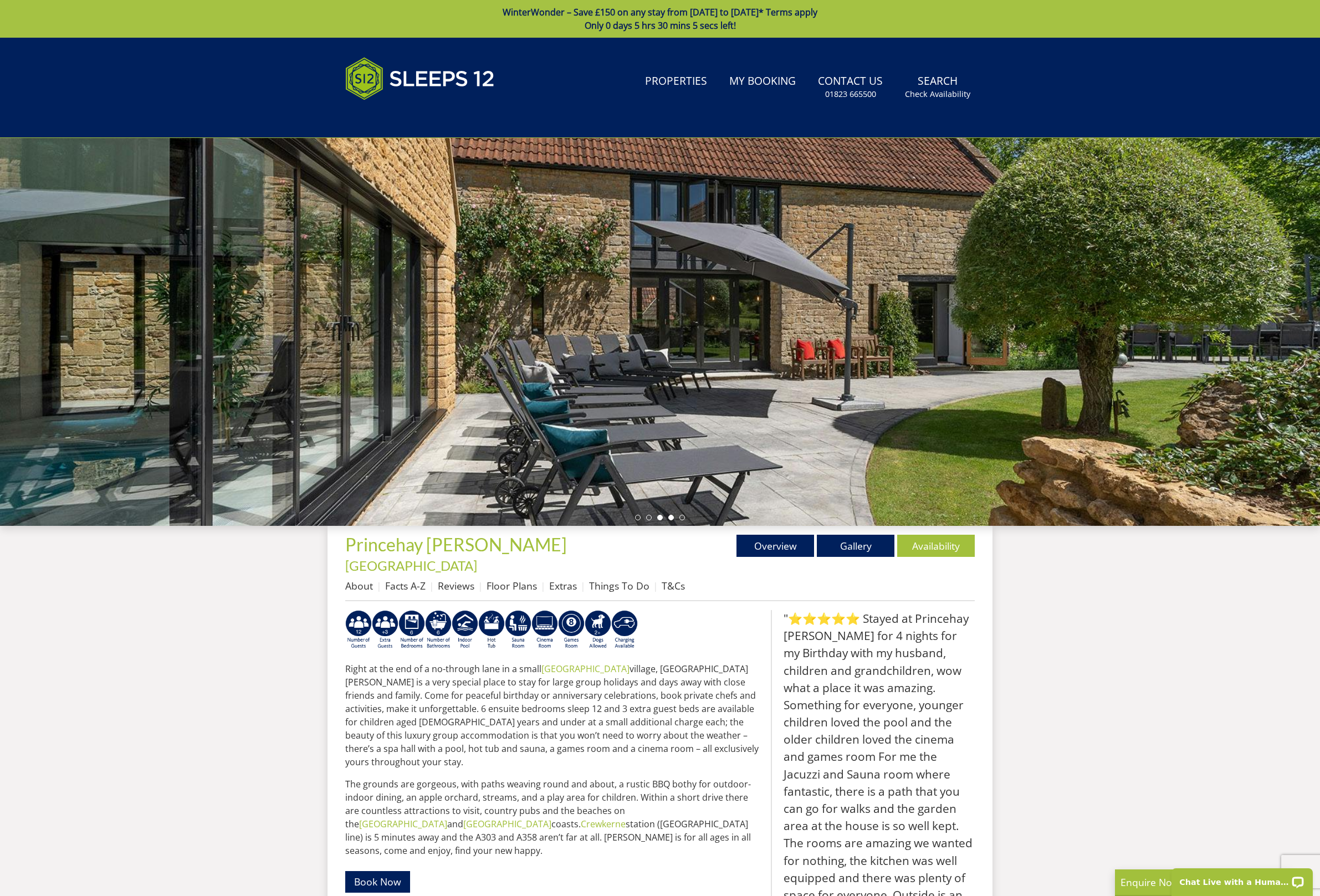
click at [670, 518] on li at bounding box center [671, 517] width 6 height 6
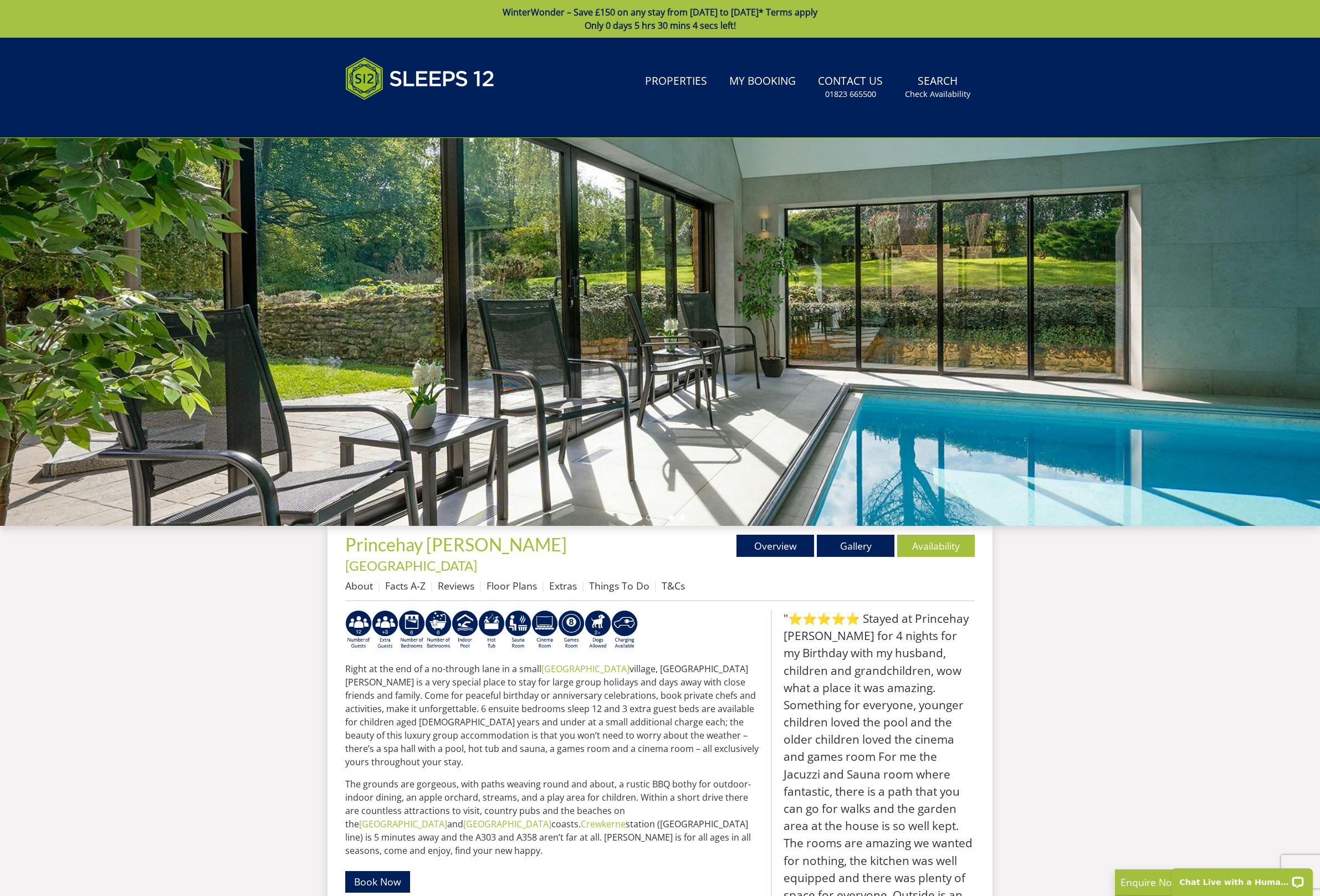
click at [684, 519] on ul at bounding box center [660, 517] width 50 height 6
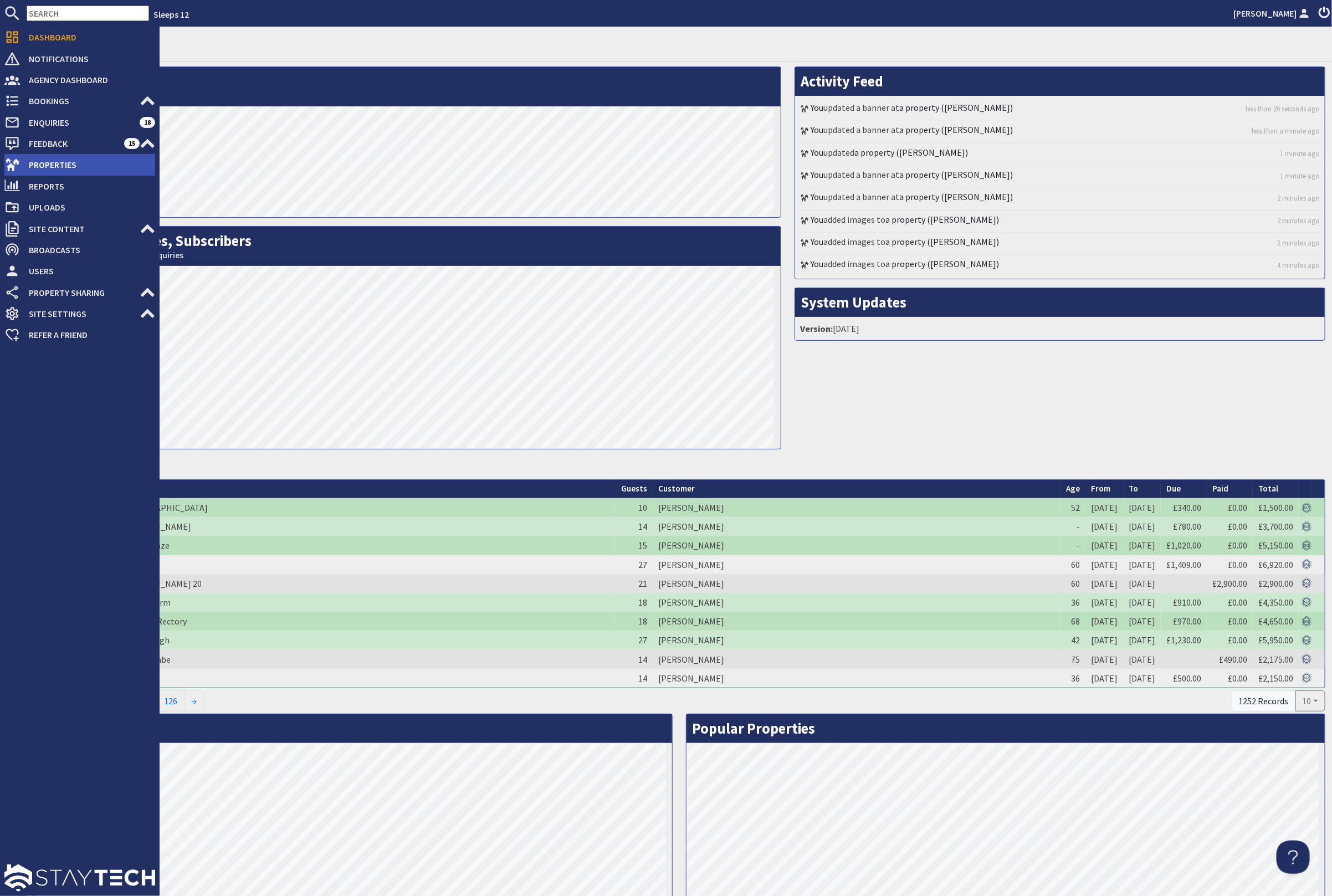
click at [78, 167] on span "Properties" at bounding box center [87, 164] width 135 height 17
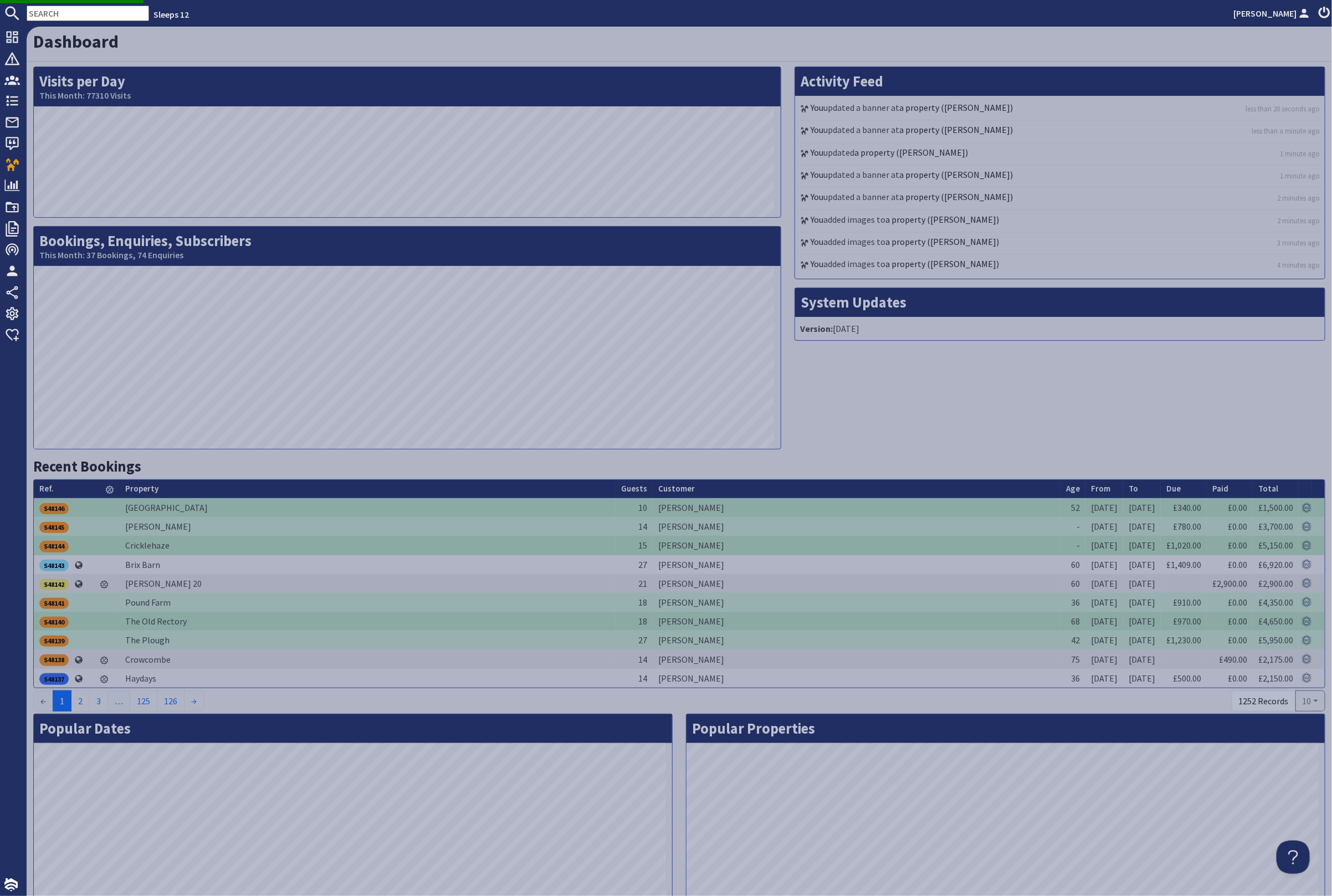
click at [96, 14] on input "text" at bounding box center [88, 13] width 122 height 16
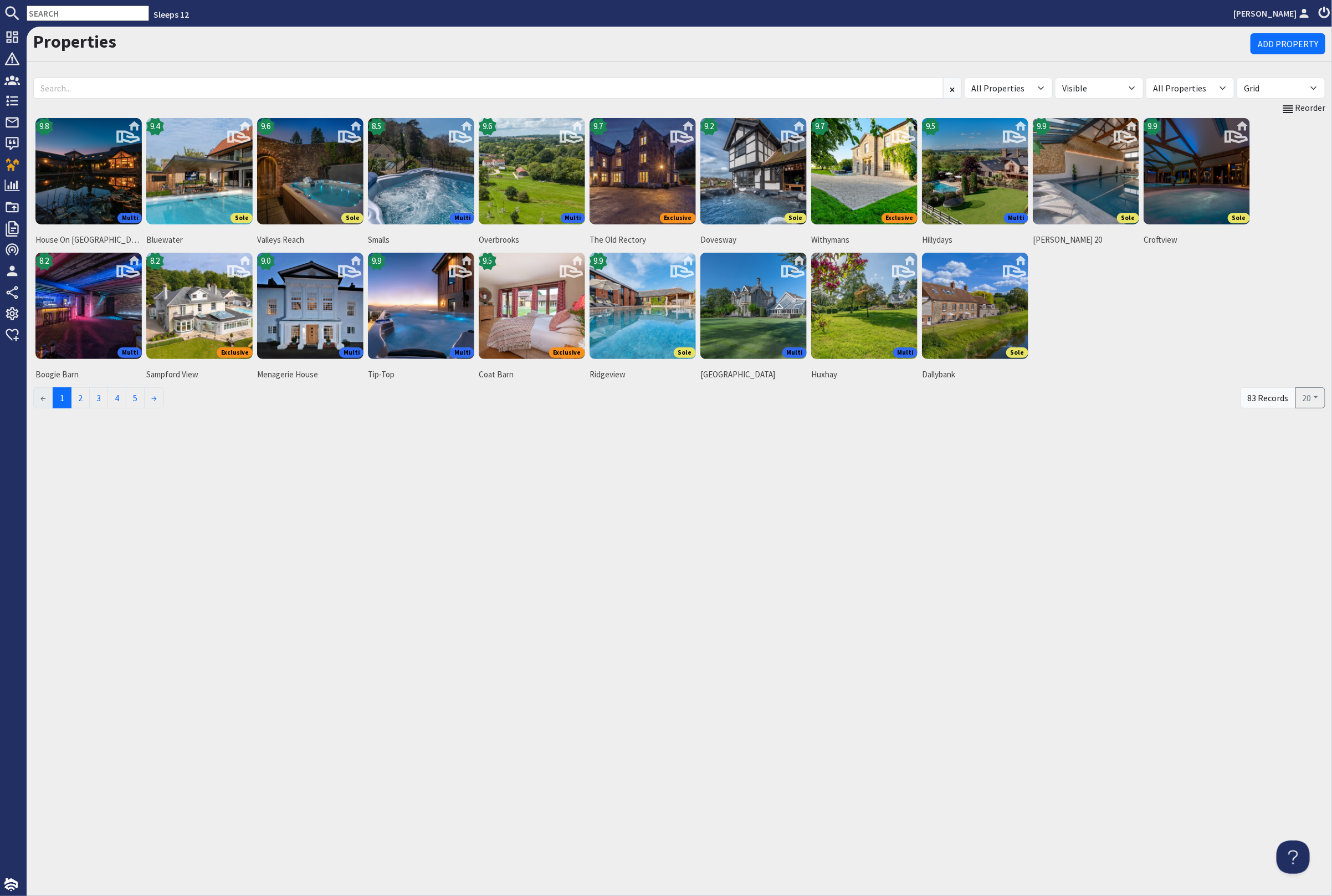
click at [96, 16] on input "text" at bounding box center [88, 13] width 122 height 16
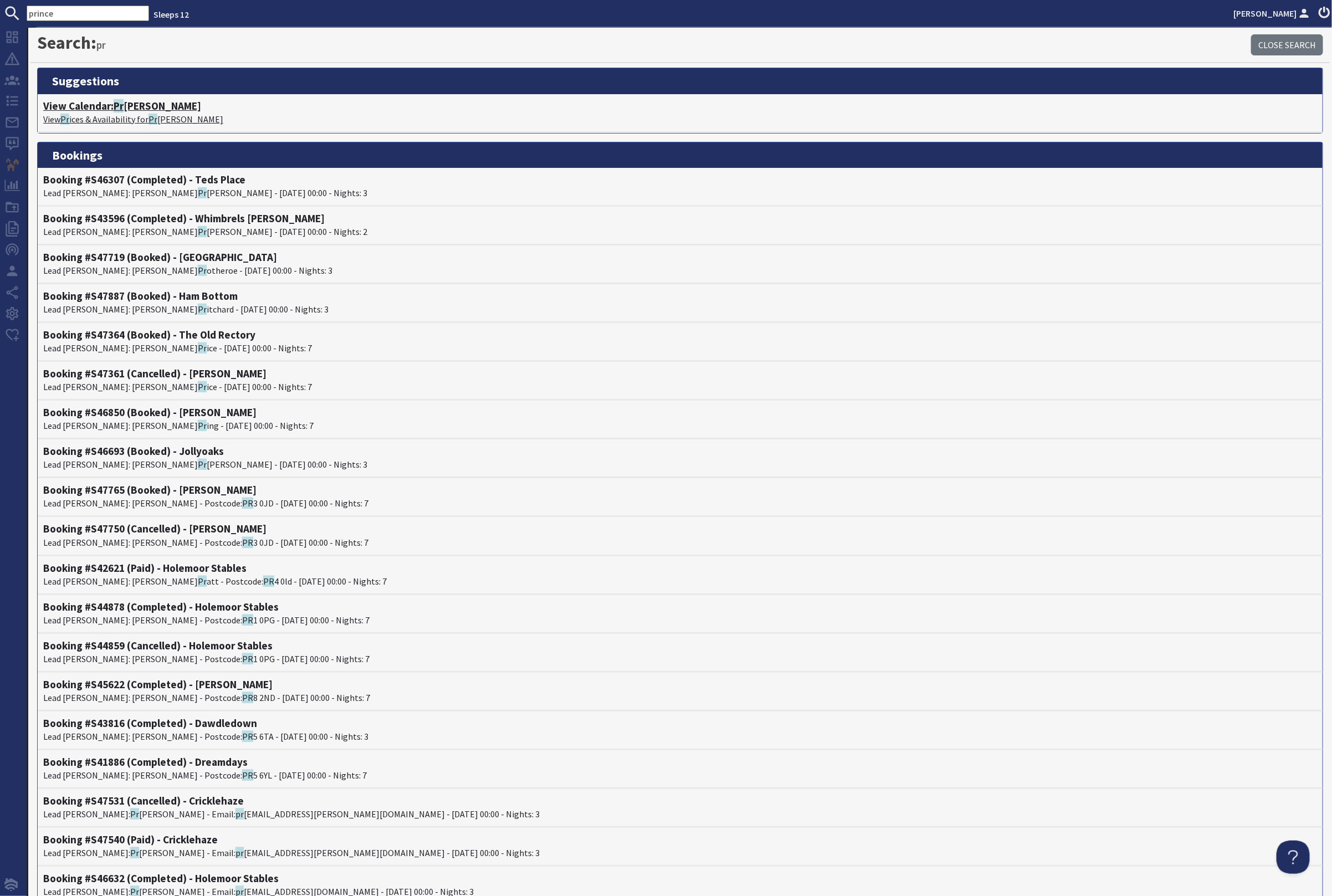
type input "prince"
click at [153, 107] on h4 "View Calendar: Pr incehay Barton" at bounding box center [680, 106] width 1274 height 12
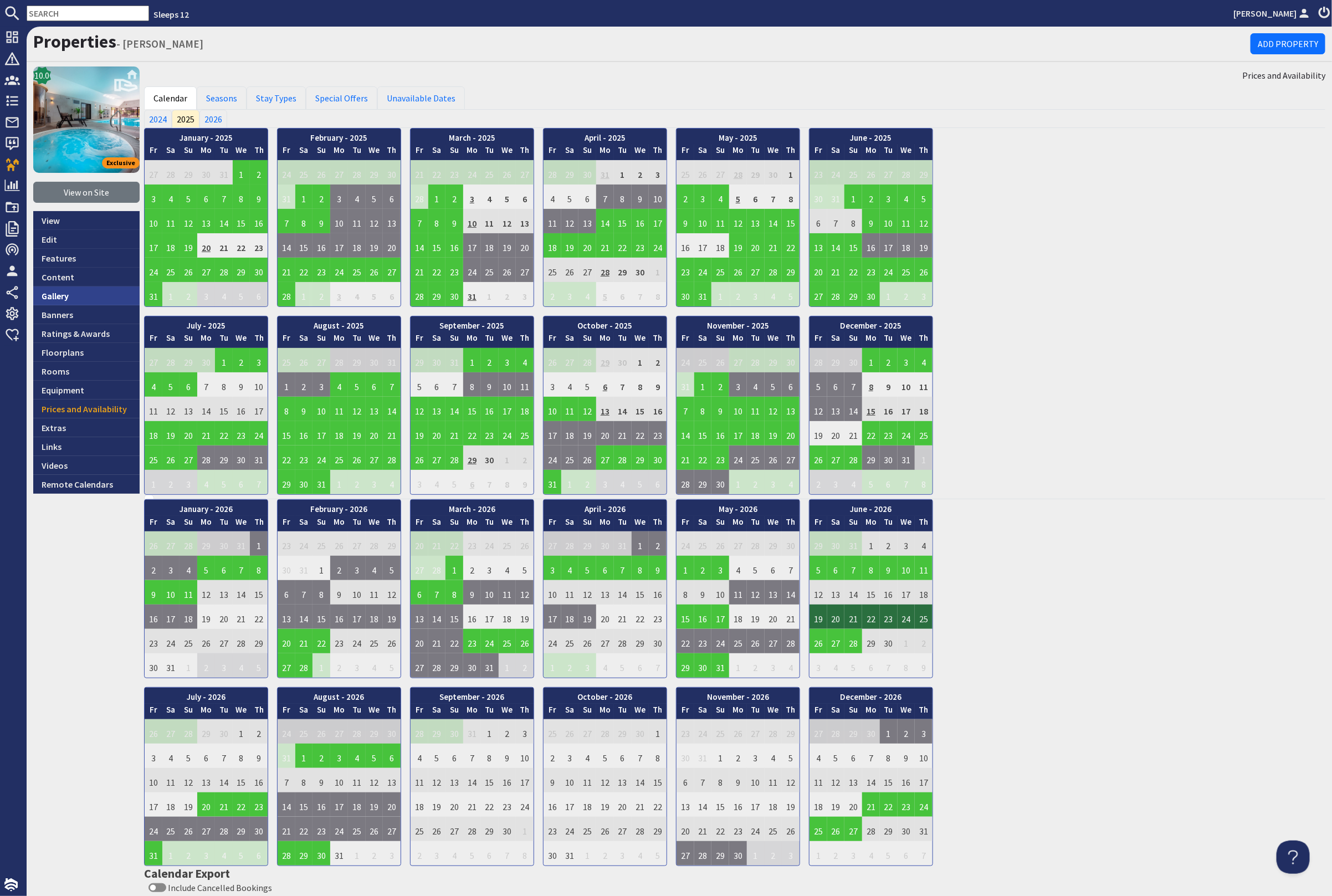
click at [93, 296] on link "Gallery" at bounding box center [86, 295] width 107 height 19
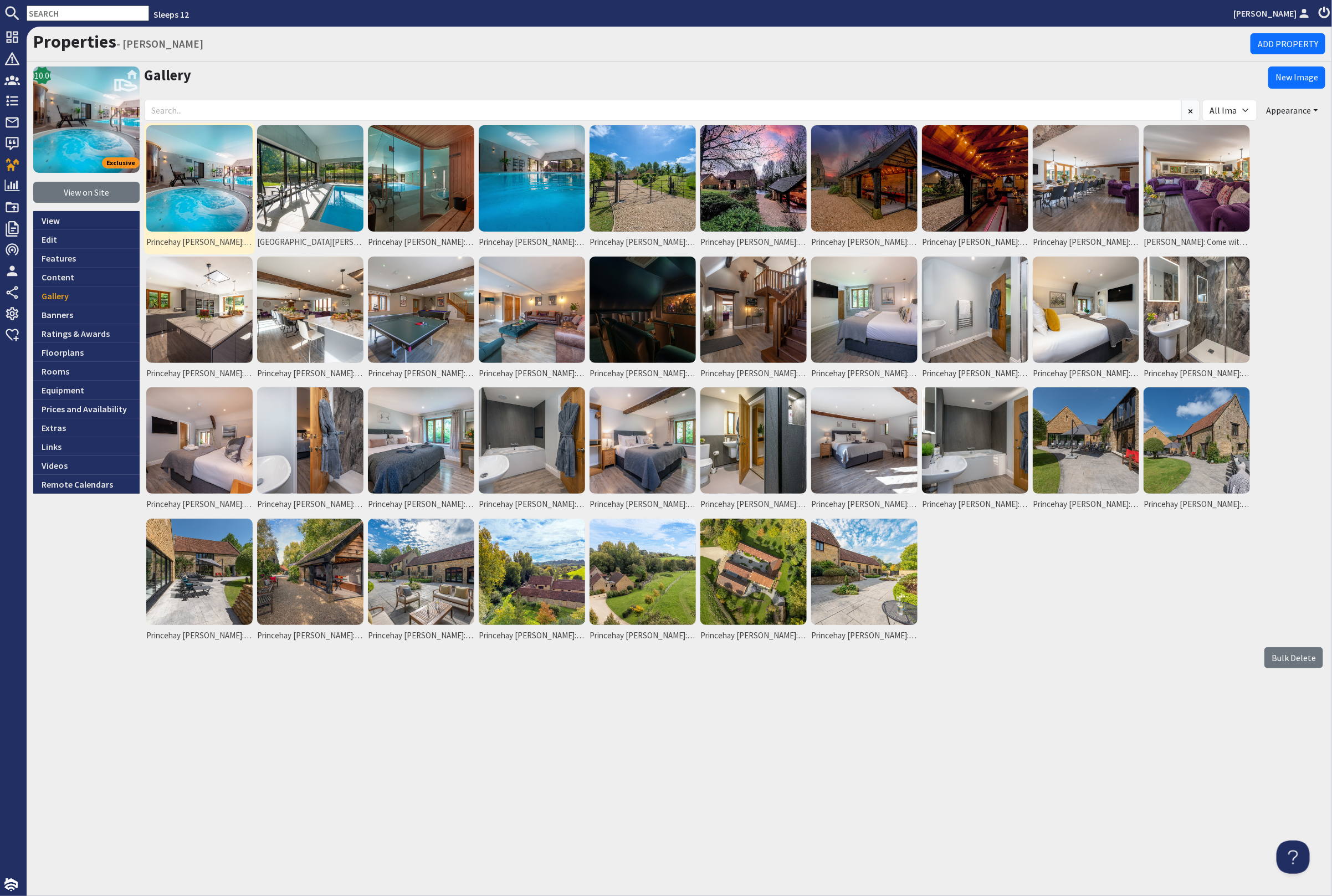
click at [214, 192] on img at bounding box center [199, 178] width 107 height 107
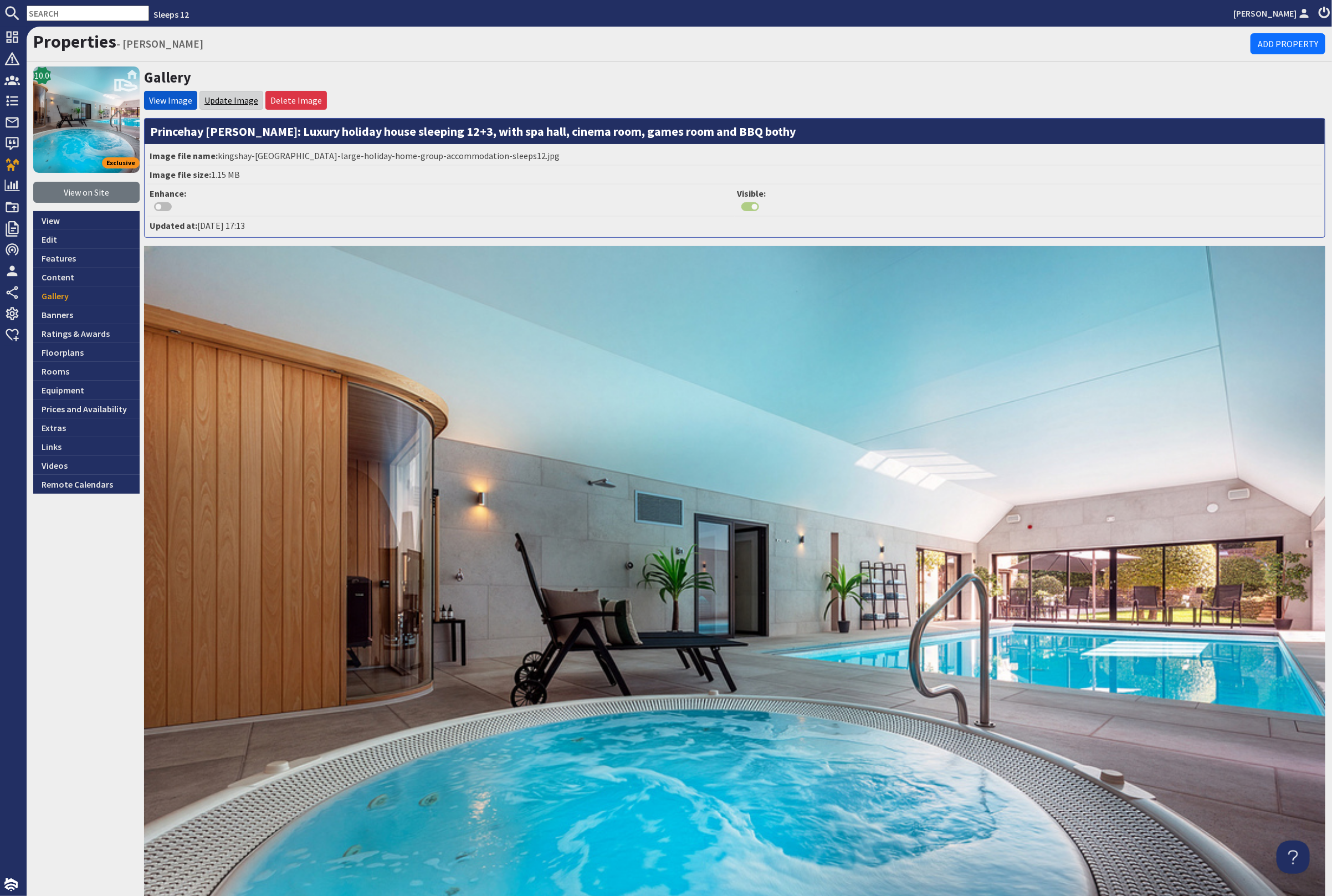
click at [230, 98] on link "Update Image" at bounding box center [231, 100] width 54 height 11
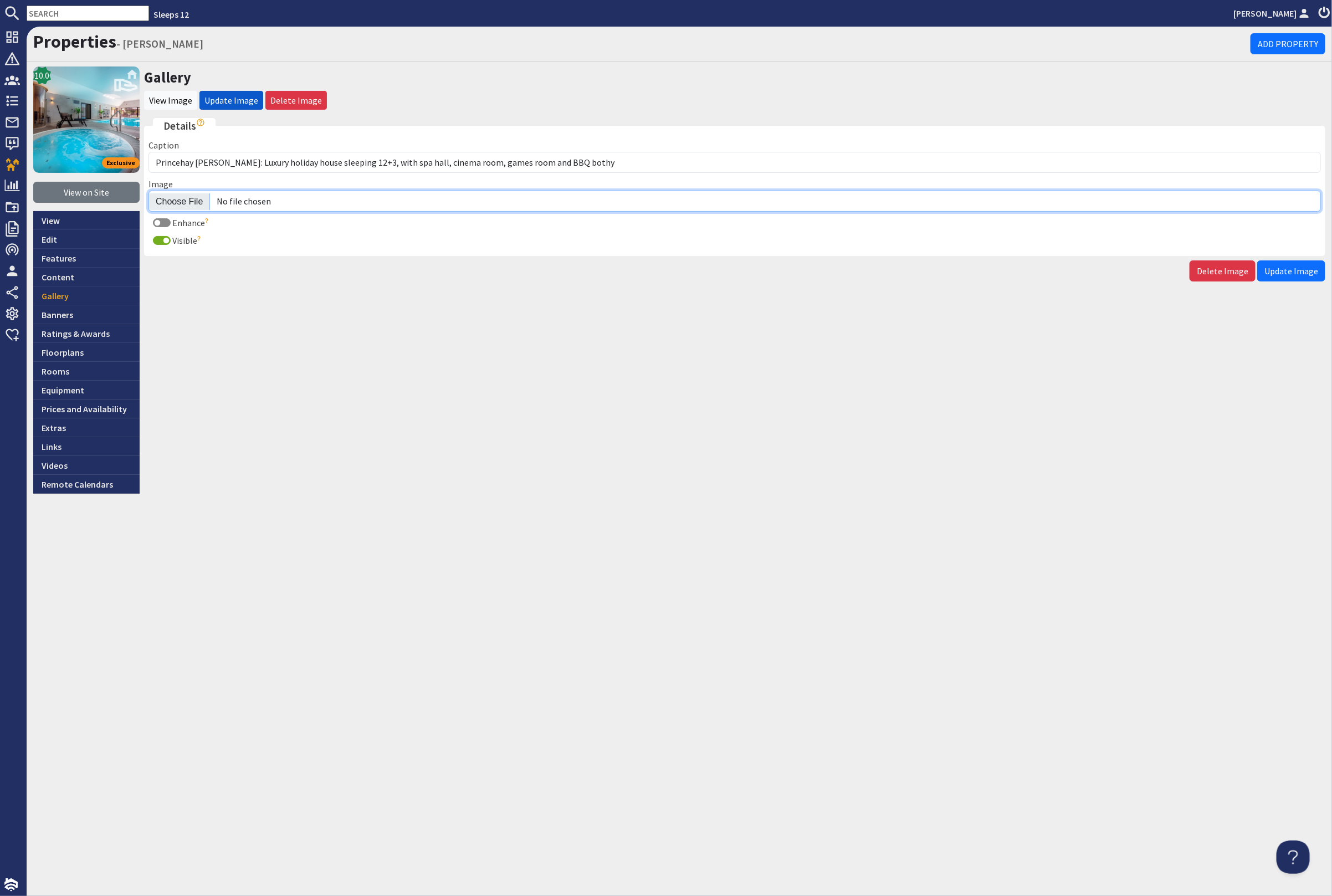
click at [181, 200] on input "Image" at bounding box center [734, 200] width 1172 height 21
type input "C:\fakepath\princehay-barton-large-holiday-home-group-accommodation-sleeps12.jpg"
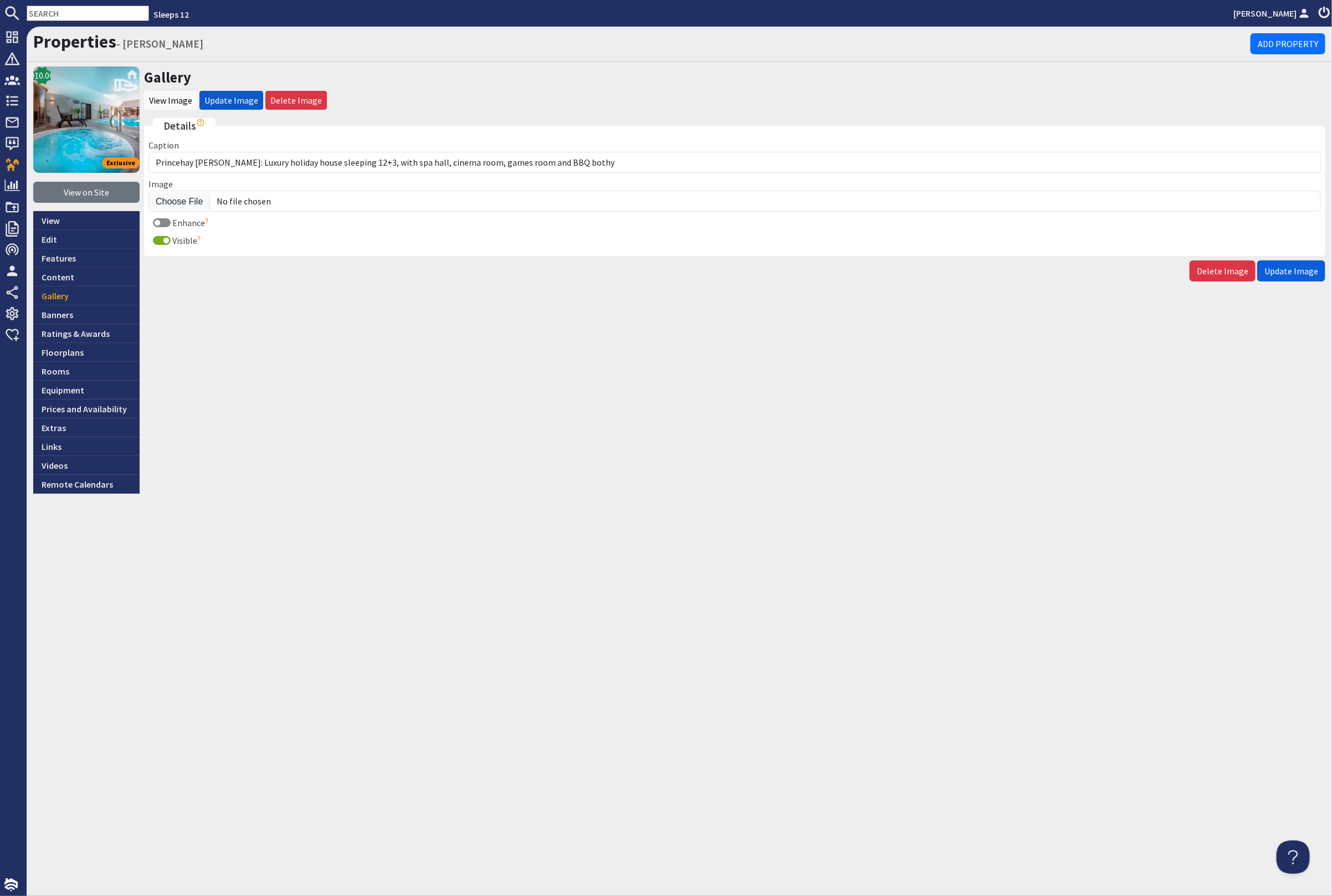
click at [1300, 268] on span "Update Image" at bounding box center [1291, 271] width 54 height 11
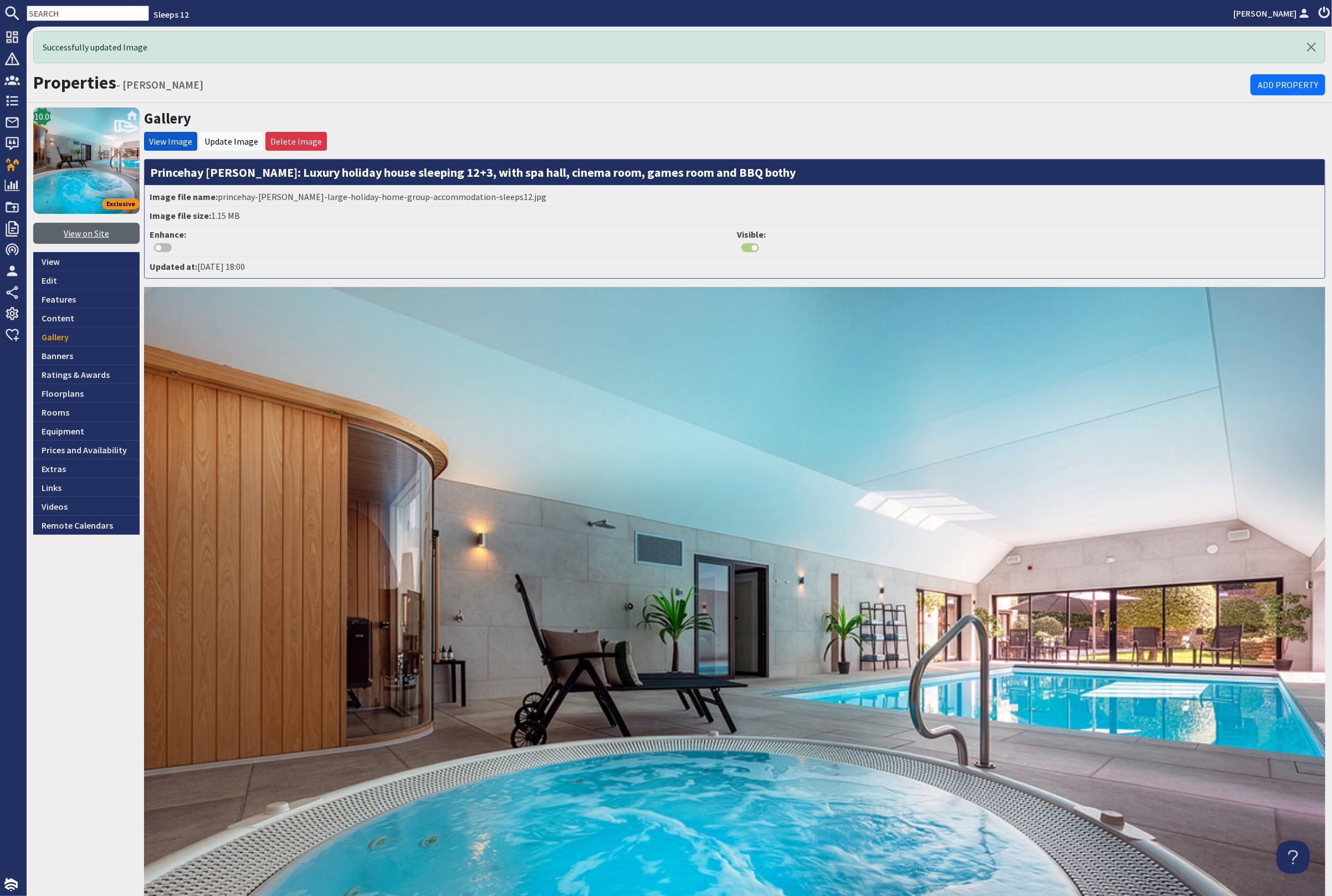
click at [74, 235] on link "View on Site" at bounding box center [86, 232] width 107 height 21
click at [51, 273] on link "Edit" at bounding box center [86, 280] width 107 height 19
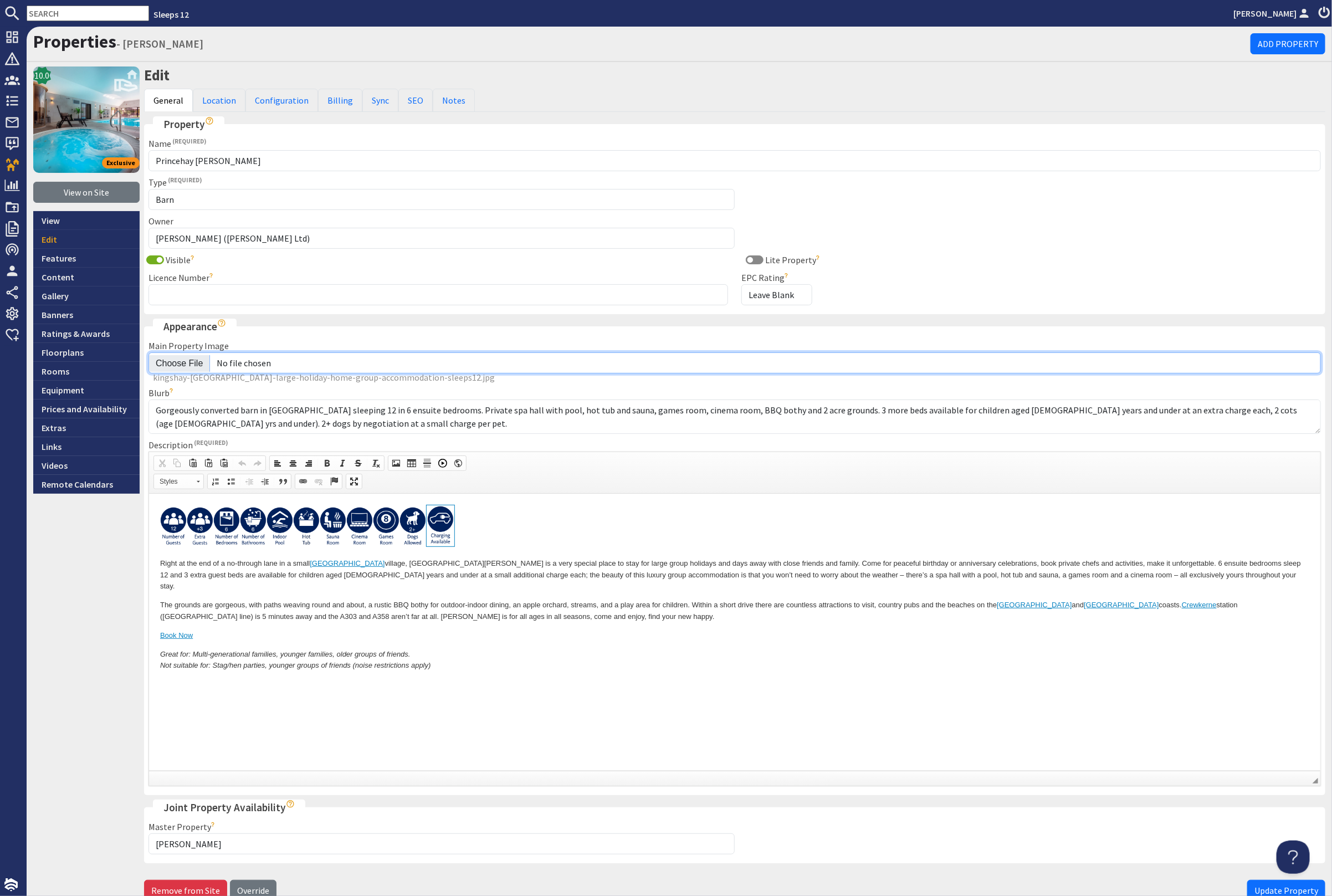
click at [185, 362] on input "Main Property Image" at bounding box center [734, 362] width 1172 height 21
type input "C:\fakepath\princehay-barton-large-holiday-home-group-accommodation-sleeps12.jpg"
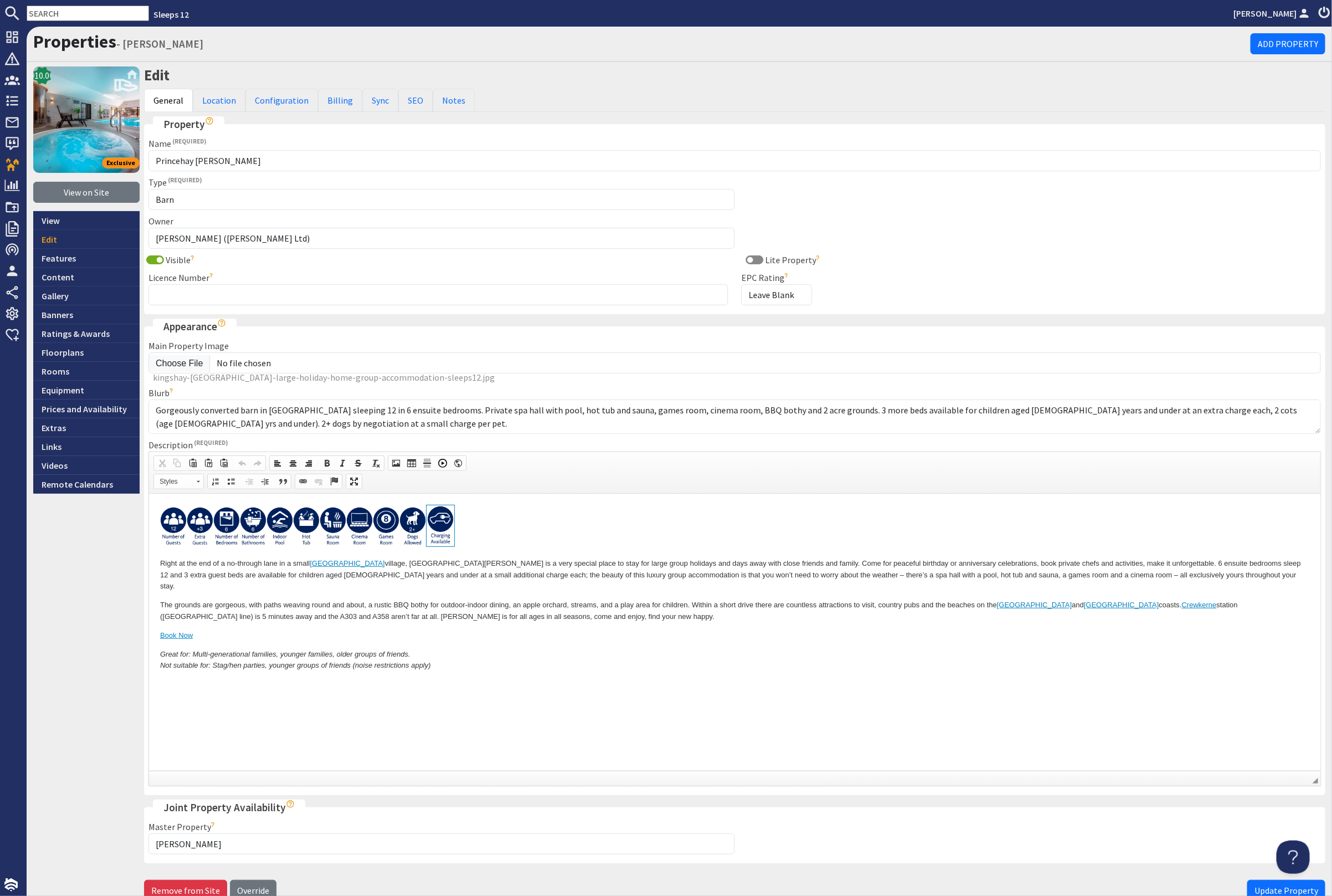
drag, startPoint x: 1275, startPoint y: 880, endPoint x: 1275, endPoint y: 889, distance: 9.0
click at [1274, 885] on span "Update Property" at bounding box center [1286, 890] width 64 height 11
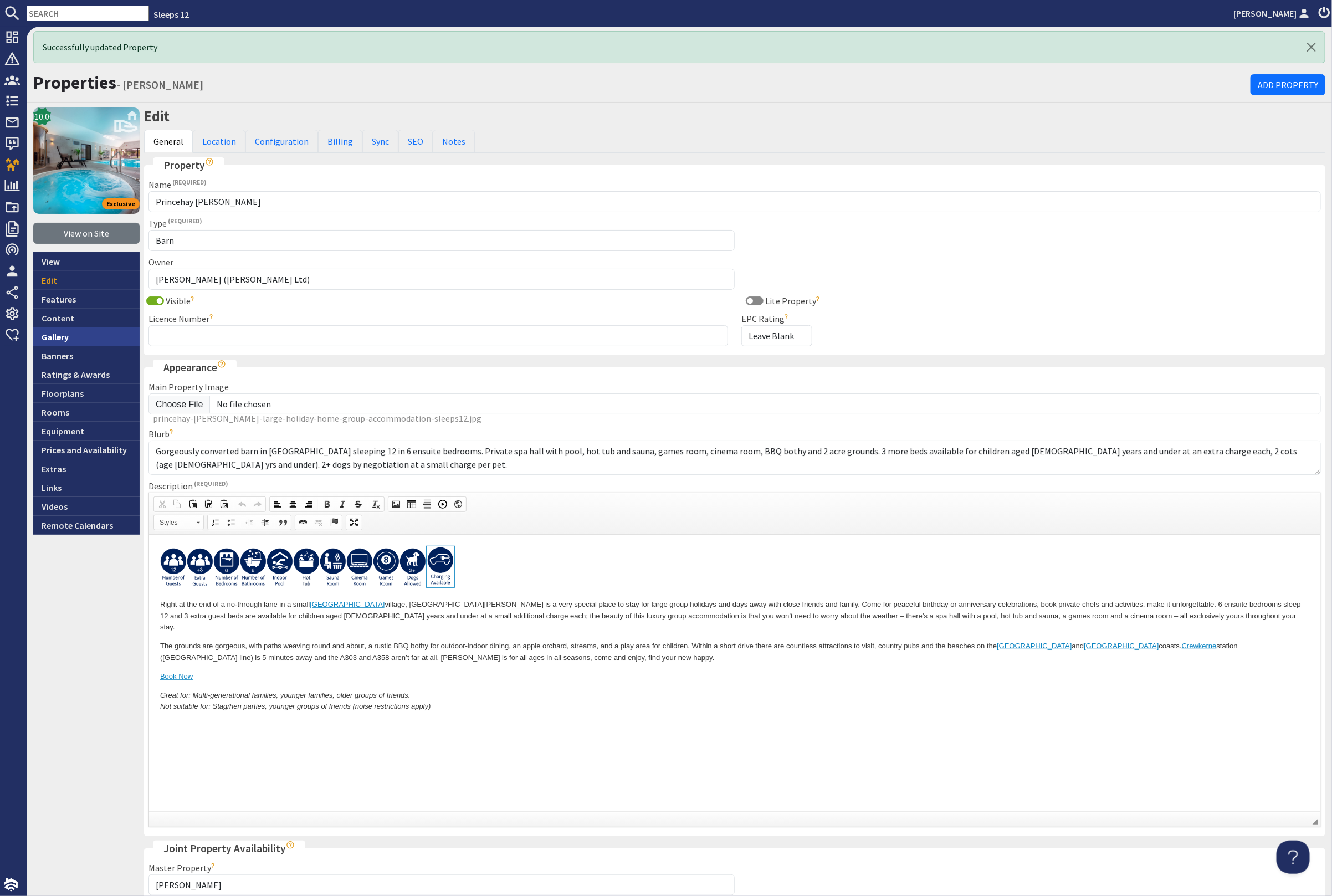
click at [91, 340] on link "Gallery" at bounding box center [86, 337] width 107 height 19
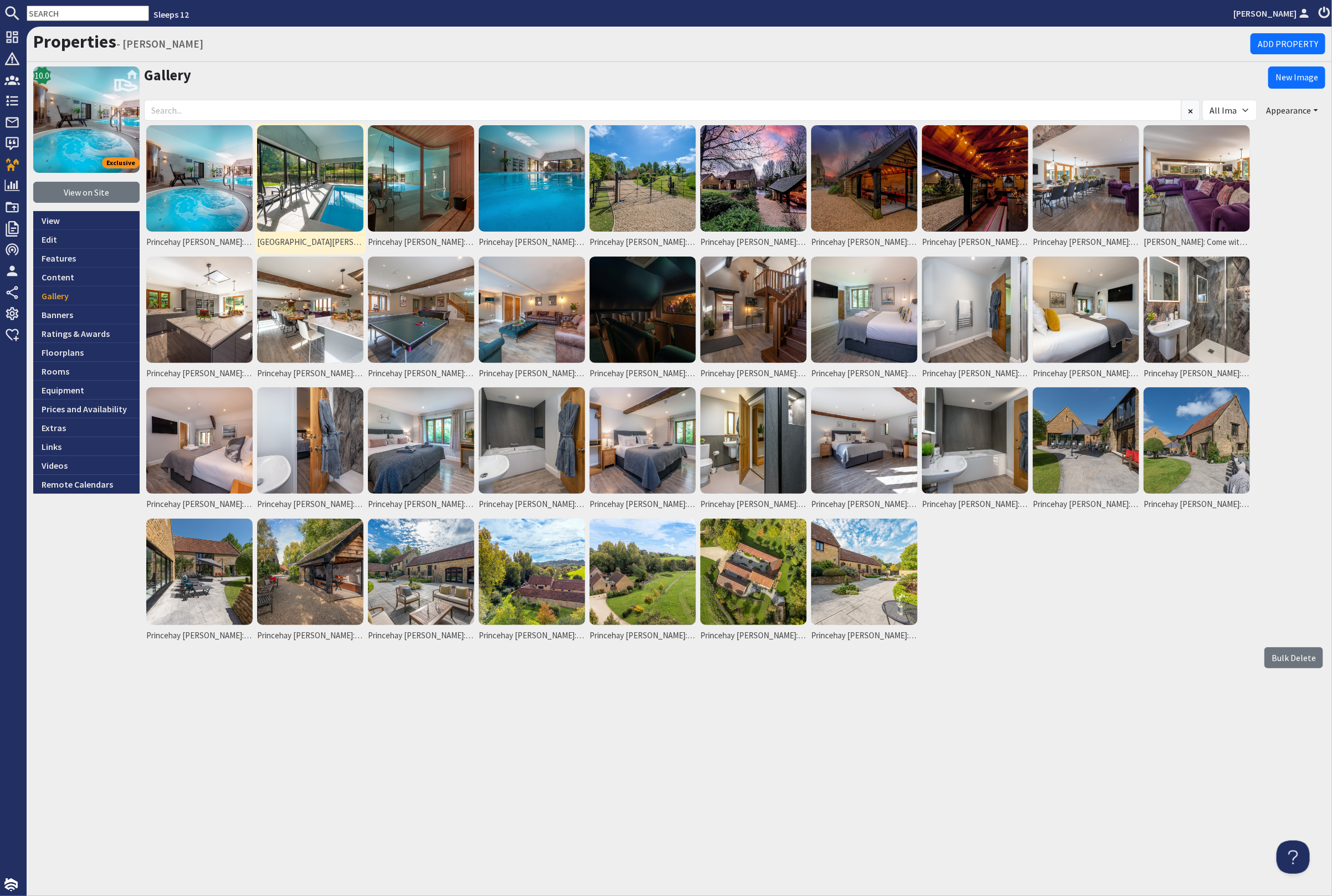
click at [301, 186] on img at bounding box center [310, 178] width 107 height 107
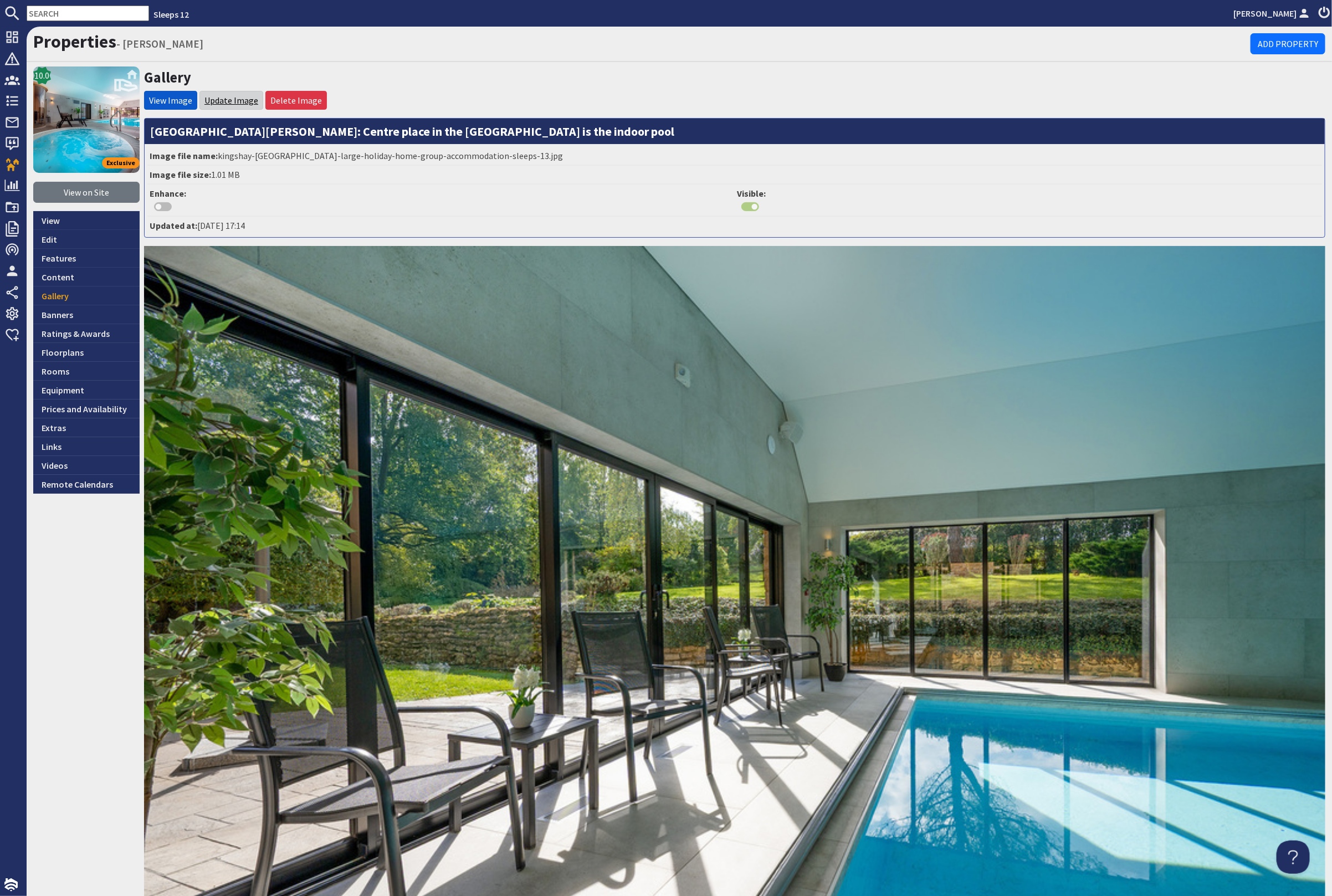
click at [241, 101] on link "Update Image" at bounding box center [231, 100] width 54 height 11
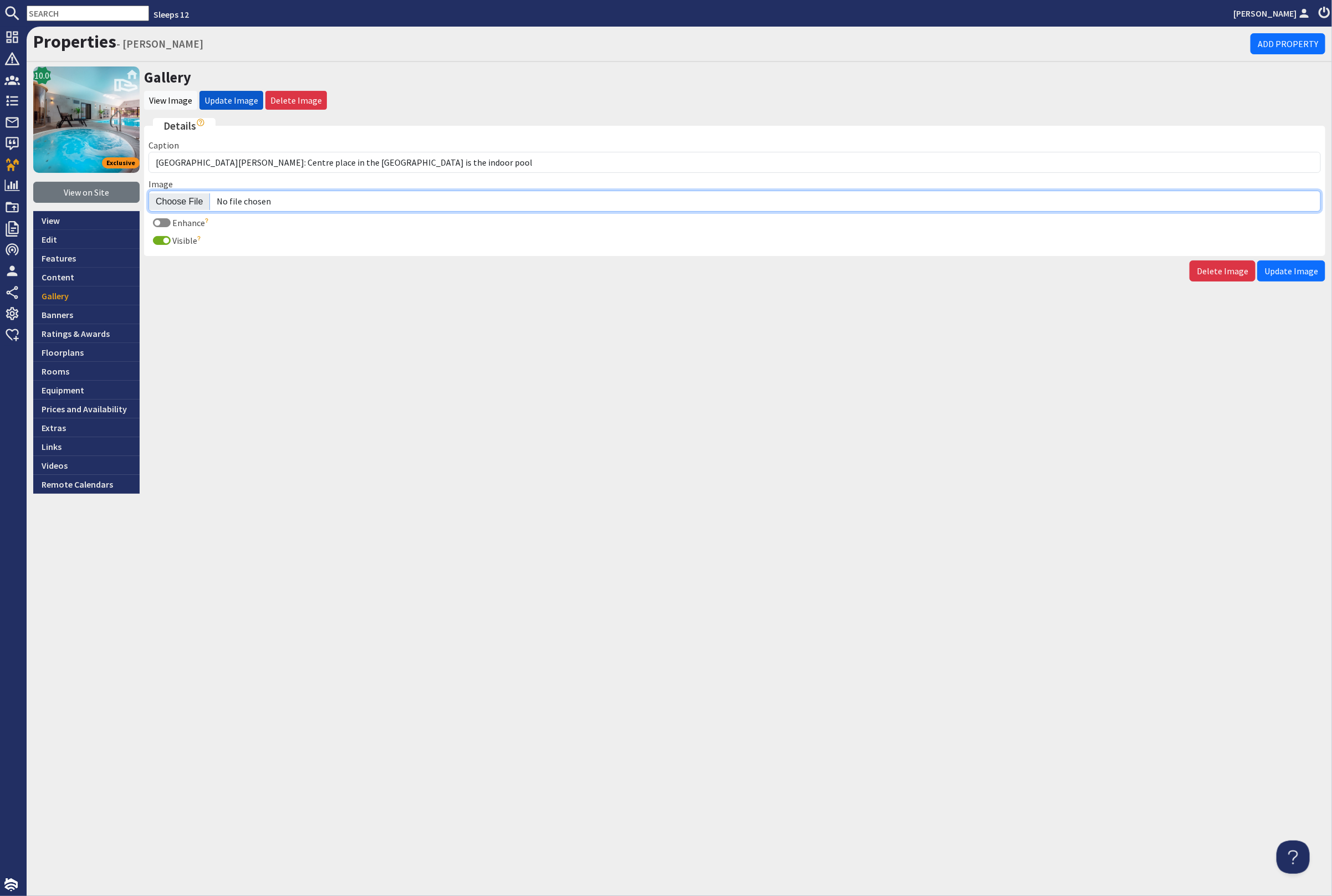
click at [181, 199] on input "Image" at bounding box center [734, 200] width 1172 height 21
type input "C:\fakepath\princehay-[PERSON_NAME]-large-holiday-home-group-accommodation-slee…"
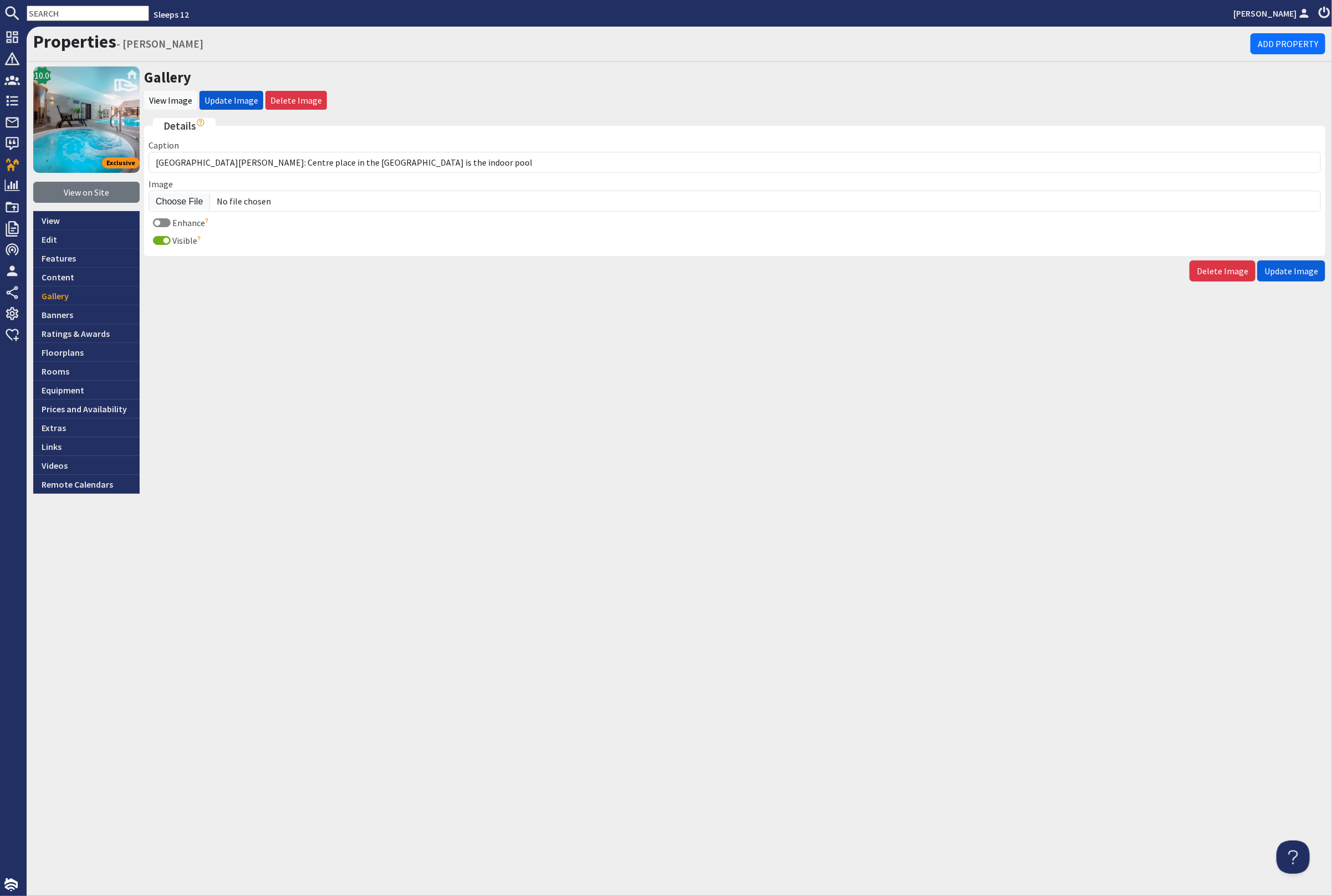
click at [1315, 266] on span "Update Image" at bounding box center [1291, 271] width 54 height 11
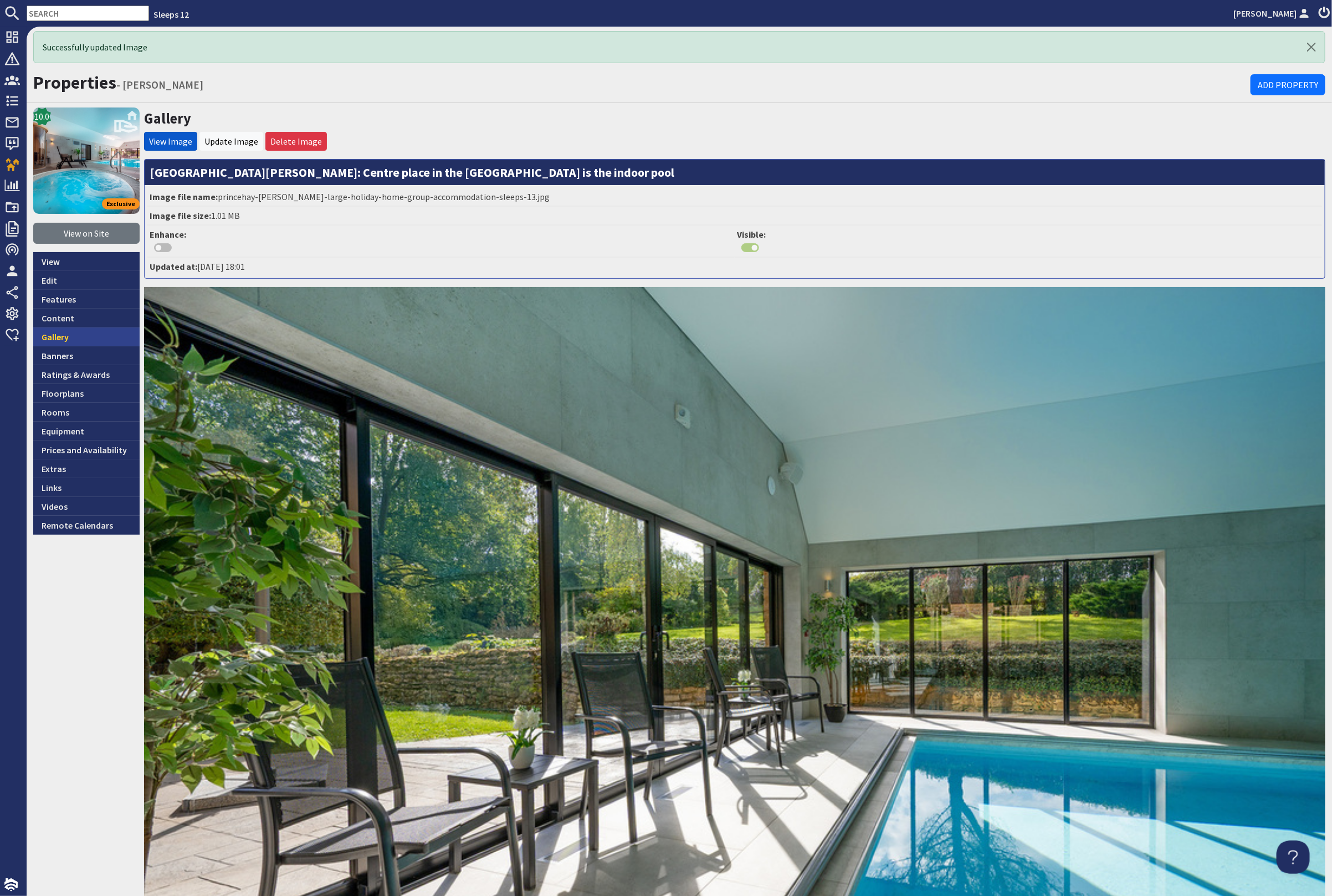
click at [84, 337] on link "Gallery" at bounding box center [86, 337] width 107 height 19
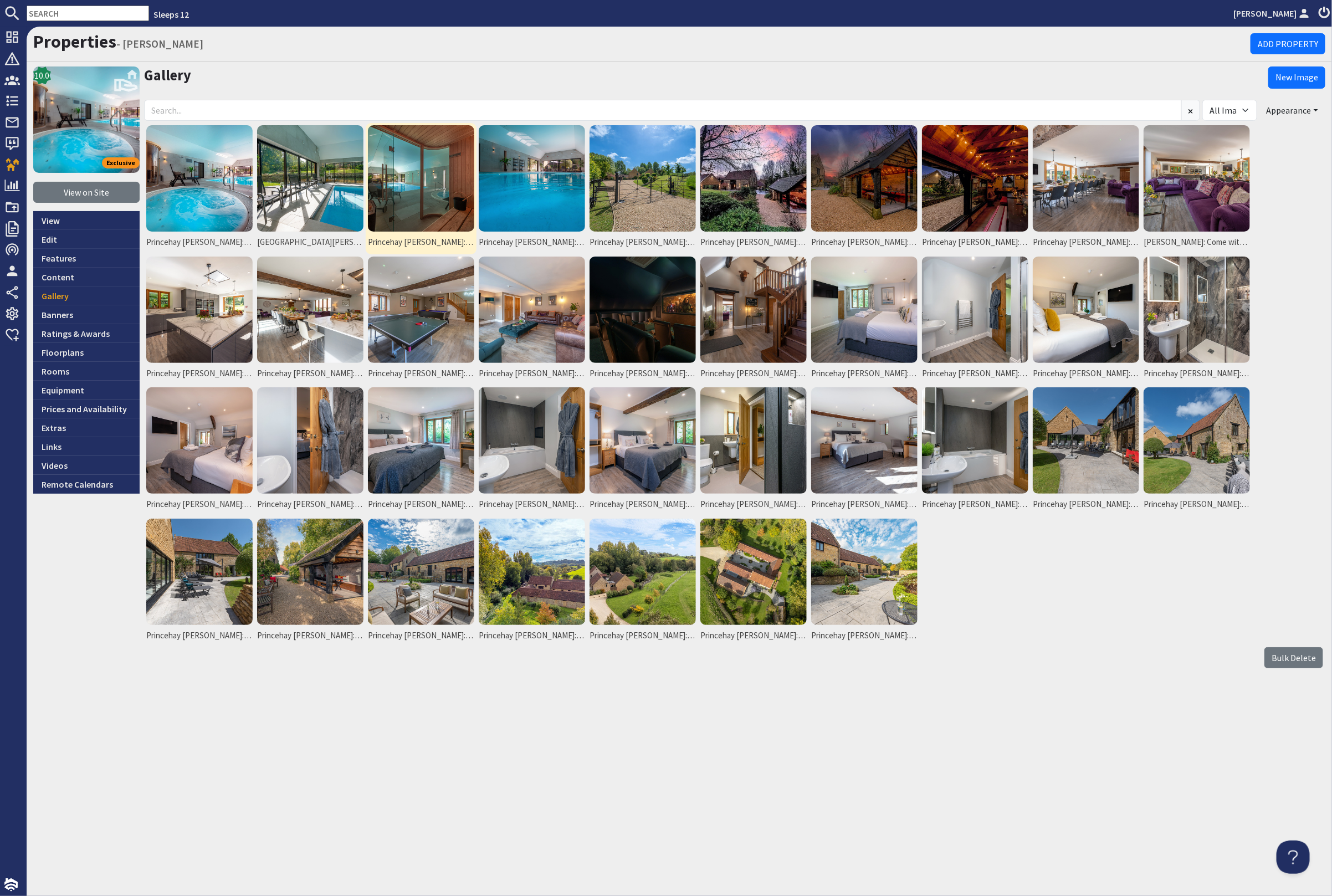
click at [420, 167] on img at bounding box center [421, 178] width 107 height 107
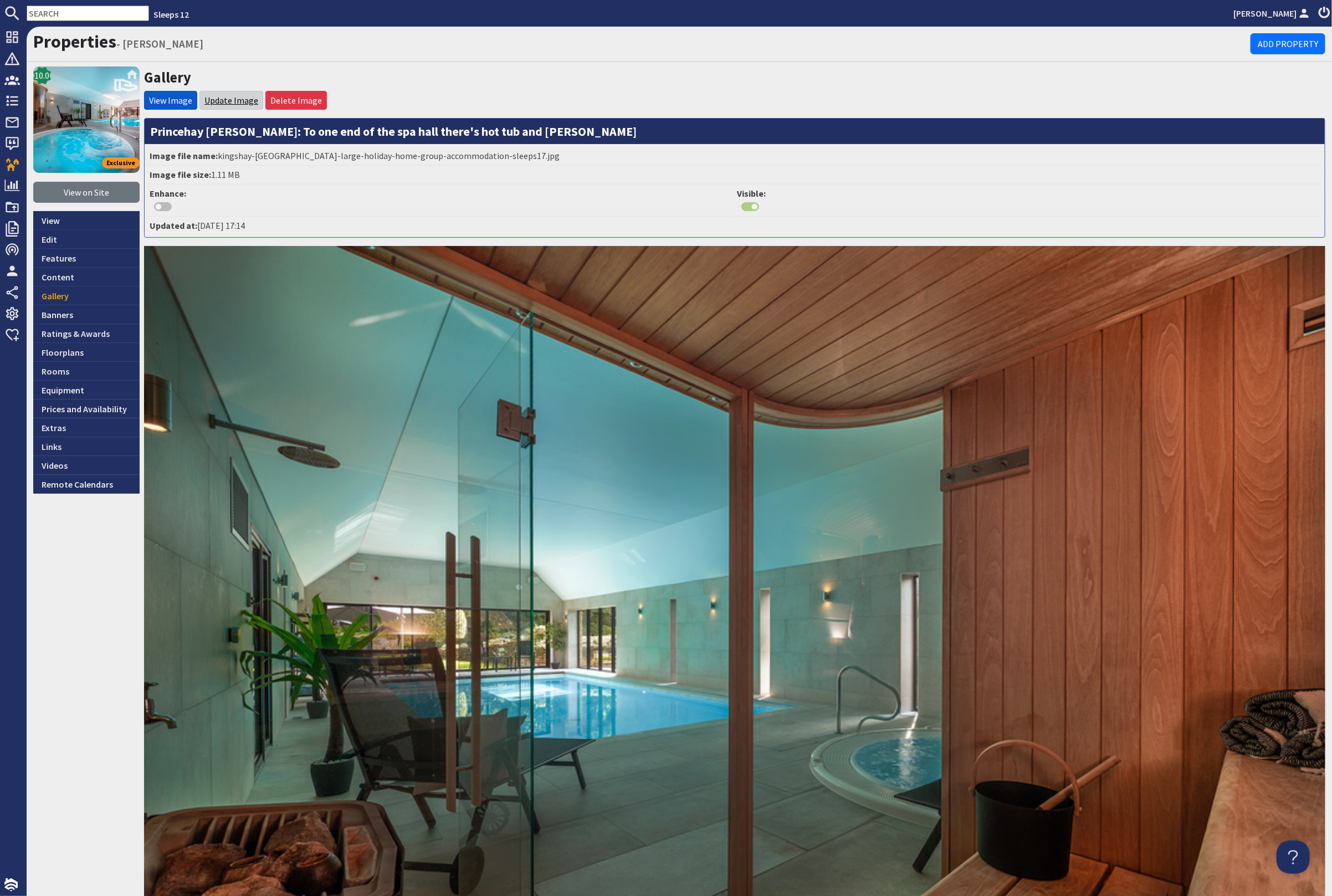
click at [229, 102] on link "Update Image" at bounding box center [231, 100] width 54 height 11
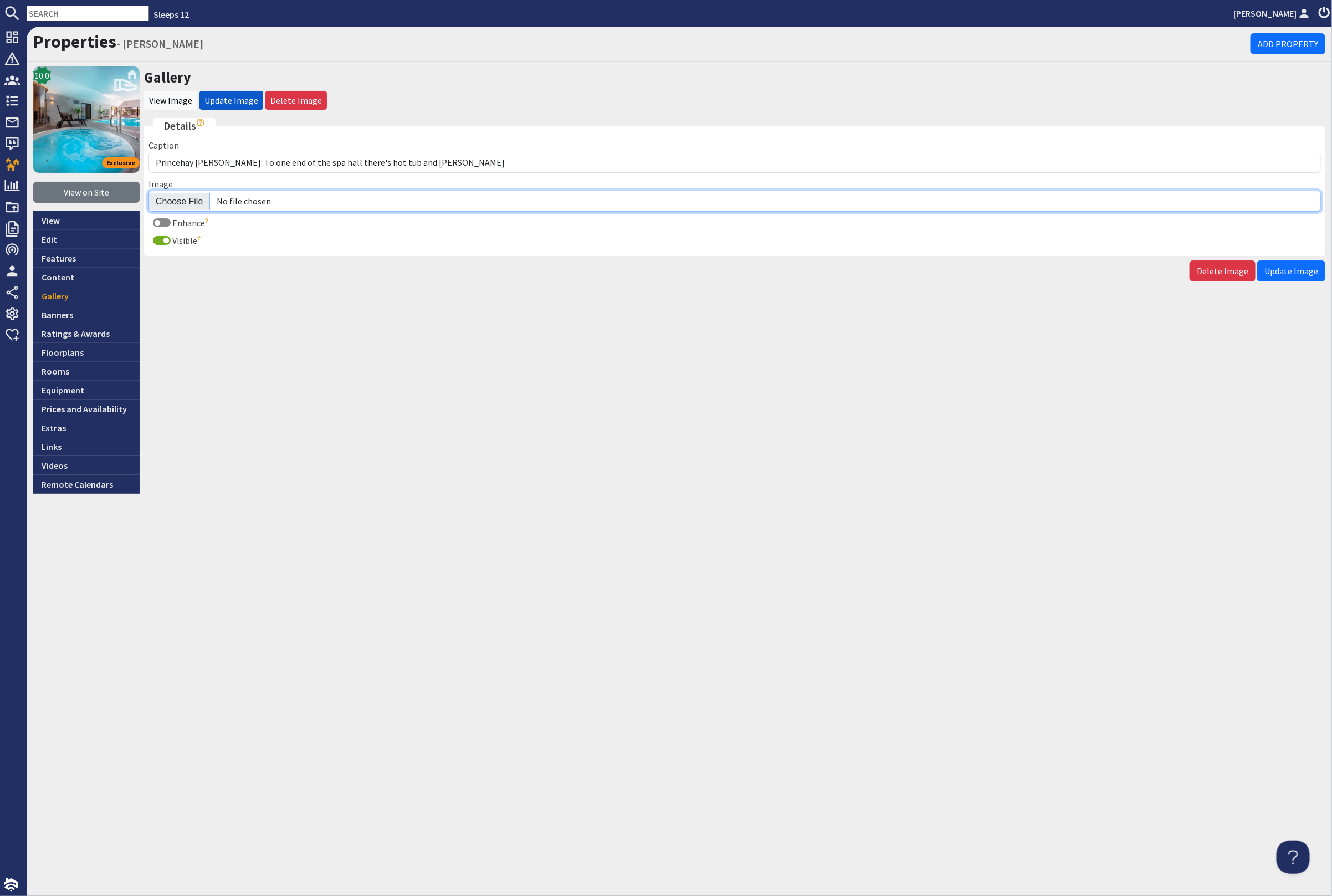
click at [185, 199] on input "Image" at bounding box center [734, 200] width 1172 height 21
type input "C:\fakepath\princehay-barton-large-holiday-home-group-accommodation-sleeps17.jpg"
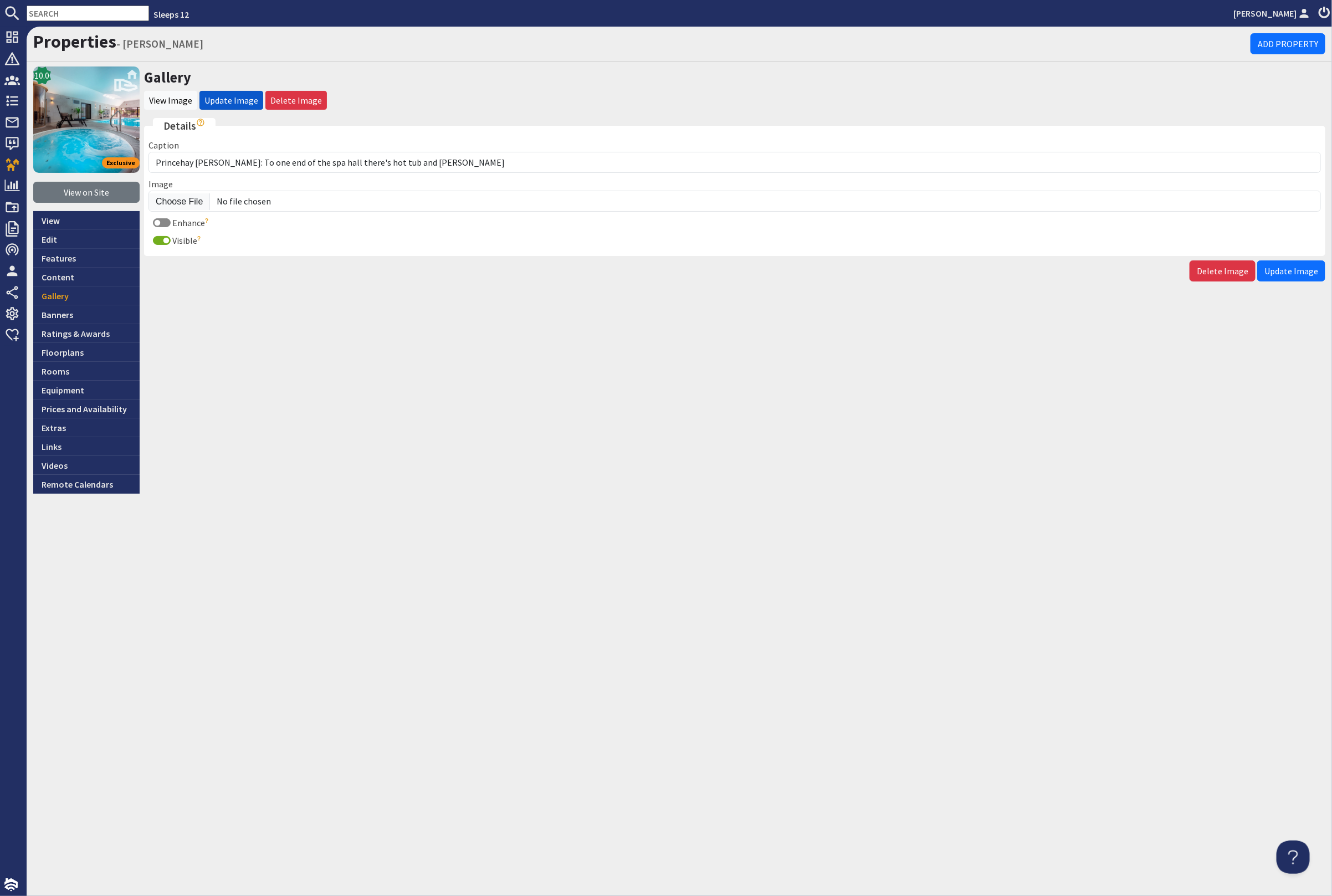
click at [1284, 271] on span "Update Image" at bounding box center [1291, 271] width 54 height 11
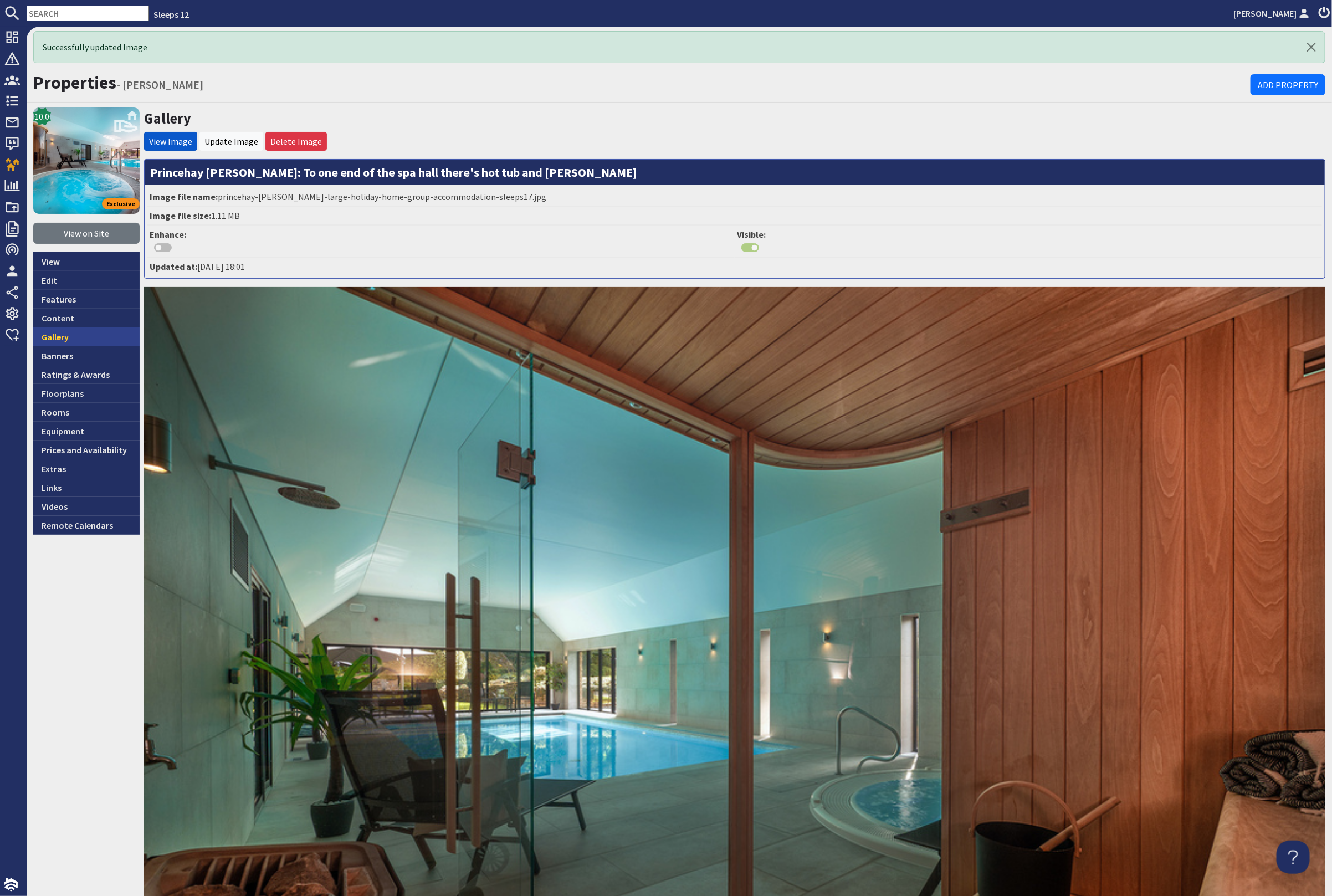
click at [78, 334] on link "Gallery" at bounding box center [86, 337] width 107 height 19
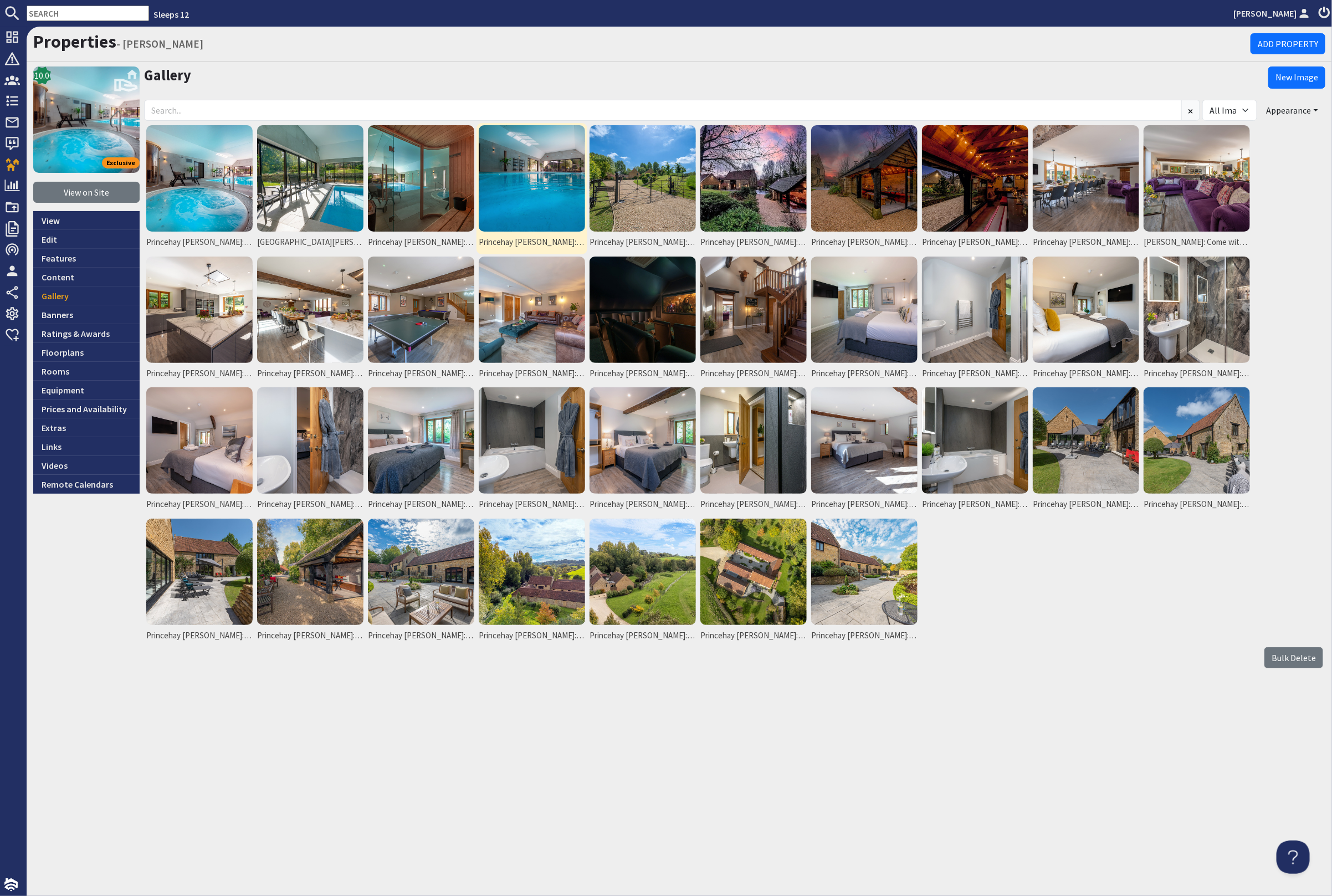
click at [553, 189] on img at bounding box center [532, 178] width 107 height 107
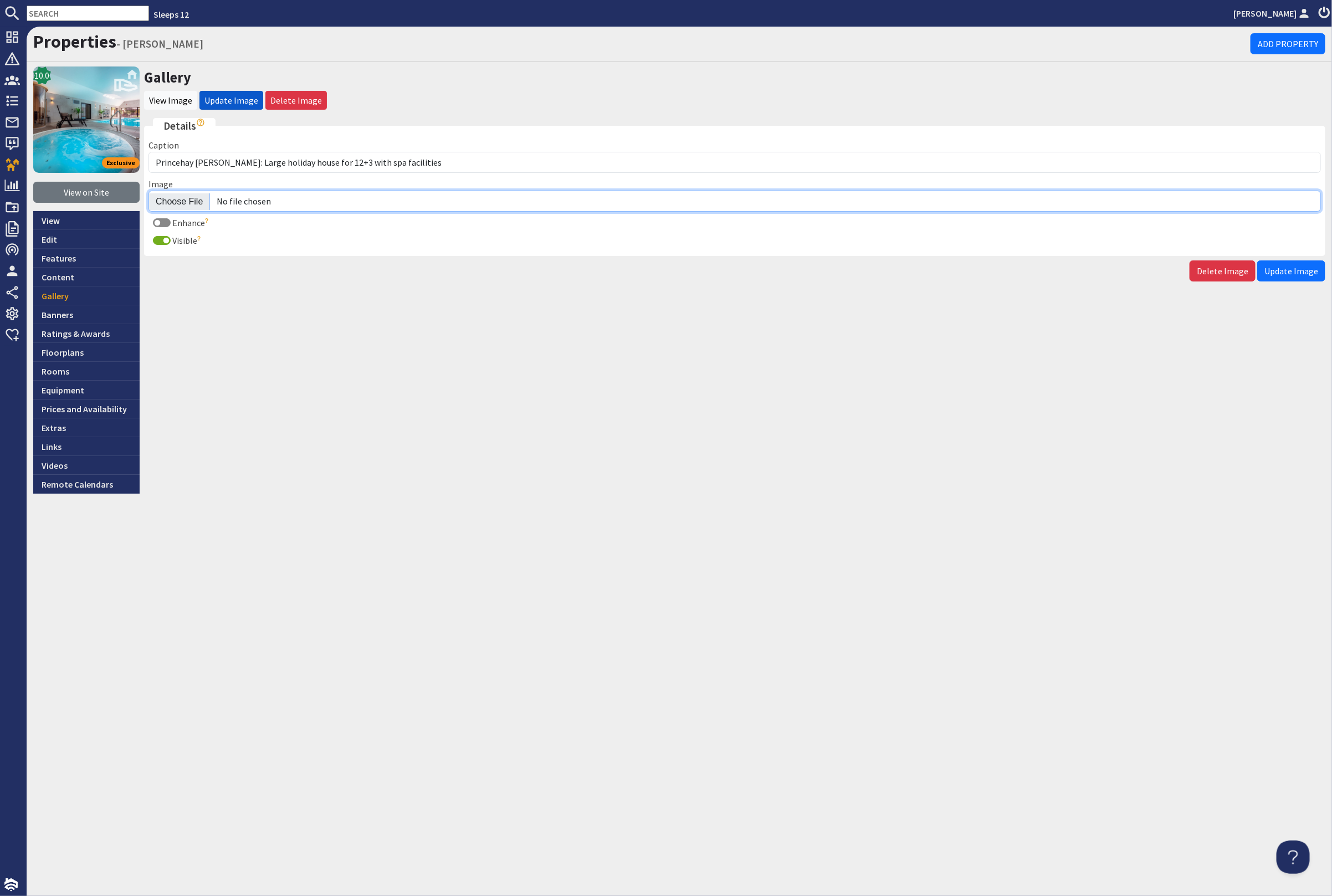
click at [175, 197] on input "Image" at bounding box center [734, 200] width 1172 height 21
type input "C:\fakepath\princehay-[PERSON_NAME]-large-holiday-home-group-accommodation-slee…"
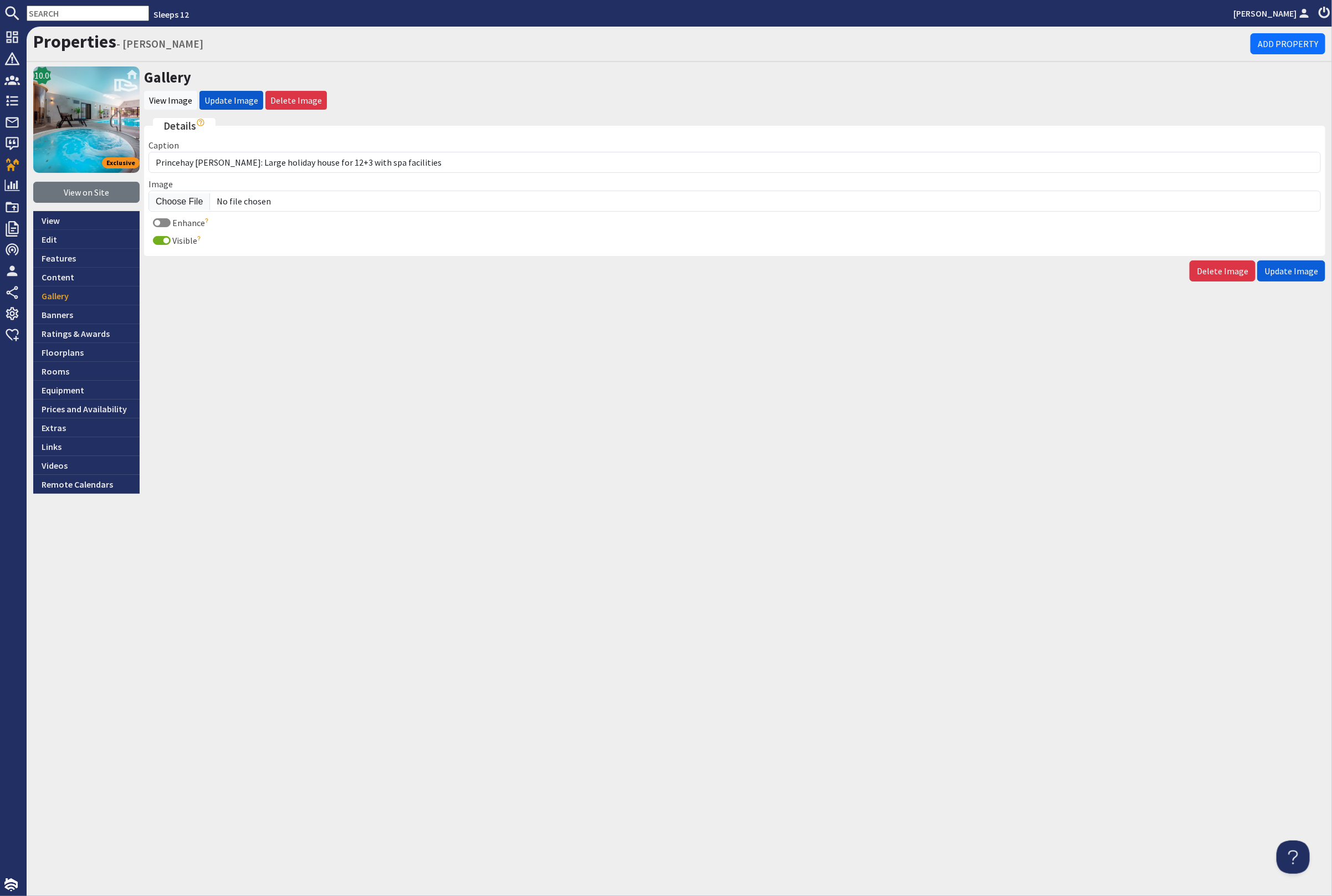
click at [1286, 266] on span "Update Image" at bounding box center [1291, 271] width 54 height 11
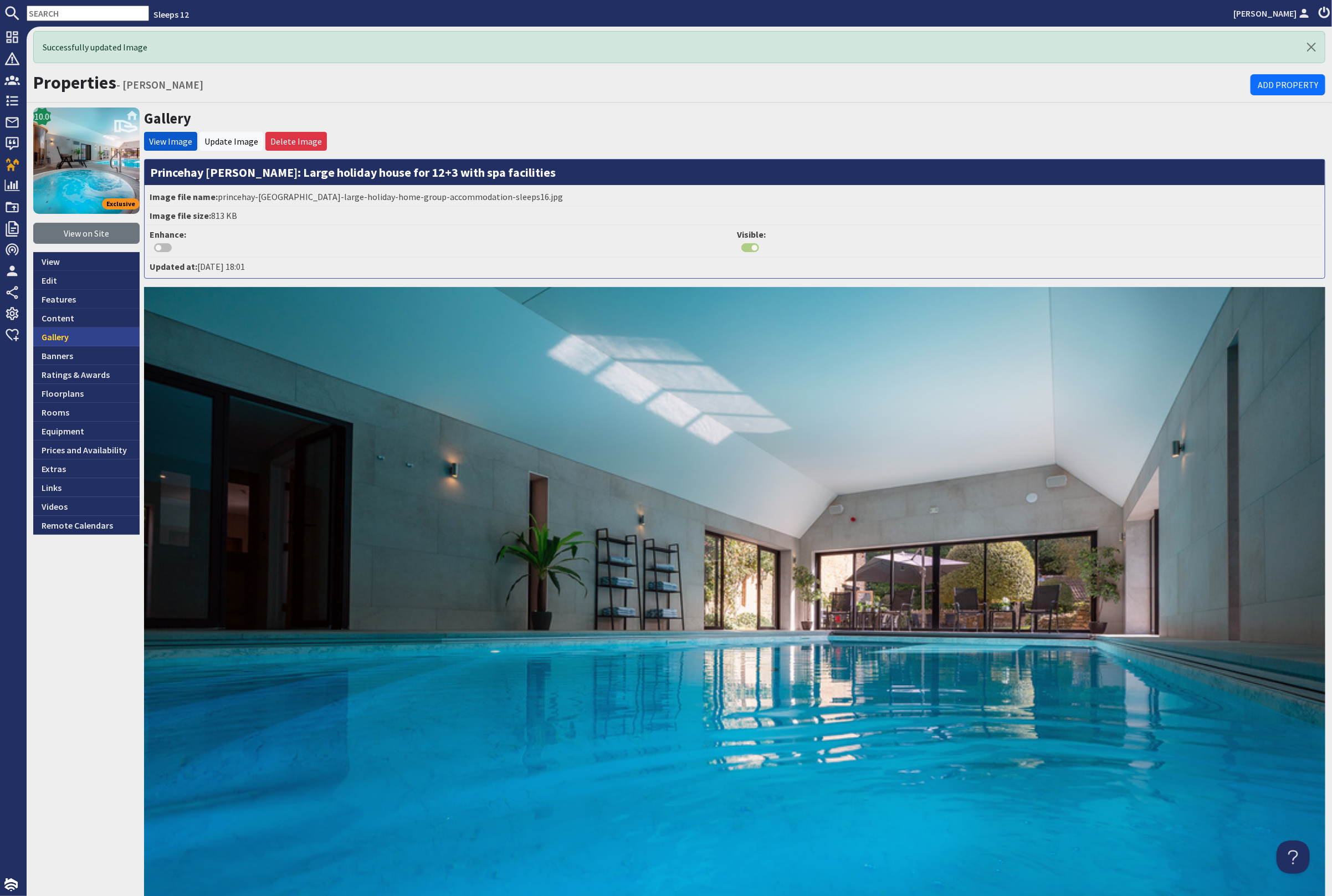
click at [50, 333] on link "Gallery" at bounding box center [86, 337] width 107 height 19
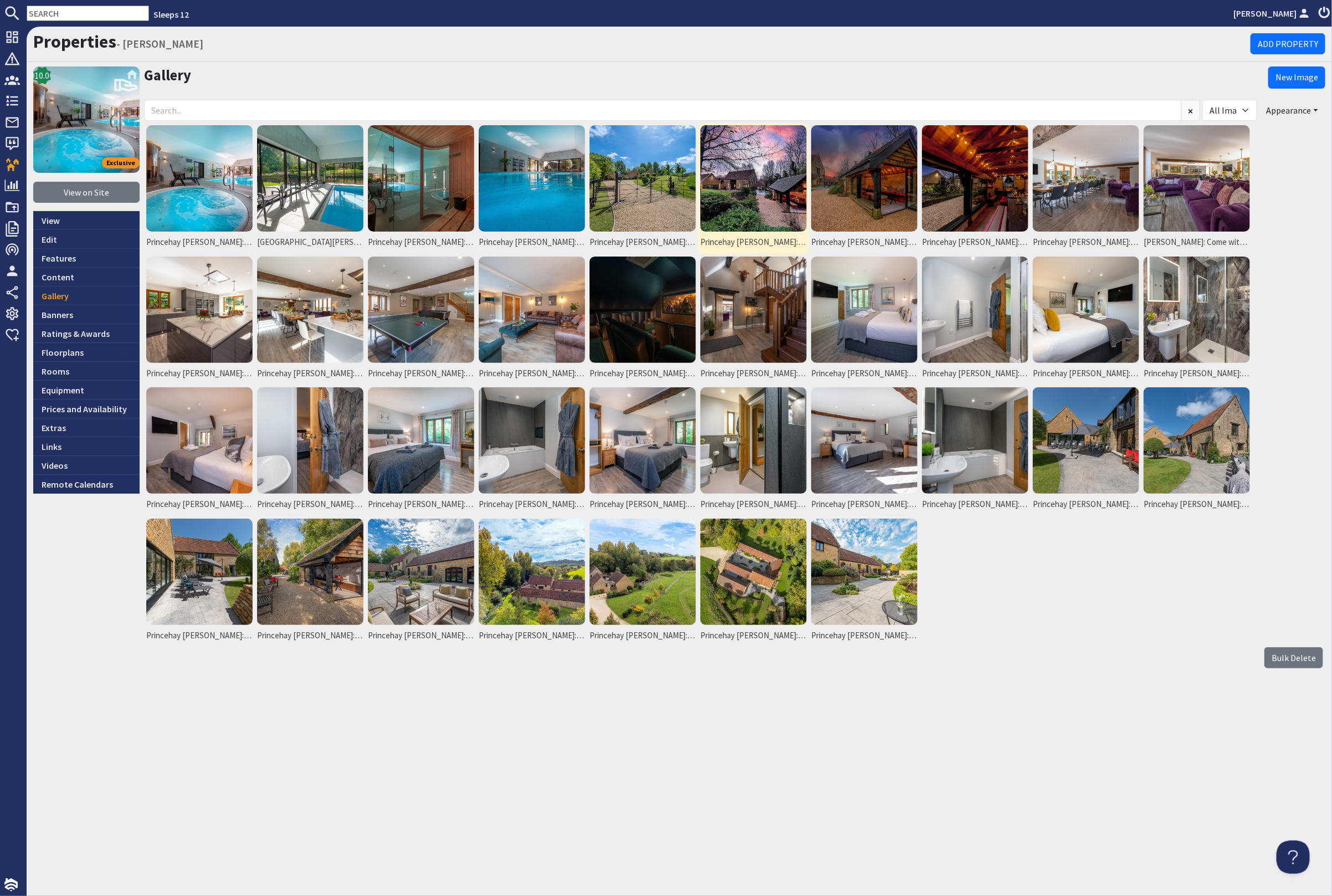
click at [741, 184] on img at bounding box center [754, 178] width 107 height 107
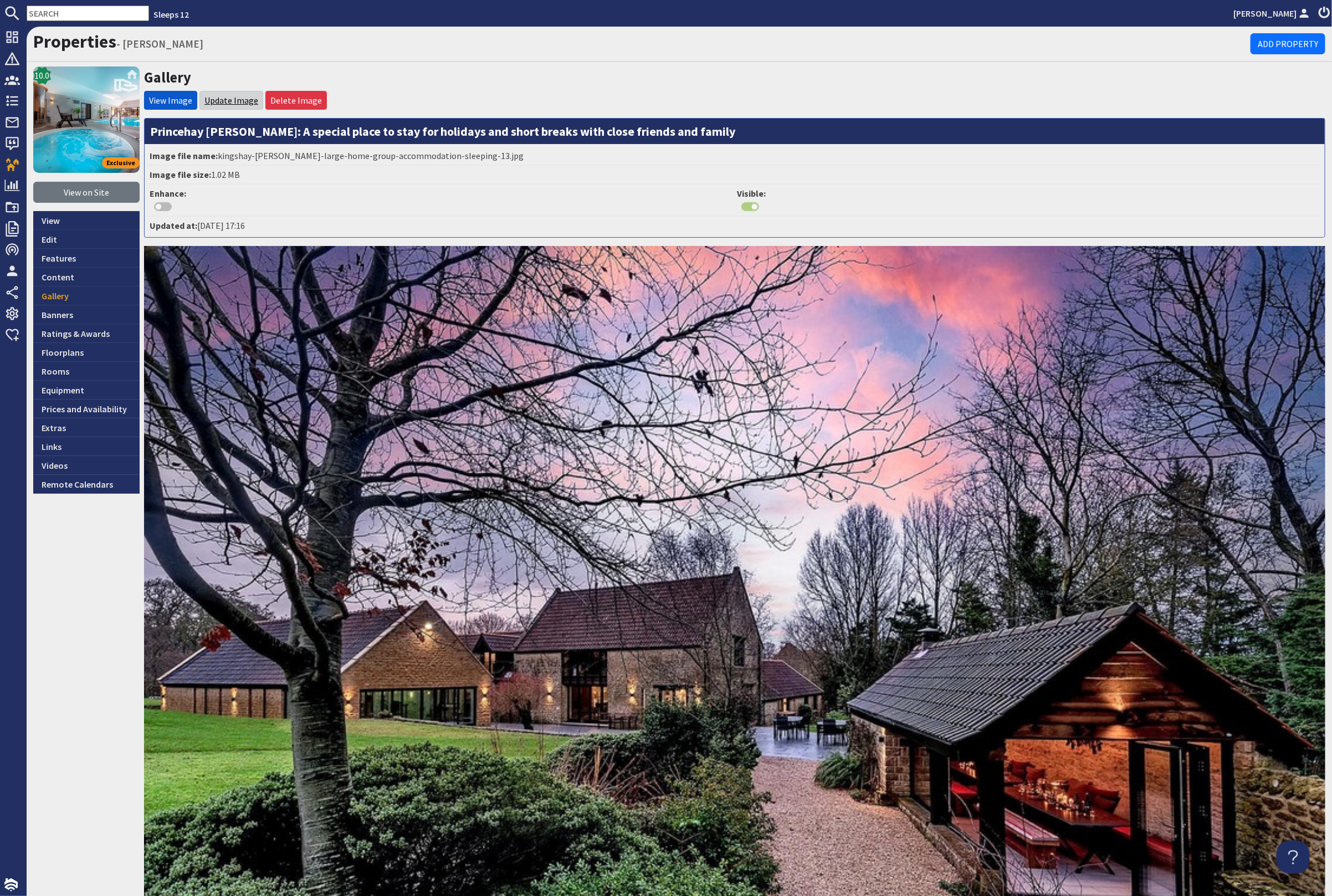
click at [223, 100] on link "Update Image" at bounding box center [231, 100] width 54 height 11
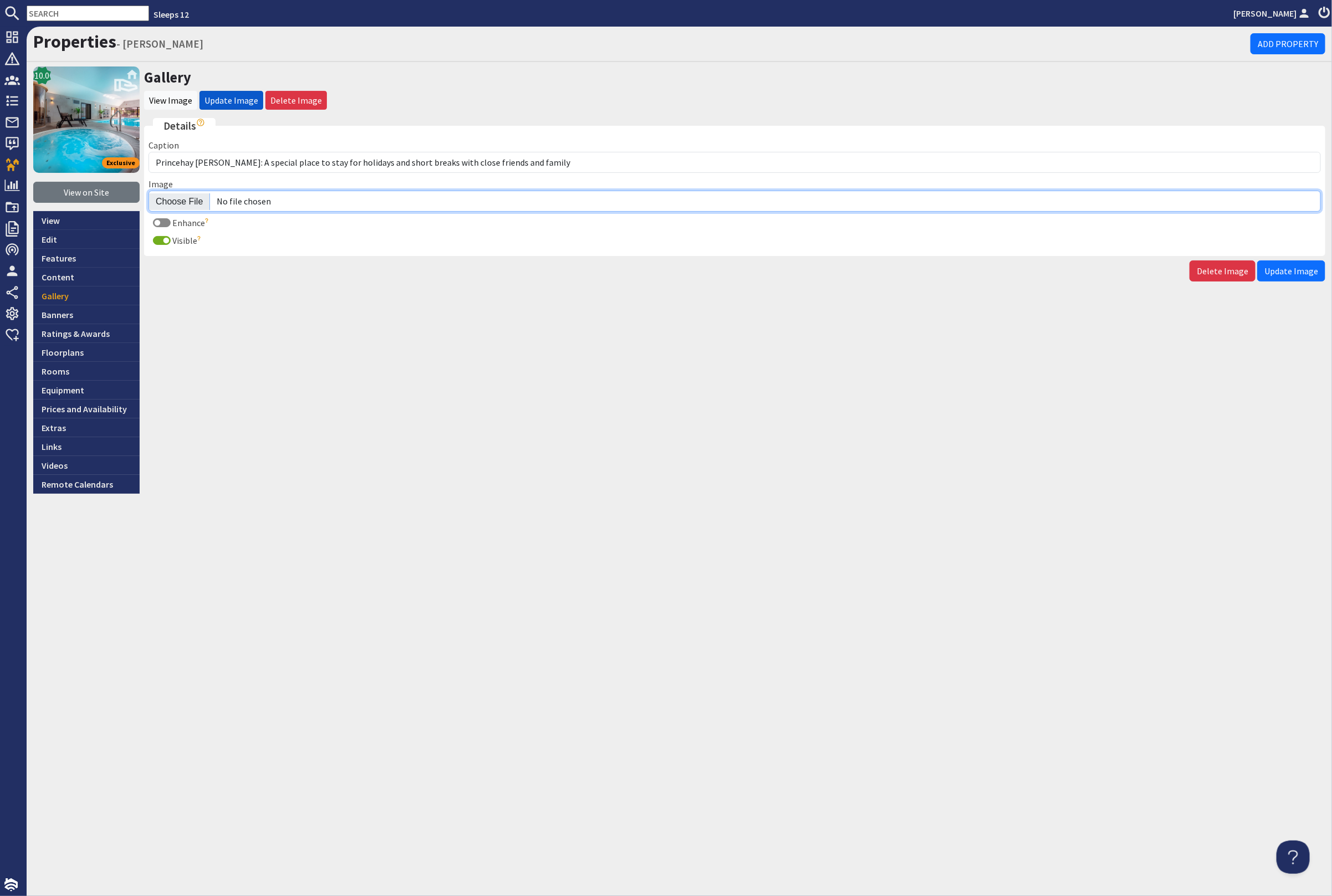
click at [177, 198] on input "Image" at bounding box center [734, 200] width 1172 height 21
type input "C:\fakepath\princehay-barton-large-home-group-accommodation-sleeping-13.jpg"
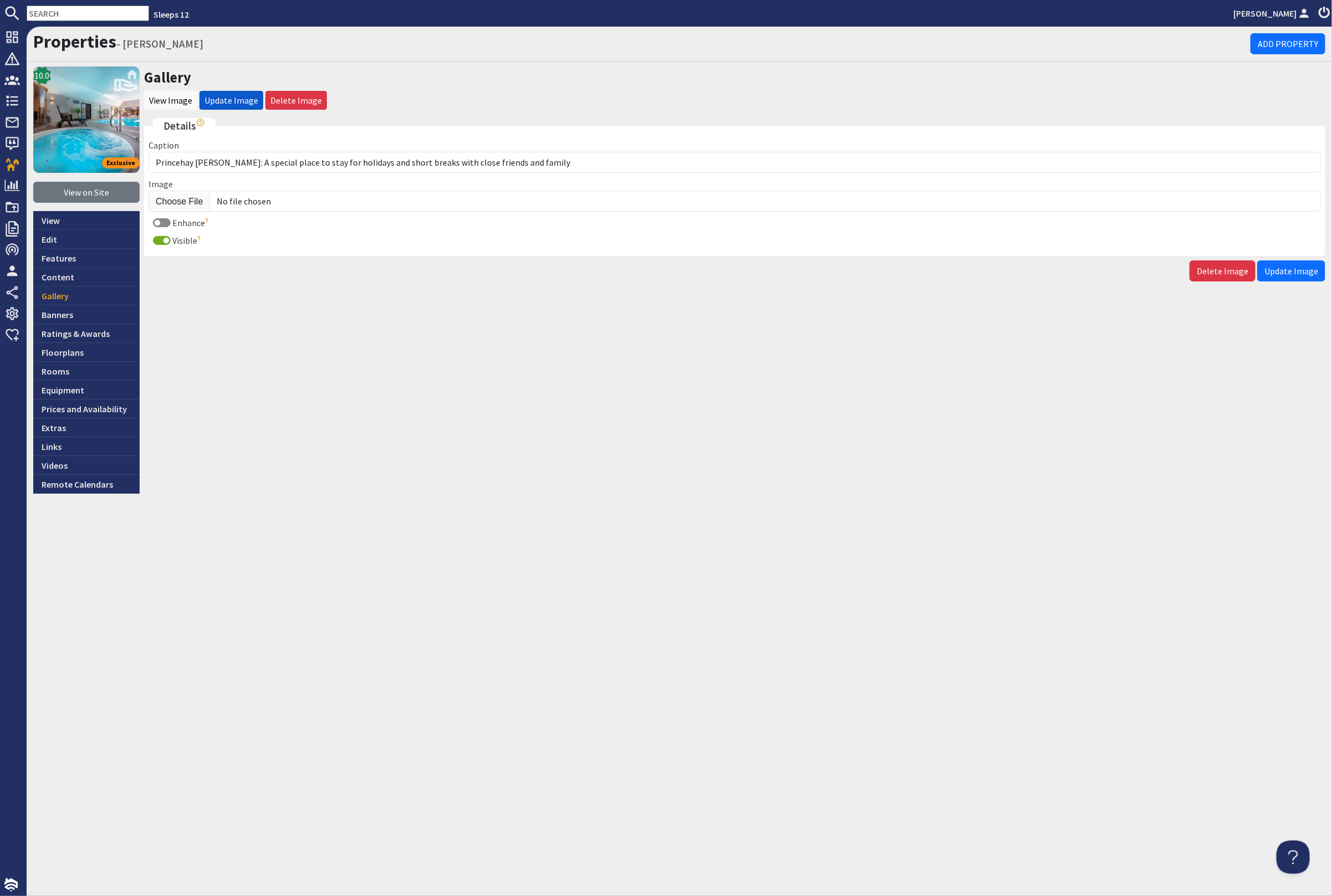
click at [1319, 273] on button "Update Image" at bounding box center [1291, 271] width 68 height 21
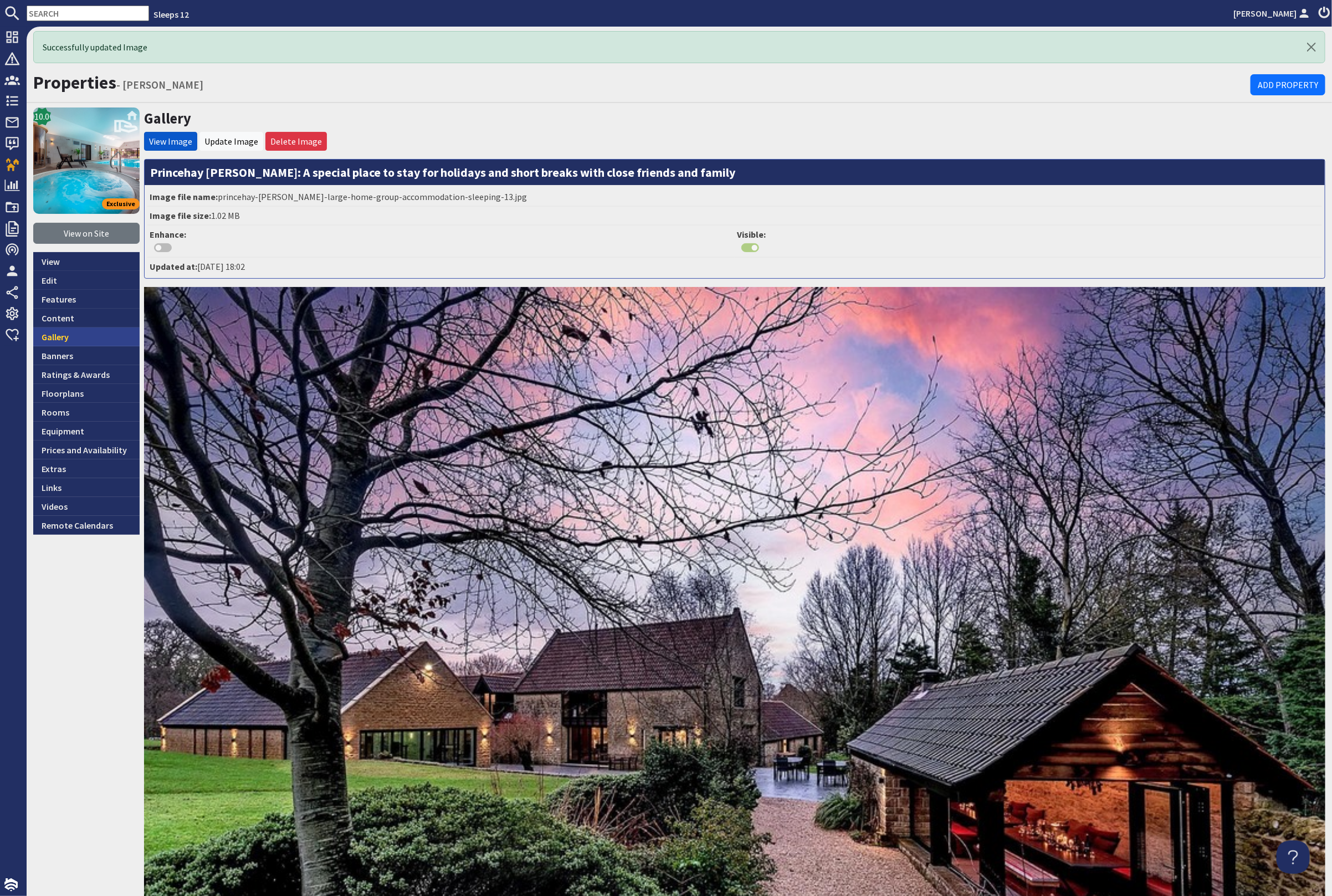
click at [76, 333] on link "Gallery" at bounding box center [86, 337] width 107 height 19
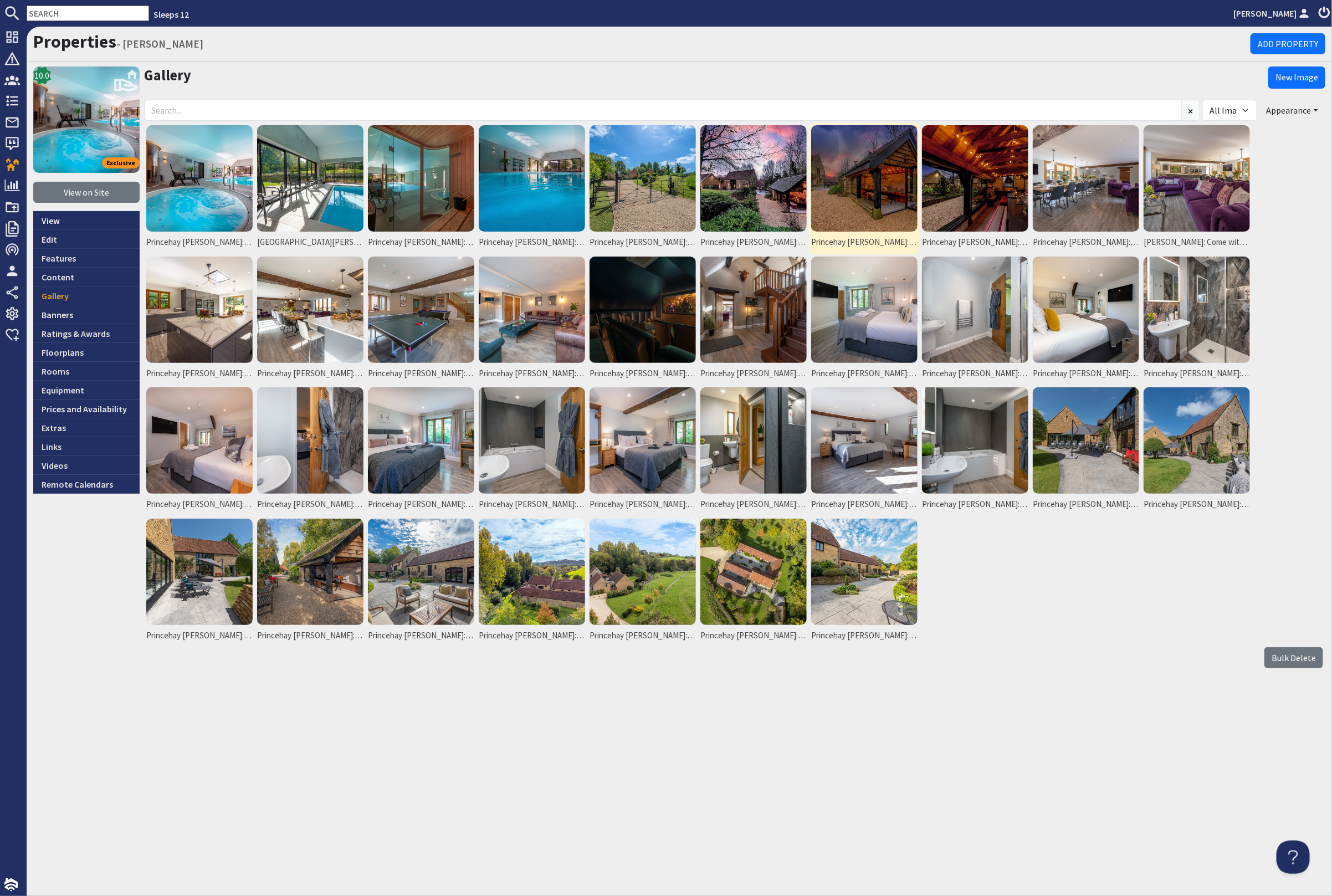
click at [889, 189] on img at bounding box center [865, 178] width 107 height 107
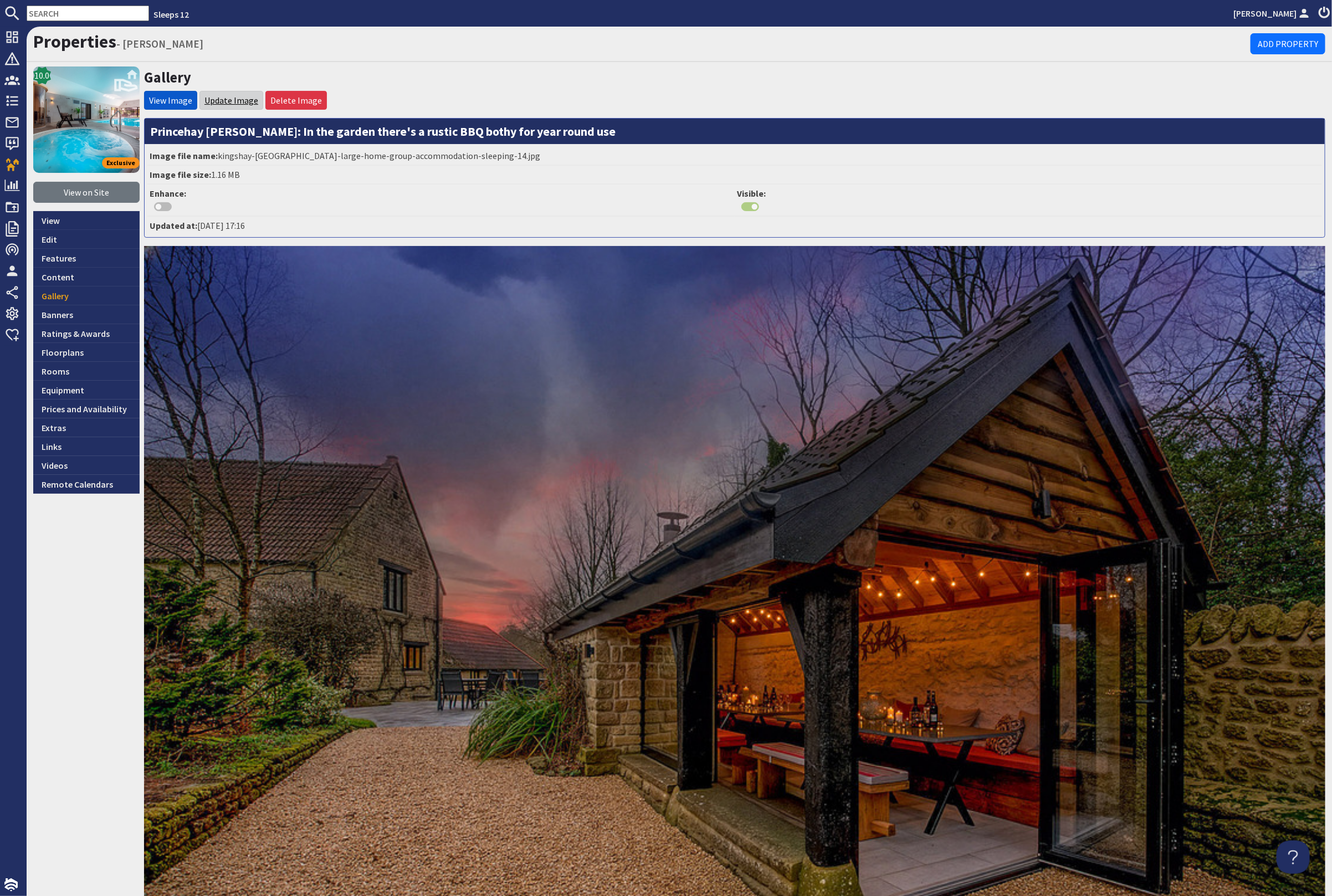
click at [227, 100] on link "Update Image" at bounding box center [231, 100] width 54 height 11
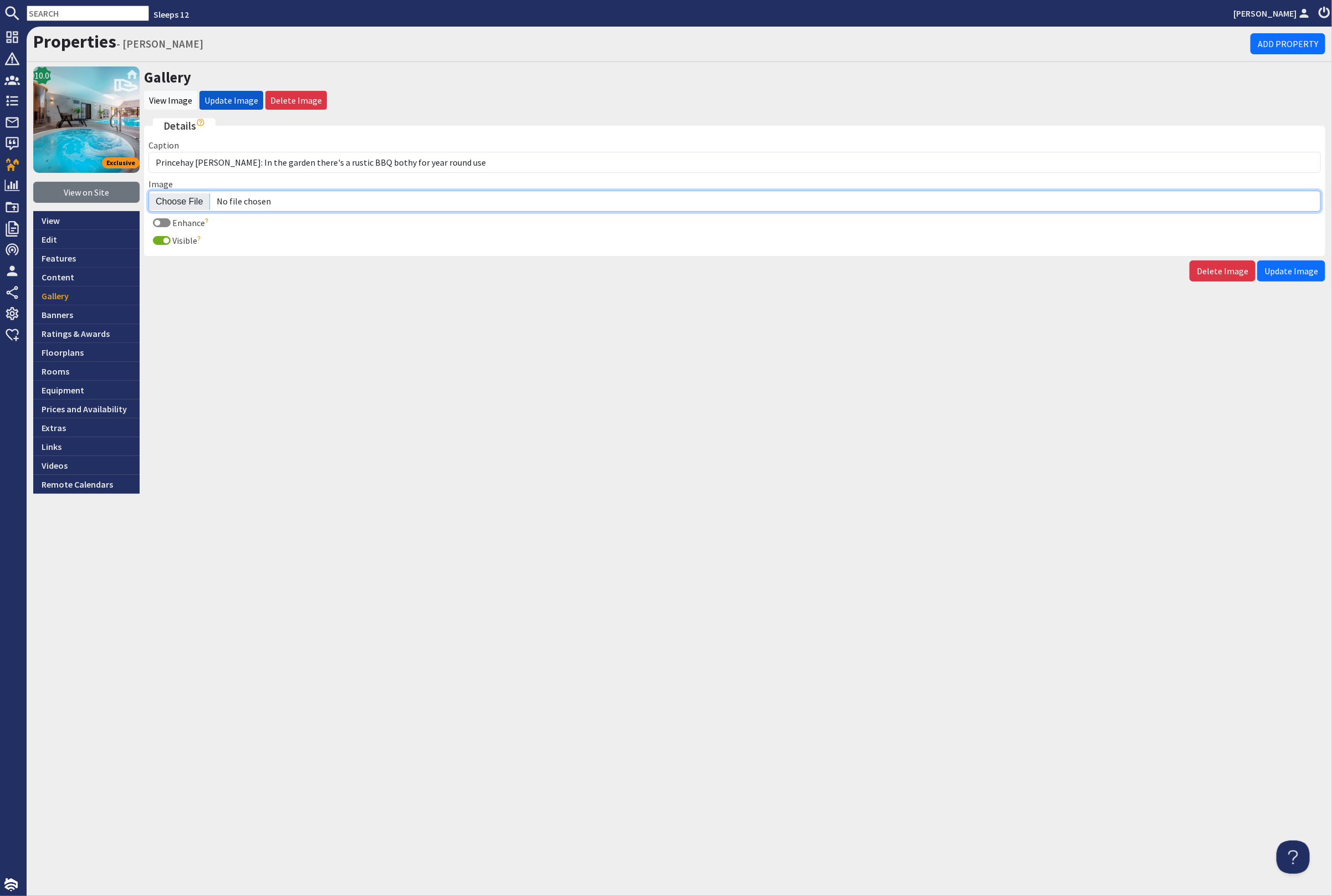
click at [172, 202] on input "Image" at bounding box center [734, 200] width 1172 height 21
type input "C:\fakepath\princehay-[PERSON_NAME]-large-home-group-accommodation-sleeping-14.…"
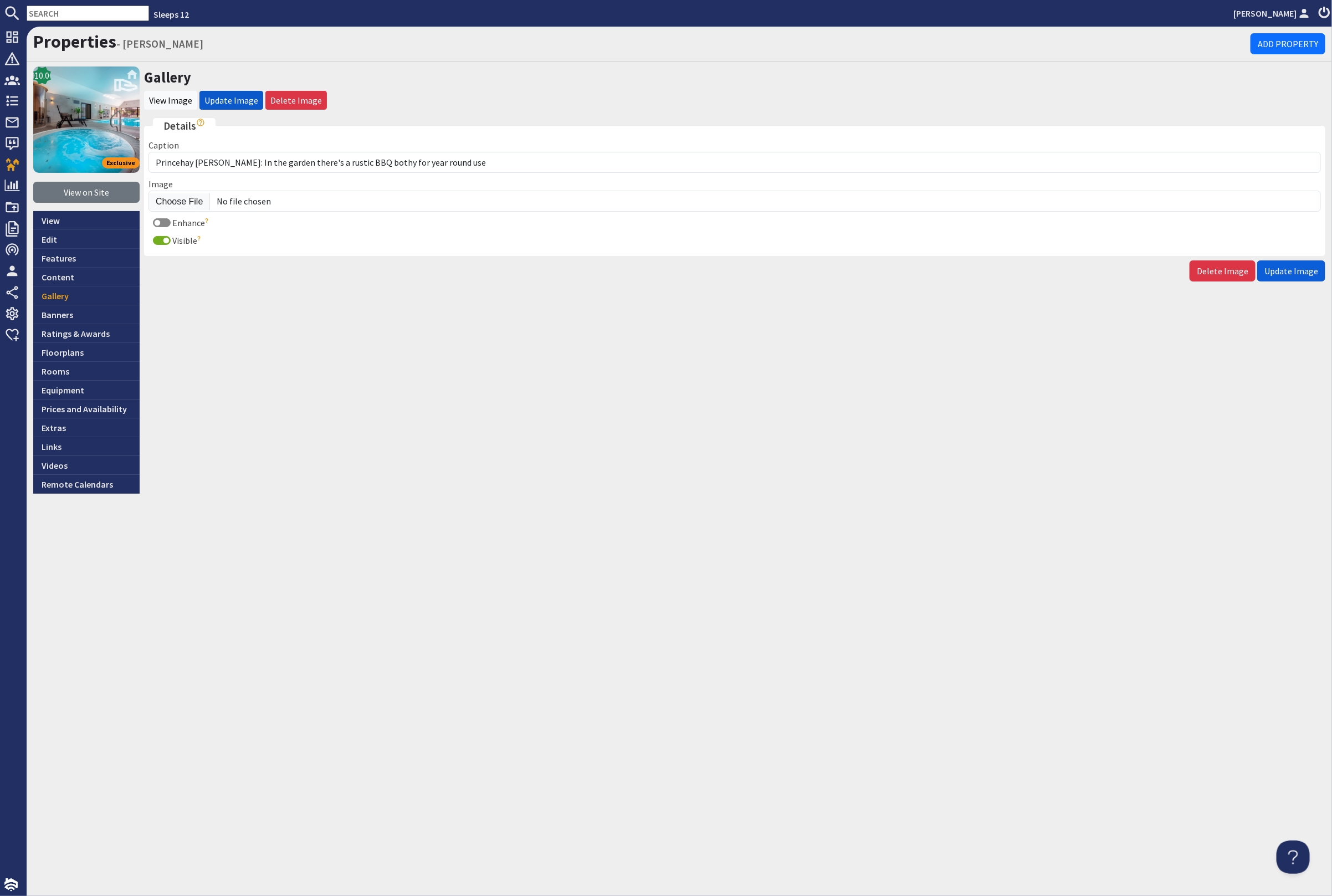
click at [1301, 271] on span "Update Image" at bounding box center [1291, 271] width 54 height 11
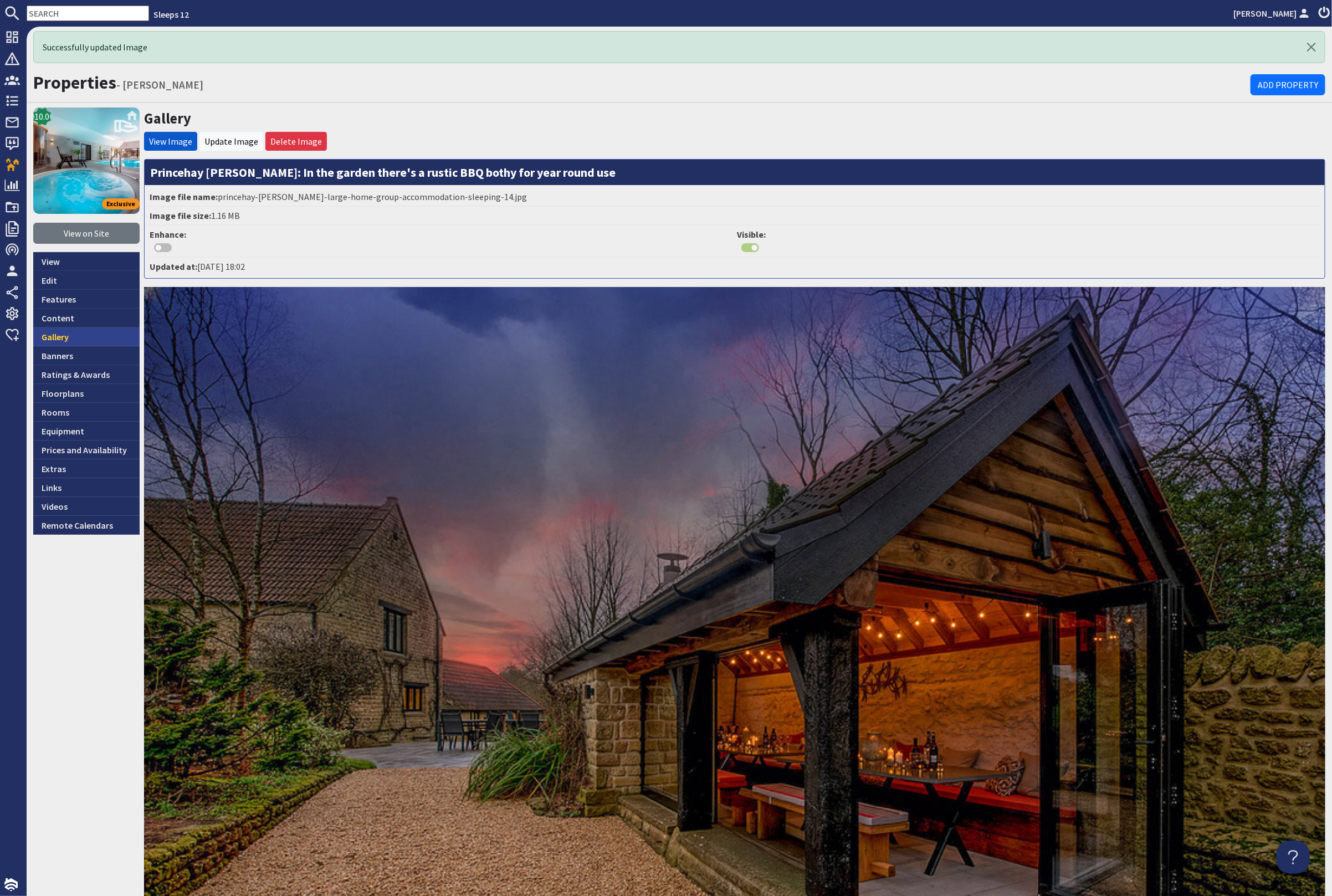
click at [94, 335] on link "Gallery" at bounding box center [86, 337] width 107 height 19
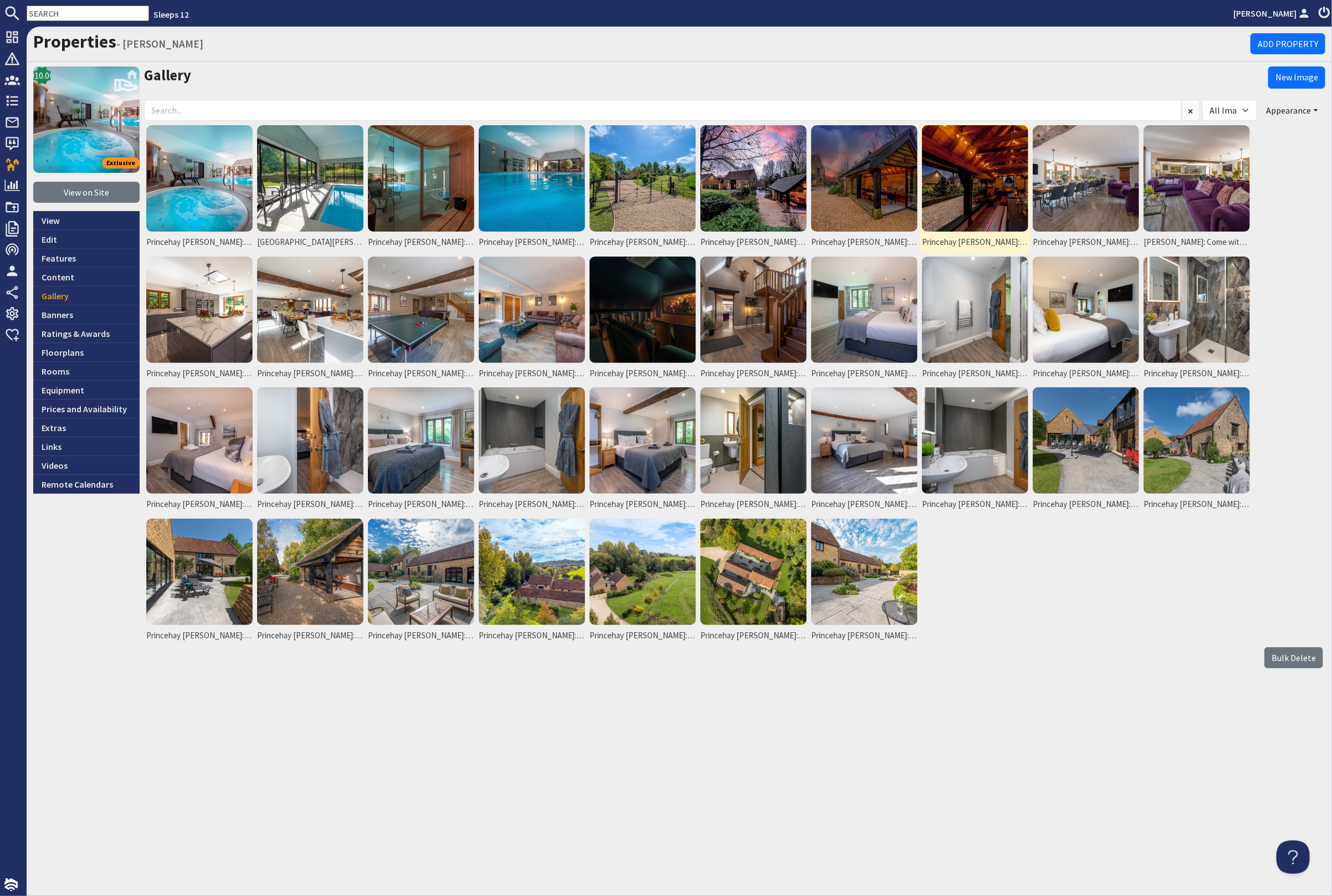
click at [996, 184] on img at bounding box center [975, 178] width 107 height 107
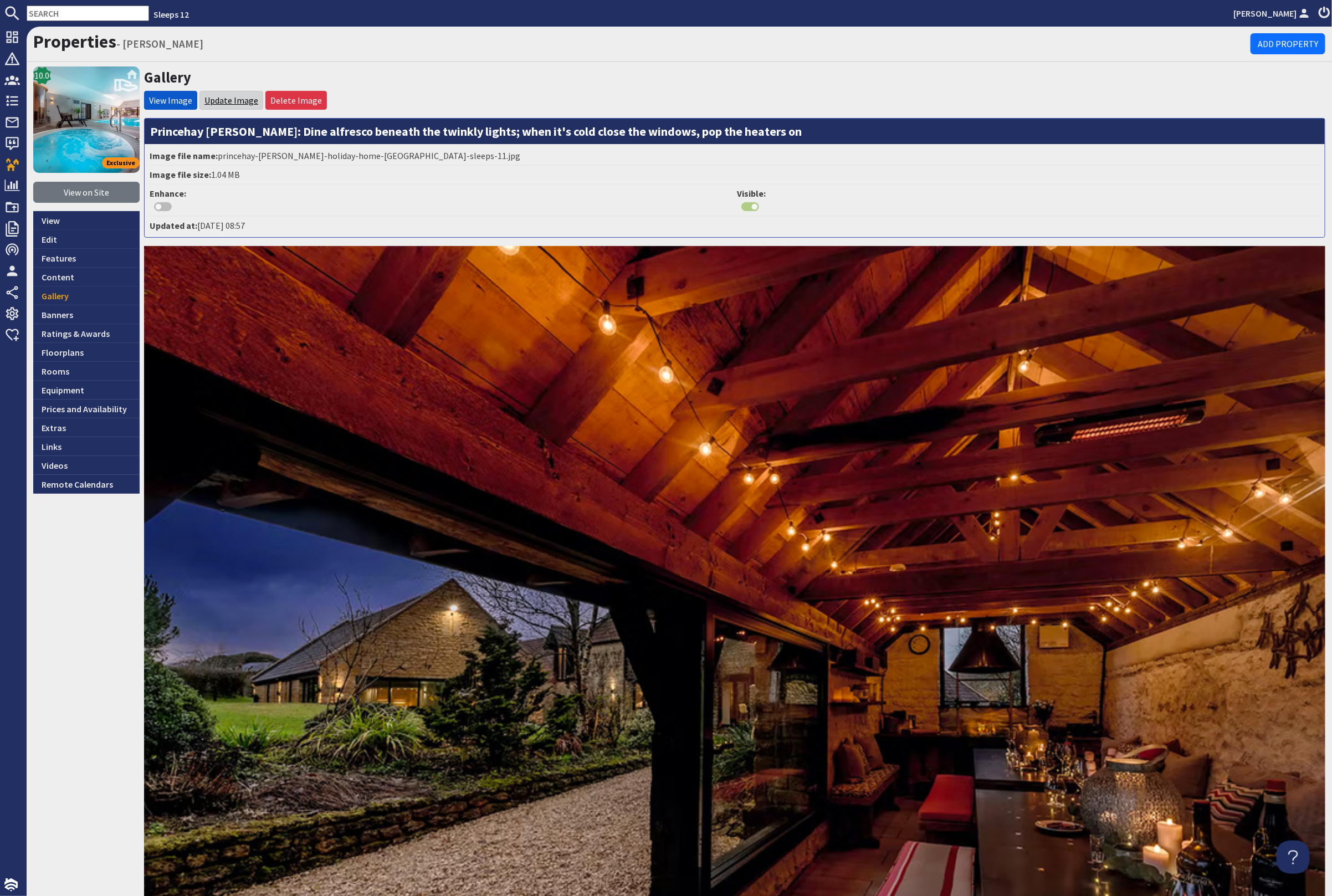
click at [237, 99] on link "Update Image" at bounding box center [231, 100] width 54 height 11
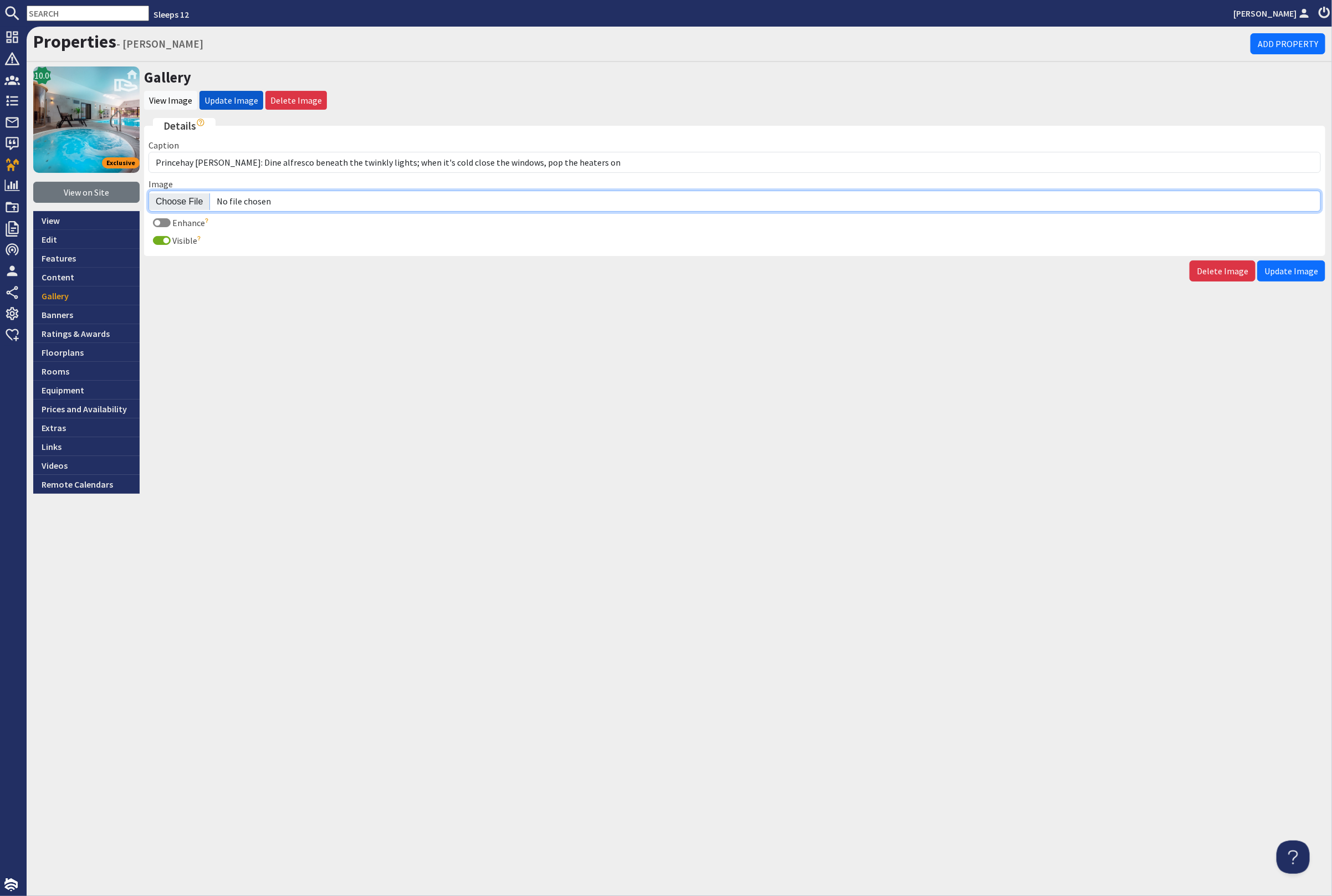
click at [184, 197] on input "Image" at bounding box center [734, 200] width 1172 height 21
type input "C:\fakepath\princehay-[PERSON_NAME]-large-home-group-accommodation-sleeping-15.…"
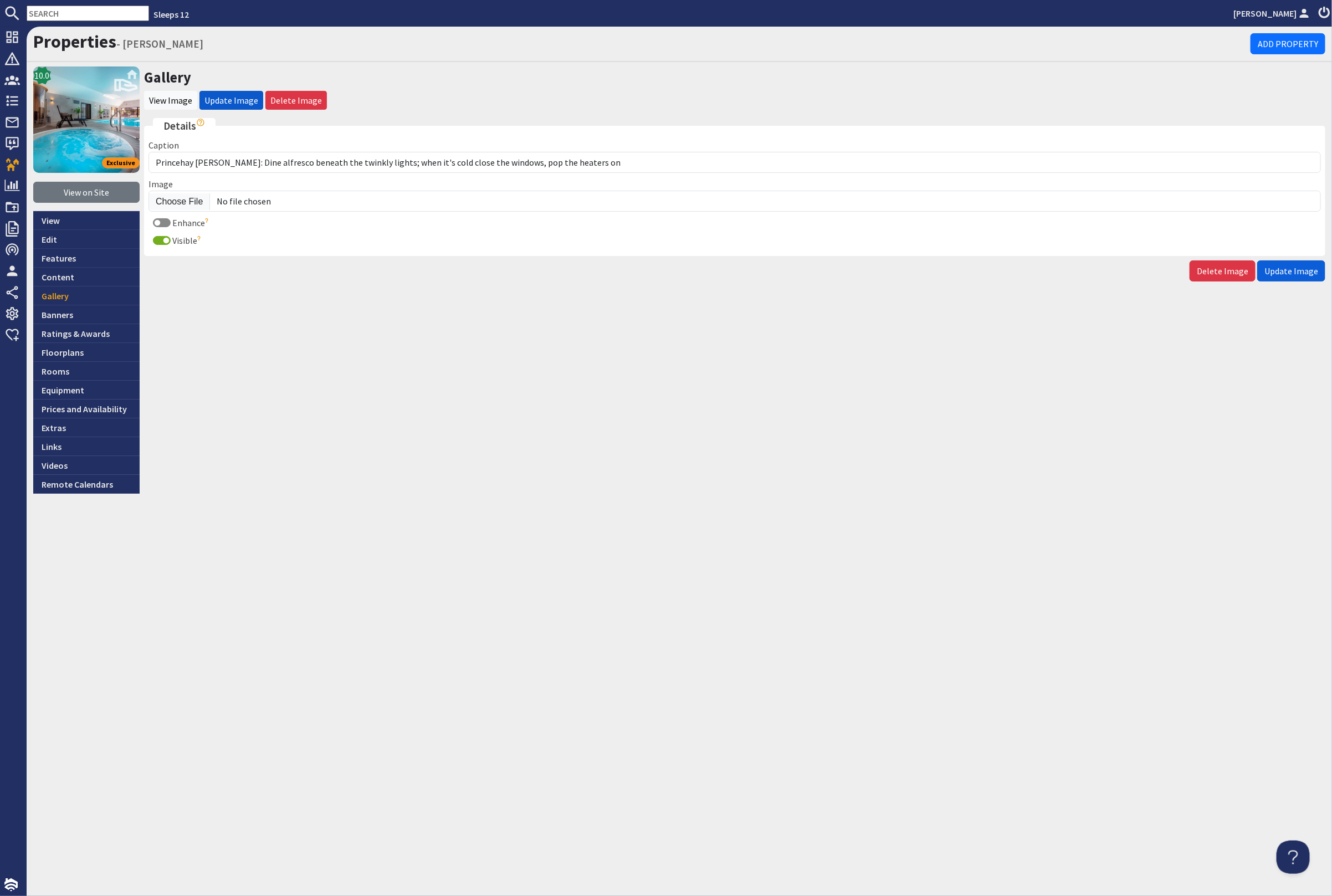
click at [1298, 261] on button "Update Image" at bounding box center [1291, 271] width 68 height 21
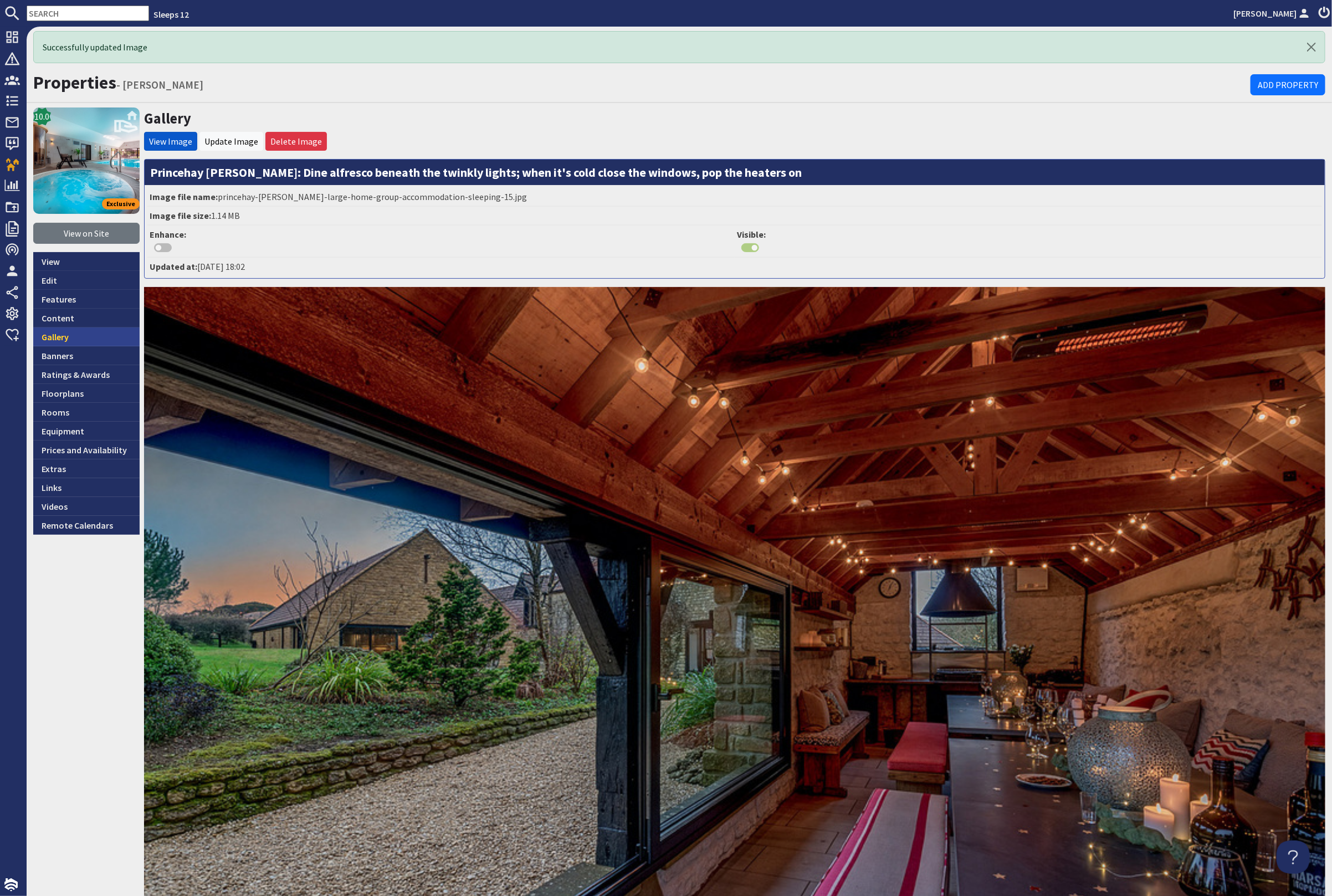
click at [85, 335] on link "Gallery" at bounding box center [86, 337] width 107 height 19
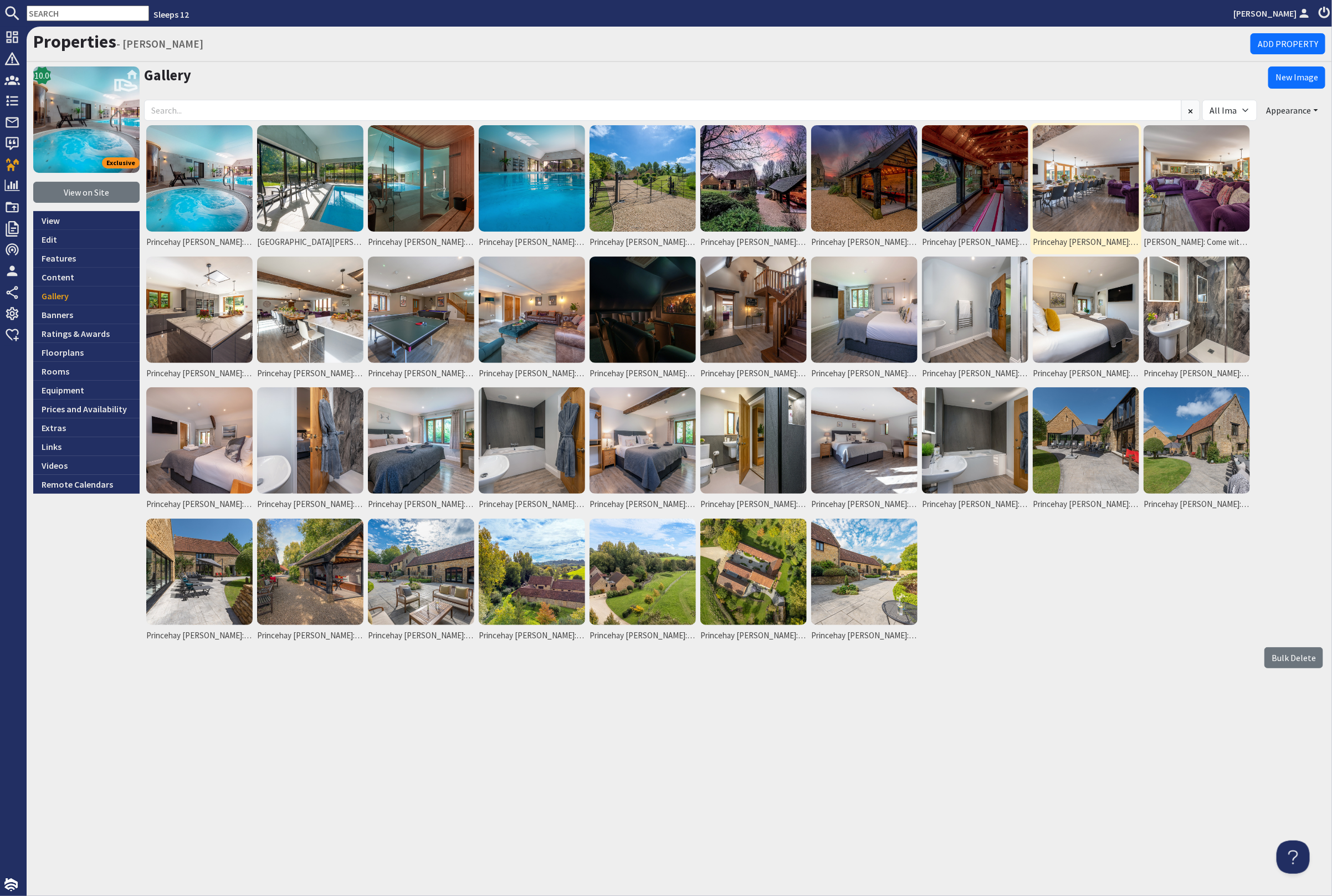
click at [1097, 199] on img at bounding box center [1085, 178] width 107 height 107
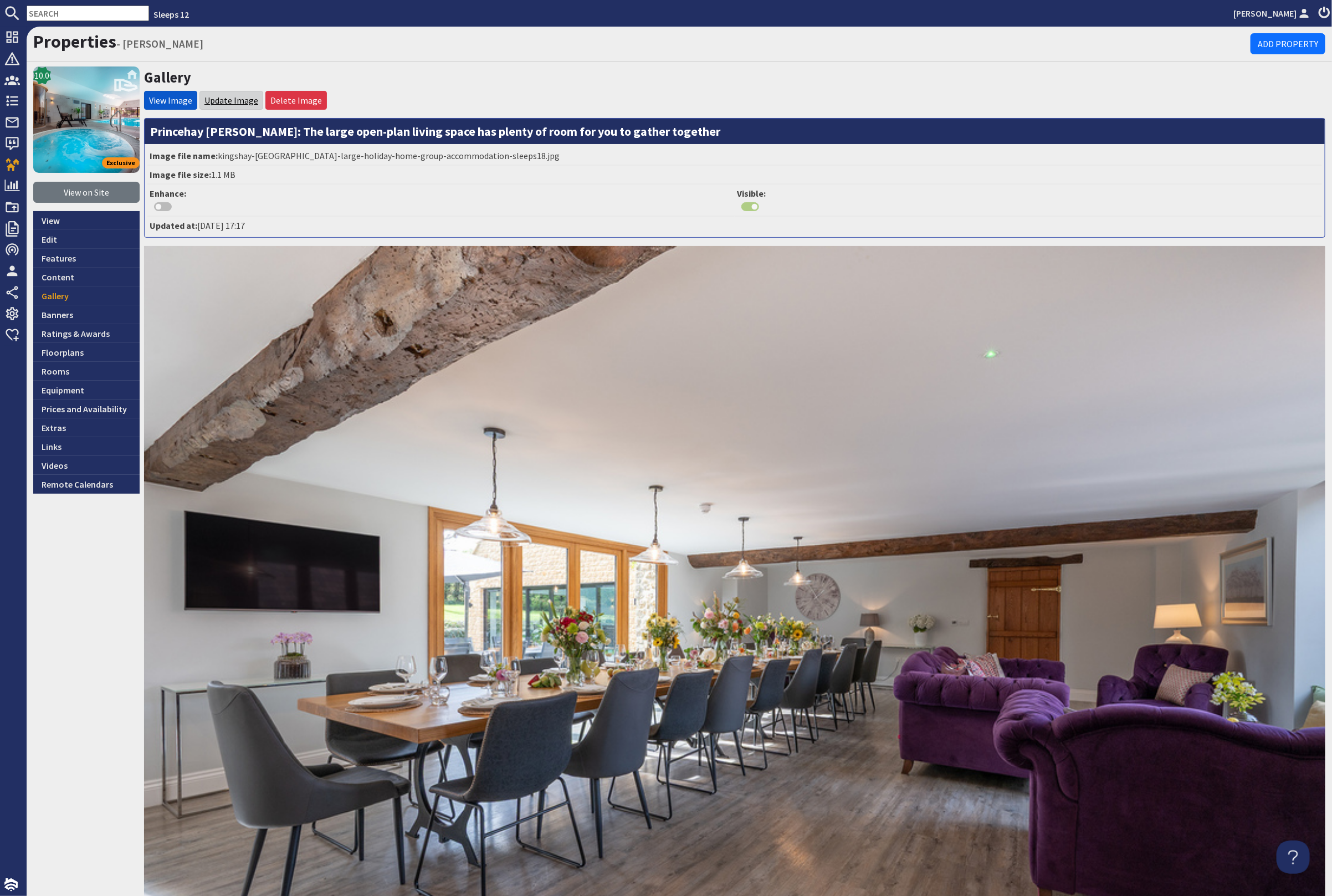
click at [208, 98] on link "Update Image" at bounding box center [231, 100] width 54 height 11
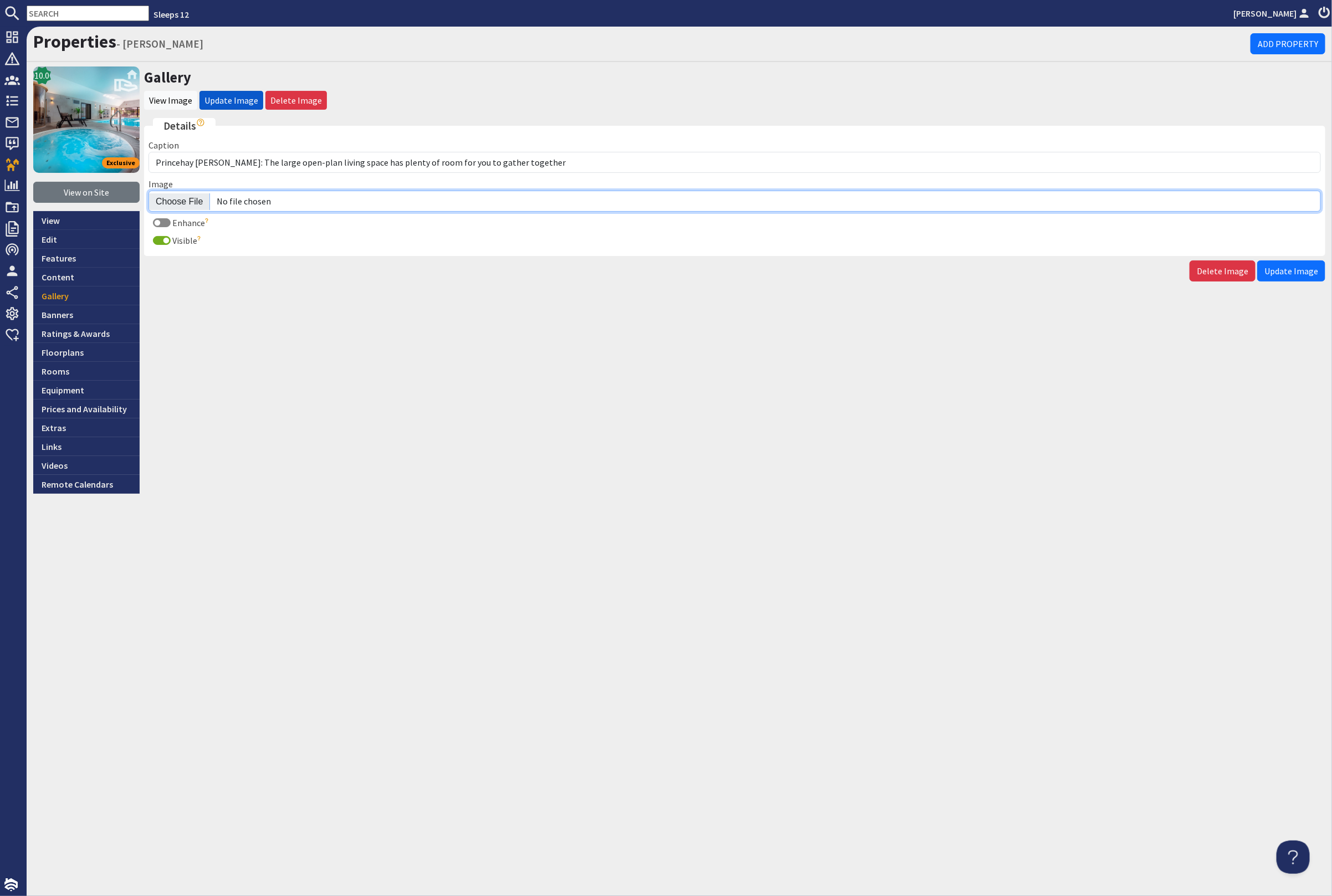
click at [182, 194] on input "Image" at bounding box center [734, 200] width 1172 height 21
type input "C:\fakepath\princehay-barton-large-holiday-home-group-accommodation-sleeps18.jpg"
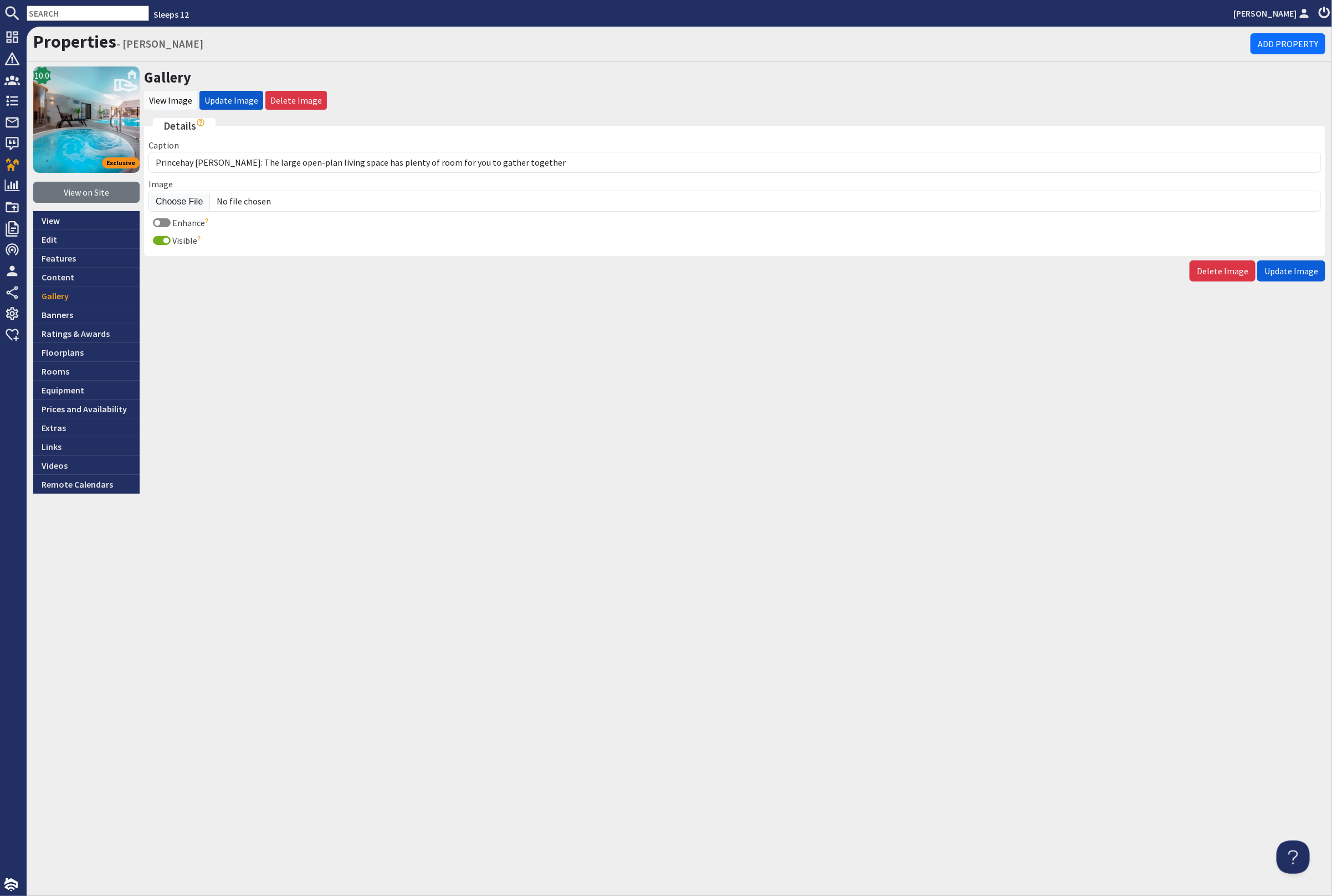
click at [1301, 266] on span "Update Image" at bounding box center [1291, 271] width 54 height 11
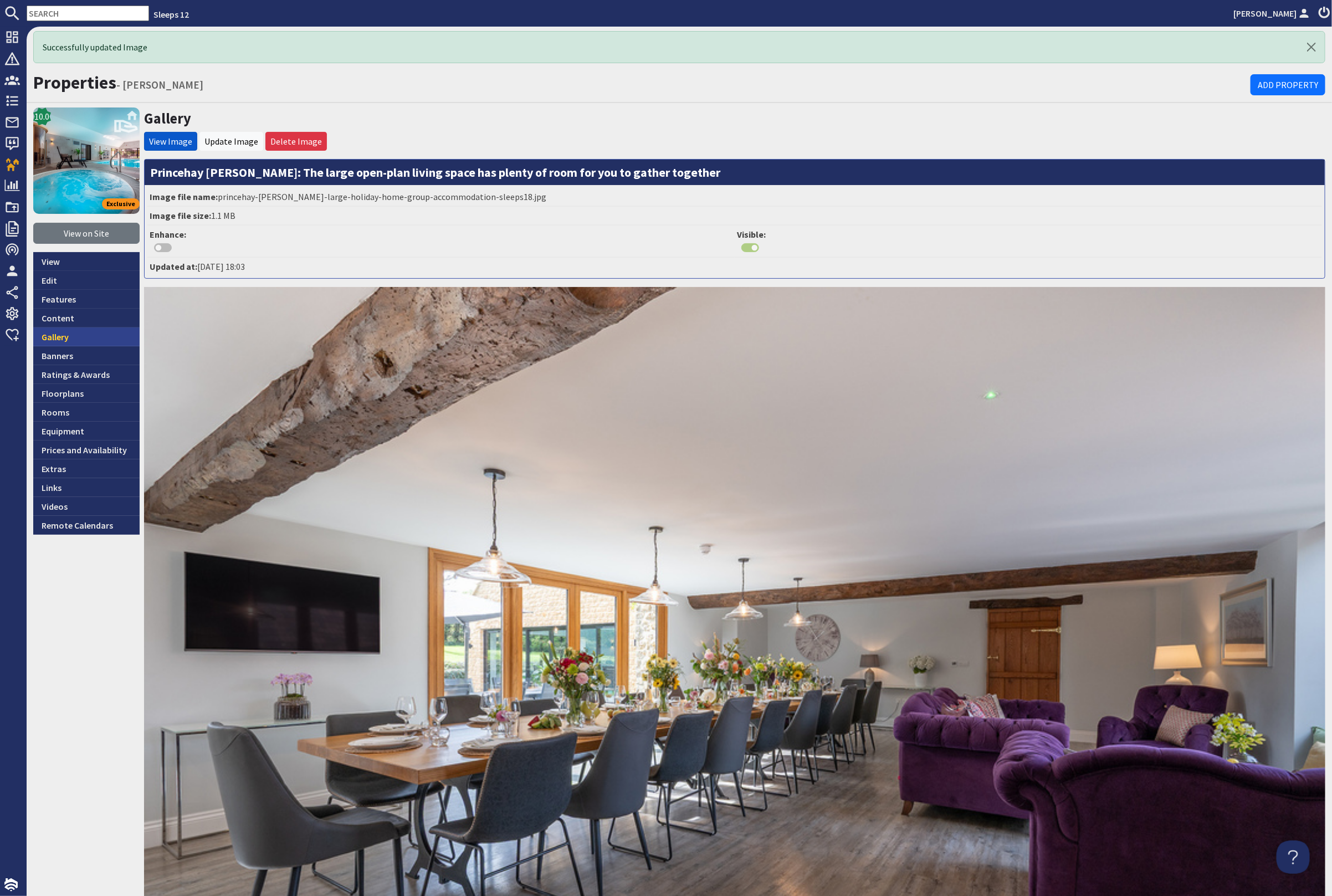
click at [70, 335] on link "Gallery" at bounding box center [86, 337] width 107 height 19
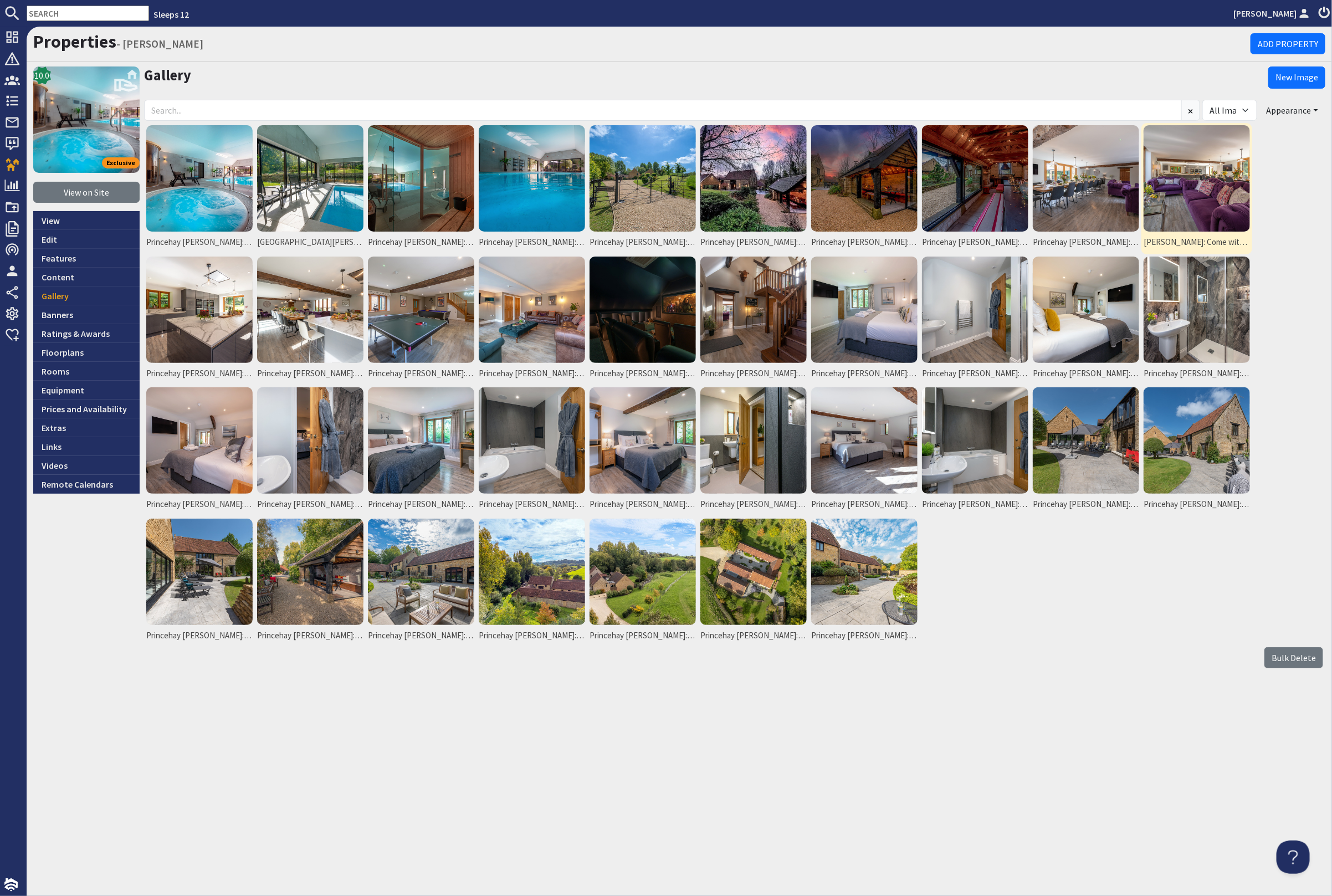
click at [1187, 190] on img at bounding box center [1196, 178] width 107 height 107
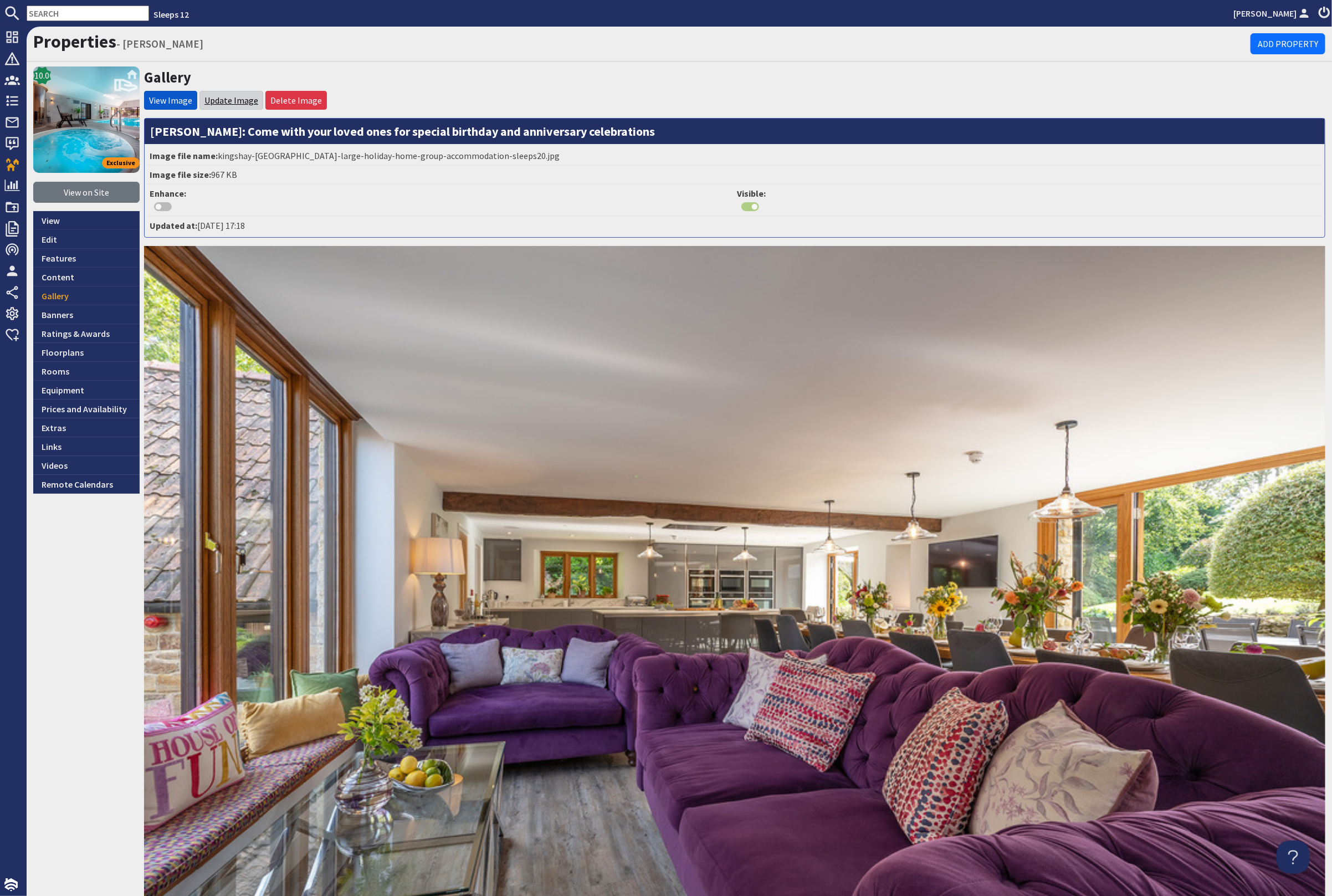
click at [228, 100] on link "Update Image" at bounding box center [231, 100] width 54 height 11
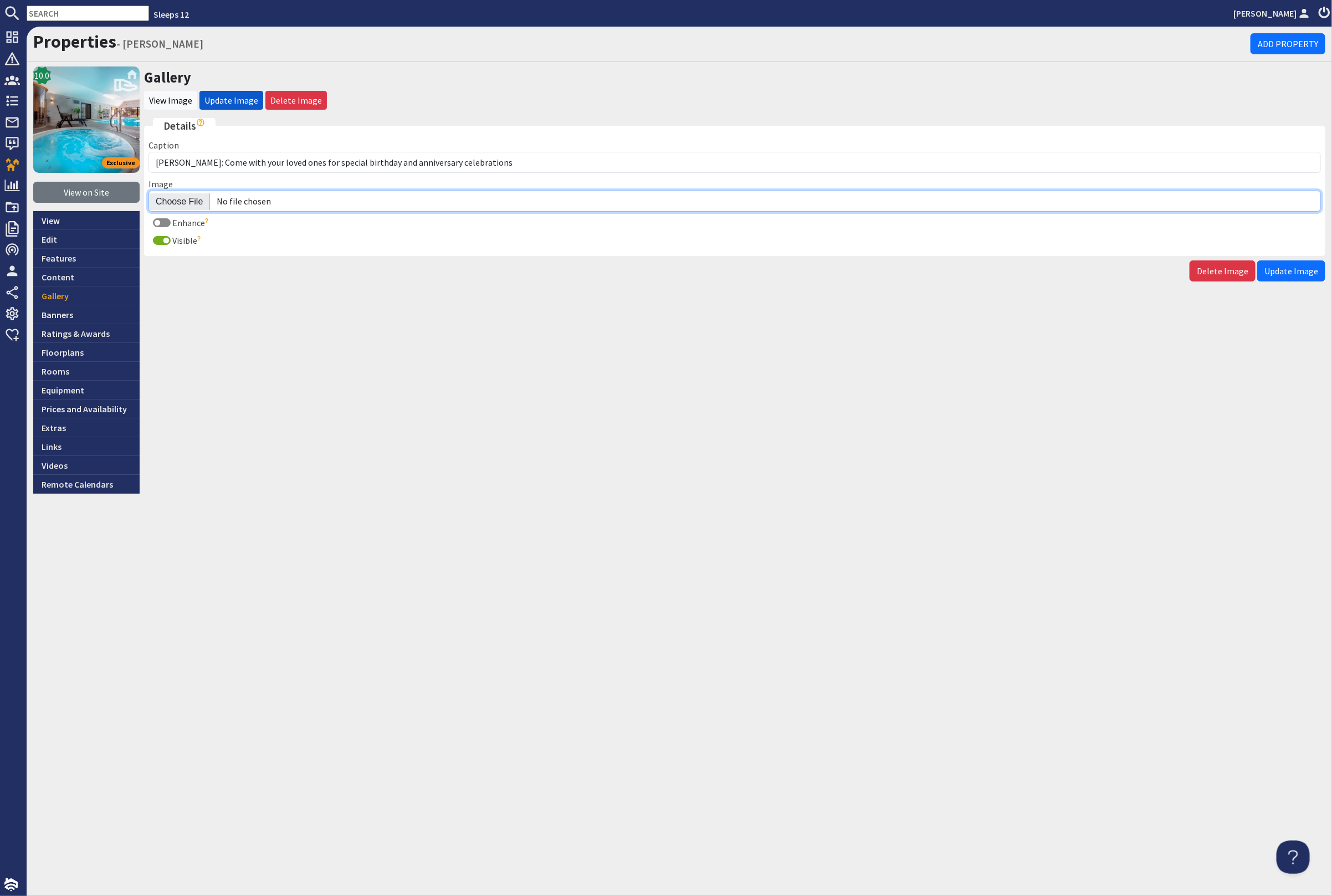
click at [187, 197] on input "Image" at bounding box center [734, 200] width 1172 height 21
type input "C:\fakepath\princehay-[PERSON_NAME]-large-holiday-home-group-accommodation-slee…"
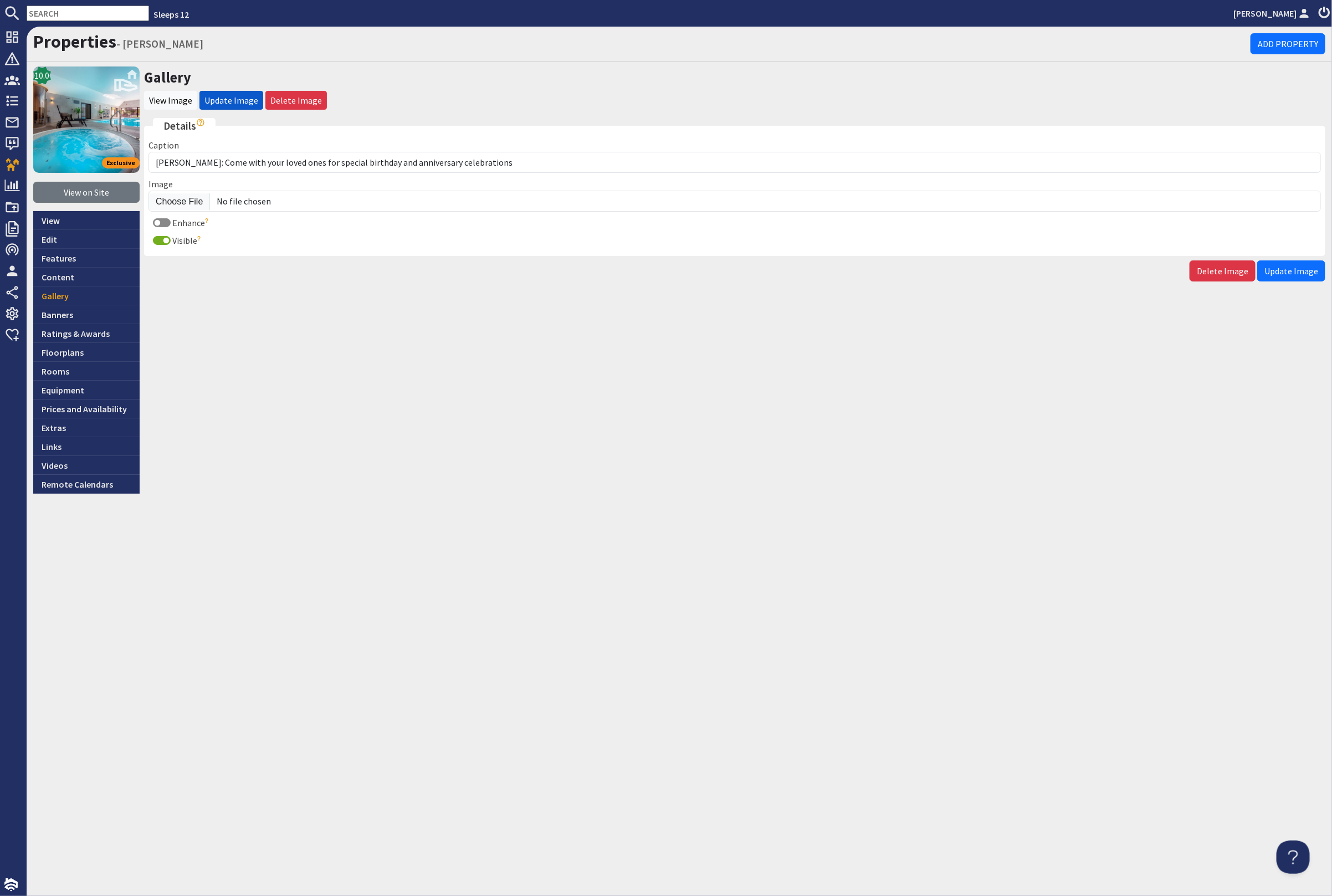
click at [1286, 276] on button "Update Image" at bounding box center [1291, 271] width 68 height 21
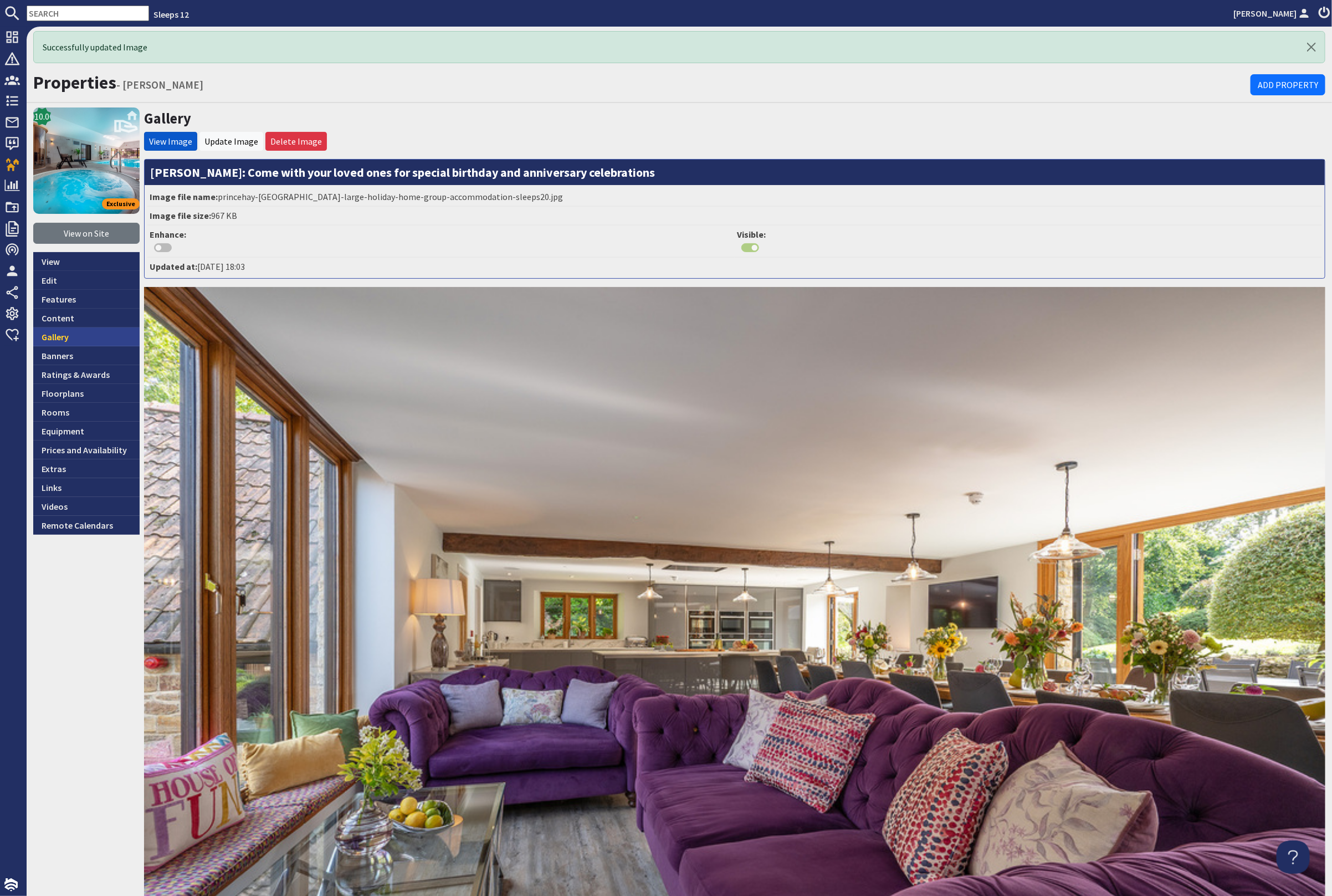
click at [100, 328] on link "Gallery" at bounding box center [86, 337] width 107 height 19
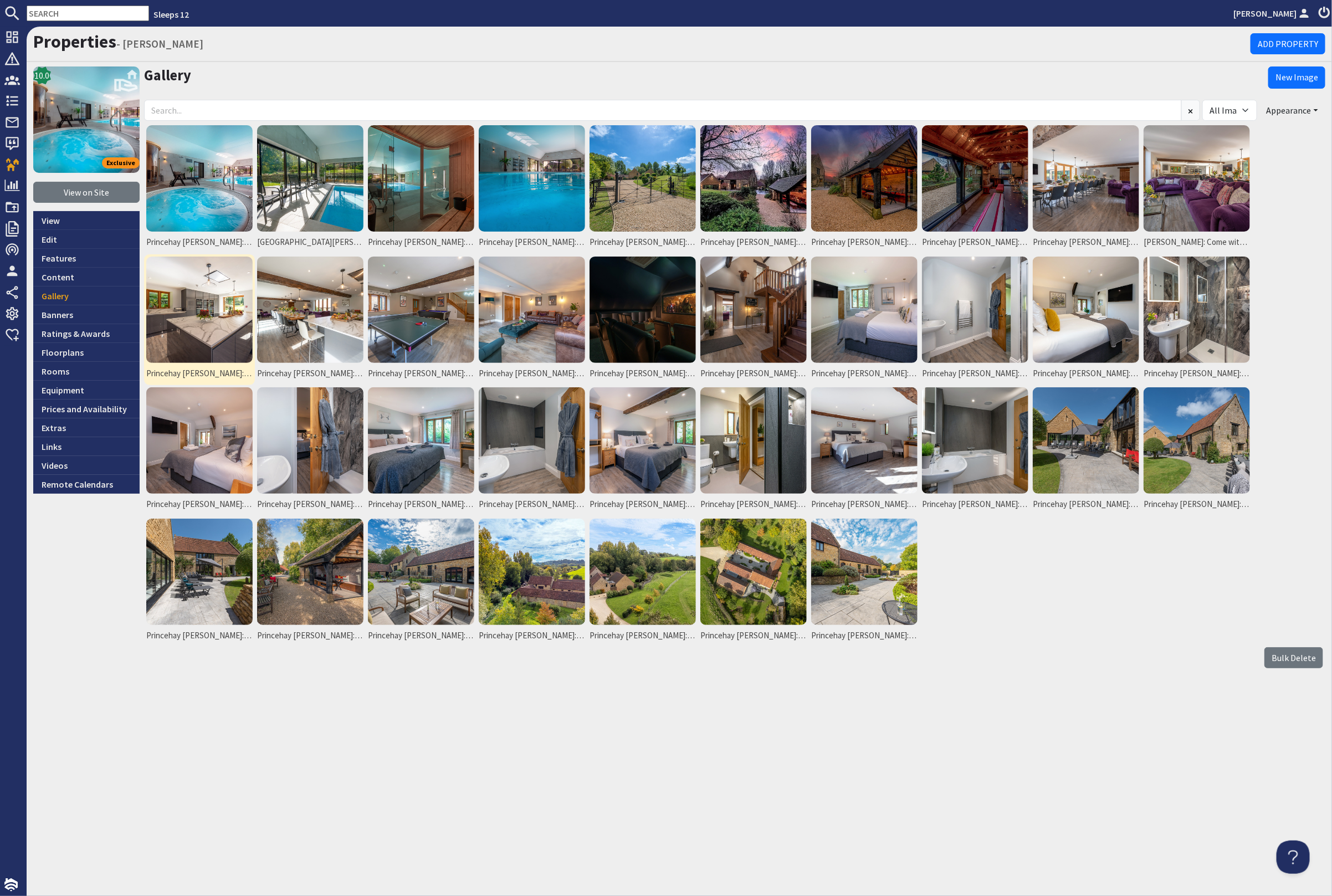
click at [184, 312] on img at bounding box center [199, 309] width 107 height 107
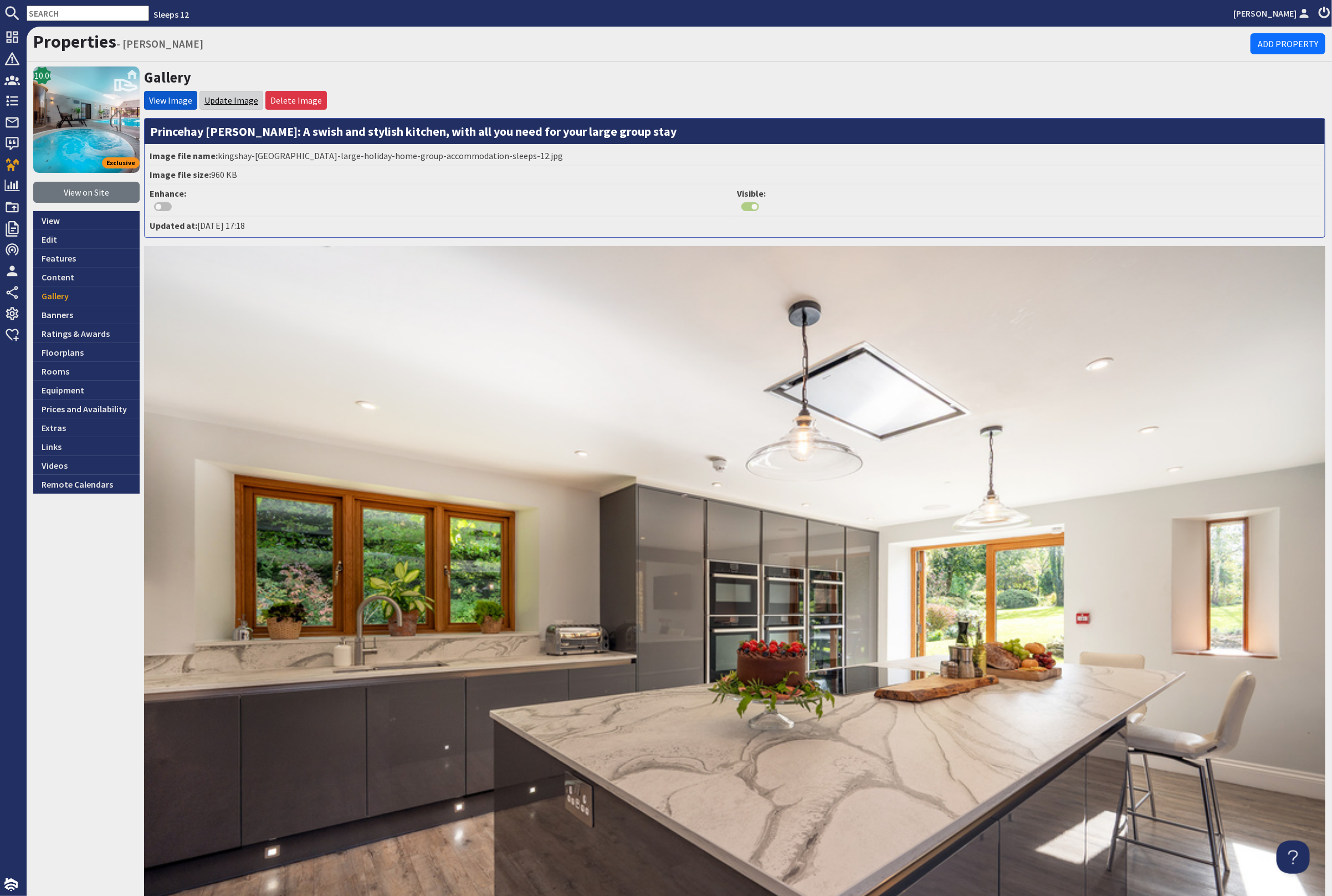
click at [228, 96] on link "Update Image" at bounding box center [231, 100] width 54 height 11
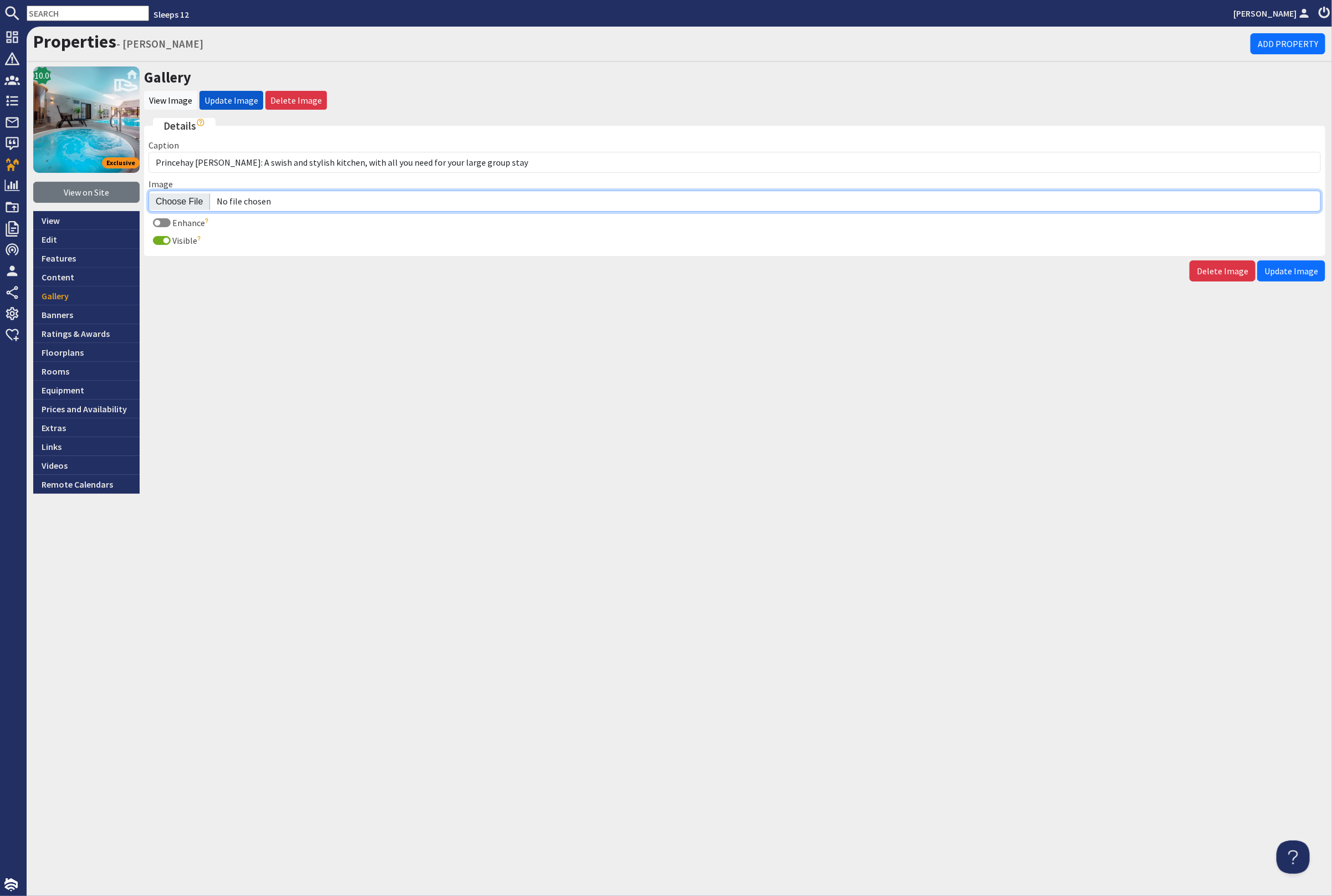
click at [185, 197] on input "Image" at bounding box center [734, 200] width 1172 height 21
type input "C:\fakepath\princehay-barton-large-holiday-home-group-accommodation-sleeps-12.j…"
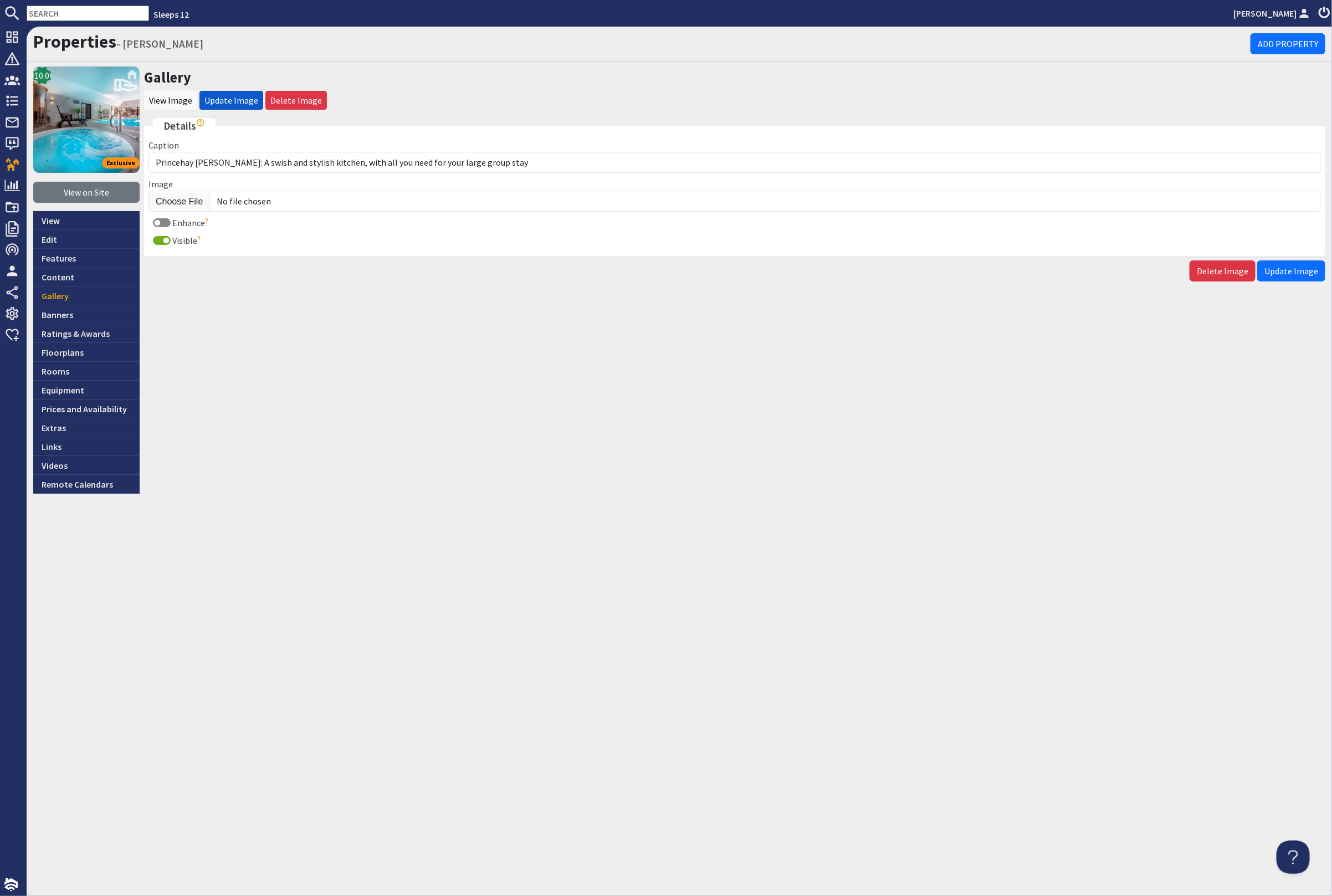
click at [1295, 257] on form "Details Caption Princehay Barton: A swish and stylish kitchen, with all you nee…" at bounding box center [735, 200] width 1181 height 164
click at [1293, 266] on span "Update Image" at bounding box center [1291, 271] width 54 height 11
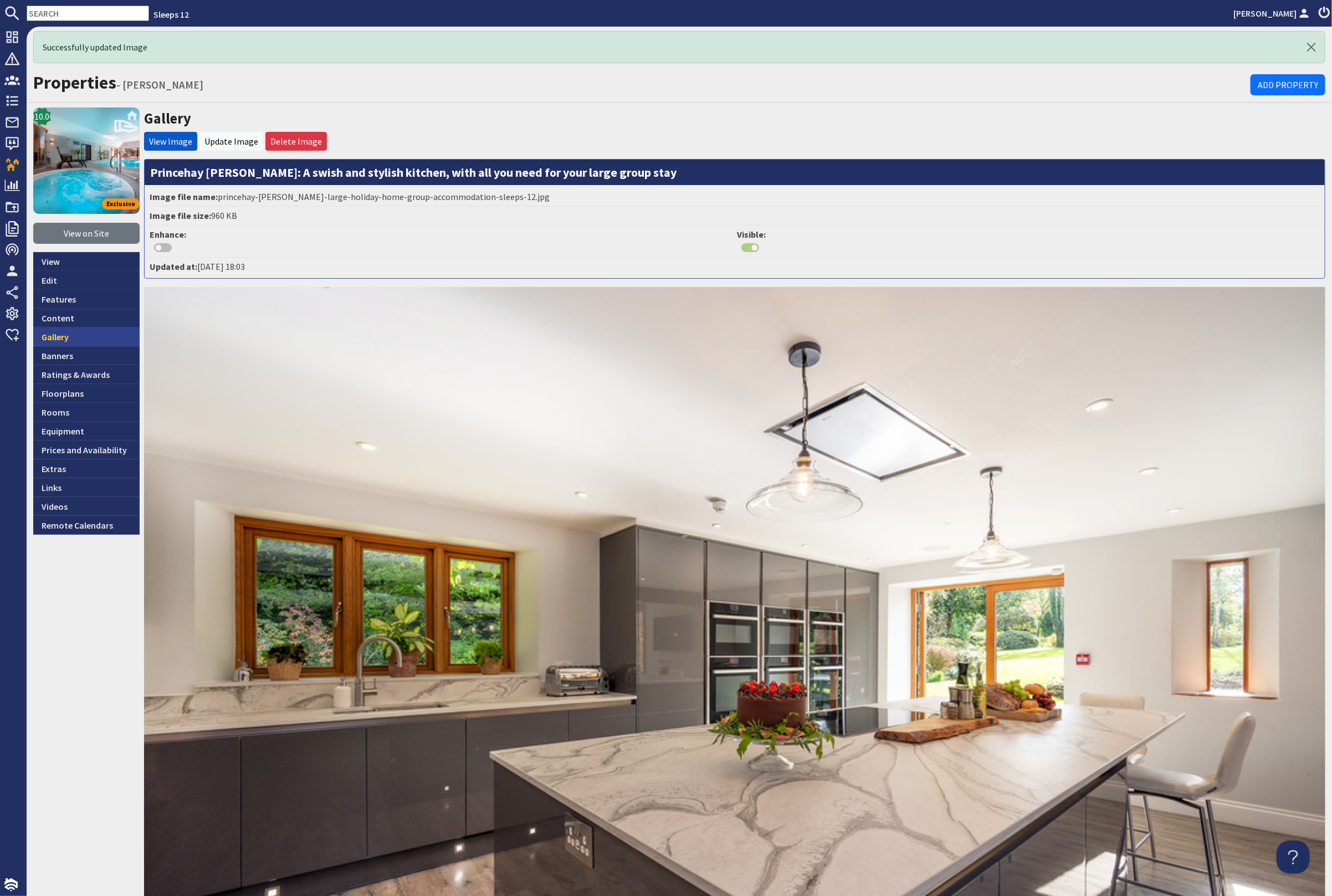
click at [96, 338] on link "Gallery" at bounding box center [86, 337] width 107 height 19
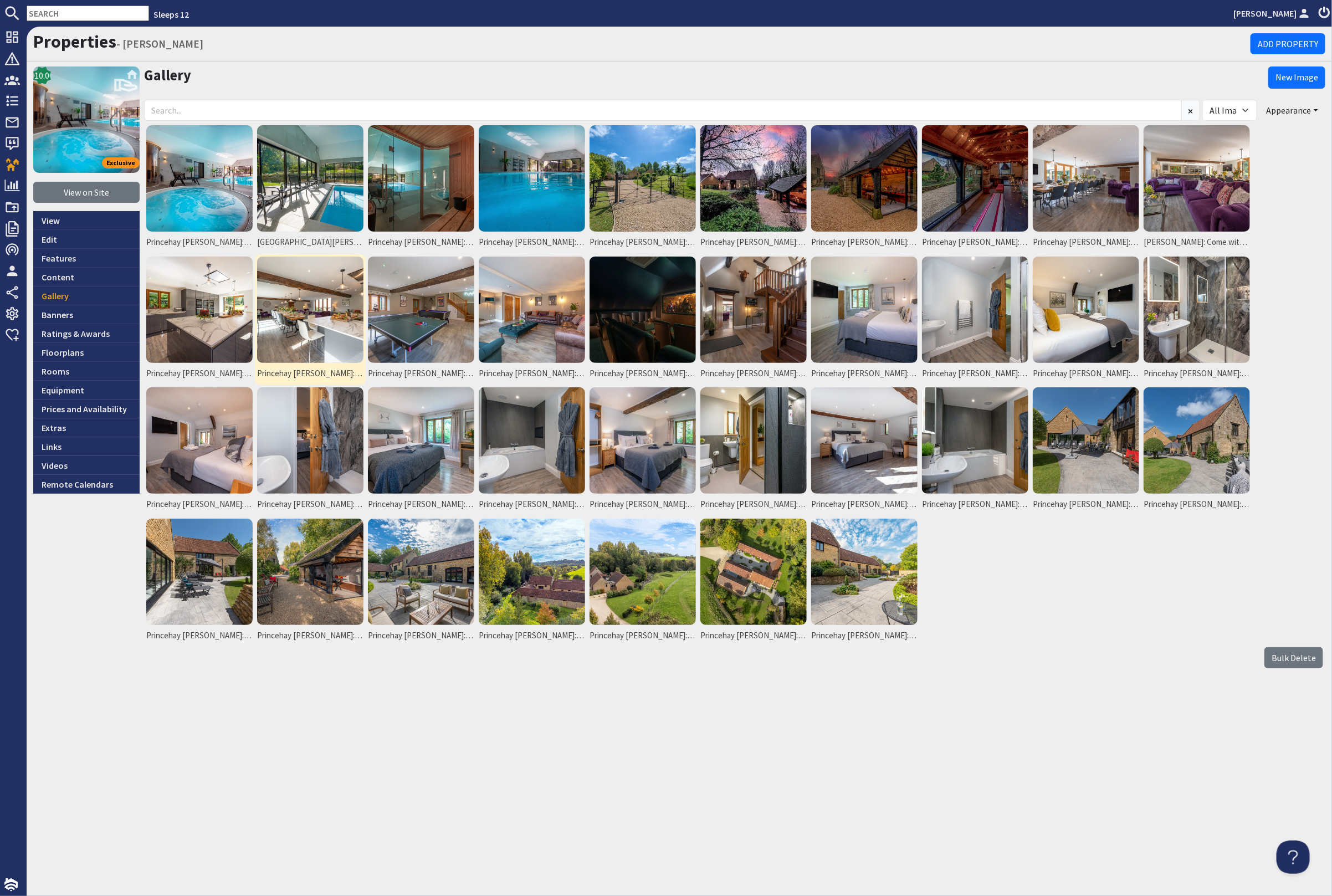
click at [309, 312] on img at bounding box center [310, 309] width 107 height 107
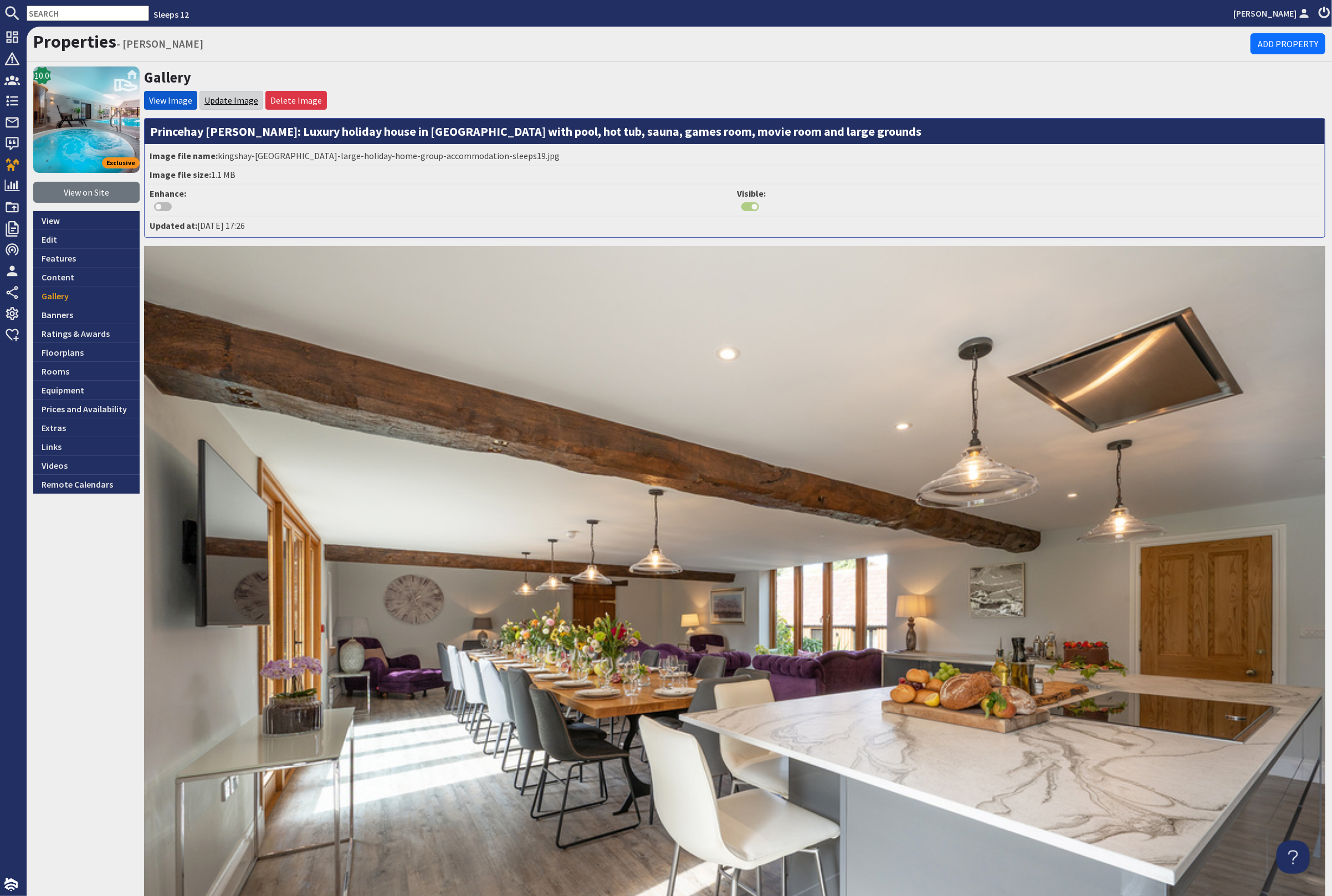
click at [236, 97] on link "Update Image" at bounding box center [231, 100] width 54 height 11
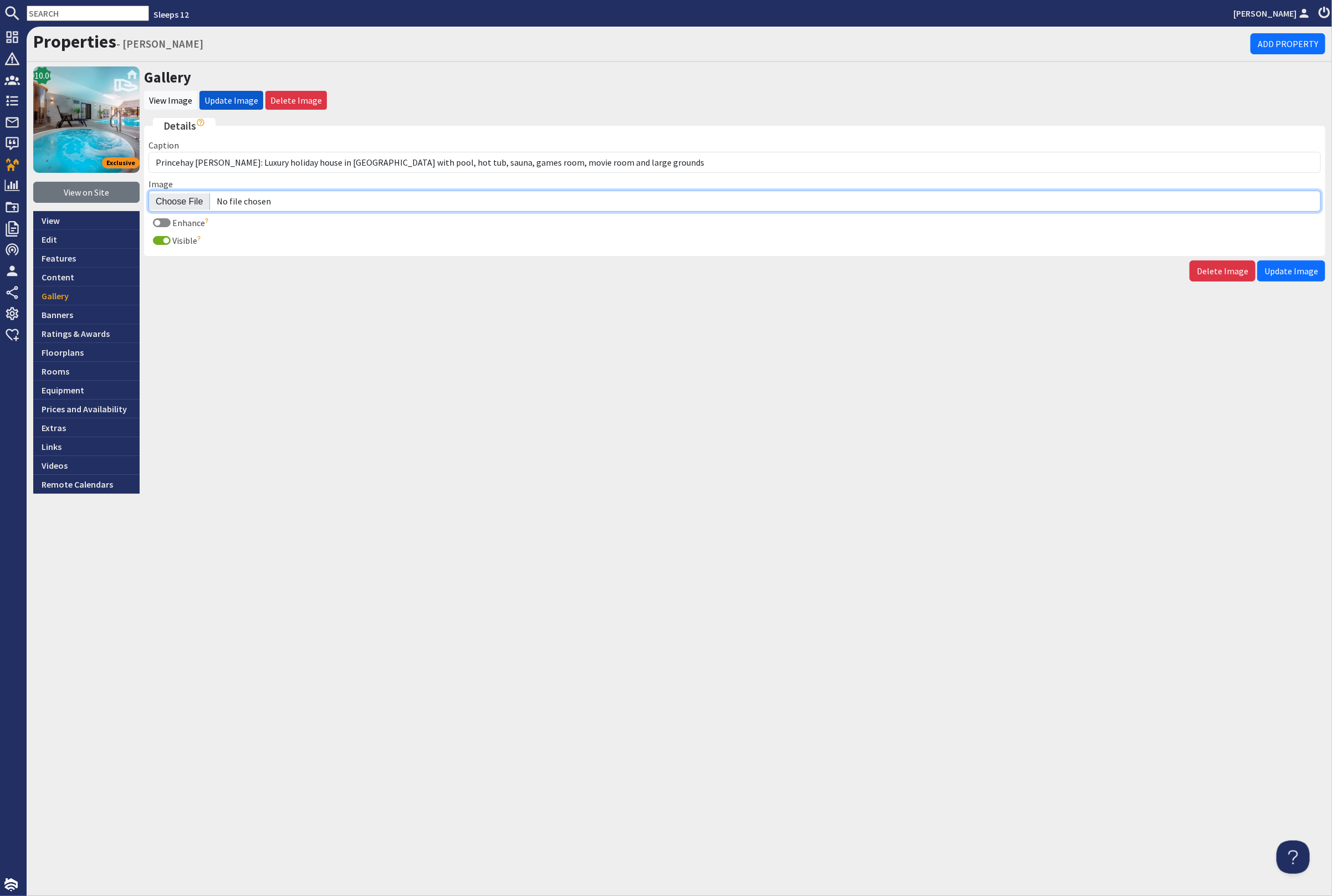
click at [165, 202] on input "Image" at bounding box center [734, 200] width 1172 height 21
type input "C:\fakepath\princehay-[PERSON_NAME]-large-holiday-home-group-accommodation-slee…"
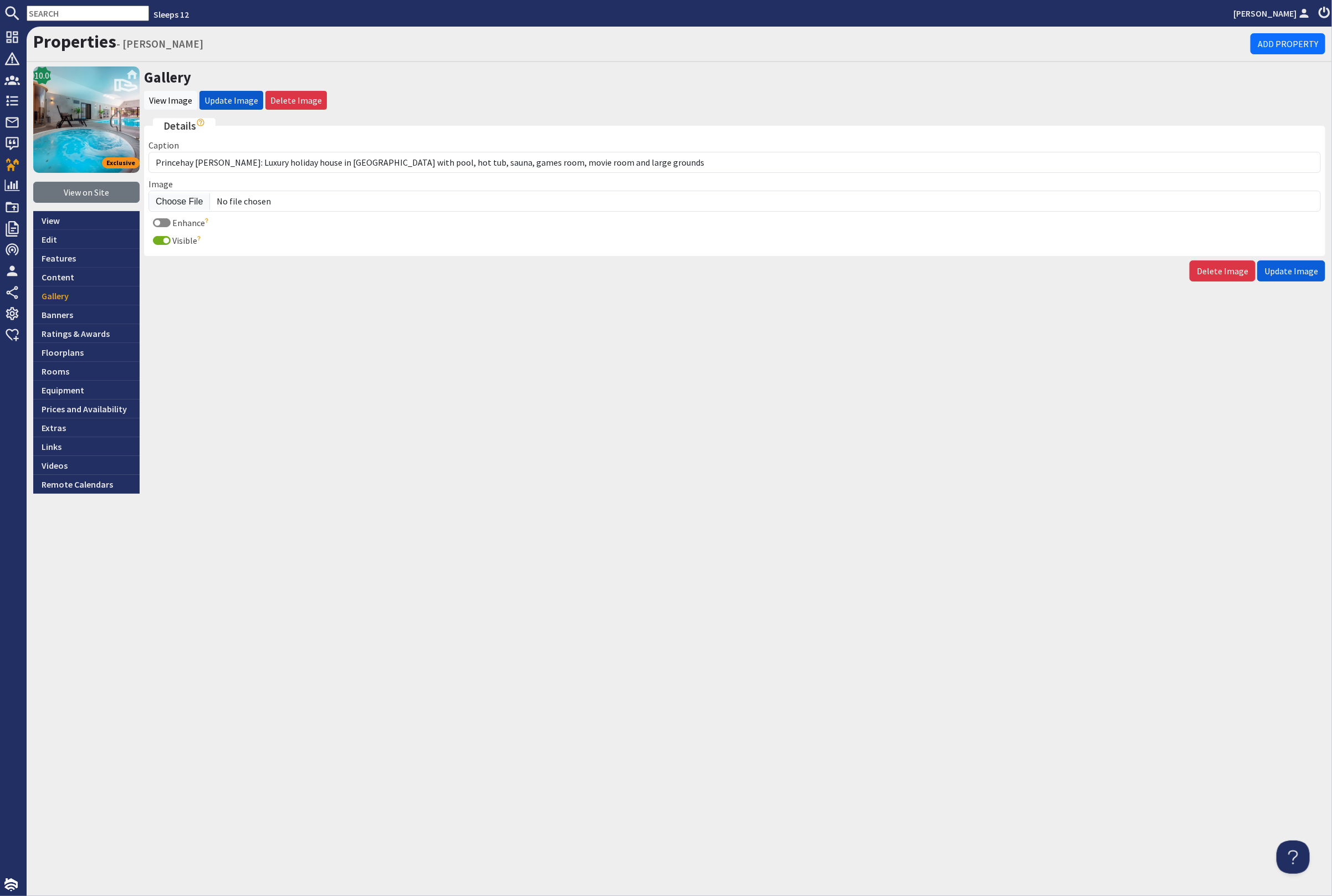
click at [1281, 266] on span "Update Image" at bounding box center [1291, 271] width 54 height 11
click at [84, 292] on link "Gallery" at bounding box center [86, 295] width 107 height 19
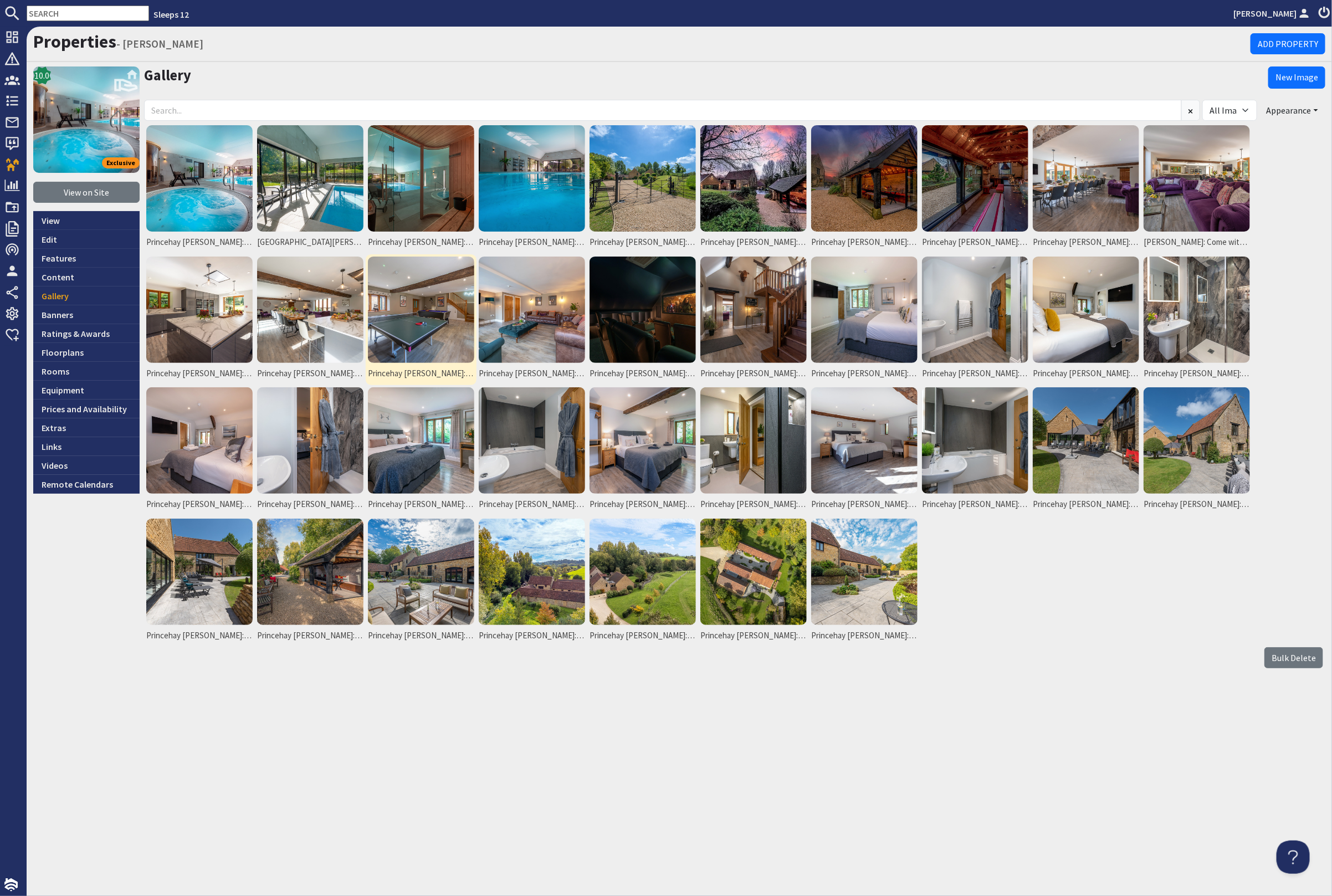
click at [414, 289] on img at bounding box center [421, 309] width 107 height 107
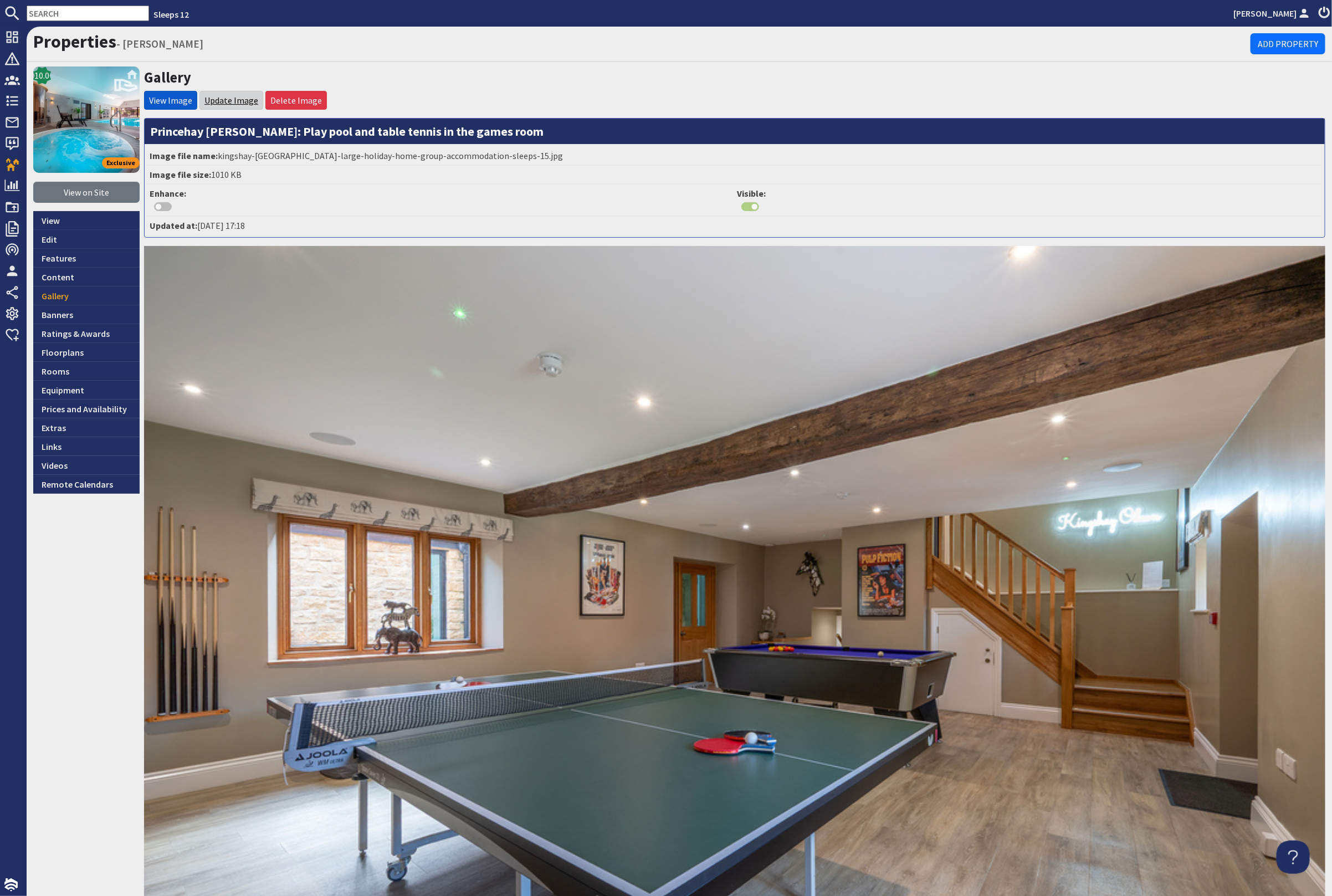
click at [236, 98] on link "Update Image" at bounding box center [231, 100] width 54 height 11
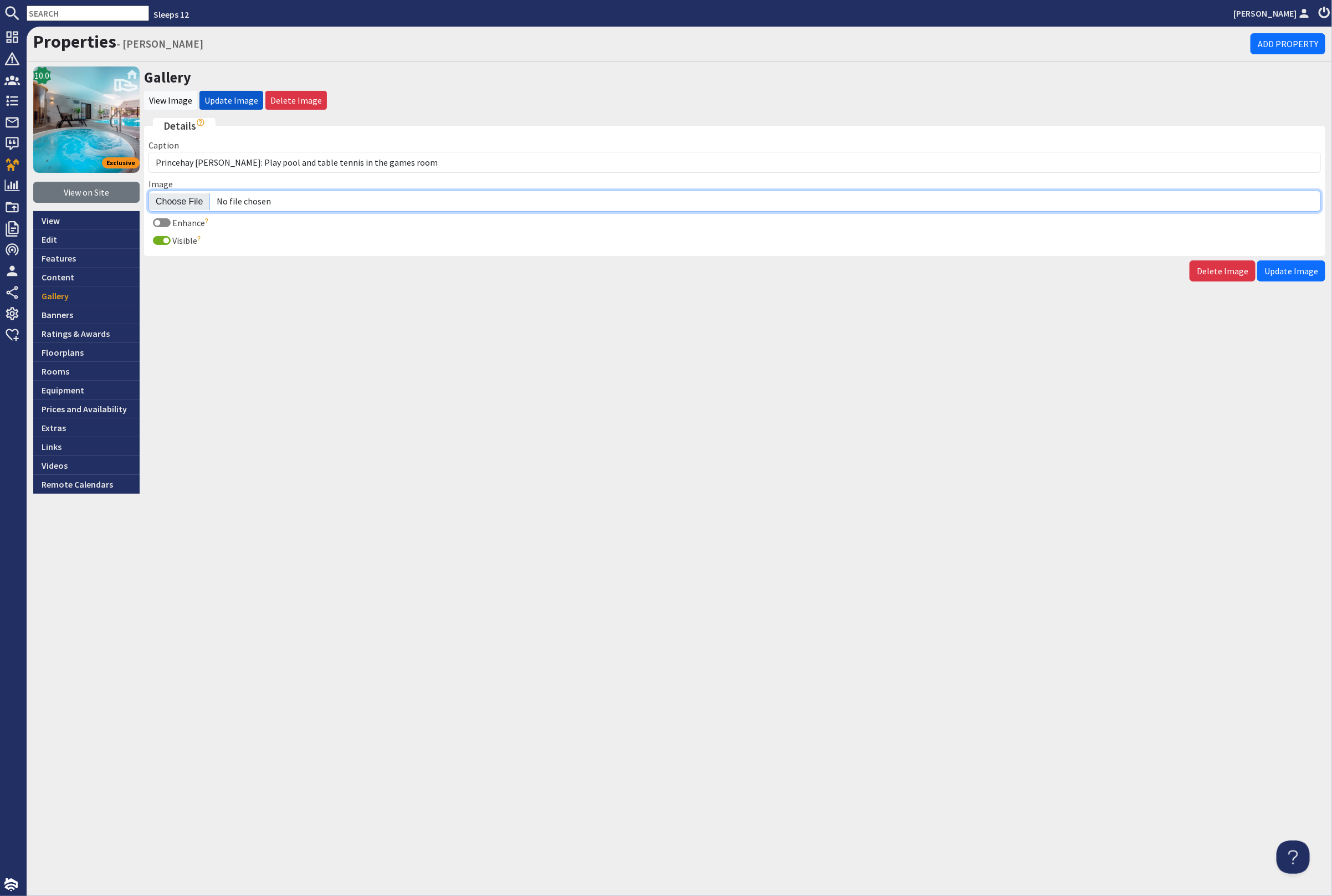
click at [182, 199] on input "Image" at bounding box center [734, 200] width 1172 height 21
type input "C:\fakepath\princehay-barton-large-holiday-home-group-accommodation-sleeps-15.j…"
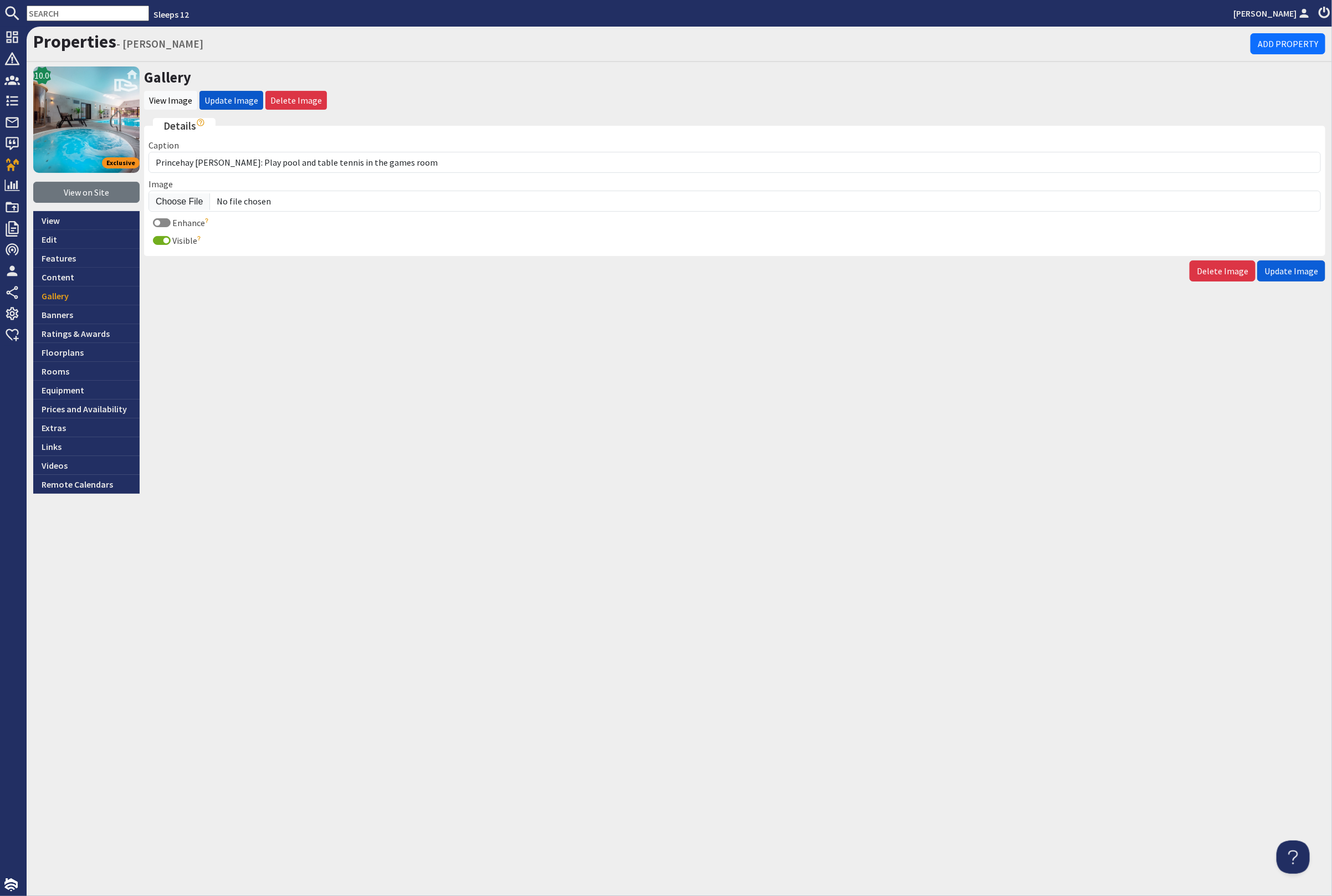
click at [1301, 270] on span "Update Image" at bounding box center [1291, 271] width 54 height 11
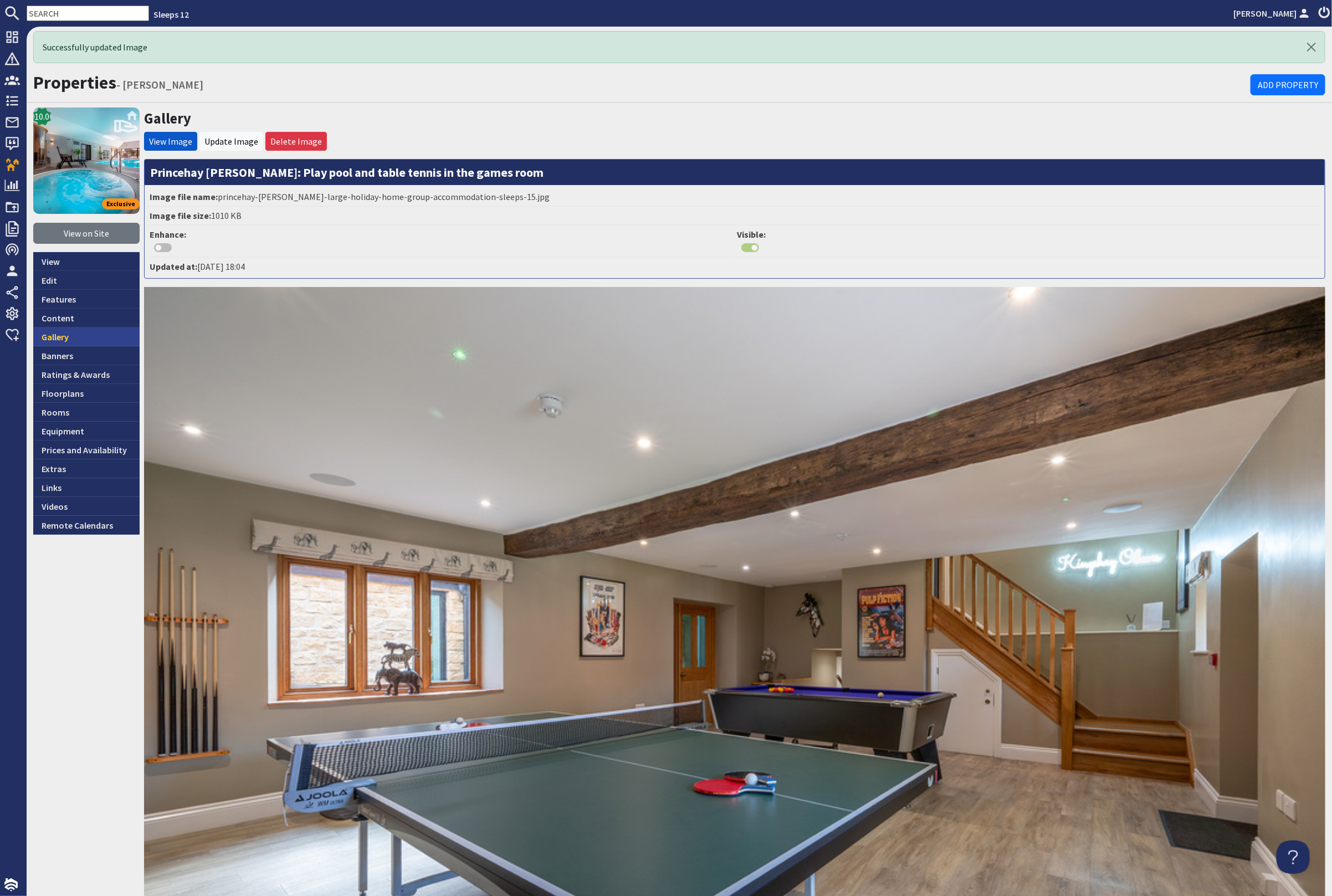
click at [90, 329] on link "Gallery" at bounding box center [86, 337] width 107 height 19
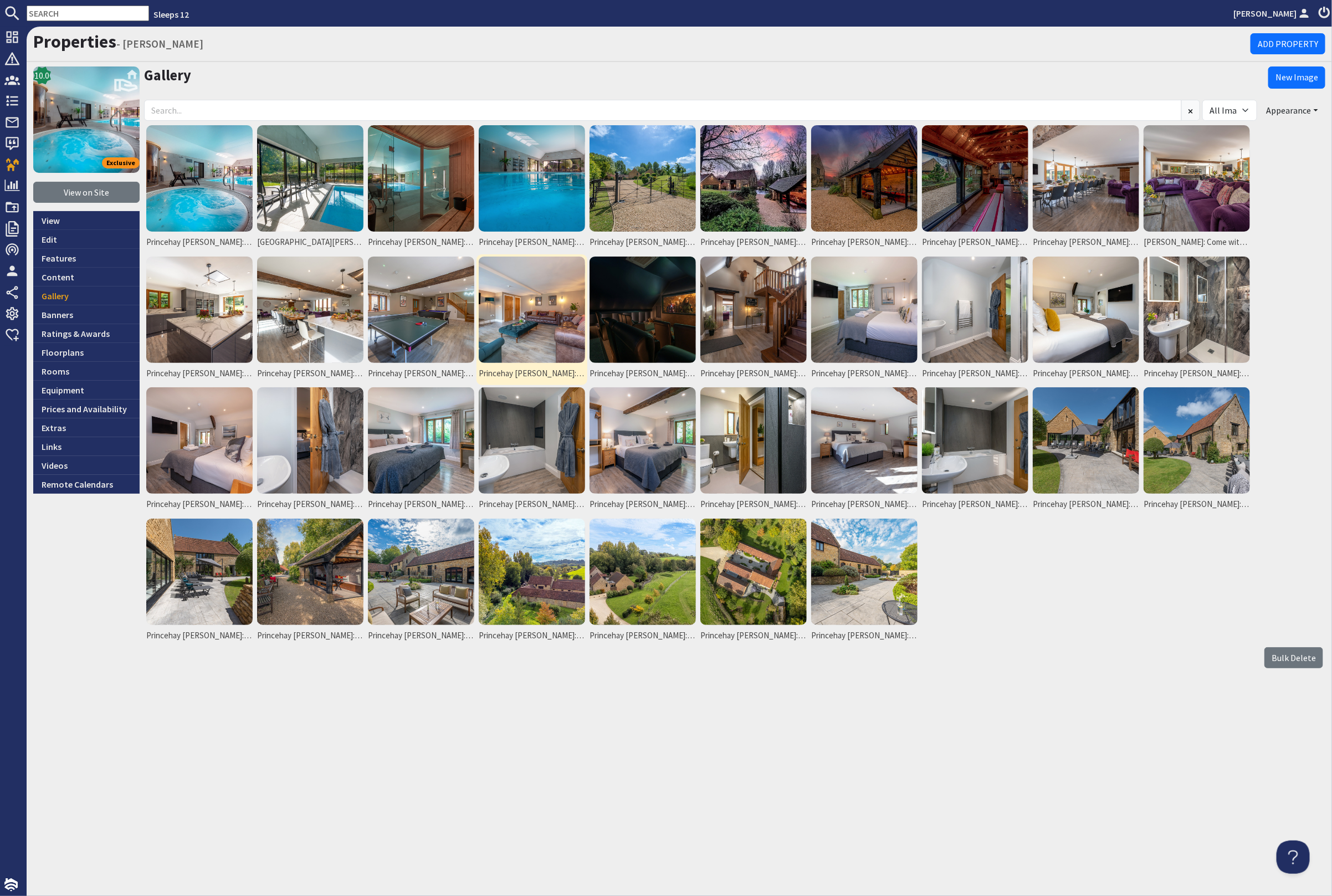
click at [570, 328] on img at bounding box center [532, 309] width 107 height 107
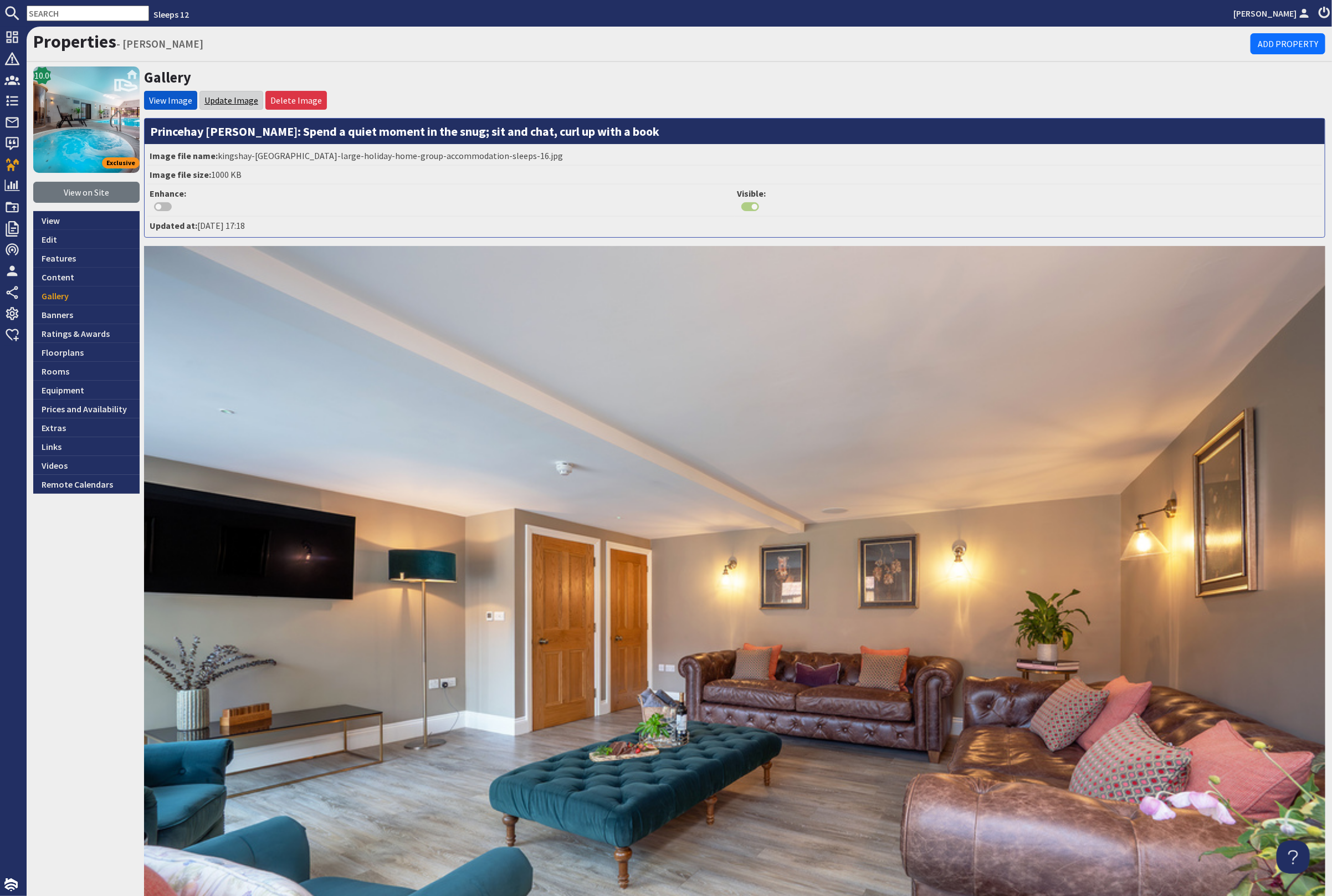
click at [230, 98] on link "Update Image" at bounding box center [231, 100] width 54 height 11
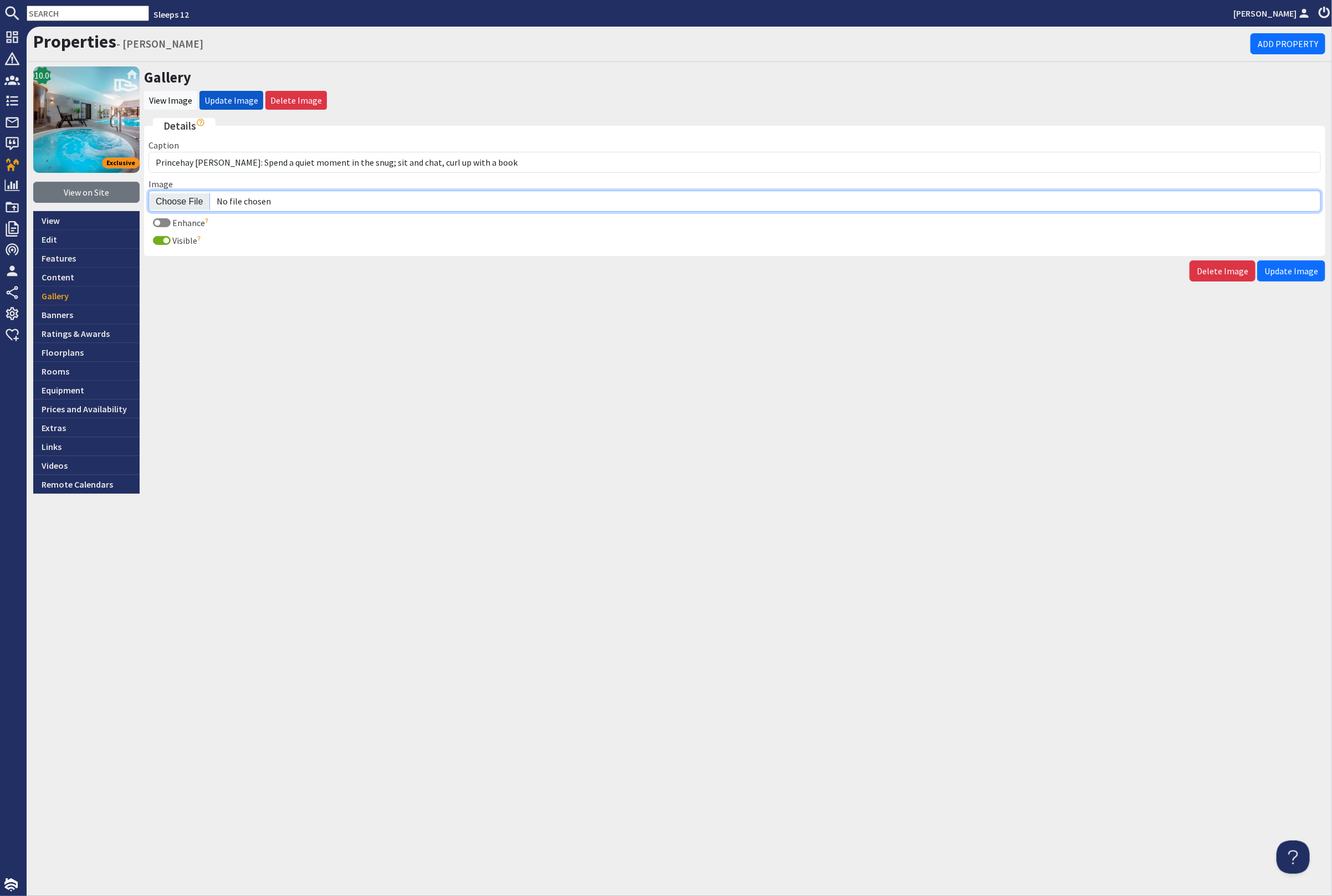
click at [189, 199] on input "Image" at bounding box center [734, 200] width 1172 height 21
type input "C:\fakepath\princehay-barton-large-holiday-home-group-accommodation-sleeps-16.j…"
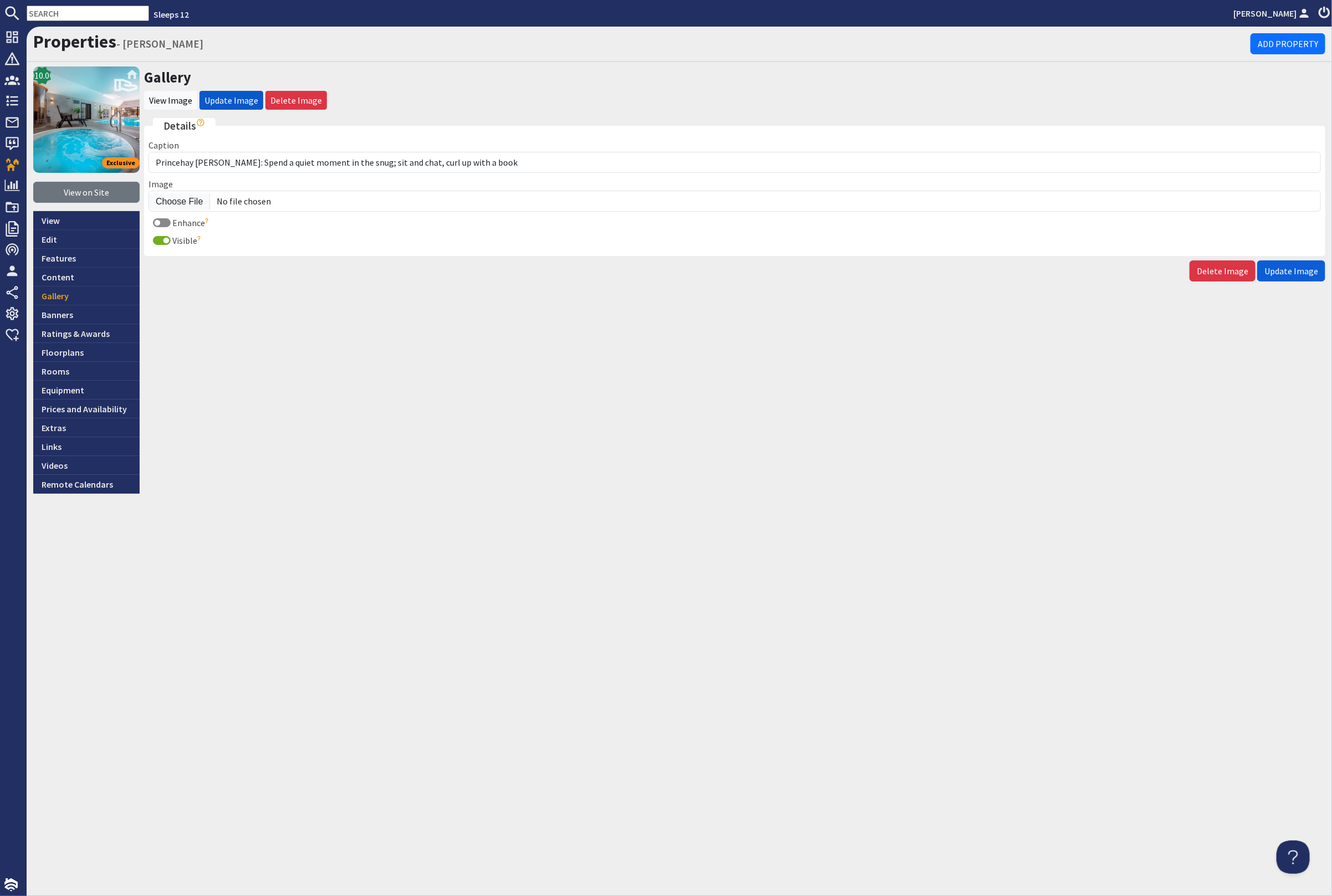
click at [1294, 267] on span "Update Image" at bounding box center [1291, 271] width 54 height 11
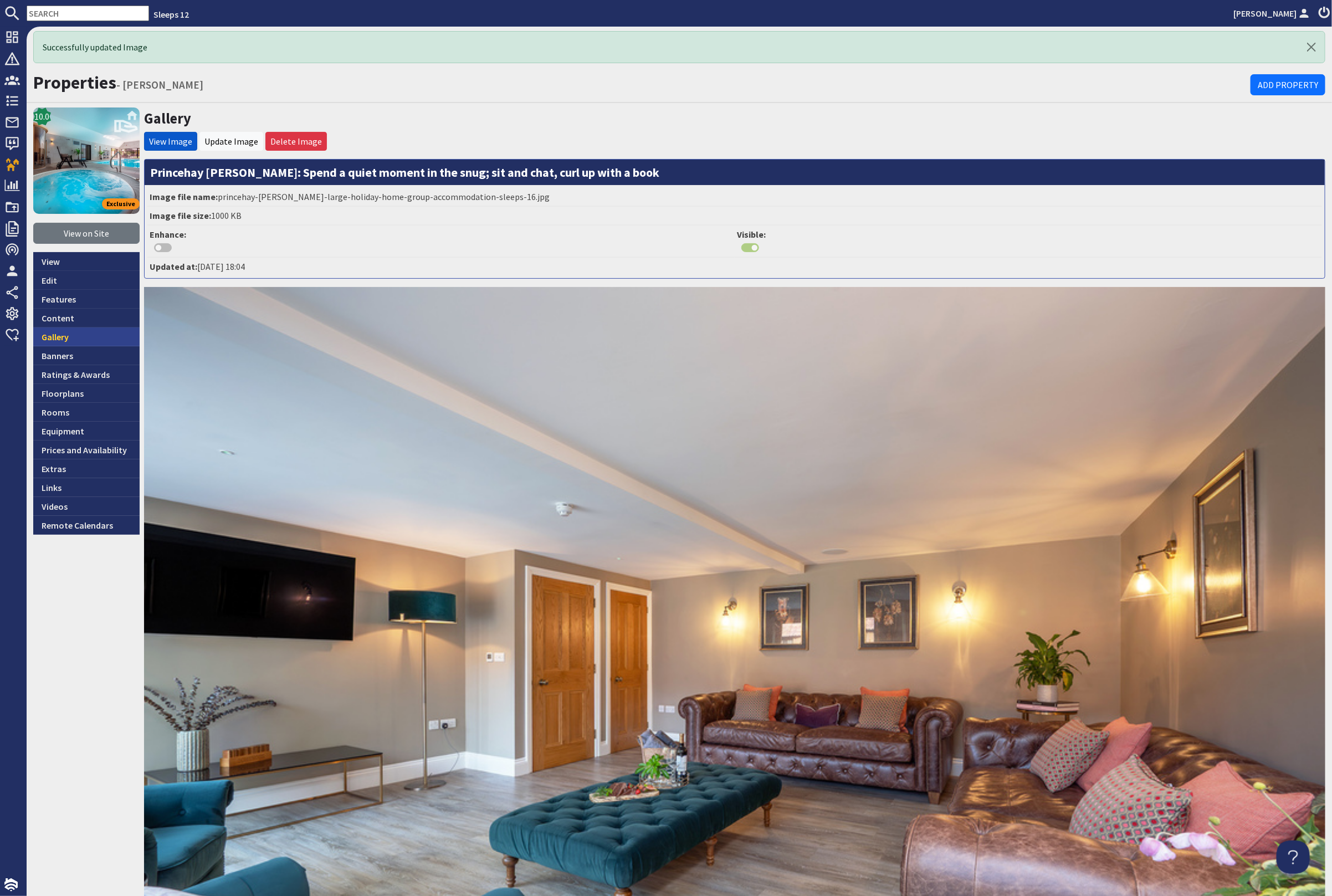
click at [78, 338] on link "Gallery" at bounding box center [86, 337] width 107 height 19
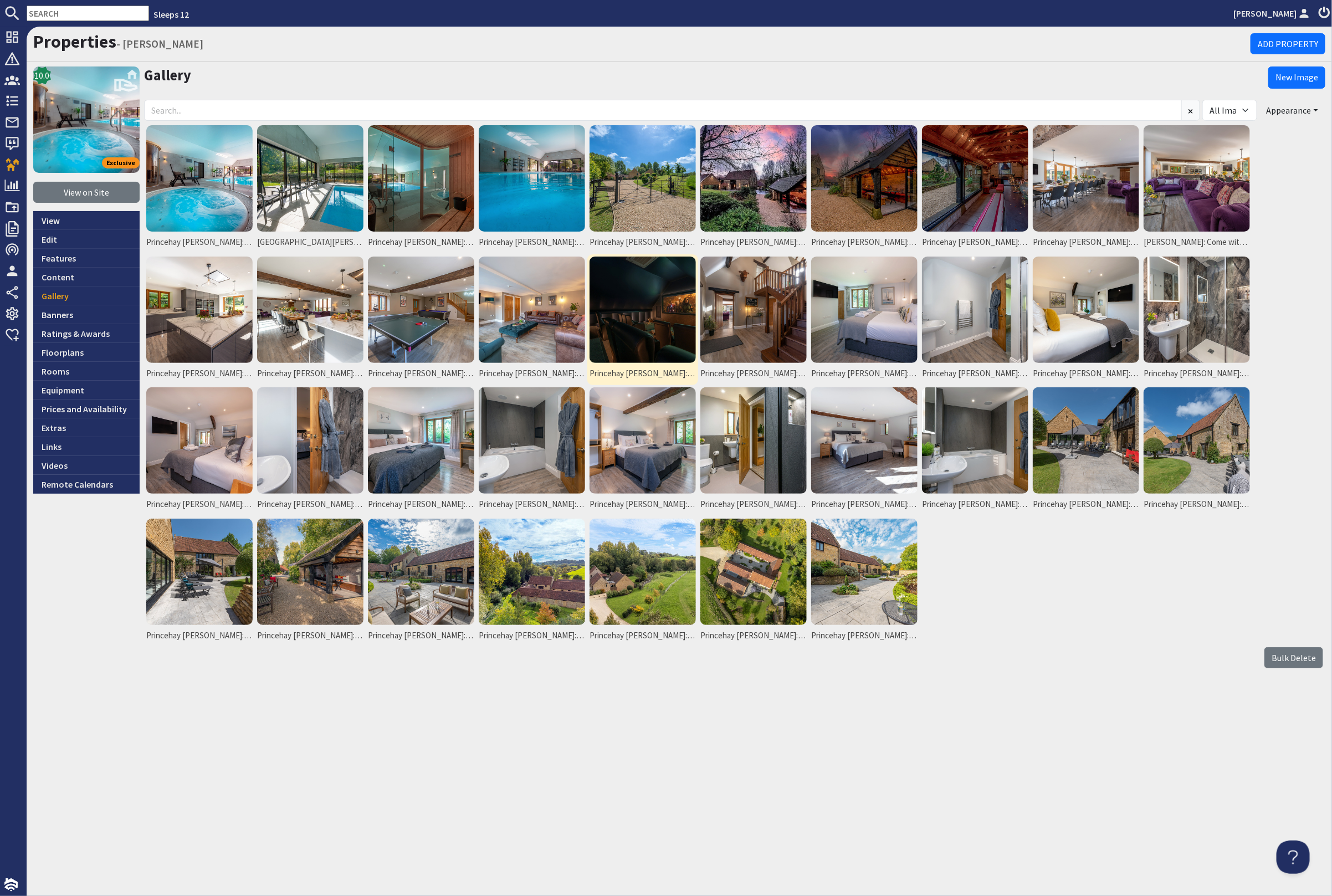
click at [645, 316] on img at bounding box center [643, 309] width 107 height 107
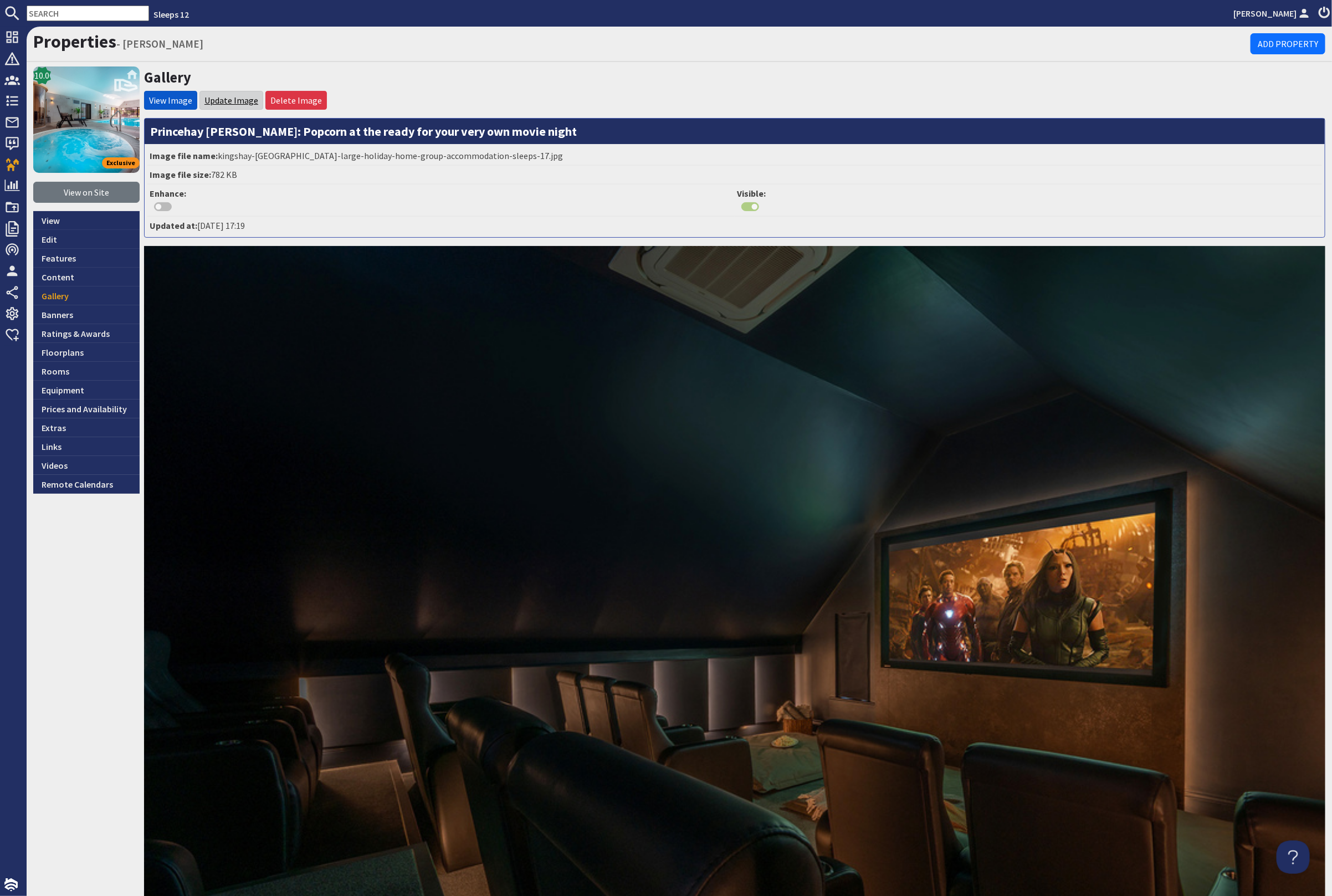
click at [234, 95] on link "Update Image" at bounding box center [231, 100] width 54 height 11
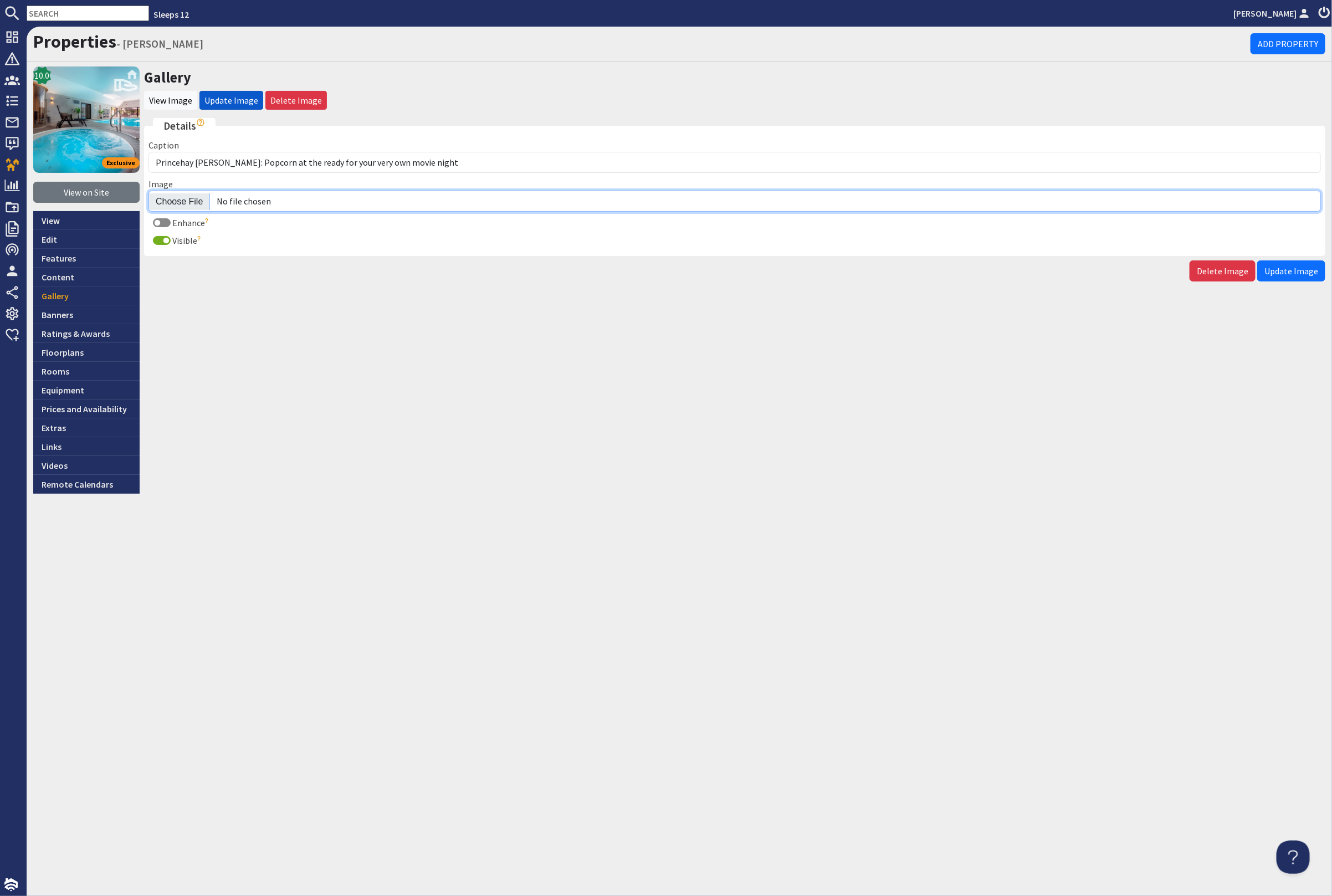
click at [190, 199] on input "Image" at bounding box center [734, 200] width 1172 height 21
type input "C:\fakepath\princehay-[PERSON_NAME]-large-holiday-home-group-accommodation-slee…"
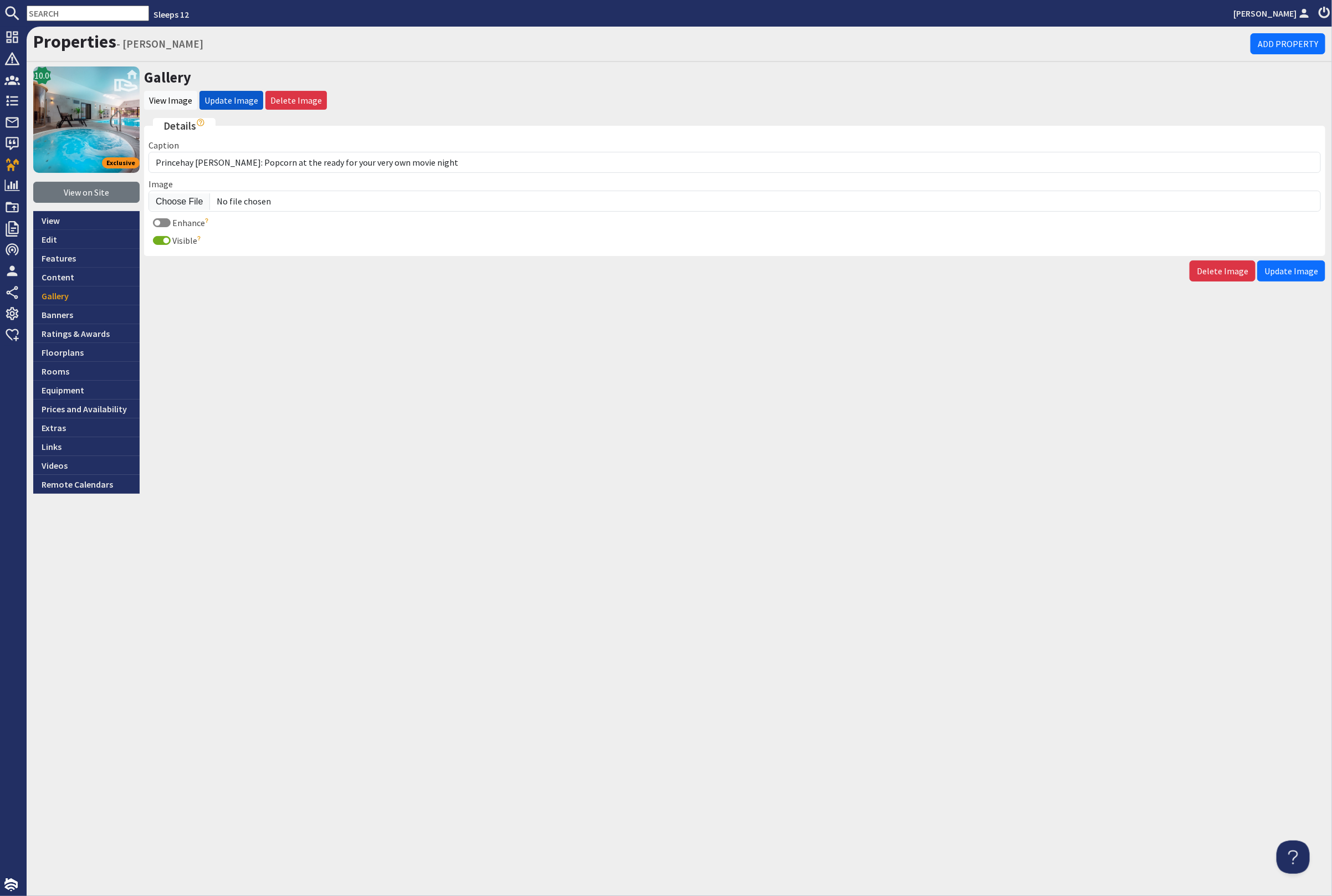
drag, startPoint x: 1286, startPoint y: 278, endPoint x: 1296, endPoint y: 273, distance: 11.2
click at [1289, 276] on button "Update Image" at bounding box center [1291, 271] width 68 height 21
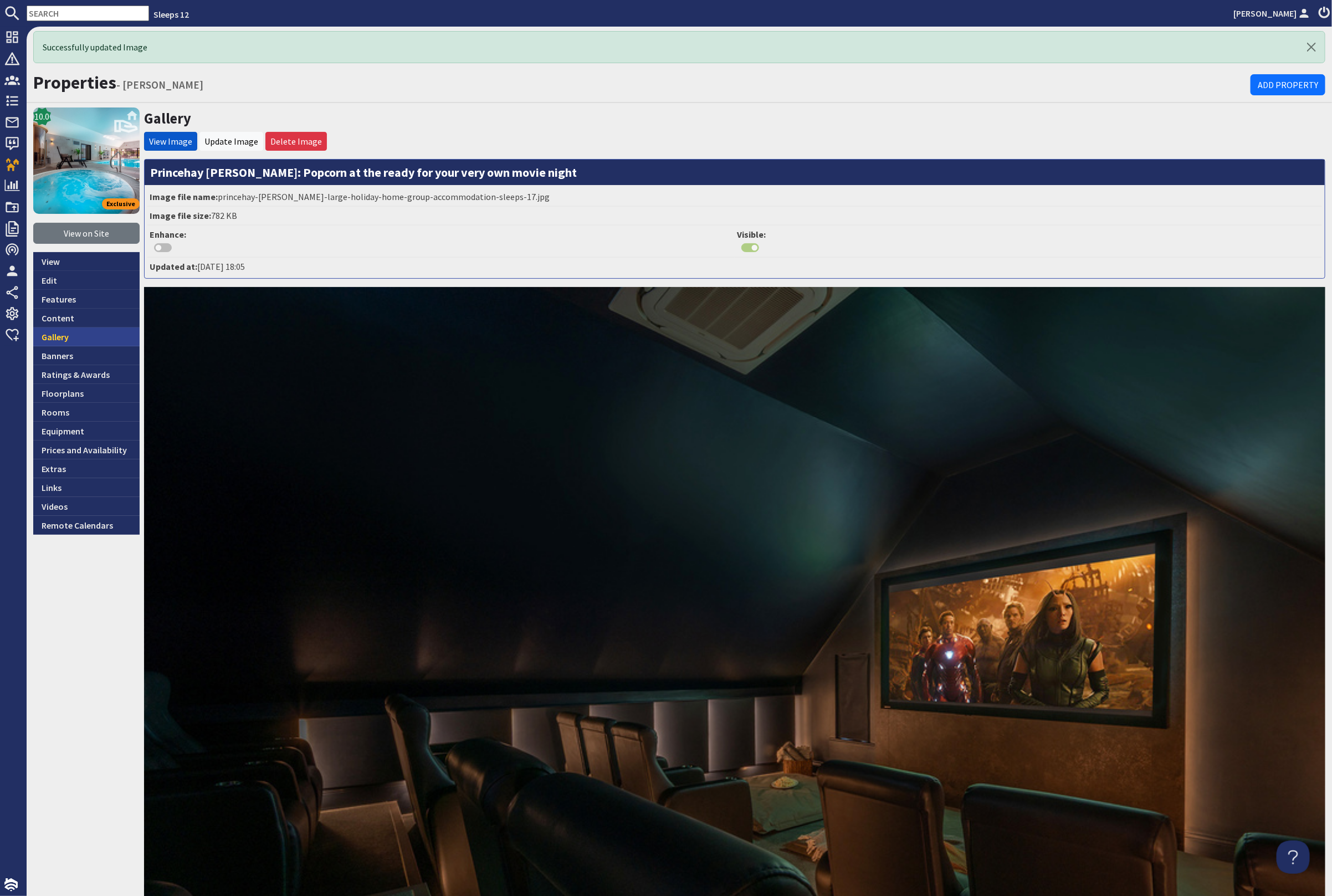
click at [87, 340] on link "Gallery" at bounding box center [86, 337] width 107 height 19
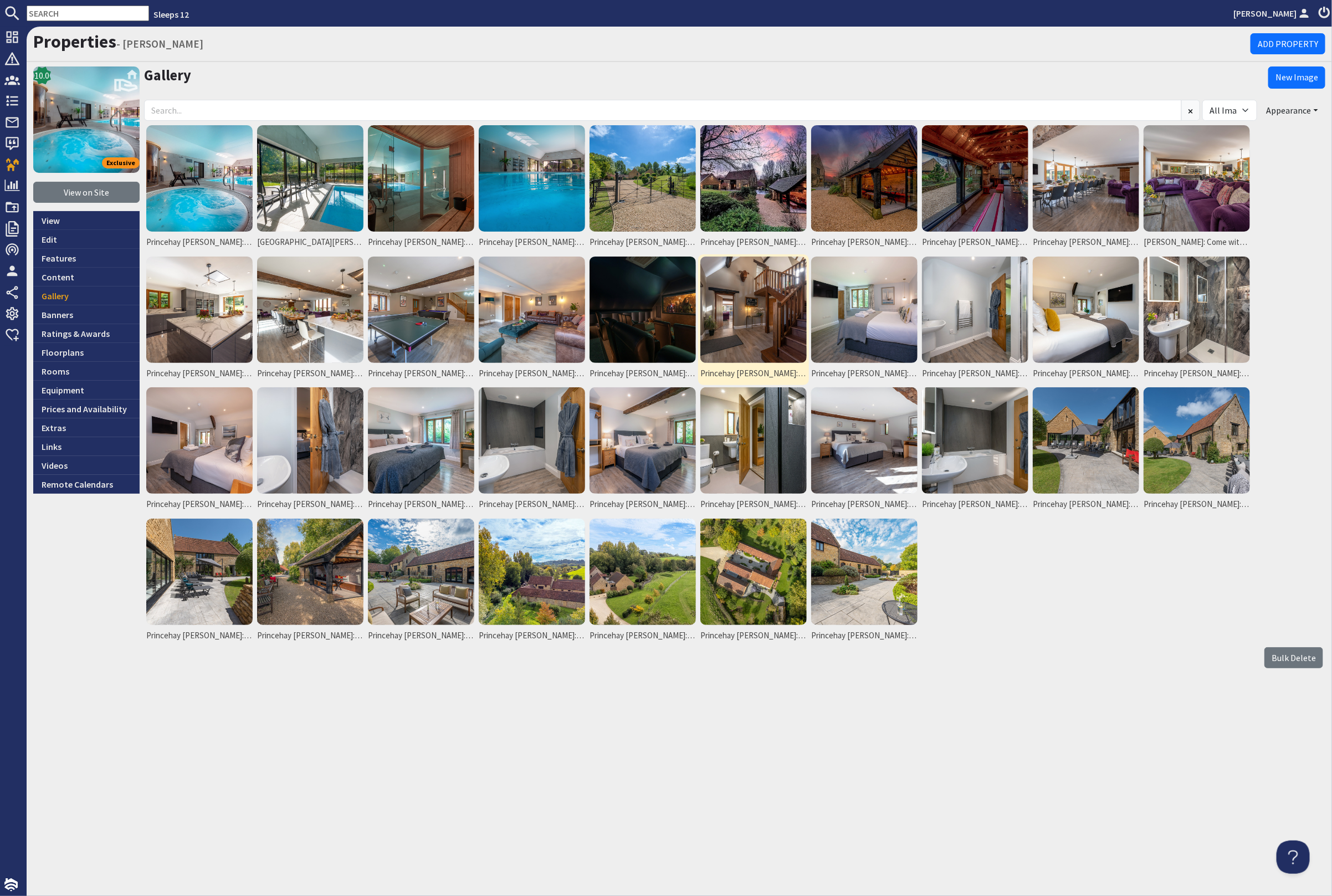
click at [744, 299] on img at bounding box center [754, 309] width 107 height 107
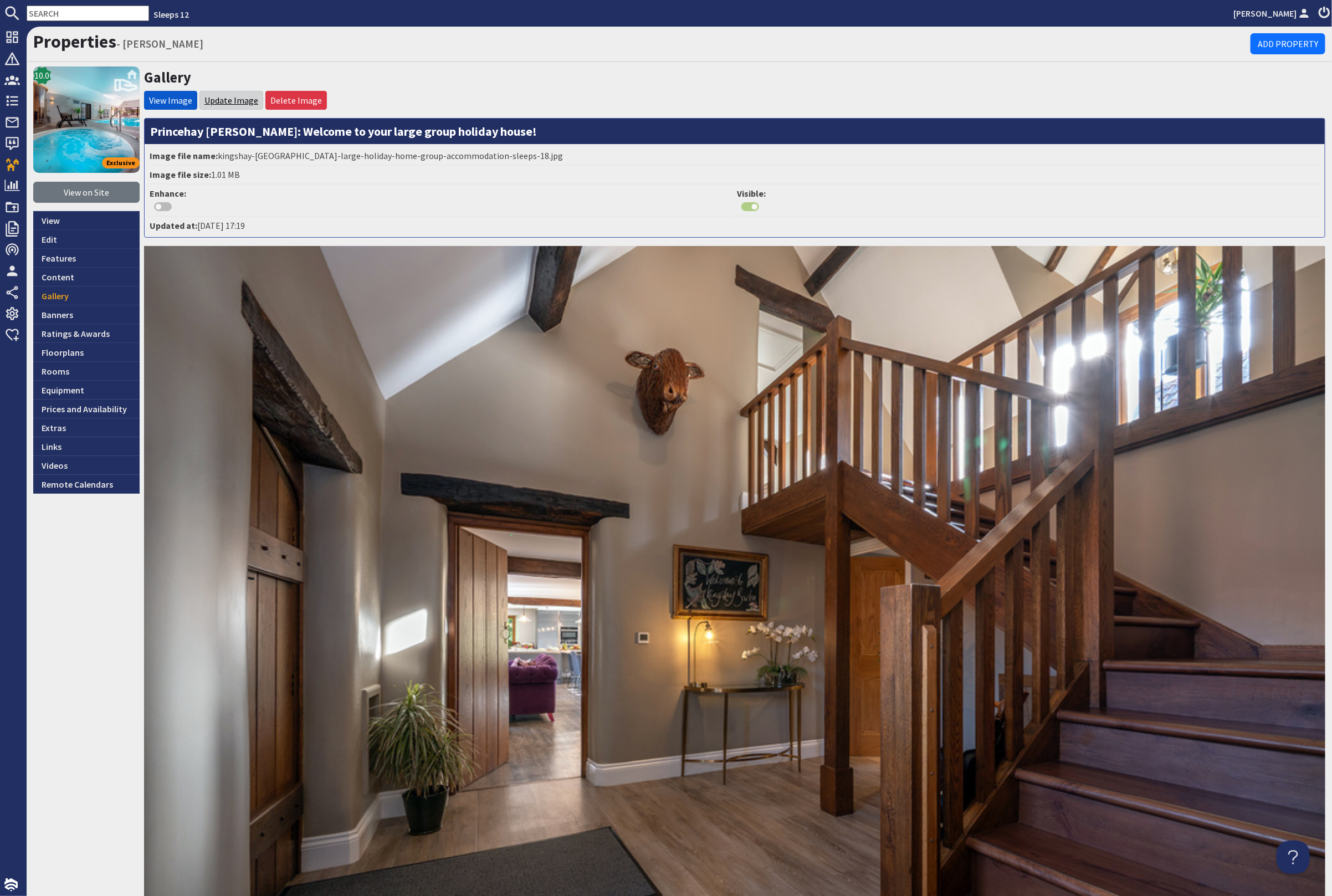
click at [237, 102] on link "Update Image" at bounding box center [231, 100] width 54 height 11
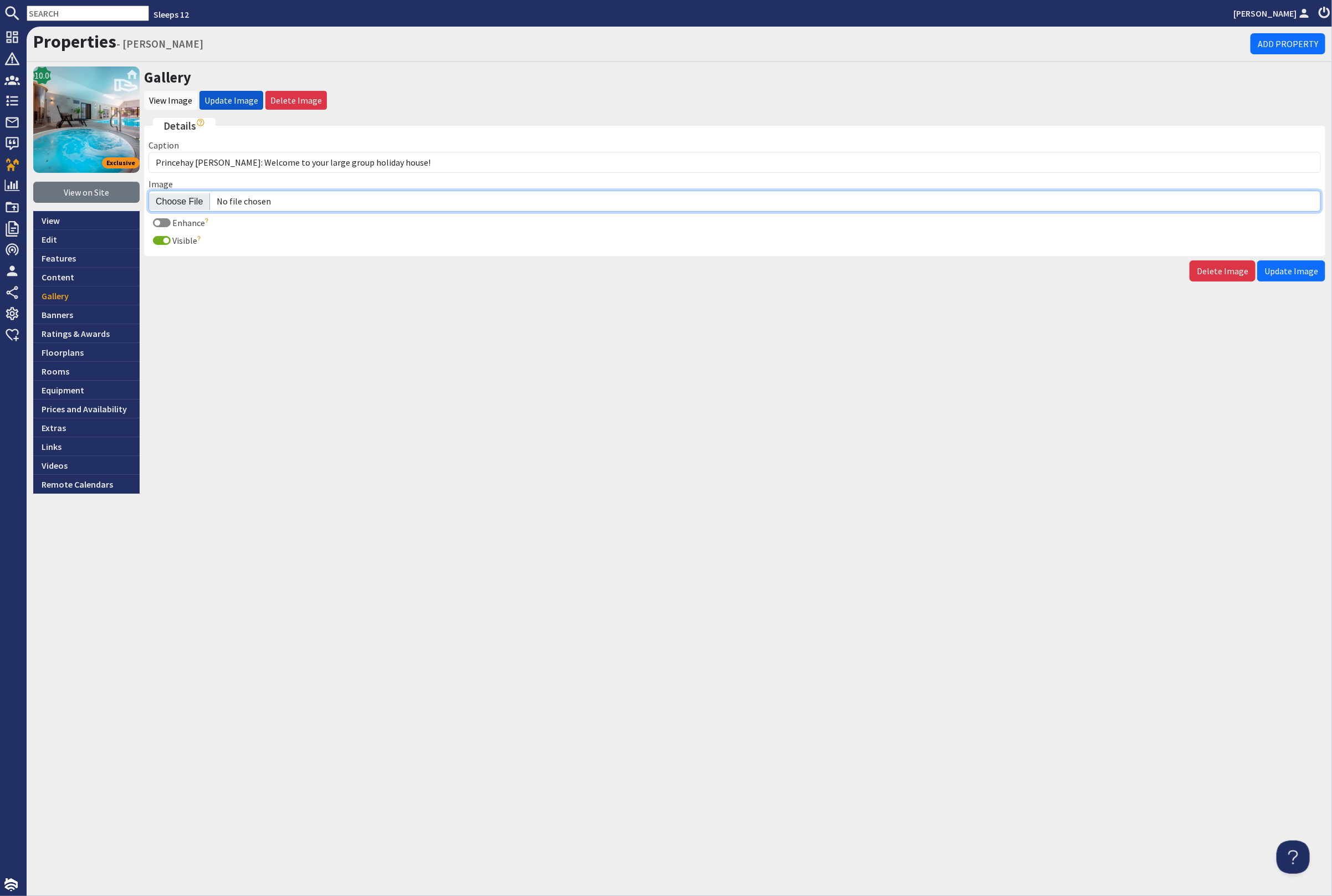
click at [178, 200] on input "Image" at bounding box center [734, 200] width 1172 height 21
type input "C:\fakepath\princehay-[PERSON_NAME]-large-holiday-home-group-accommodation-slee…"
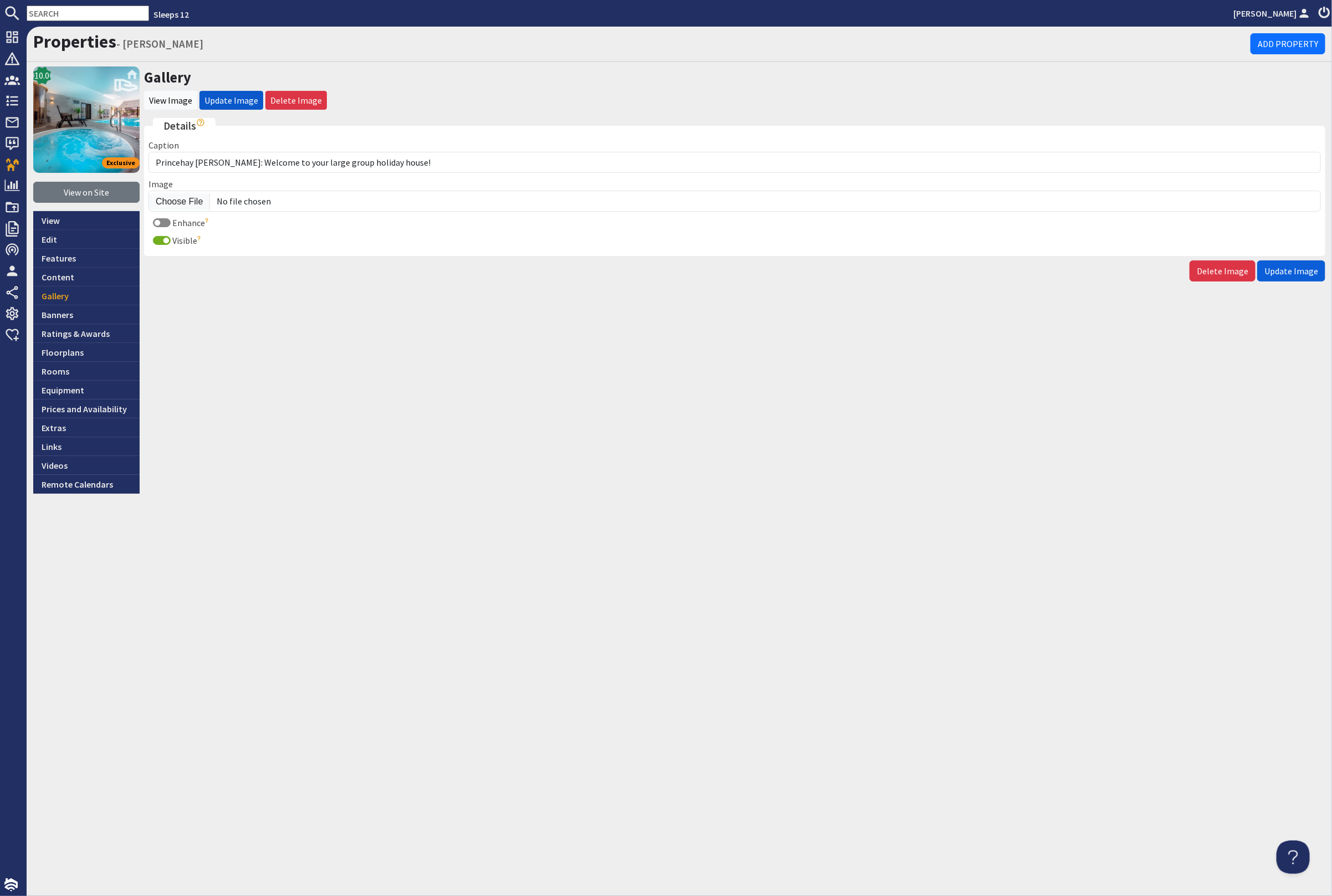
click at [1305, 262] on button "Update Image" at bounding box center [1291, 271] width 68 height 21
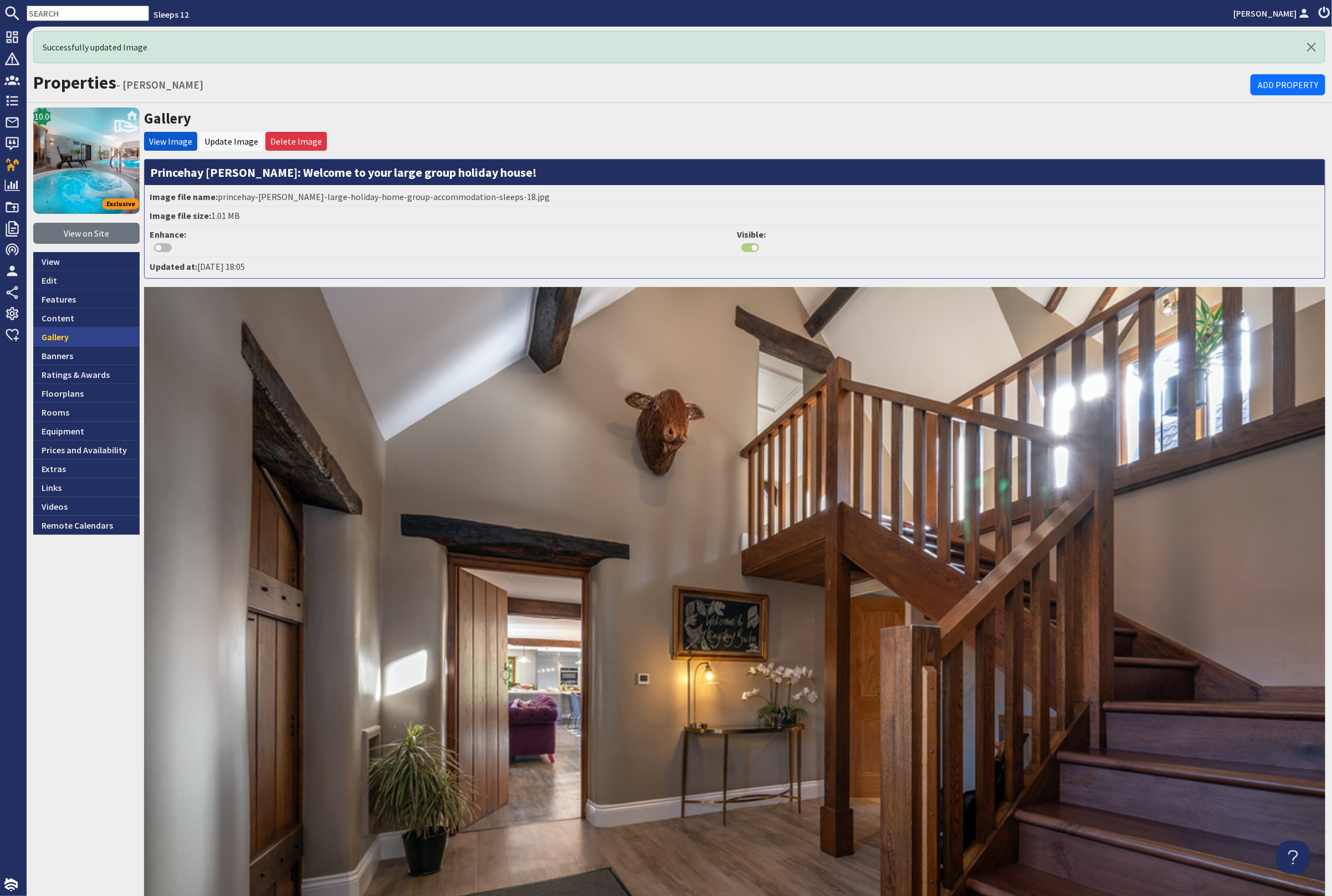
click at [76, 340] on link "Gallery" at bounding box center [86, 337] width 107 height 19
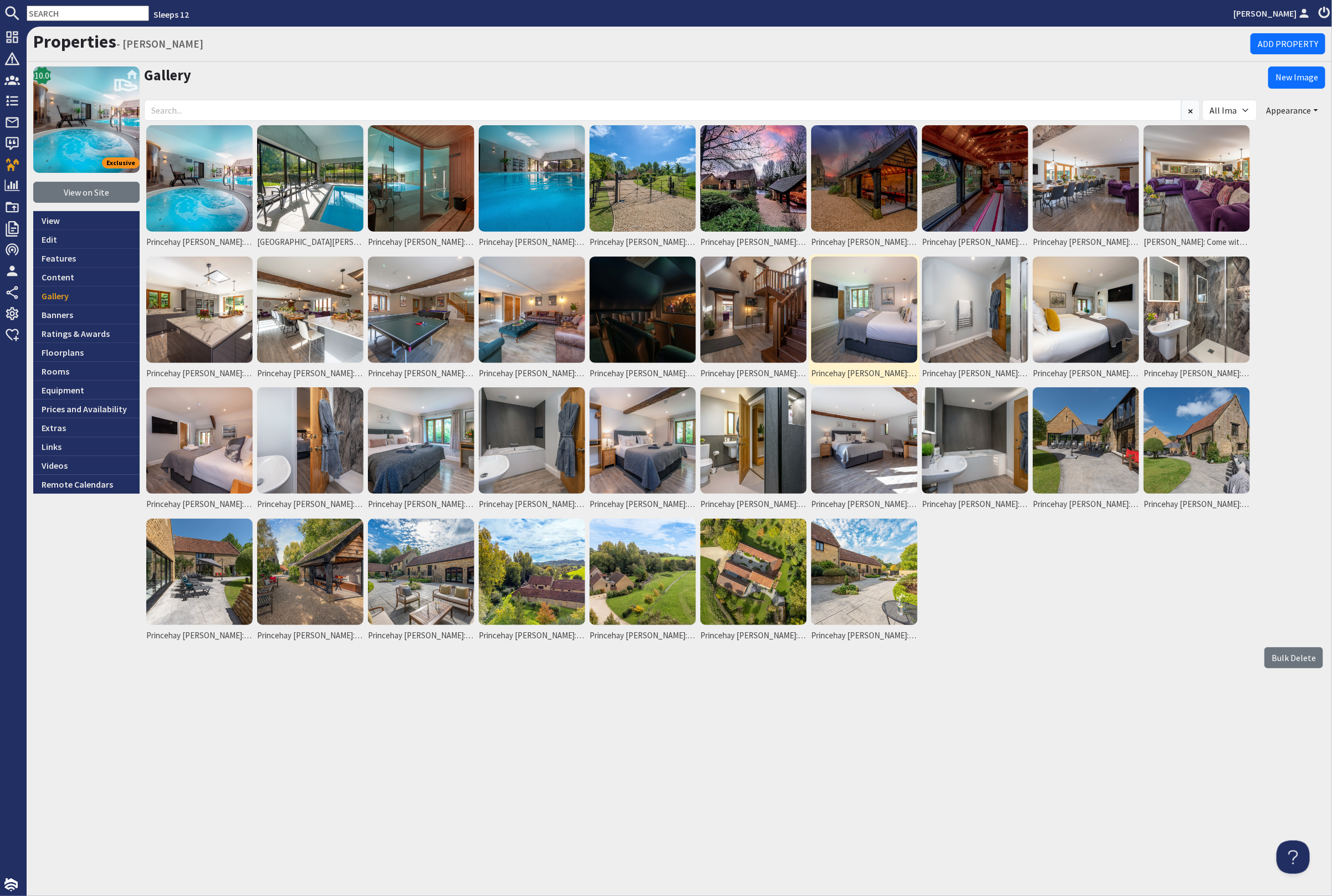
click at [896, 338] on img at bounding box center [865, 309] width 107 height 107
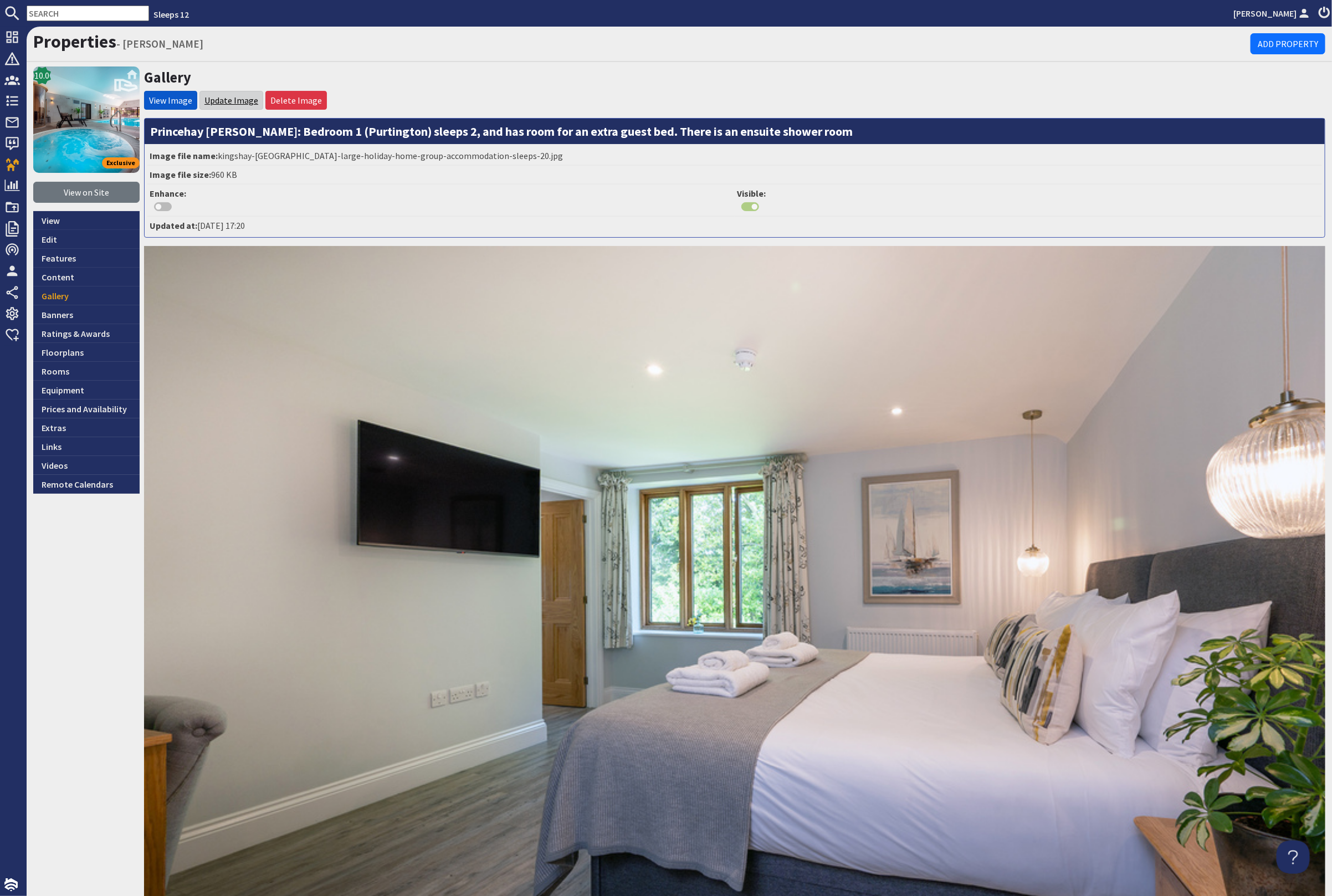
click at [230, 98] on link "Update Image" at bounding box center [231, 100] width 54 height 11
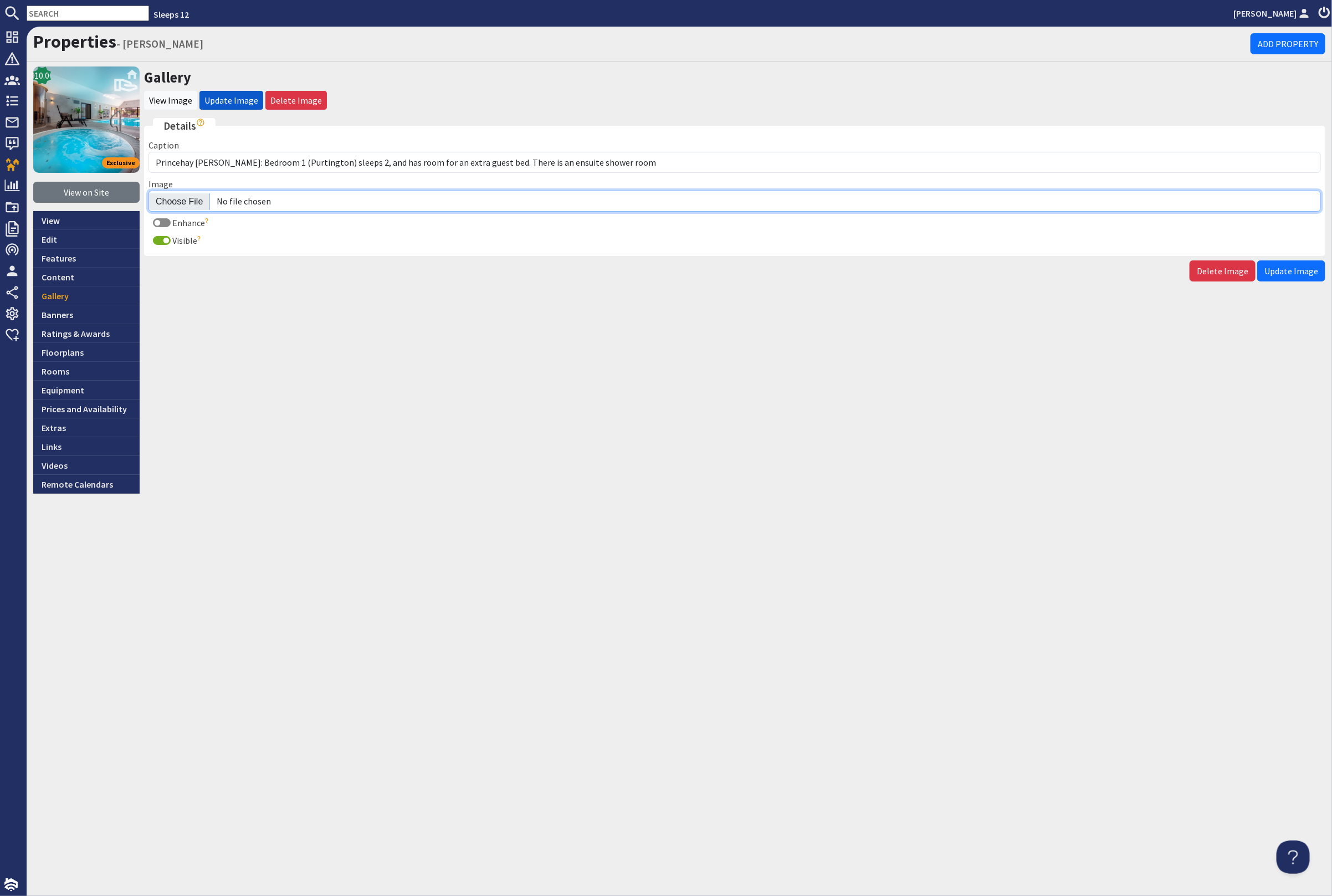
click at [189, 199] on input "Image" at bounding box center [734, 200] width 1172 height 21
type input "C:\fakepath\princehay-barton-large-holiday-home-group-accommodation-sleeps-20.j…"
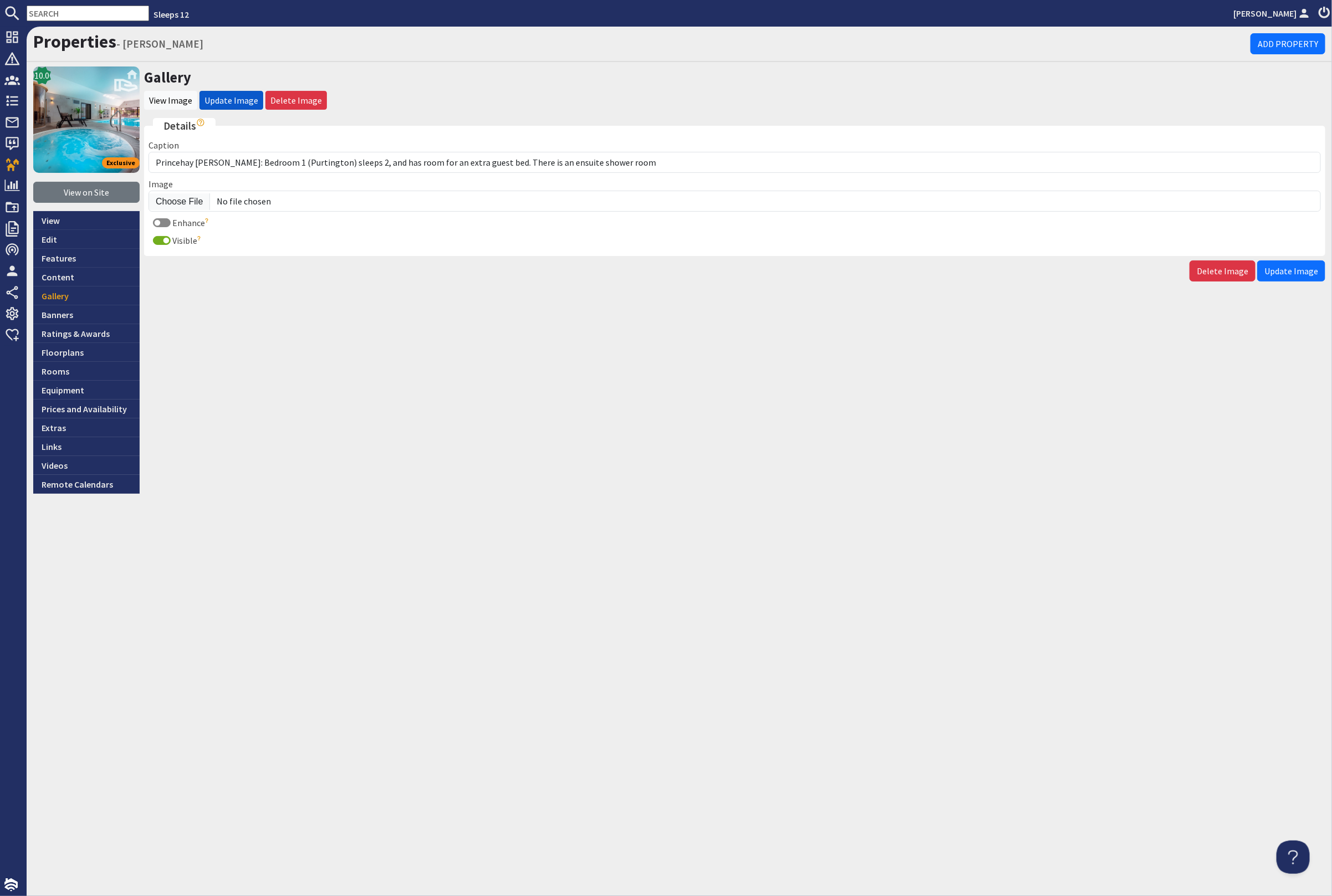
click at [1286, 269] on span "Update Image" at bounding box center [1291, 271] width 54 height 11
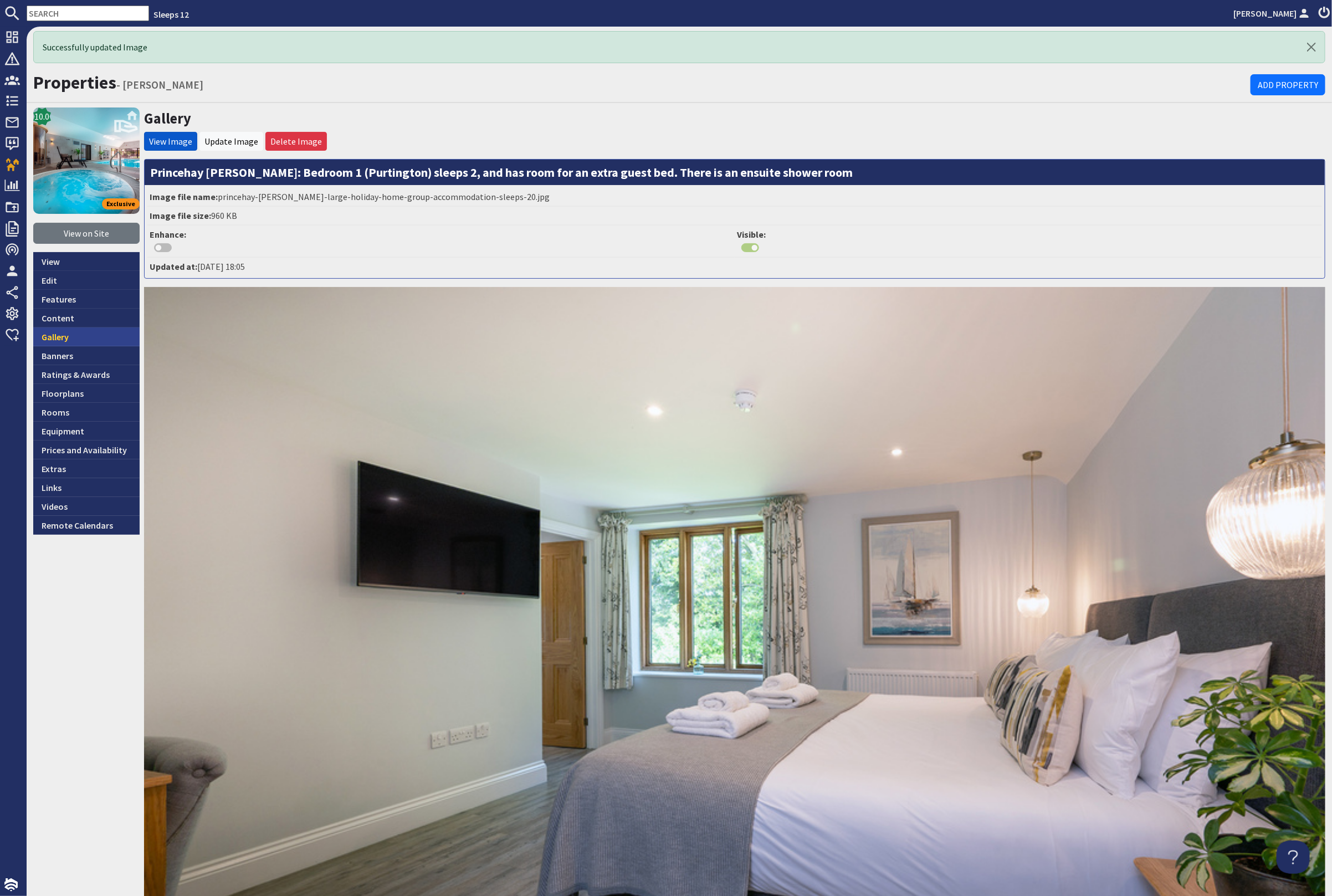
click at [89, 332] on link "Gallery" at bounding box center [86, 337] width 107 height 19
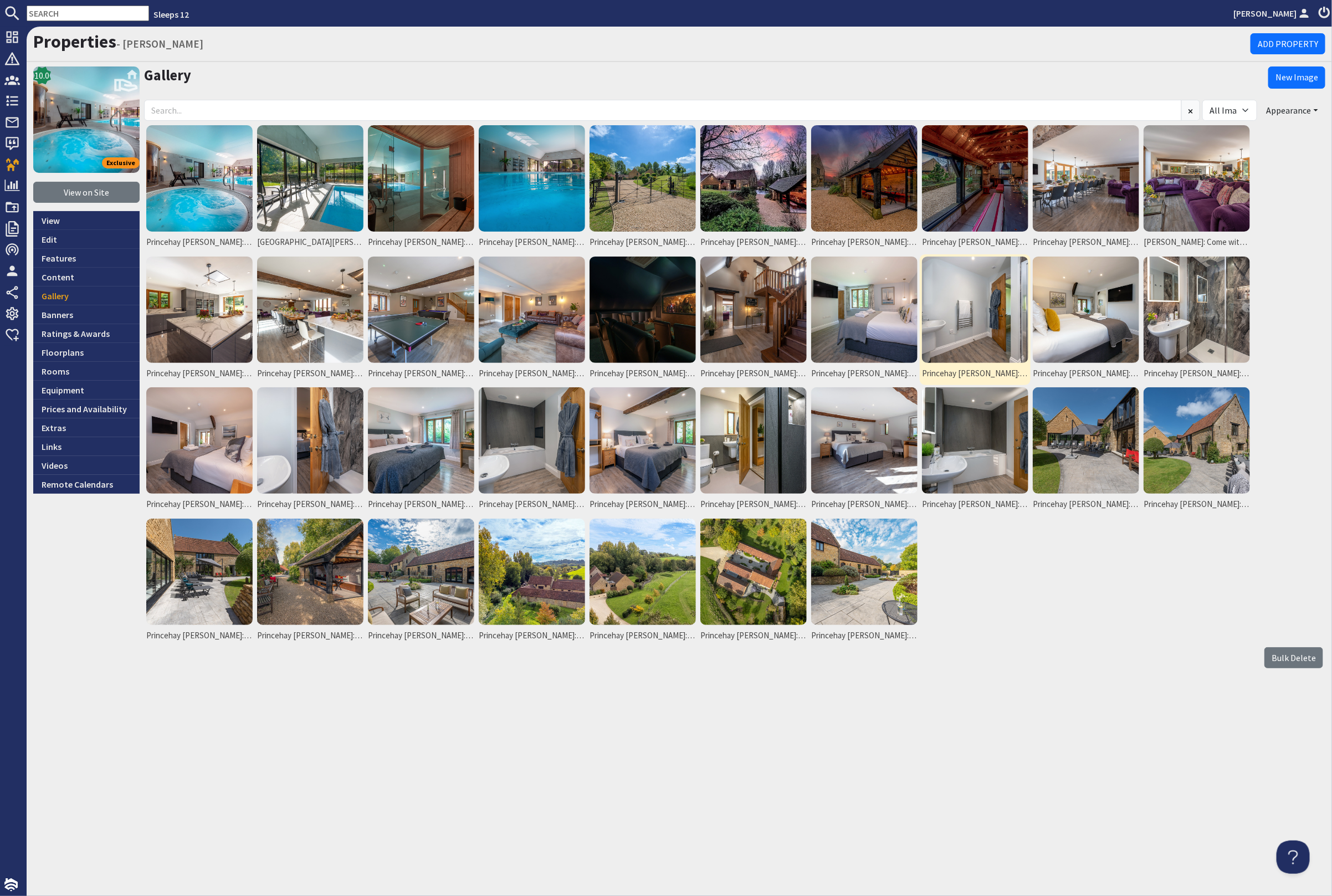
click at [986, 312] on img at bounding box center [975, 309] width 107 height 107
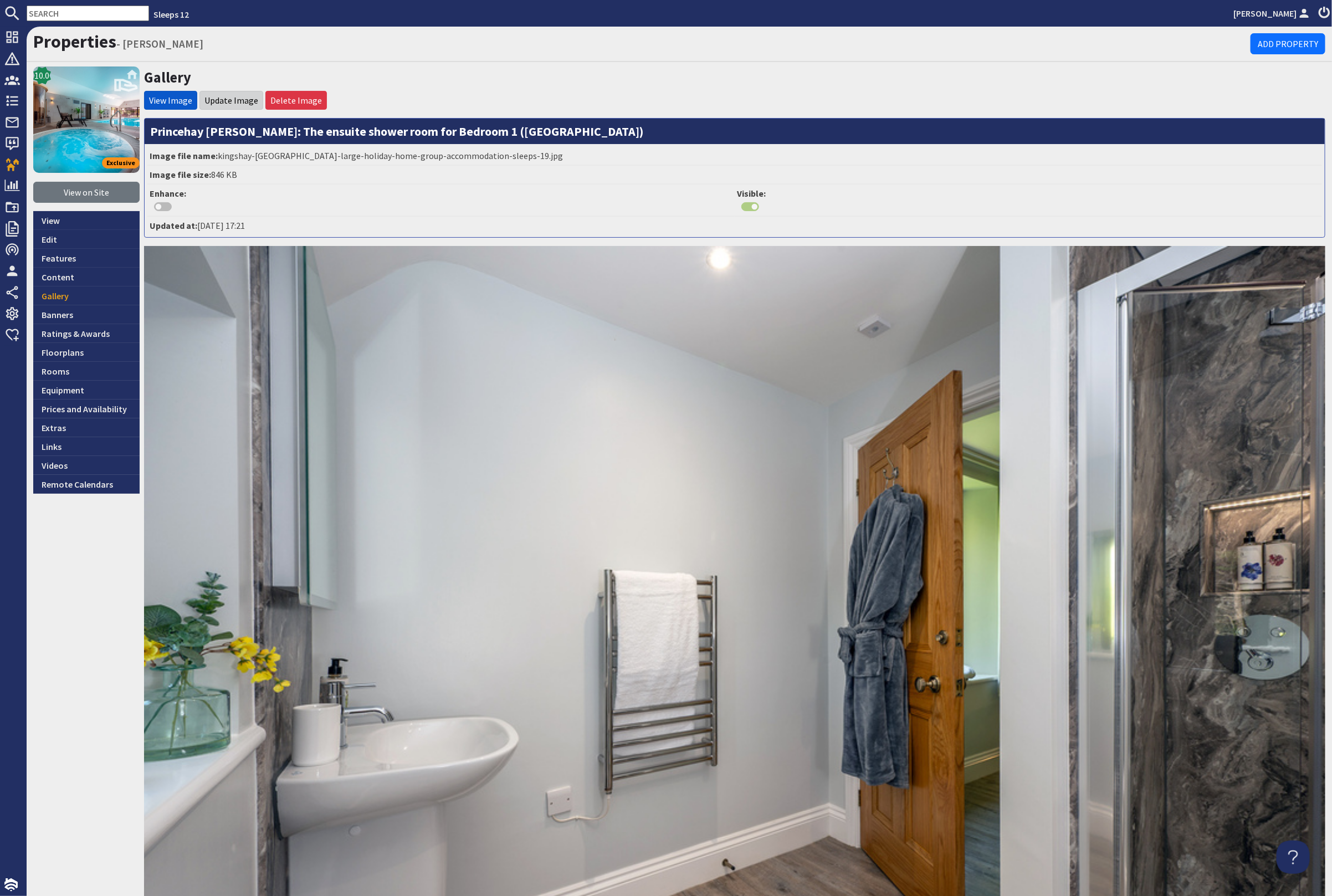
click at [228, 93] on li "Update Image" at bounding box center [231, 100] width 64 height 19
click at [228, 96] on link "Update Image" at bounding box center [231, 100] width 54 height 11
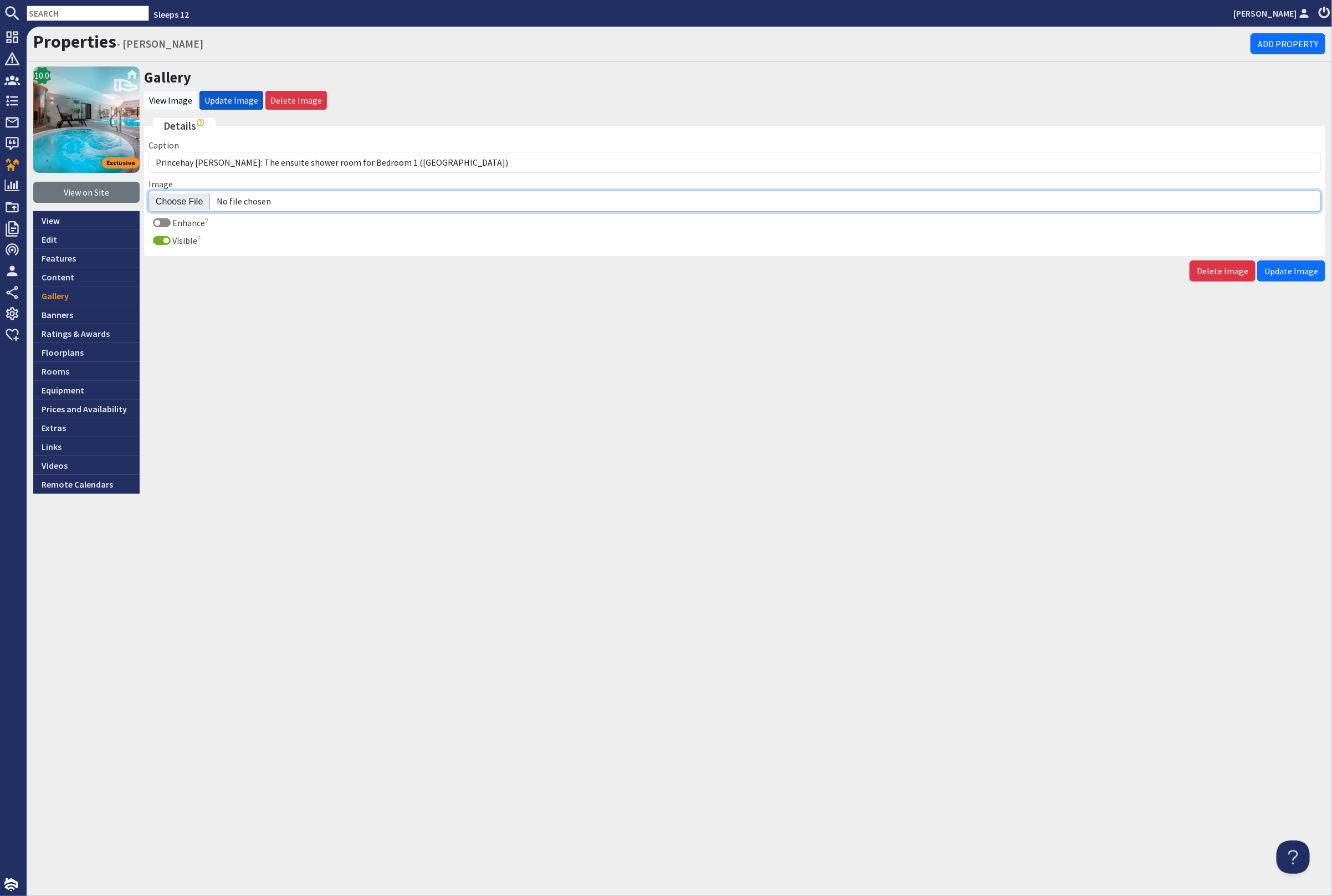
click at [176, 195] on input "Image" at bounding box center [734, 200] width 1172 height 21
type input "C:\fakepath\princehay-barton-large-holiday-home-group-accommodation-sleeps-19.j…"
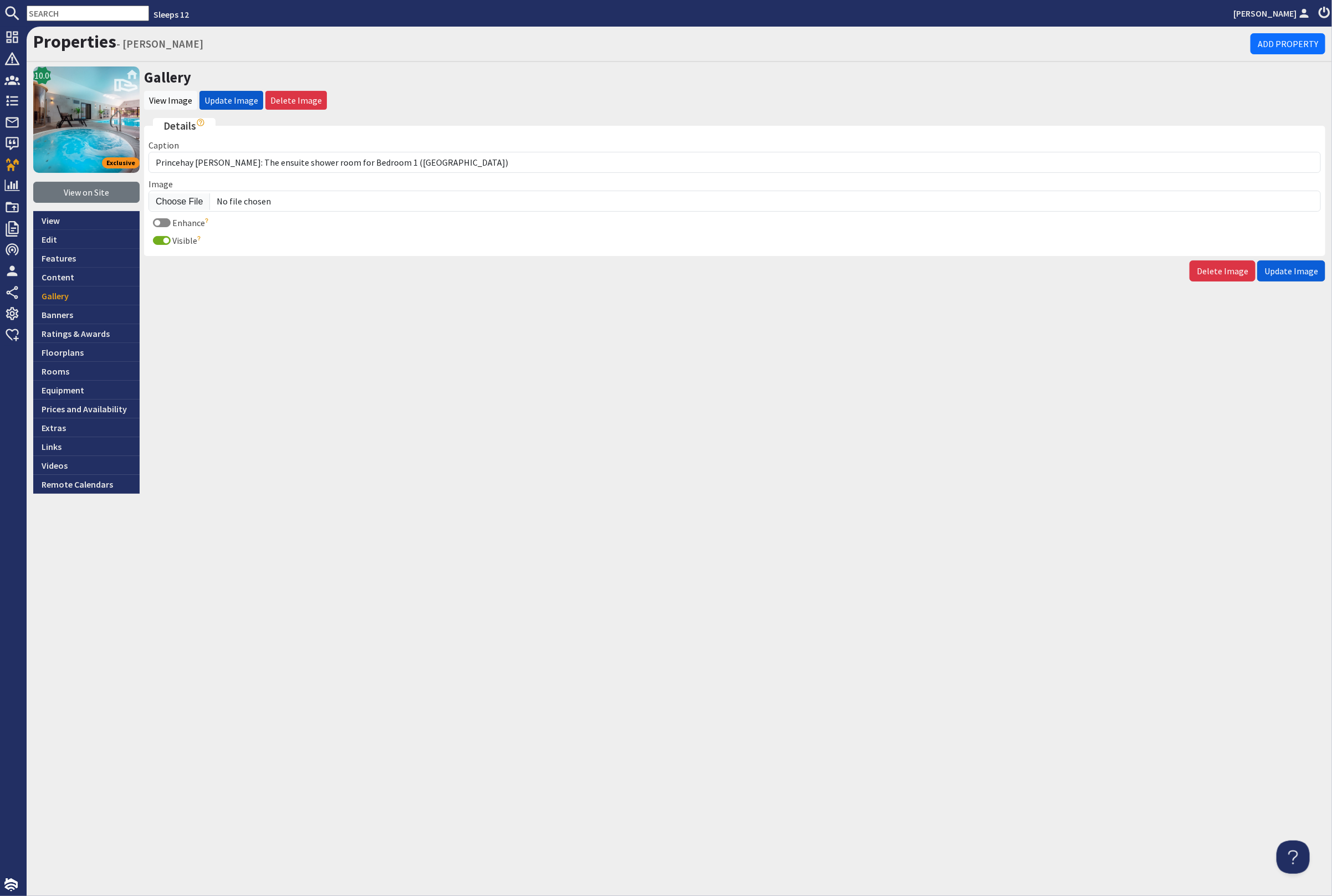
click at [1282, 273] on span "Update Image" at bounding box center [1291, 271] width 54 height 11
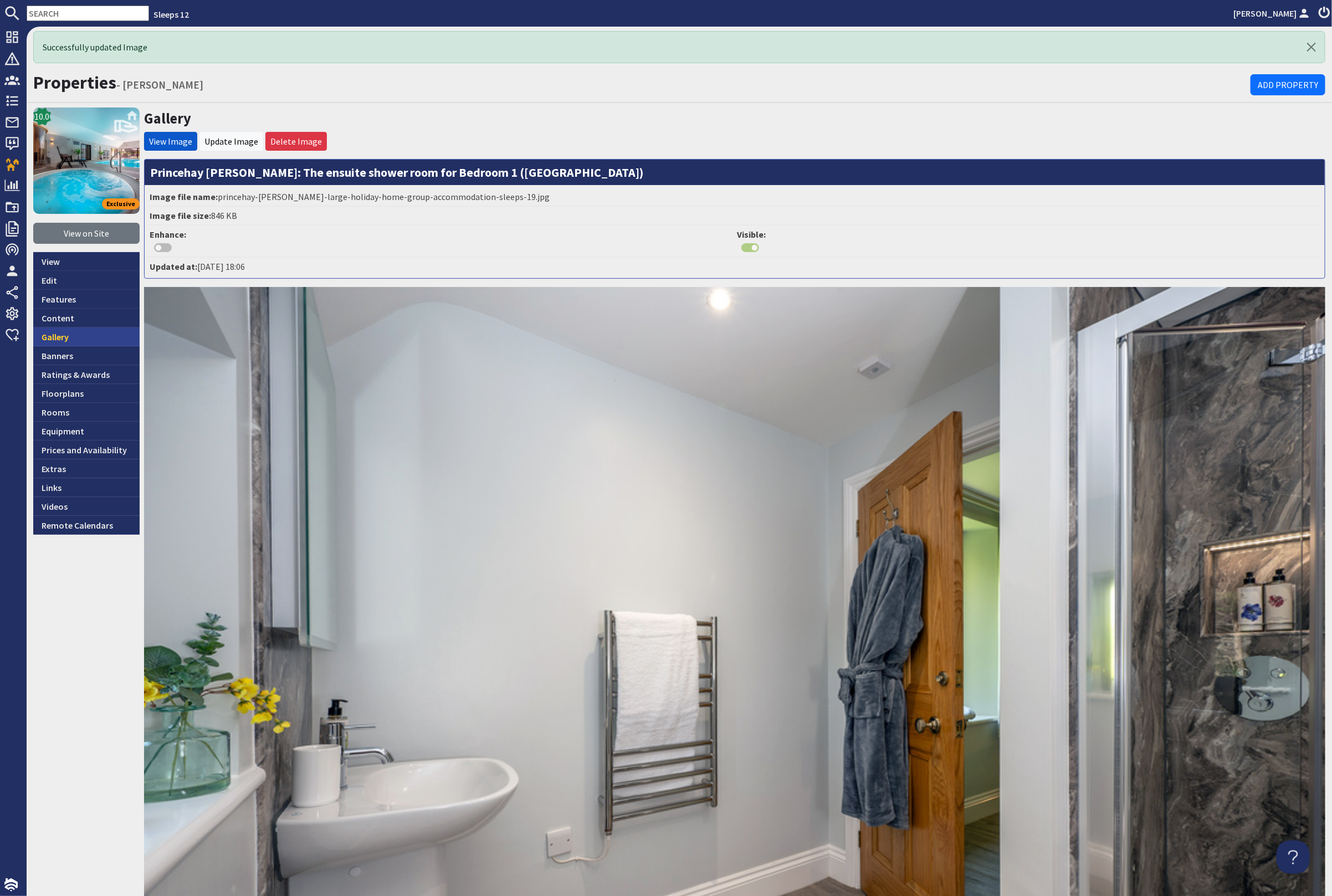
click at [87, 343] on link "Gallery" at bounding box center [86, 337] width 107 height 19
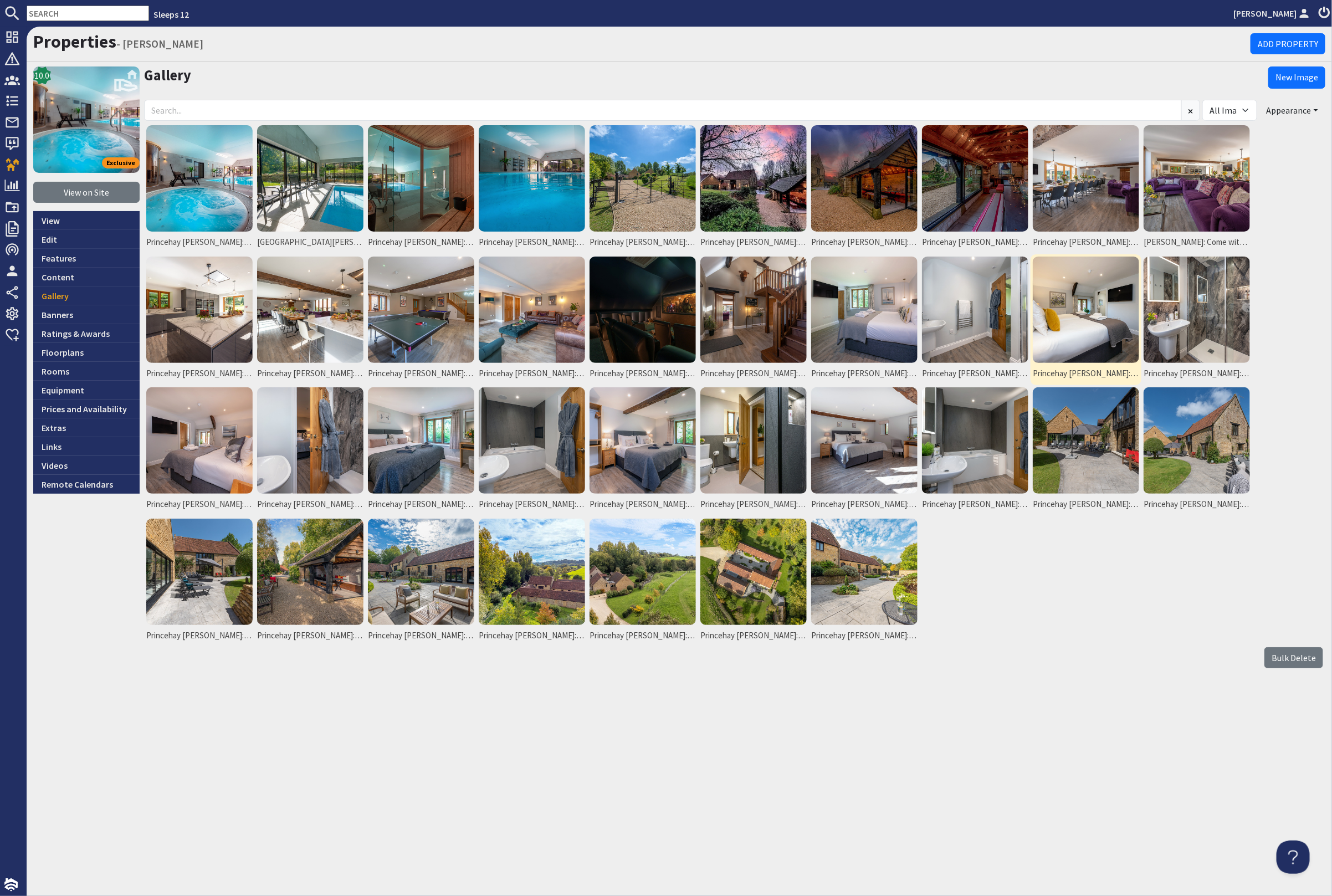
click at [1084, 314] on img at bounding box center [1085, 309] width 107 height 107
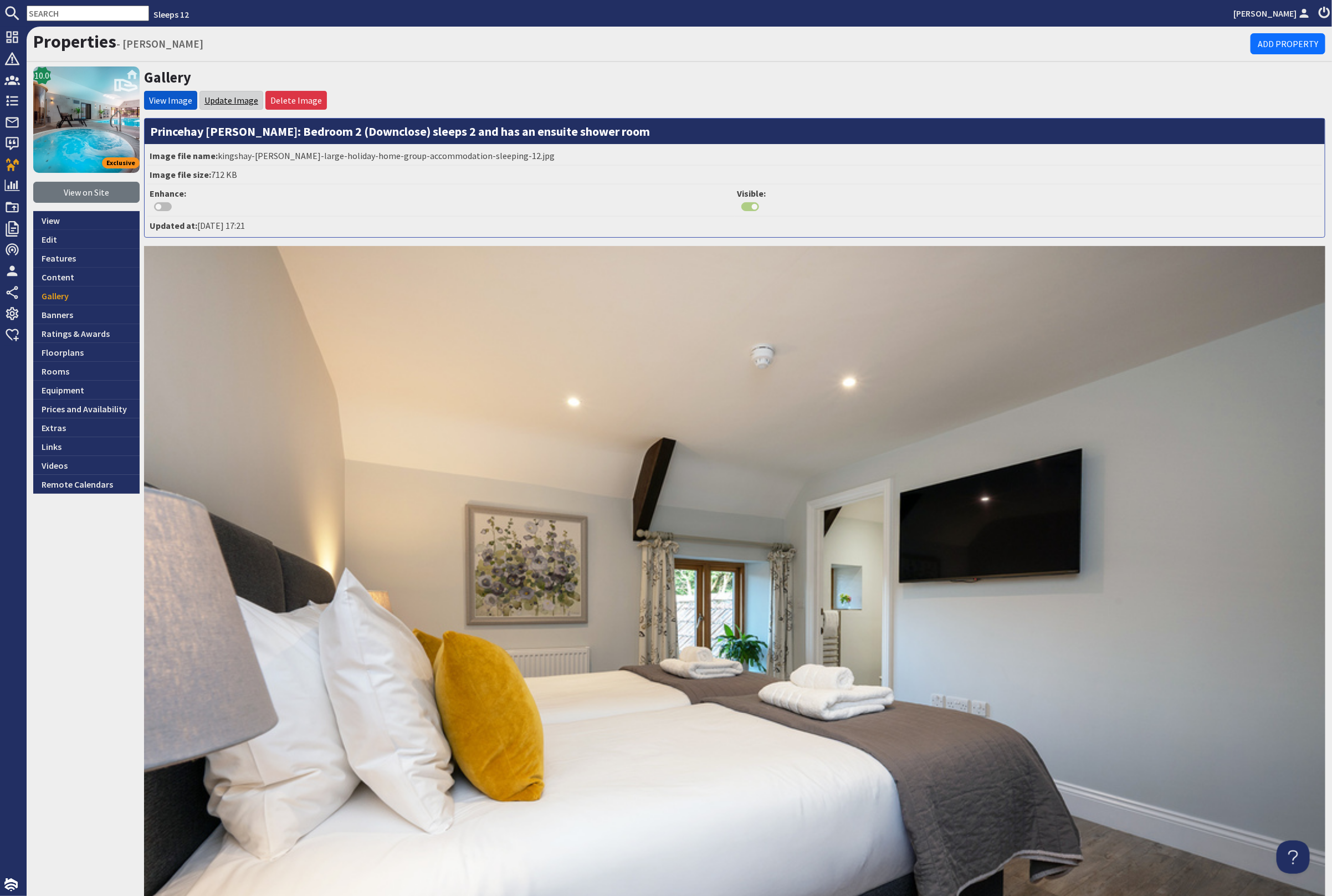
click at [218, 97] on link "Update Image" at bounding box center [231, 100] width 54 height 11
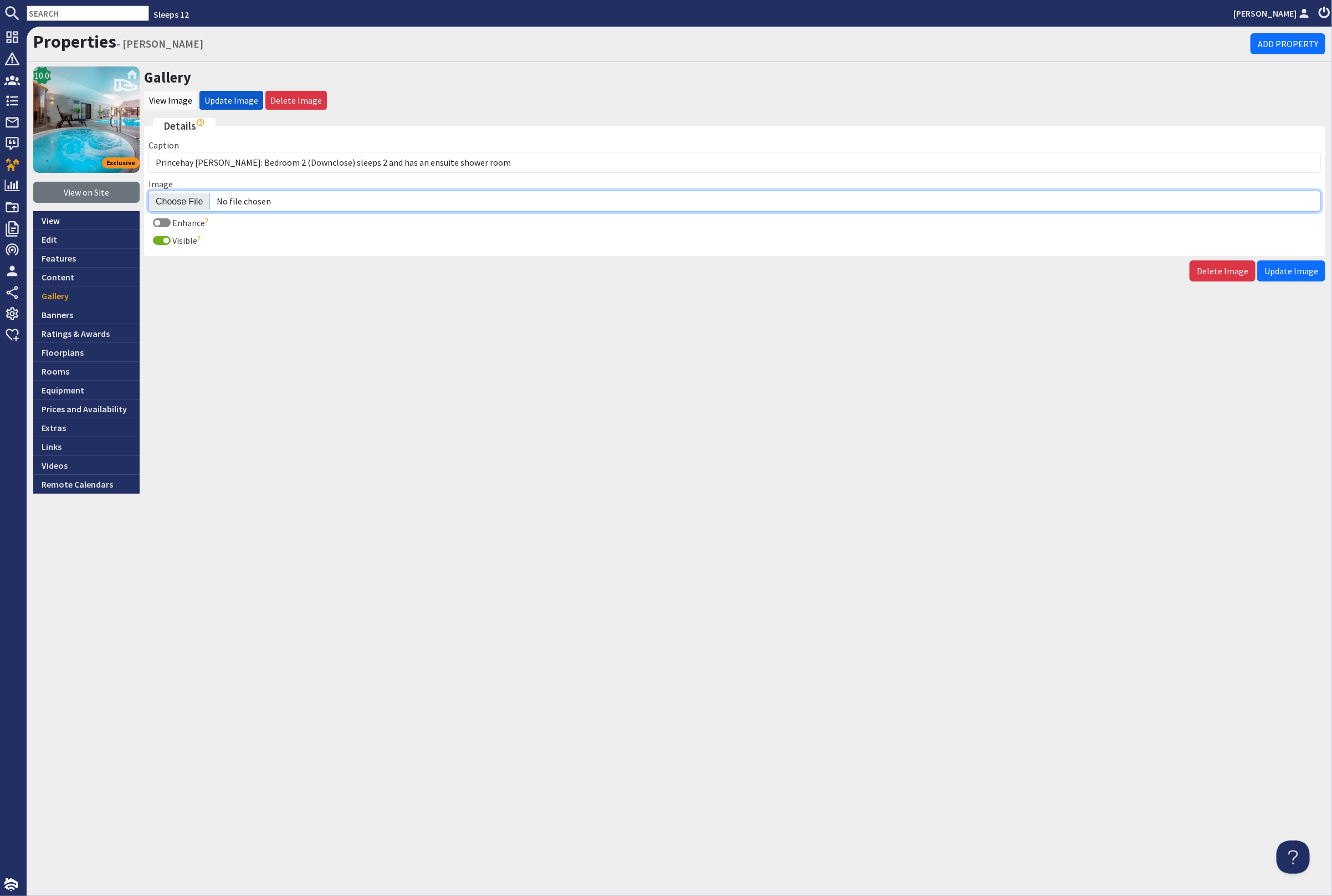
click at [181, 194] on input "Image" at bounding box center [734, 200] width 1172 height 21
type input "C:\fakepath\princehay-barton-large-holiday-home-group-accommodation-sleeping-12…"
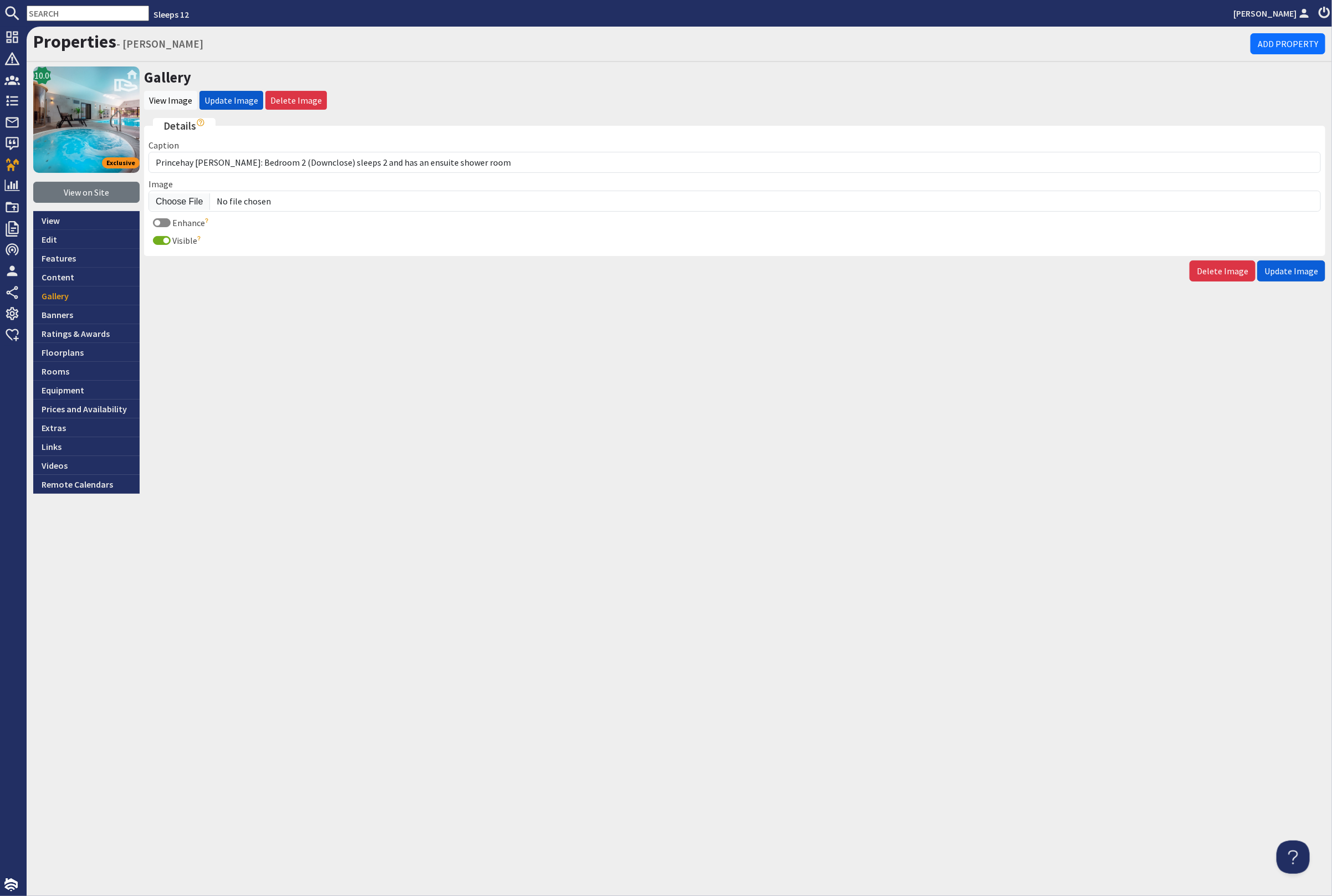
click at [1292, 273] on span "Update Image" at bounding box center [1291, 271] width 54 height 11
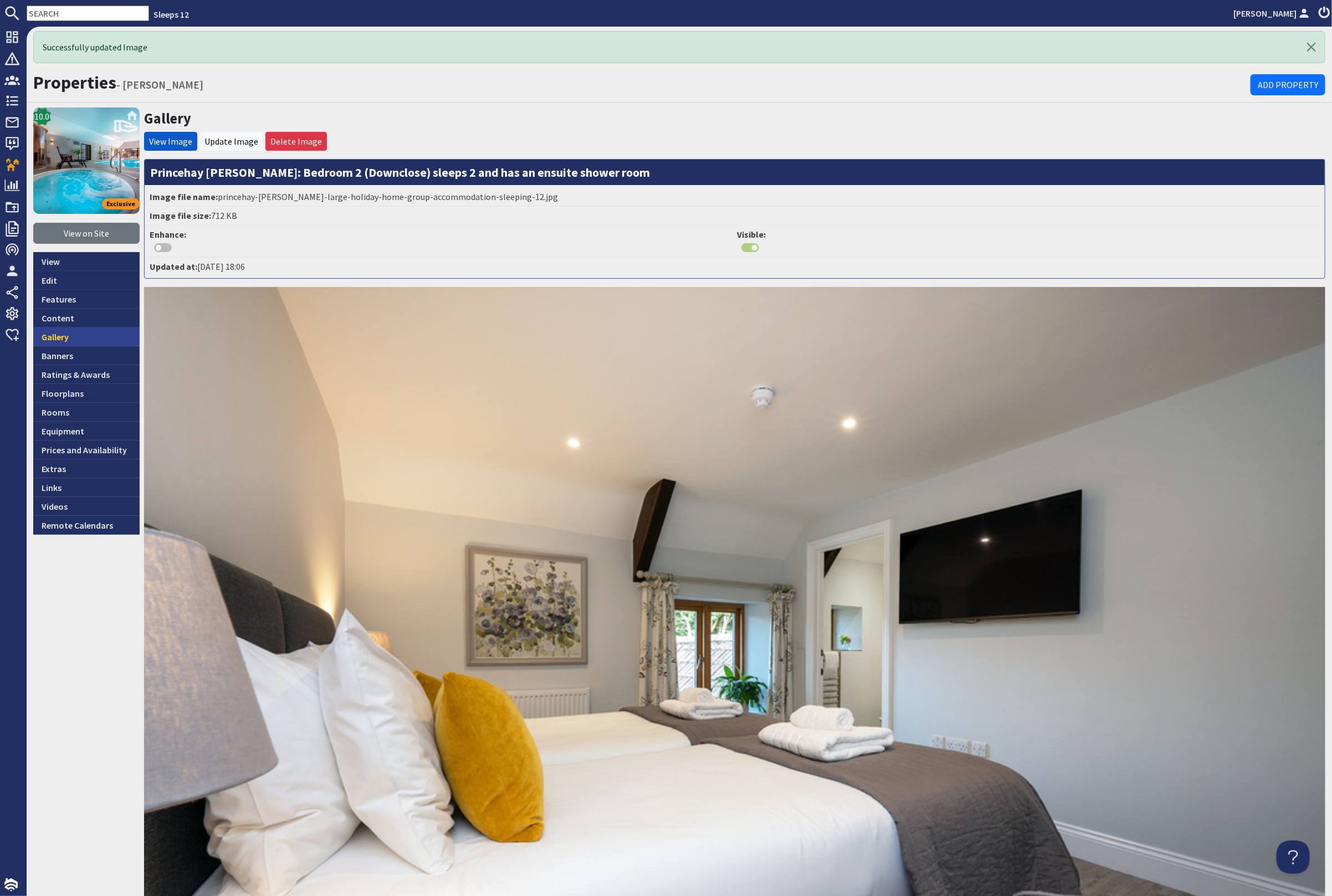
click at [82, 333] on link "Gallery" at bounding box center [86, 337] width 107 height 19
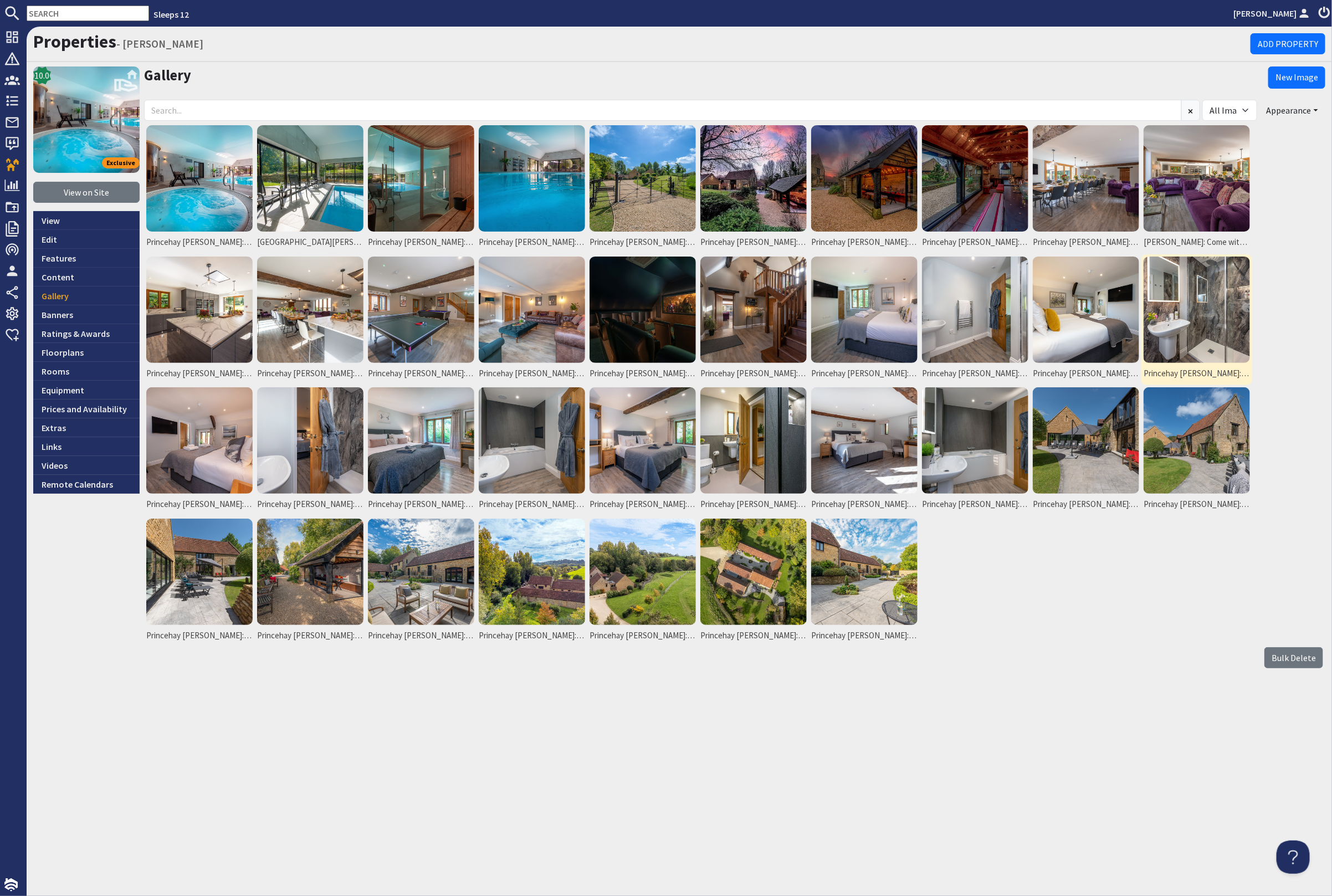
click at [1183, 311] on img at bounding box center [1196, 309] width 107 height 107
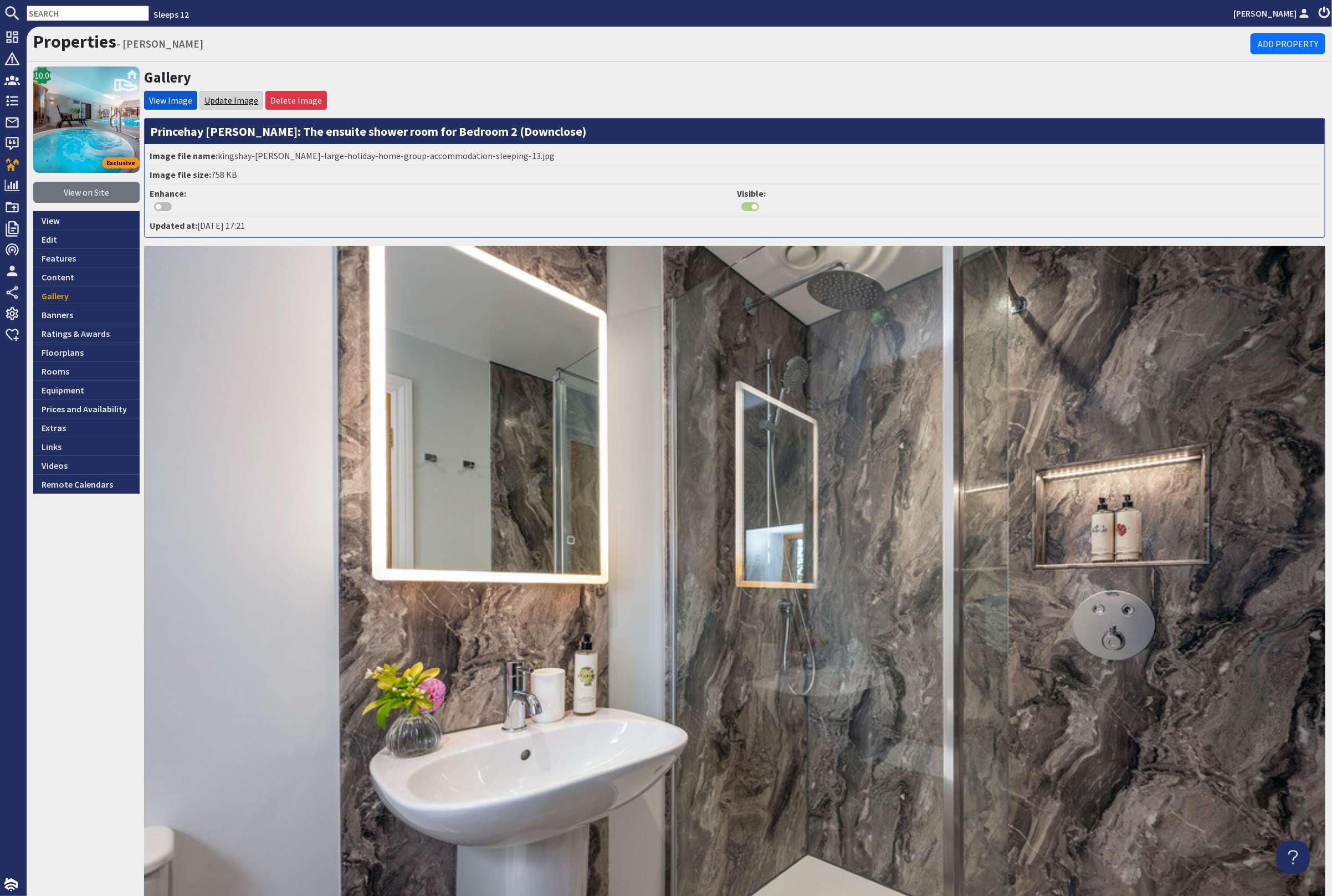
click at [239, 103] on link "Update Image" at bounding box center [231, 100] width 54 height 11
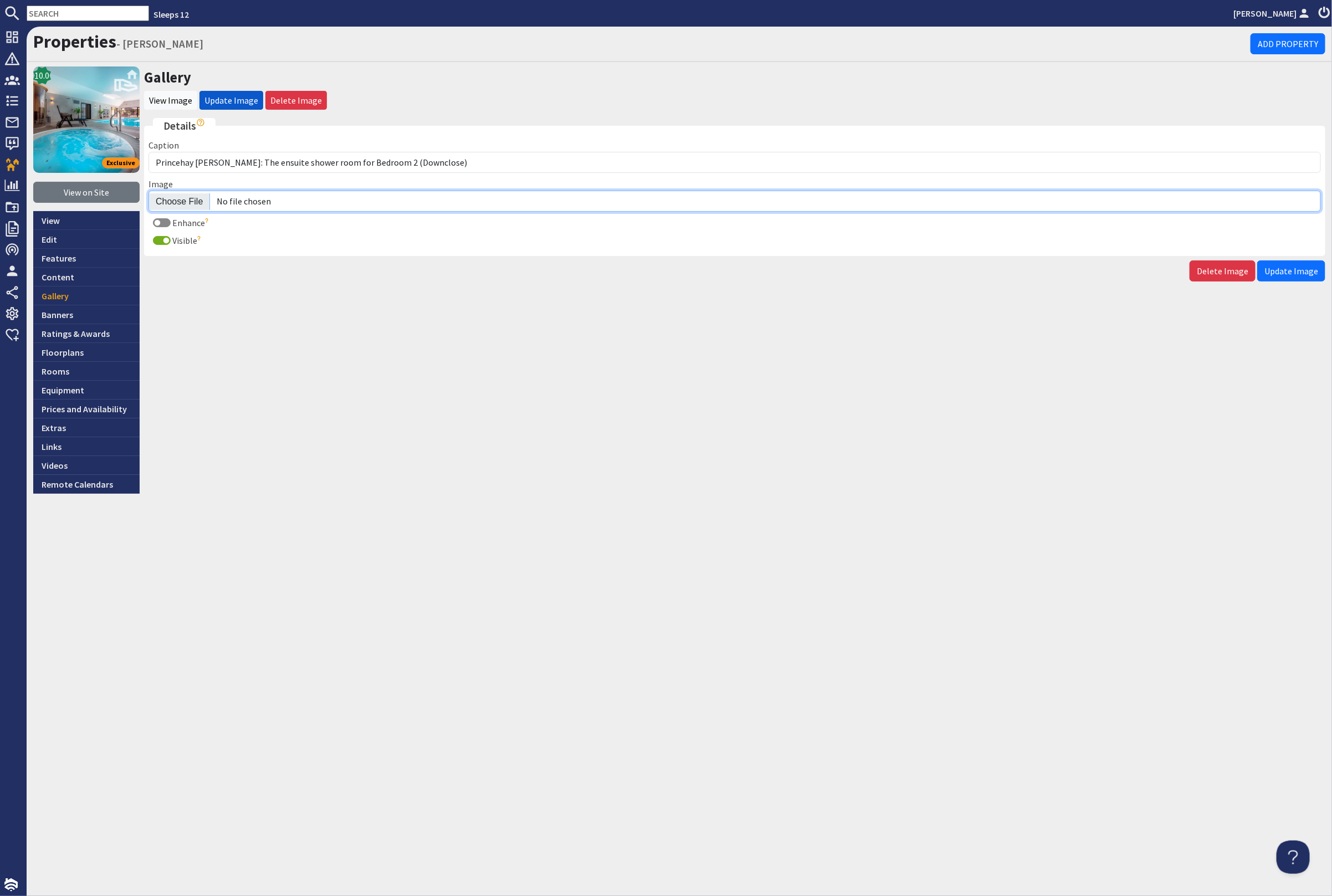
click at [187, 199] on input "Image" at bounding box center [734, 200] width 1172 height 21
type input "C:\fakepath\princehay-[PERSON_NAME]-large-holiday-home-group-accommodation-slee…"
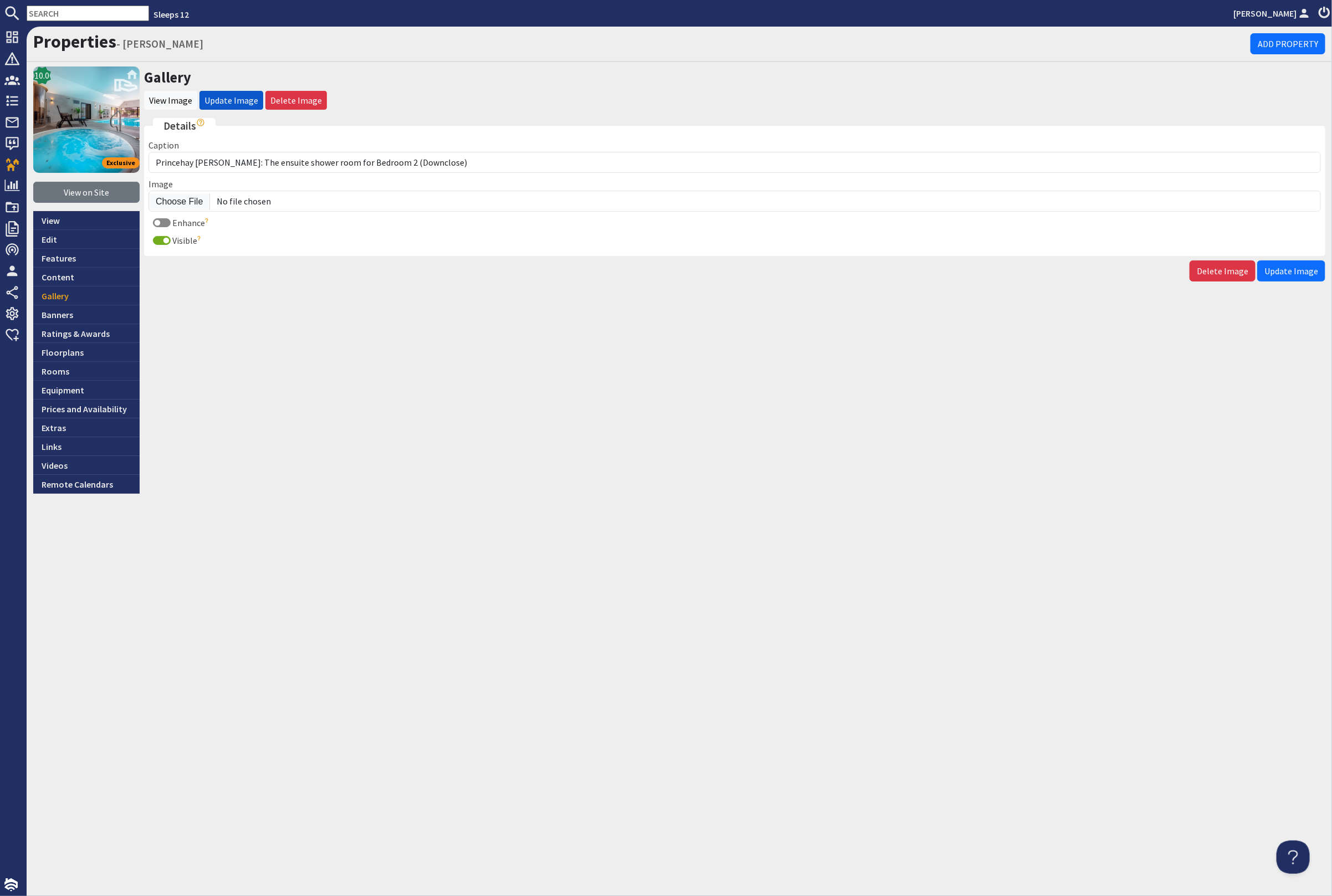
click at [1306, 267] on span "Update Image" at bounding box center [1291, 271] width 54 height 11
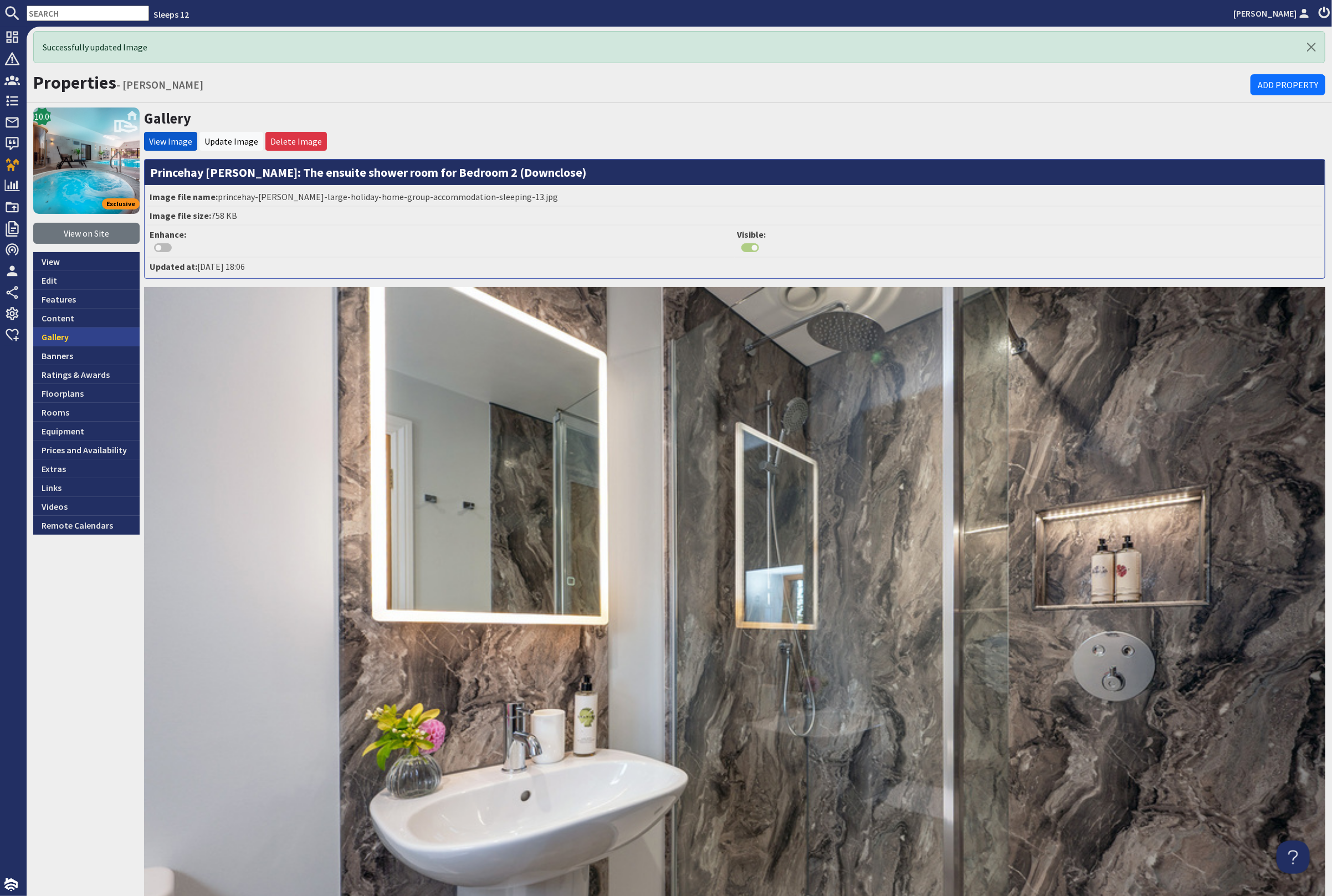
click at [79, 328] on link "Gallery" at bounding box center [86, 337] width 107 height 19
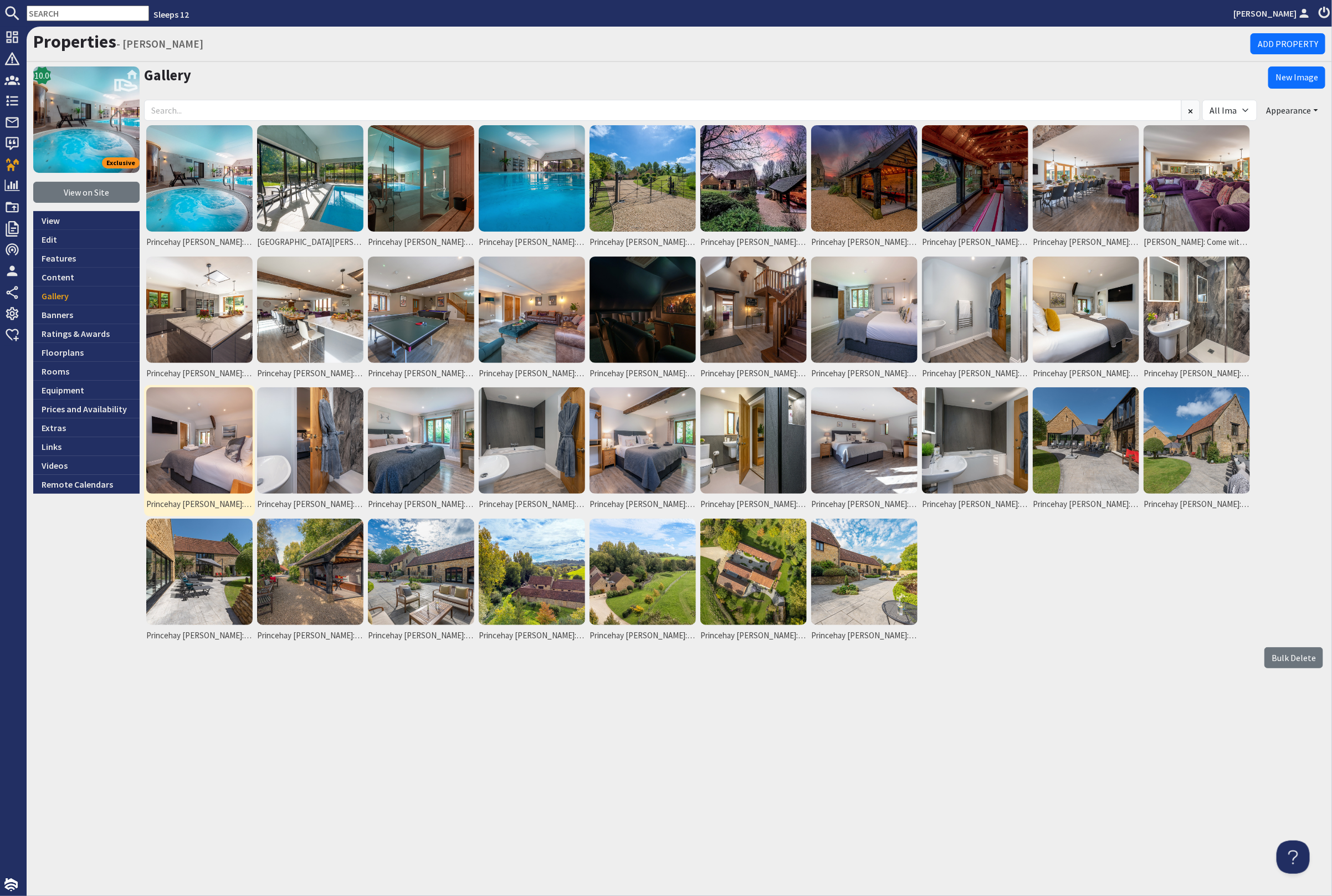
click at [224, 438] on img at bounding box center [199, 440] width 107 height 107
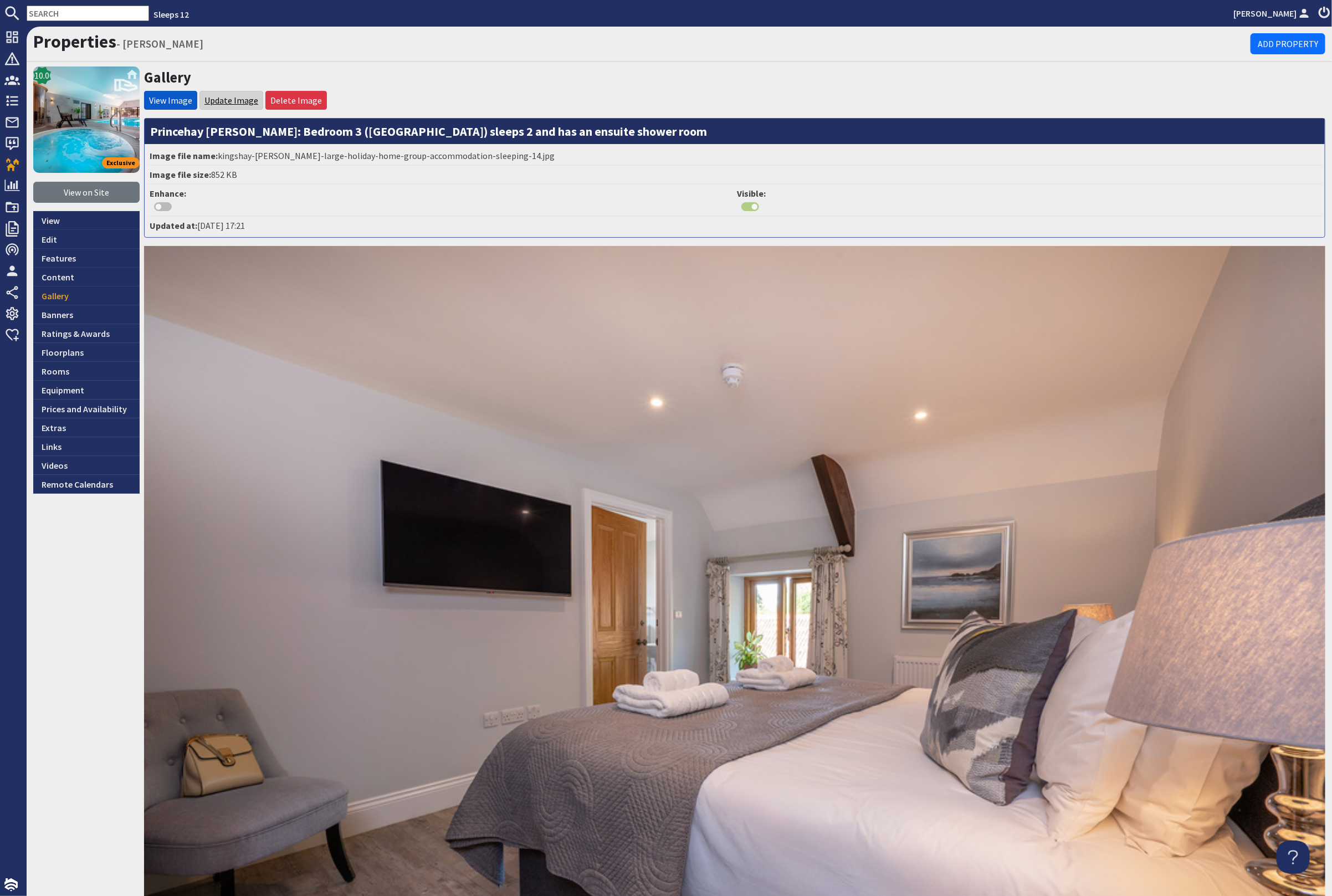
click at [228, 96] on link "Update Image" at bounding box center [231, 100] width 54 height 11
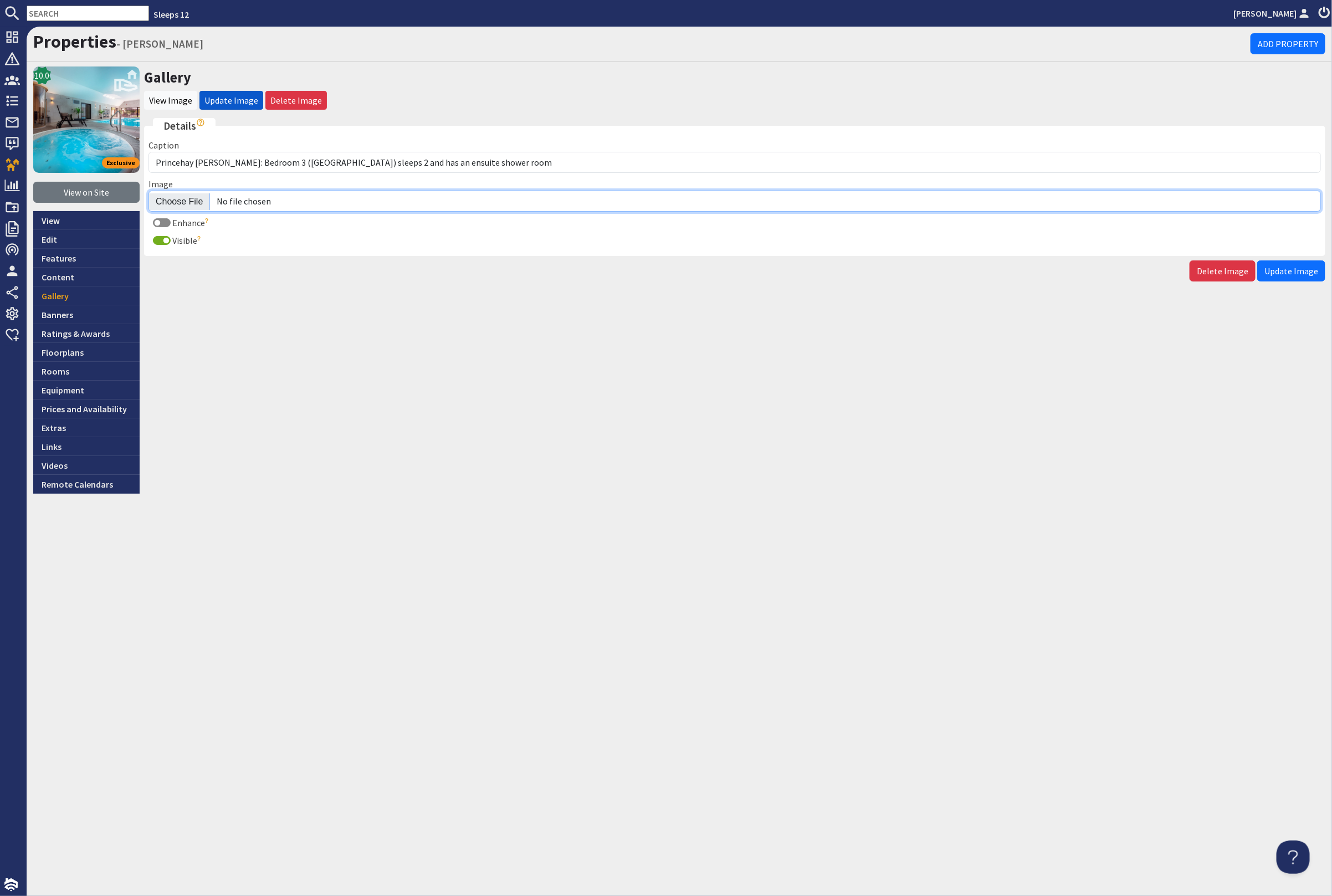
click at [184, 197] on input "Image" at bounding box center [734, 200] width 1172 height 21
type input "C:\fakepath\princehay-[PERSON_NAME]-large-holiday-home-group-accommodation-slee…"
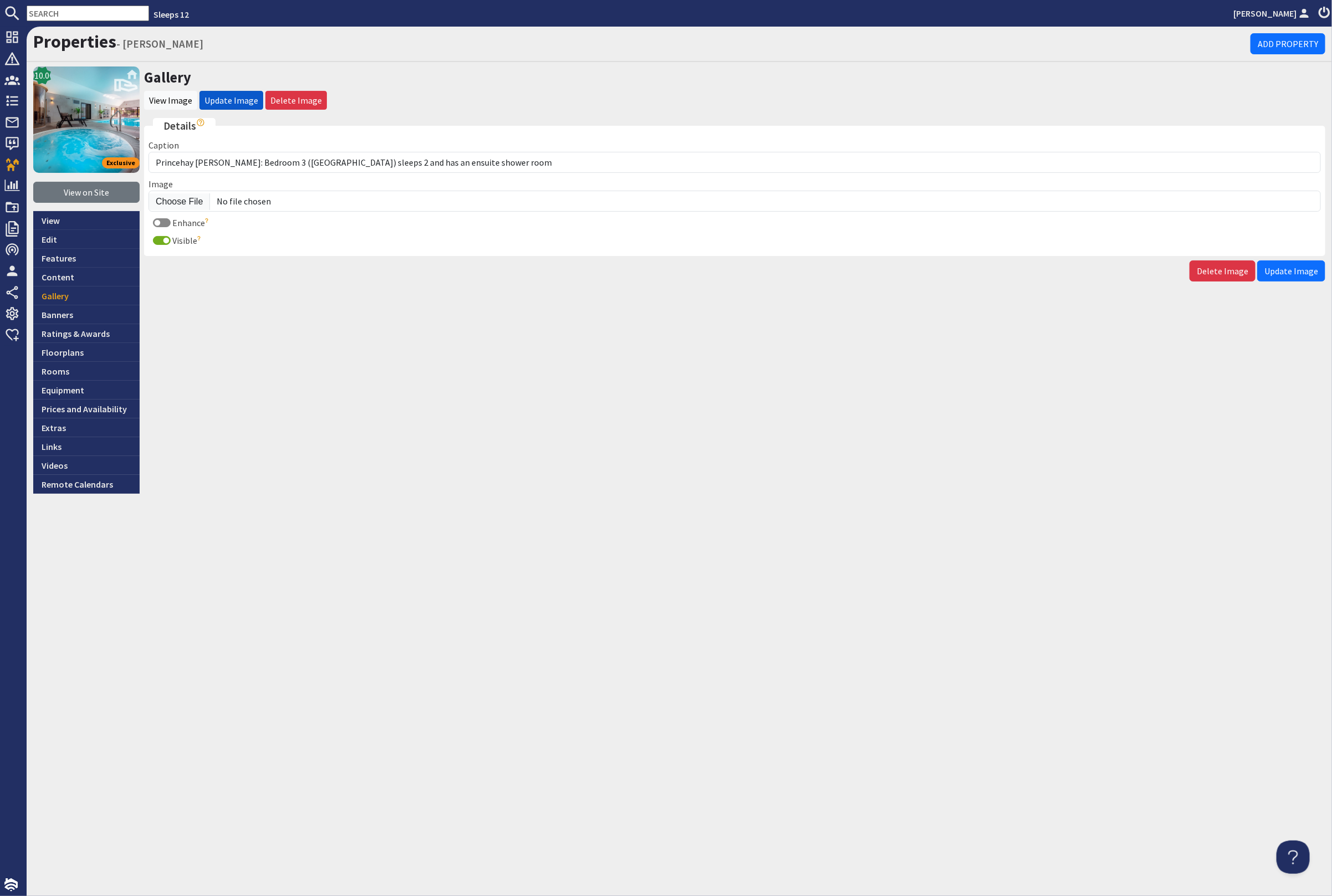
click at [1296, 271] on span "Update Image" at bounding box center [1291, 271] width 54 height 11
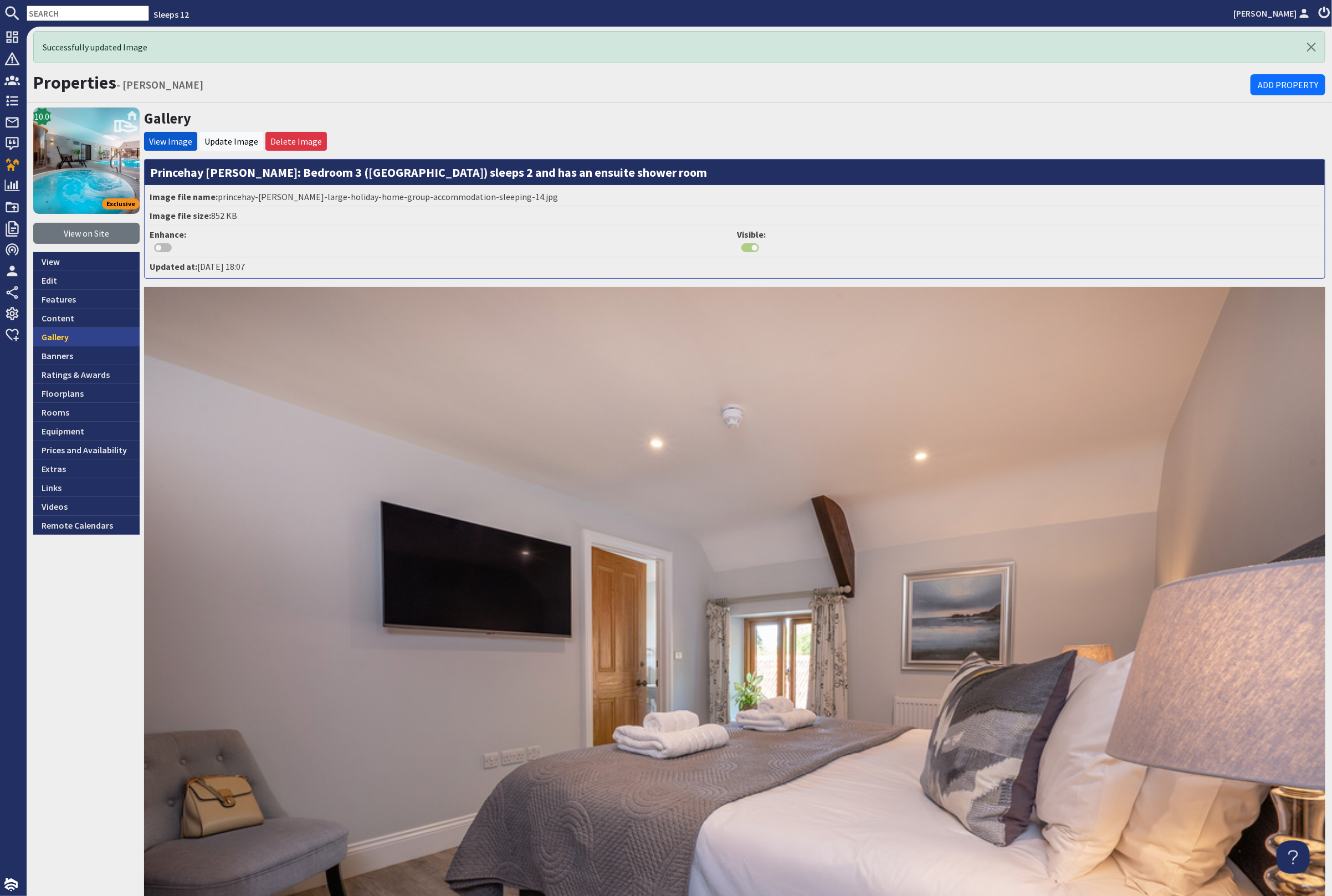
click at [77, 337] on link "Gallery" at bounding box center [86, 337] width 107 height 19
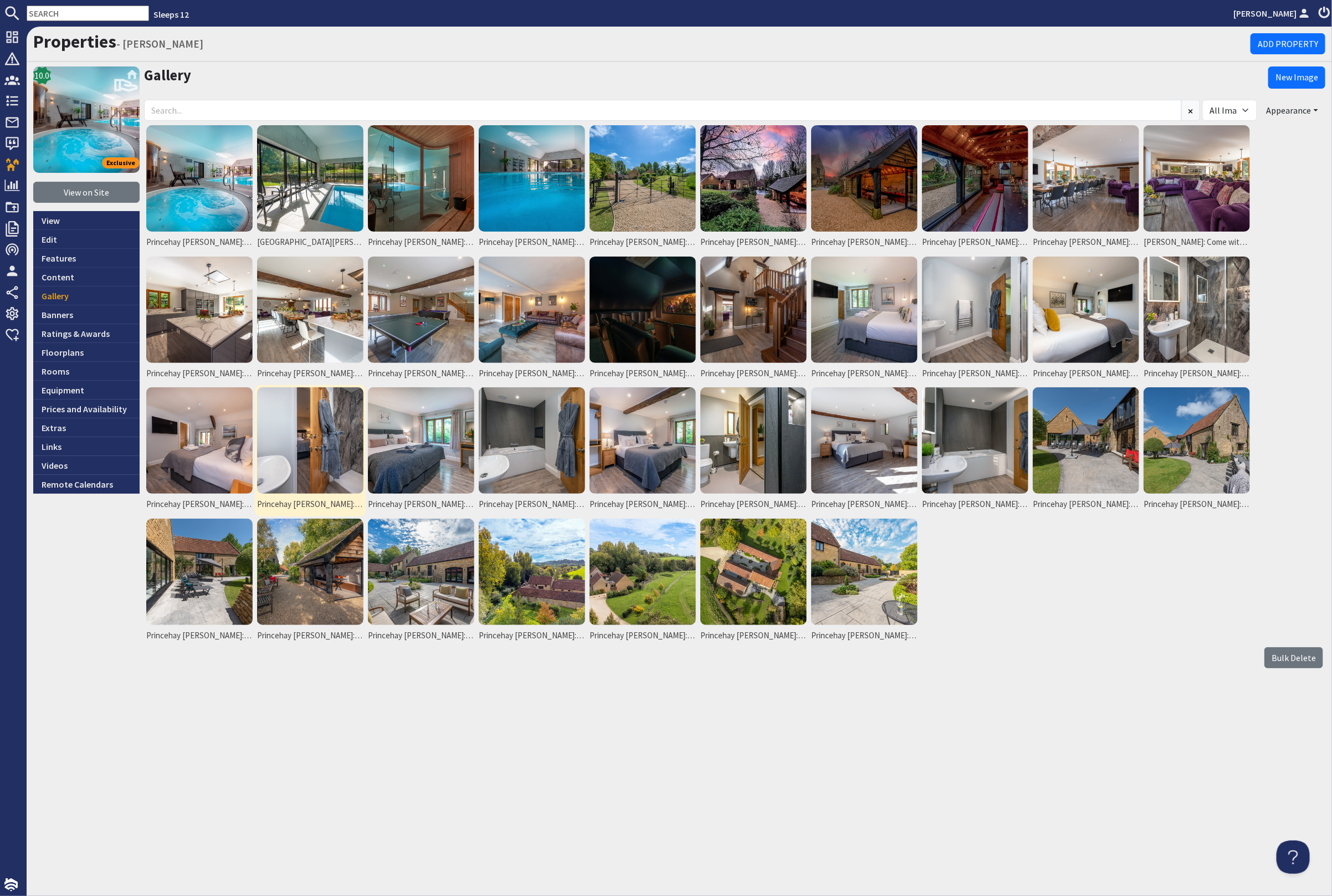
click at [347, 439] on img at bounding box center [310, 440] width 107 height 107
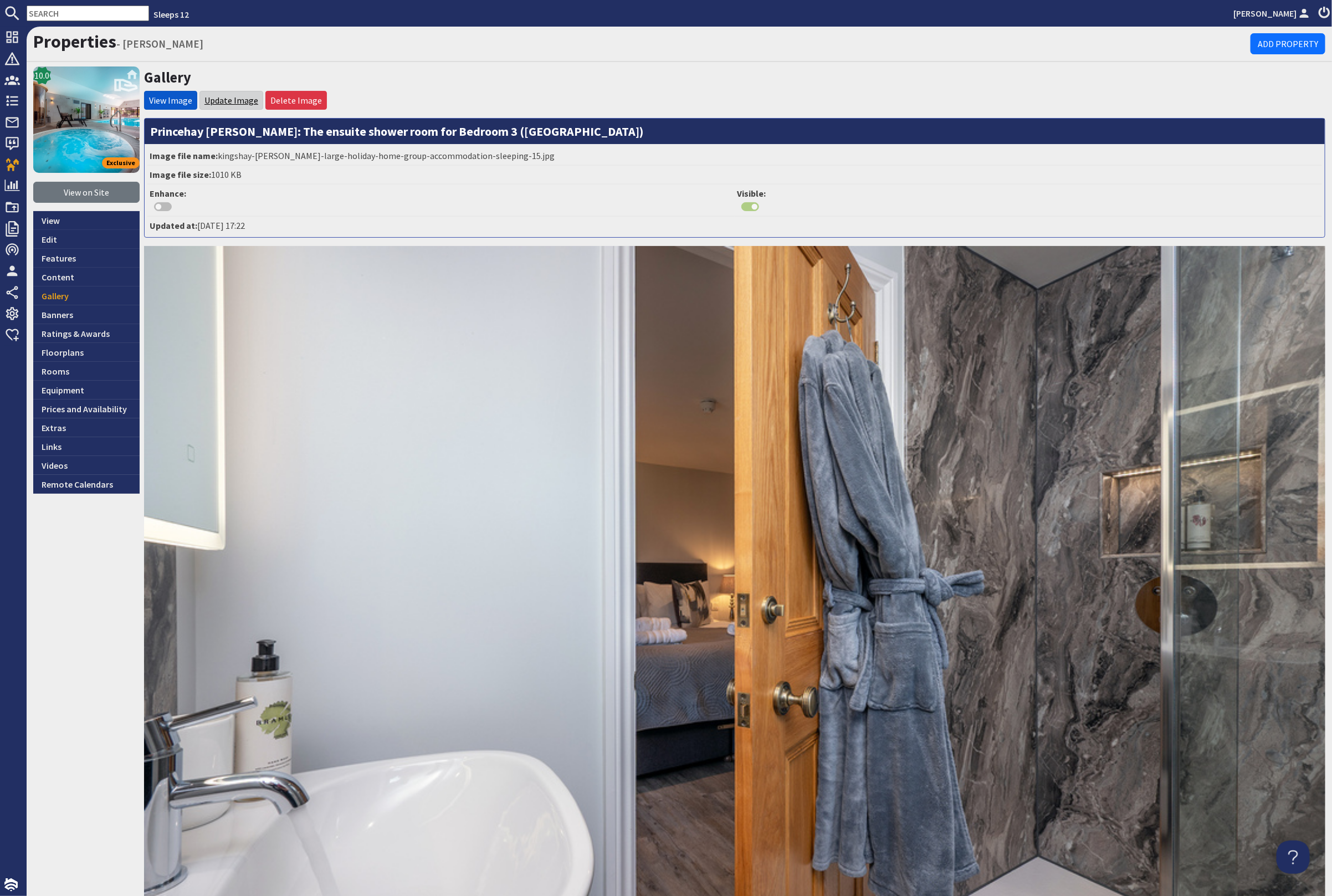
click at [228, 97] on link "Update Image" at bounding box center [231, 100] width 54 height 11
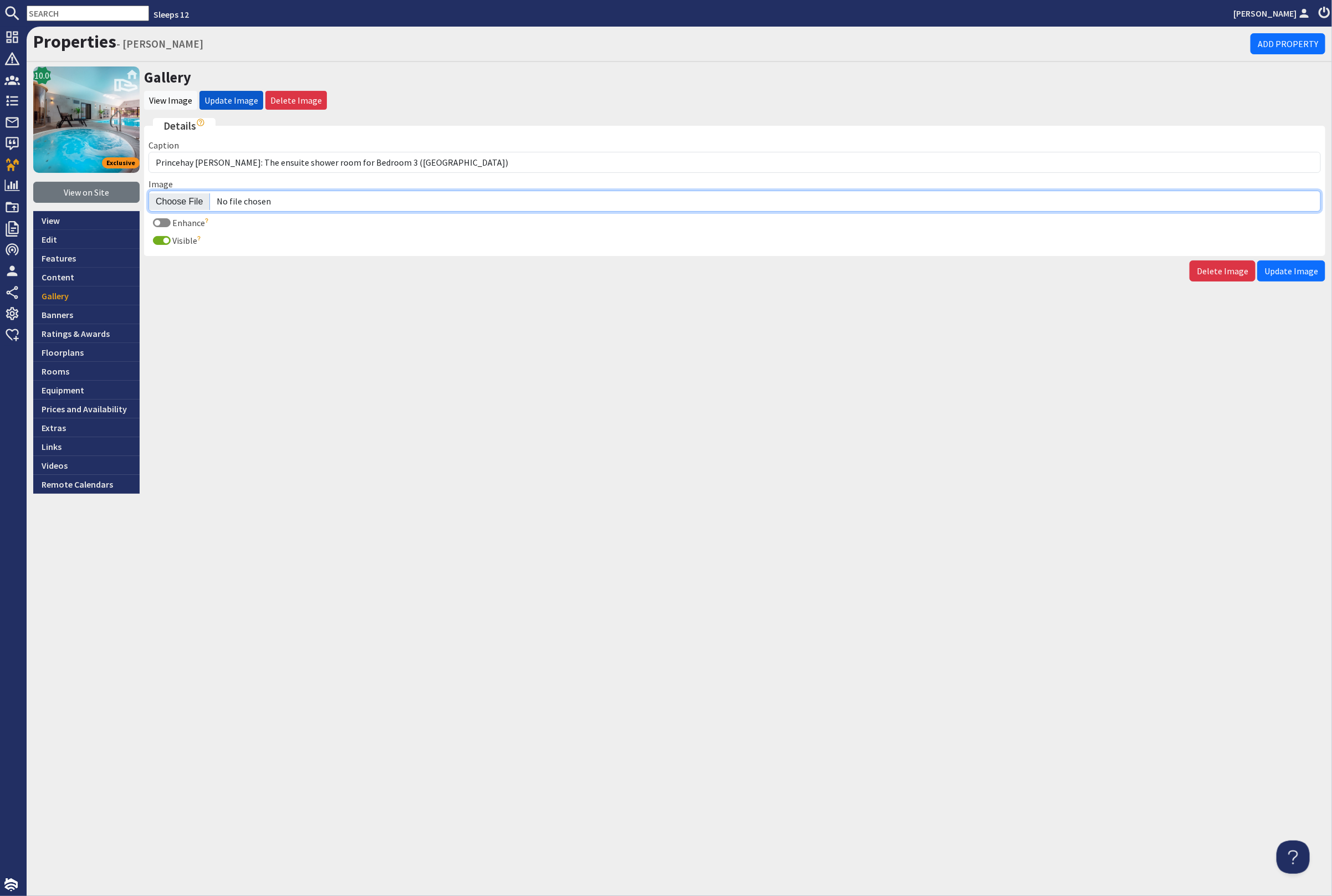
click at [178, 200] on input "Image" at bounding box center [734, 200] width 1172 height 21
type input "C:\fakepath\princehay-barton-large-holiday-home-group-accommodation-sleeping-15…"
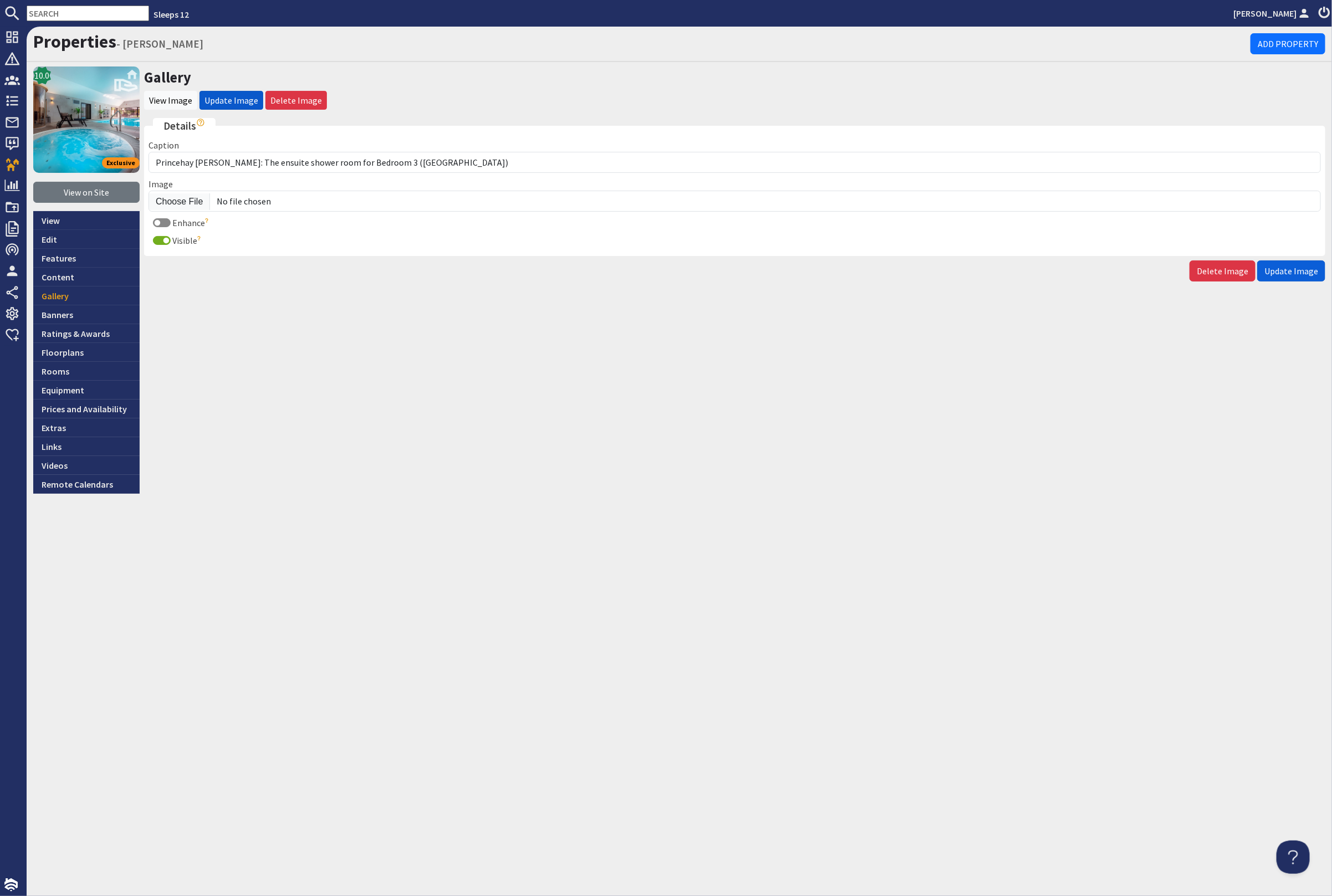
click at [1290, 271] on span "Update Image" at bounding box center [1291, 271] width 54 height 11
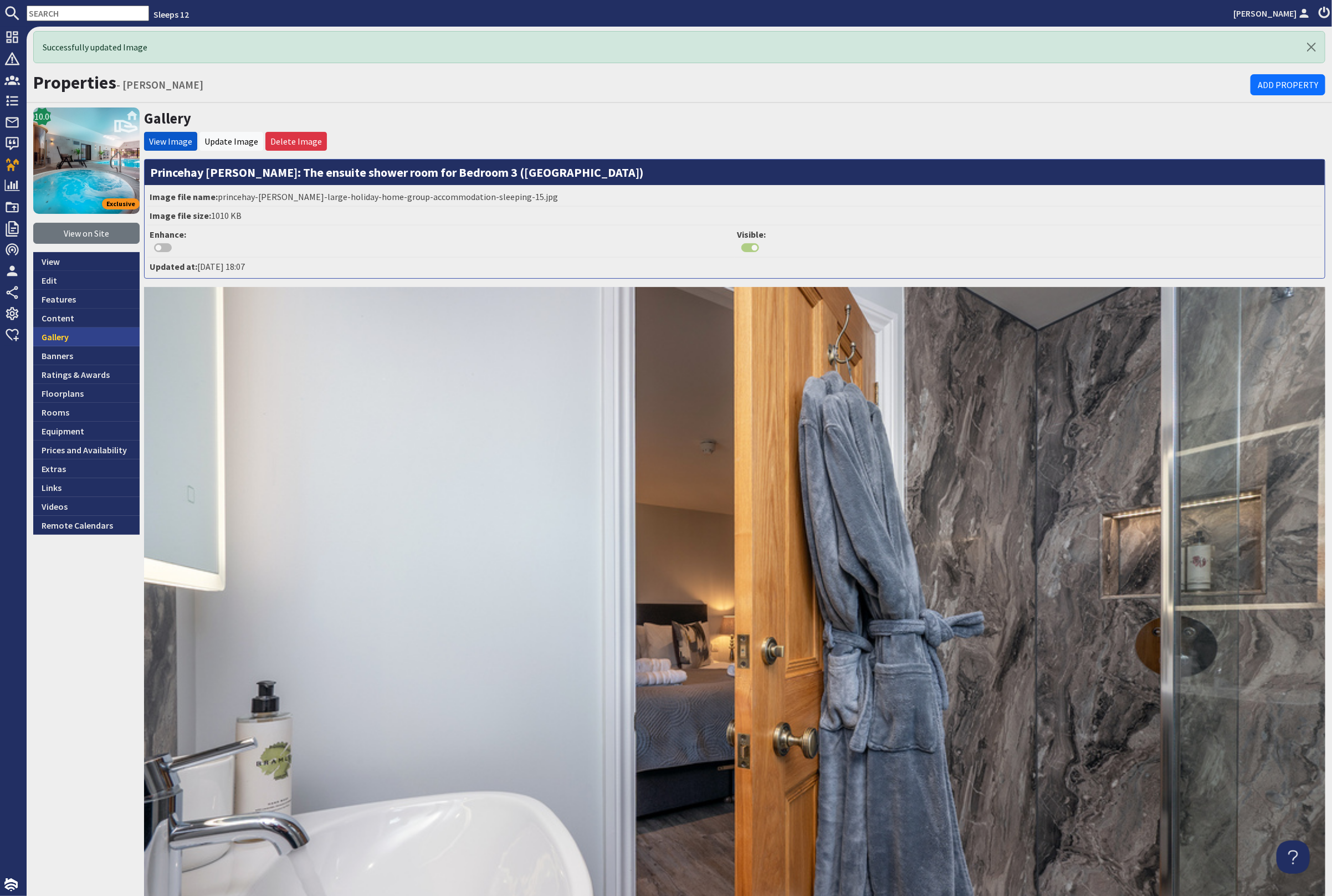
click at [80, 338] on link "Gallery" at bounding box center [86, 337] width 107 height 19
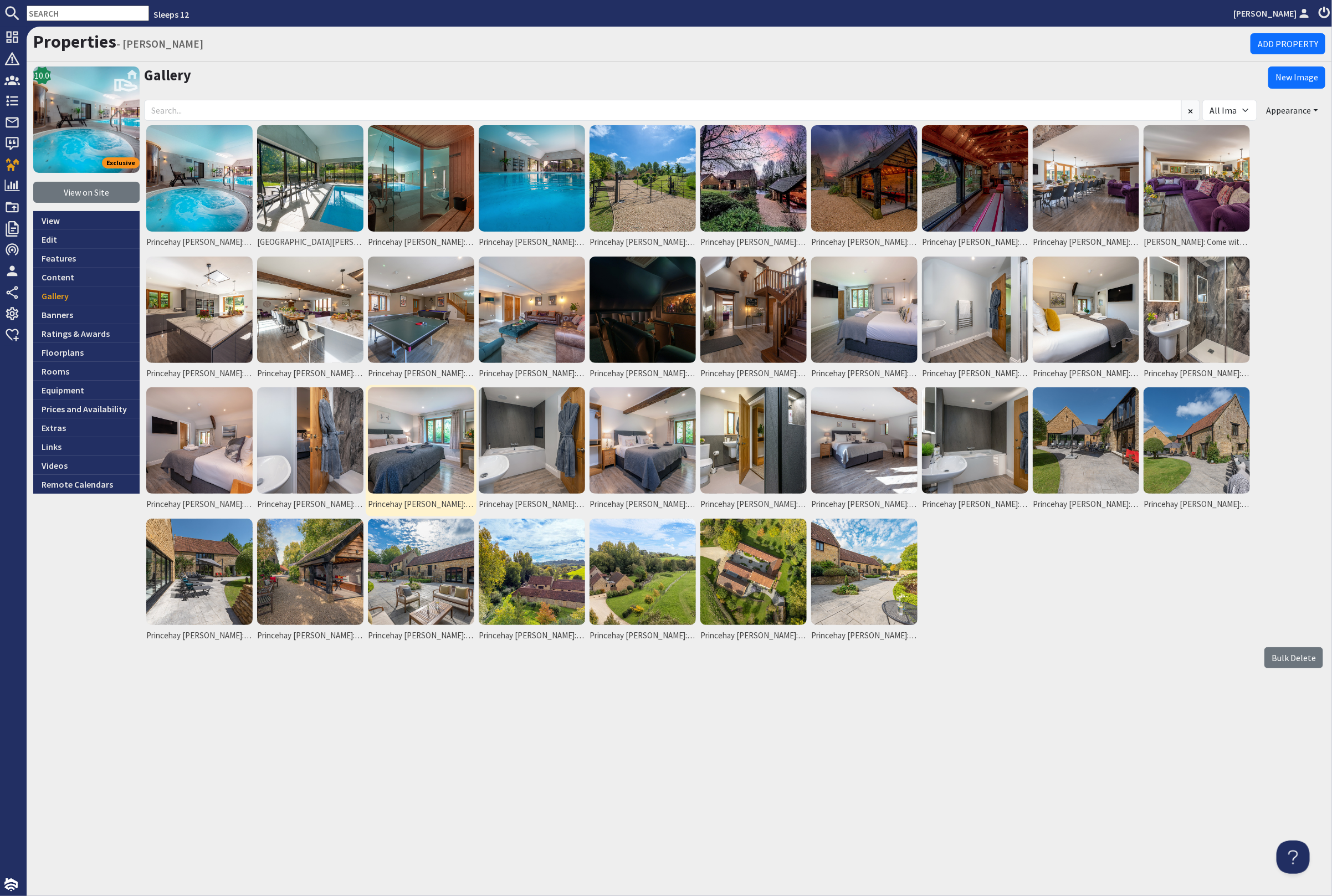
click at [418, 445] on img at bounding box center [421, 440] width 107 height 107
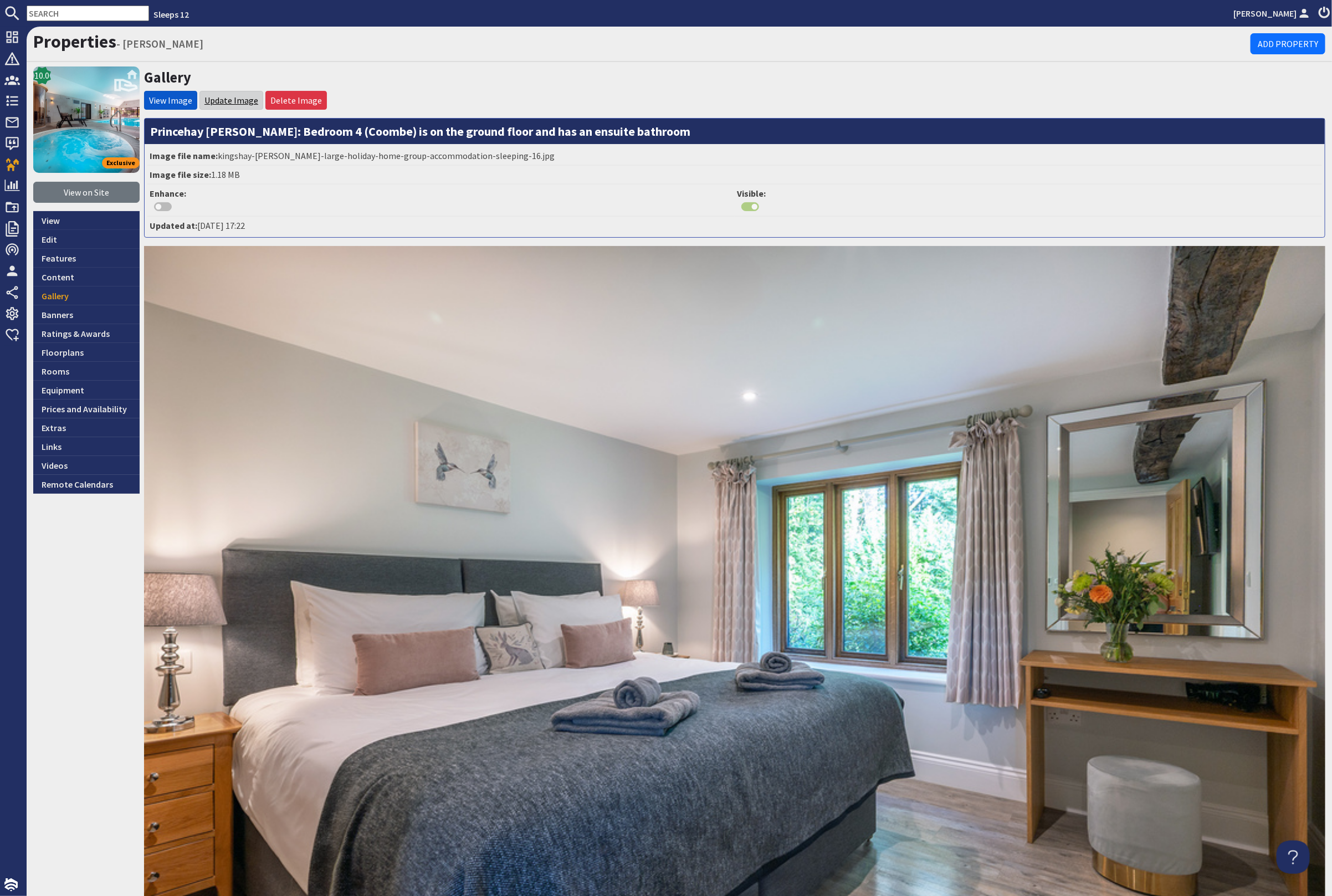
click at [221, 95] on link "Update Image" at bounding box center [231, 100] width 54 height 11
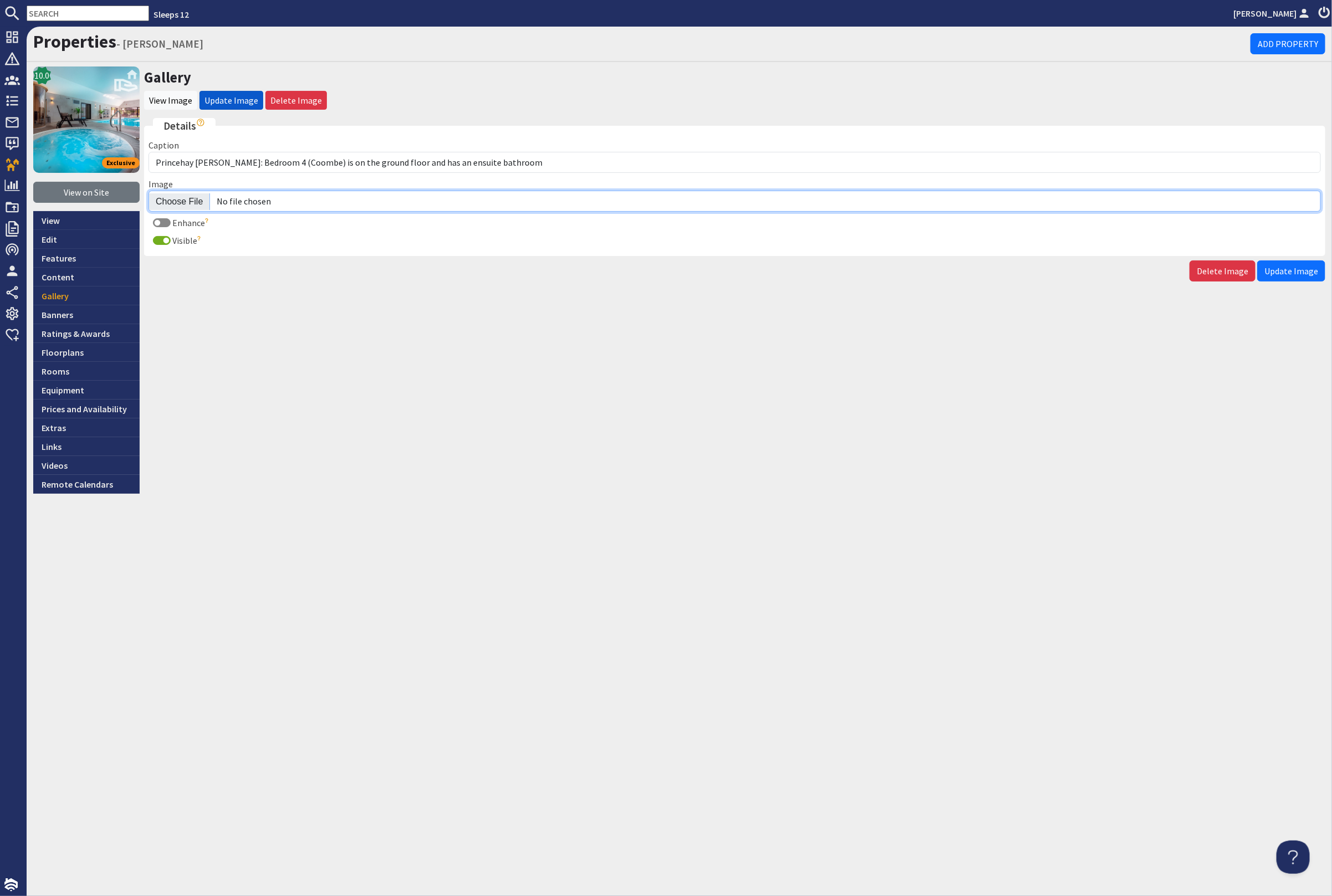
click at [182, 199] on input "Image" at bounding box center [734, 200] width 1172 height 21
type input "C:\fakepath\princehay-[PERSON_NAME]-large-holiday-home-group-accommodation-slee…"
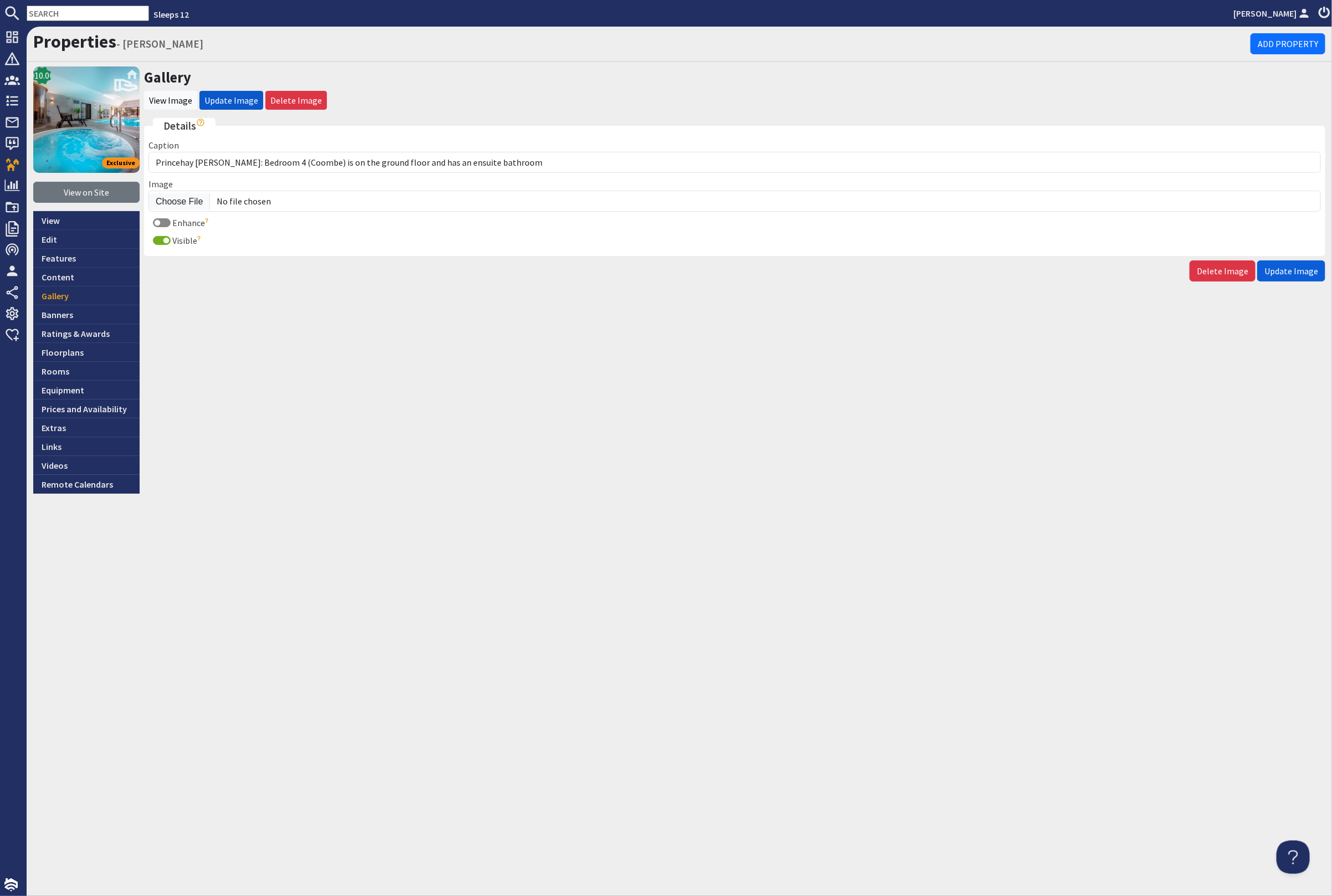
click at [1281, 261] on button "Update Image" at bounding box center [1291, 271] width 68 height 21
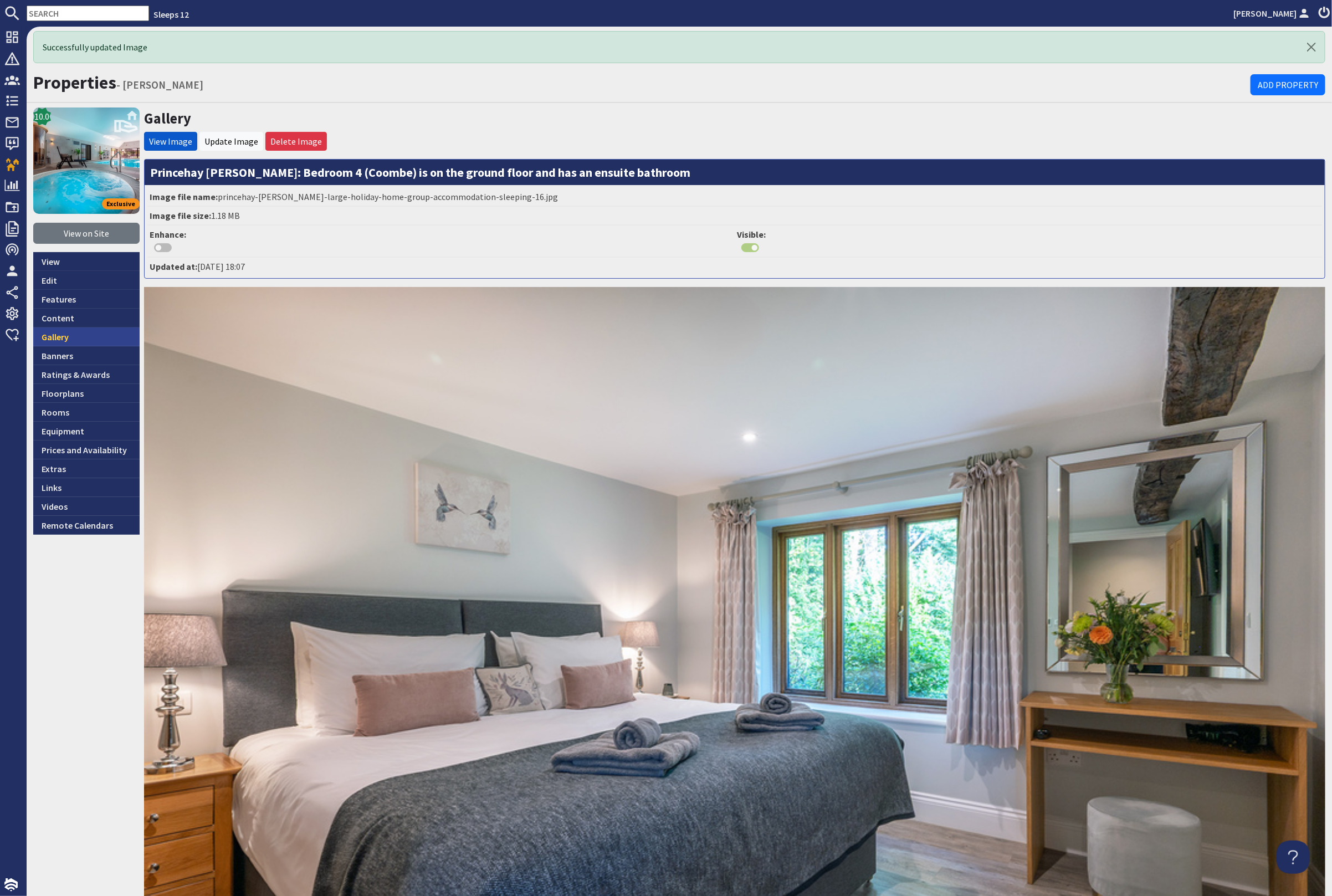
click at [79, 332] on link "Gallery" at bounding box center [86, 337] width 107 height 19
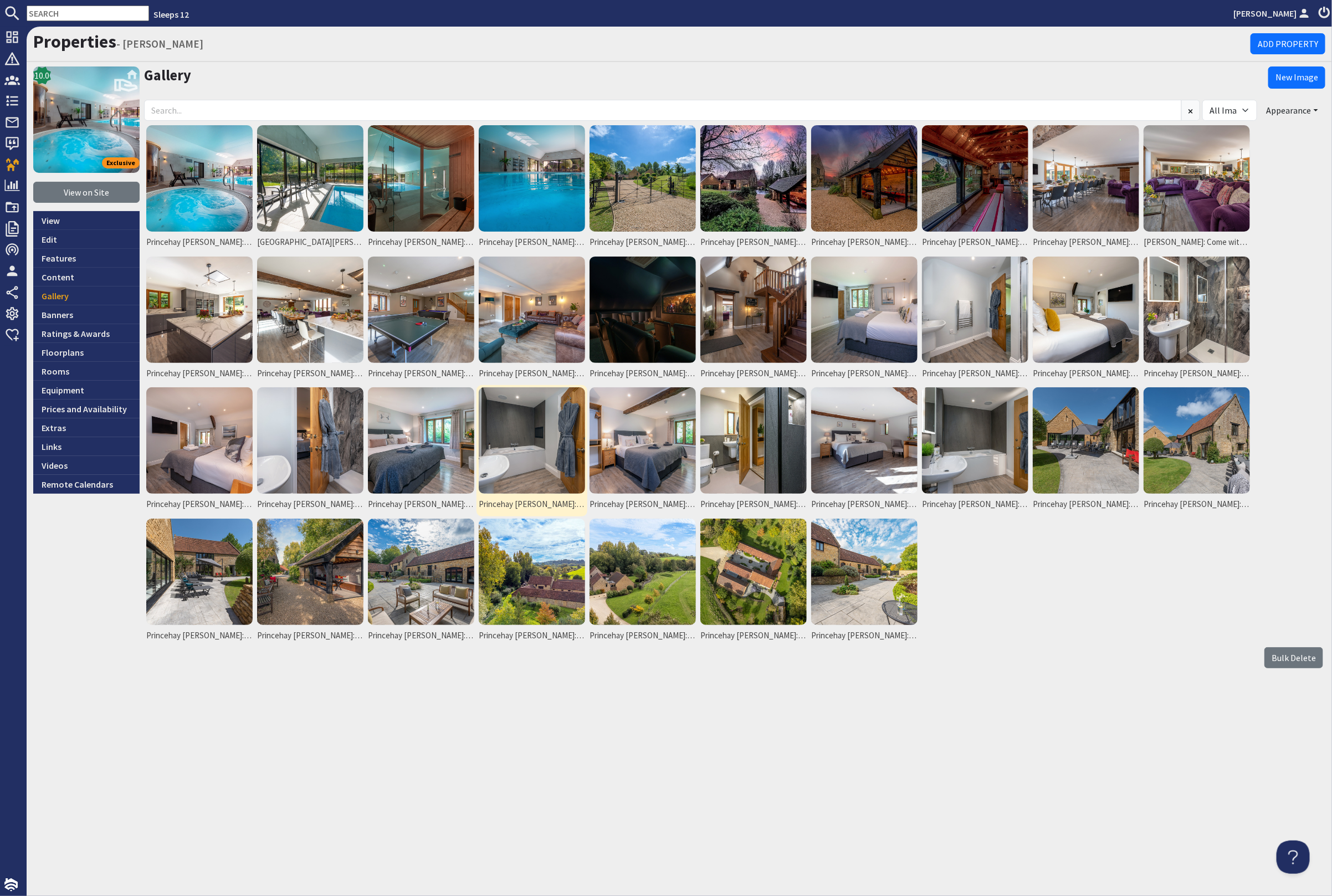
click at [531, 453] on img at bounding box center [532, 440] width 107 height 107
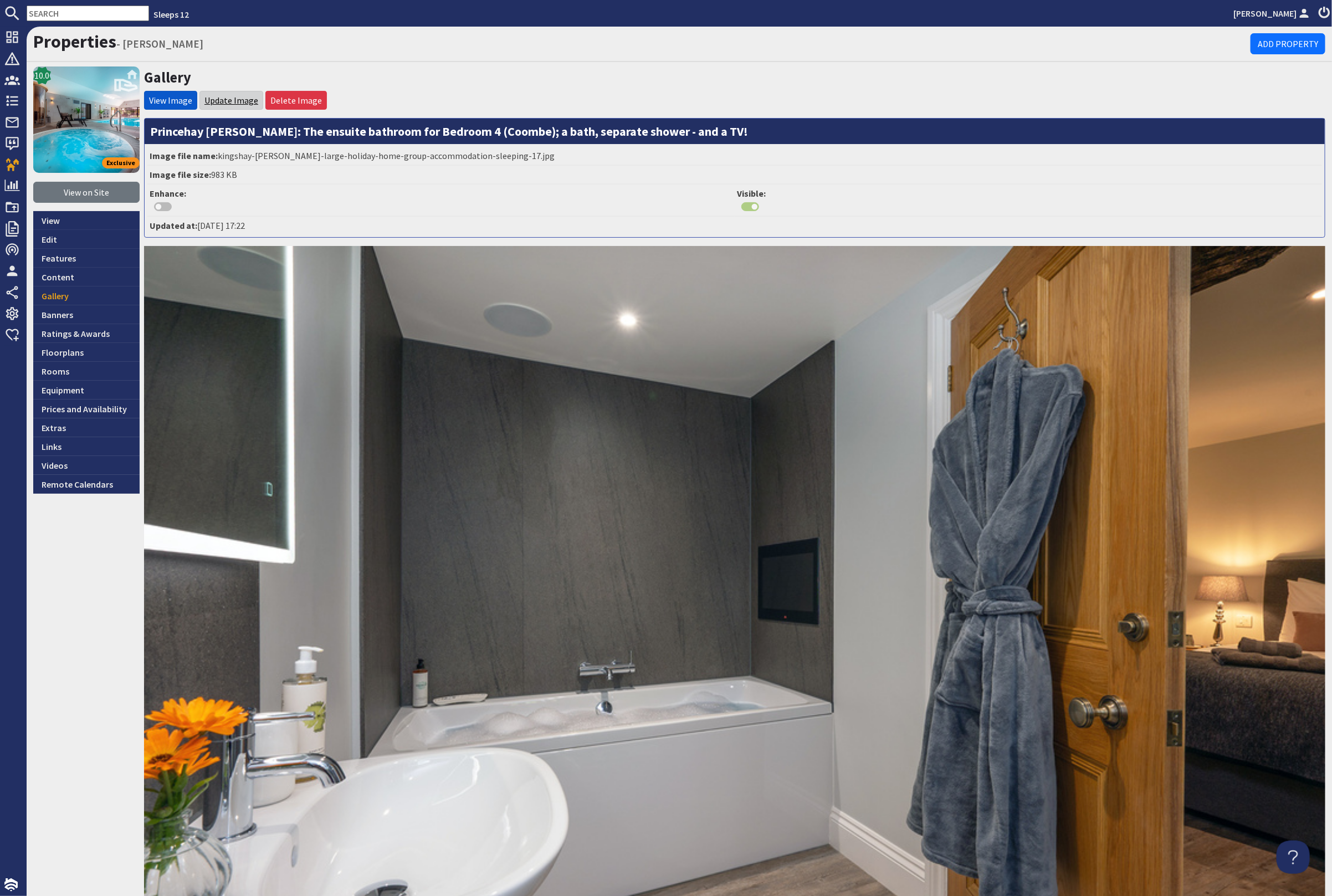
click at [234, 100] on link "Update Image" at bounding box center [231, 100] width 54 height 11
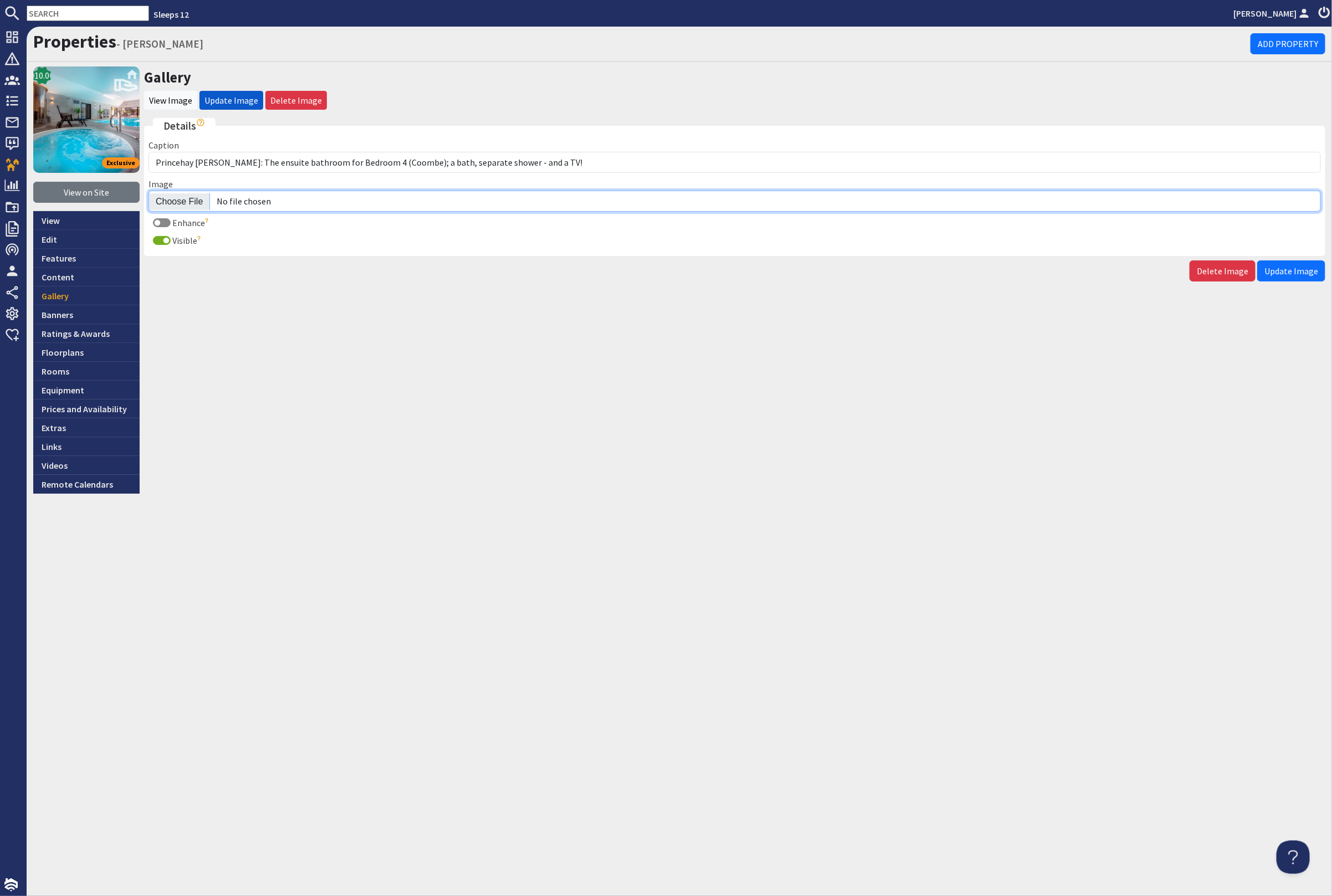
click at [184, 202] on input "Image" at bounding box center [734, 200] width 1172 height 21
type input "C:\fakepath\princehay-barton-large-holiday-home-group-accommodation-sleeping-17…"
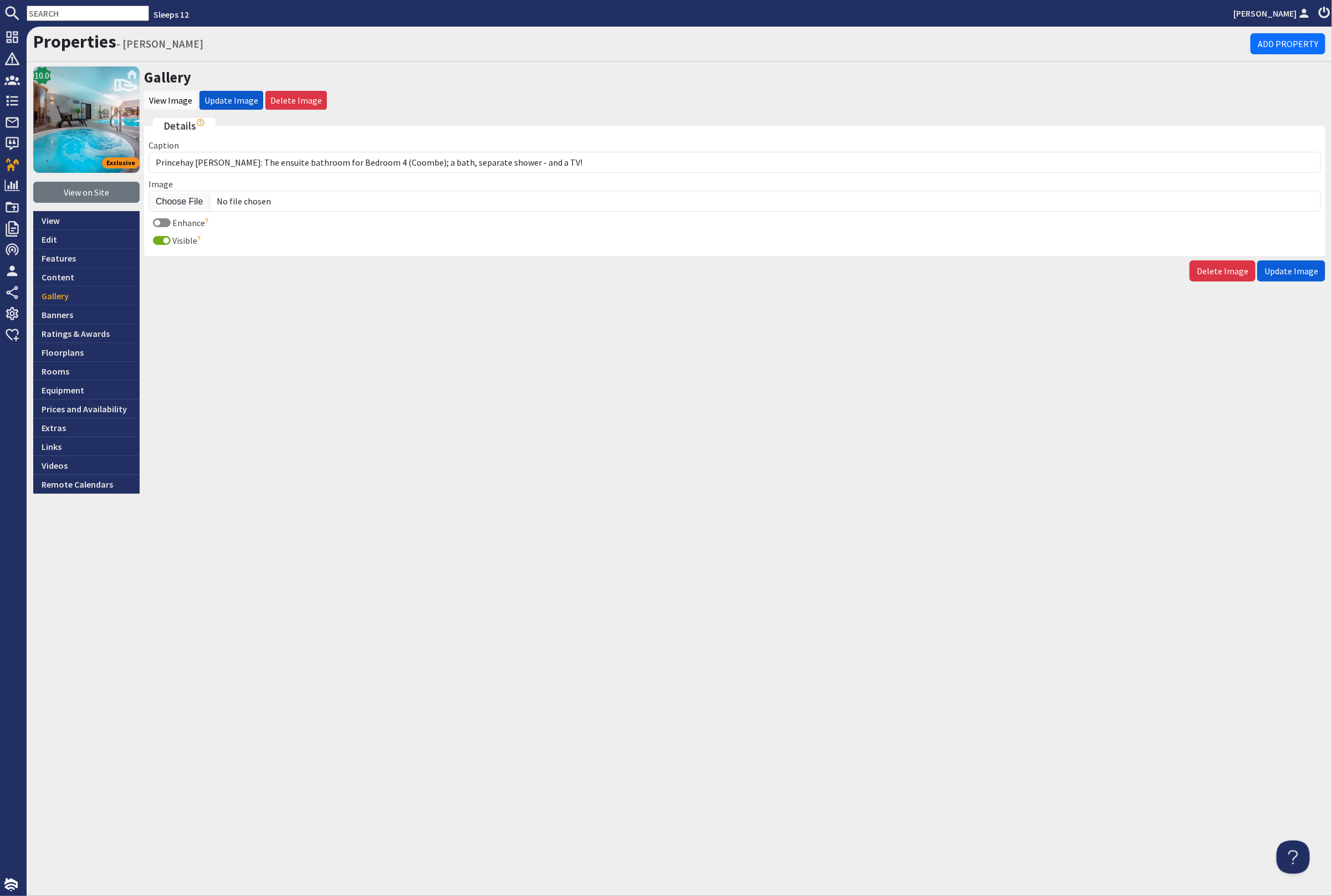
click at [1296, 271] on span "Update Image" at bounding box center [1291, 271] width 54 height 11
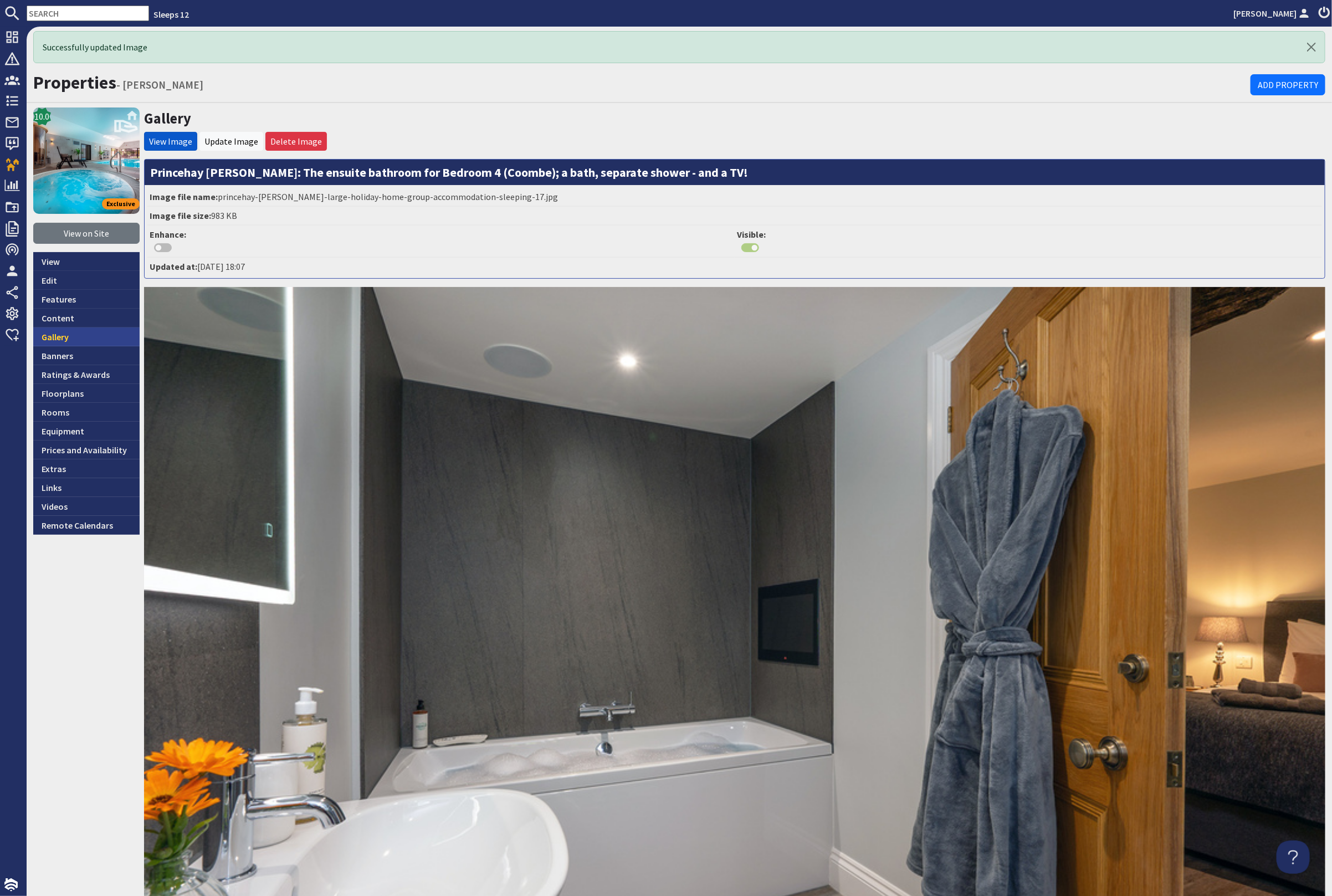
click at [79, 341] on link "Gallery" at bounding box center [86, 337] width 107 height 19
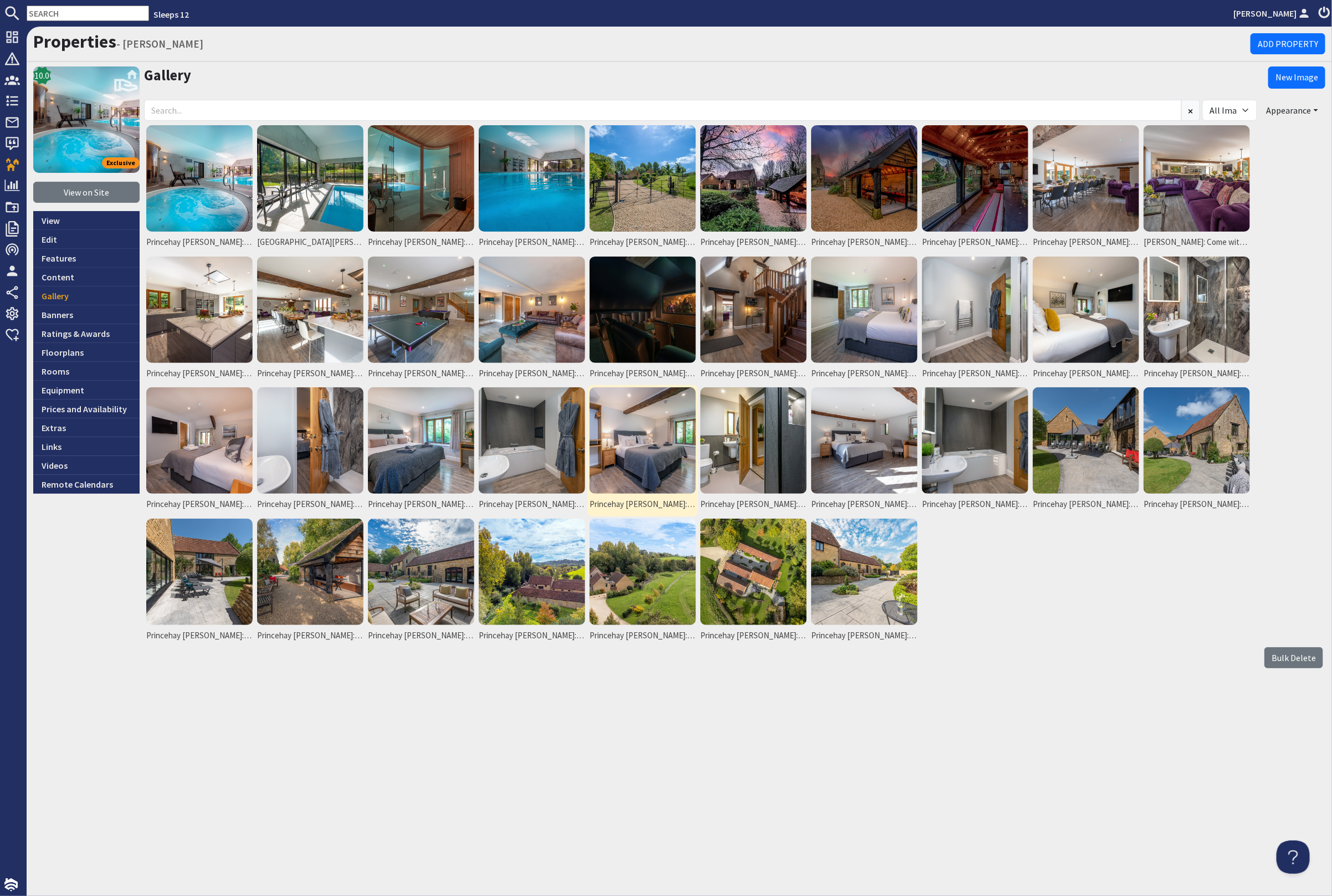
click at [635, 454] on img at bounding box center [643, 440] width 107 height 107
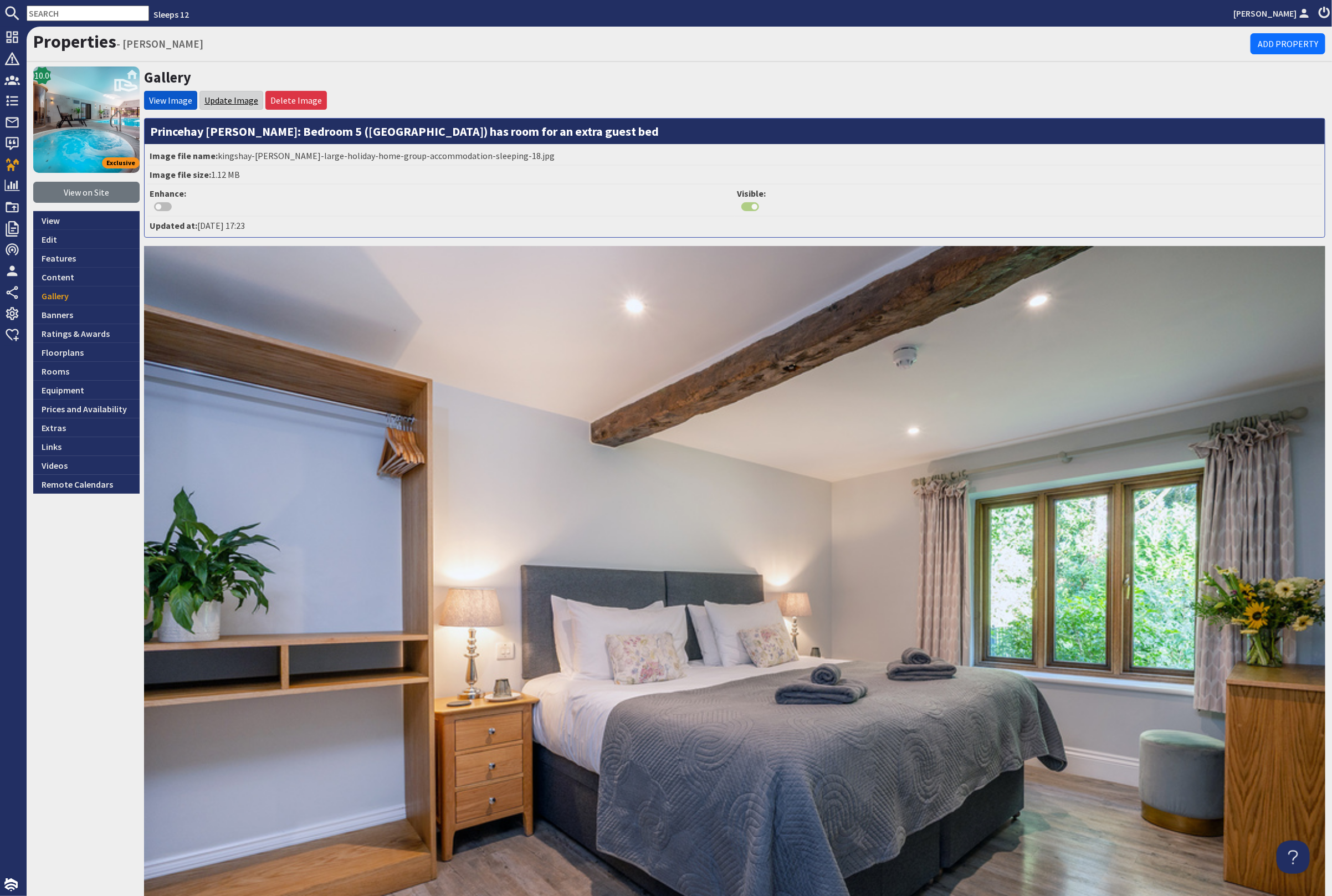
click at [226, 99] on link "Update Image" at bounding box center [231, 100] width 54 height 11
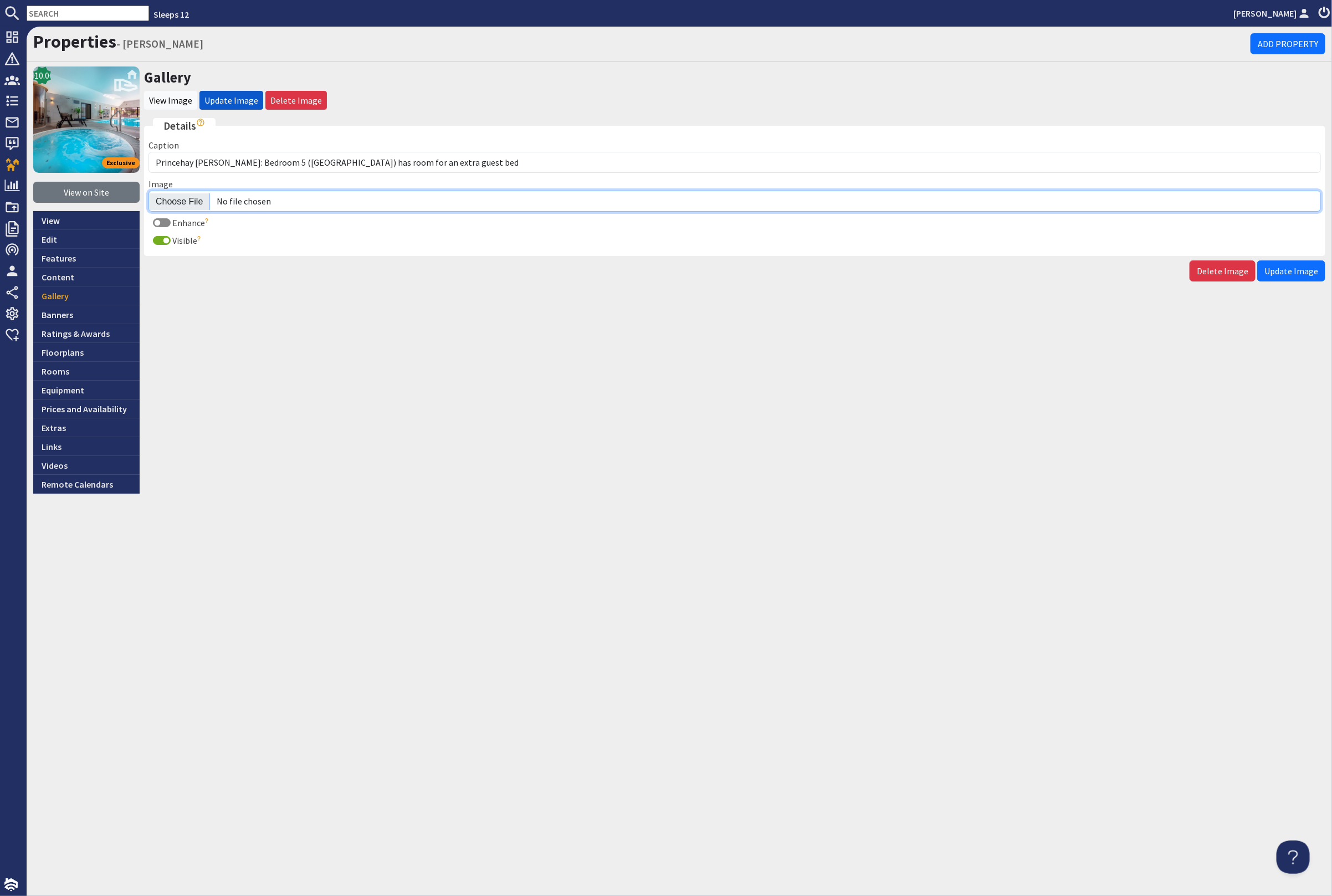
click at [184, 199] on input "Image" at bounding box center [734, 200] width 1172 height 21
type input "C:\fakepath\princehay-barton-large-holiday-home-group-accommodation-sleeping-18…"
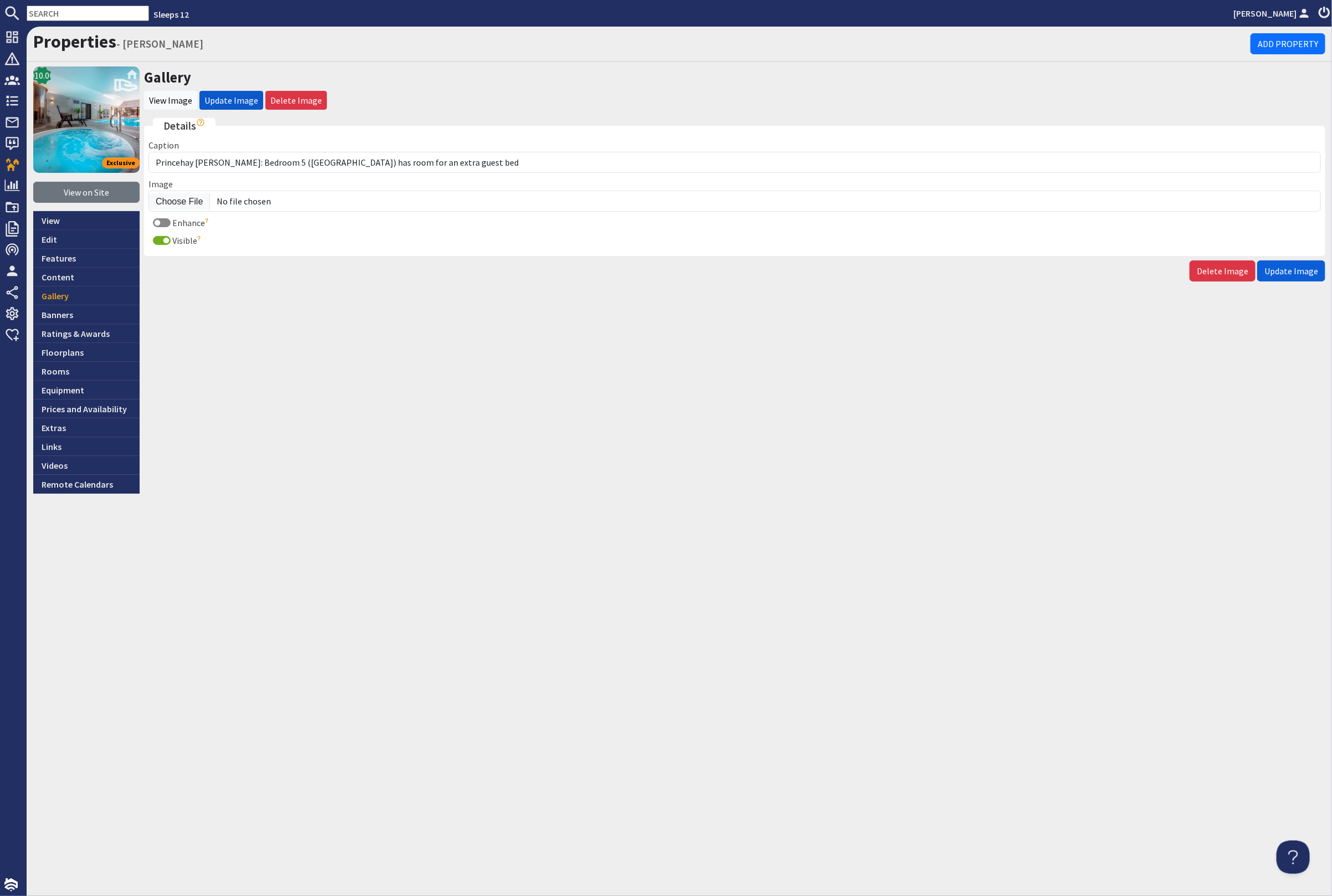
click at [1289, 271] on span "Update Image" at bounding box center [1291, 271] width 54 height 11
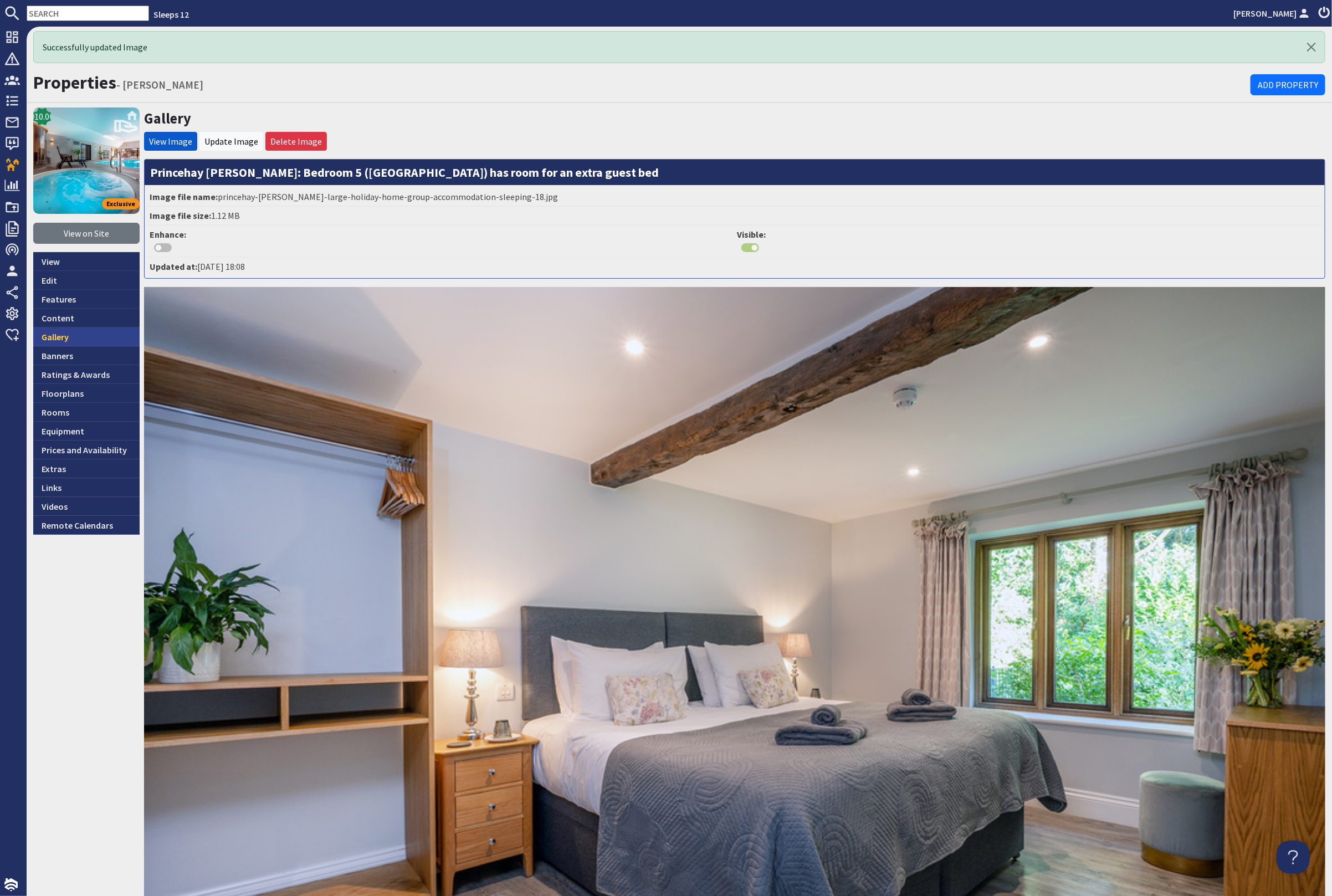
click at [88, 337] on link "Gallery" at bounding box center [86, 337] width 107 height 19
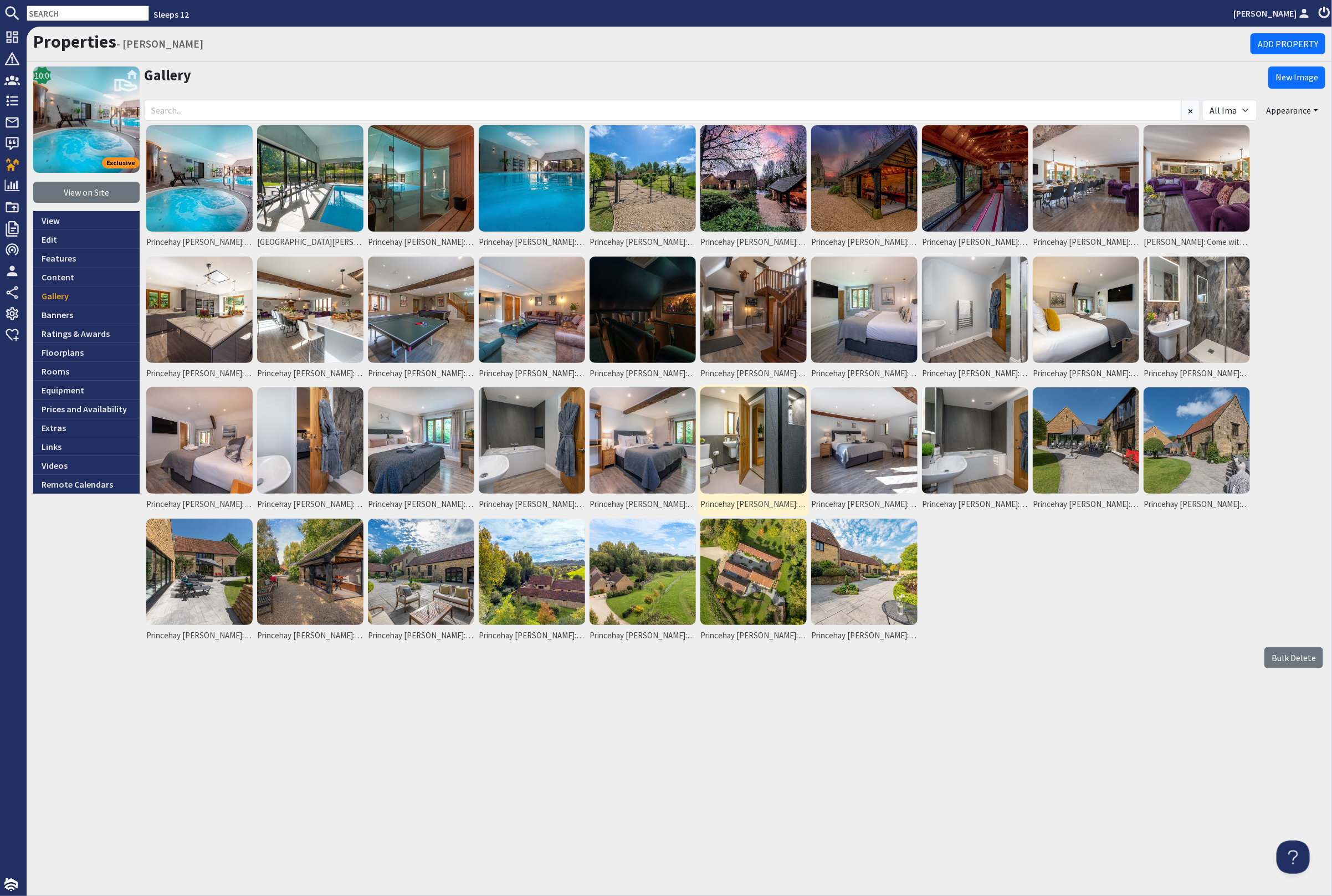
click at [751, 467] on img at bounding box center [754, 440] width 107 height 107
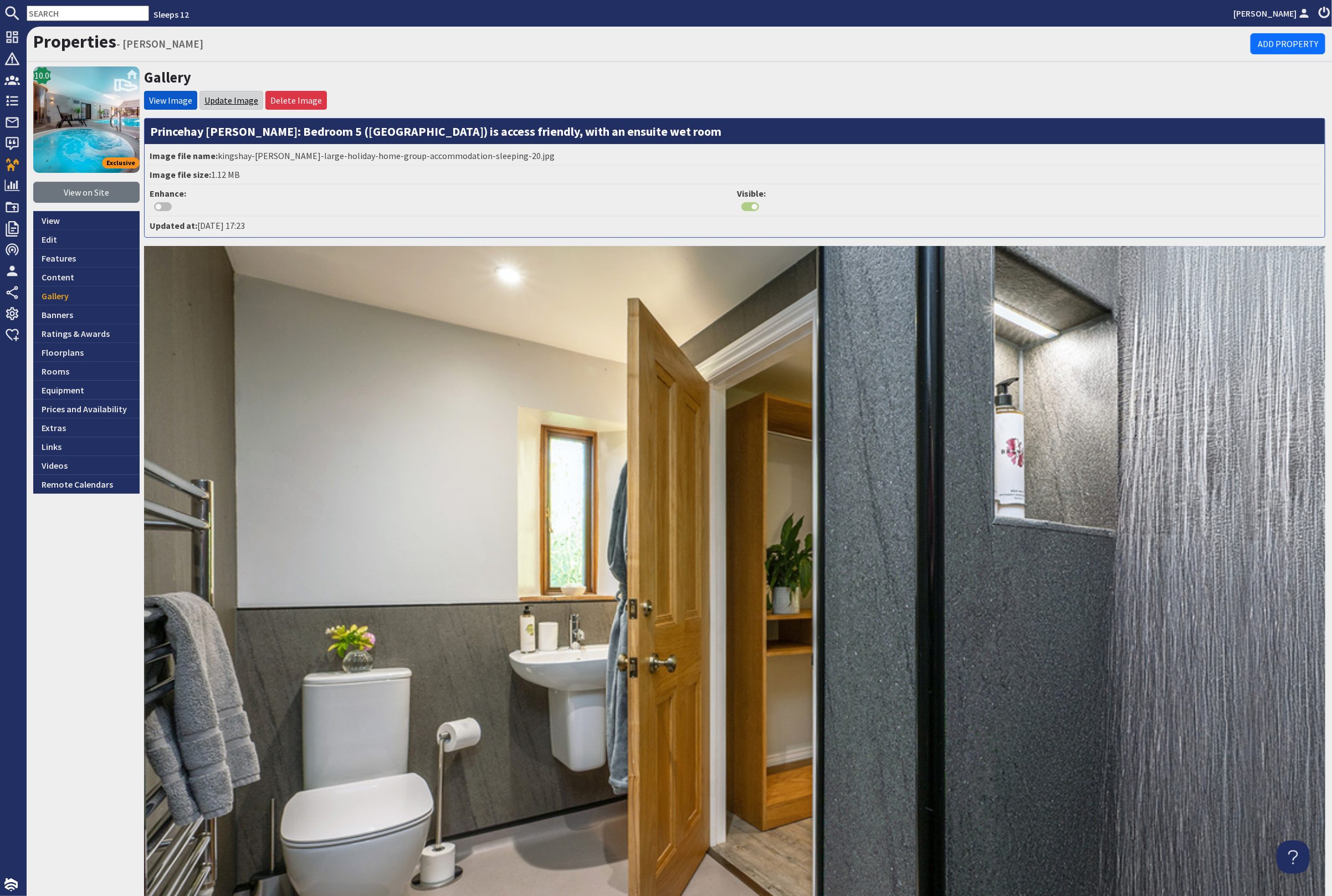
click at [232, 98] on link "Update Image" at bounding box center [231, 100] width 54 height 11
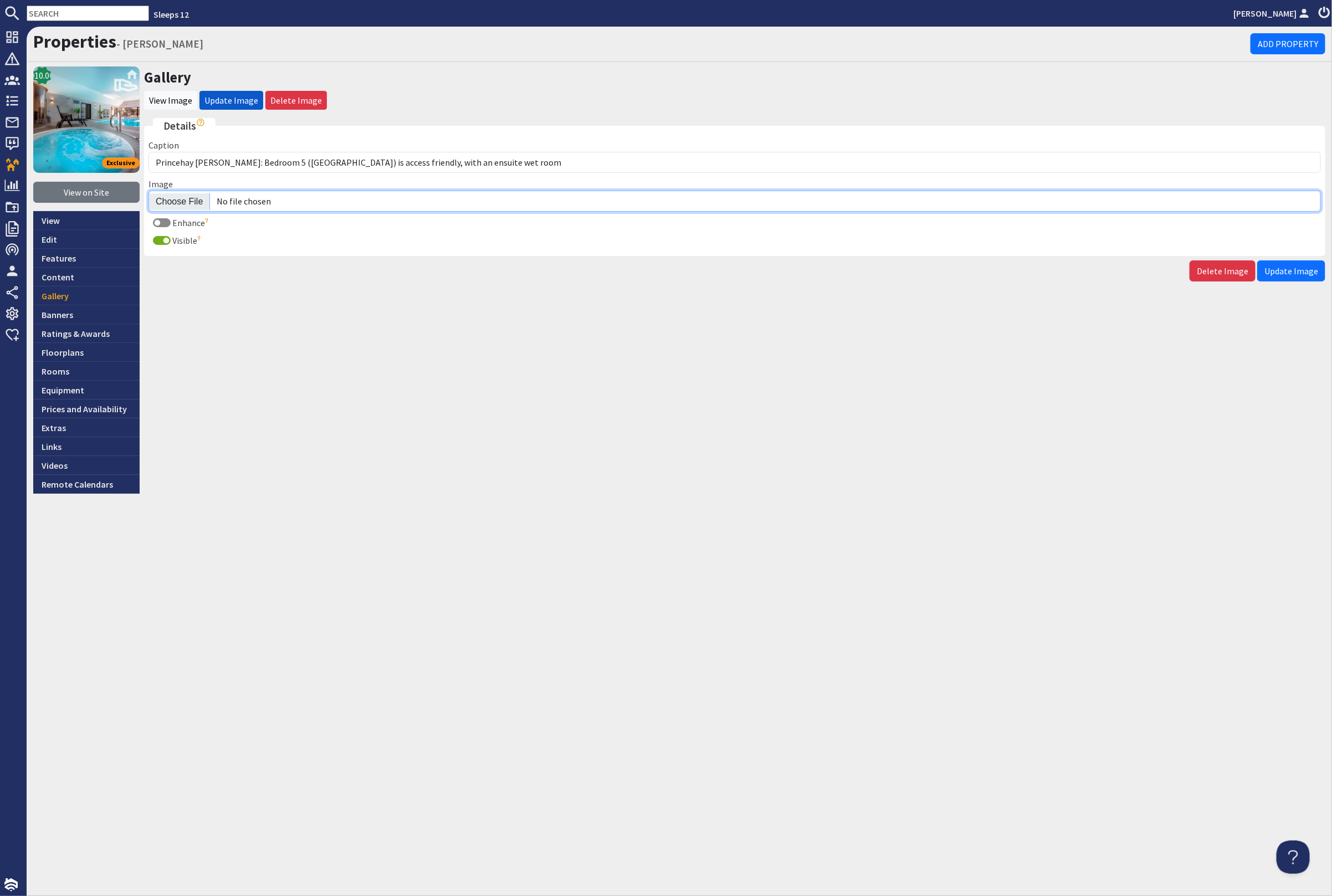
click at [180, 193] on input "Image" at bounding box center [734, 200] width 1172 height 21
type input "C:\fakepath\princehay-[PERSON_NAME]-large-holiday-home-group-accommodation-slee…"
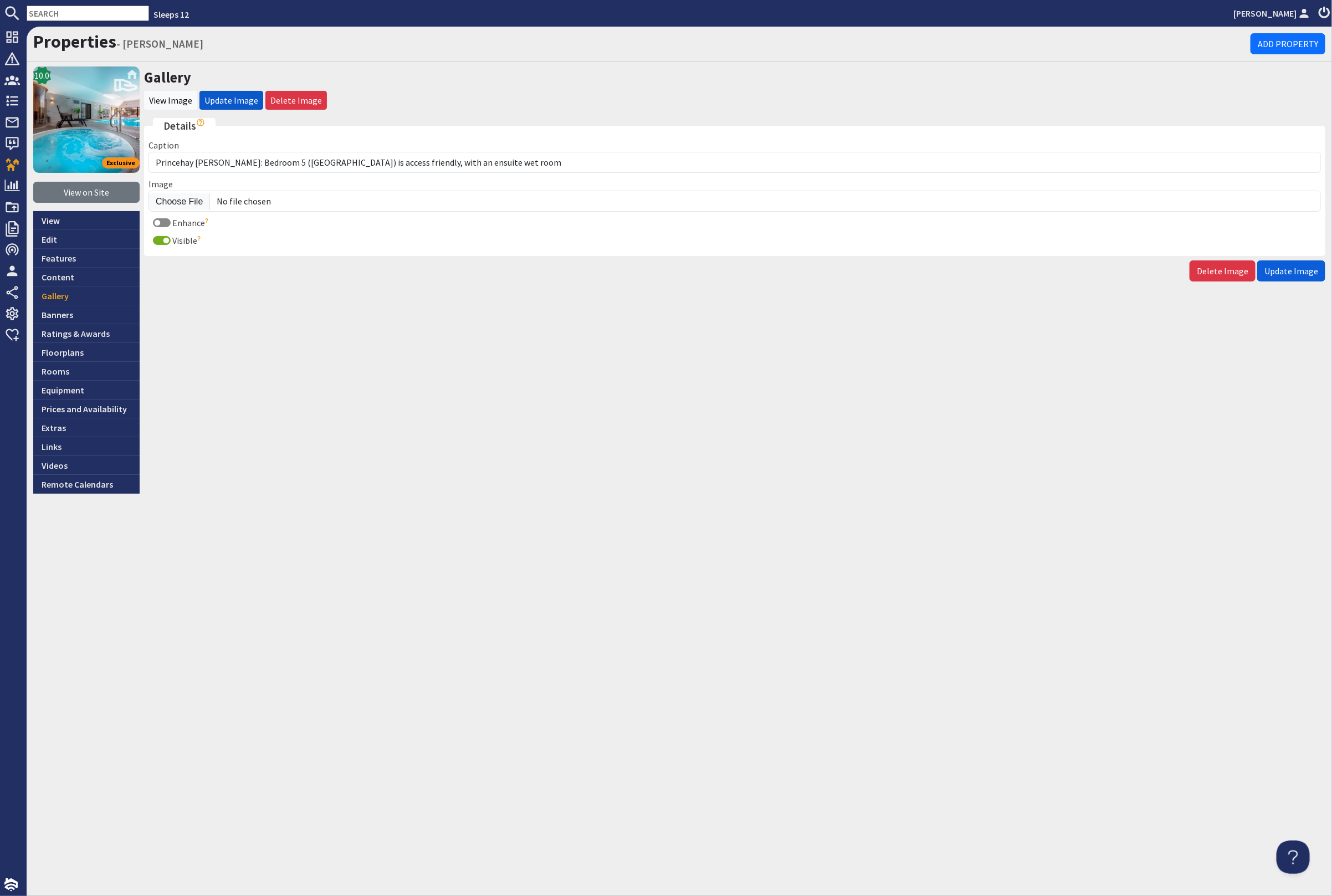
click at [1298, 273] on span "Update Image" at bounding box center [1291, 271] width 54 height 11
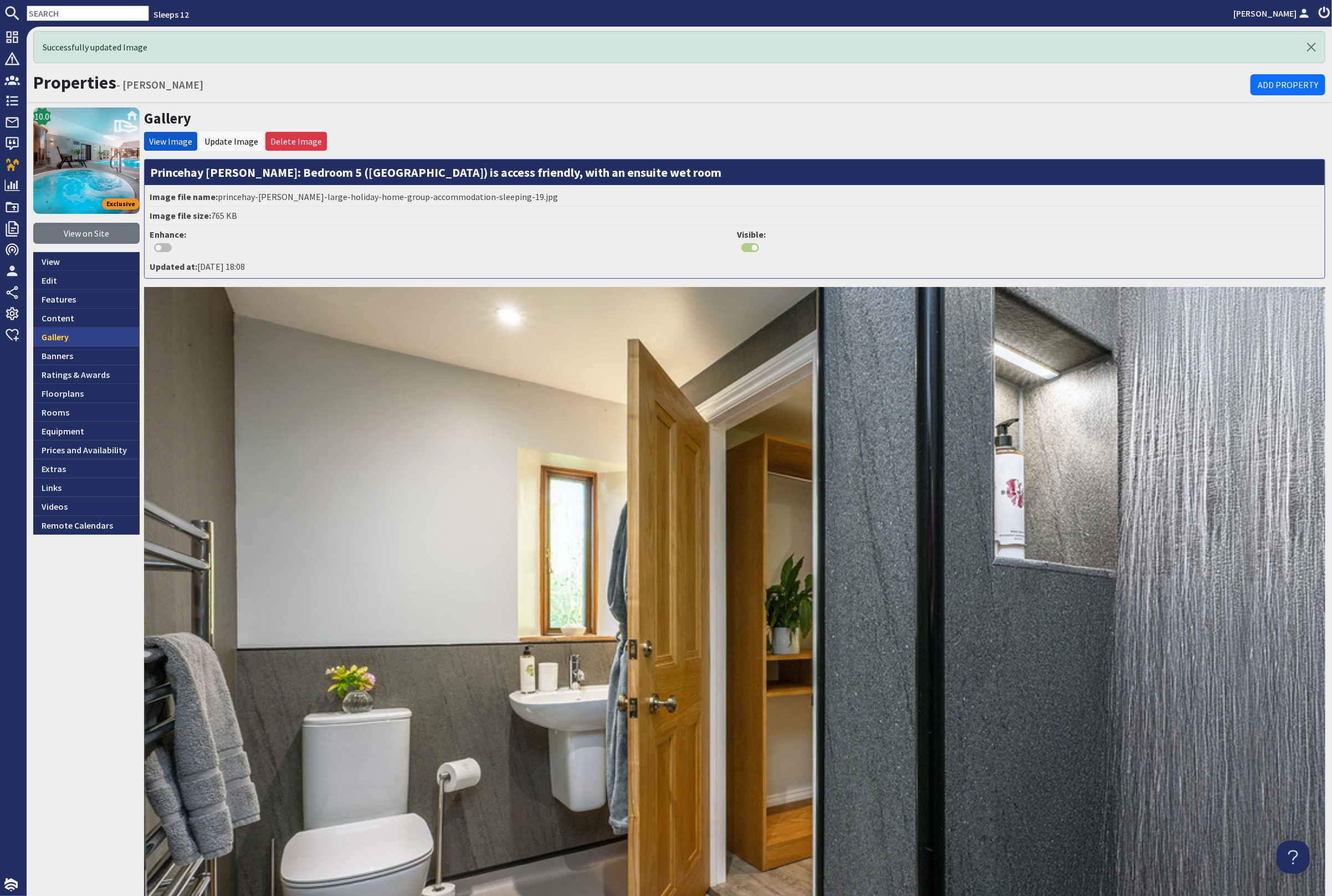
click at [70, 338] on link "Gallery" at bounding box center [86, 337] width 107 height 19
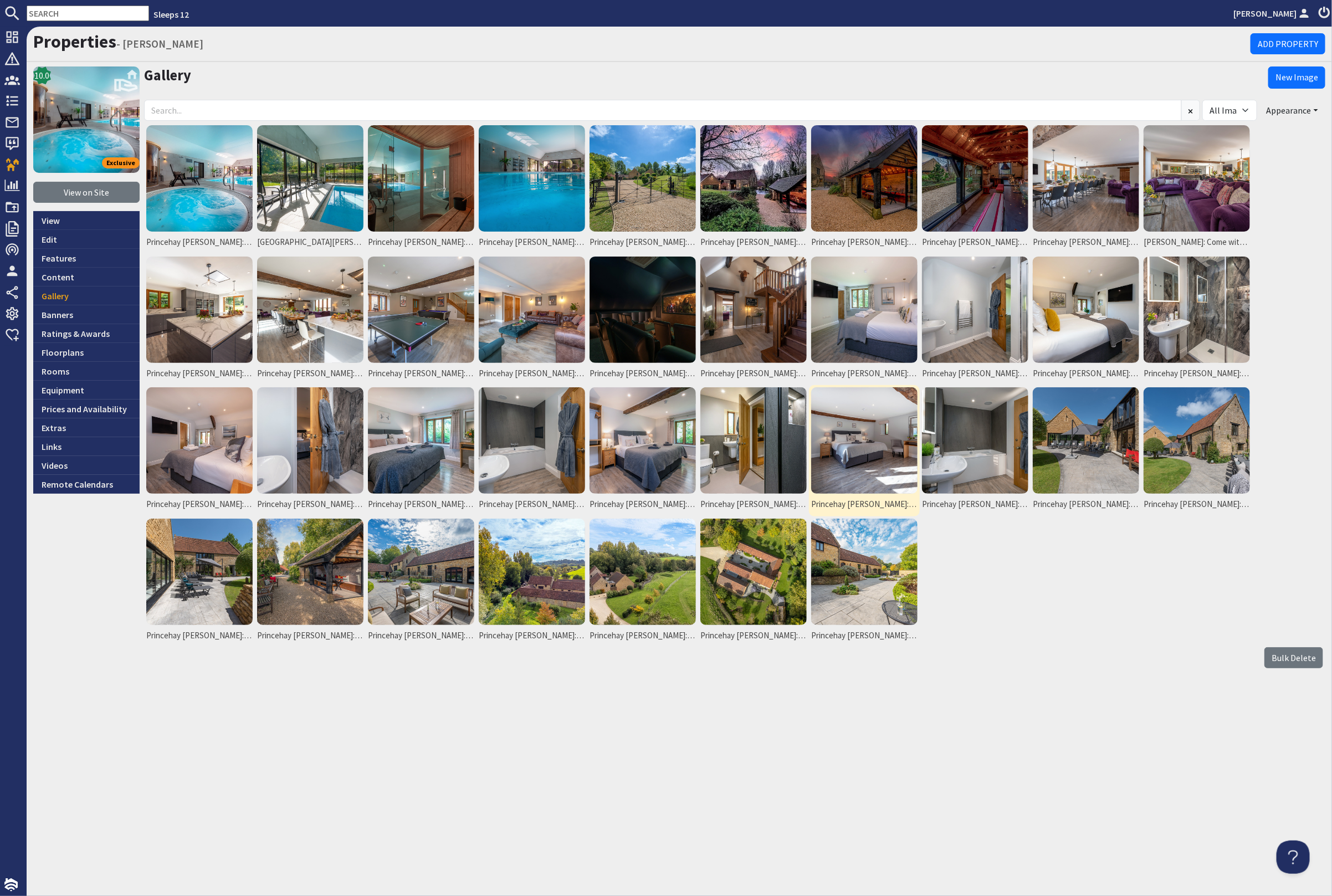
click at [890, 449] on img at bounding box center [865, 440] width 107 height 107
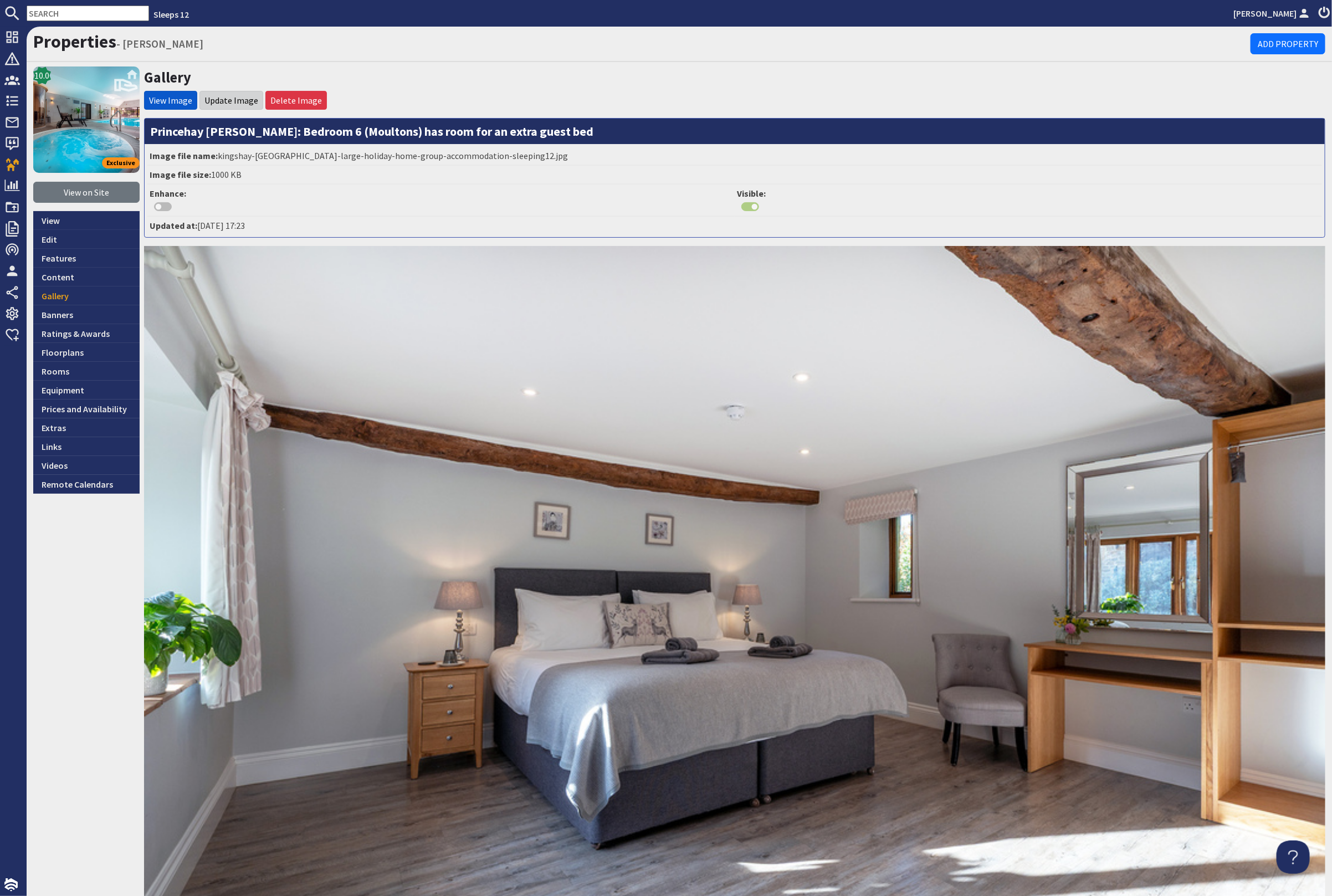
click at [231, 93] on li "Update Image" at bounding box center [231, 100] width 64 height 19
click at [229, 102] on link "Update Image" at bounding box center [231, 100] width 54 height 11
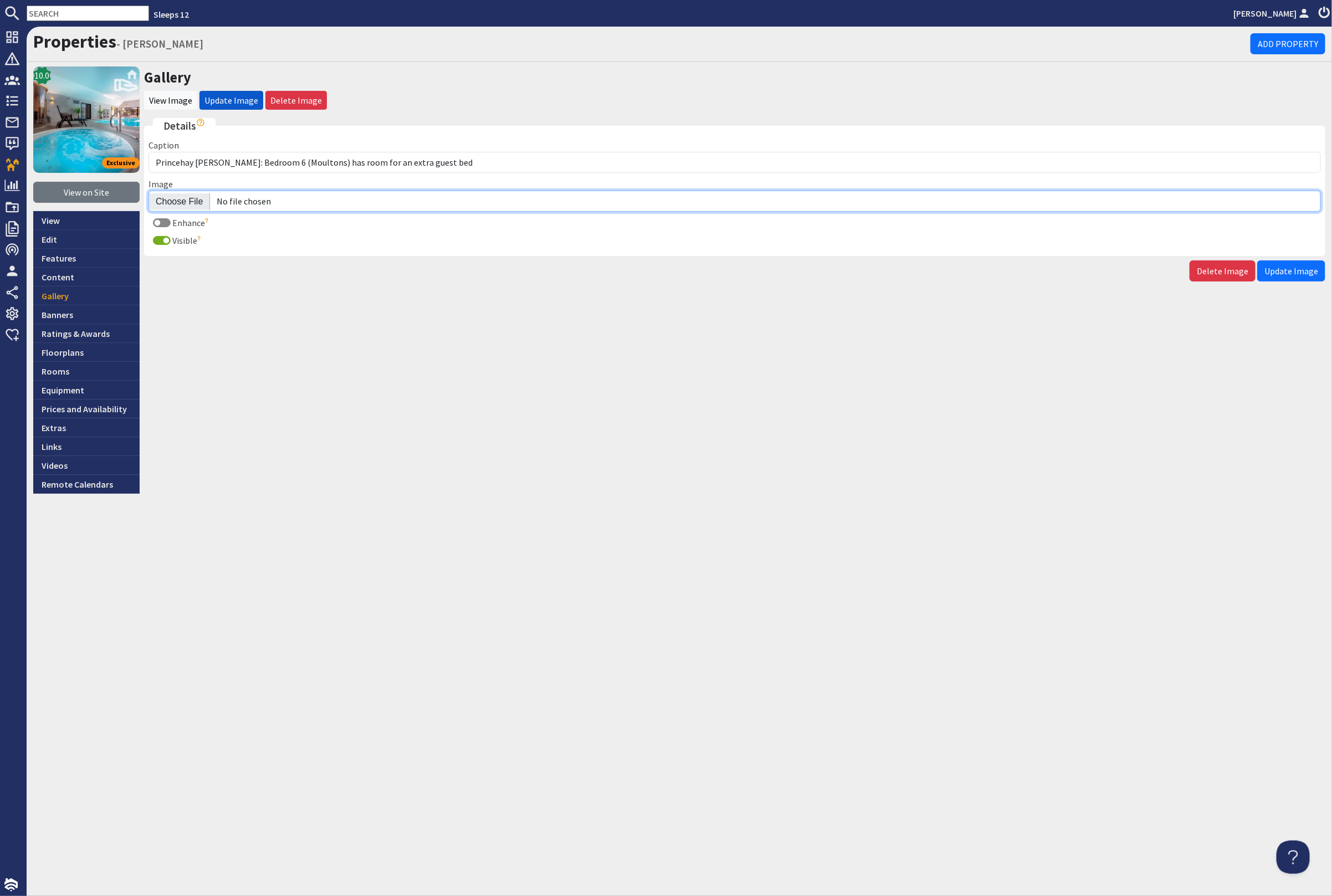
click at [191, 193] on input "Image" at bounding box center [734, 200] width 1172 height 21
type input "C:\fakepath\princehay-barton-large-holiday-home-group-accommodation-sleeping12.…"
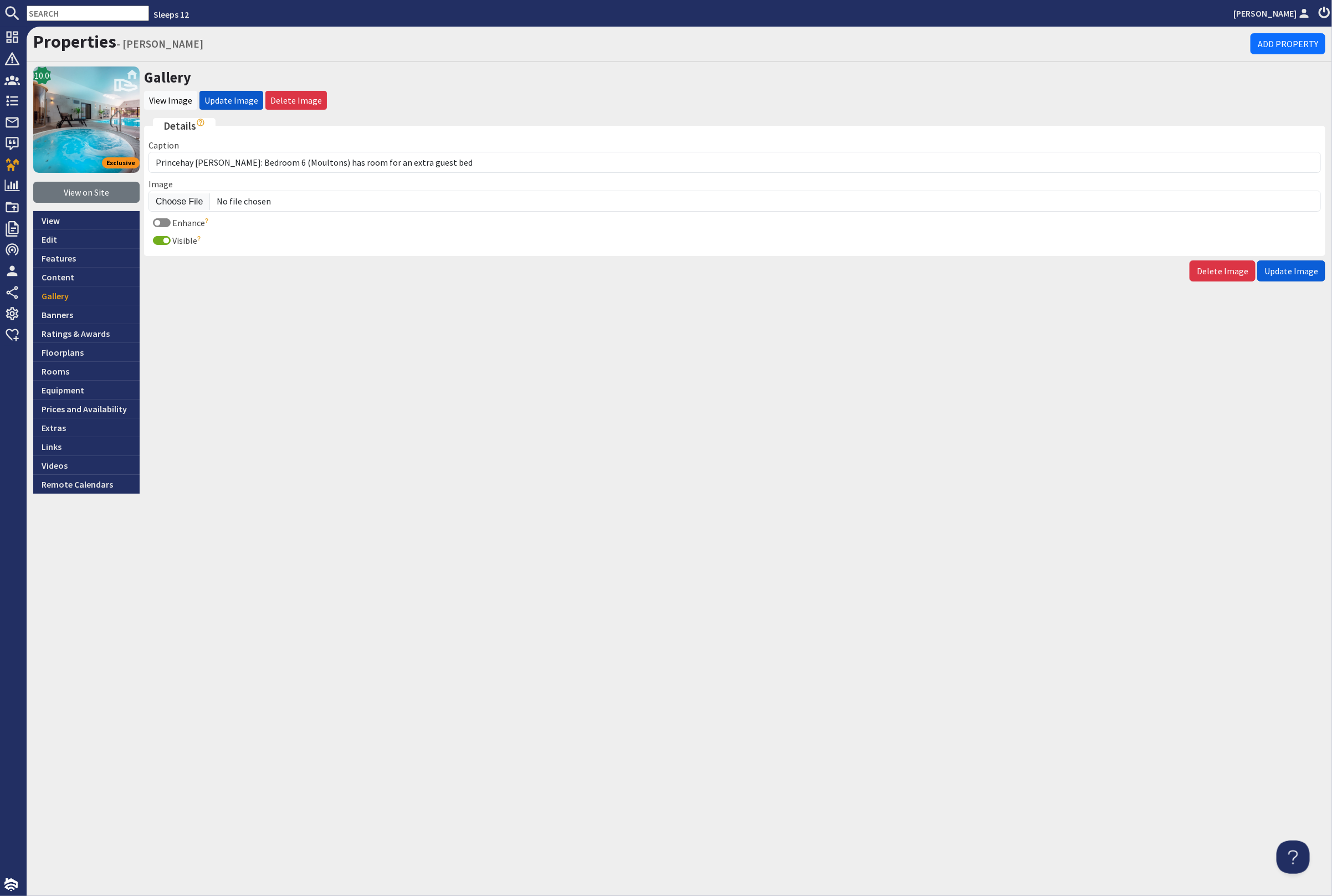
click at [1310, 270] on span "Update Image" at bounding box center [1291, 271] width 54 height 11
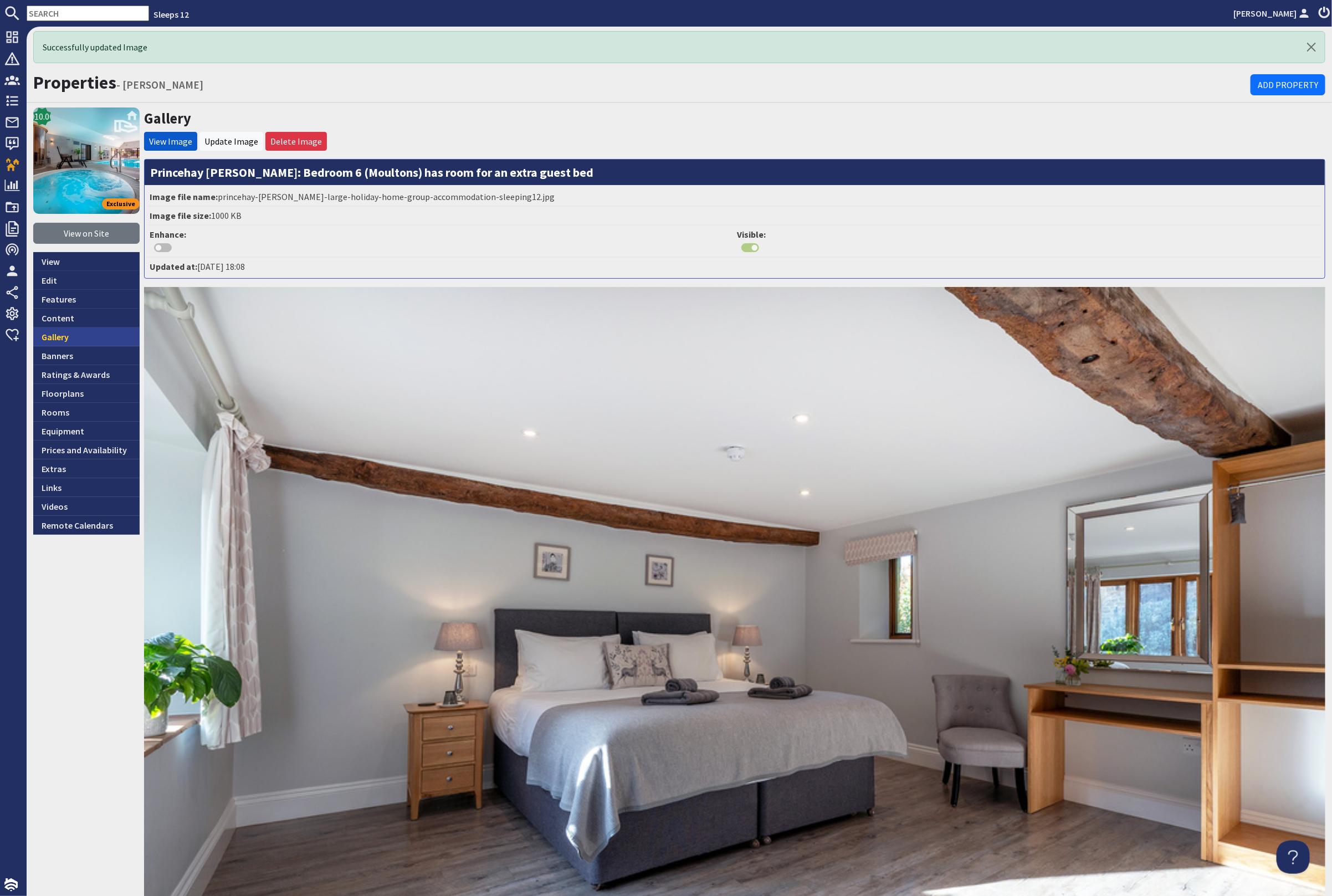
click at [100, 331] on link "Gallery" at bounding box center [86, 337] width 107 height 19
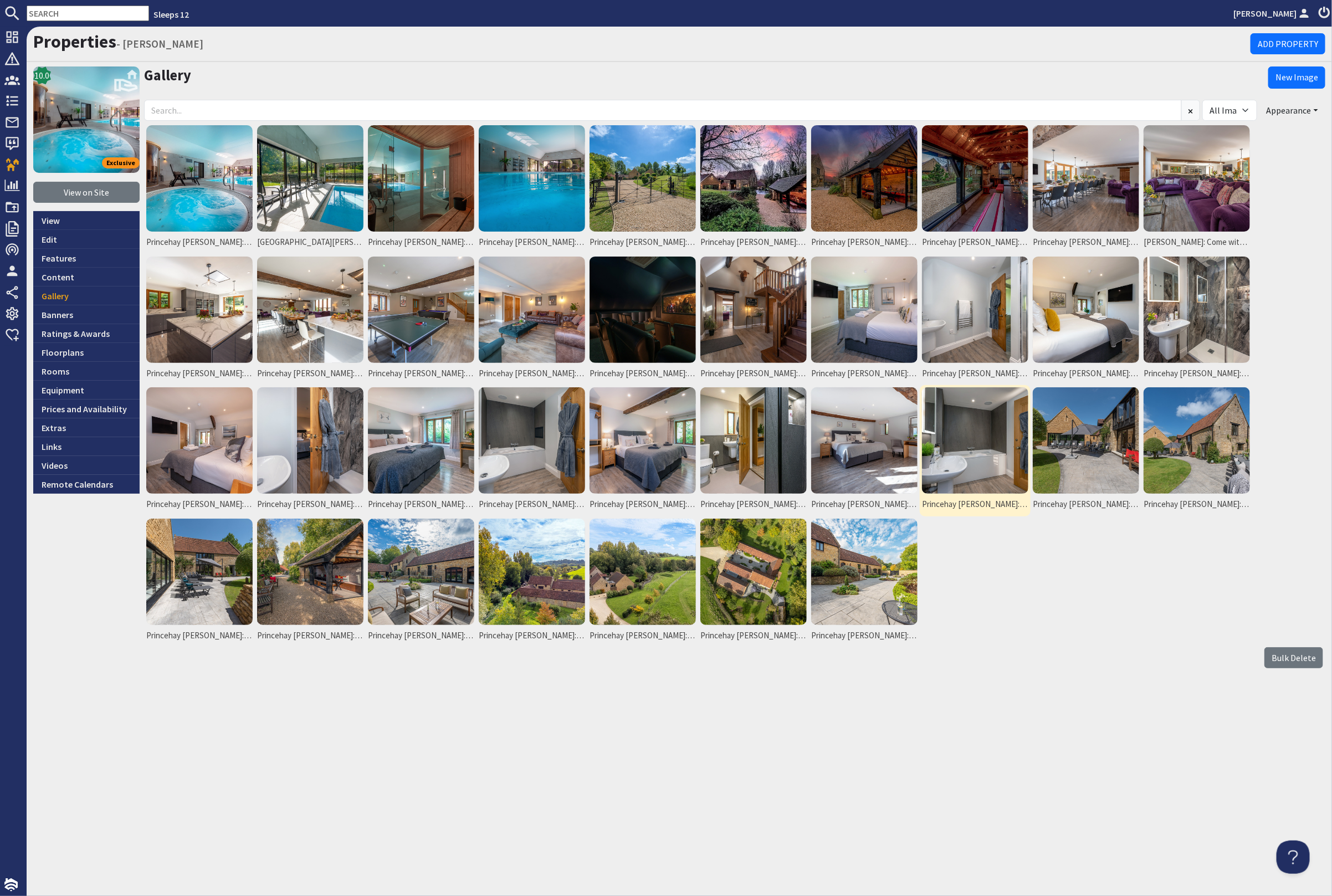
click at [975, 453] on img at bounding box center [975, 440] width 107 height 107
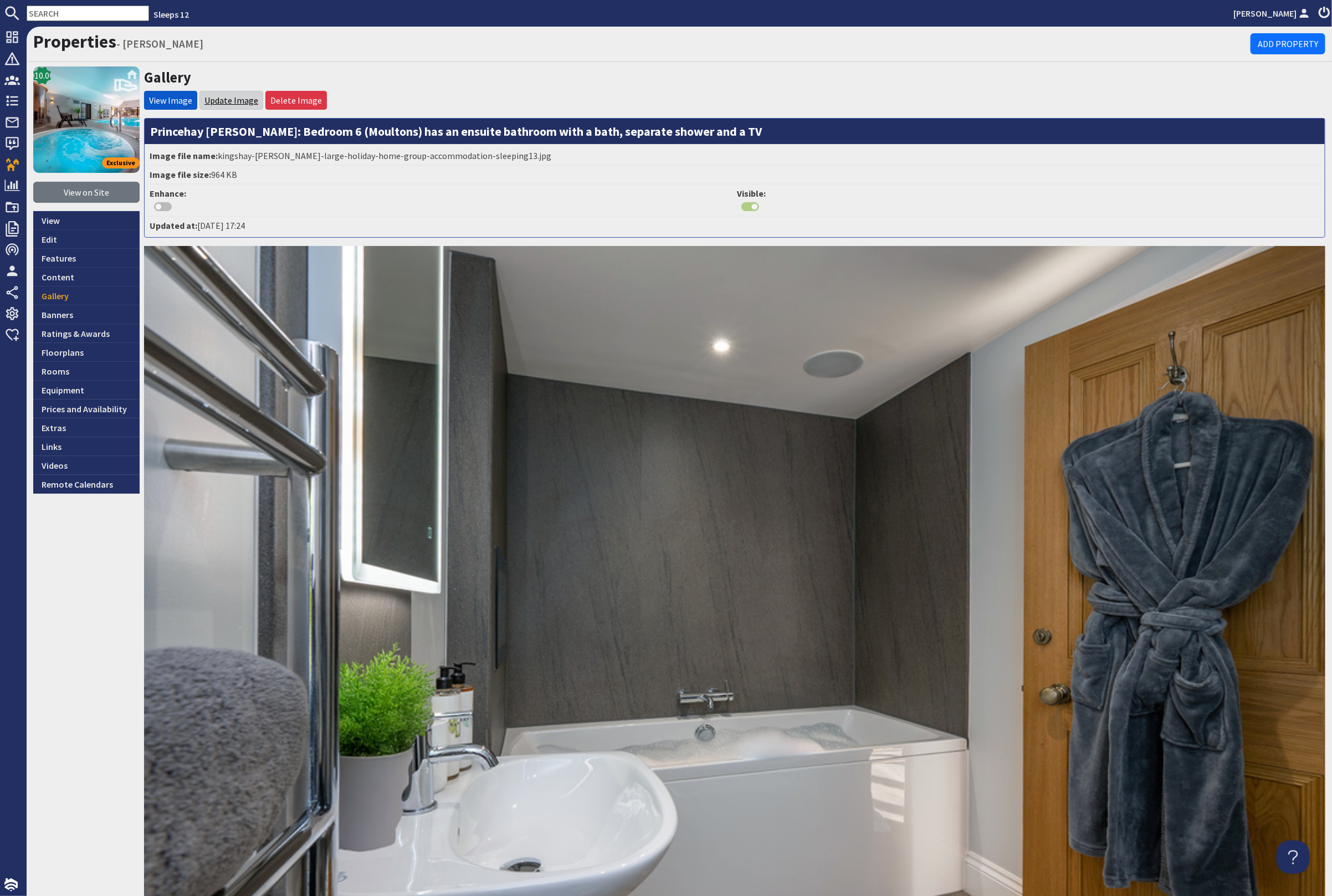
click at [236, 99] on link "Update Image" at bounding box center [231, 100] width 54 height 11
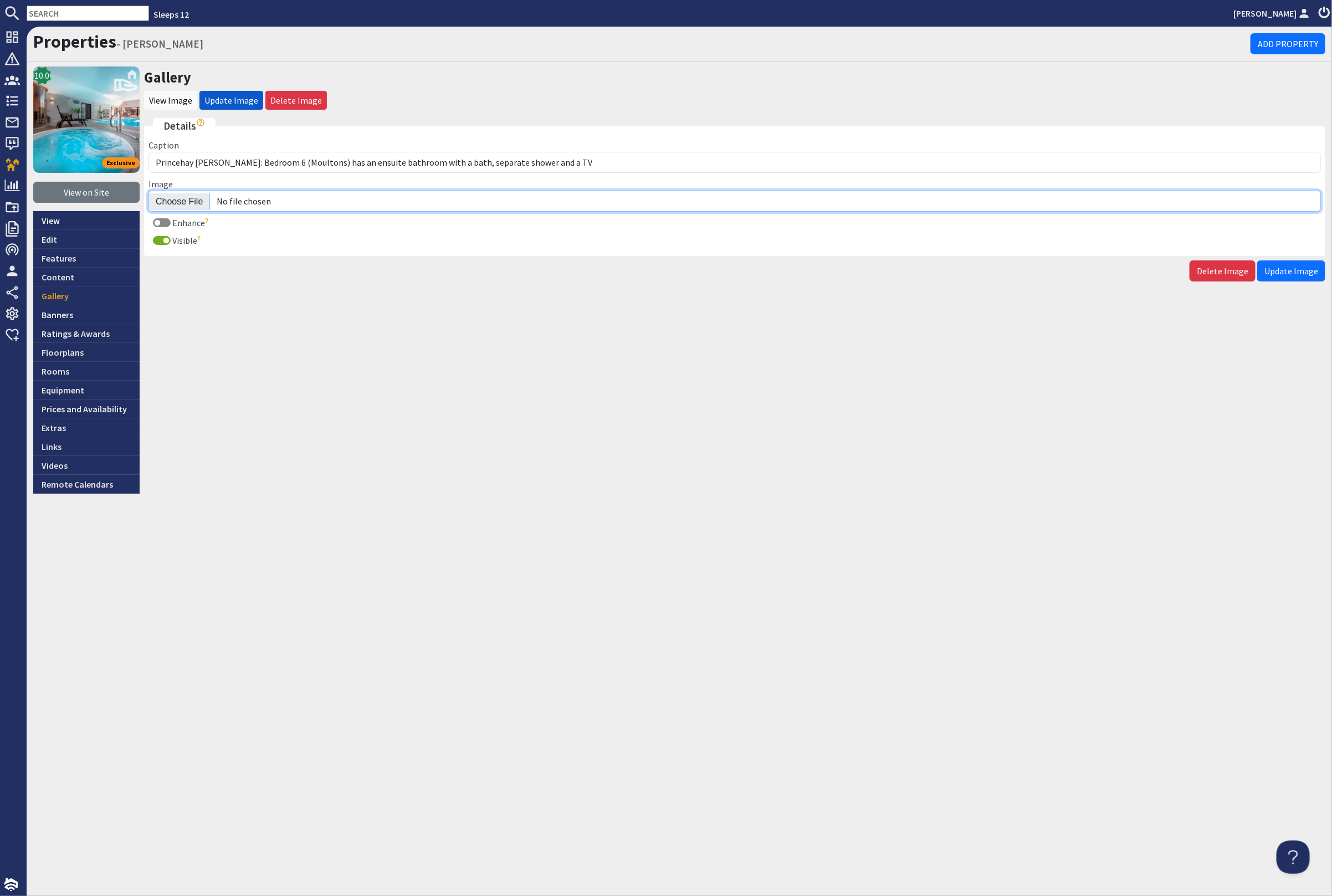
click at [181, 196] on input "Image" at bounding box center [734, 200] width 1172 height 21
type input "C:\fakepath\princehay-[PERSON_NAME]-large-holiday-home-group-accommodation-slee…"
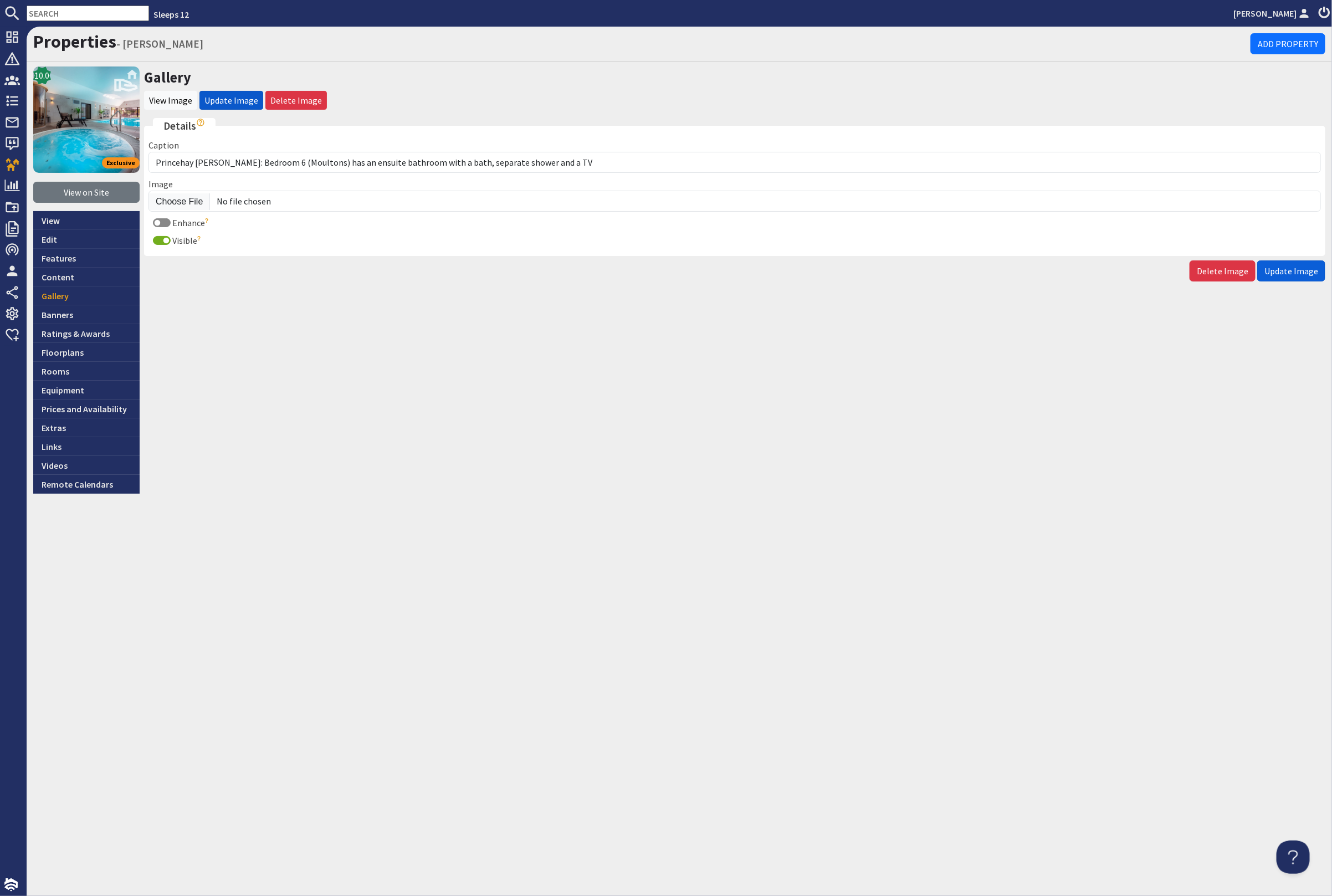
click at [1295, 270] on span "Update Image" at bounding box center [1291, 271] width 54 height 11
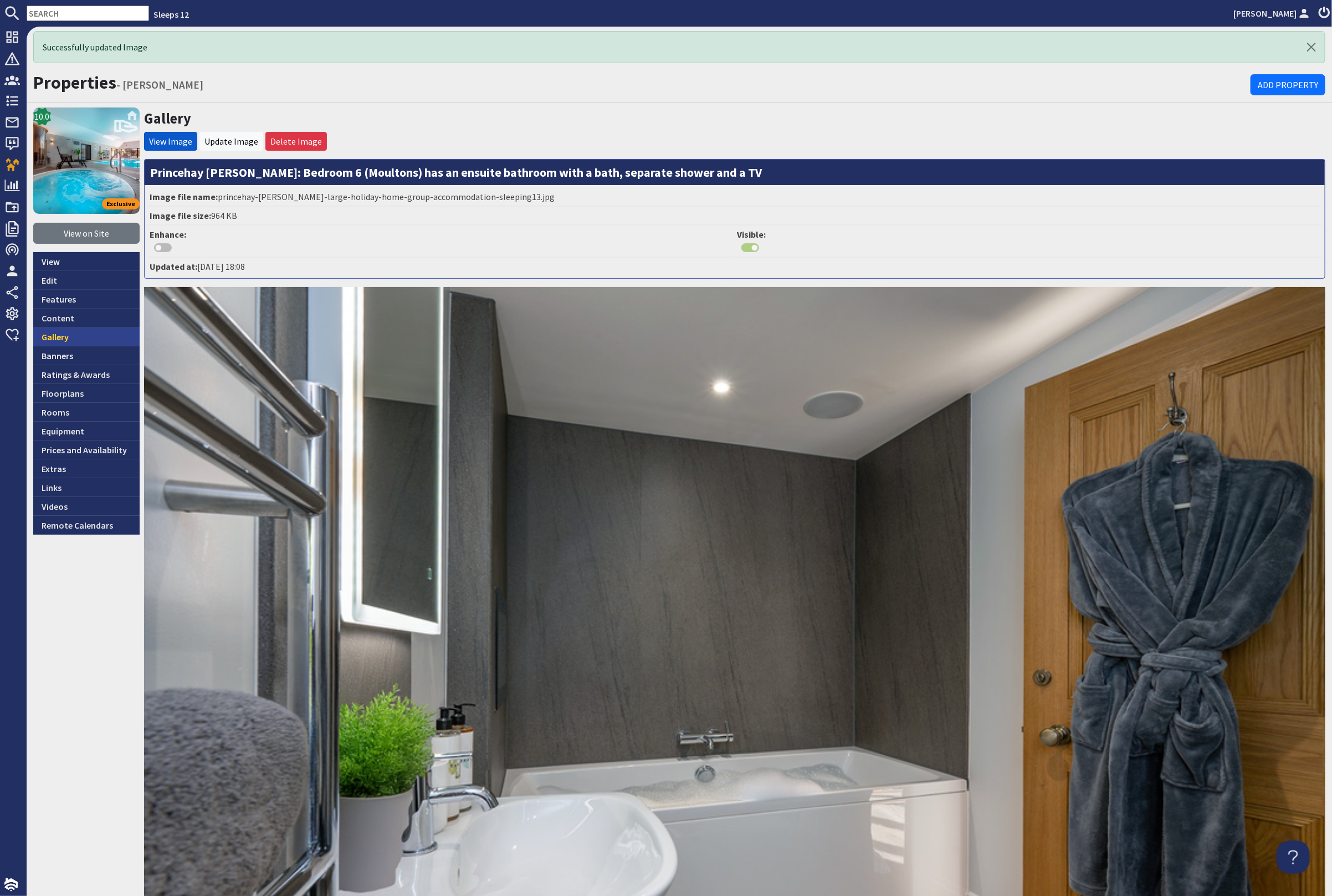
click at [93, 336] on link "Gallery" at bounding box center [86, 337] width 107 height 19
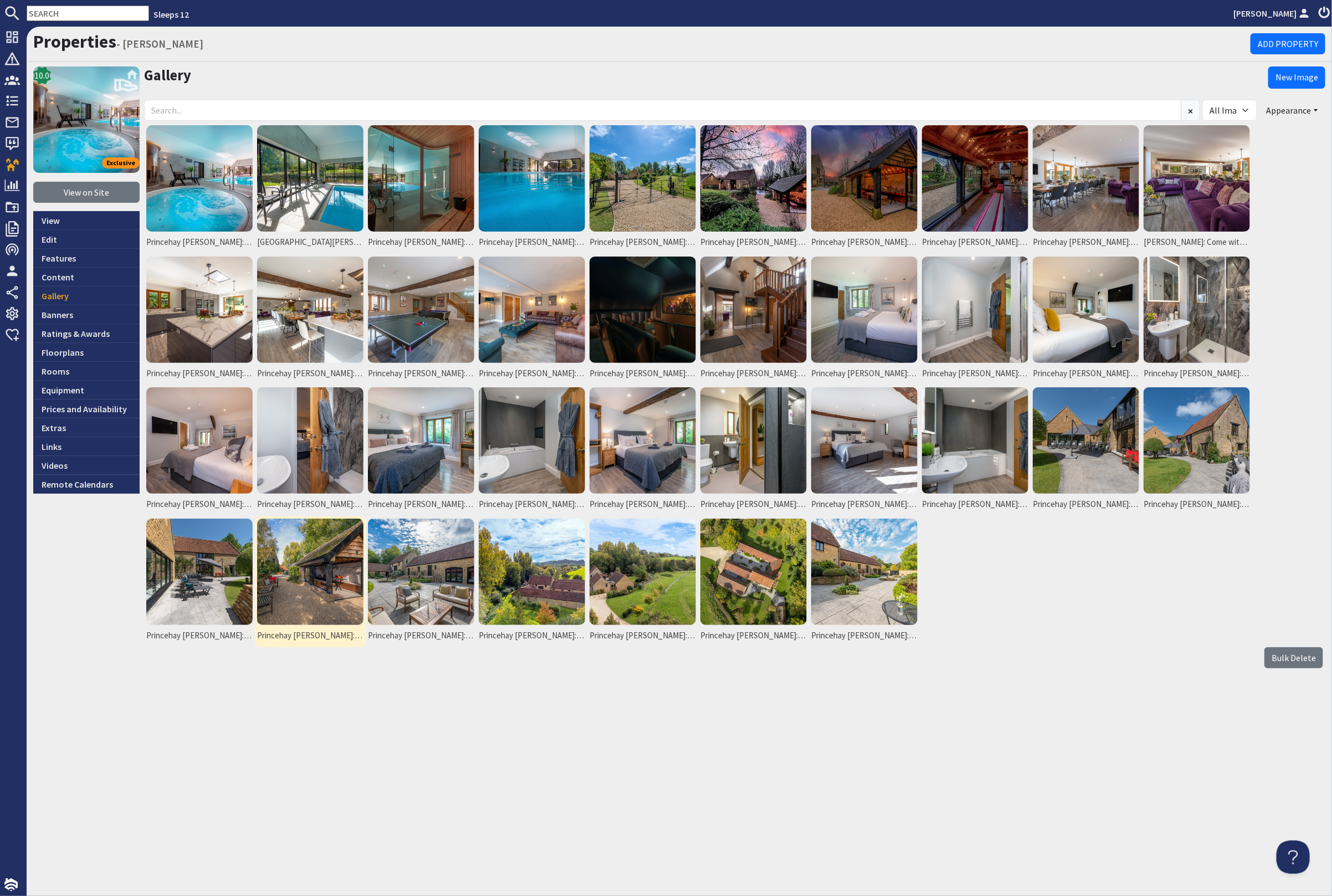
click at [311, 578] on img at bounding box center [310, 572] width 107 height 107
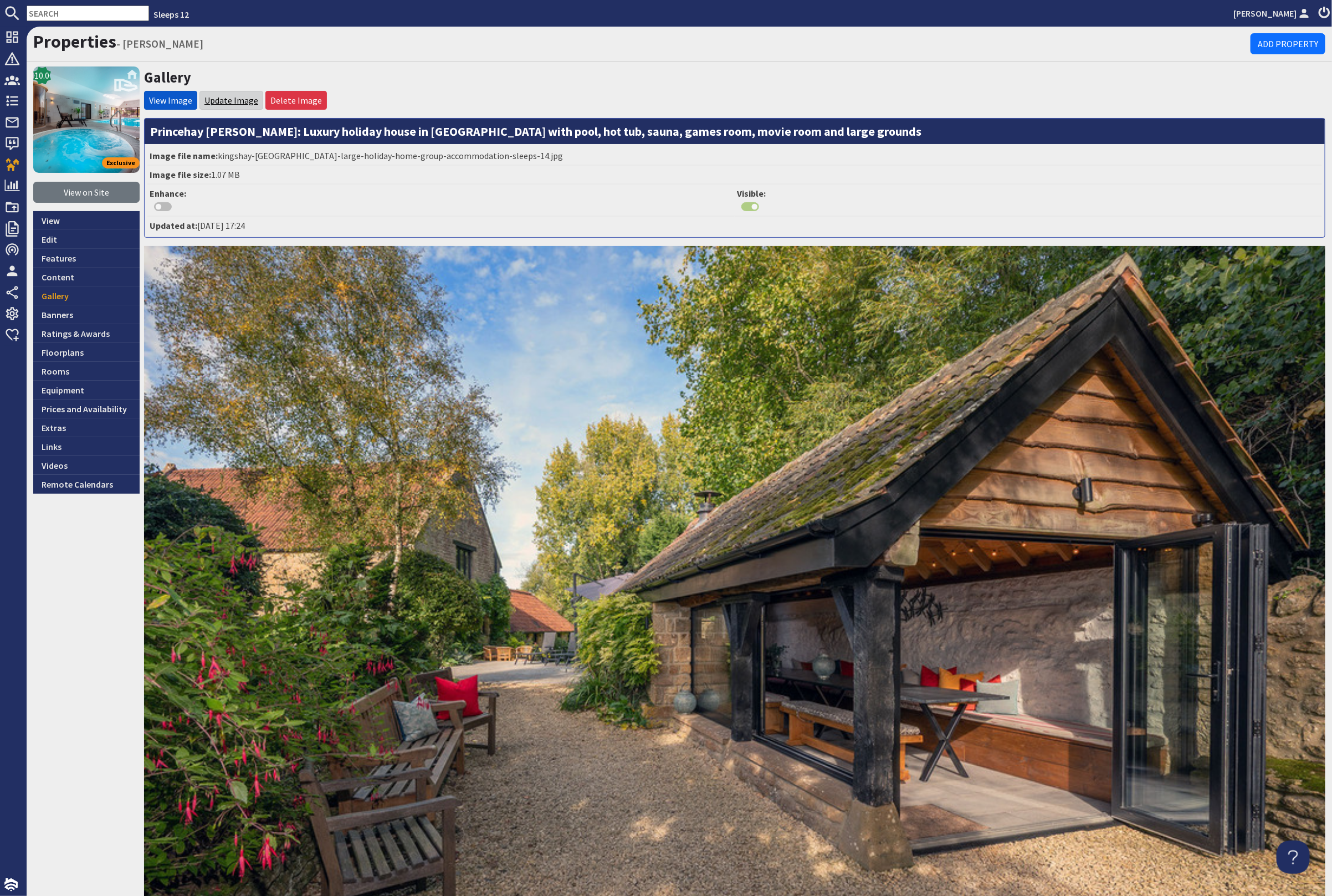
click at [232, 102] on link "Update Image" at bounding box center [231, 100] width 54 height 11
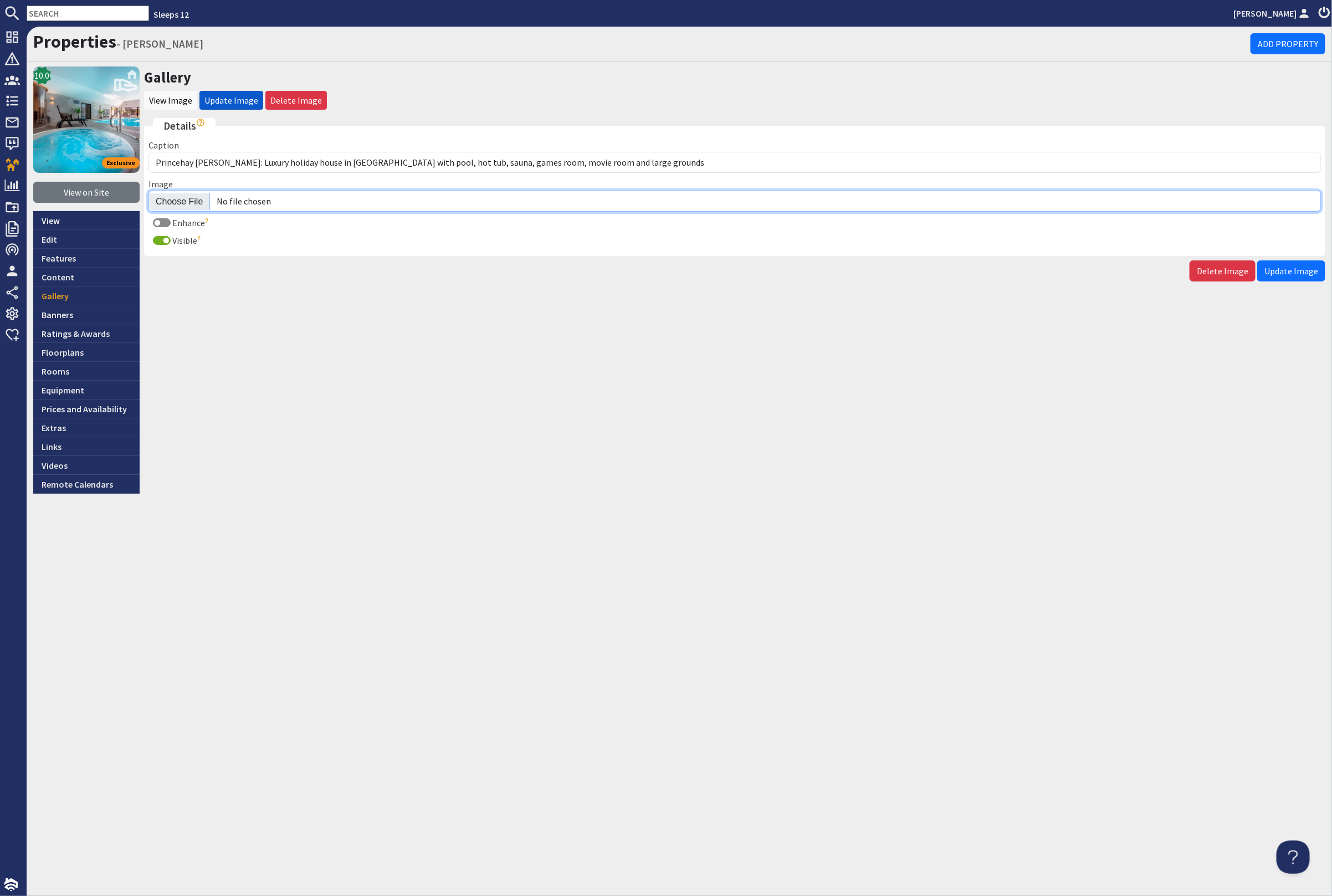
click at [180, 200] on input "Image" at bounding box center [734, 200] width 1172 height 21
type input "C:\fakepath\princehay-barton-large-holiday-home-group-accommodation-sleeps-14.j…"
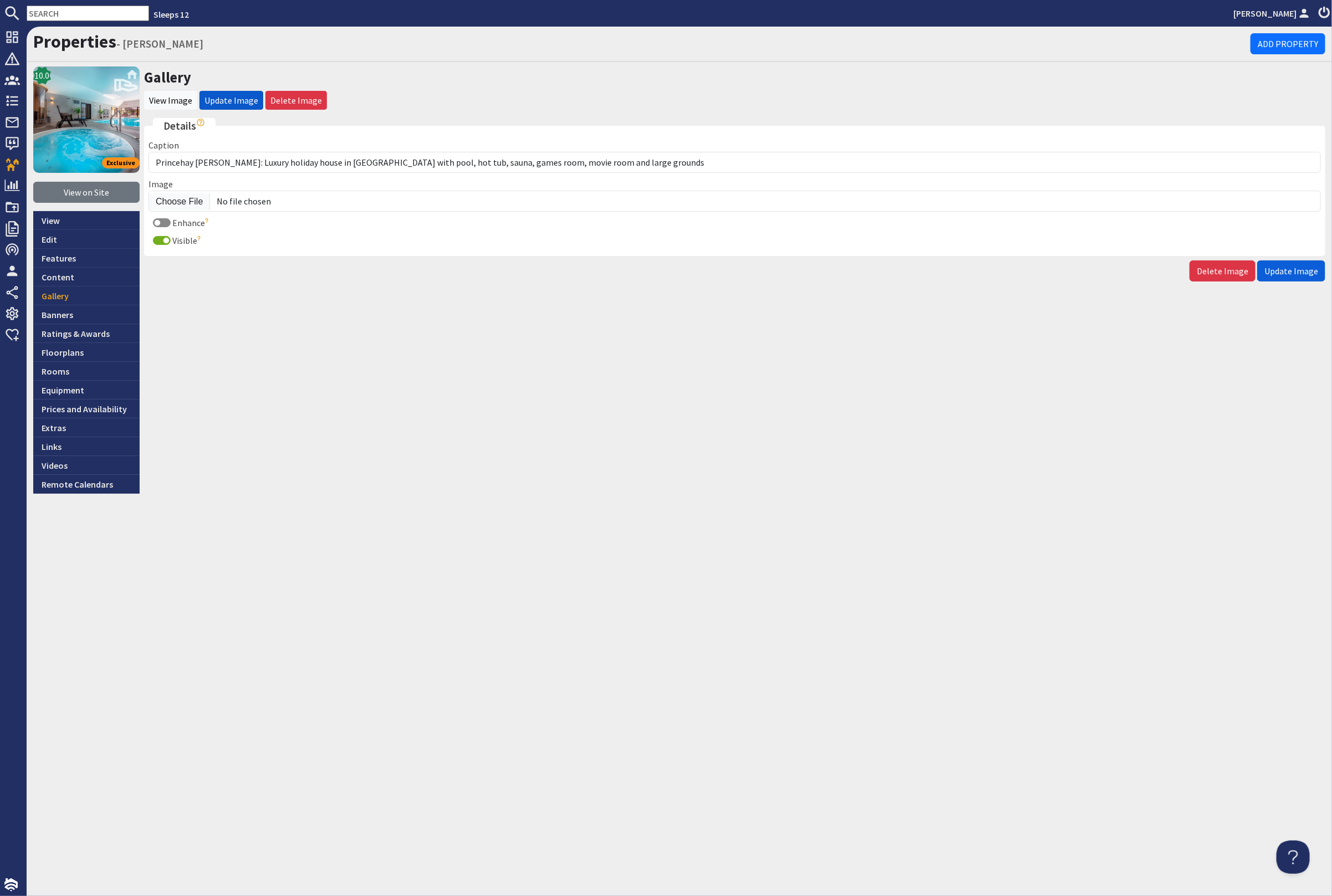
click at [1301, 269] on span "Update Image" at bounding box center [1291, 271] width 54 height 11
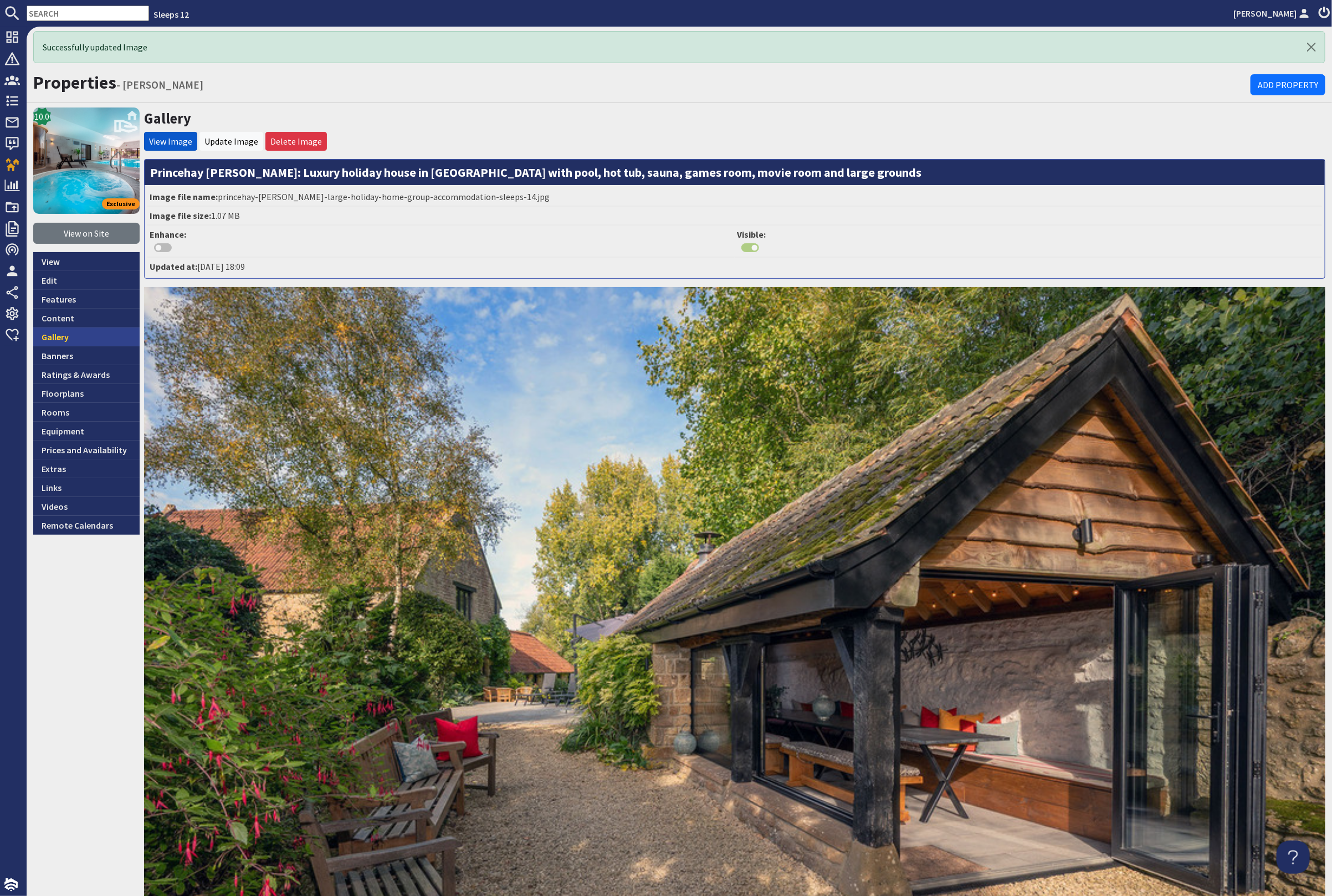
click at [78, 331] on link "Gallery" at bounding box center [86, 337] width 107 height 19
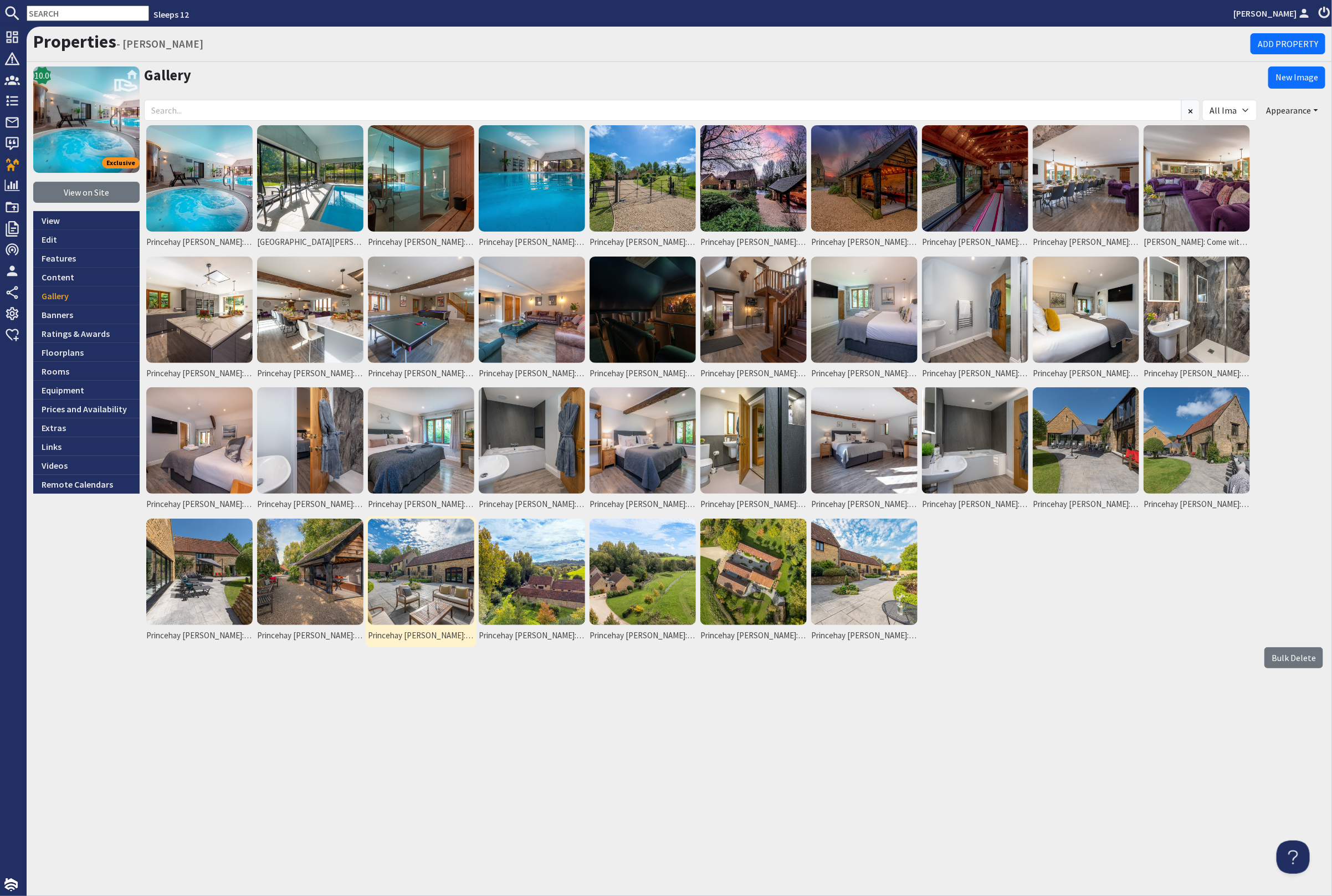
click at [414, 593] on img at bounding box center [421, 572] width 107 height 107
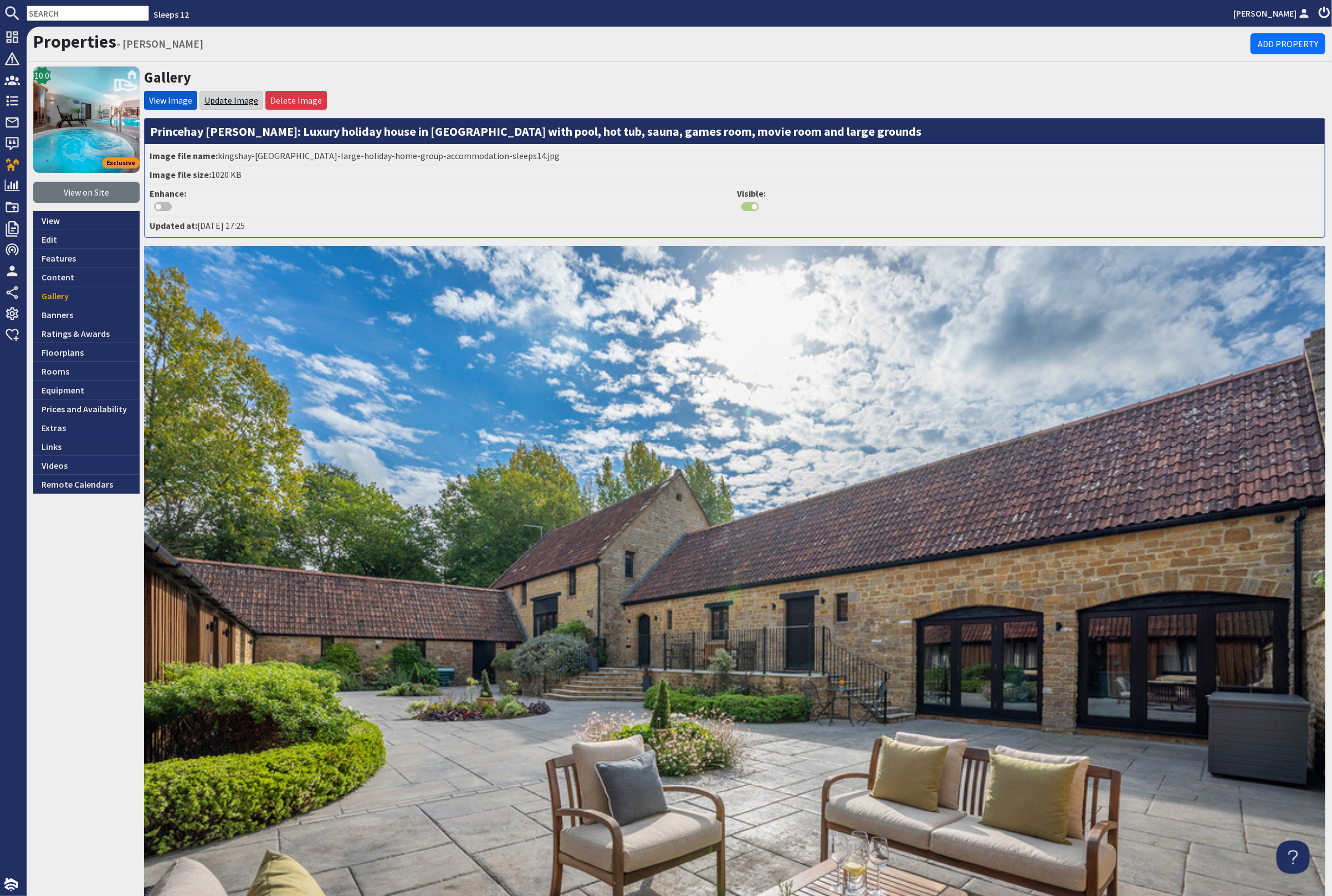
click at [242, 96] on link "Update Image" at bounding box center [231, 100] width 54 height 11
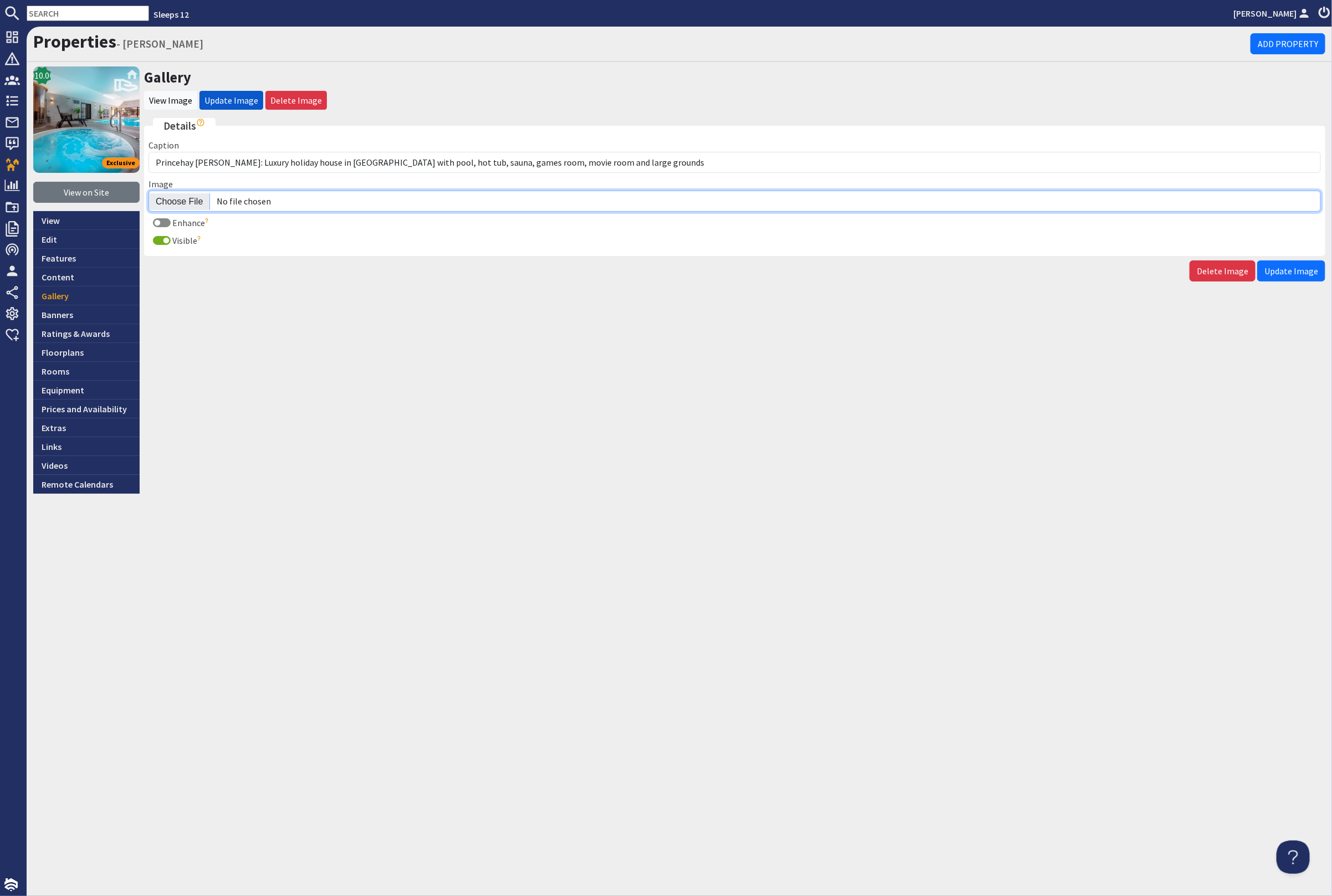
click at [171, 203] on input "Image" at bounding box center [734, 200] width 1172 height 21
type input "C:\fakepath\princehay-barton-large-holiday-home-group-accommodation-sleeps14.jpg"
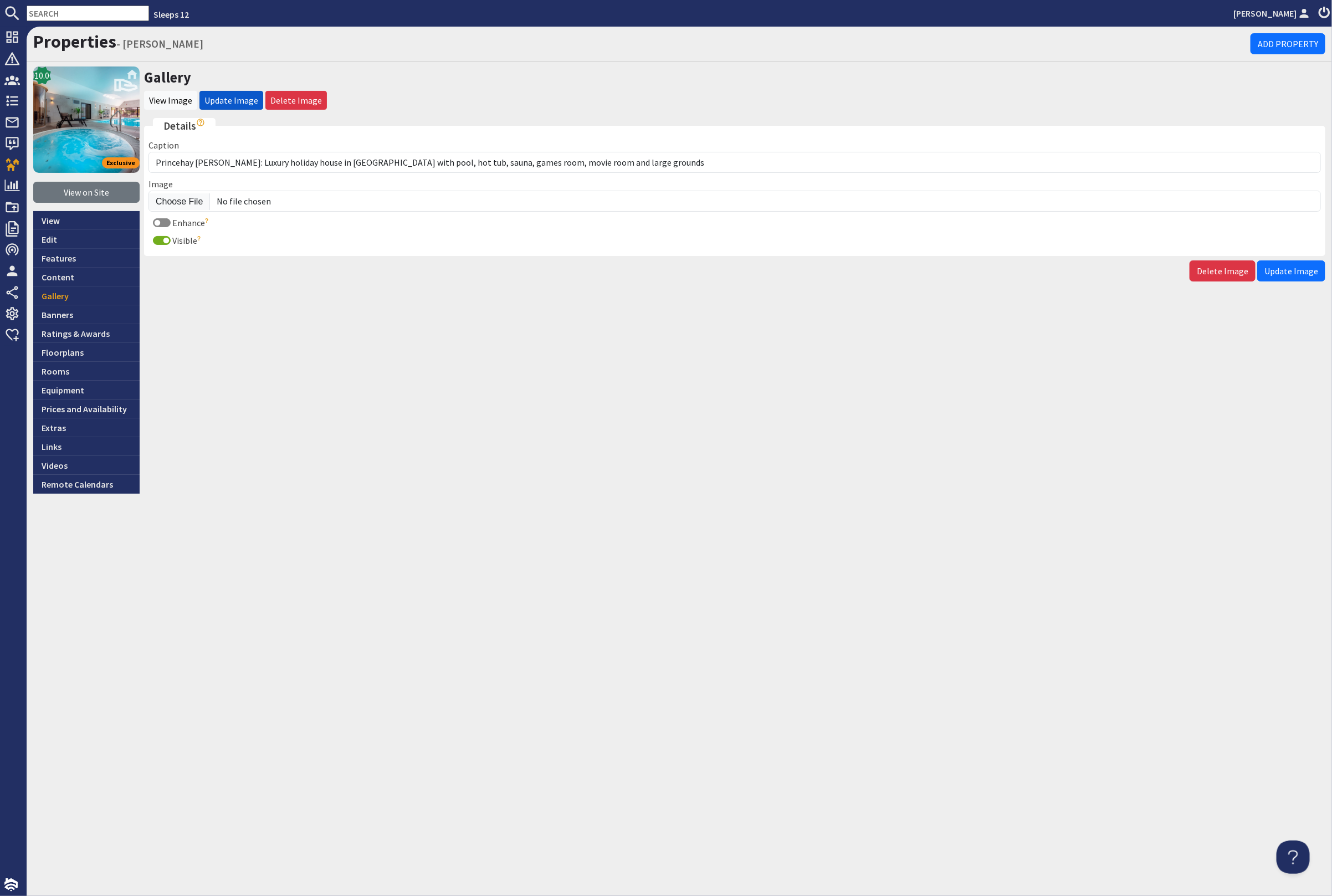
click at [1284, 267] on span "Update Image" at bounding box center [1291, 271] width 54 height 11
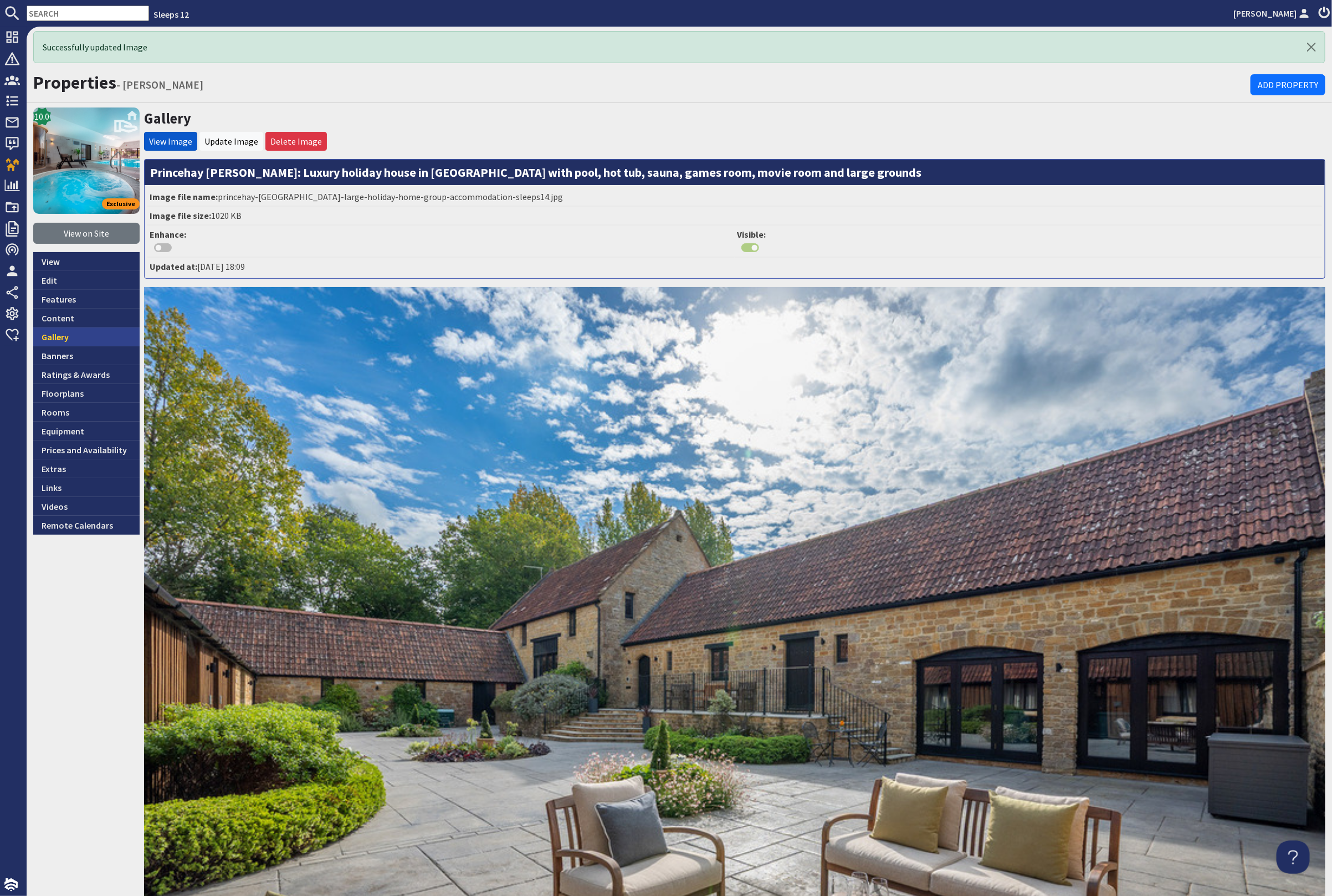
click at [74, 334] on link "Gallery" at bounding box center [86, 337] width 107 height 19
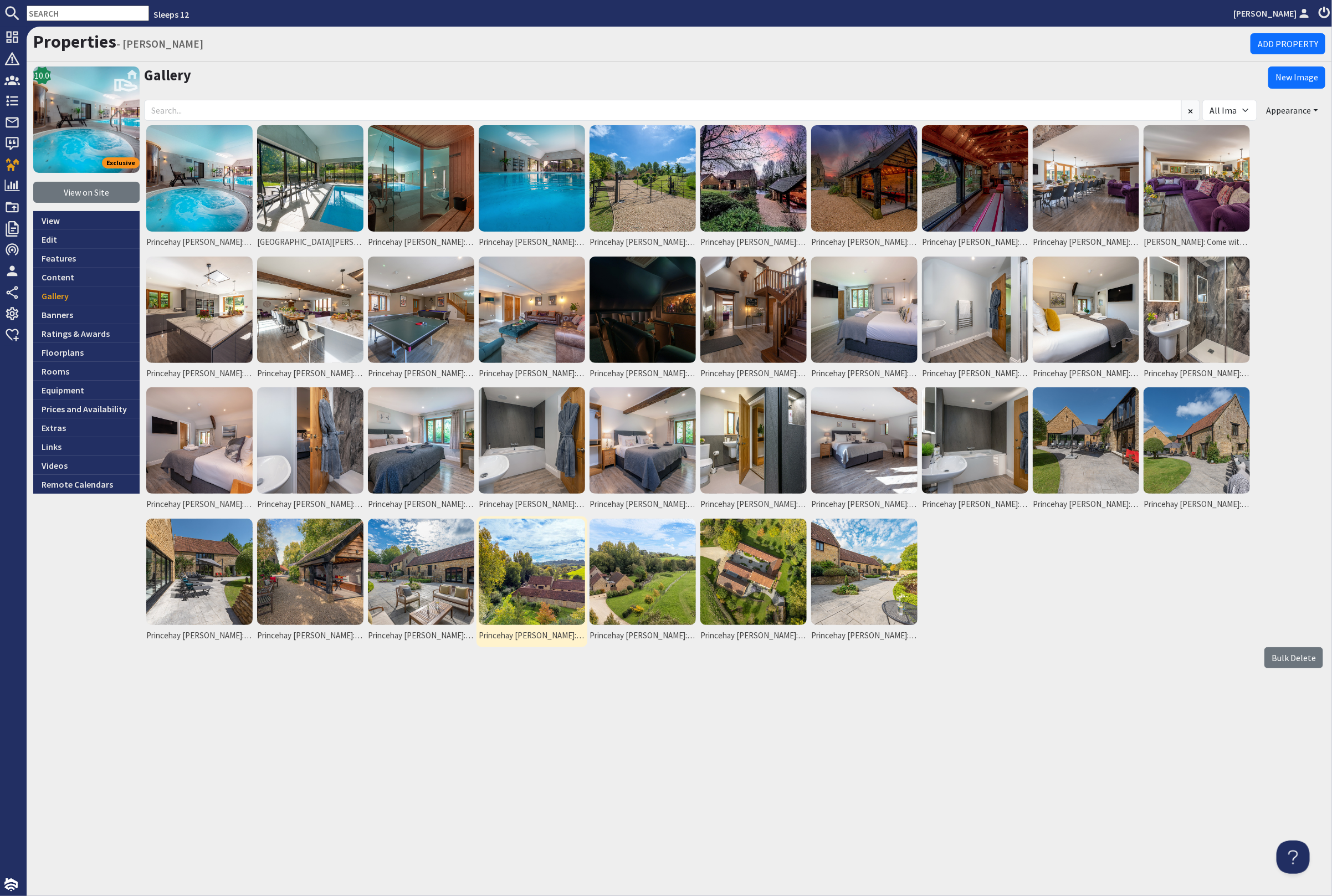
click at [546, 560] on img at bounding box center [532, 572] width 107 height 107
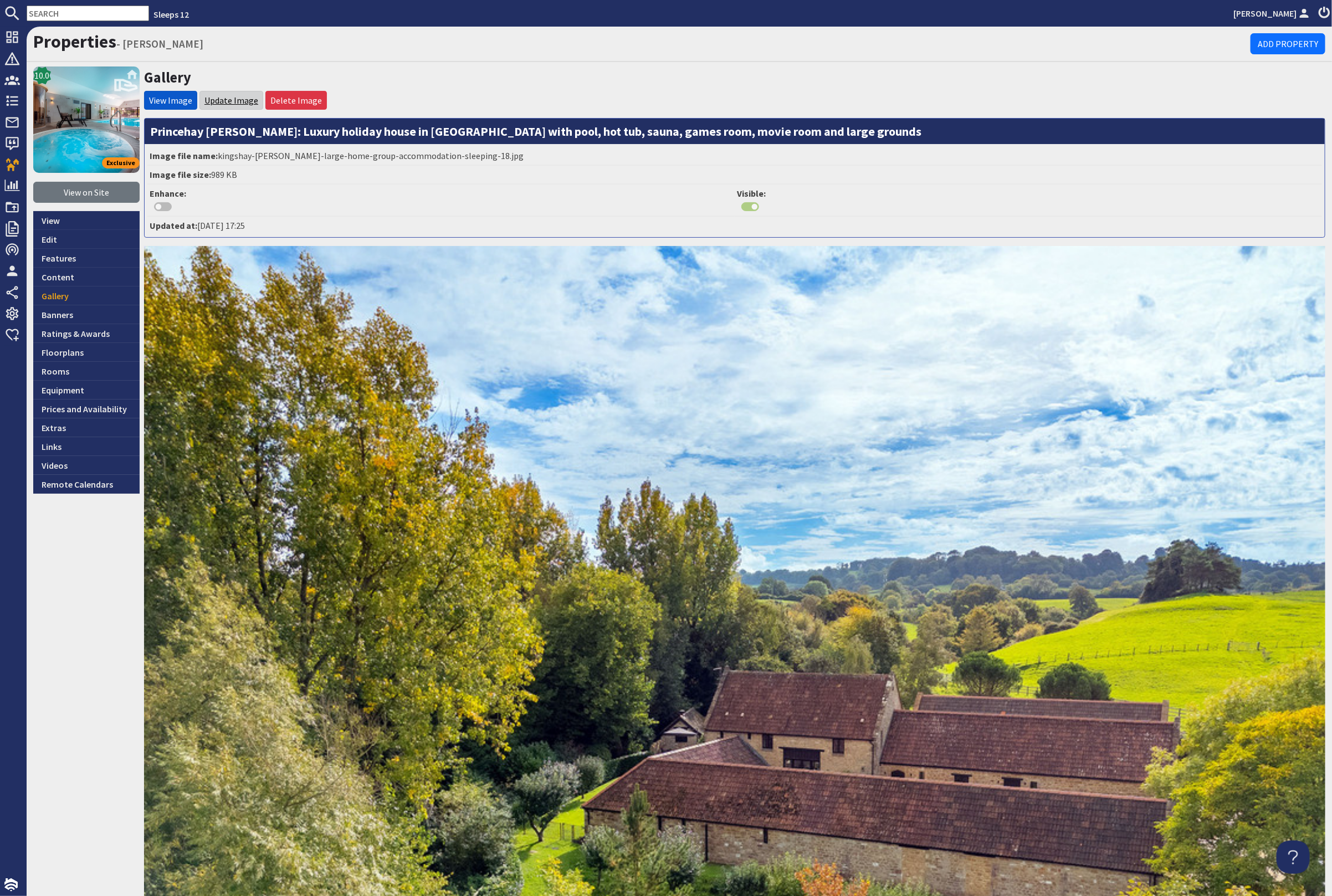
click at [232, 95] on link "Update Image" at bounding box center [231, 100] width 54 height 11
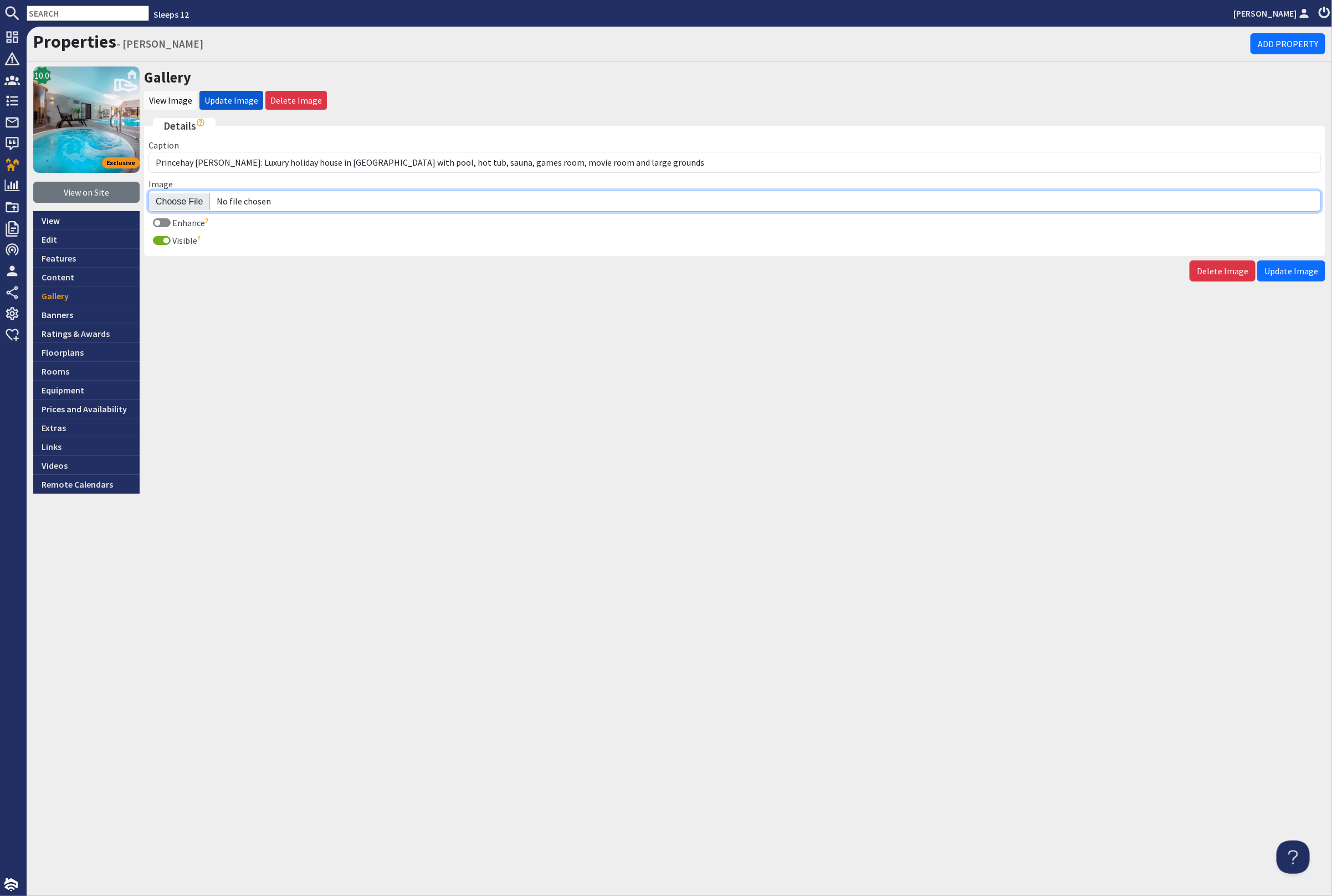
click at [191, 199] on input "Image" at bounding box center [734, 200] width 1172 height 21
type input "C:\fakepath\princehay-barton-large-home-group-accommodation-sleeping-18.jpg"
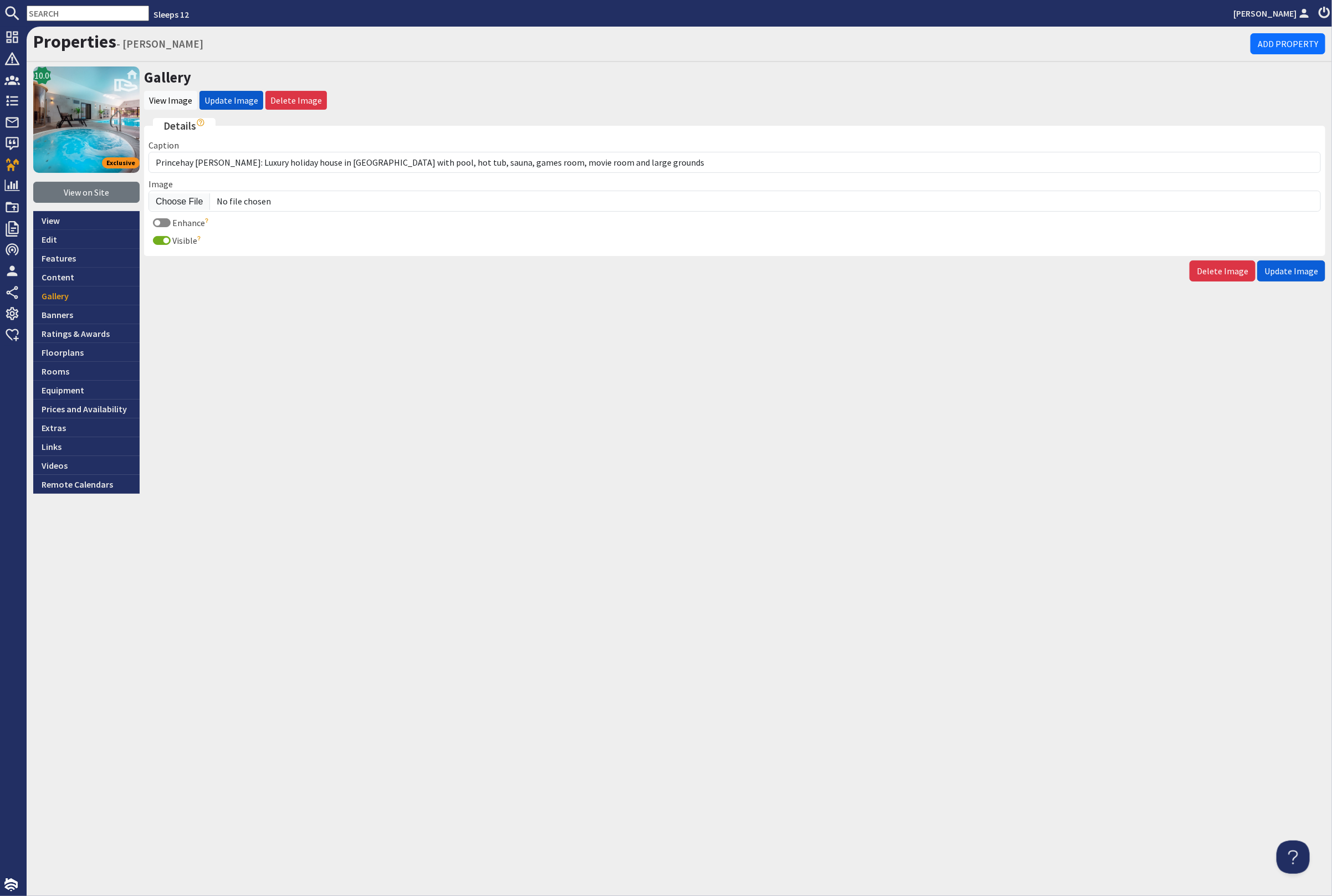
click at [1308, 268] on span "Update Image" at bounding box center [1291, 271] width 54 height 11
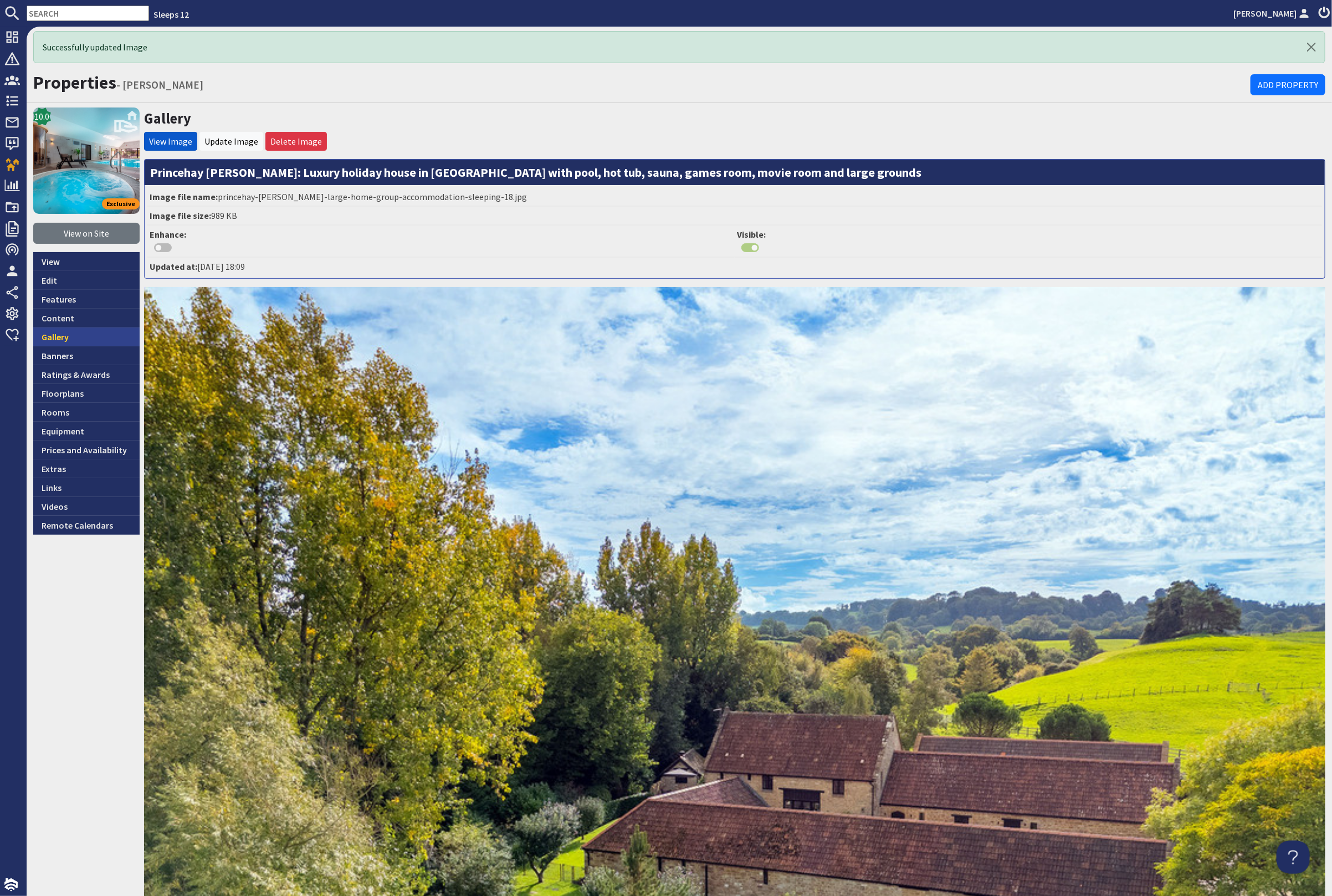
click at [98, 330] on link "Gallery" at bounding box center [86, 337] width 107 height 19
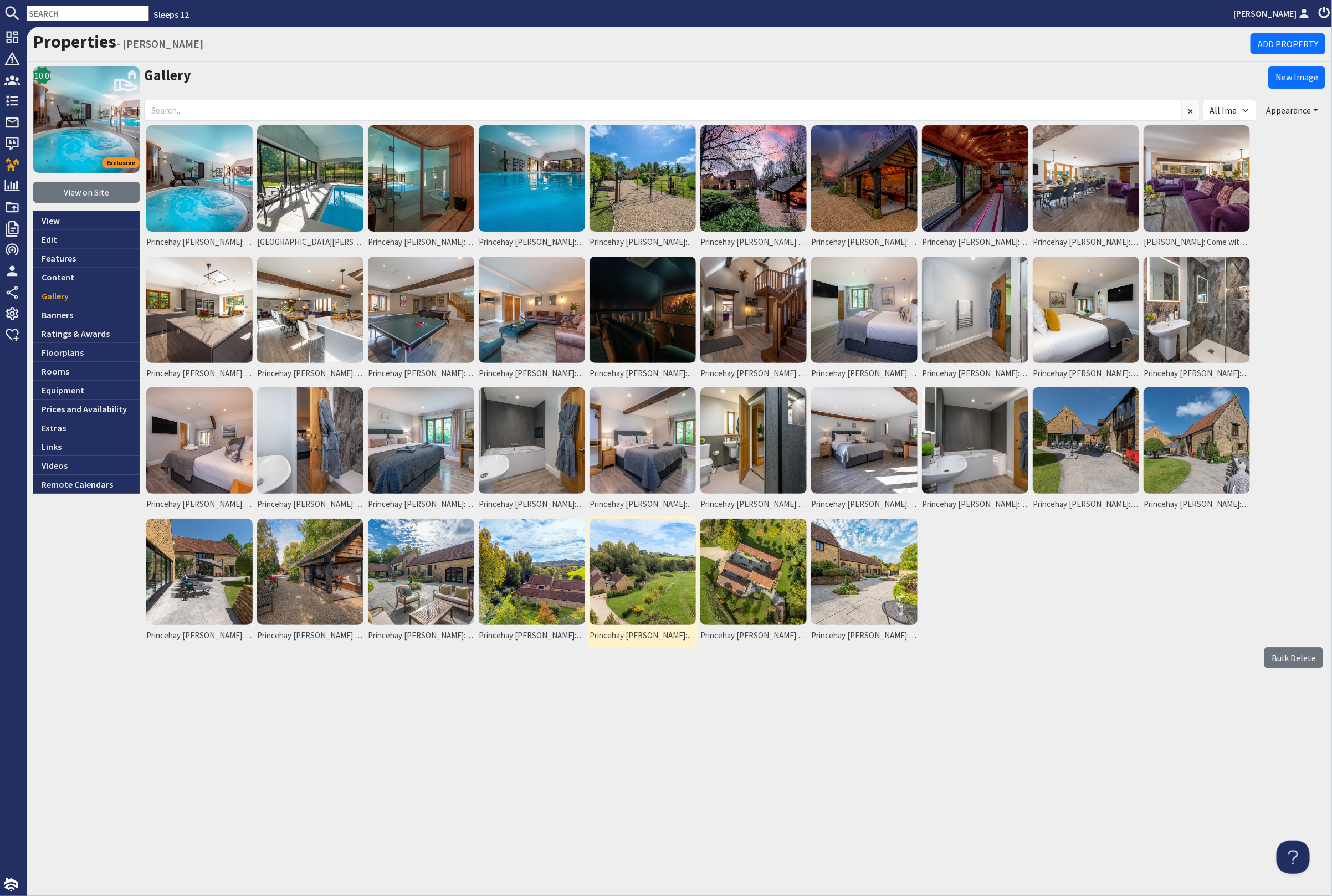
click at [679, 554] on img at bounding box center [643, 572] width 107 height 107
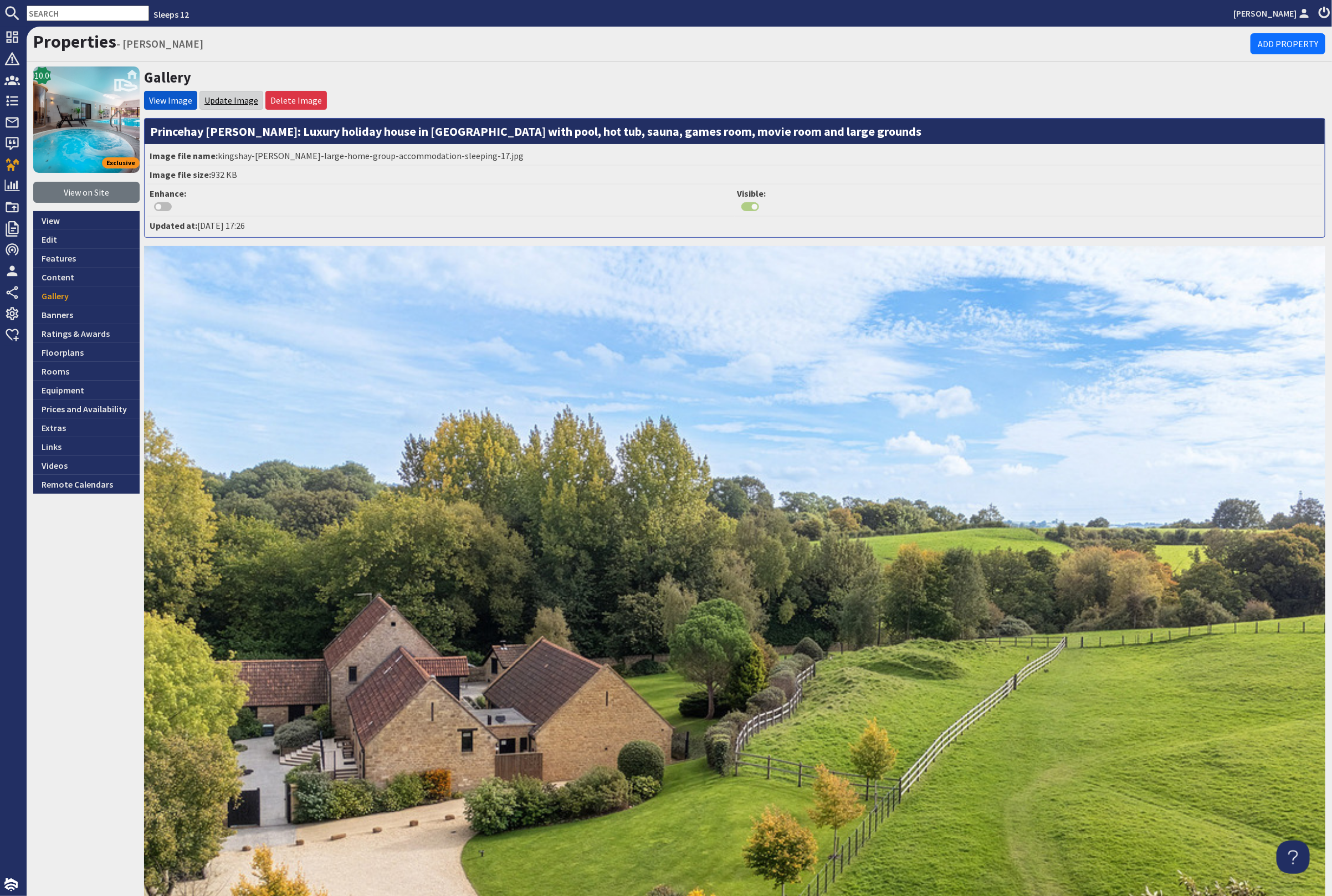
click at [240, 97] on link "Update Image" at bounding box center [231, 100] width 54 height 11
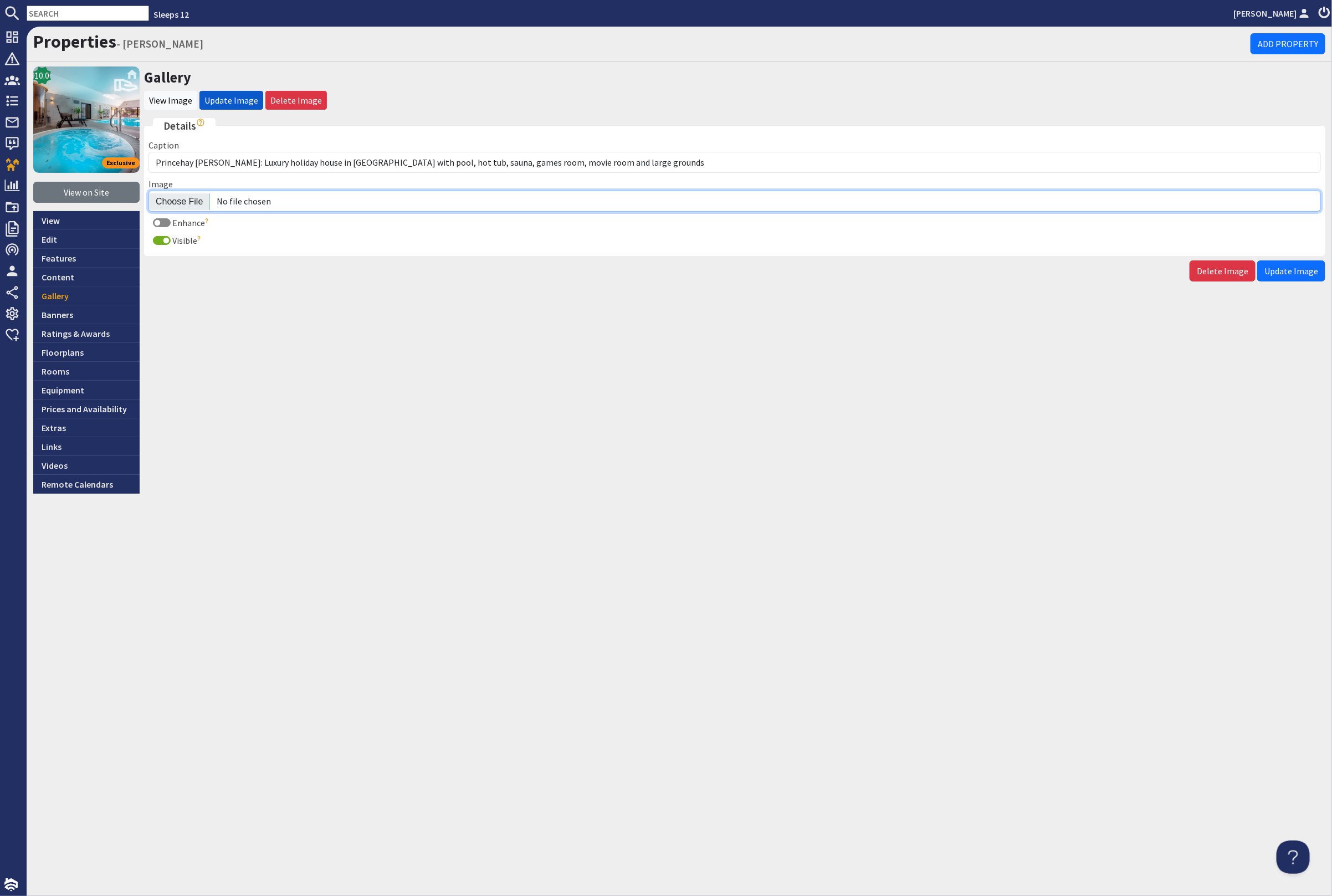
click at [184, 197] on input "Image" at bounding box center [734, 200] width 1172 height 21
type input "C:\fakepath\princehay-barton-large-home-group-accommodation-sleeping-17.jpg"
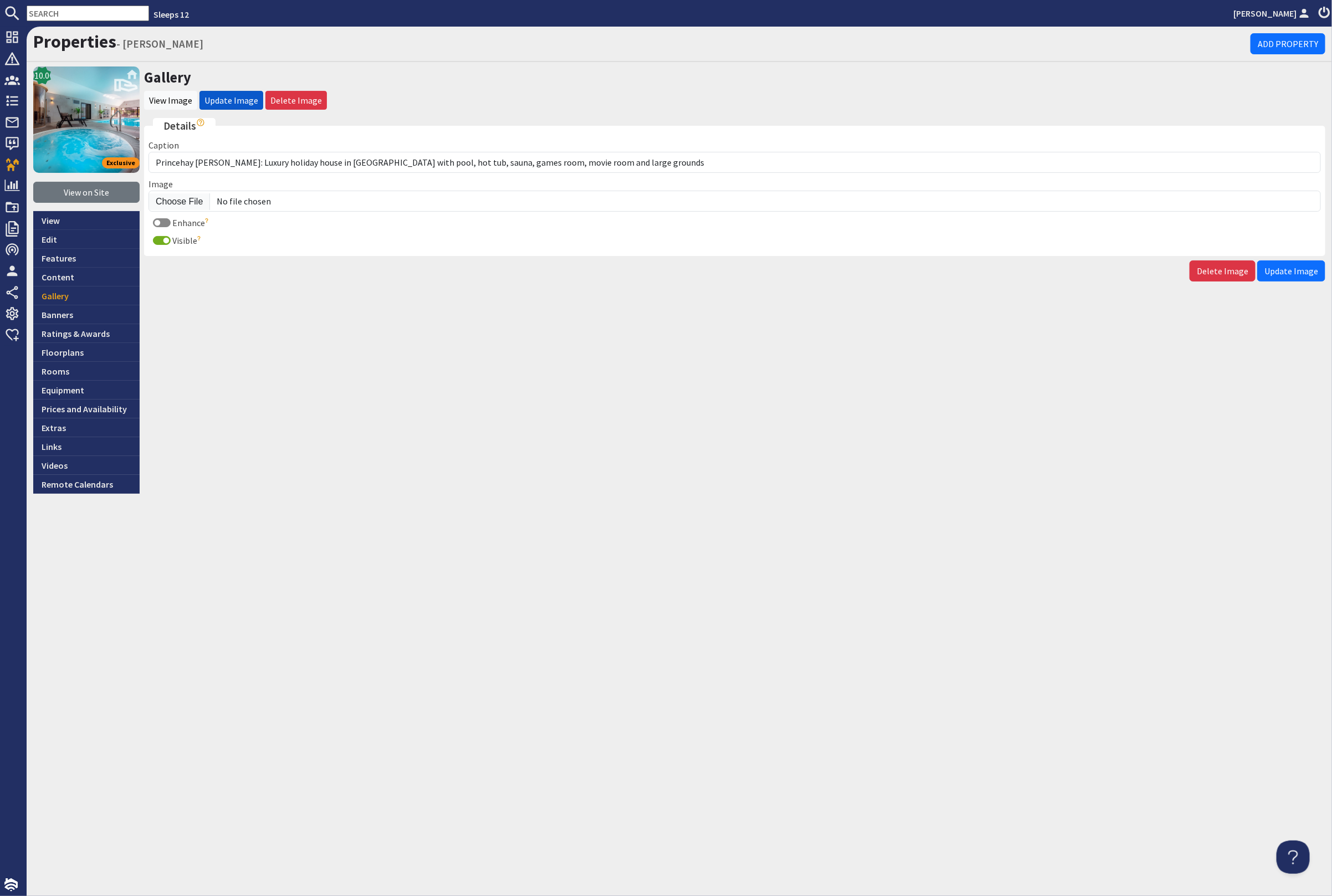
click at [1284, 268] on span "Update Image" at bounding box center [1291, 271] width 54 height 11
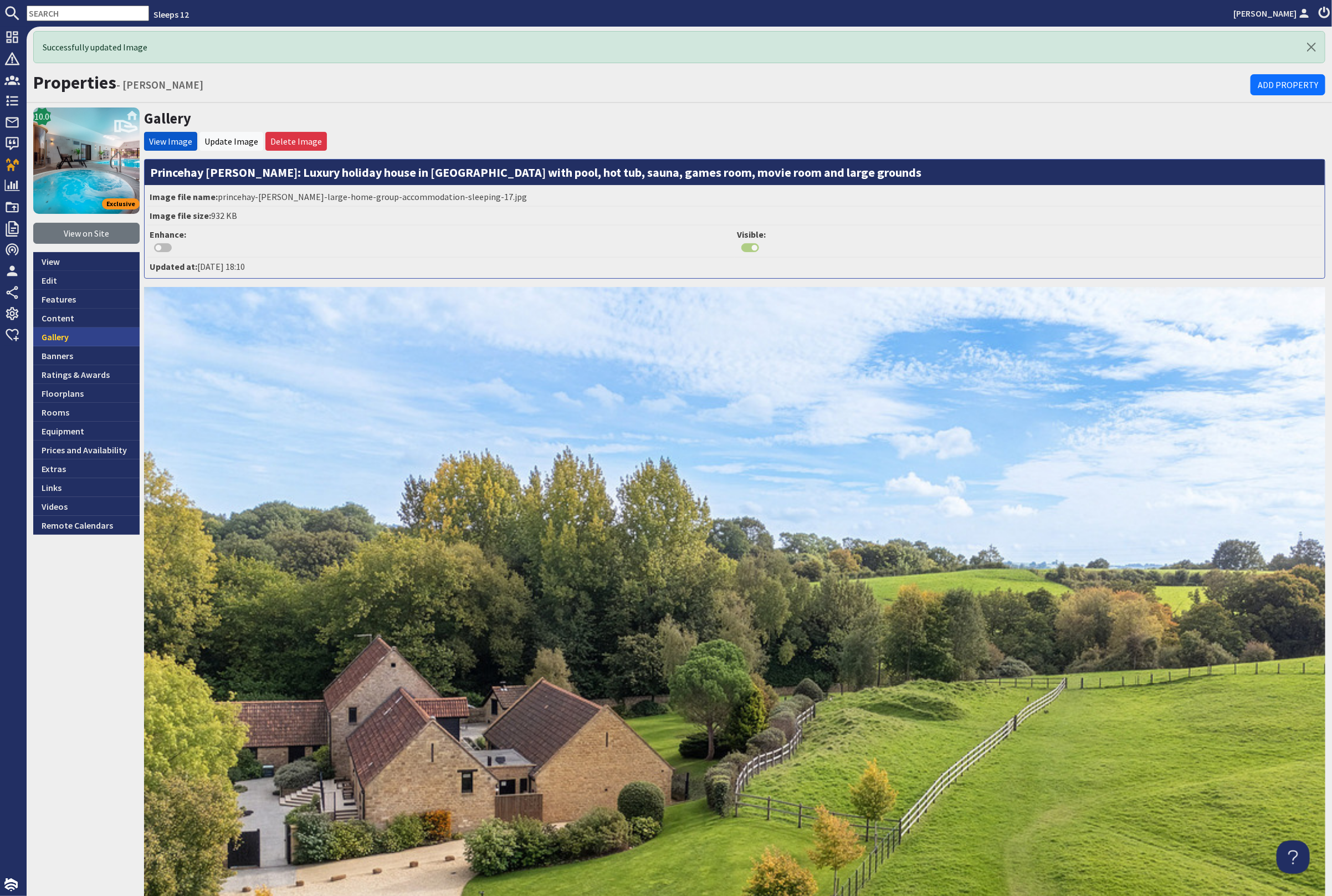
click at [80, 336] on link "Gallery" at bounding box center [86, 337] width 107 height 19
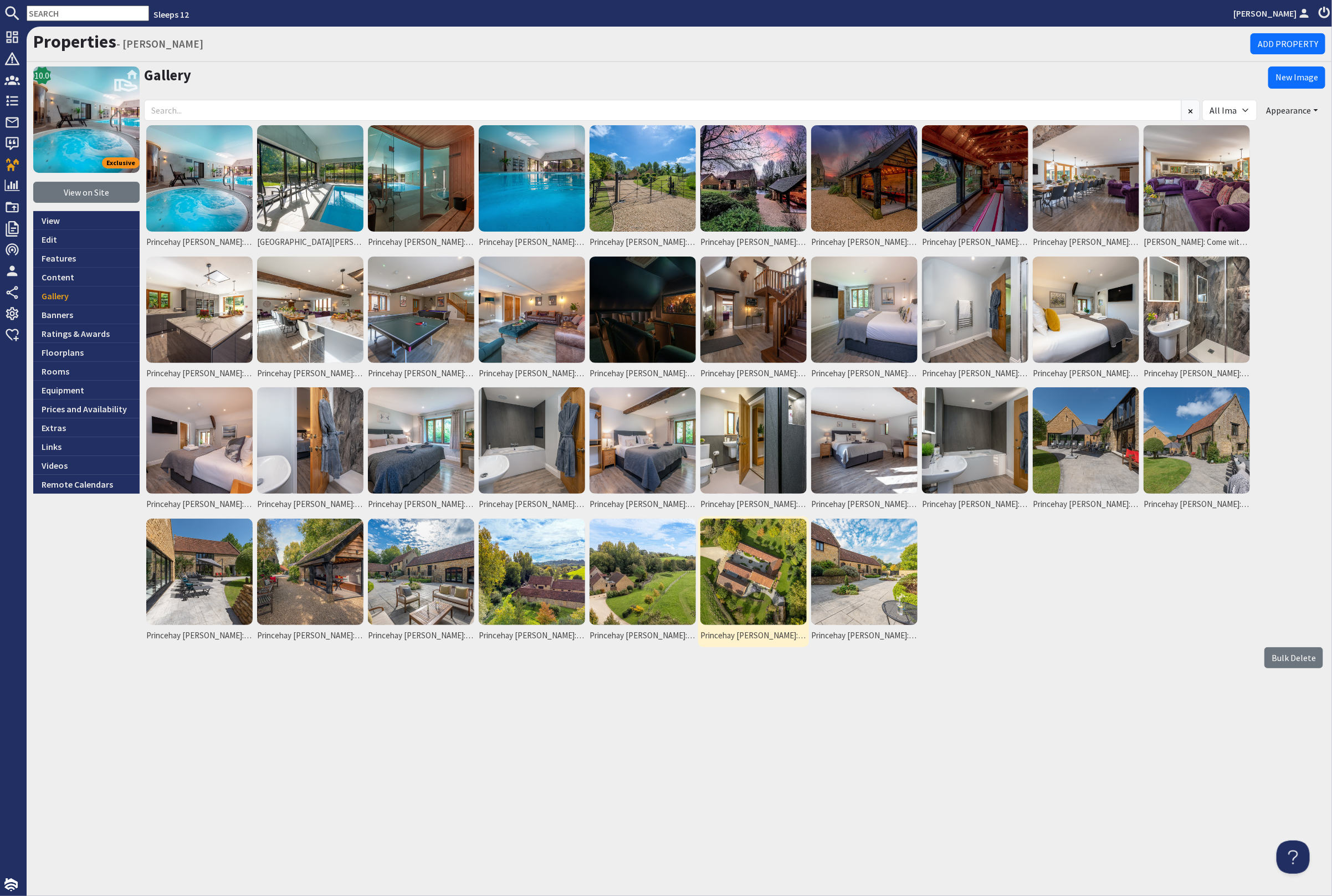
click at [788, 566] on img at bounding box center [754, 572] width 107 height 107
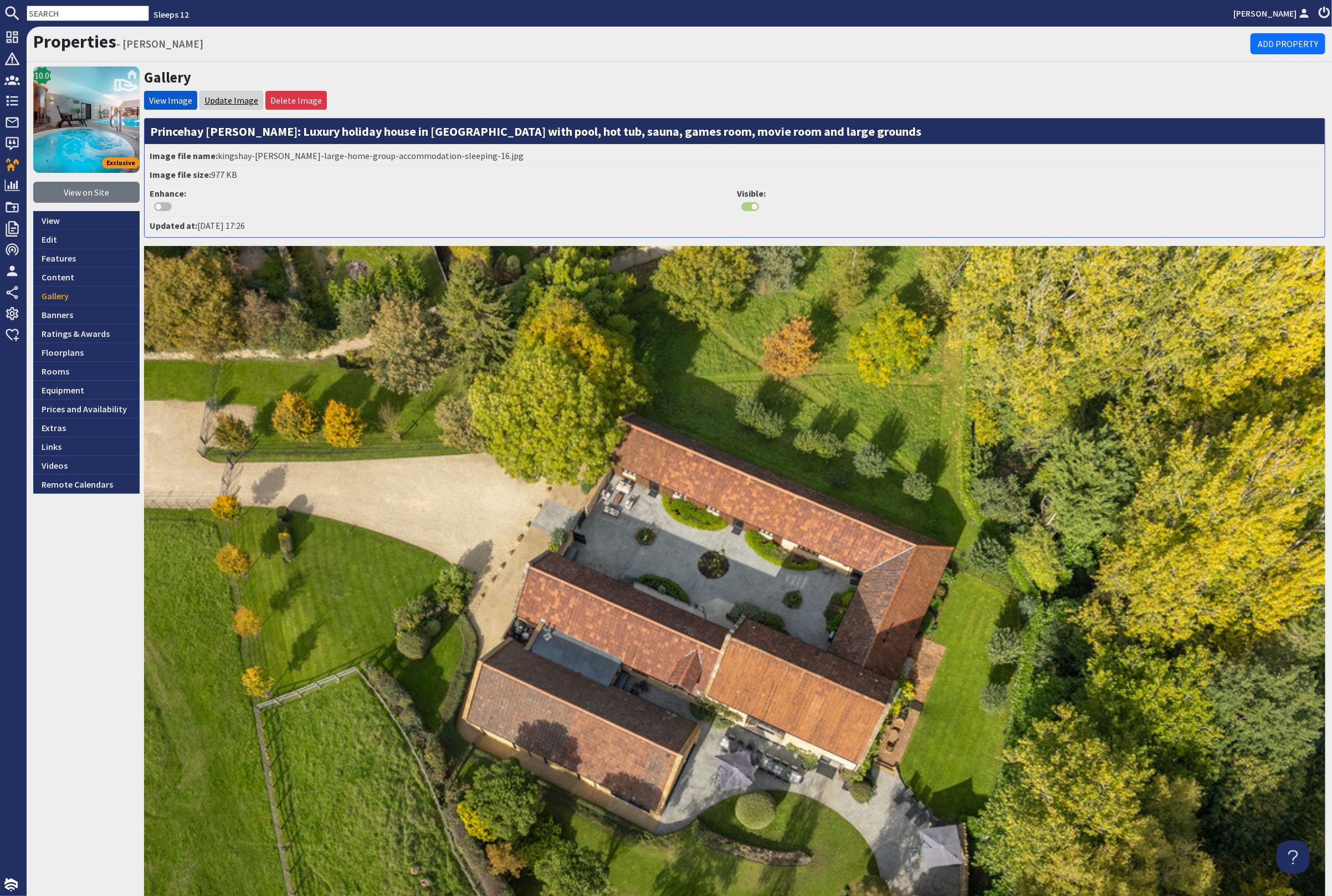
click at [222, 96] on link "Update Image" at bounding box center [231, 100] width 54 height 11
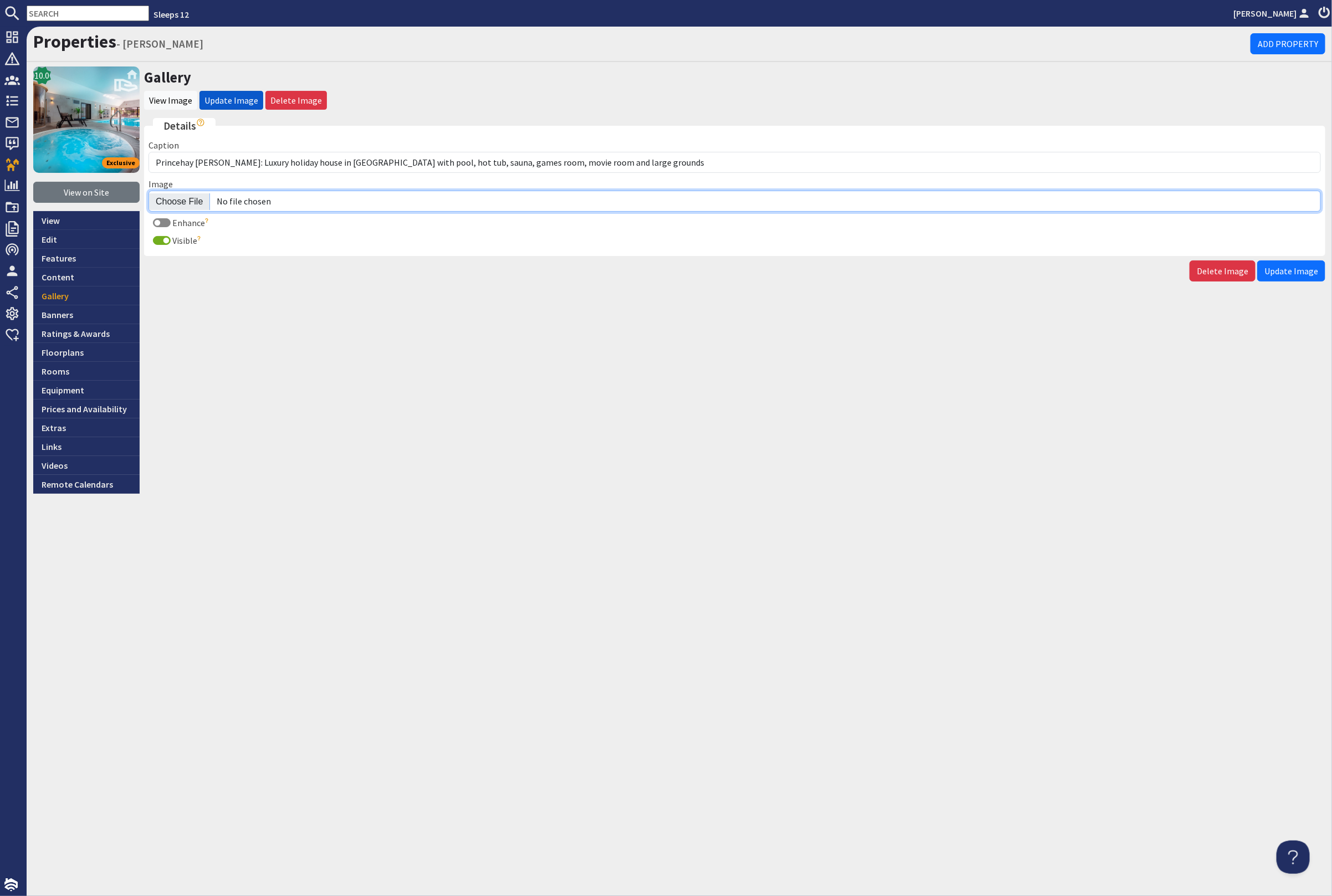
click at [195, 195] on input "Image" at bounding box center [734, 200] width 1172 height 21
type input "C:\fakepath\princehay-[PERSON_NAME]-large-home-group-accommodation-sleeping-16.…"
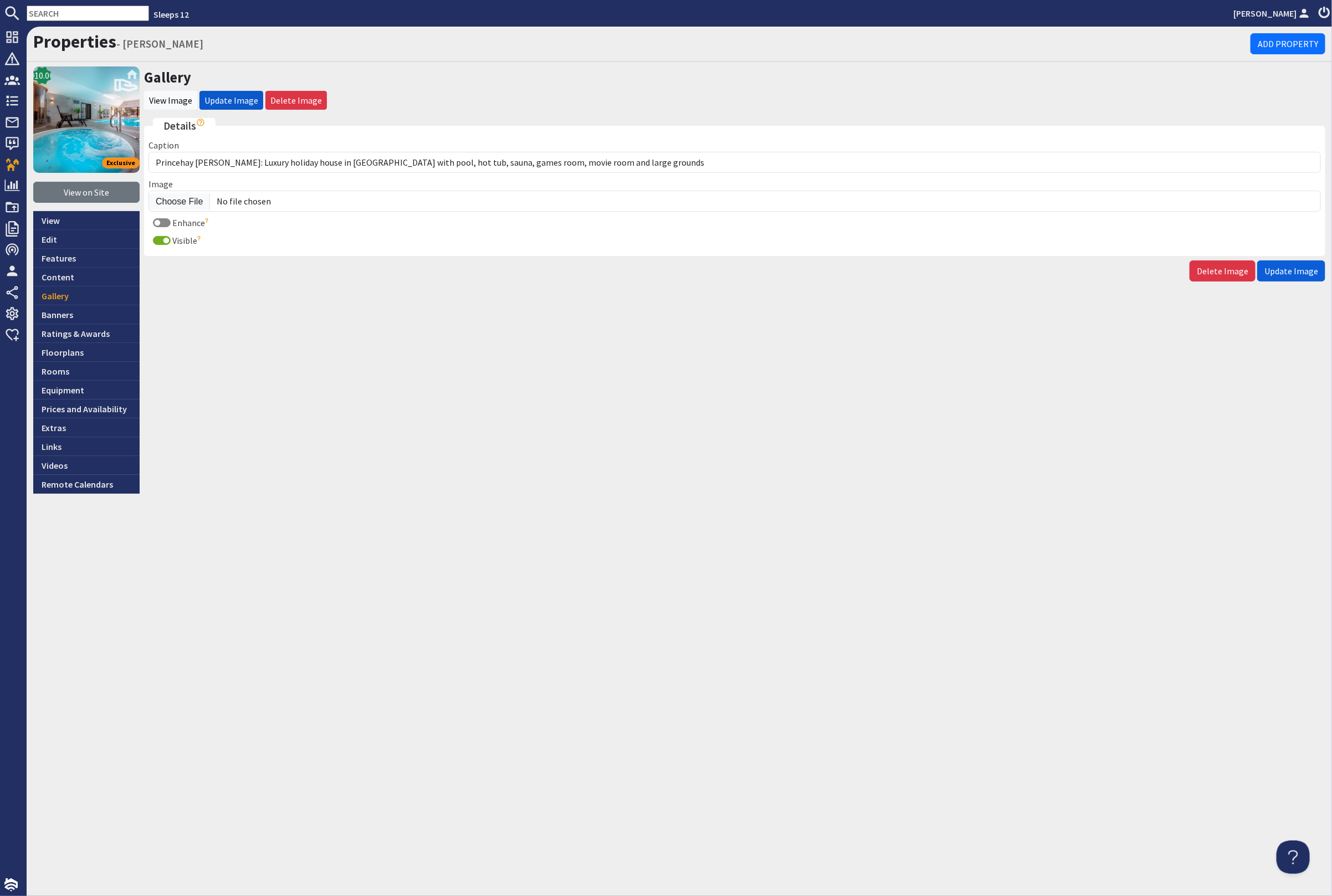
click at [1306, 266] on span "Update Image" at bounding box center [1291, 271] width 54 height 11
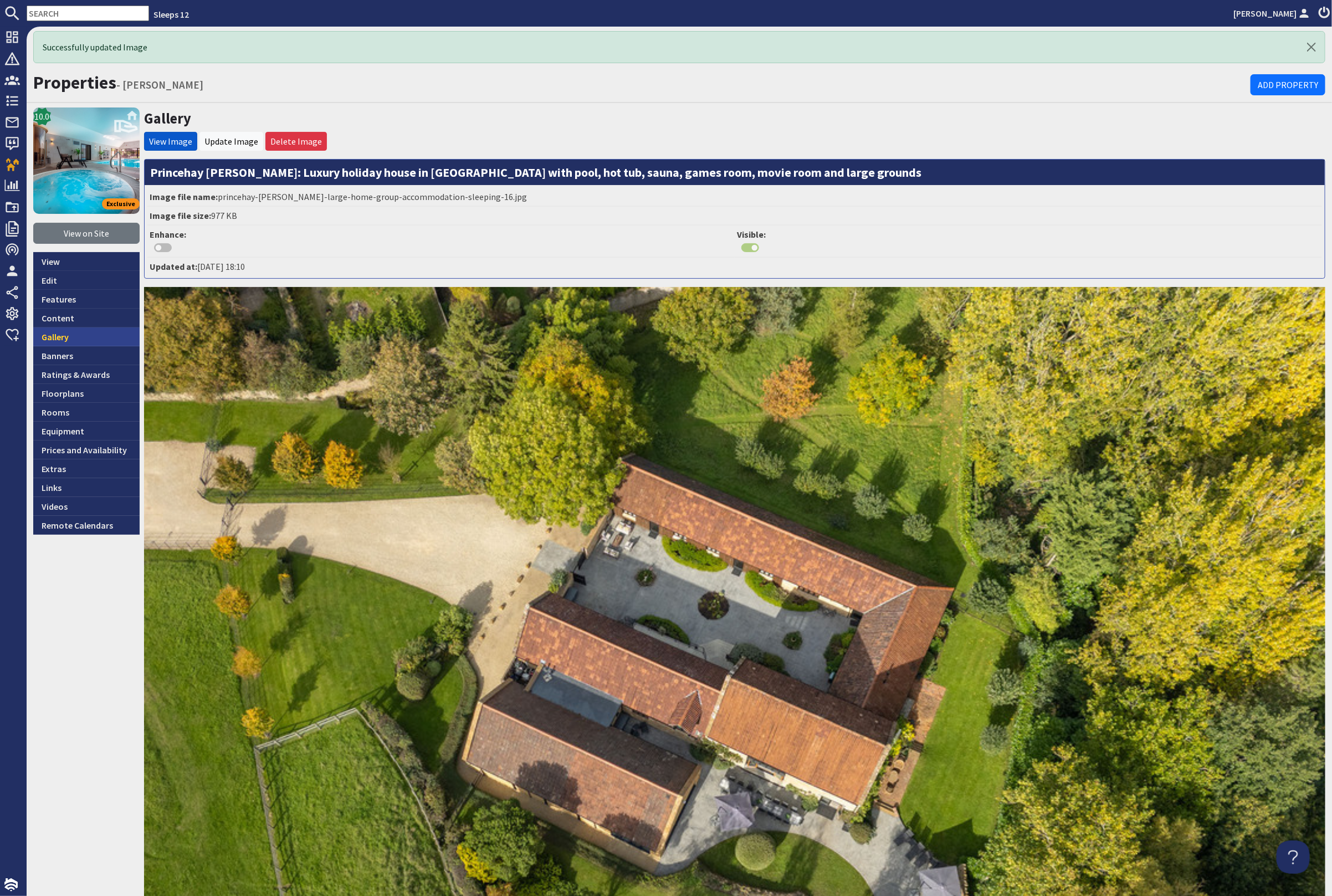
click at [77, 329] on link "Gallery" at bounding box center [86, 337] width 107 height 19
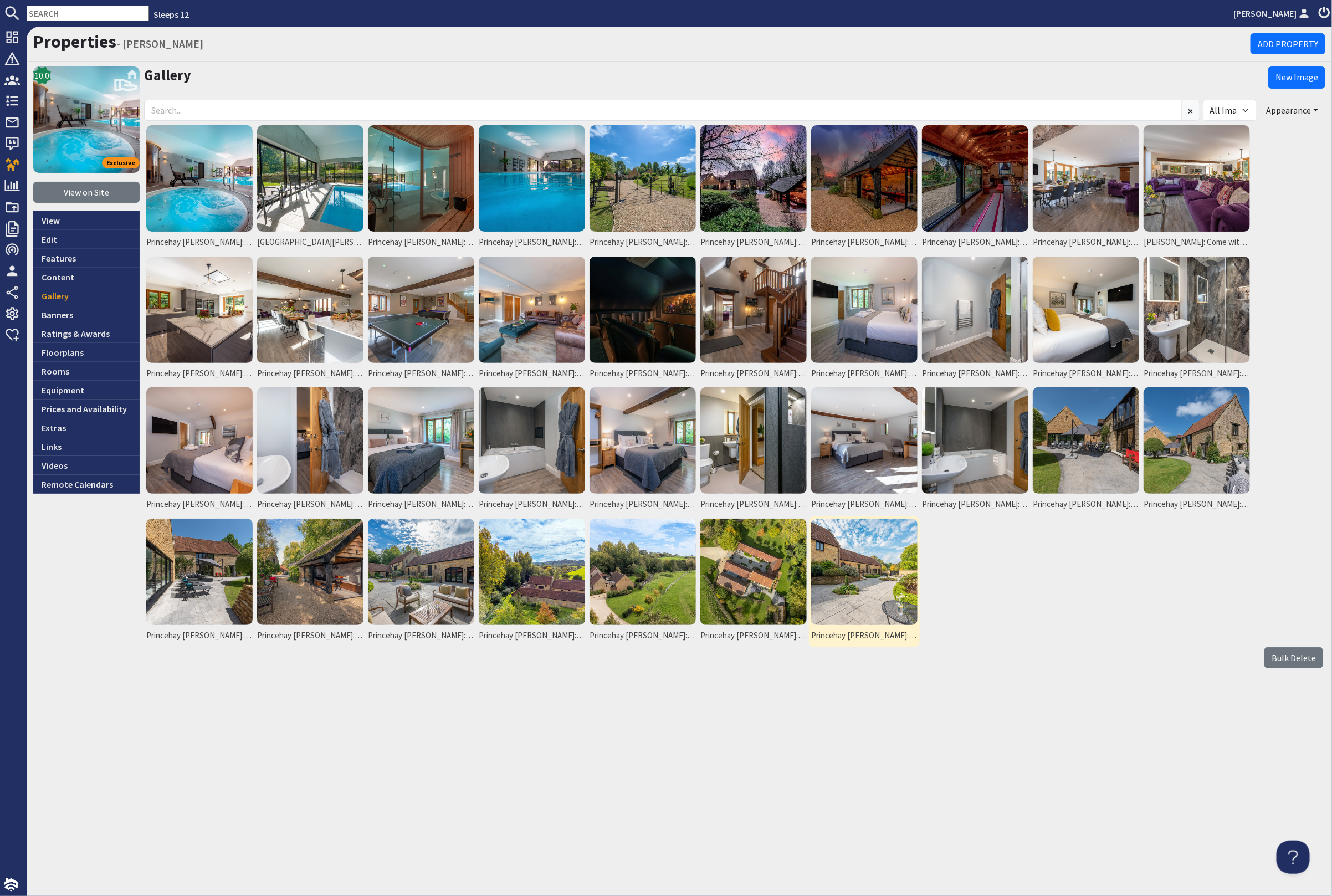
click at [865, 556] on img at bounding box center [865, 572] width 107 height 107
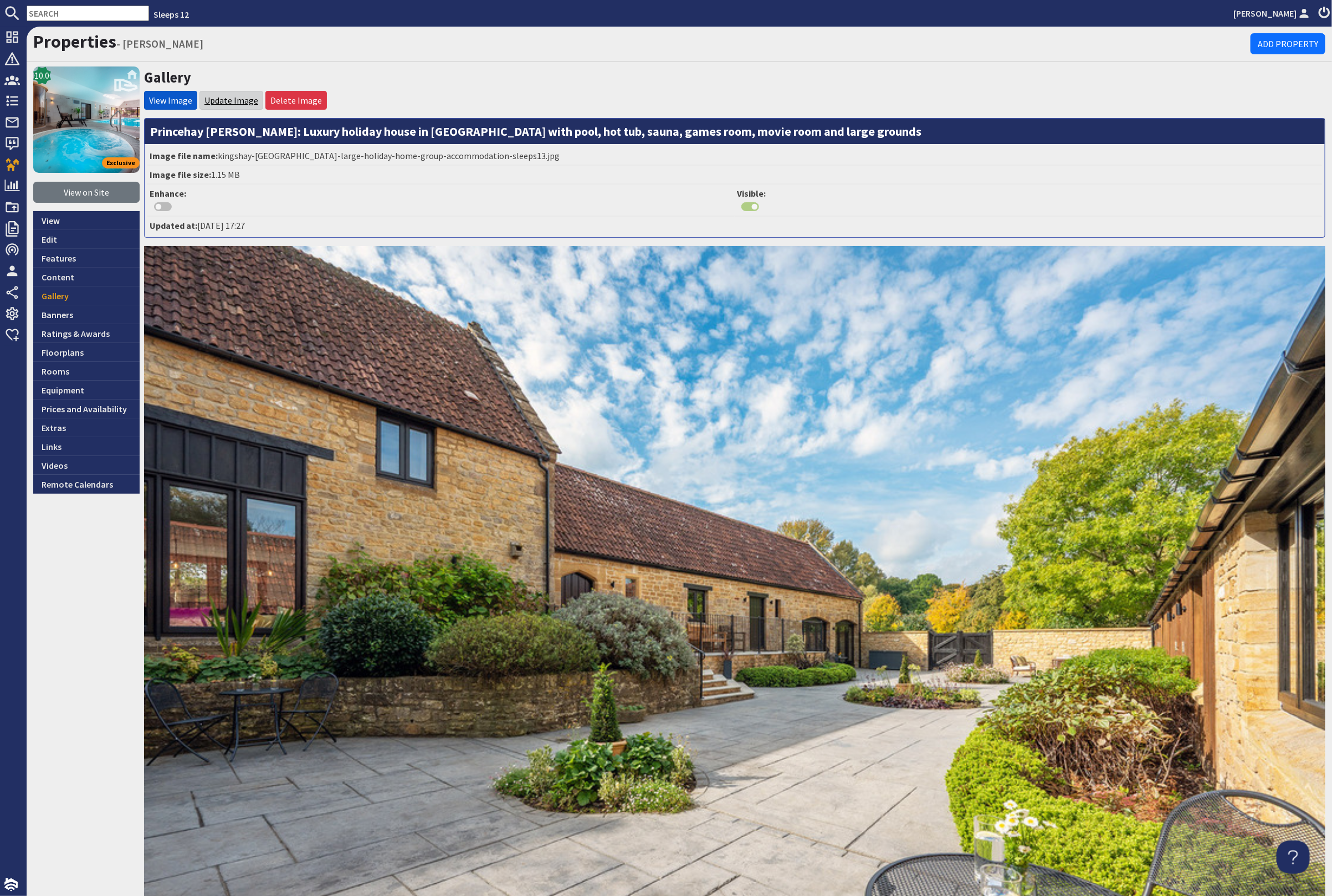
click at [220, 100] on link "Update Image" at bounding box center [231, 100] width 54 height 11
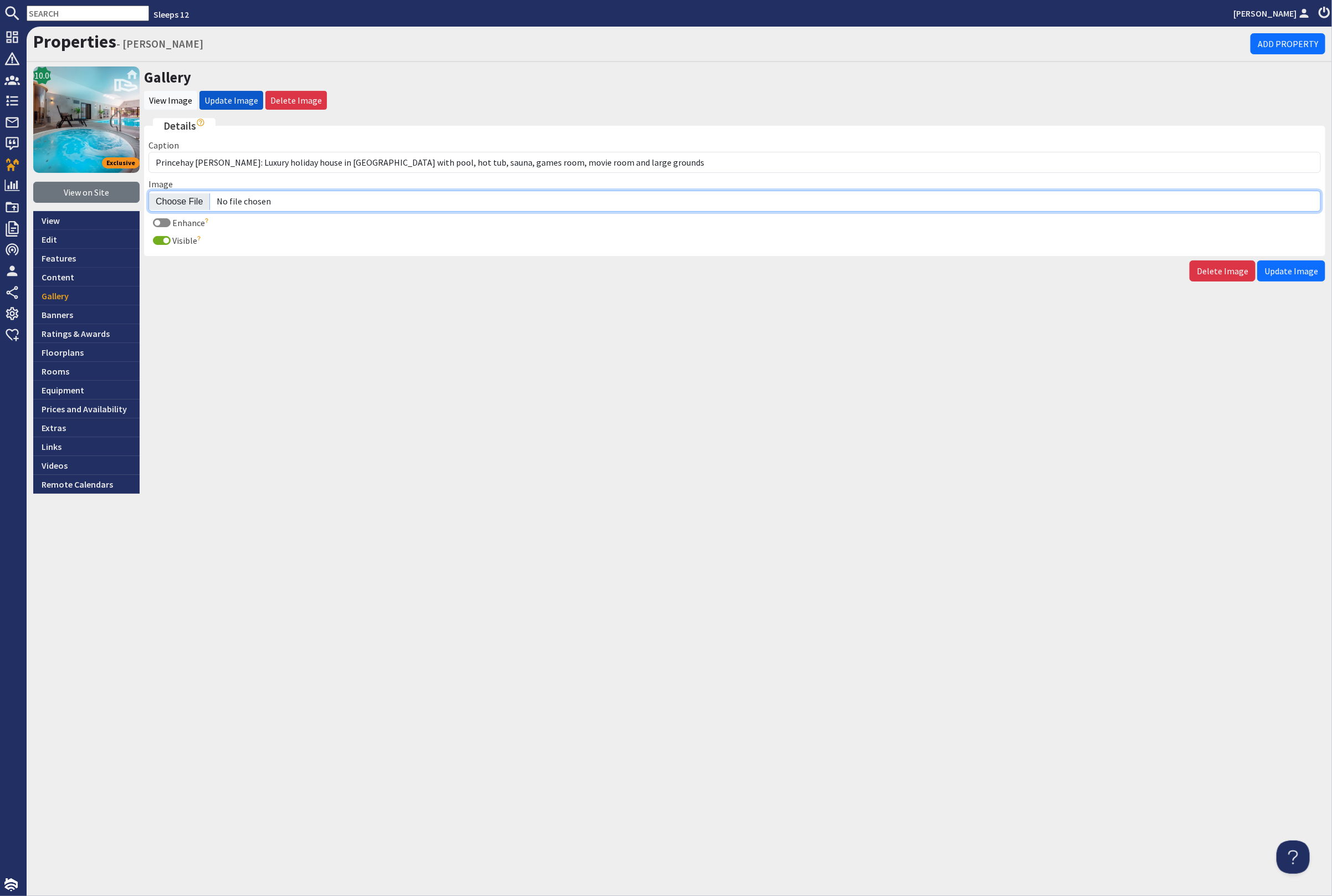
click at [182, 199] on input "Image" at bounding box center [734, 200] width 1172 height 21
type input "C:\fakepath\princehay-[PERSON_NAME]-large-holiday-home-group-accommodation-slee…"
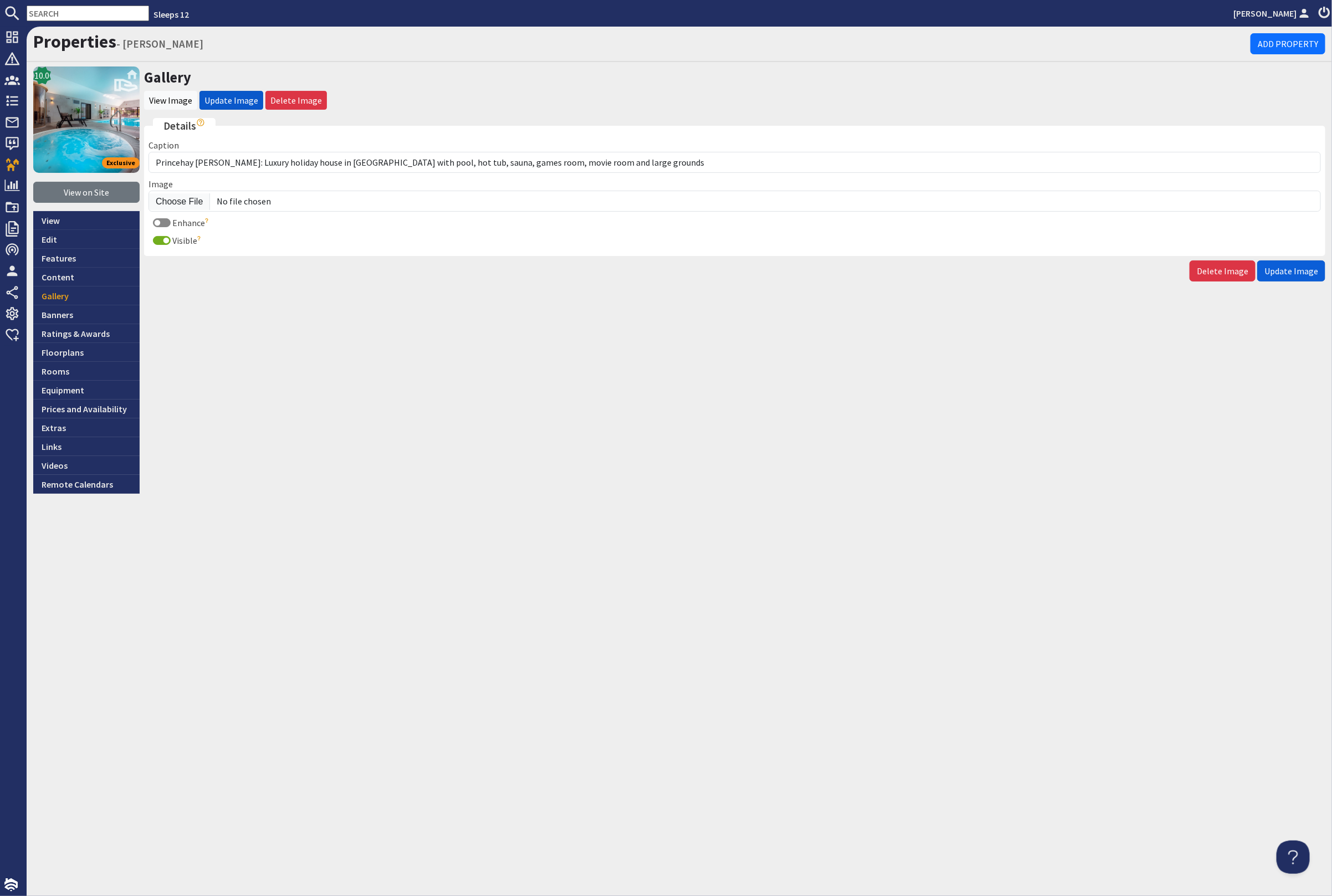
click at [1308, 270] on span "Update Image" at bounding box center [1291, 271] width 54 height 11
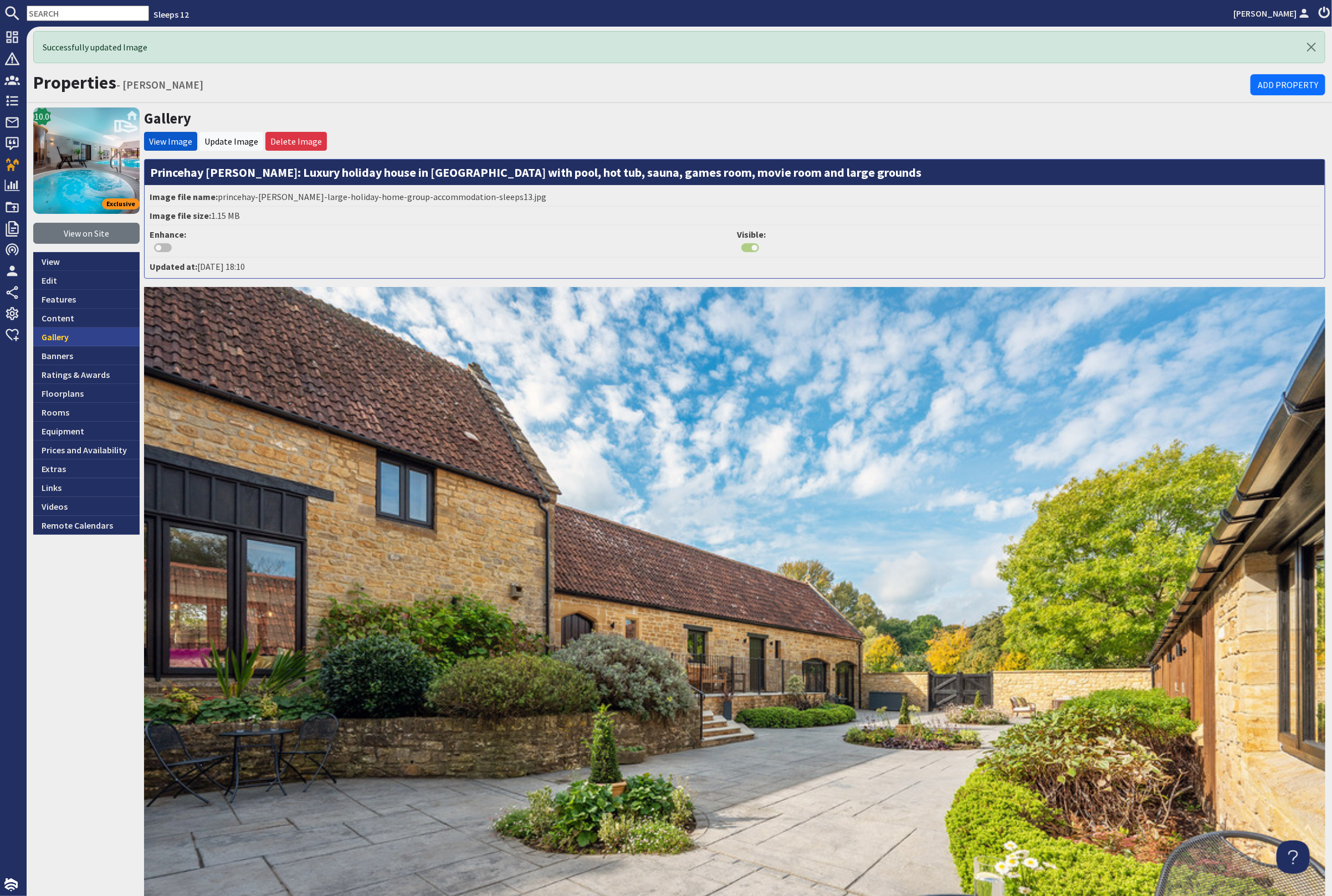
click at [100, 338] on link "Gallery" at bounding box center [86, 337] width 107 height 19
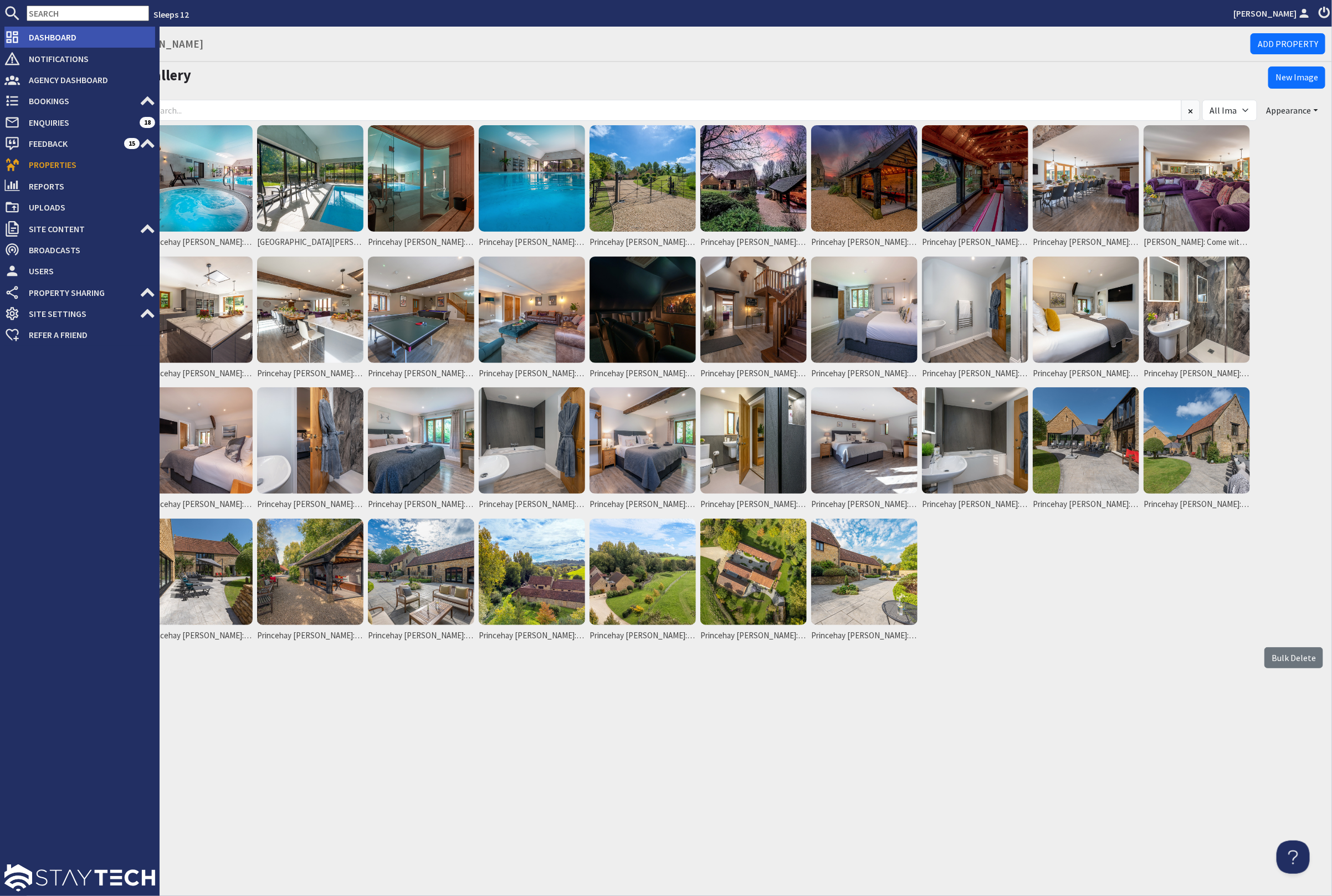
click at [56, 29] on span "Dashboard" at bounding box center [87, 36] width 135 height 17
